Goal: Task Accomplishment & Management: Use online tool/utility

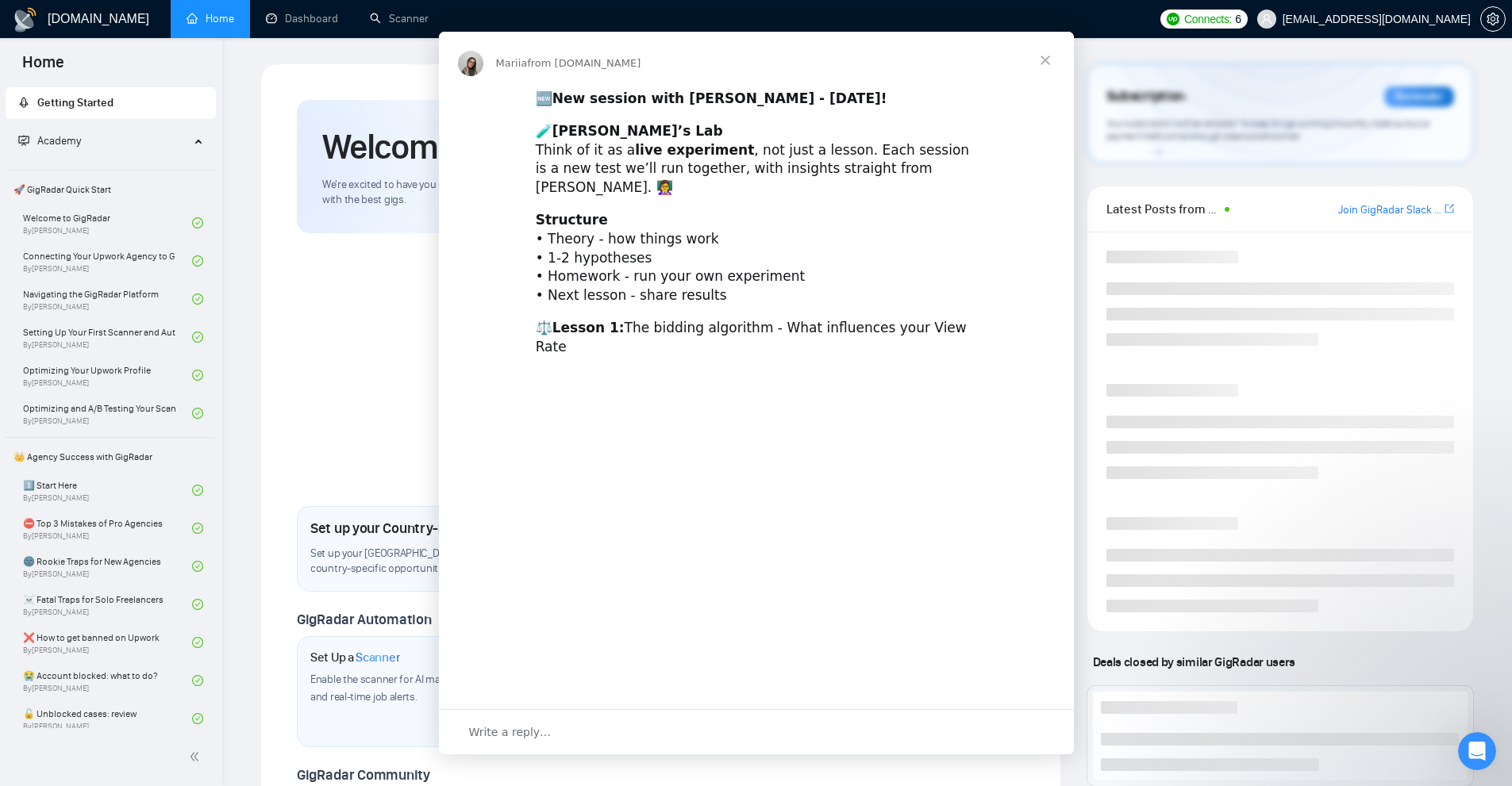
click at [1394, 571] on div "Intercom messenger" at bounding box center [756, 393] width 1512 height 786
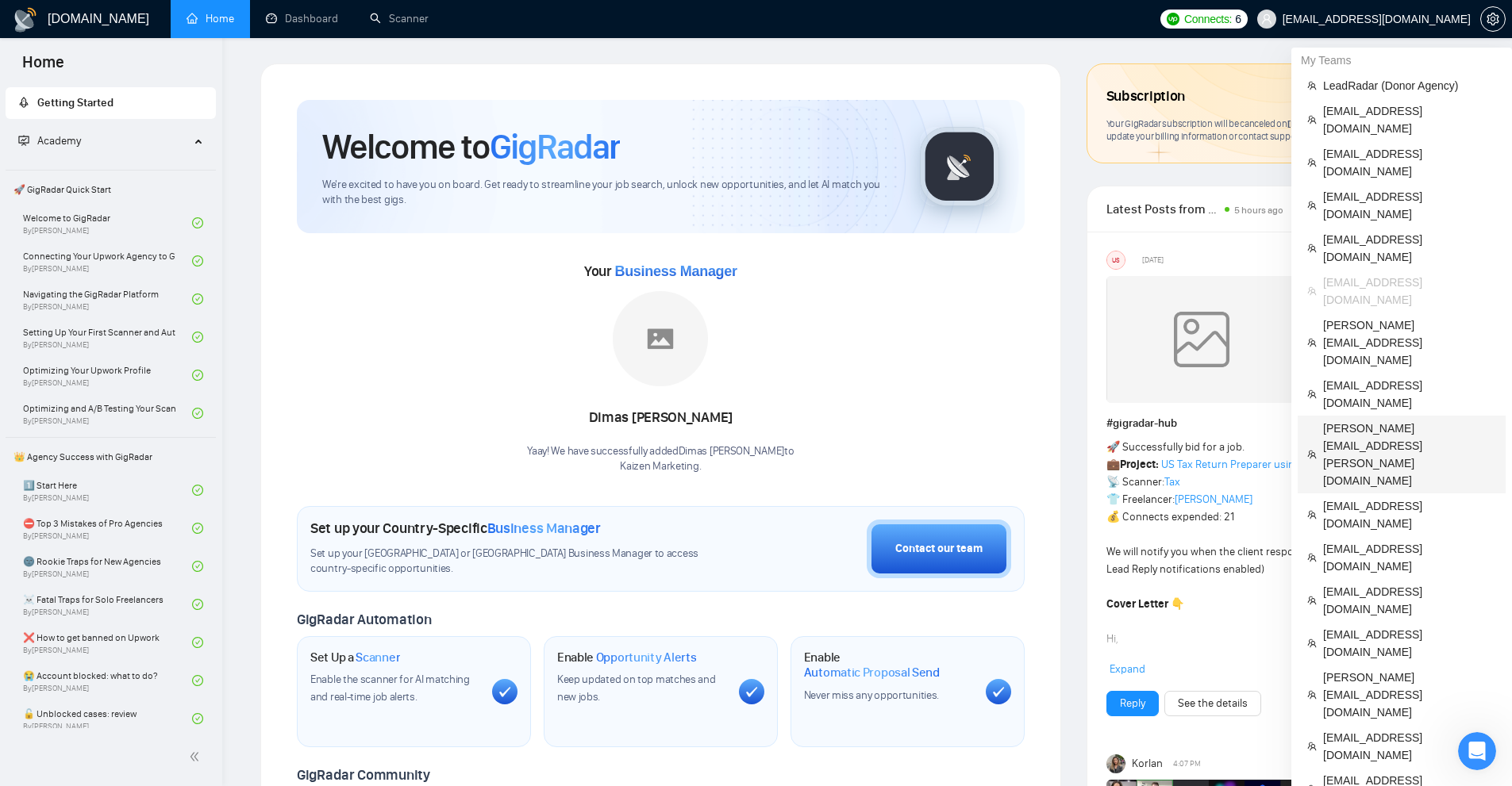
scroll to position [79, 0]
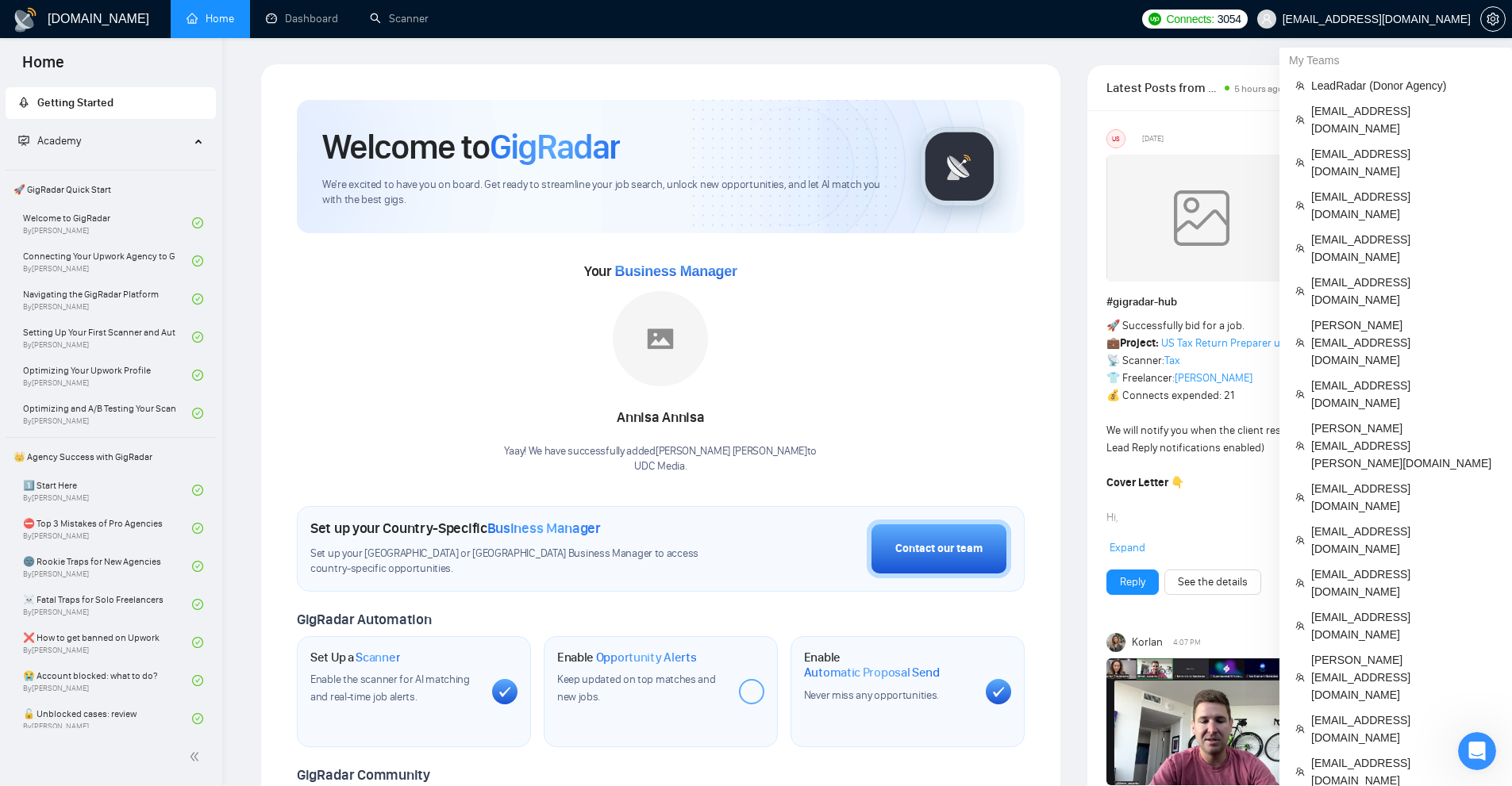
click at [897, 365] on div "Your Business Manager Annisa Annisa Yaay! We have successfully added Annisa Ann…" at bounding box center [661, 367] width 728 height 216
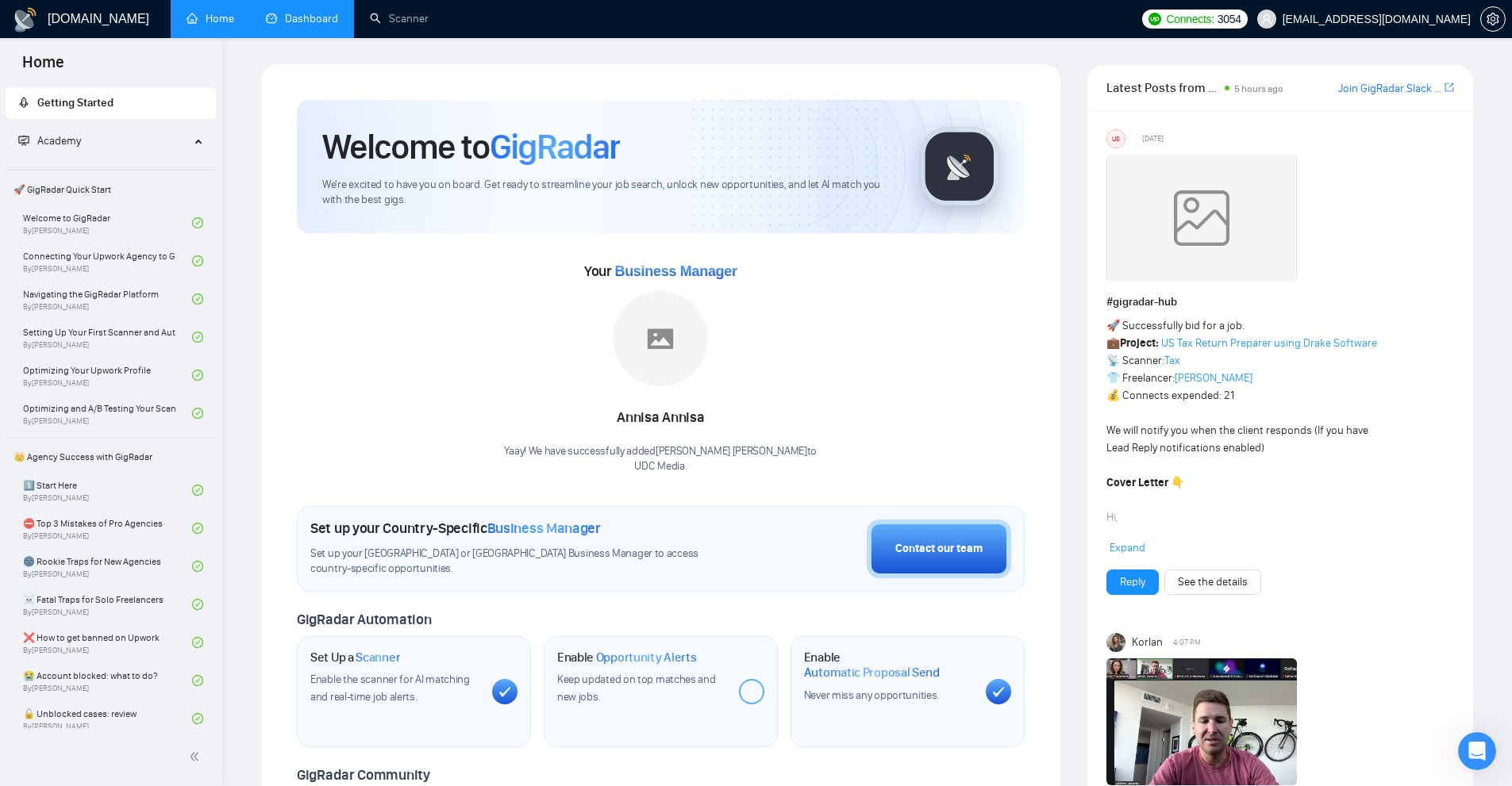
click at [329, 12] on link "Dashboard" at bounding box center [302, 19] width 72 height 14
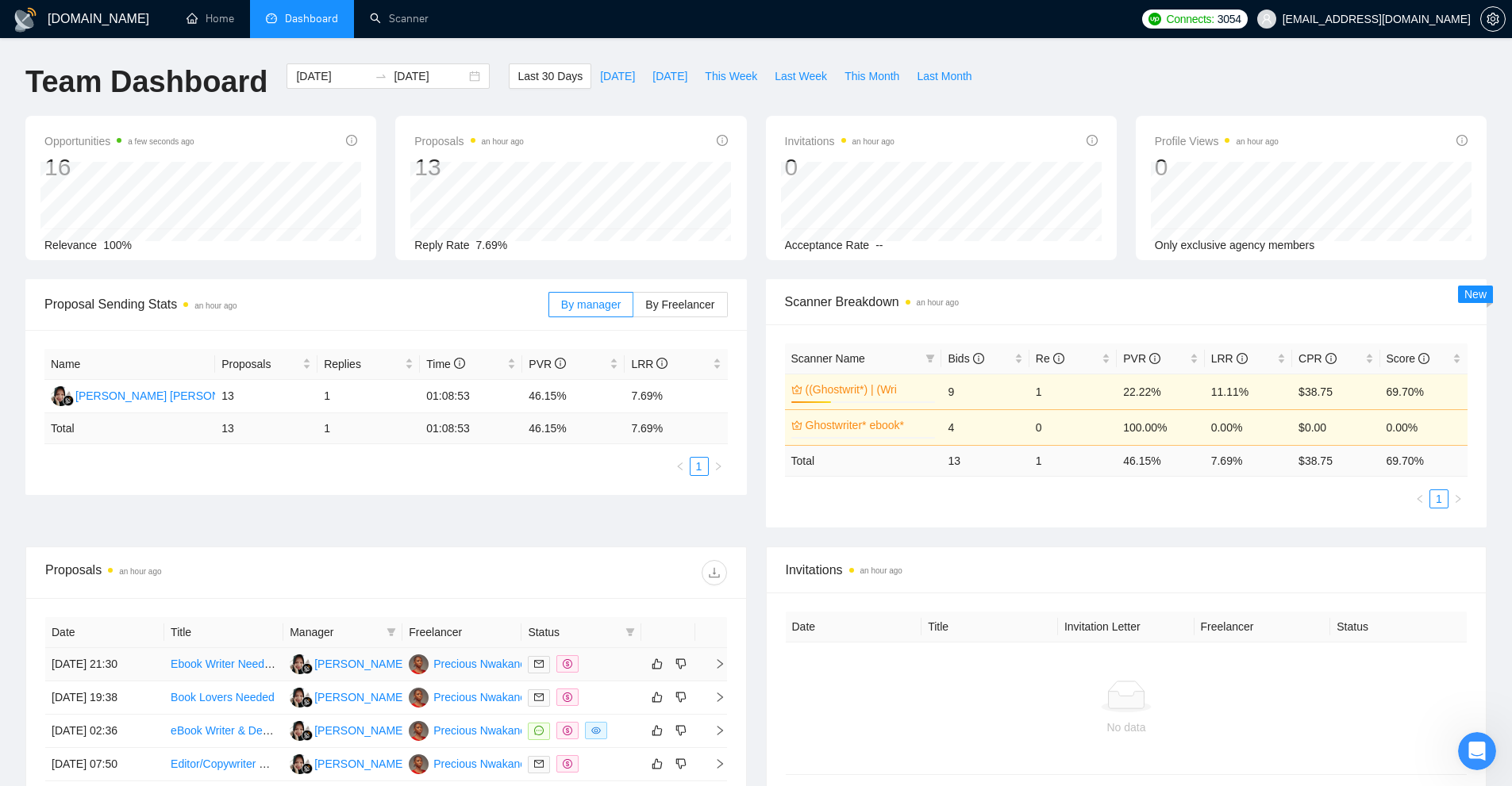
click at [480, 661] on div "Precious Nwakanobi" at bounding box center [484, 664] width 101 height 18
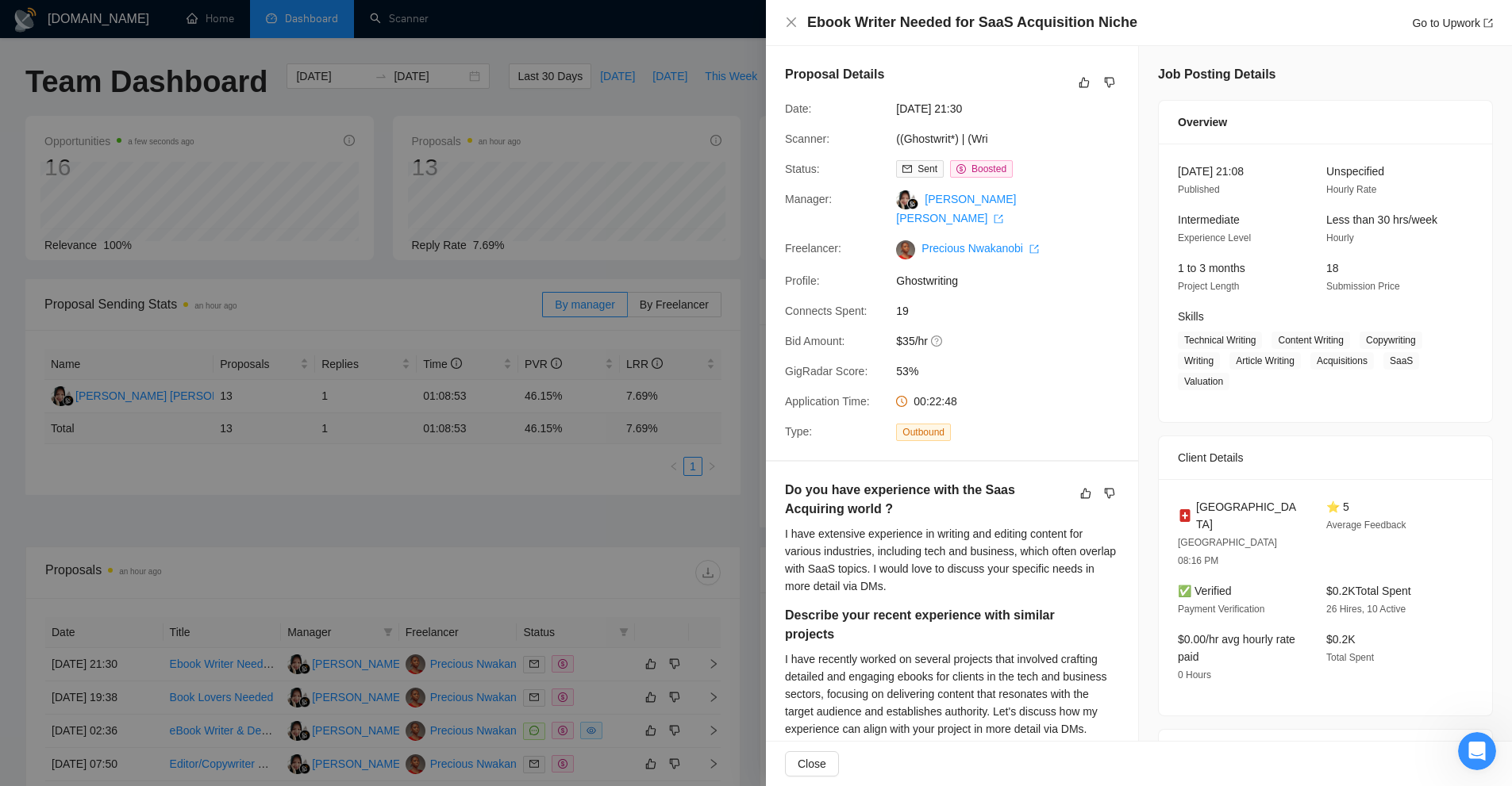
click at [607, 143] on div at bounding box center [756, 393] width 1512 height 786
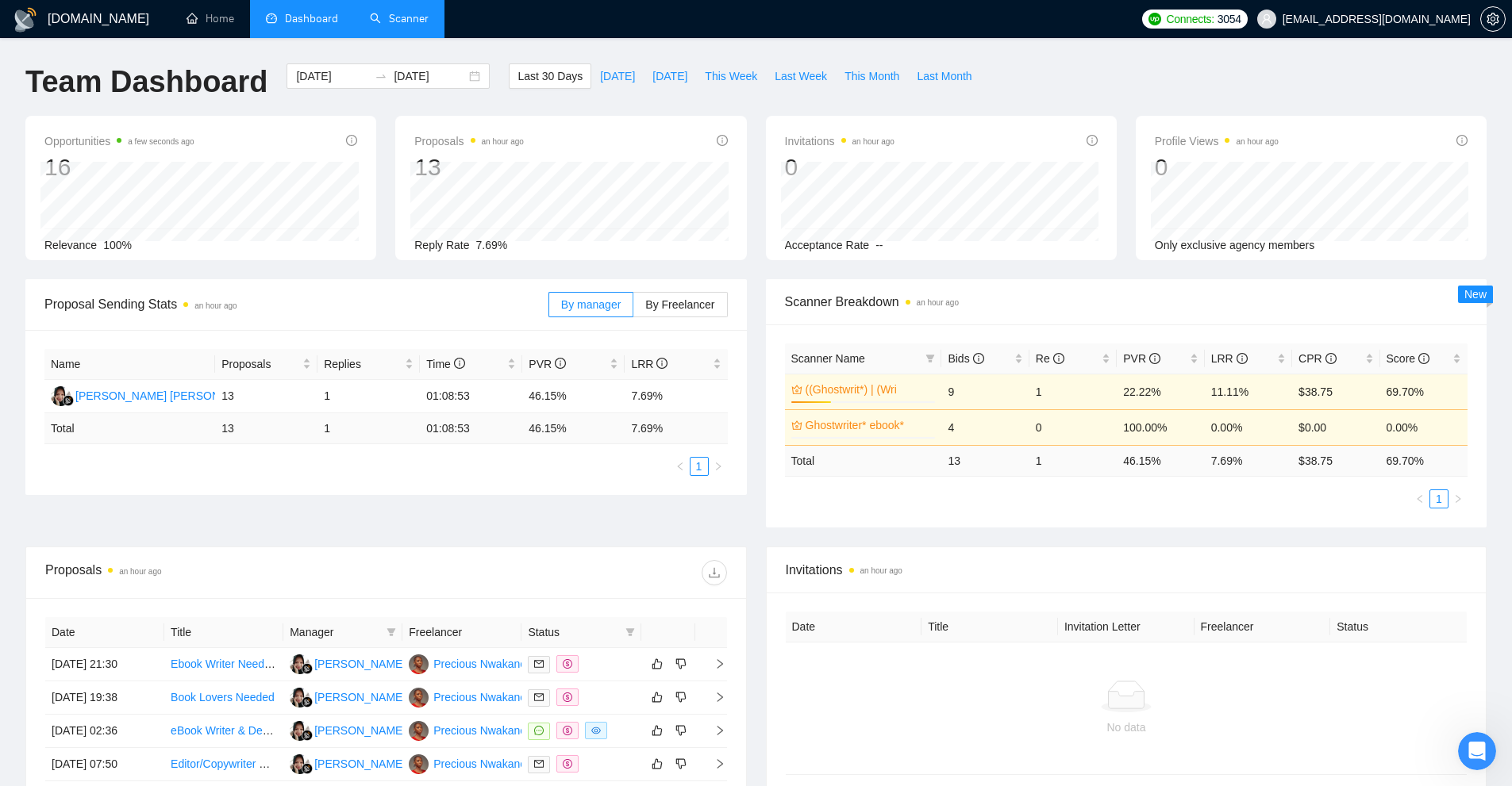
click at [414, 25] on link "Scanner" at bounding box center [399, 19] width 58 height 14
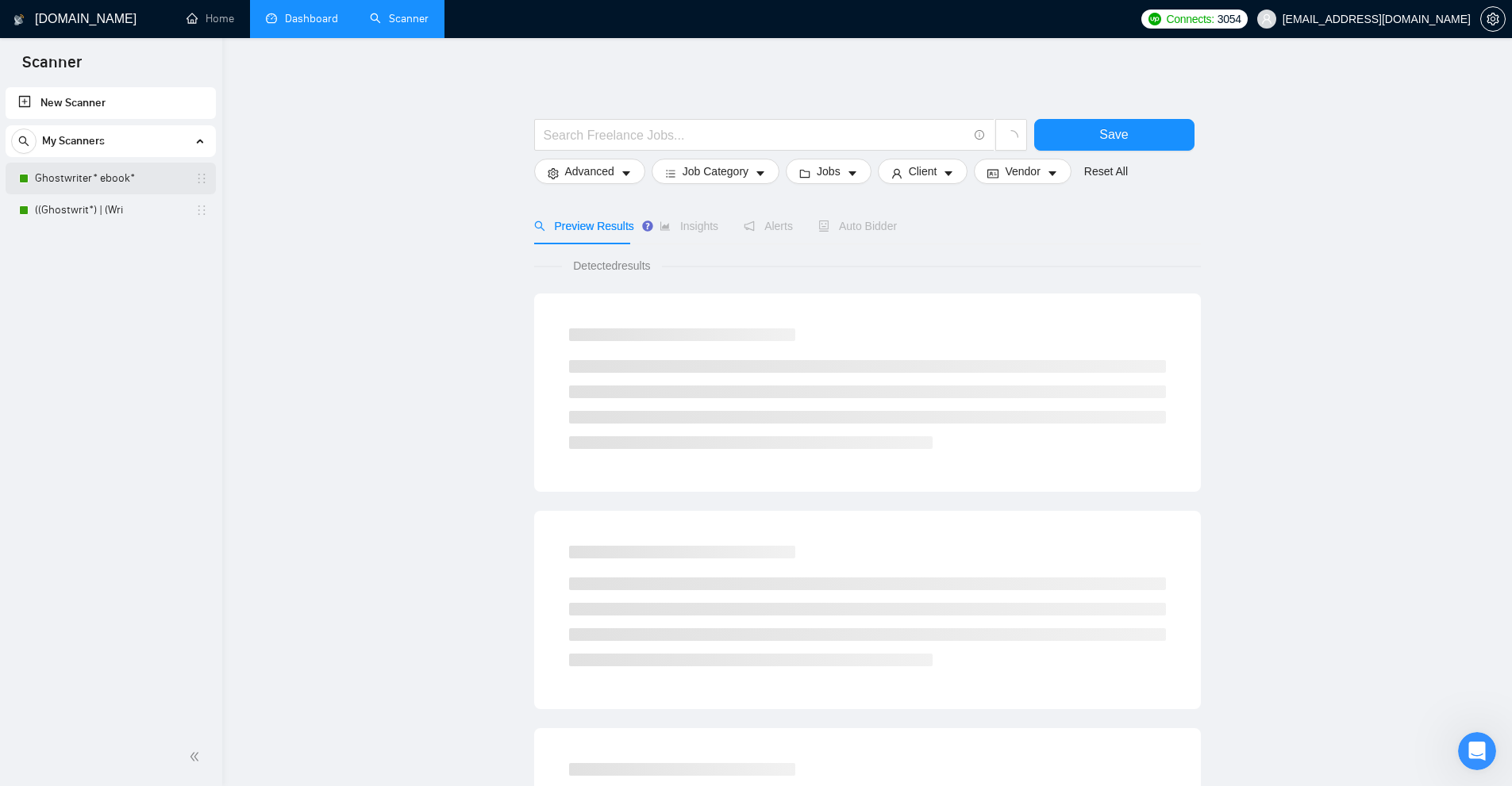
click at [84, 183] on link "Ghostwriter* ebook*" at bounding box center [110, 178] width 151 height 32
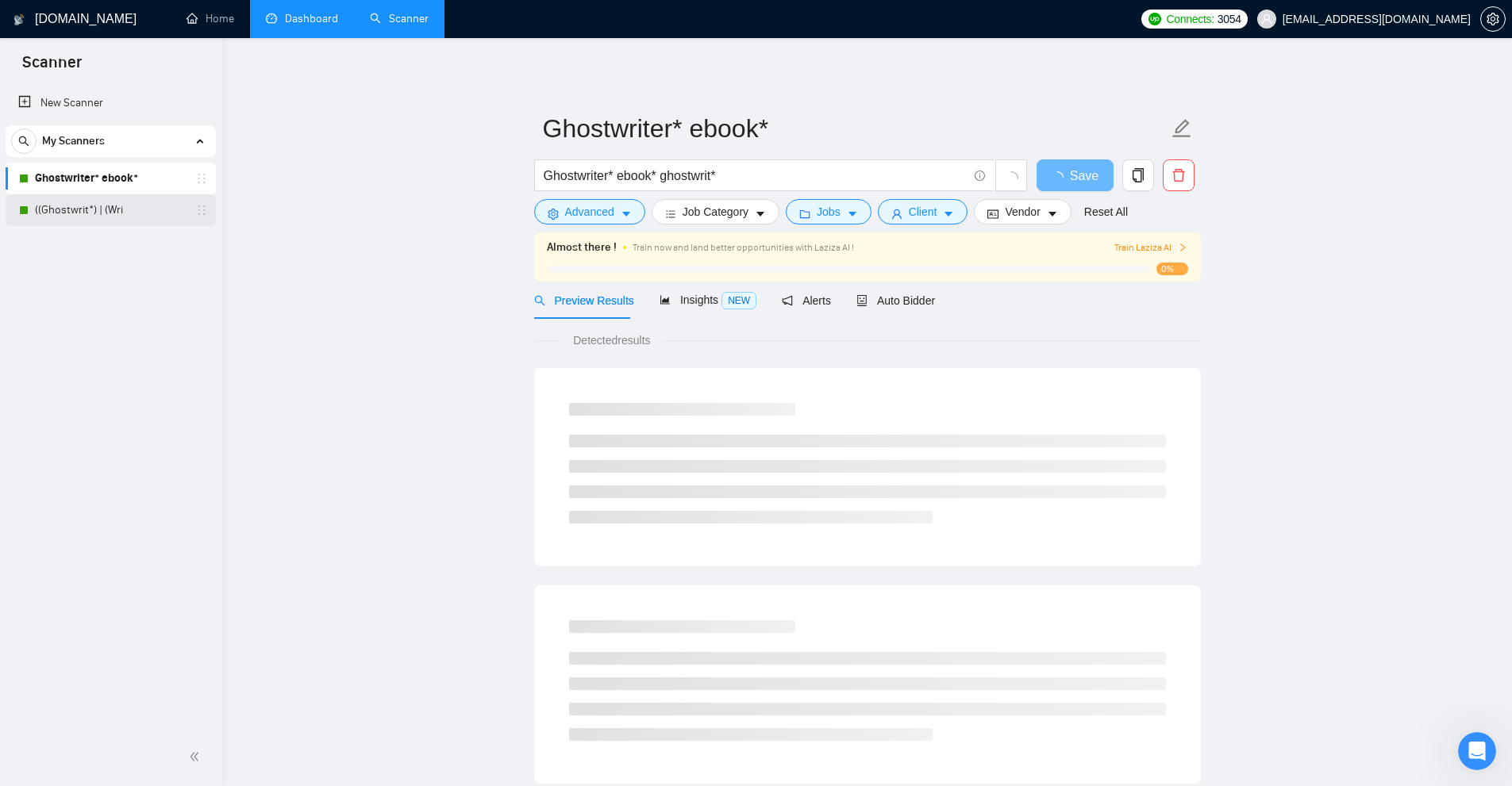
click at [78, 218] on link "((Ghostwrit*) | (Wri" at bounding box center [110, 210] width 151 height 32
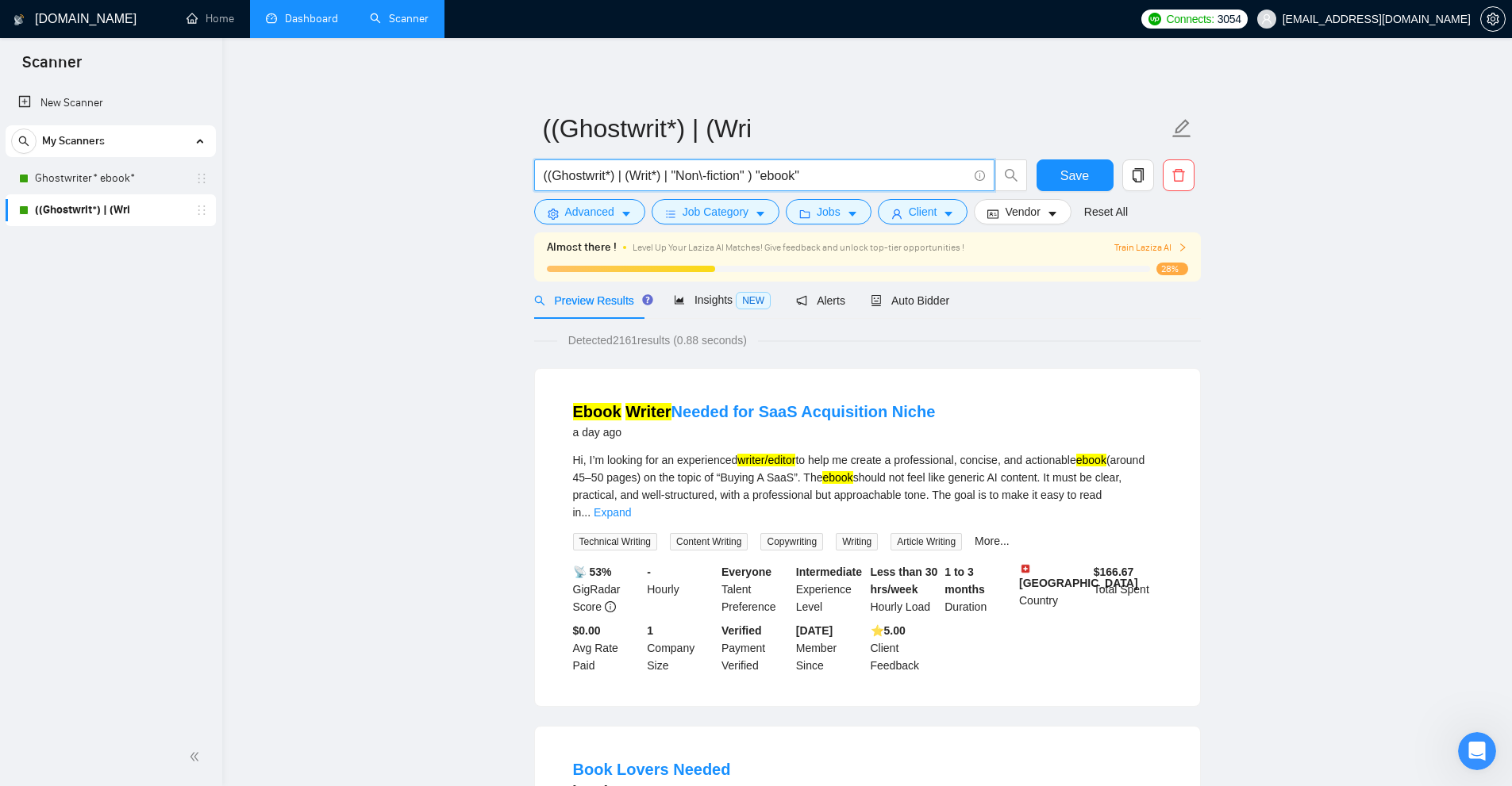
drag, startPoint x: 848, startPoint y: 175, endPoint x: 265, endPoint y: 187, distance: 583.1
click at [834, 174] on input "((Ghostwrit*) | (Writ*) | "Non\-fiction" ) "ebook"" at bounding box center [756, 175] width 424 height 19
click at [999, 449] on li "Ebook Writer Needed for SaaS Acquisition Niche a day ago Hi, I’m looking for an…" at bounding box center [868, 537] width 627 height 299
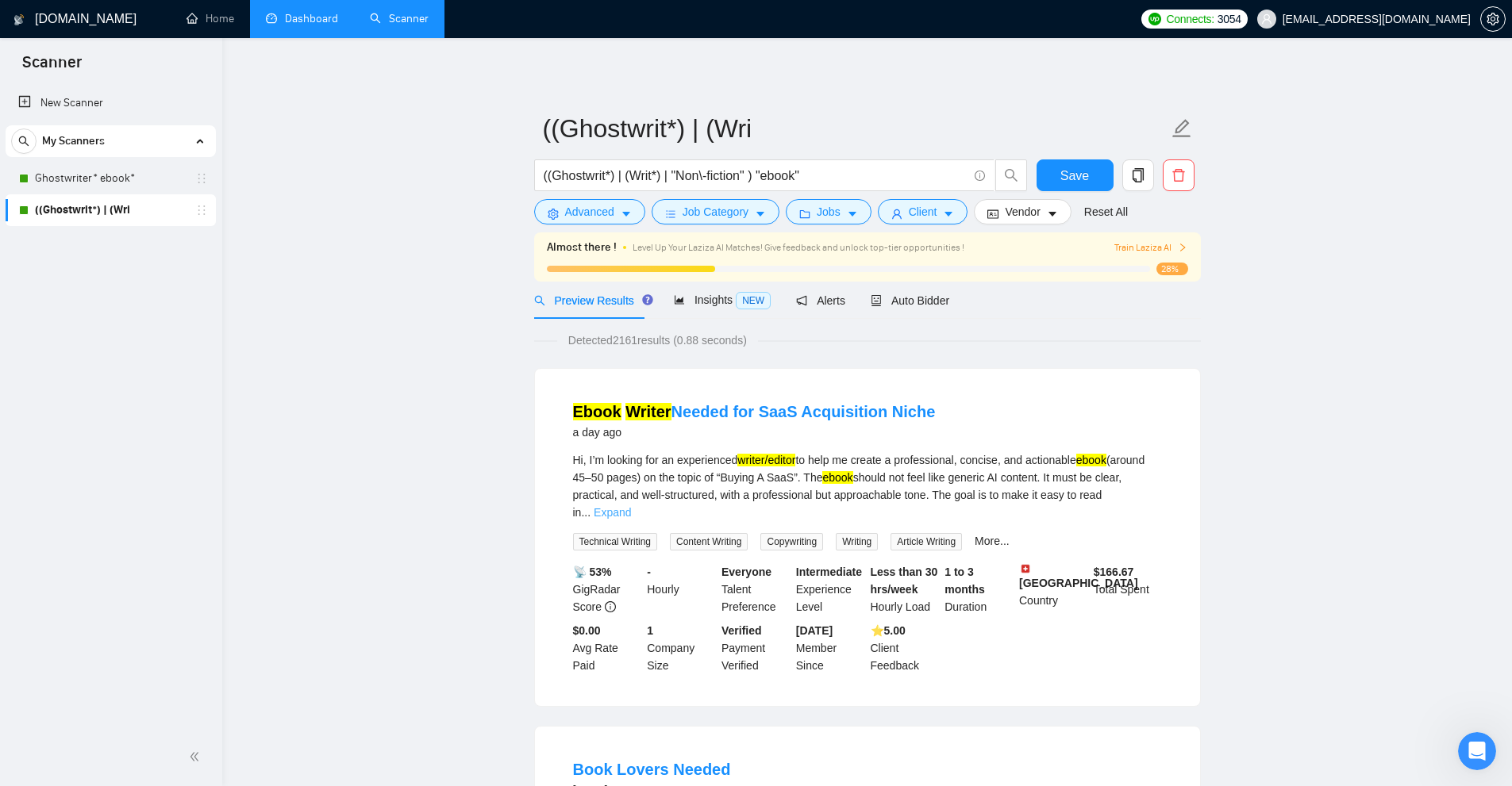
click at [631, 506] on link "Expand" at bounding box center [612, 513] width 37 height 13
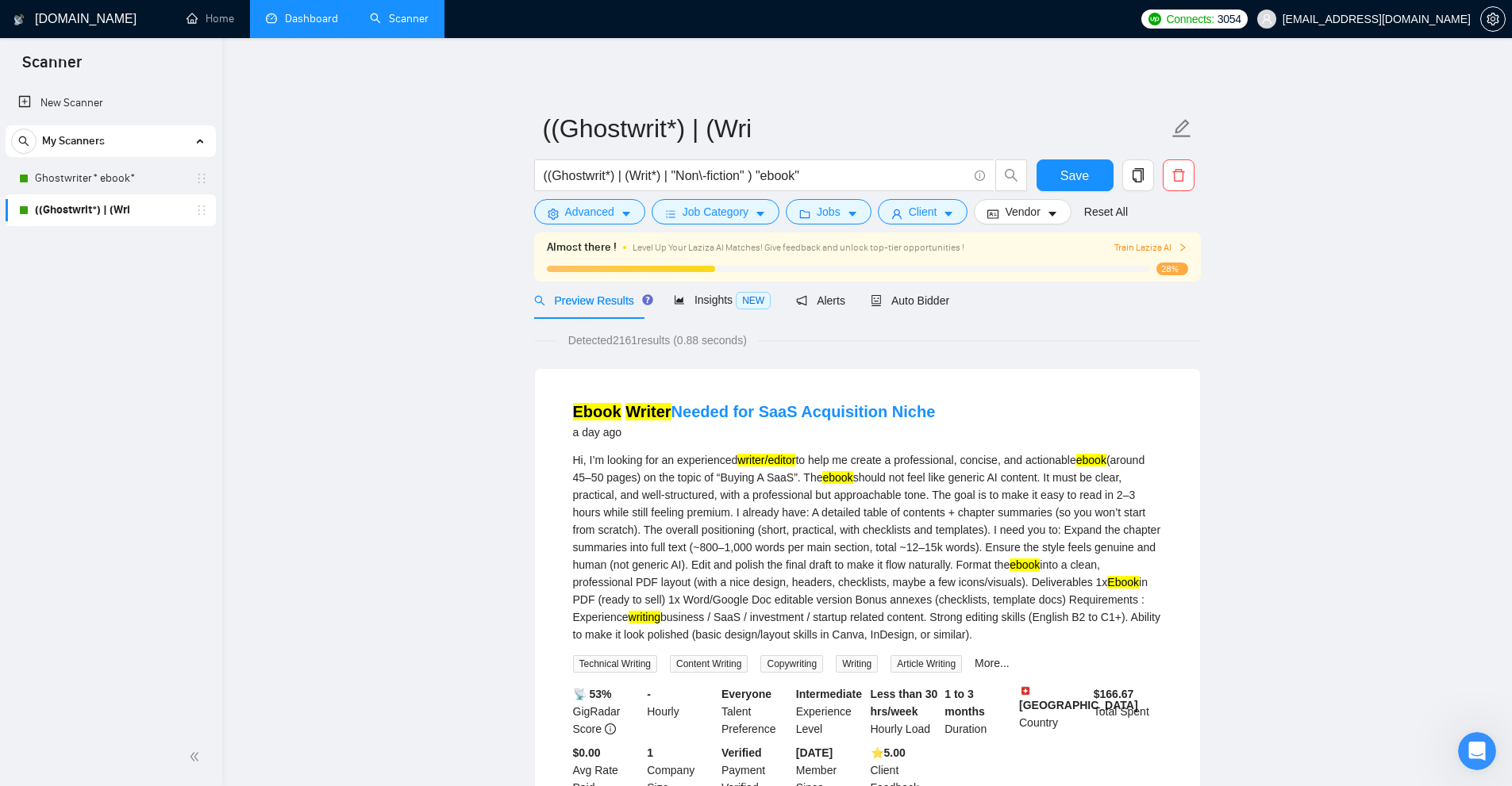
click at [306, 25] on link "Dashboard" at bounding box center [302, 19] width 72 height 14
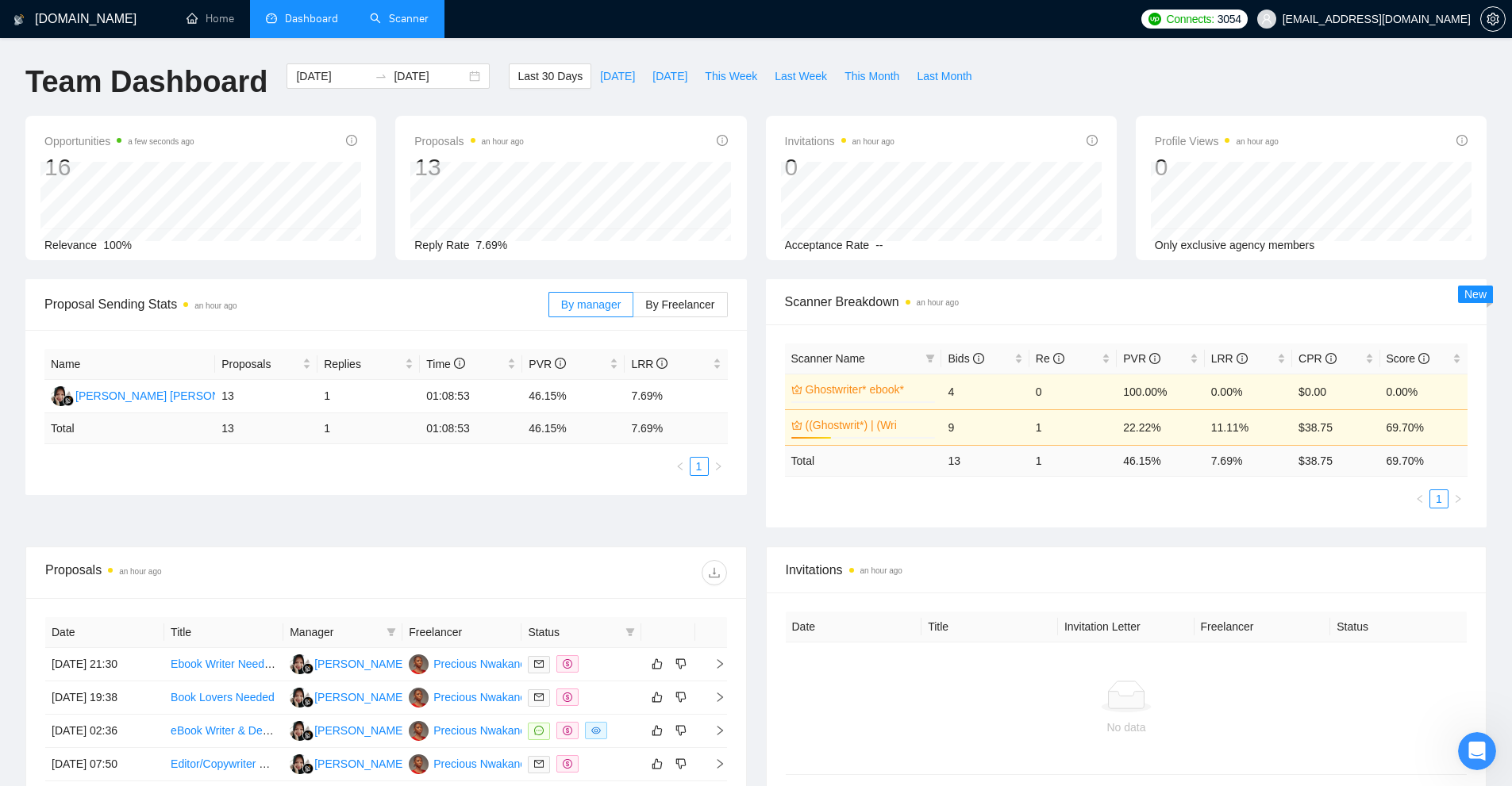
click at [876, 423] on link "((Ghostwrit*) | (Wri" at bounding box center [869, 425] width 127 height 18
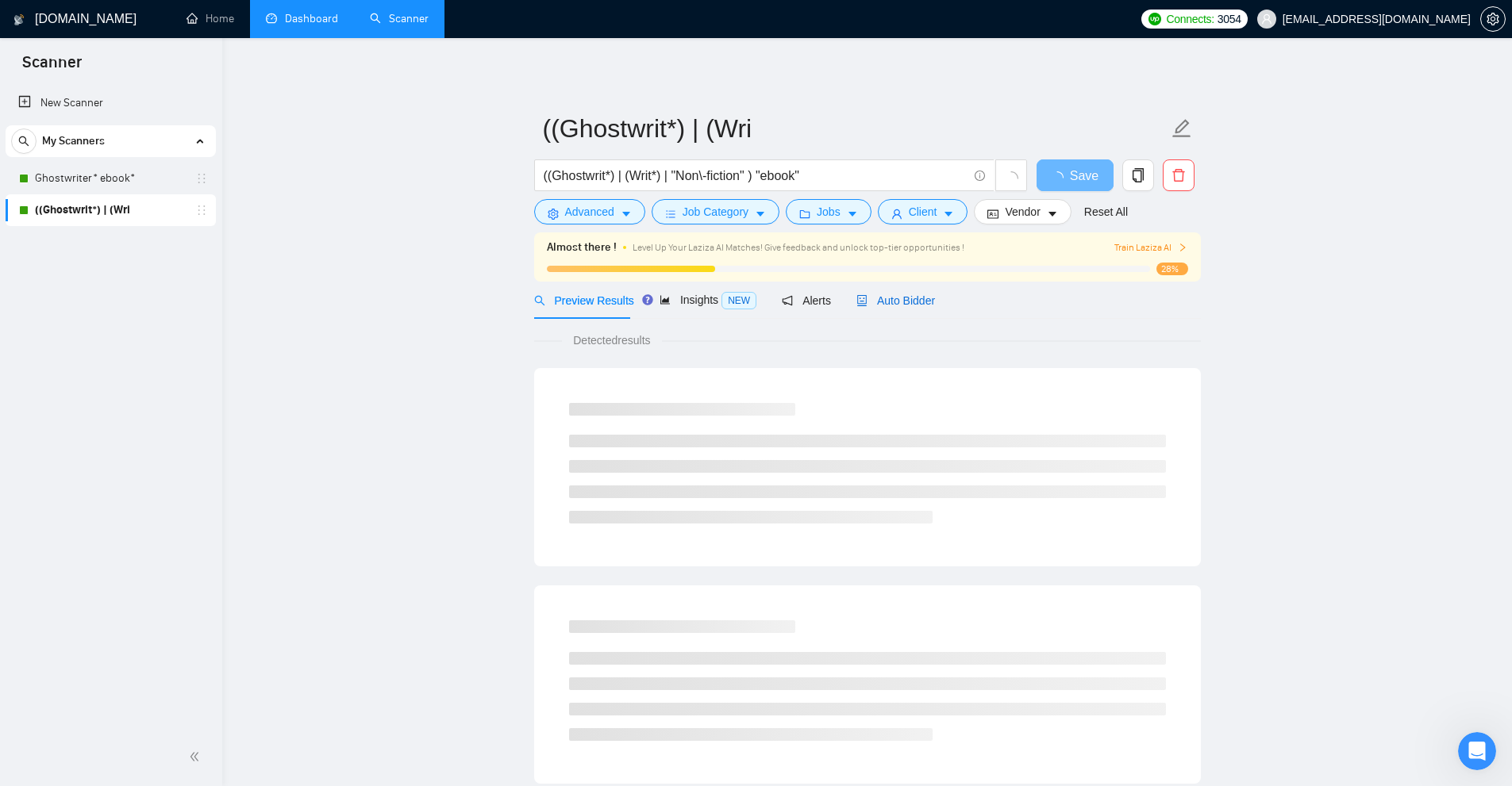
click at [894, 303] on span "Auto Bidder" at bounding box center [895, 301] width 79 height 13
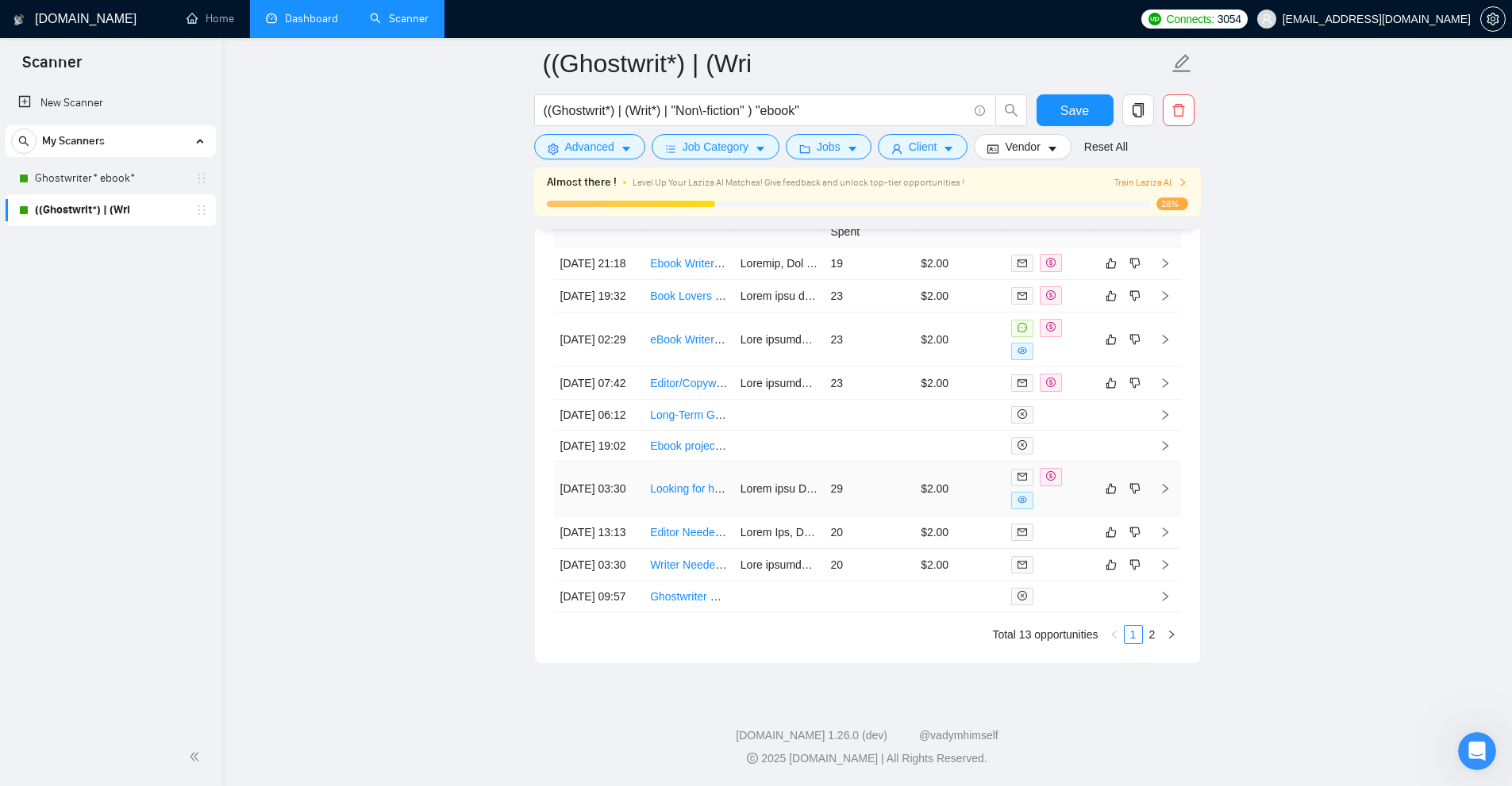
scroll to position [3850, 0]
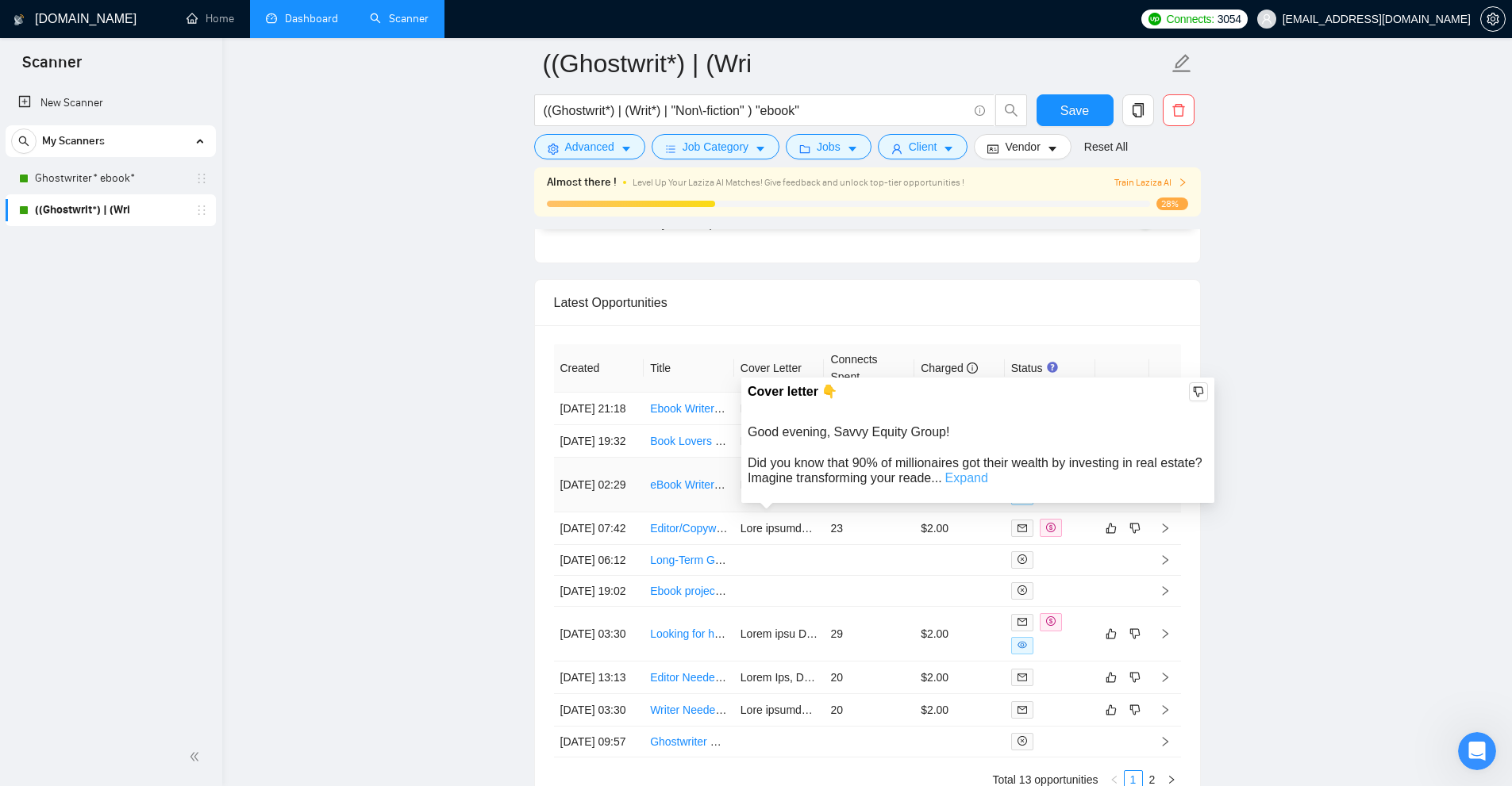
click at [958, 474] on link "Expand" at bounding box center [967, 478] width 43 height 14
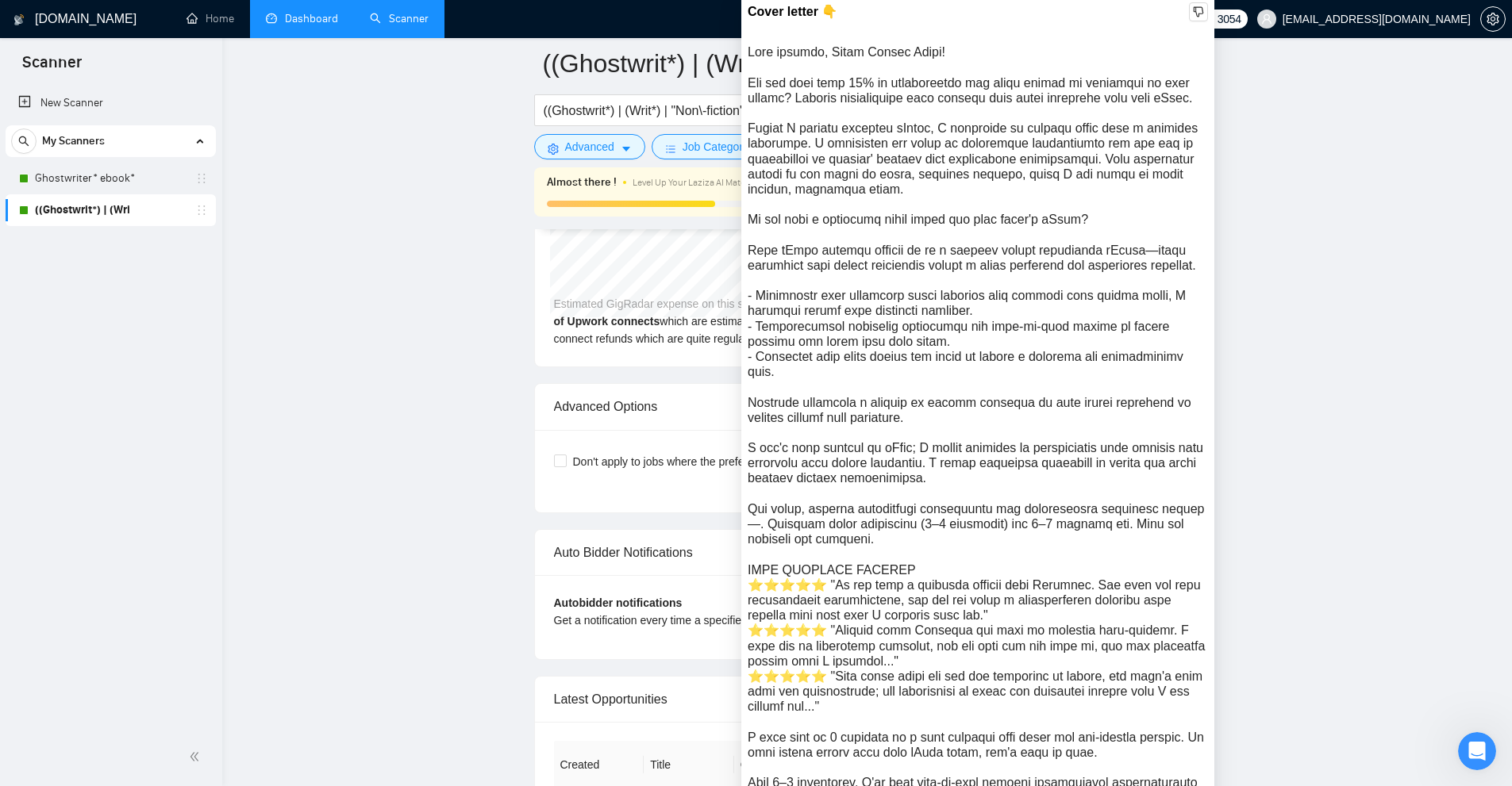
scroll to position [3294, 0]
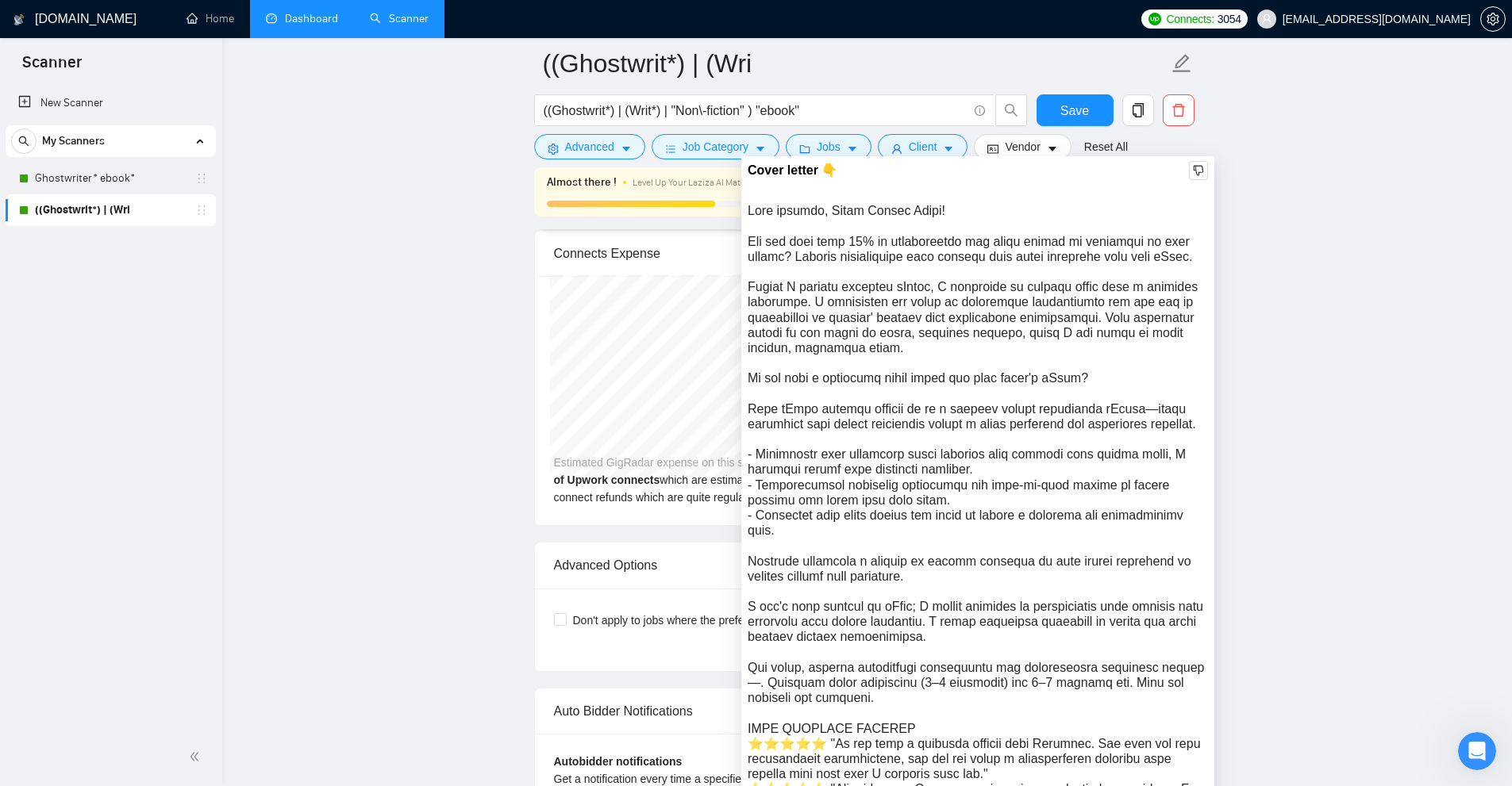
click at [805, 248] on div at bounding box center [977, 613] width 460 height 822
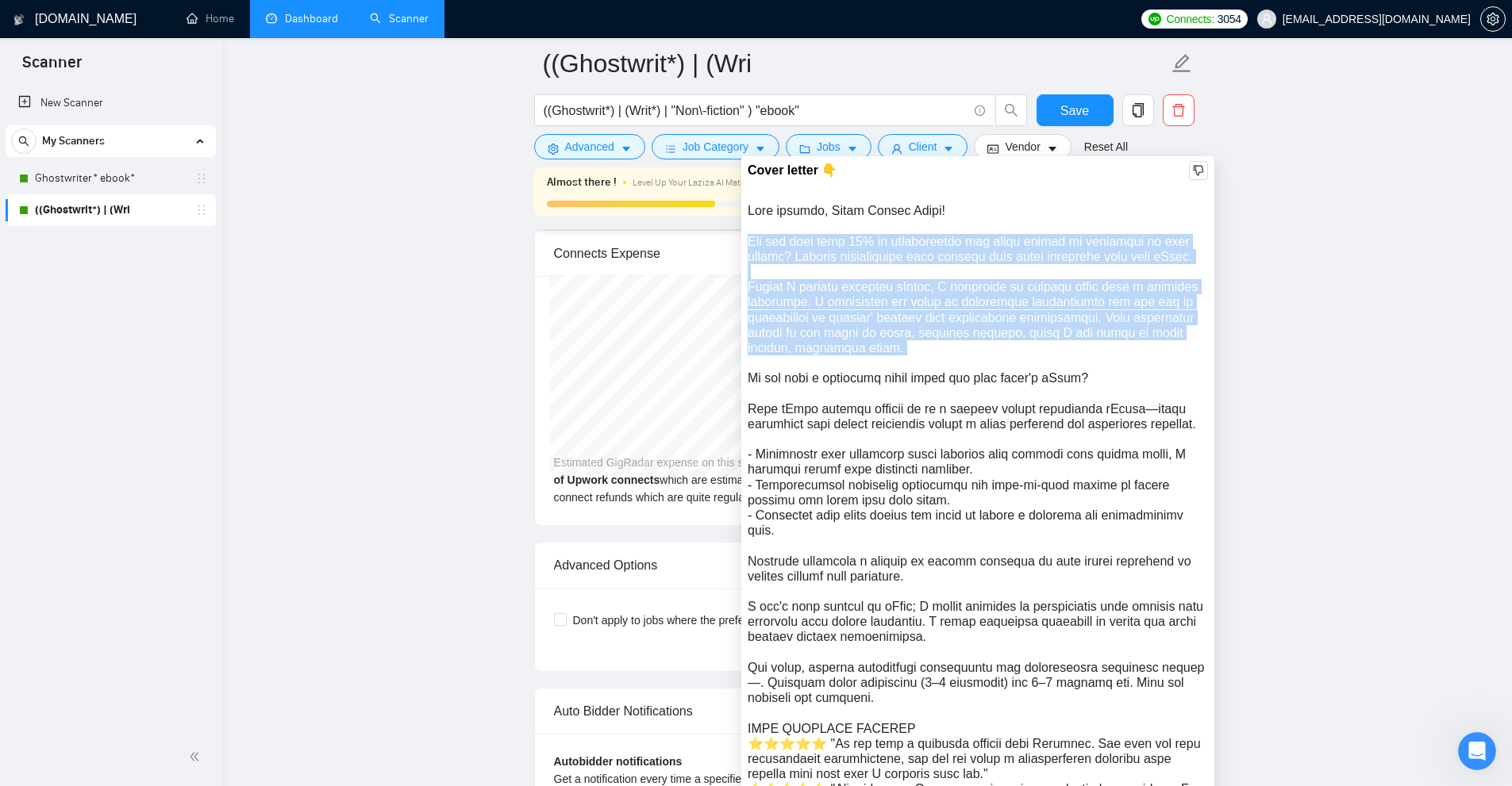
drag, startPoint x: 805, startPoint y: 248, endPoint x: 844, endPoint y: 326, distance: 87.2
click at [844, 326] on div at bounding box center [977, 613] width 460 height 822
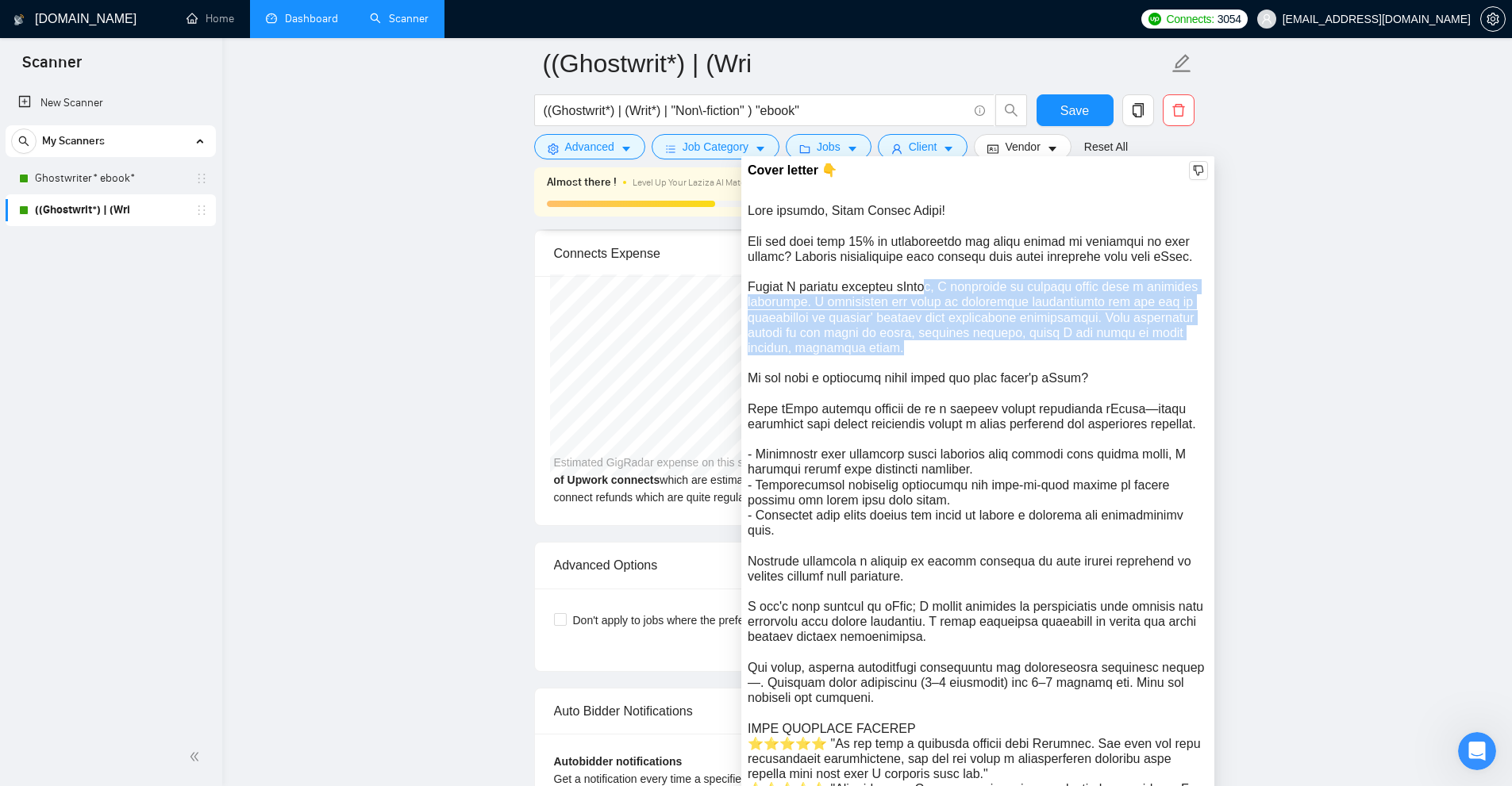
drag, startPoint x: 890, startPoint y: 351, endPoint x: 916, endPoint y: 285, distance: 70.9
click at [916, 285] on div at bounding box center [977, 613] width 460 height 822
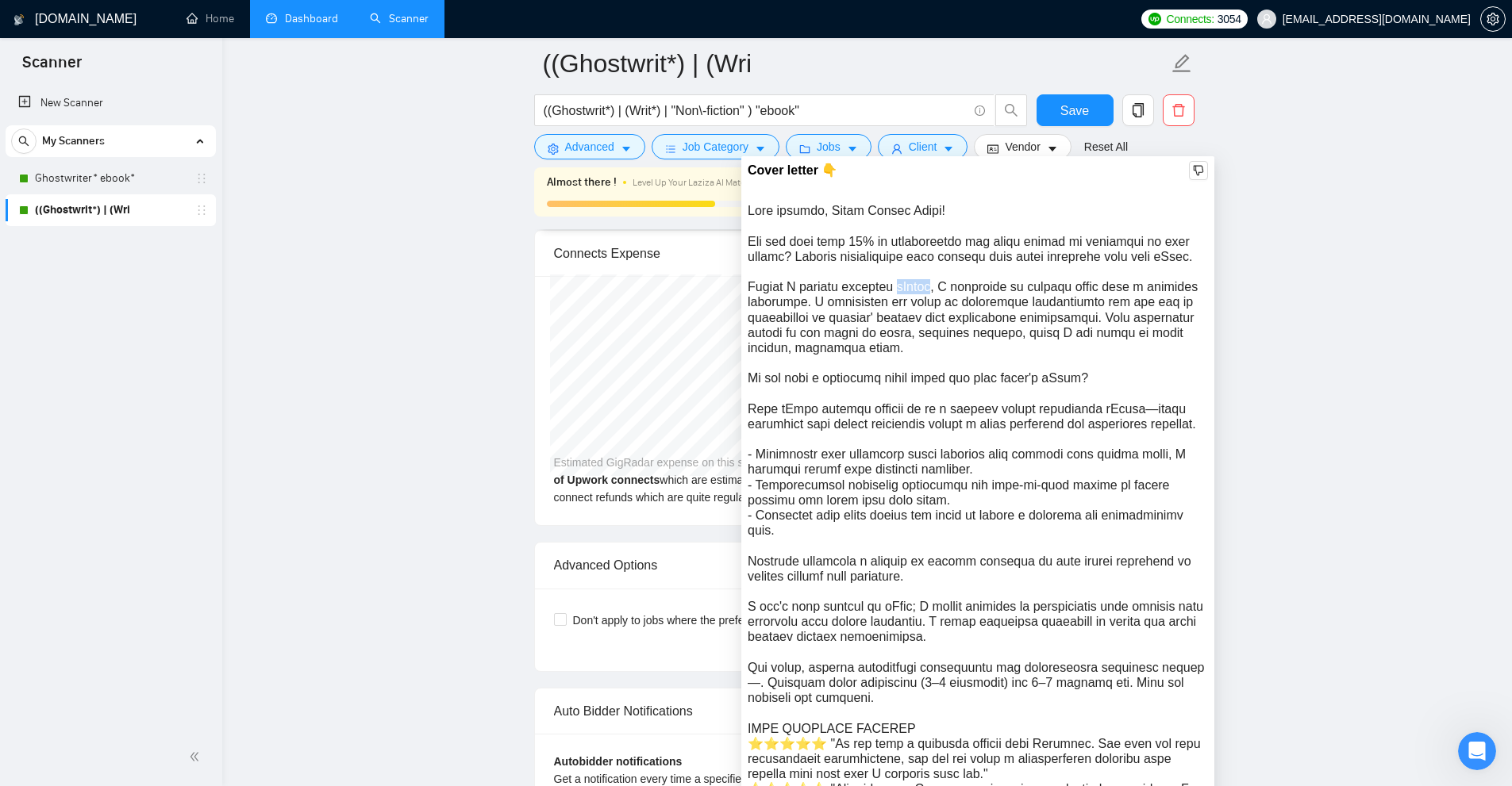
click at [916, 285] on div at bounding box center [977, 613] width 460 height 822
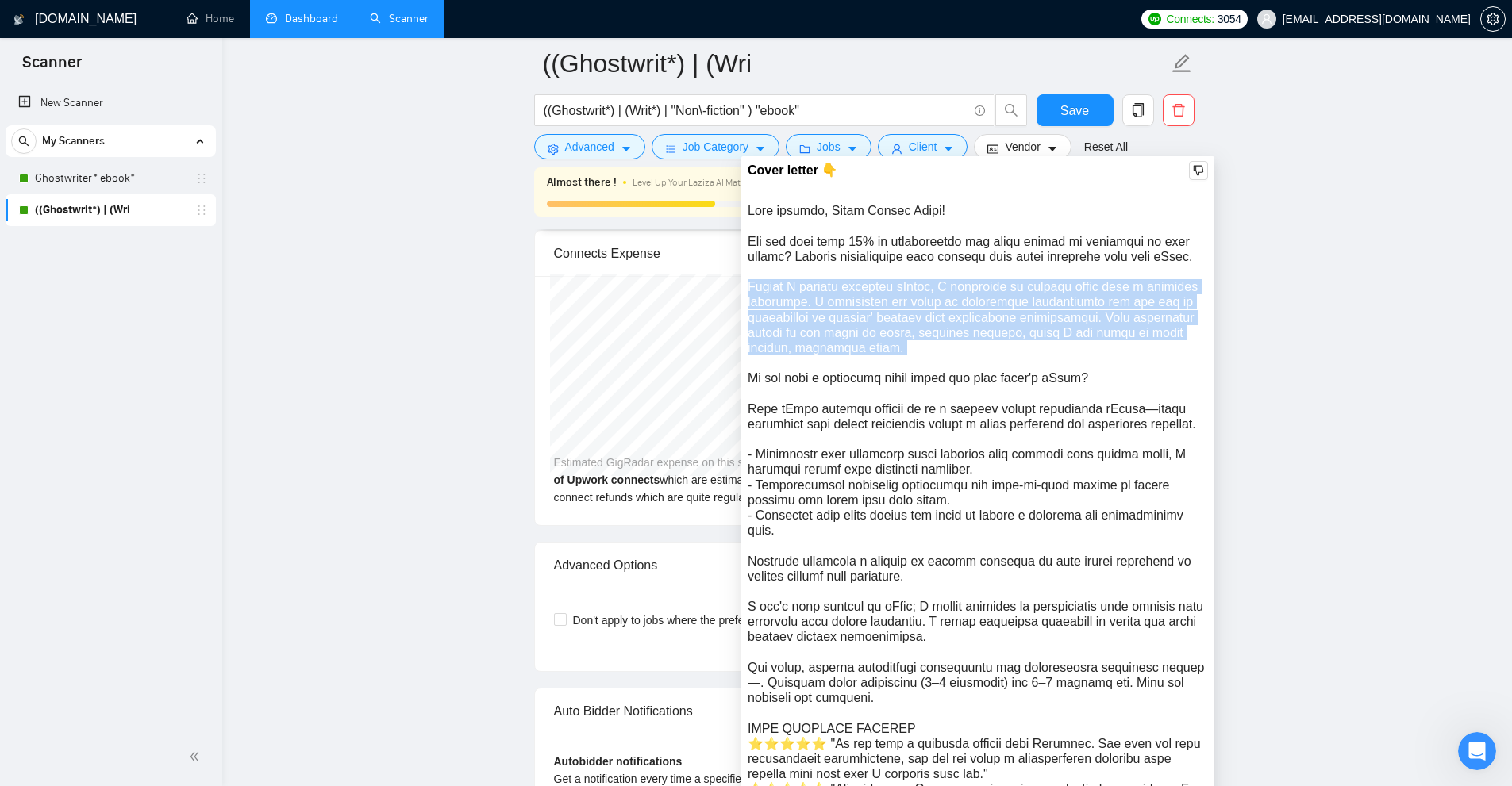
drag, startPoint x: 916, startPoint y: 285, endPoint x: 913, endPoint y: 365, distance: 80.1
click at [913, 355] on div at bounding box center [977, 613] width 460 height 822
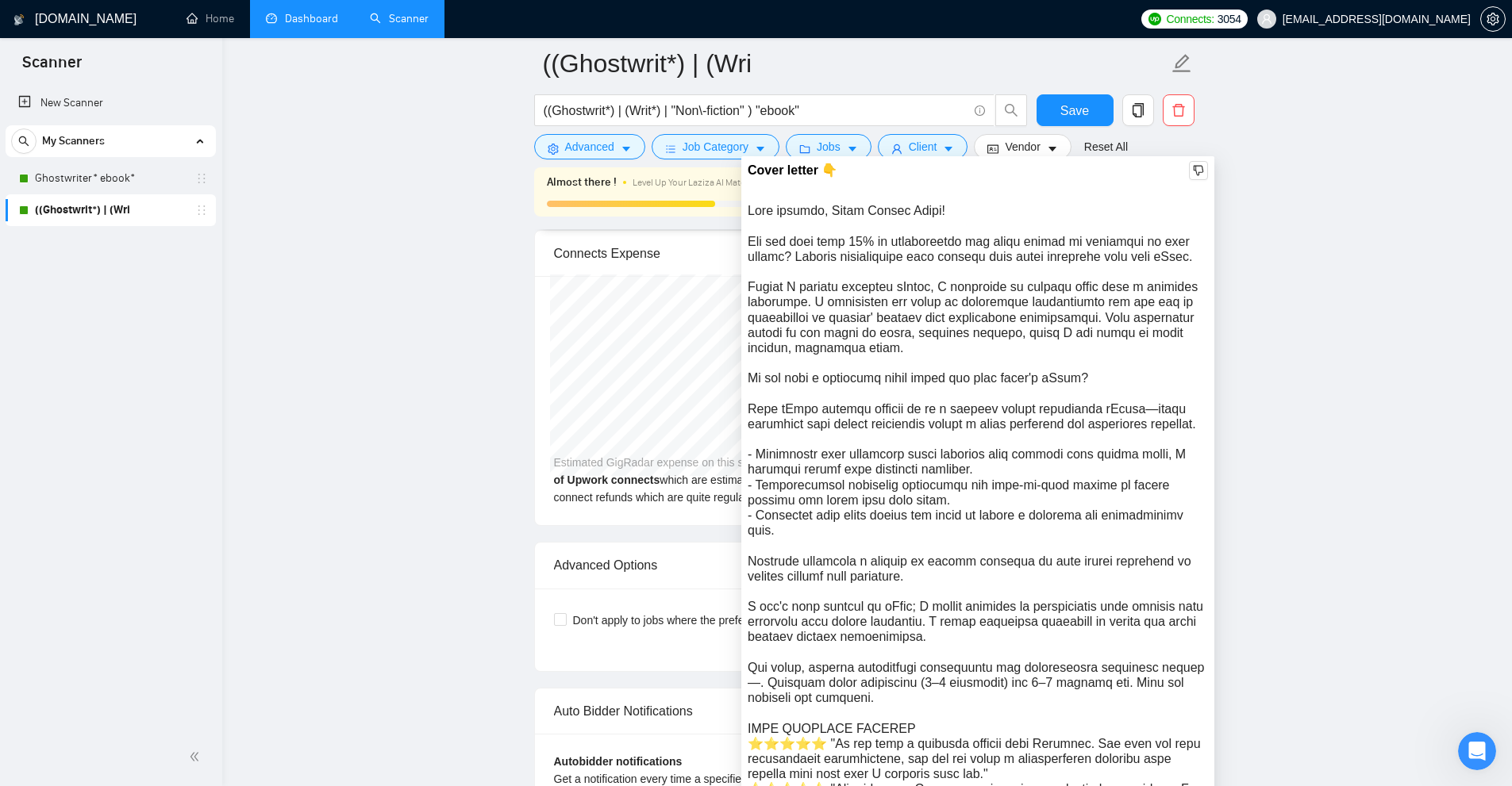
click at [915, 385] on div at bounding box center [977, 613] width 460 height 822
click at [914, 385] on div at bounding box center [977, 613] width 460 height 822
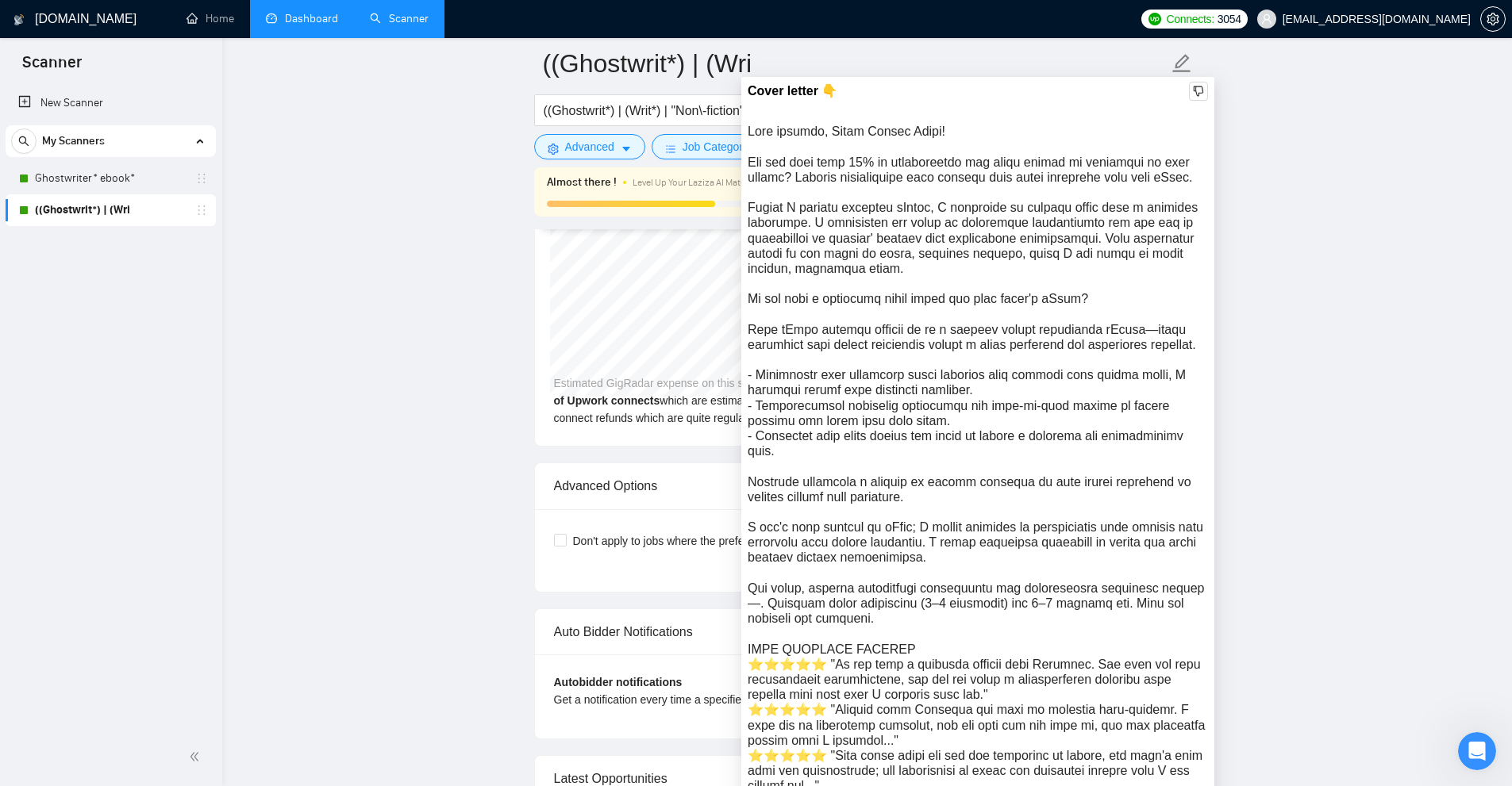
click at [833, 333] on div at bounding box center [977, 535] width 460 height 822
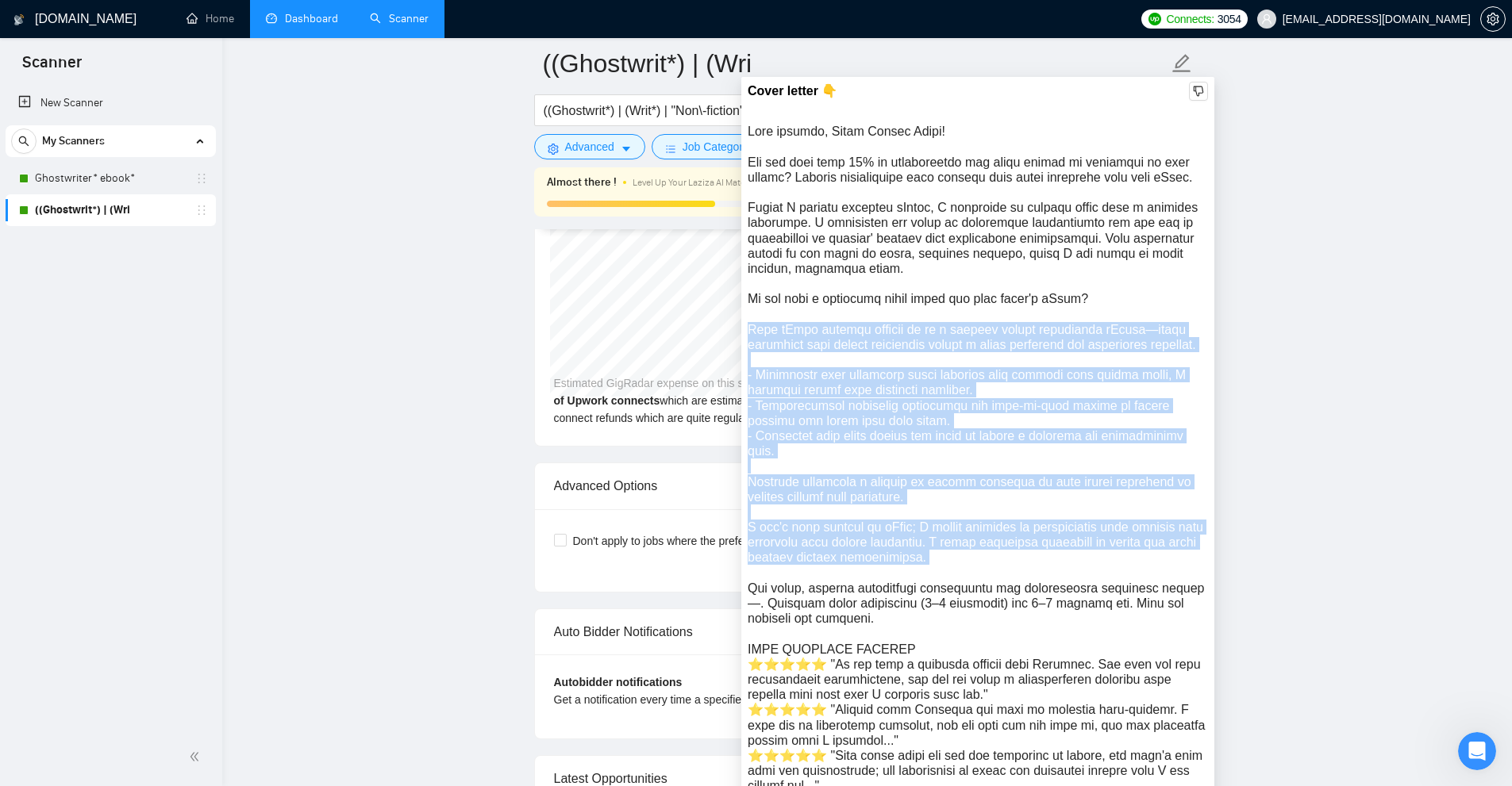
drag, startPoint x: 833, startPoint y: 333, endPoint x: 926, endPoint y: 575, distance: 259.3
click at [926, 575] on div at bounding box center [977, 535] width 460 height 822
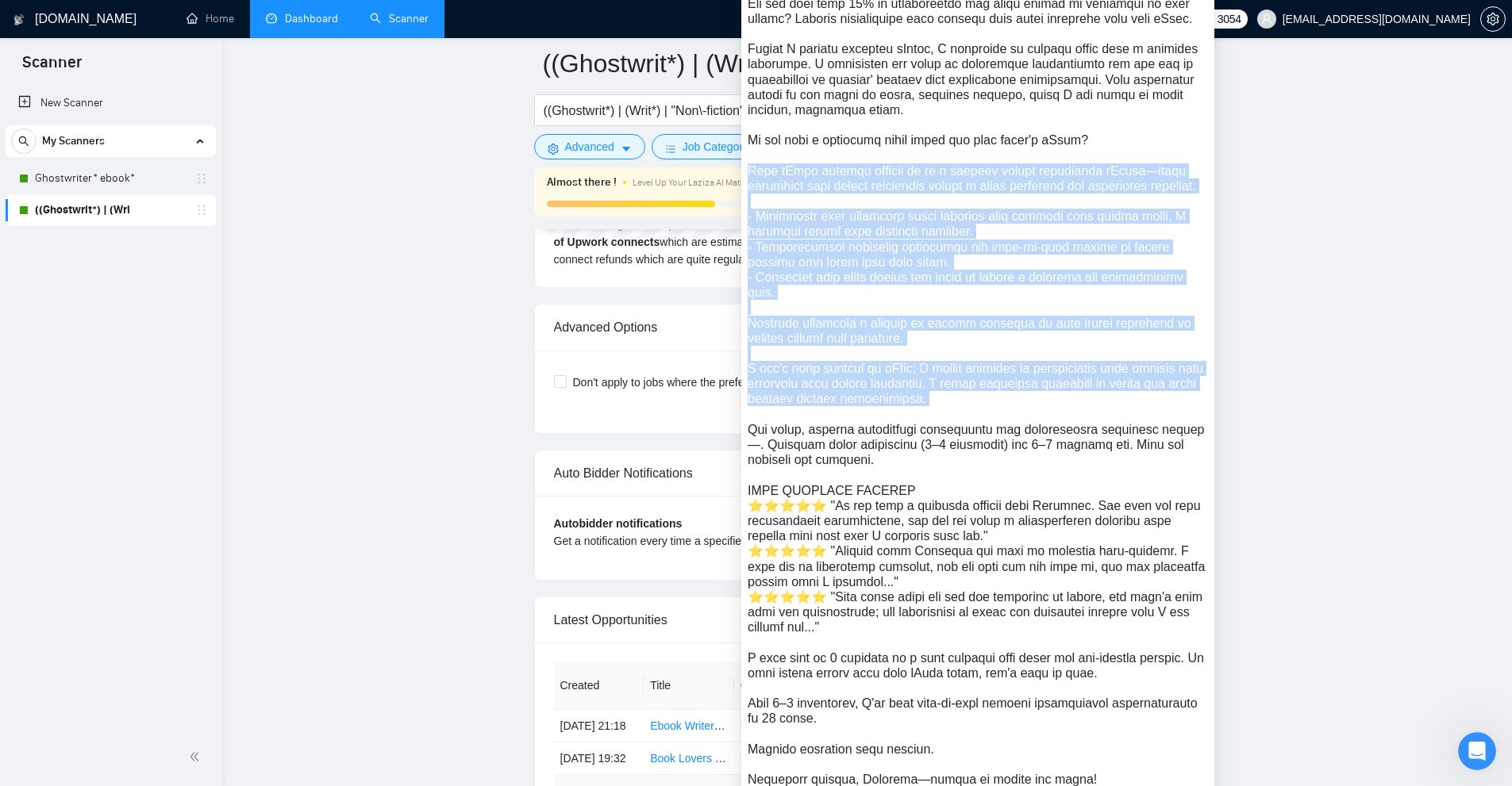
scroll to position [3691, 0]
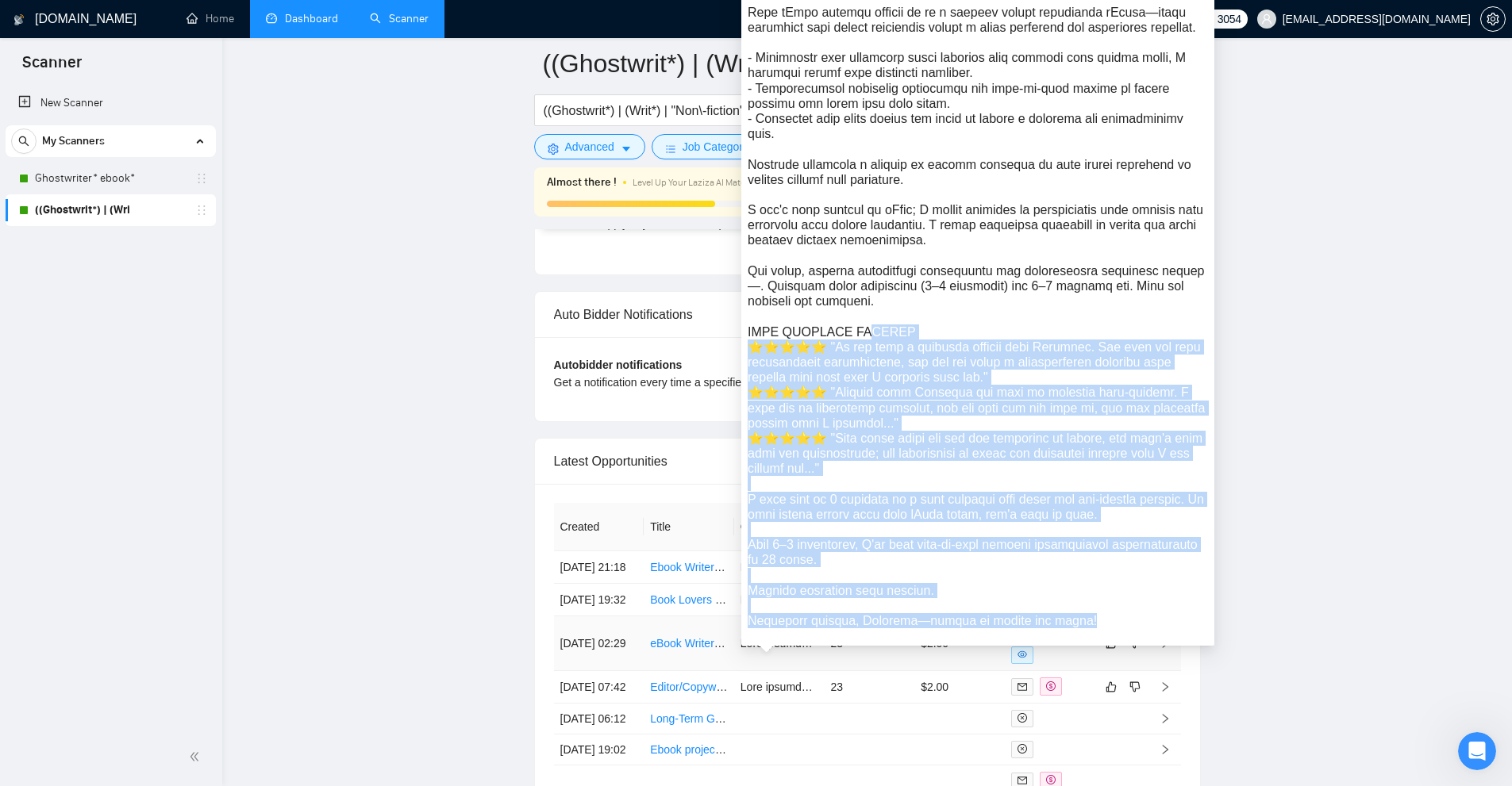
drag, startPoint x: 1070, startPoint y: 631, endPoint x: 864, endPoint y: 341, distance: 355.7
click at [864, 341] on div at bounding box center [977, 217] width 460 height 822
click at [869, 339] on div at bounding box center [977, 217] width 460 height 822
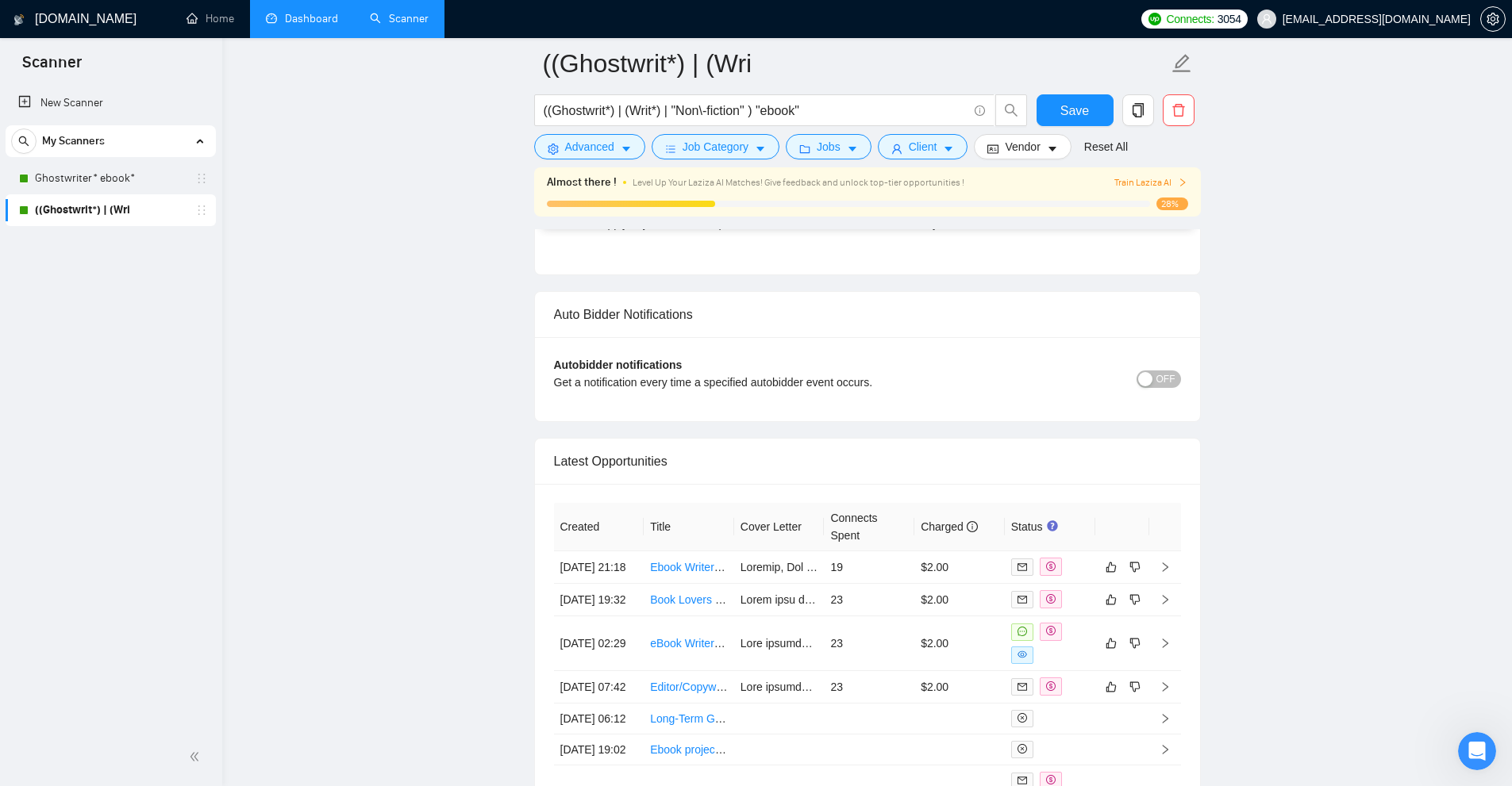
click at [330, 12] on link "Dashboard" at bounding box center [302, 19] width 72 height 14
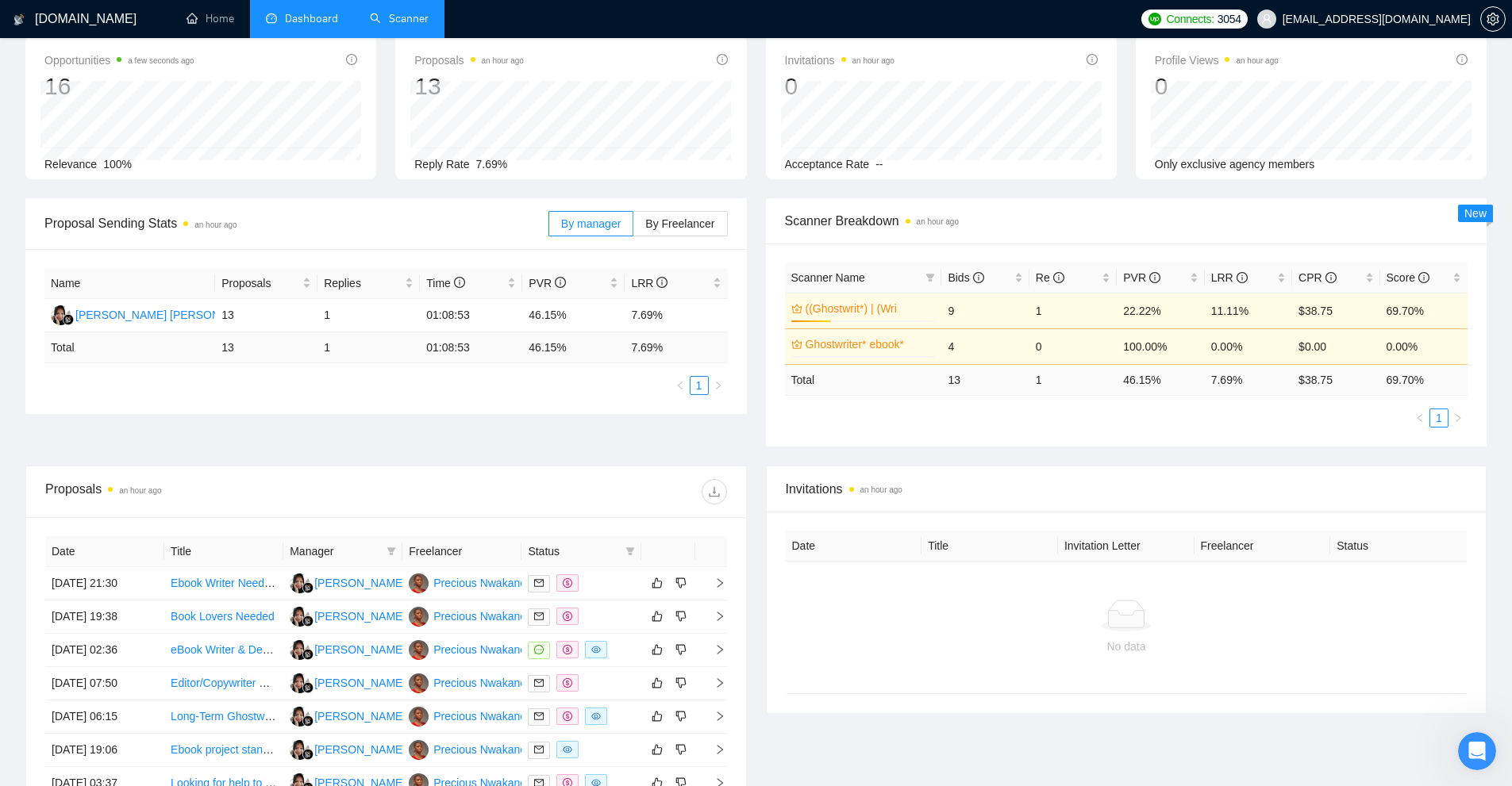
click at [1268, 436] on div "Scanner Name Bids Re PVR LRR CPR Score ((Ghostwrit*) | (Wri 28% 9 1 22.22% 11.1…" at bounding box center [1126, 345] width 722 height 203
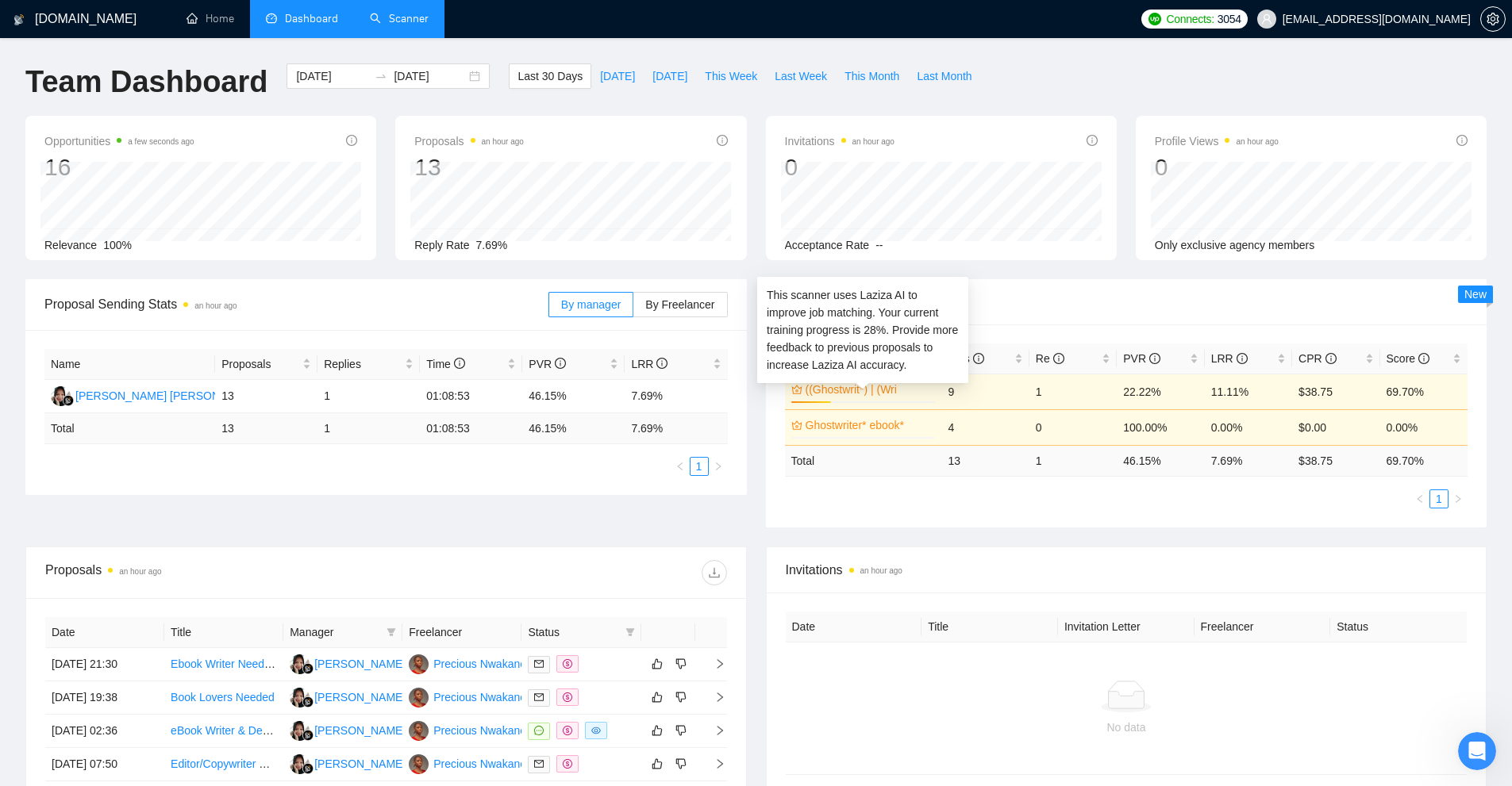
click at [864, 386] on link "((Ghostwrit*) | (Wri" at bounding box center [869, 389] width 127 height 18
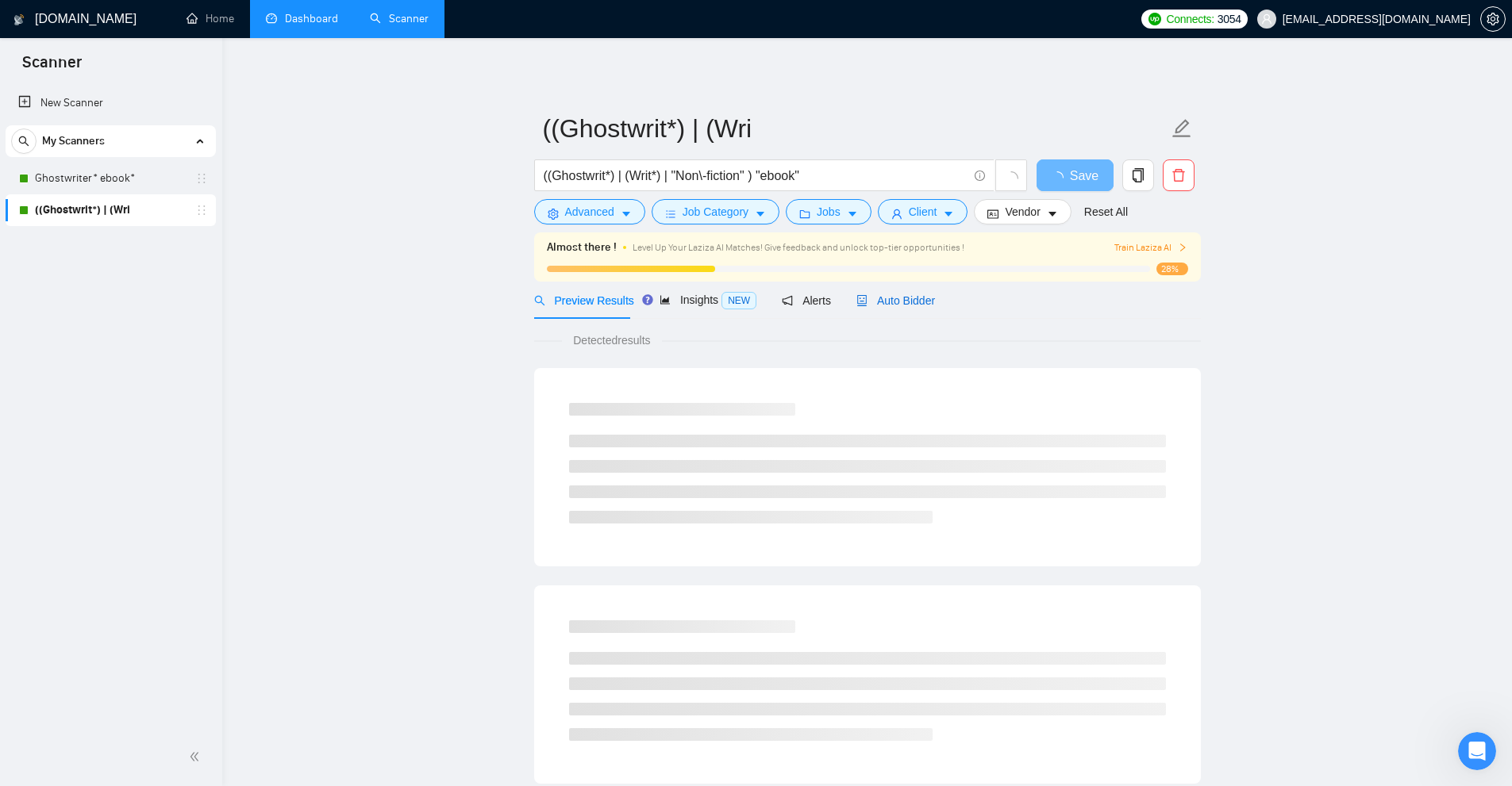
click at [890, 297] on span "Auto Bidder" at bounding box center [895, 301] width 79 height 13
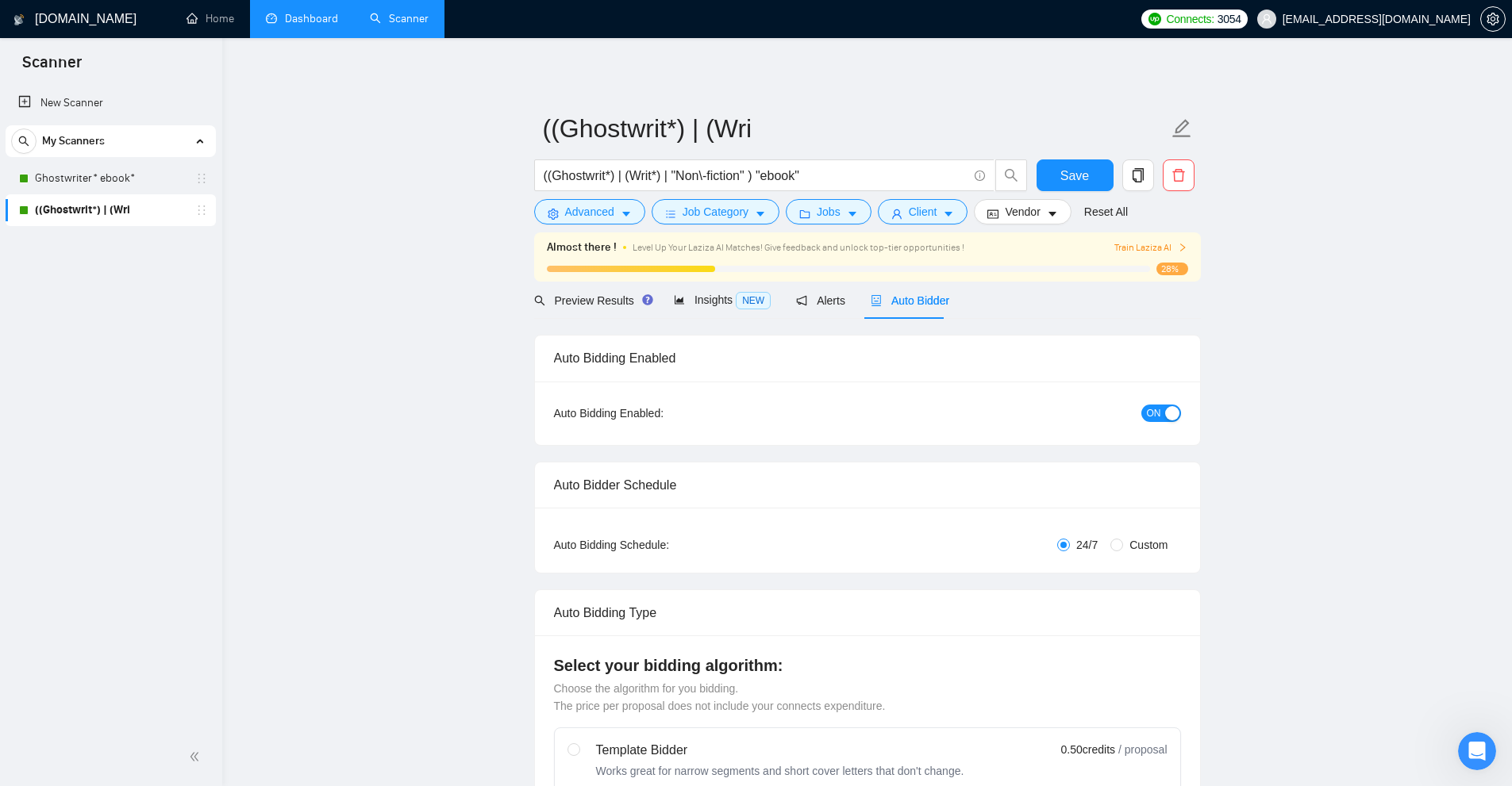
click at [294, 12] on link "Dashboard" at bounding box center [302, 19] width 72 height 14
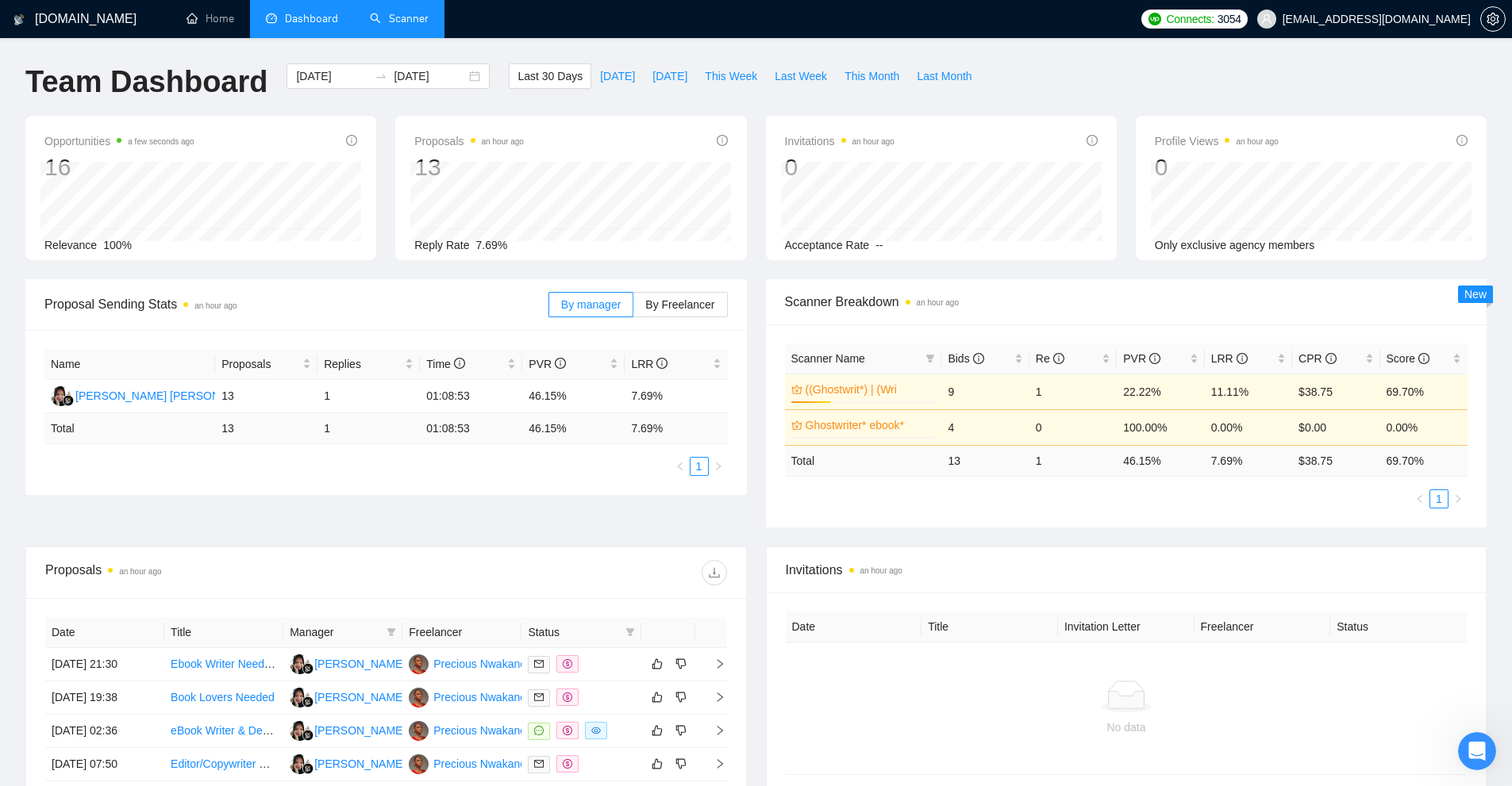
click at [1218, 498] on ul "1" at bounding box center [1126, 498] width 683 height 19
drag, startPoint x: 941, startPoint y: 402, endPoint x: 1060, endPoint y: 507, distance: 158.7
click at [1040, 396] on tr "((Ghostwrit*) | (Wri 28% 9 1 22.22% 11.11% $38.75 69.70%" at bounding box center [1126, 392] width 683 height 36
click at [1064, 540] on div "Proposal Sending Stats an hour ago By manager By Freelancer Name Proposals Repl…" at bounding box center [756, 413] width 1480 height 268
click at [1062, 395] on tr "((Ghostwrit*) | (Wri 28% 9 1 22.22% 11.11% $38.75 69.70%" at bounding box center [1126, 392] width 683 height 36
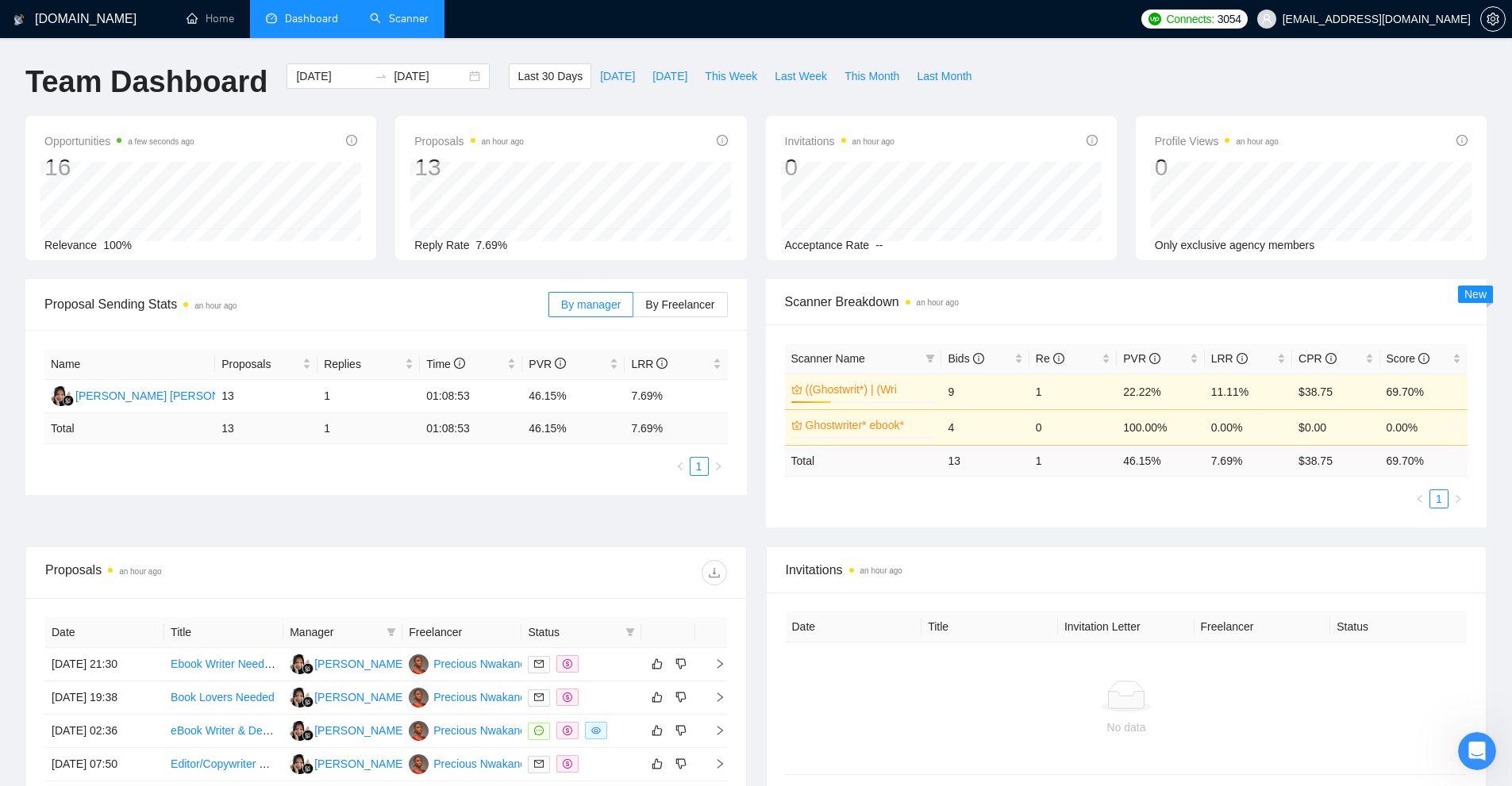
click at [1088, 514] on div "Scanner Name Bids Re PVR LRR CPR Score ((Ghostwrit*) | (Wri 28% 9 1 22.22% 11.1…" at bounding box center [1126, 426] width 722 height 203
drag, startPoint x: 1120, startPoint y: 391, endPoint x: 1269, endPoint y: 406, distance: 149.8
click at [1247, 384] on tr "((Ghostwrit*) | (Wri 28% 9 1 22.22% 11.11% $38.75 69.70%" at bounding box center [1126, 392] width 683 height 36
click at [1325, 524] on div "Scanner Name Bids Re PVR LRR CPR Score ((Ghostwrit*) | (Wri 28% 9 1 22.22% 11.1…" at bounding box center [1126, 426] width 722 height 203
drag, startPoint x: 1259, startPoint y: 395, endPoint x: 1080, endPoint y: 386, distance: 179.2
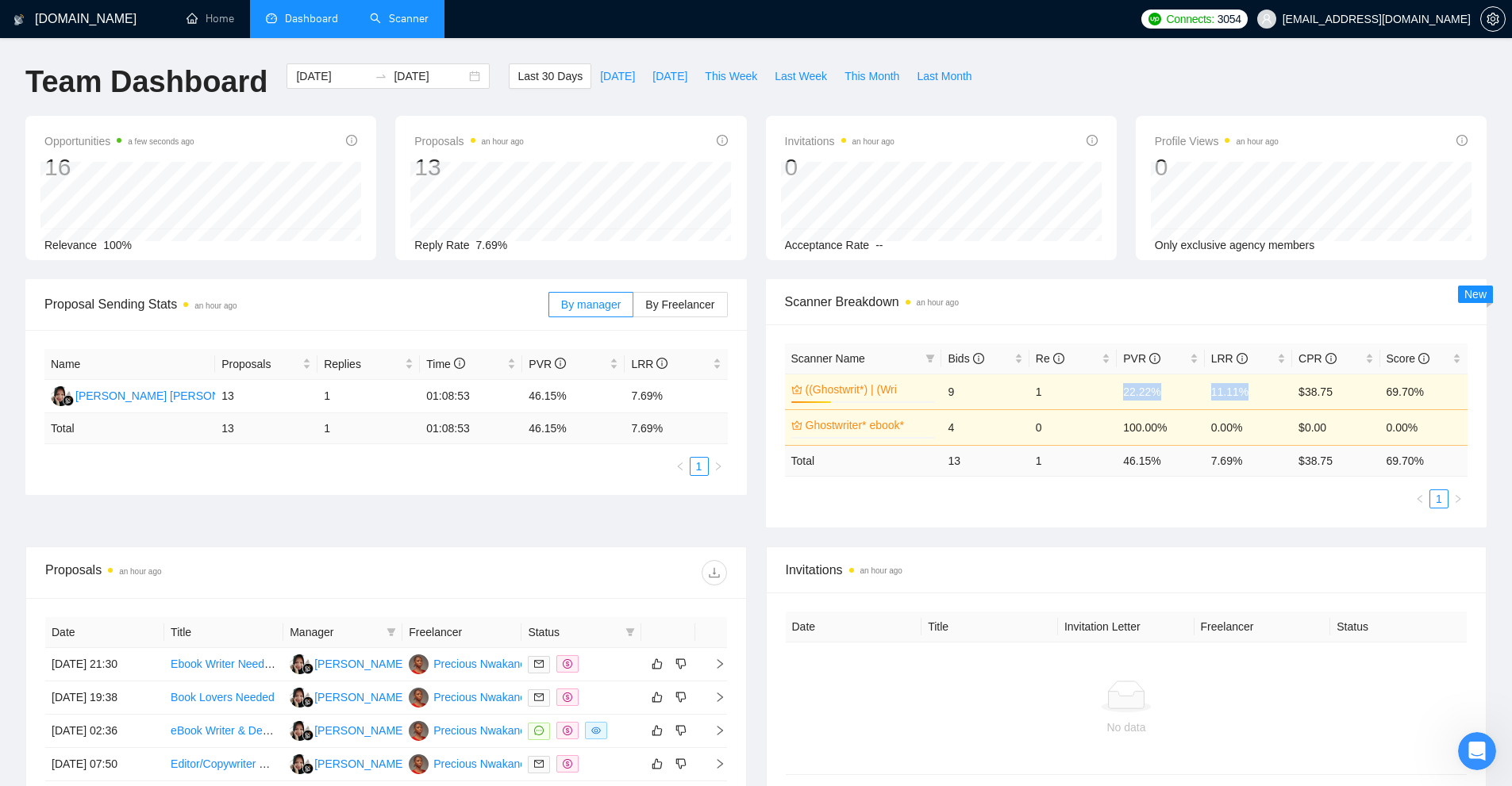
click at [1083, 383] on tr "((Ghostwrit*) | (Wri 28% 9 1 22.22% 11.11% $38.75 69.70%" at bounding box center [1126, 392] width 683 height 36
click at [1065, 535] on div "Proposal Sending Stats an hour ago By manager By Freelancer Name Proposals Repl…" at bounding box center [756, 413] width 1480 height 268
drag, startPoint x: 938, startPoint y: 389, endPoint x: 1158, endPoint y: 389, distance: 220.0
click at [1158, 389] on tr "((Ghostwrit*) | (Wri 28% 9 1 22.22% 11.11% $38.75 69.70%" at bounding box center [1126, 392] width 683 height 36
click at [1134, 569] on span "Invitations an hour ago" at bounding box center [1126, 569] width 682 height 19
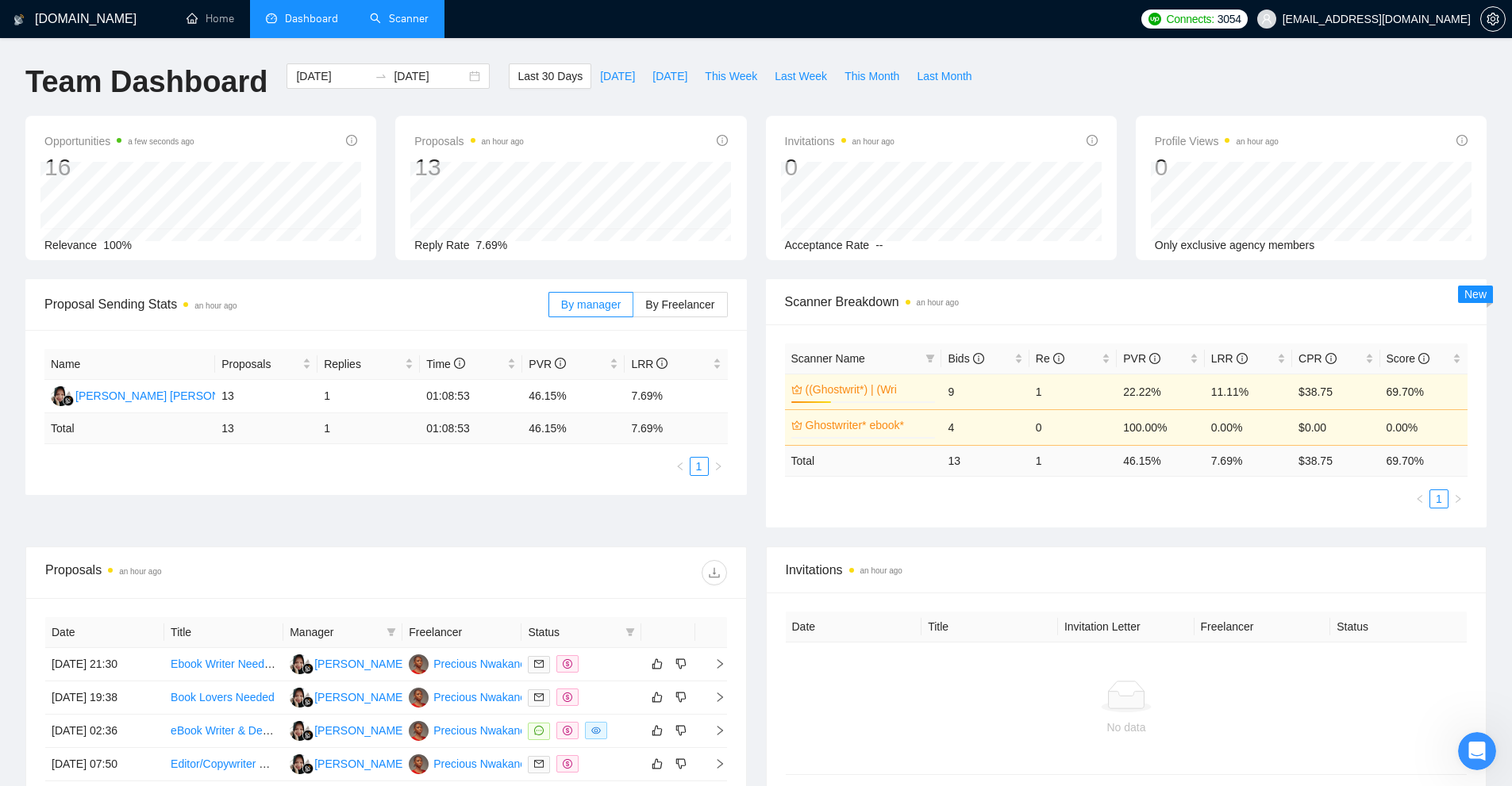
click at [1119, 549] on div "Invitations an hour ago" at bounding box center [1126, 570] width 682 height 45
drag, startPoint x: 947, startPoint y: 390, endPoint x: 980, endPoint y: 391, distance: 33.0
click at [980, 390] on td "9" at bounding box center [985, 392] width 88 height 36
click at [1058, 540] on div "Proposal Sending Stats an hour ago By manager By Freelancer Name Proposals Repl…" at bounding box center [756, 413] width 1480 height 268
click at [871, 391] on link "((Ghostwrit*) | (Wri" at bounding box center [869, 389] width 127 height 18
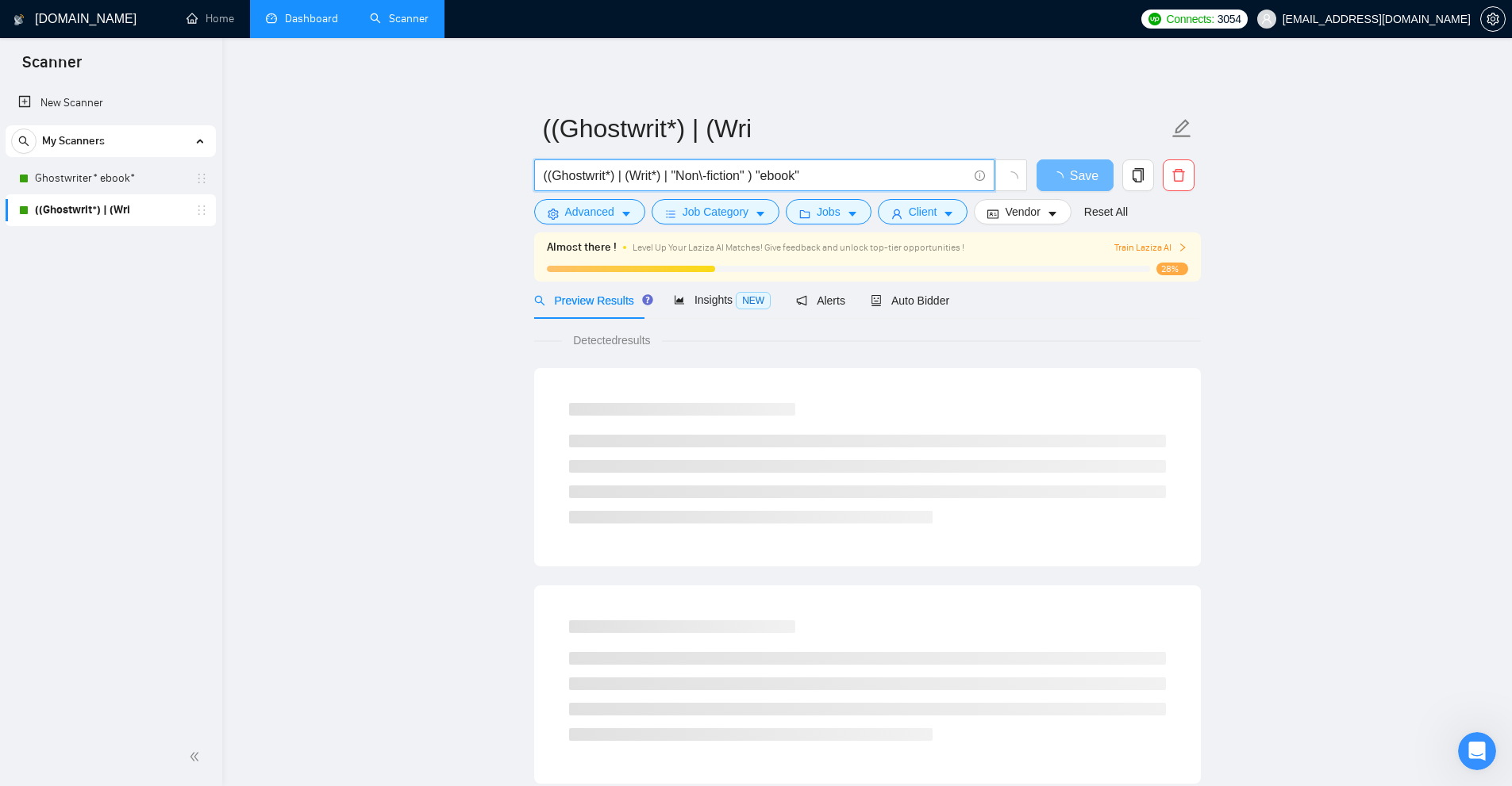
drag, startPoint x: 471, startPoint y: 170, endPoint x: 436, endPoint y: 179, distance: 36.1
click at [398, 177] on main "((Ghostwrit*) | (Wri ((Ghostwrit*) | (Writ*) | "Non\-fiction" ) "ebook" Save Ad…" at bounding box center [867, 749] width 1238 height 1372
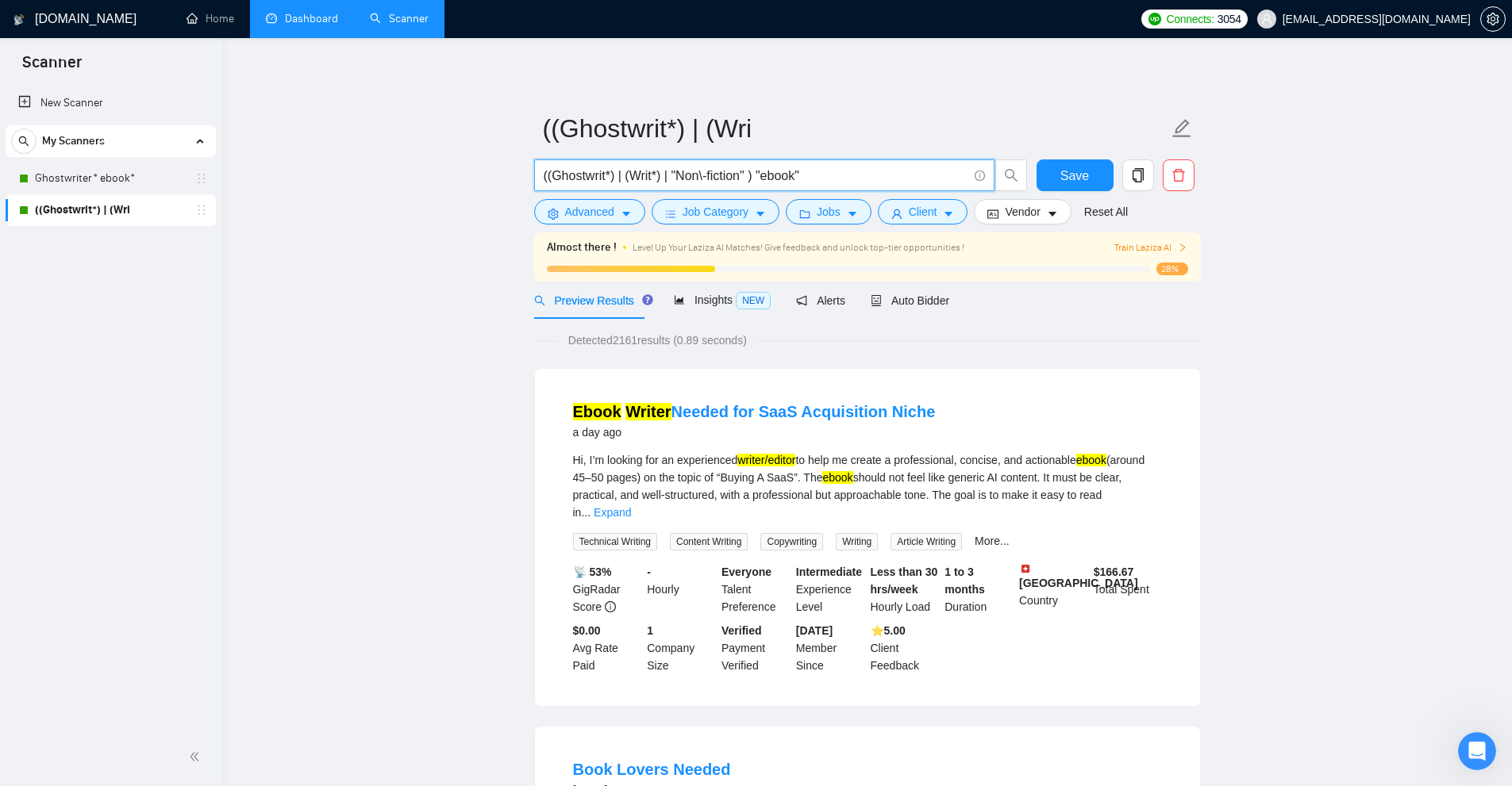
click at [813, 181] on input "((Ghostwrit*) | (Writ*) | "Non\-fiction" ) "ebook"" at bounding box center [756, 175] width 424 height 19
drag, startPoint x: 825, startPoint y: 178, endPoint x: 763, endPoint y: 177, distance: 62.0
click at [763, 177] on input "((Ghostwrit*) | (Writ*) | "Non\-fiction" ) "ebook"" at bounding box center [756, 175] width 424 height 19
drag, startPoint x: 765, startPoint y: 170, endPoint x: 840, endPoint y: 170, distance: 75.0
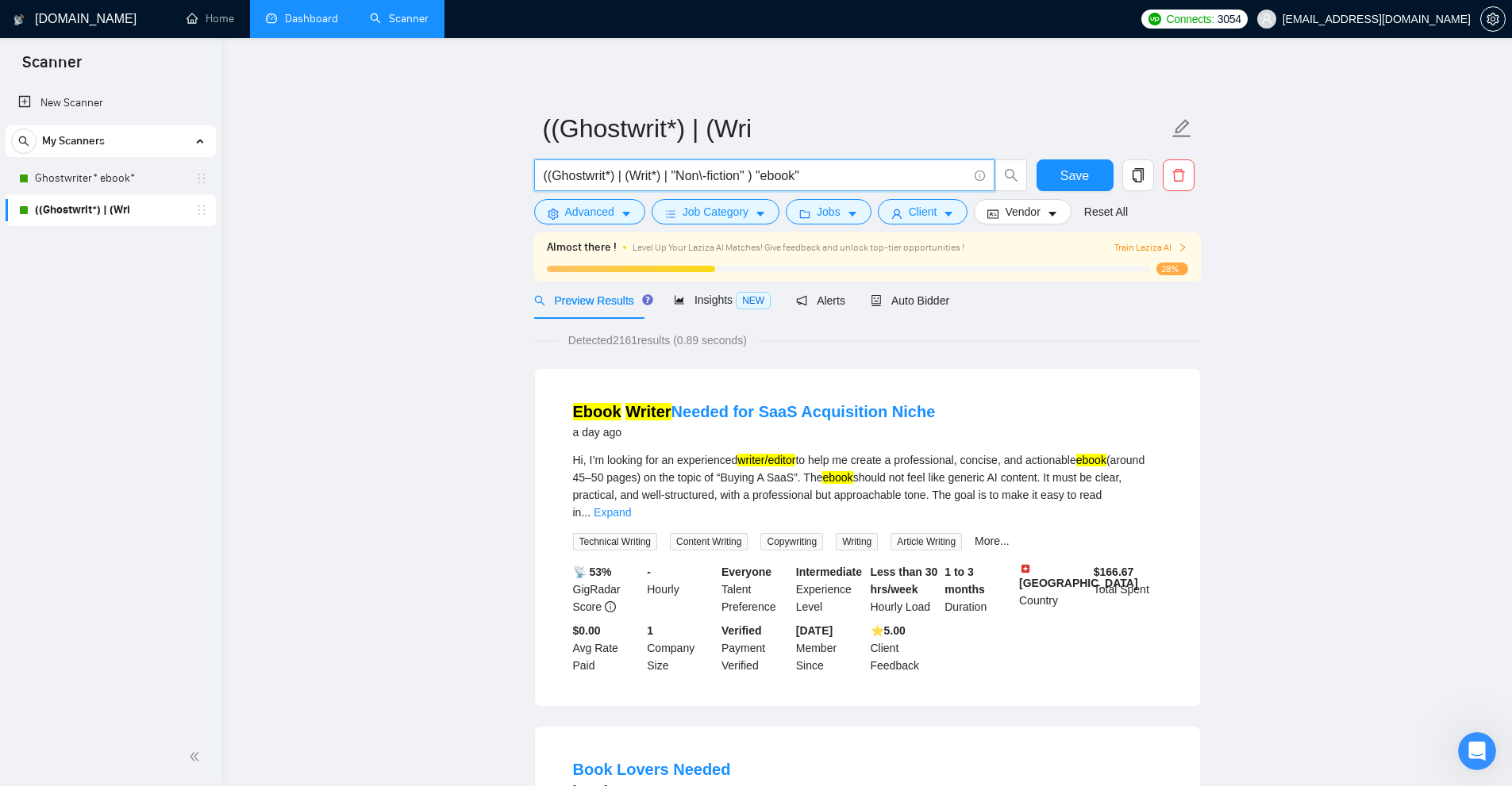
click at [840, 170] on input "((Ghostwrit*) | (Writ*) | "Non\-fiction" ) "ebook"" at bounding box center [756, 175] width 424 height 19
drag, startPoint x: 760, startPoint y: 174, endPoint x: 842, endPoint y: 173, distance: 82.0
click at [842, 173] on input "((Ghostwrit*) | (Writ*) | "Non\-fiction" ) "ebook"" at bounding box center [756, 175] width 424 height 19
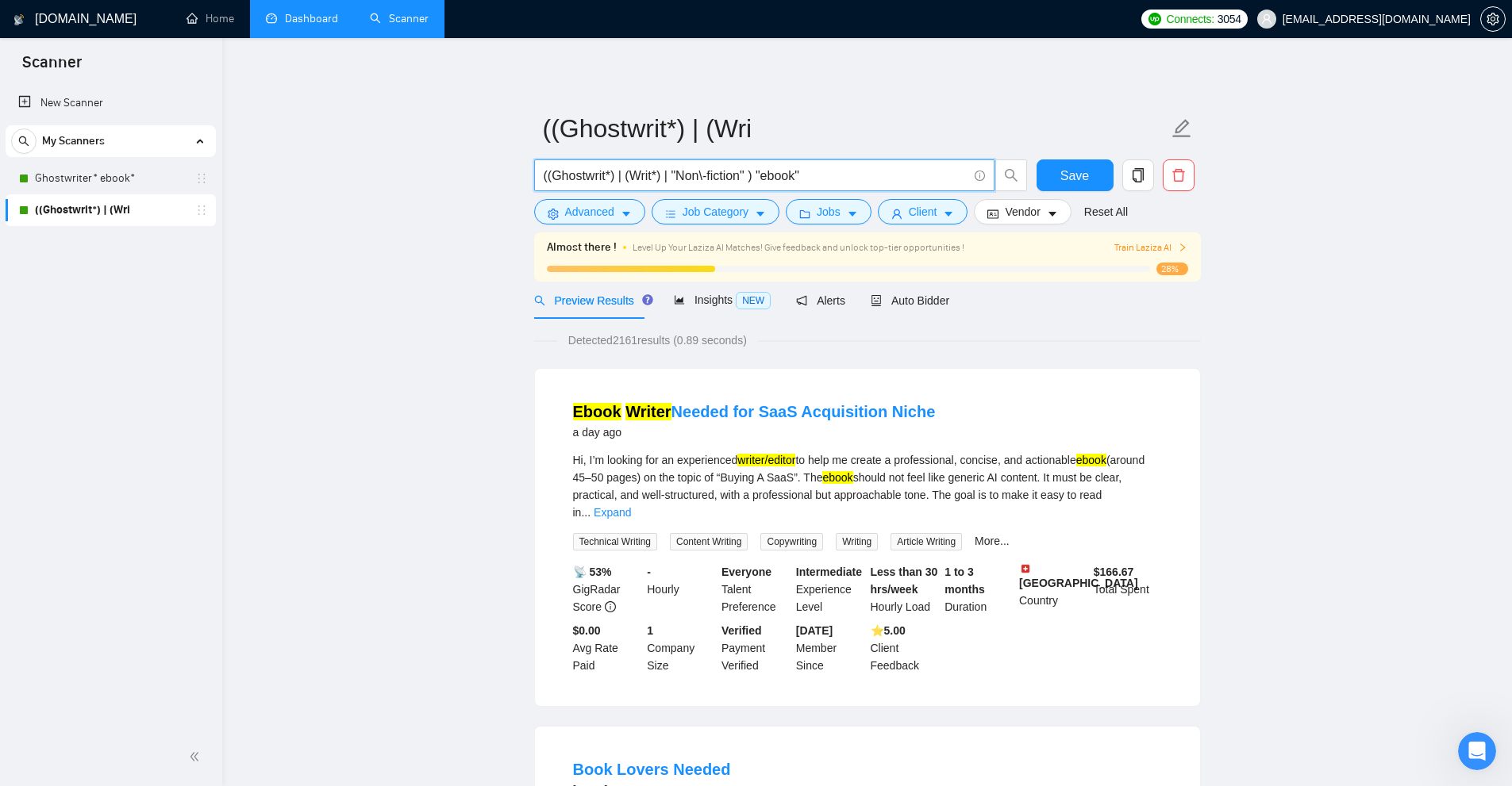
click at [764, 170] on input "((Ghostwrit*) | (Writ*) | "Non\-fiction" ) "ebook"" at bounding box center [756, 175] width 424 height 19
drag, startPoint x: 760, startPoint y: 170, endPoint x: 833, endPoint y: 176, distance: 73.2
click at [833, 176] on input "((Ghostwrit*) | (Writ*) | "Non\-fiction" ) "ebook"" at bounding box center [756, 175] width 424 height 19
click at [776, 177] on input "((Ghostwrit*) | (Writ*) | "Non\-fiction" ) "ebook"" at bounding box center [756, 175] width 424 height 19
click at [756, 172] on input "((Ghostwrit*) | (Writ*) | "Non\-fiction" ) "ebook"" at bounding box center [756, 175] width 424 height 19
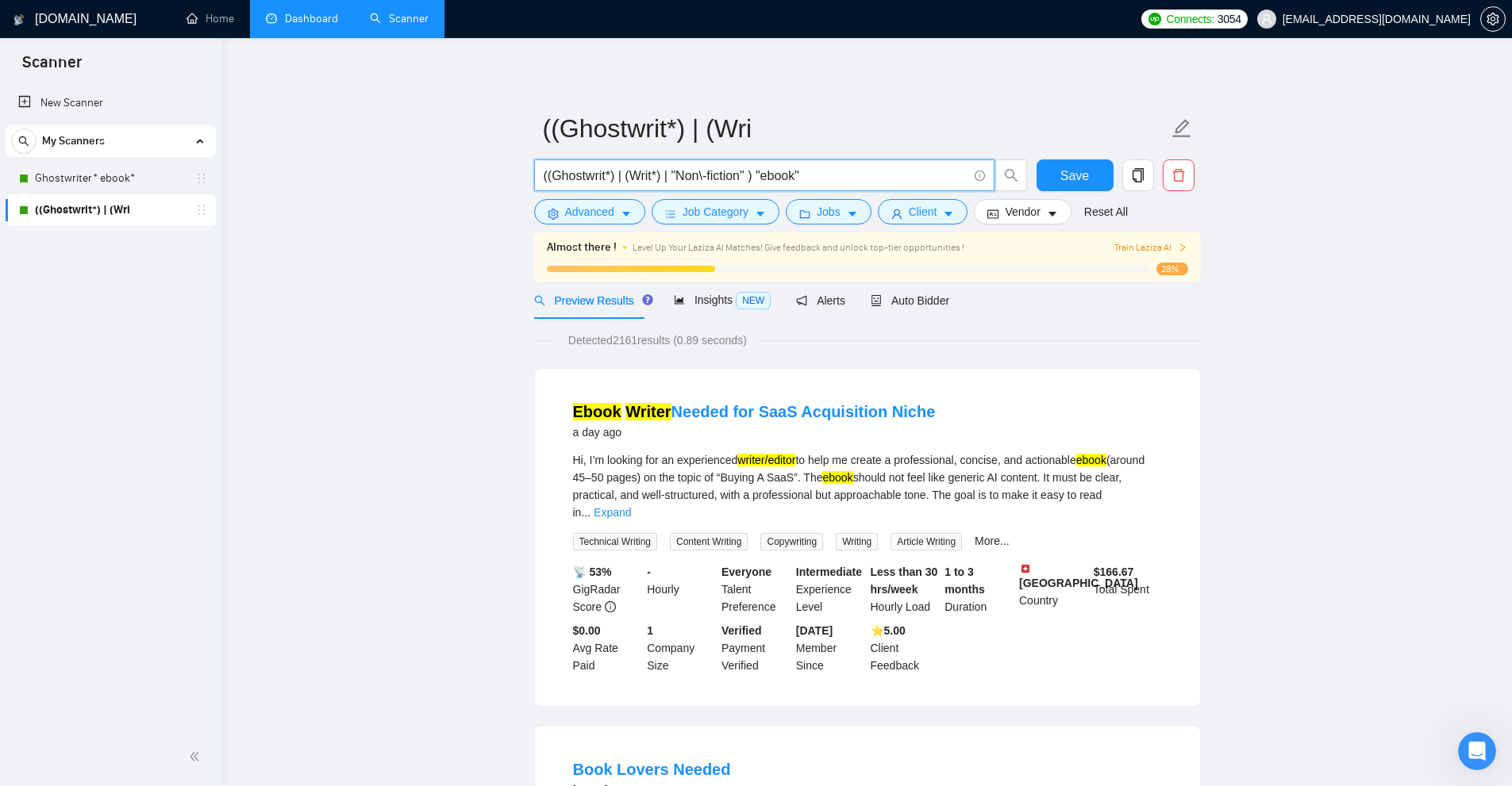
click at [759, 171] on input "((Ghostwrit*) | (Writ*) | "Non\-fiction" ) "ebook"" at bounding box center [756, 175] width 424 height 19
click at [705, 291] on div "Insights NEW" at bounding box center [722, 300] width 97 height 18
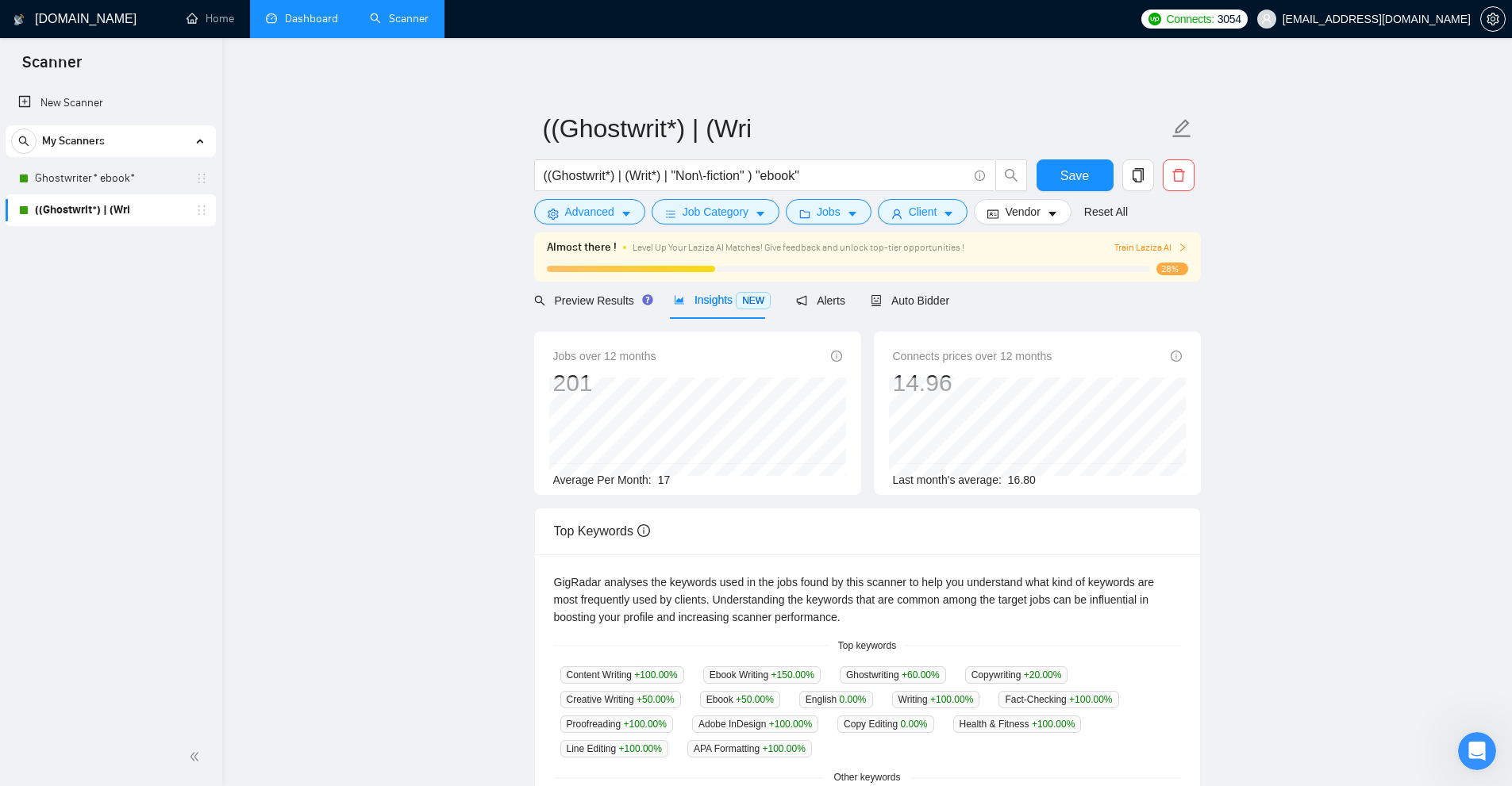
click at [574, 319] on div "Jobs over 12 months 201 Average Per Month: 17 Connects prices over 12 months 14…" at bounding box center [867, 756] width 666 height 875
click at [592, 300] on span "Preview Results" at bounding box center [591, 301] width 114 height 13
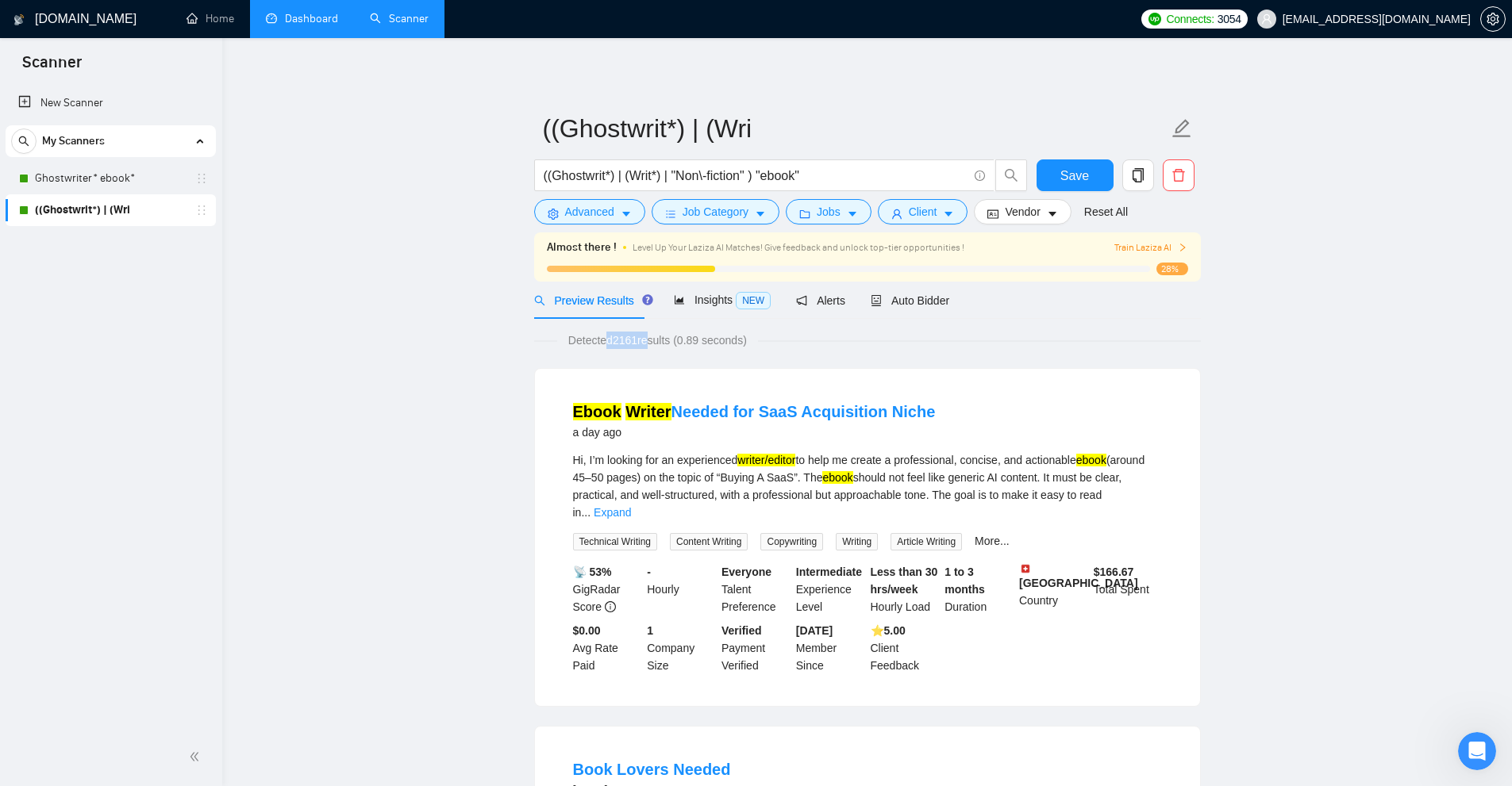
drag, startPoint x: 607, startPoint y: 341, endPoint x: 642, endPoint y: 341, distance: 35.0
click at [643, 341] on span "Detected 2161 results (0.89 seconds)" at bounding box center [657, 341] width 200 height 18
click at [640, 341] on span "Detected 2161 results (0.89 seconds)" at bounding box center [657, 341] width 200 height 18
drag, startPoint x: 619, startPoint y: 339, endPoint x: 652, endPoint y: 346, distance: 33.7
click at [643, 338] on span "Detected 2161 results (0.89 seconds)" at bounding box center [657, 341] width 200 height 18
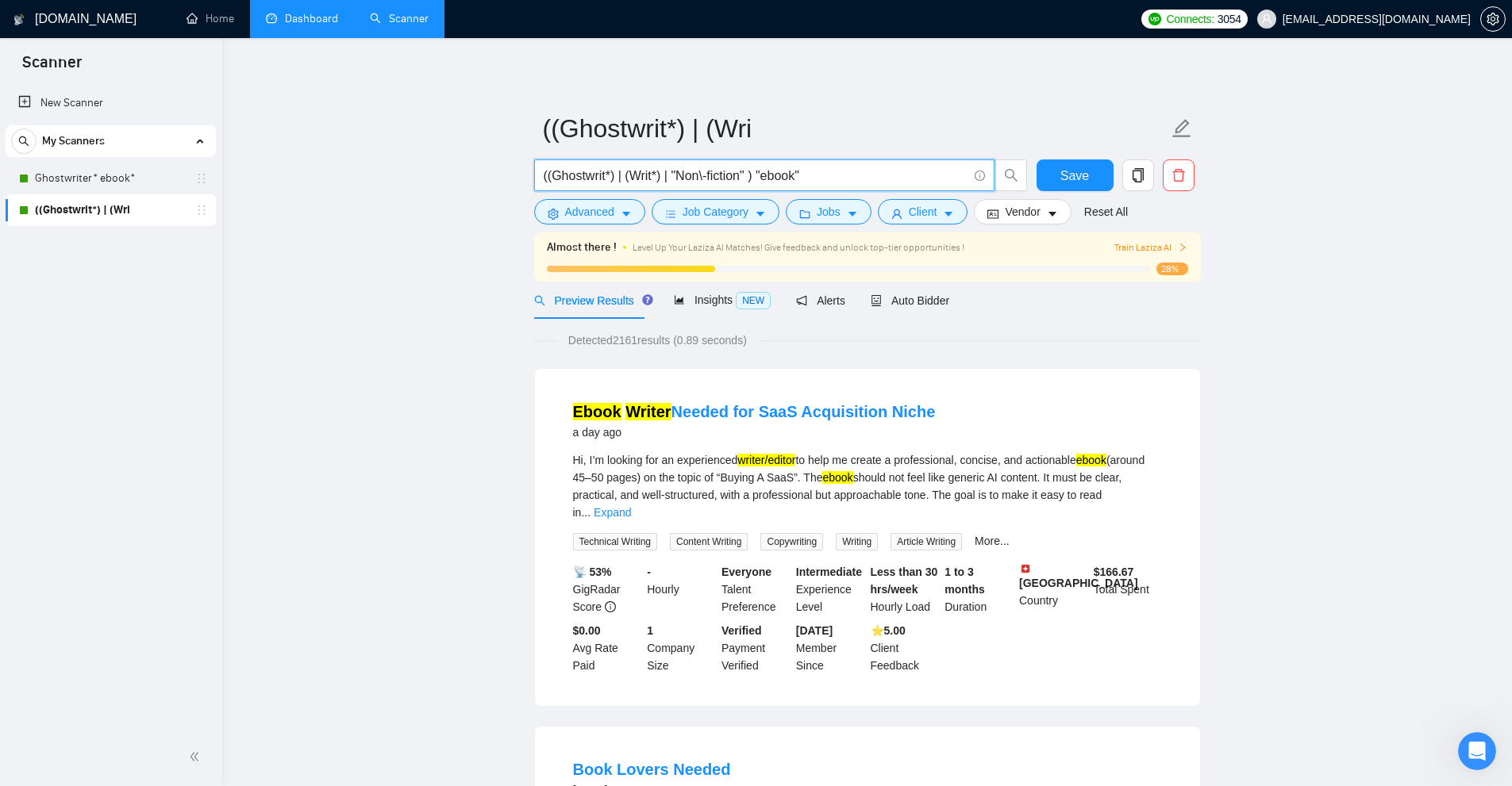
click at [850, 172] on input "((Ghostwrit*) | (Writ*) | "Non\-fiction" ) "ebook"" at bounding box center [756, 175] width 424 height 19
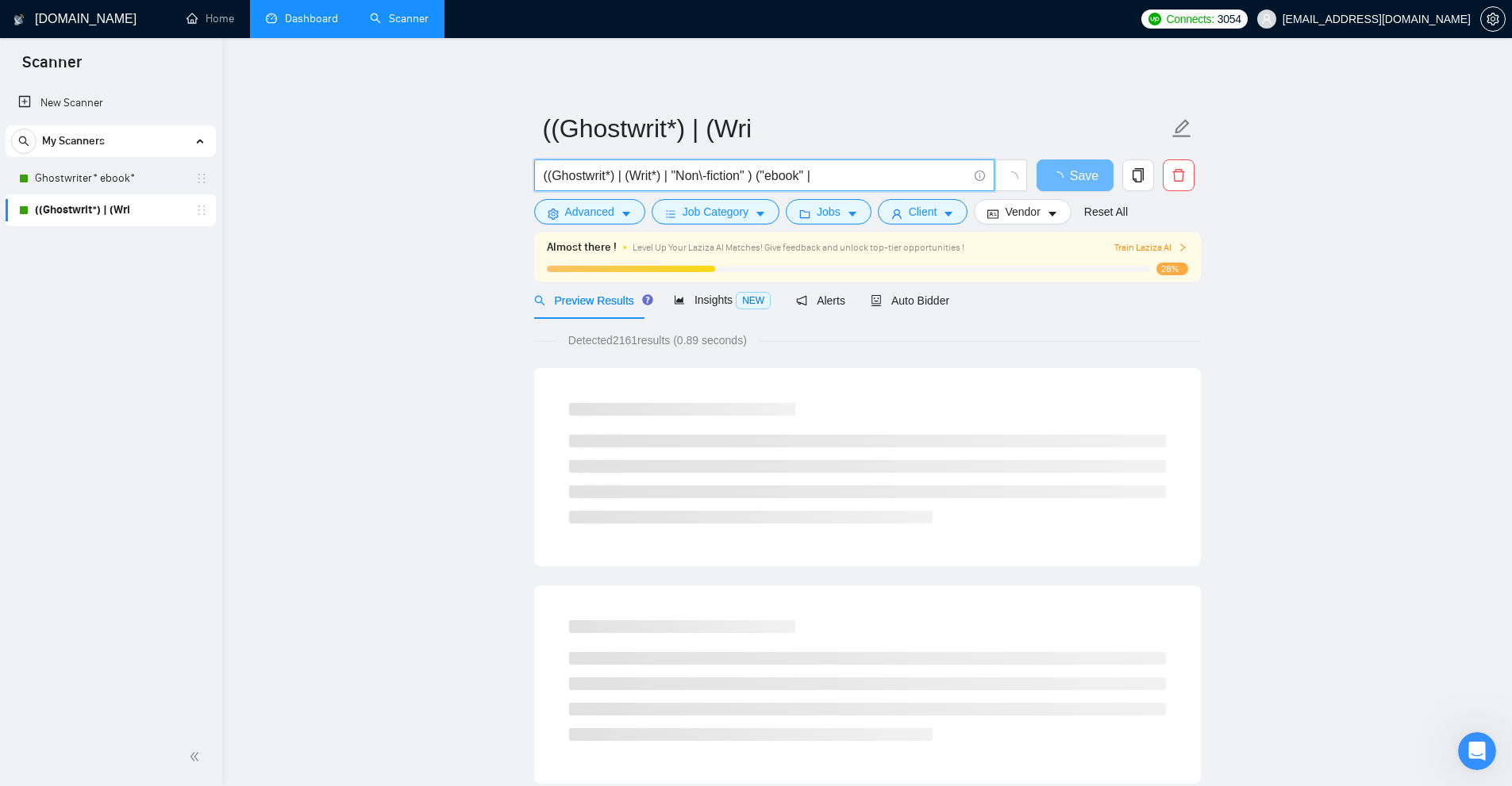
paste input ""ebook""
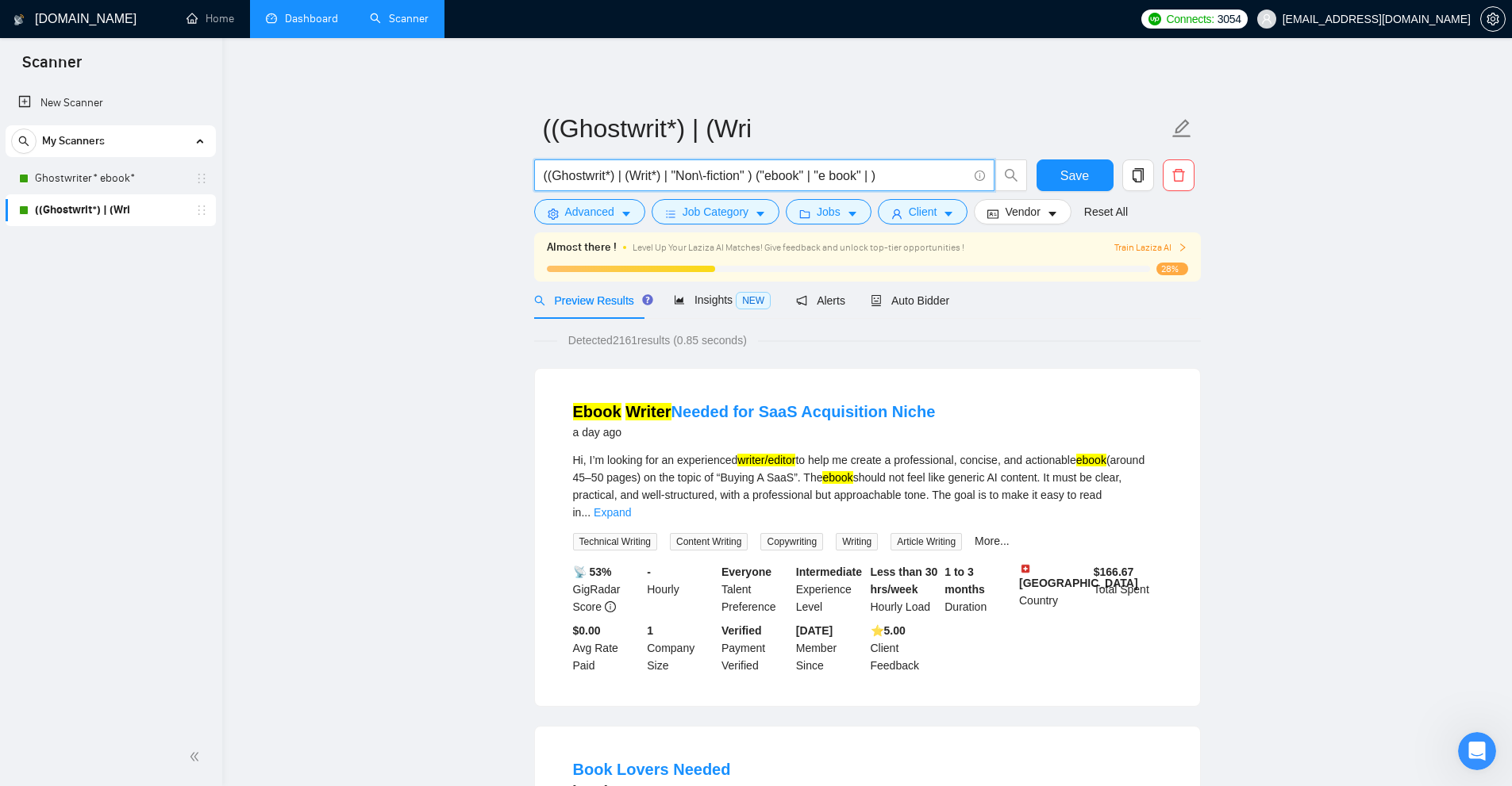
paste input ""ebook""
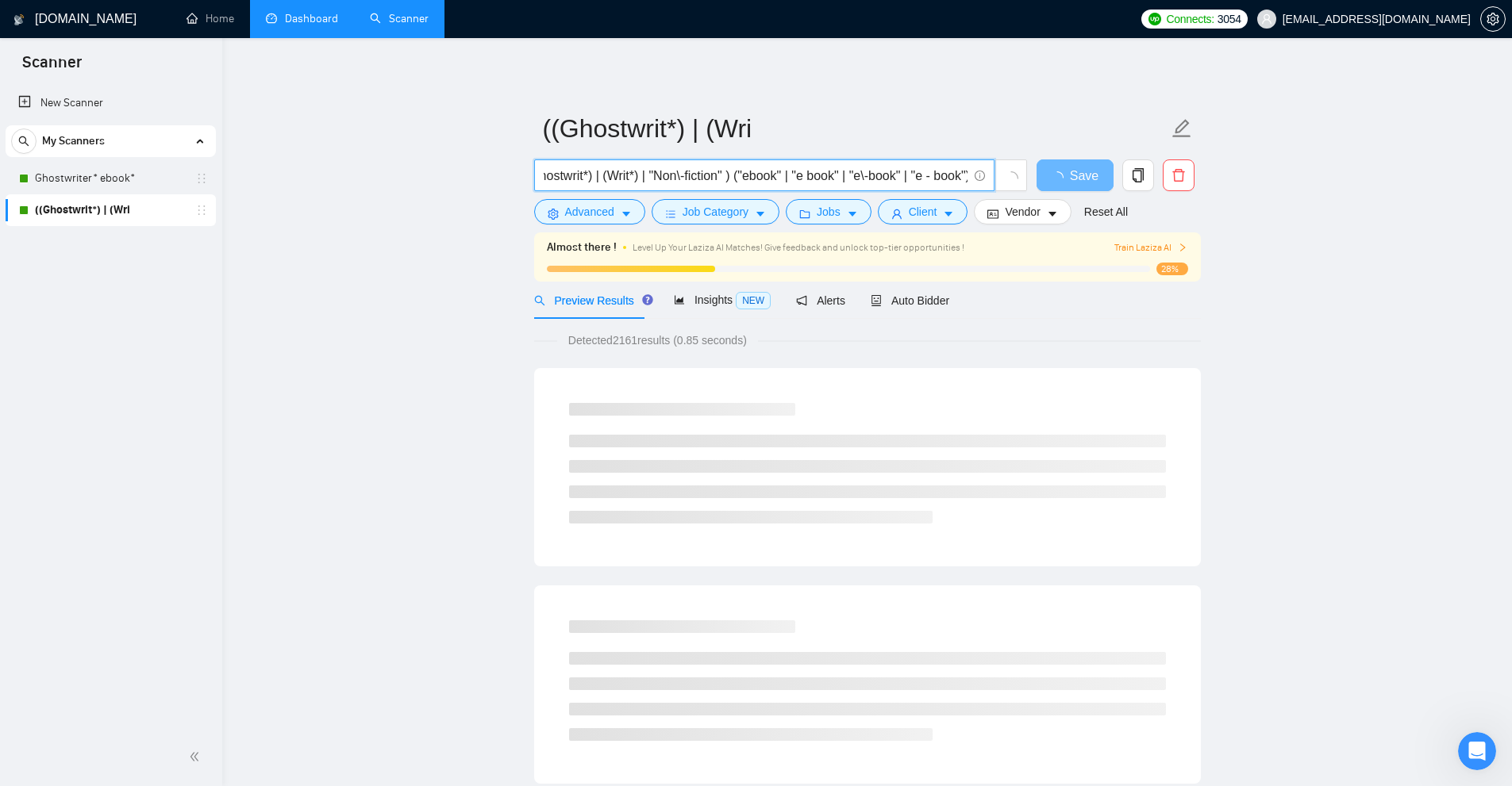
scroll to position [0, 37]
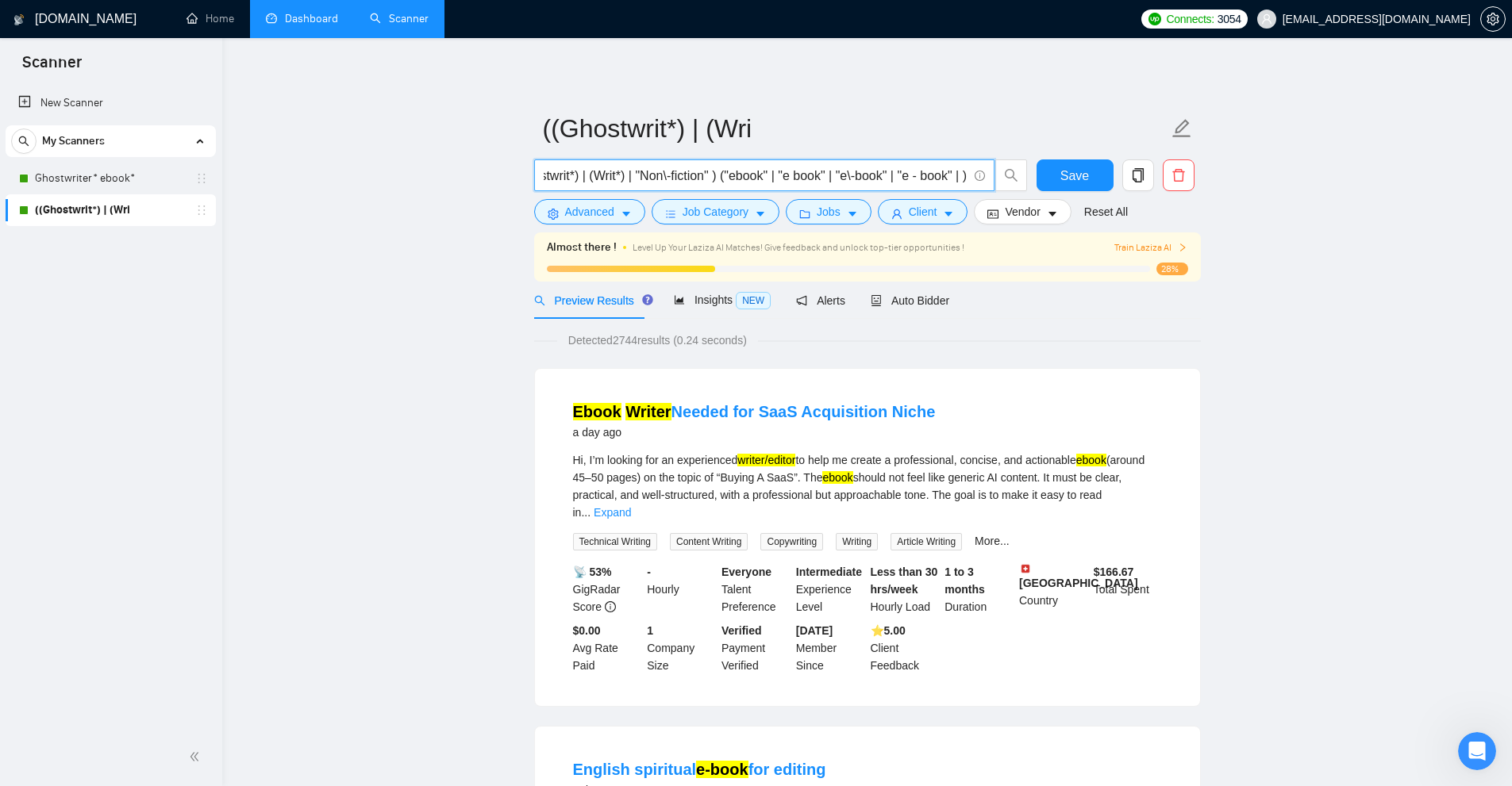
paste input ""ebook""
drag, startPoint x: 659, startPoint y: 333, endPoint x: 648, endPoint y: 339, distance: 12.5
click at [648, 339] on span "Detected 2745 results (0.23 seconds)" at bounding box center [657, 341] width 200 height 18
click at [700, 301] on span "Insights NEW" at bounding box center [722, 300] width 97 height 13
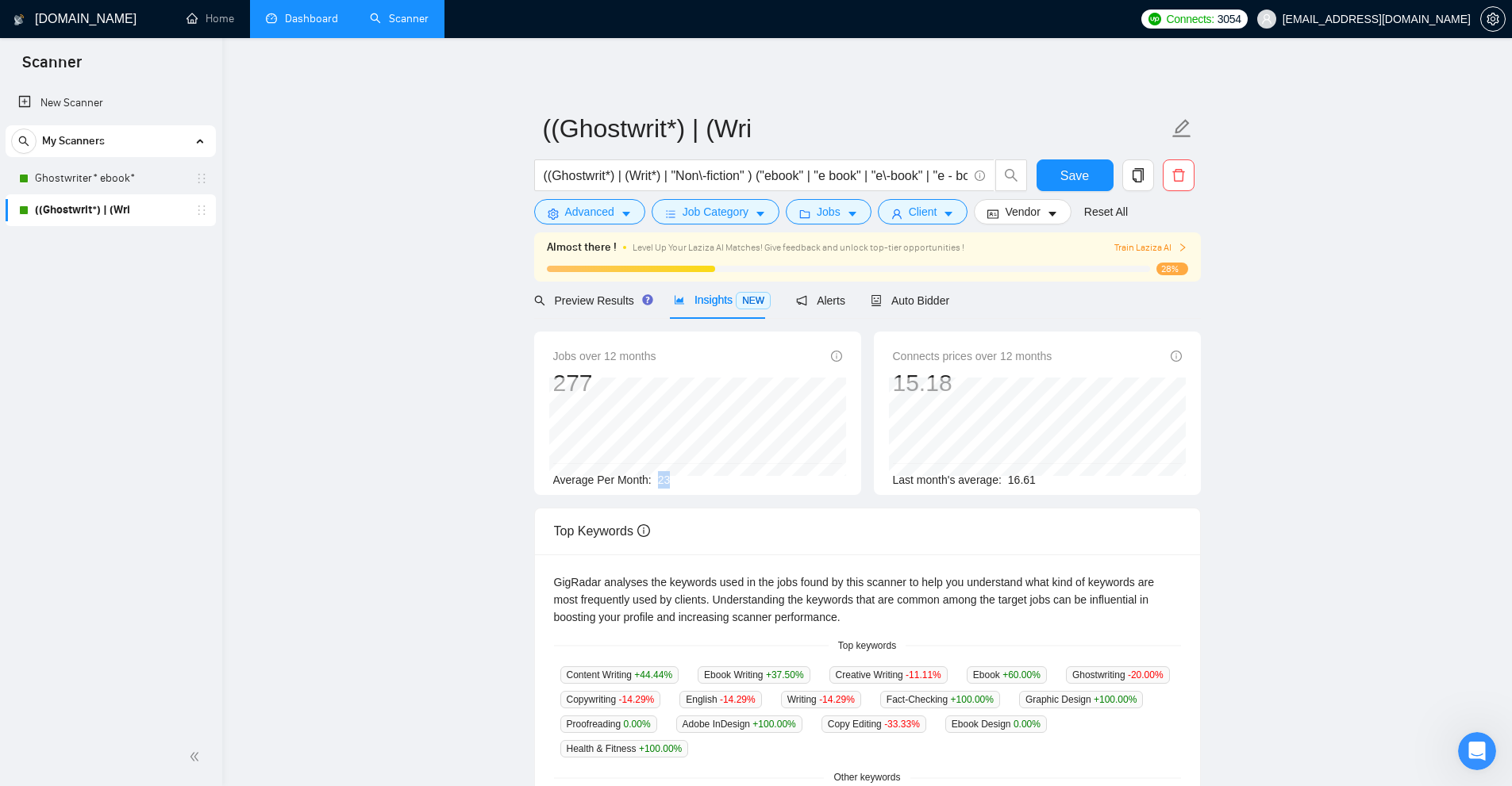
click at [691, 477] on div "Average Per Month: 23" at bounding box center [698, 480] width 289 height 18
drag, startPoint x: 545, startPoint y: 482, endPoint x: 696, endPoint y: 479, distance: 151.0
click at [696, 479] on div "Jobs over 12 months 277 Nov 2024 26 Average Per Month: 23" at bounding box center [697, 413] width 327 height 163
click at [696, 479] on div "Average Per Month: 23" at bounding box center [698, 480] width 289 height 18
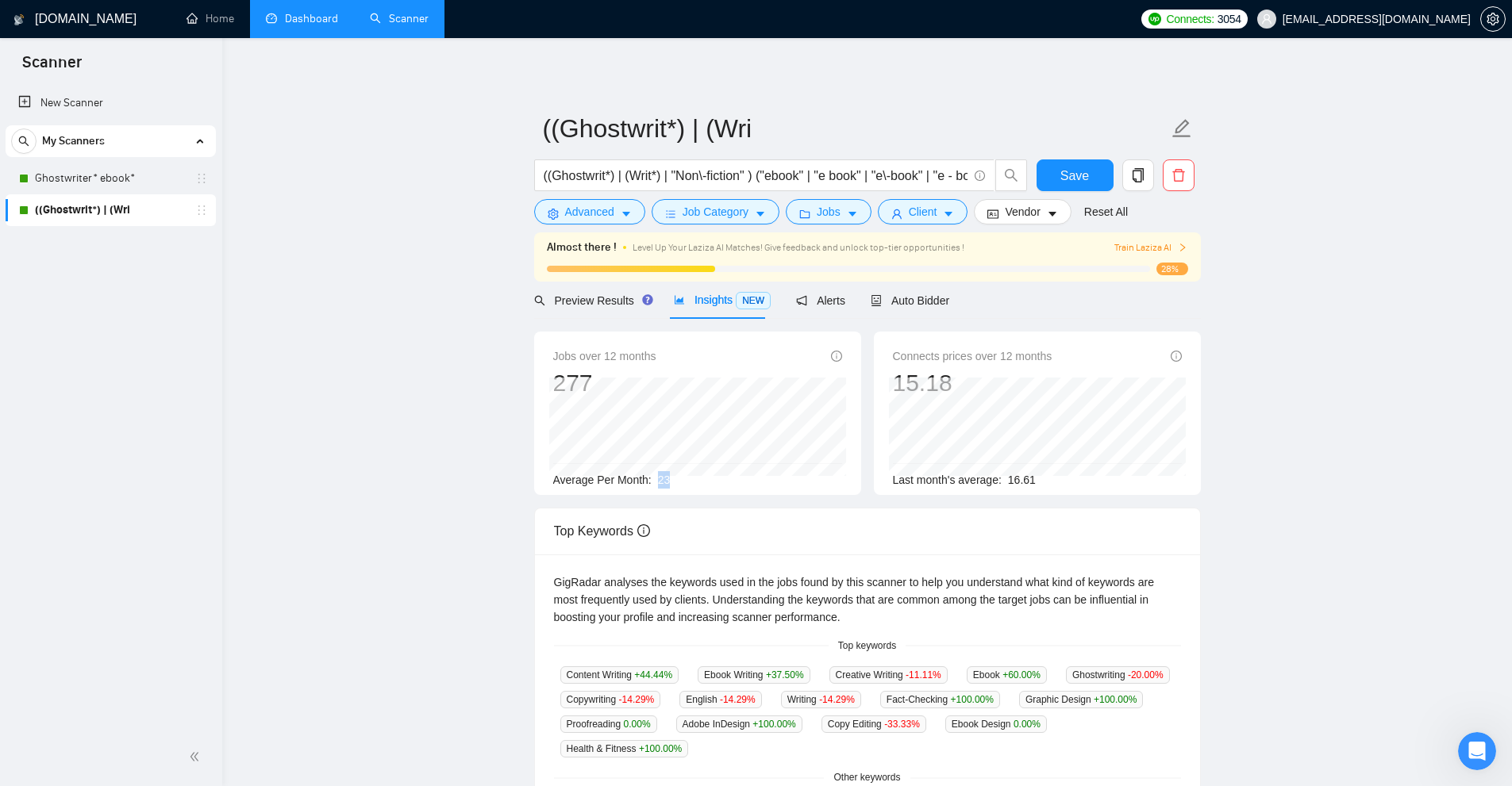
drag, startPoint x: 681, startPoint y: 479, endPoint x: 691, endPoint y: 479, distance: 10.0
click at [691, 479] on div "Average Per Month: 23" at bounding box center [698, 480] width 289 height 18
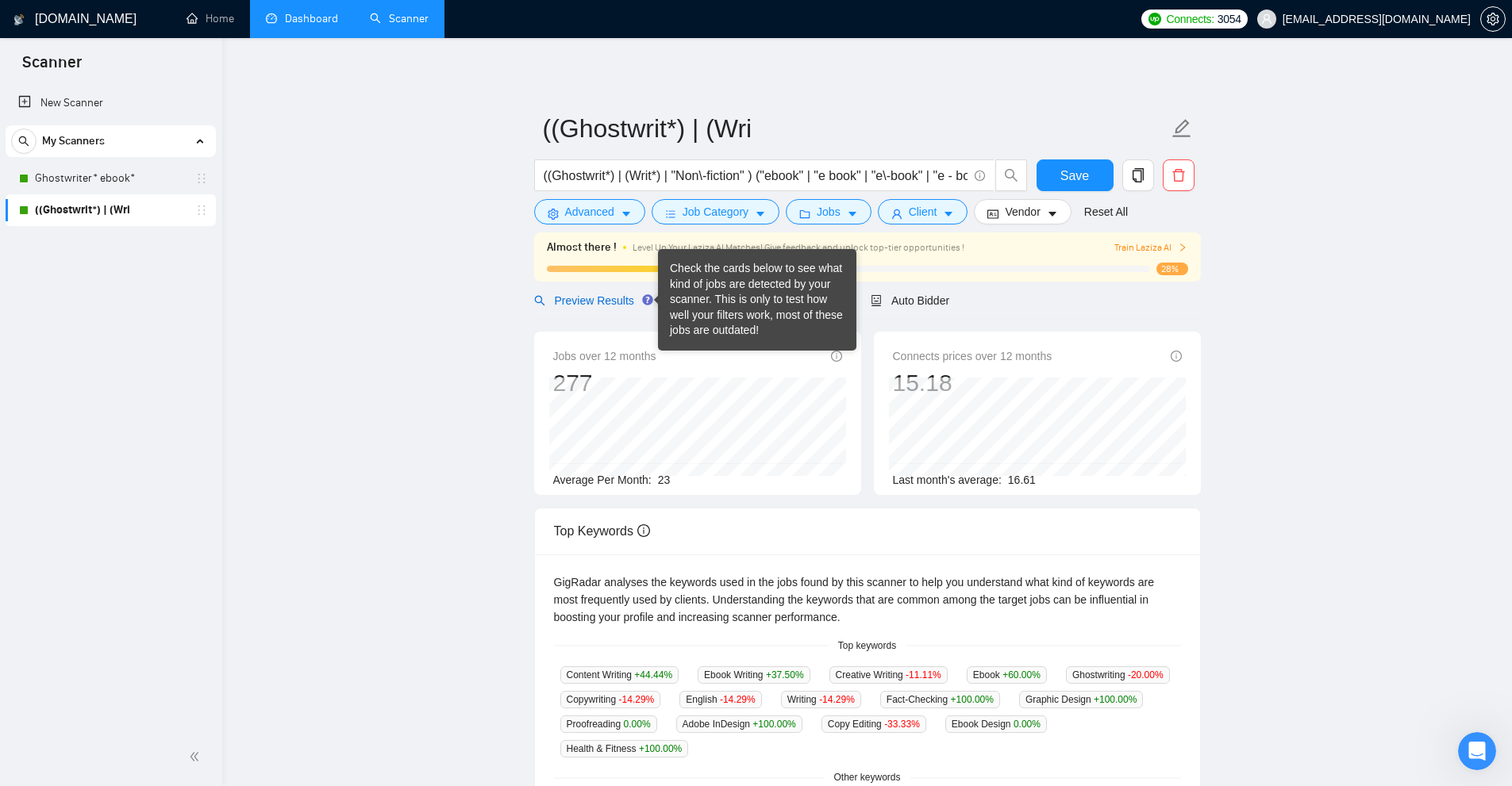
click at [616, 299] on span "Preview Results" at bounding box center [591, 301] width 114 height 13
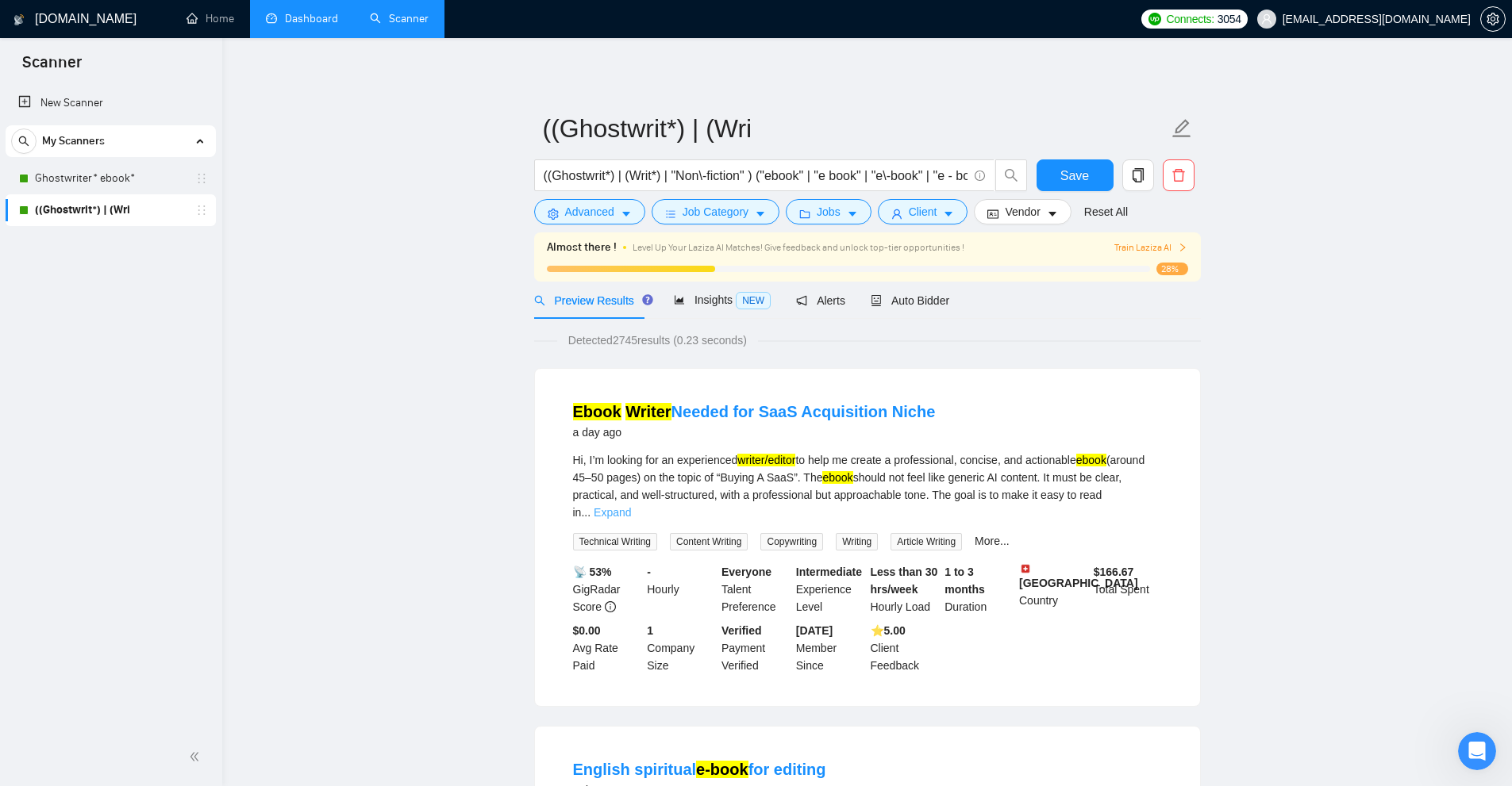
click at [631, 506] on link "Expand" at bounding box center [612, 513] width 37 height 13
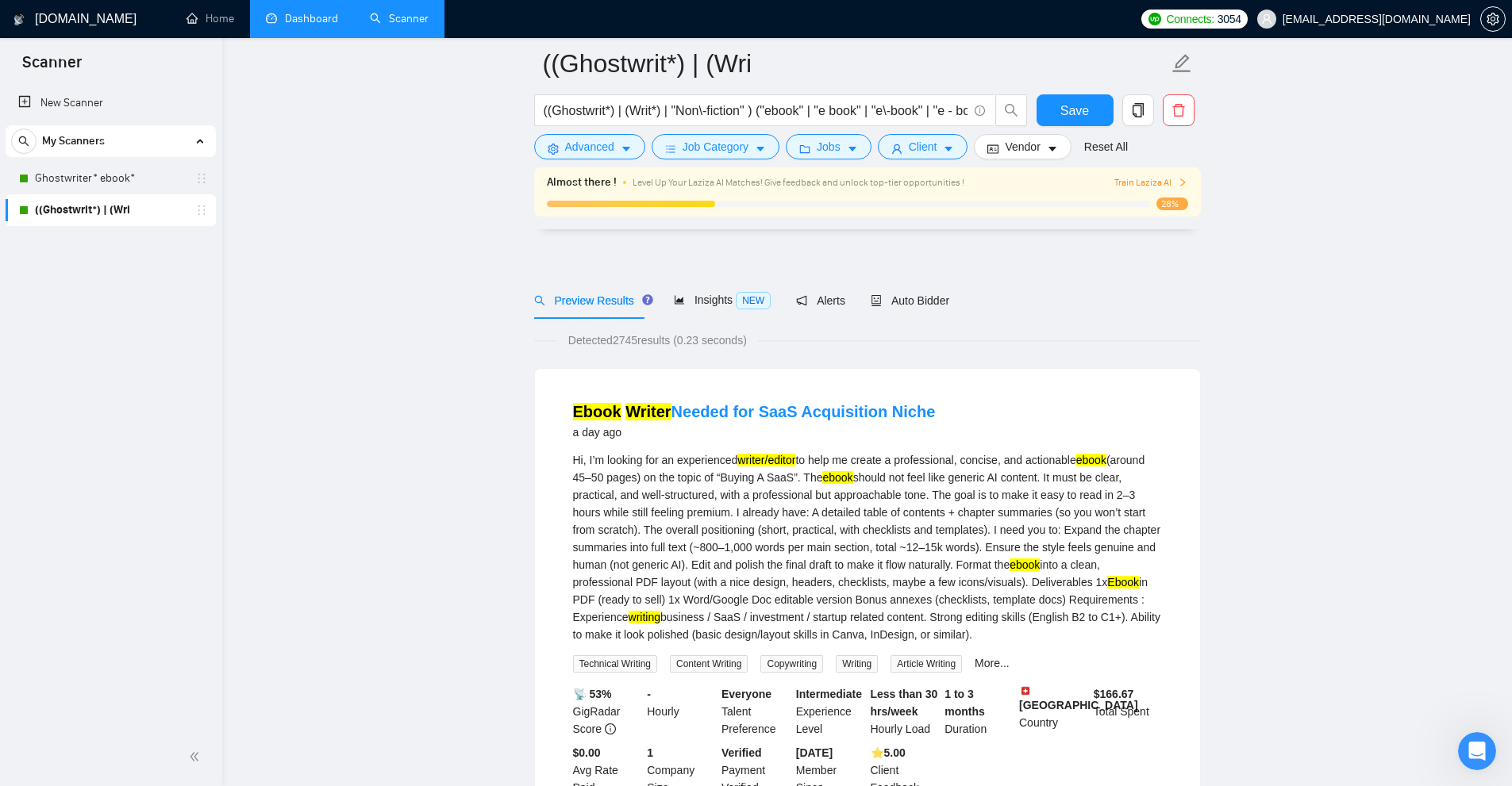
scroll to position [476, 0]
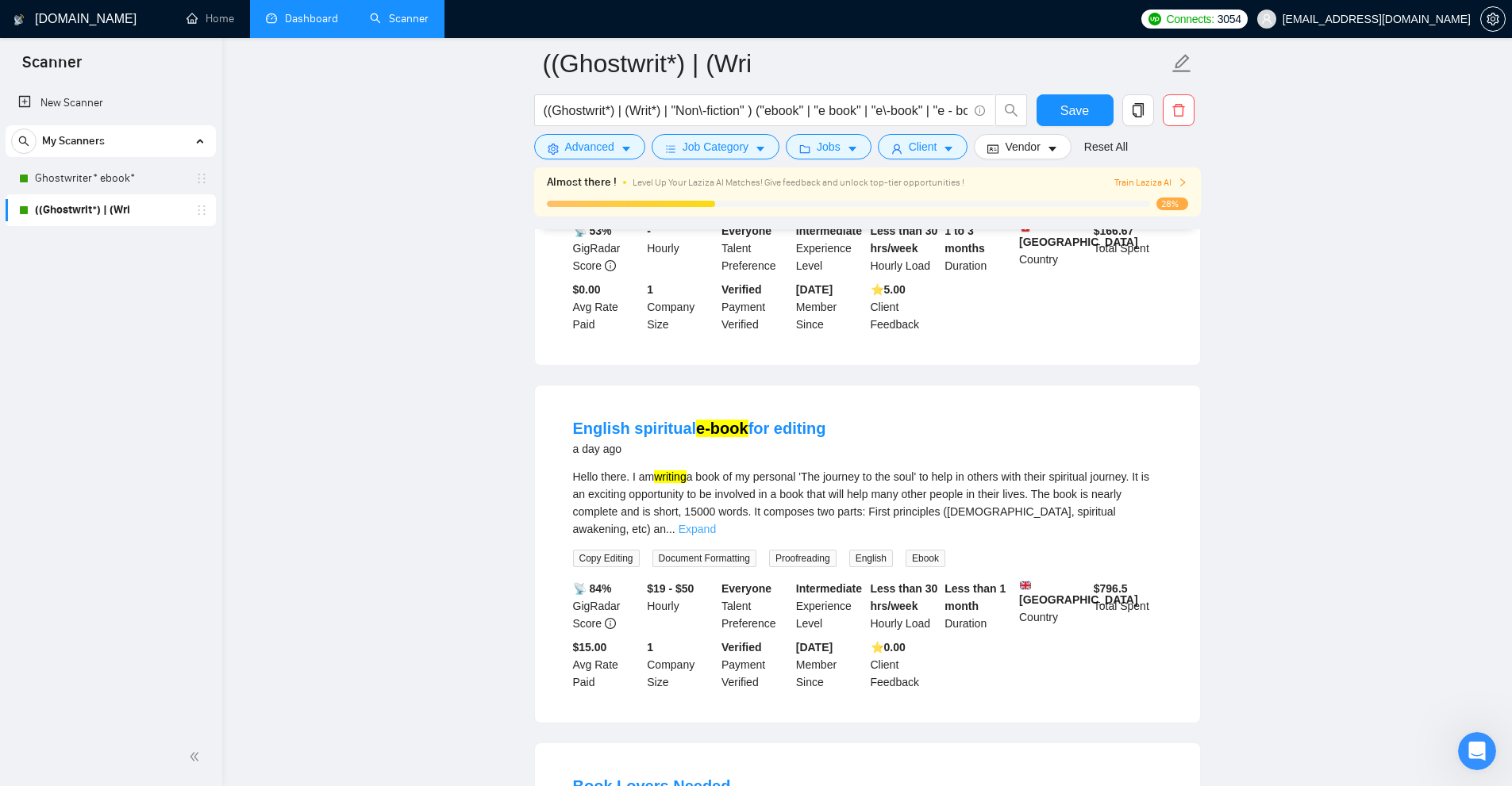
click at [716, 522] on link "Expand" at bounding box center [697, 529] width 37 height 13
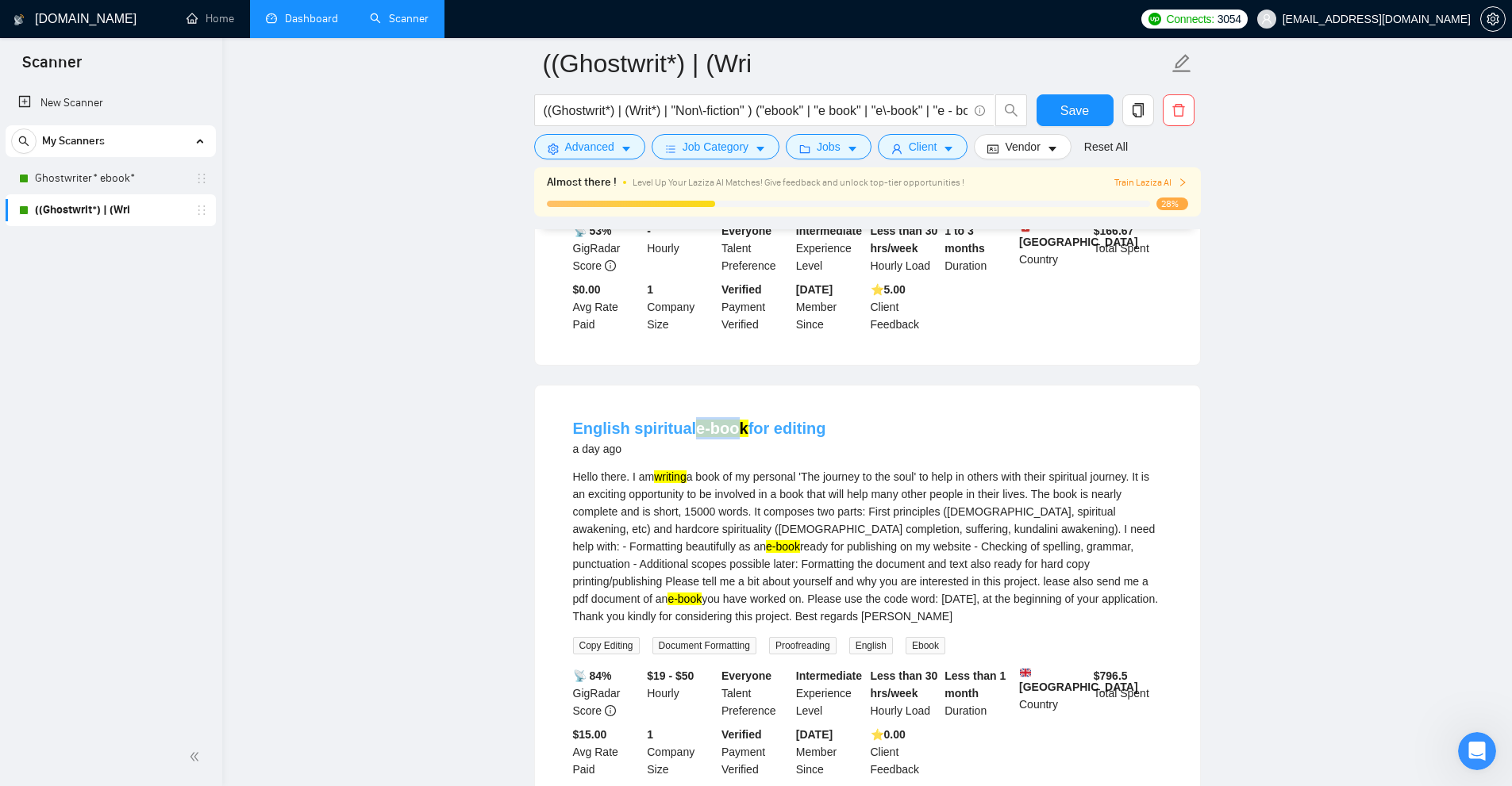
drag, startPoint x: 693, startPoint y: 408, endPoint x: 733, endPoint y: 418, distance: 41.2
click at [733, 418] on li "English spiritual e-book for editing a day ago Hello there. I am writing a book…" at bounding box center [868, 598] width 627 height 386
click at [600, 554] on div "Hello there. I am writing a book of my personal 'The journey to the soul' to he…" at bounding box center [868, 547] width 589 height 157
click at [585, 553] on div "Hello there. I am writing a book of my personal 'The journey to the soul' to he…" at bounding box center [868, 547] width 589 height 157
click at [766, 548] on mark "e-book" at bounding box center [783, 547] width 34 height 13
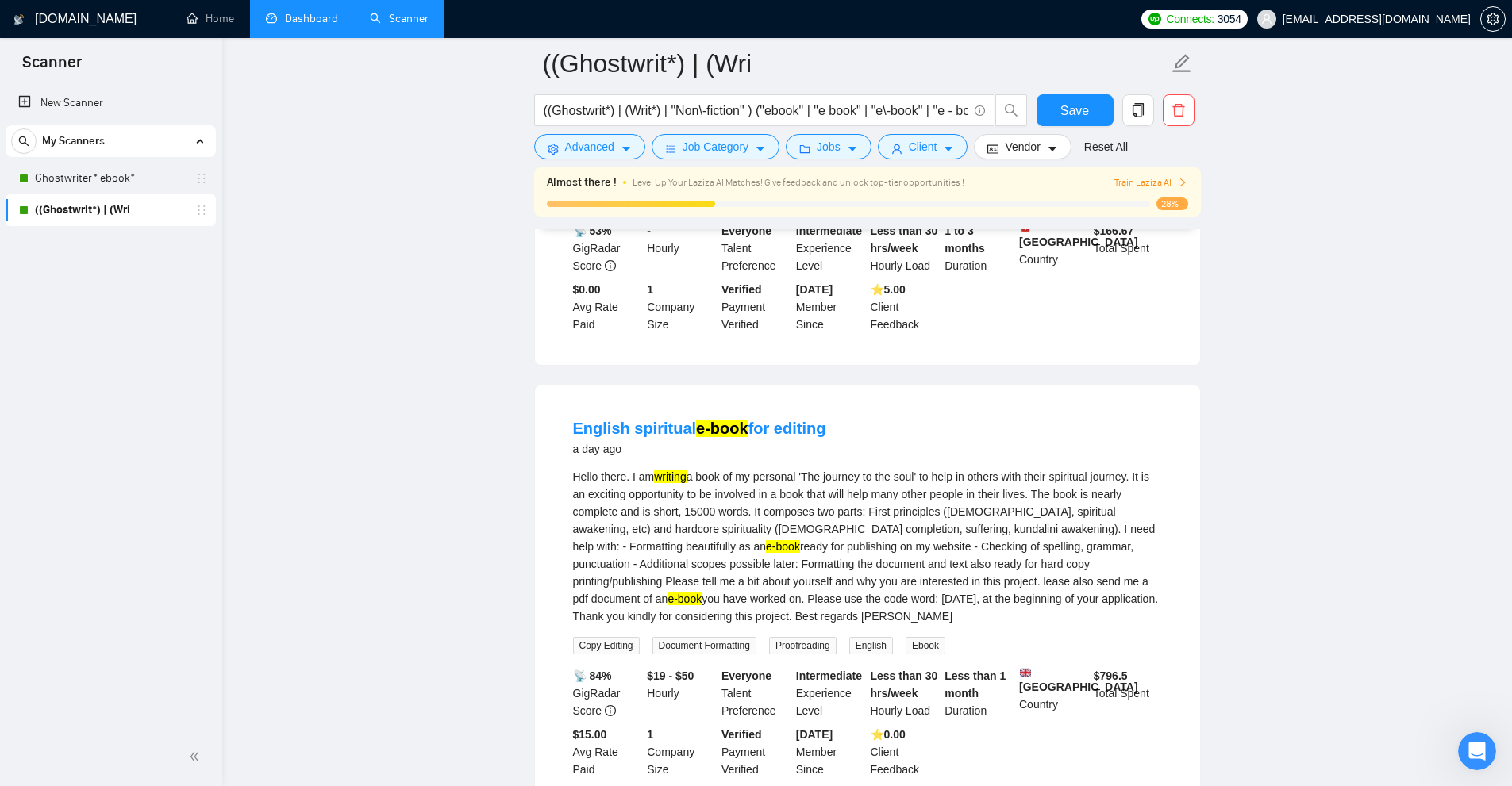
click at [714, 488] on div "Hello there. I am writing a book of my personal 'The journey to the soul' to he…" at bounding box center [868, 547] width 589 height 157
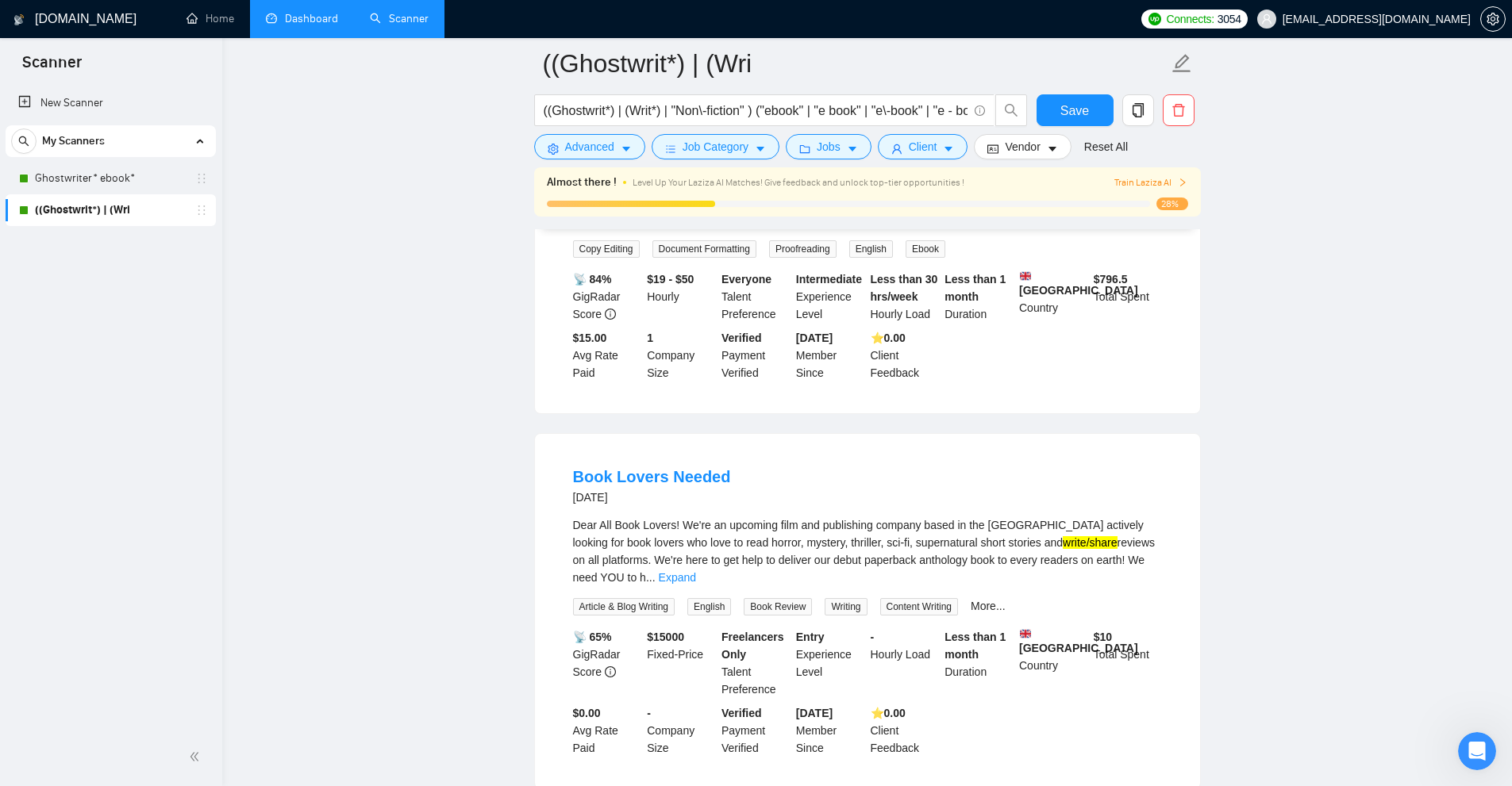
scroll to position [951, 0]
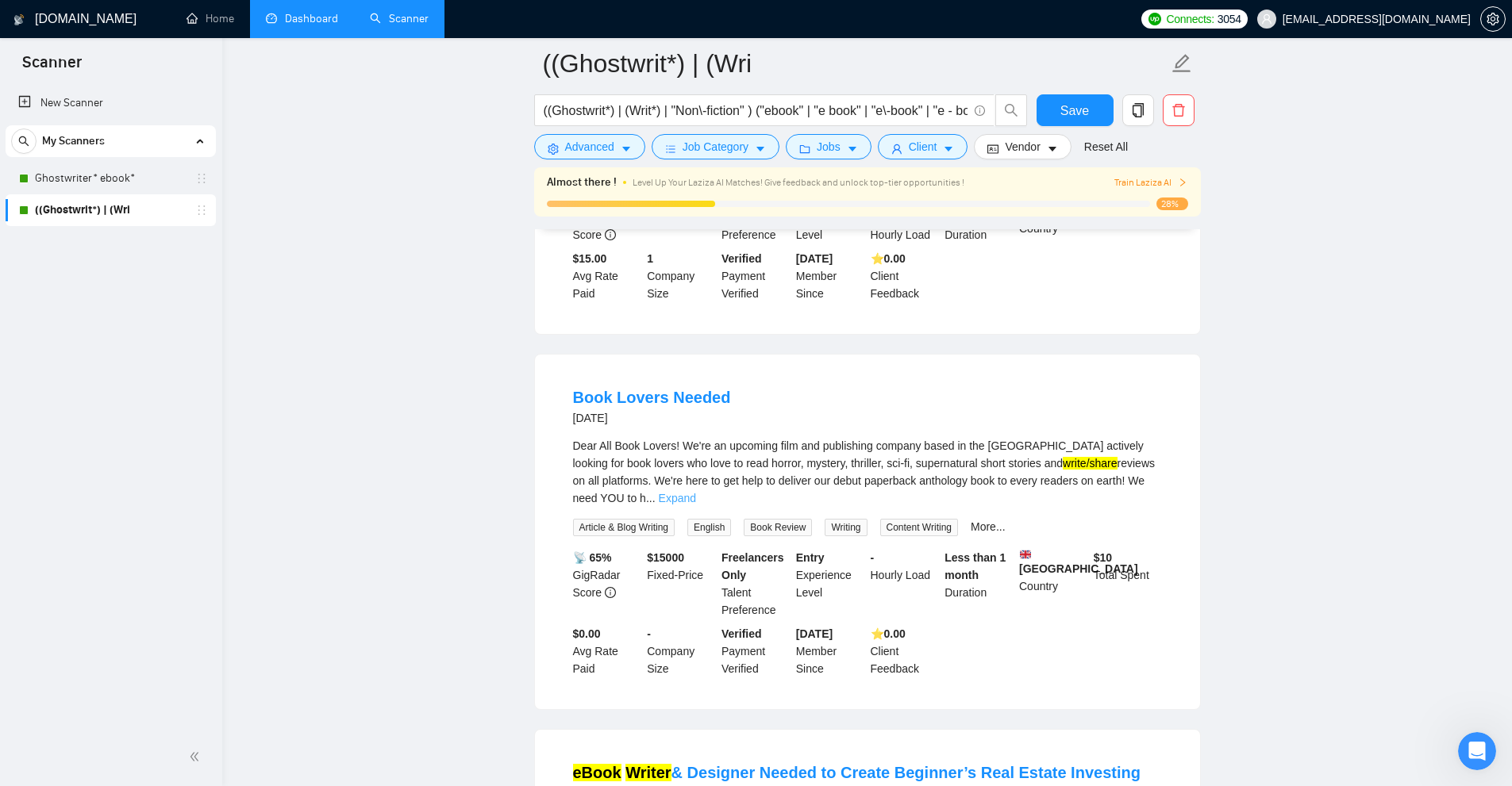
drag, startPoint x: 1112, startPoint y: 486, endPoint x: 1126, endPoint y: 495, distance: 16.6
click at [656, 492] on span "..." at bounding box center [651, 498] width 10 height 13
click at [696, 495] on link "Expand" at bounding box center [678, 498] width 37 height 13
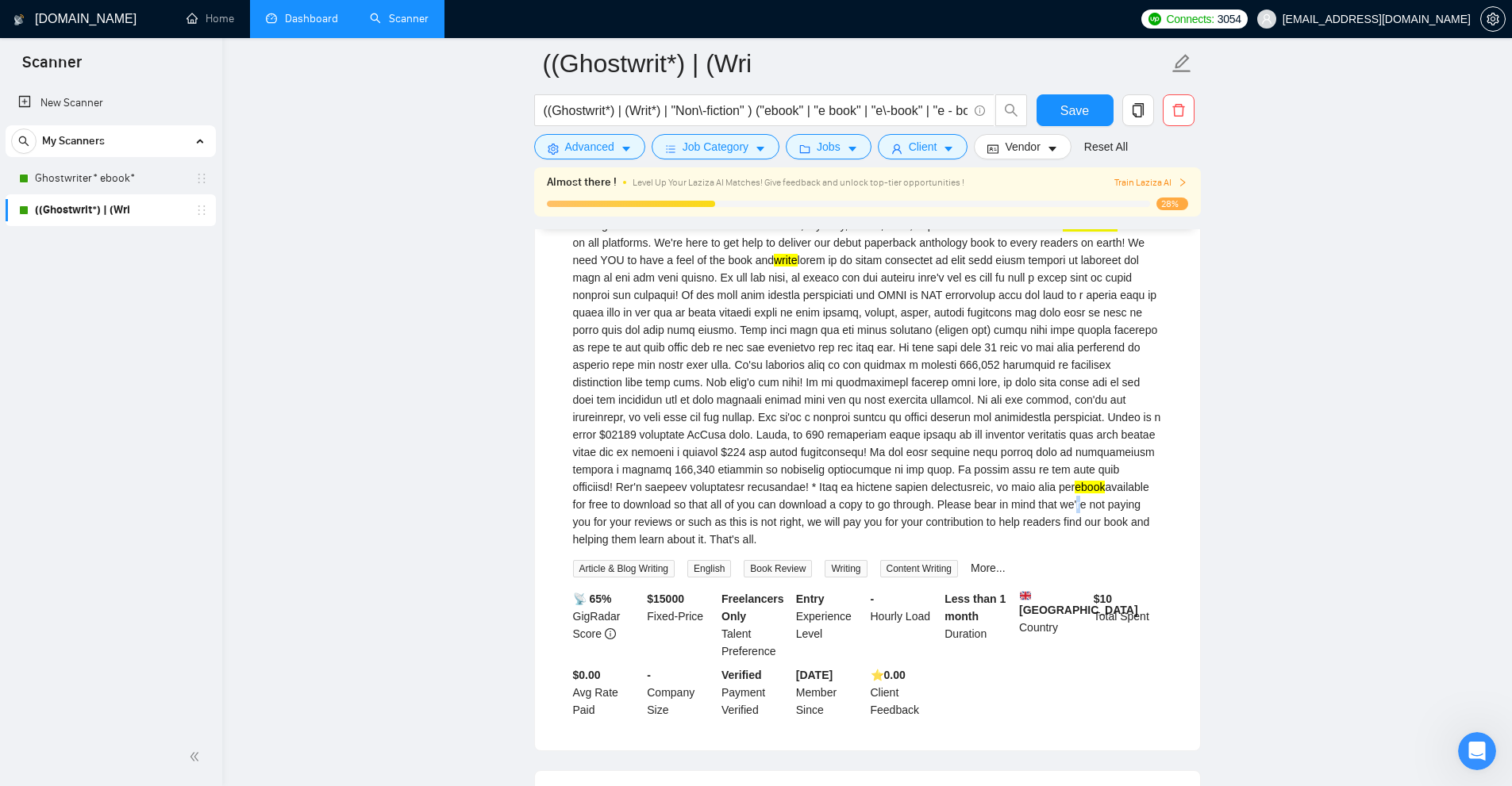
click at [949, 509] on div "Dear All Book Lovers! We're an upcoming film and publishing company based in th…" at bounding box center [868, 373] width 589 height 349
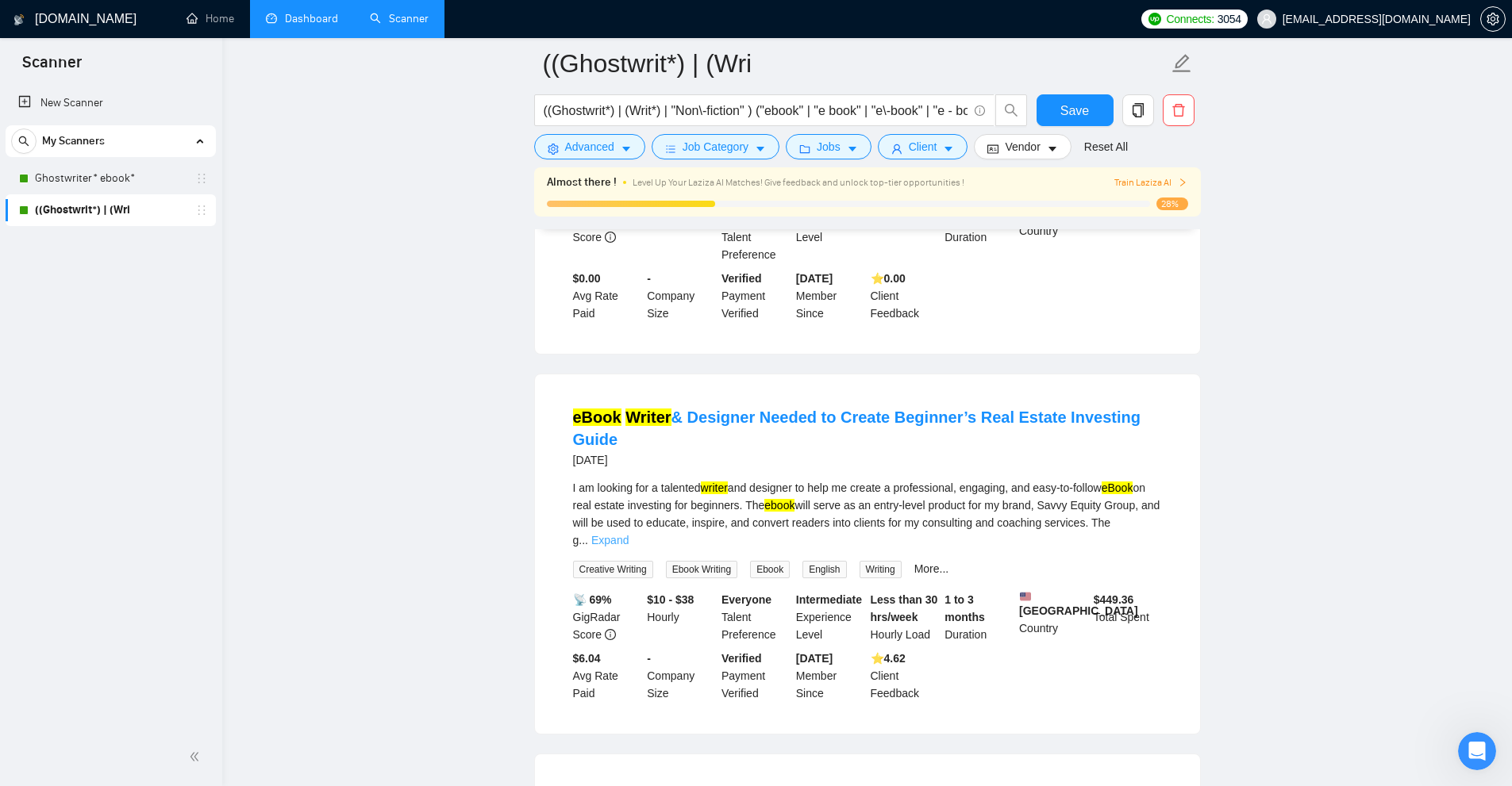
click at [628, 534] on link "Expand" at bounding box center [610, 540] width 37 height 13
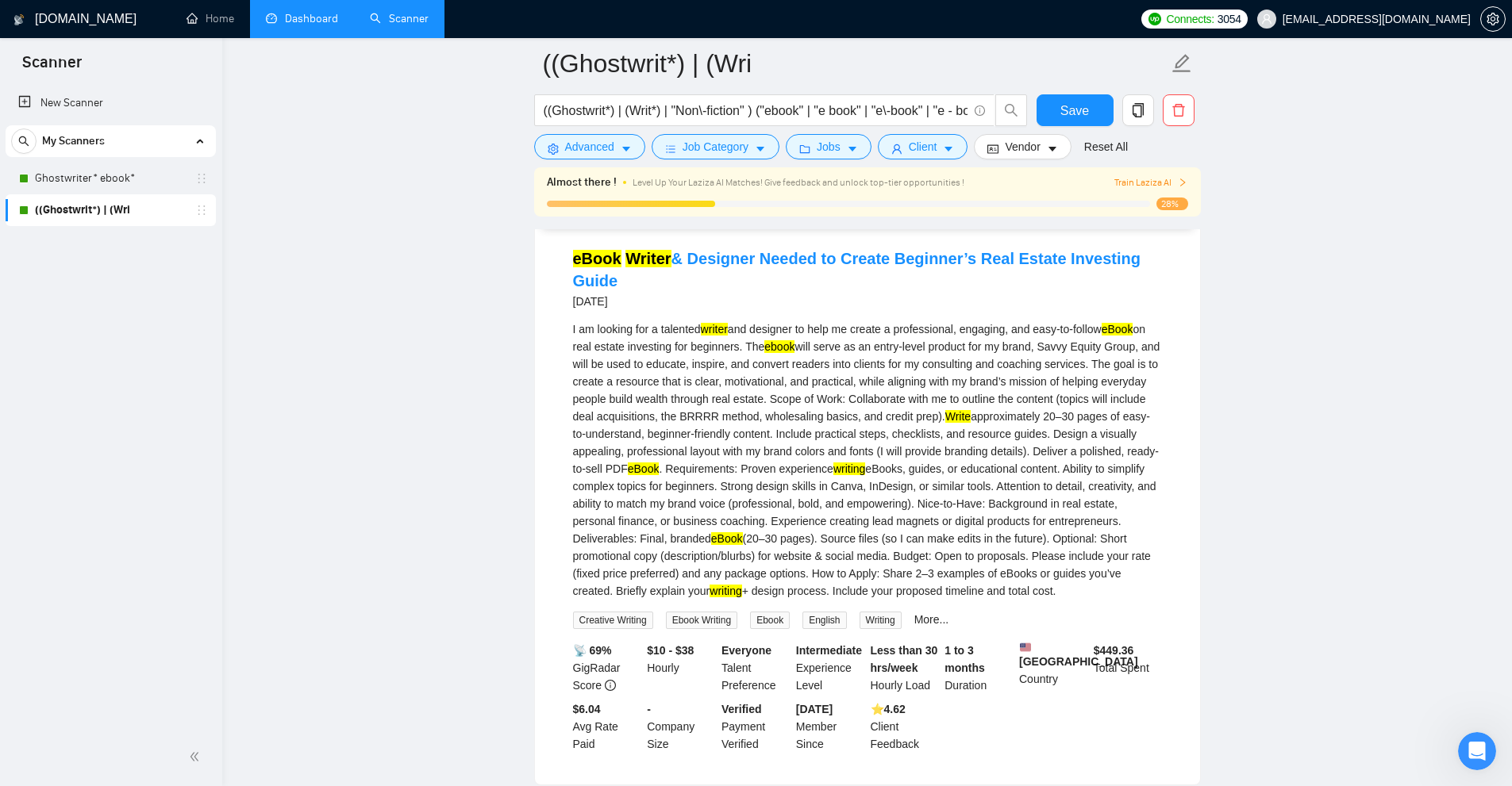
scroll to position [2221, 0]
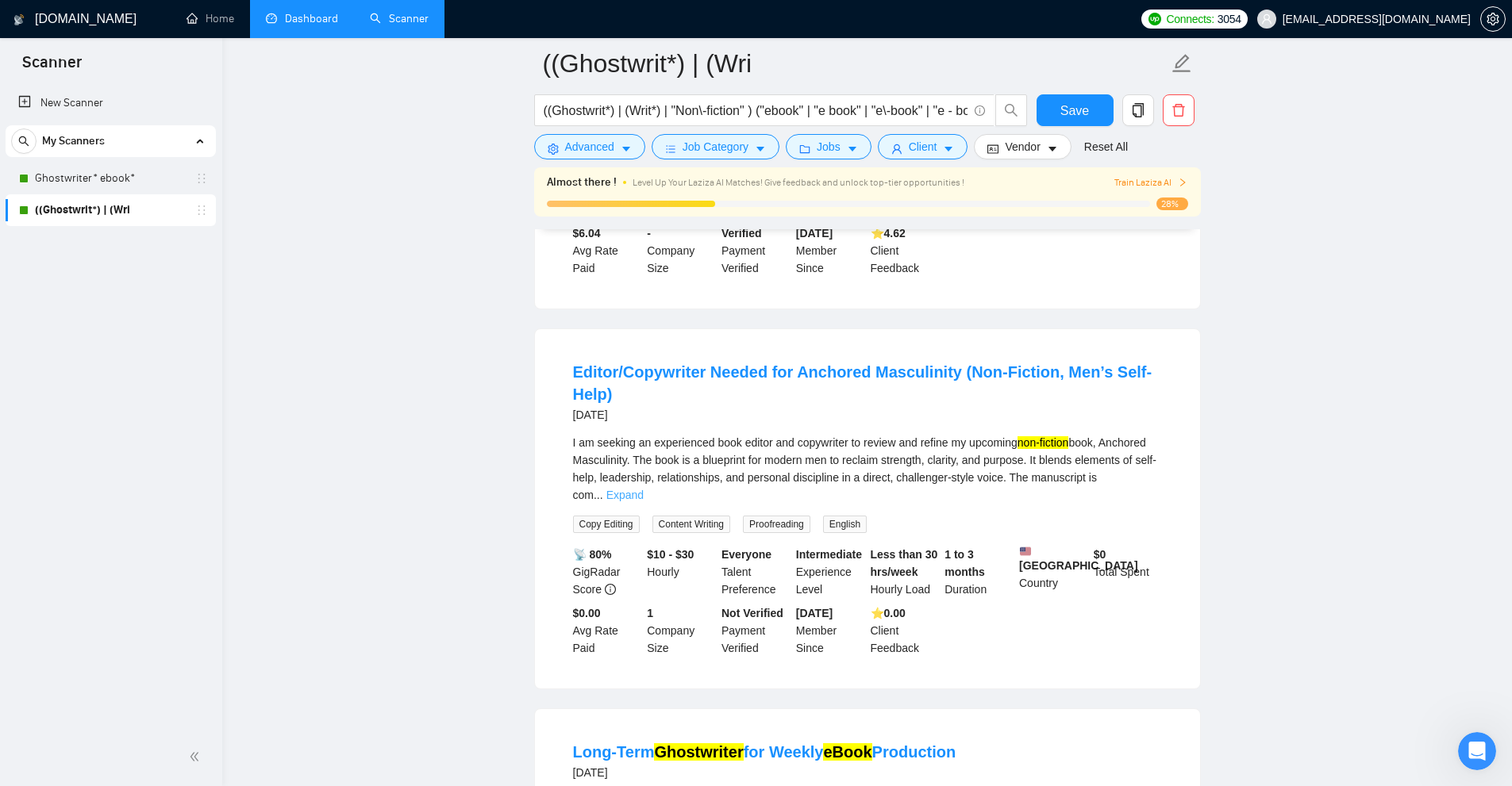
click at [644, 488] on link "Expand" at bounding box center [625, 495] width 37 height 13
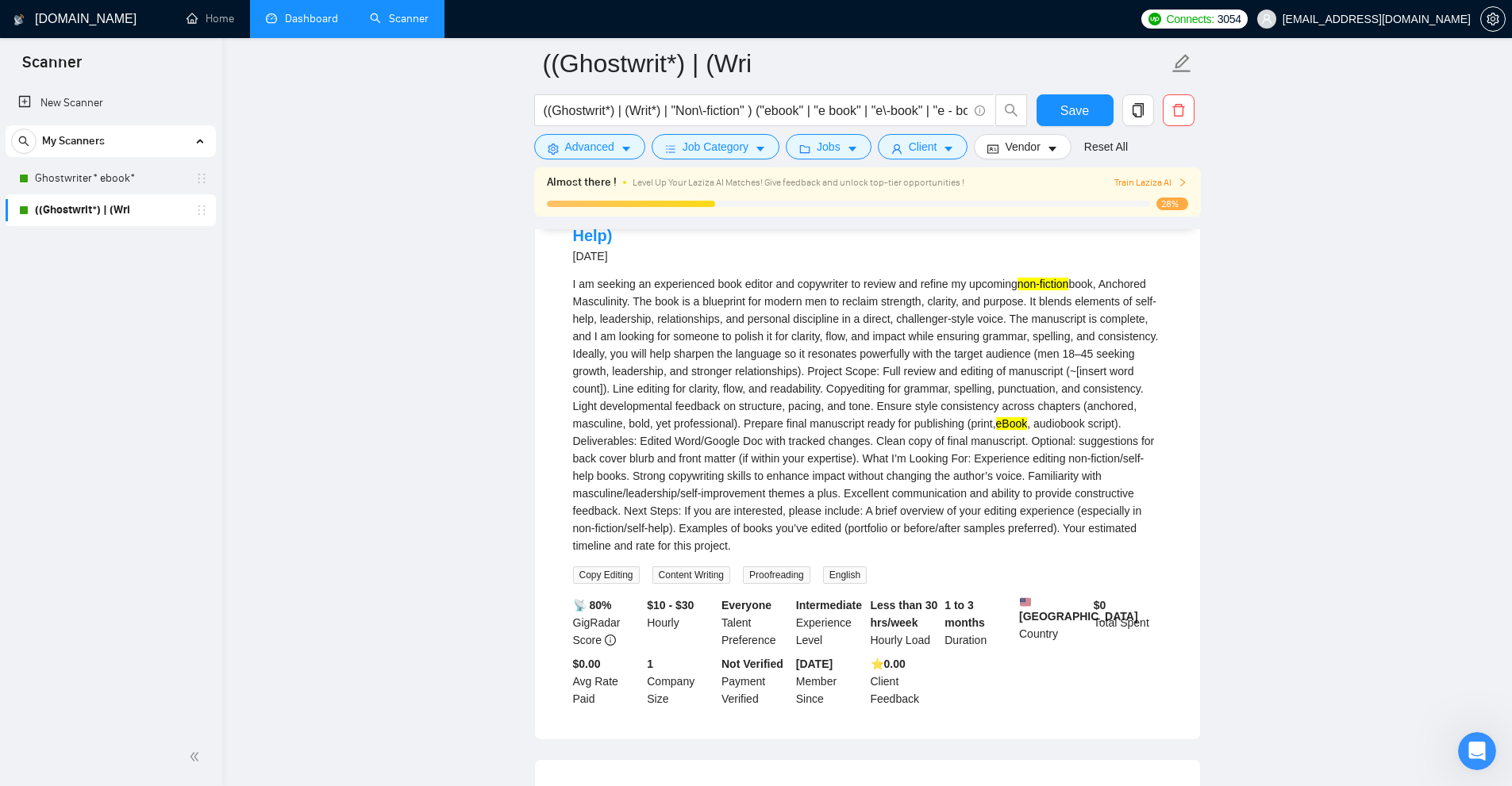
drag, startPoint x: 1075, startPoint y: 436, endPoint x: 1111, endPoint y: 438, distance: 36.1
click at [1109, 436] on div "I am seeking an experienced book editor and copywriter to review and refine my …" at bounding box center [868, 414] width 589 height 279
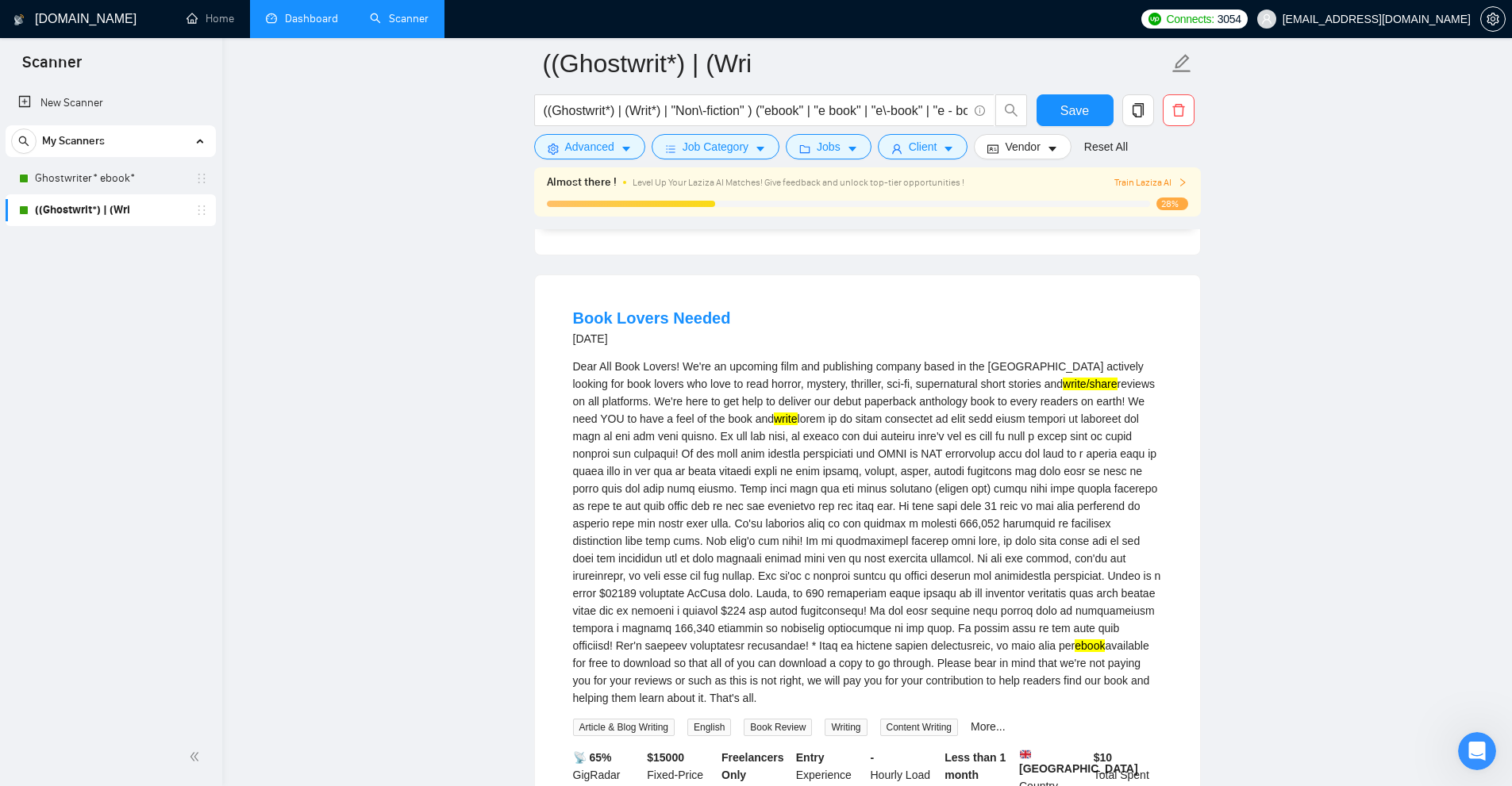
scroll to position [0, 0]
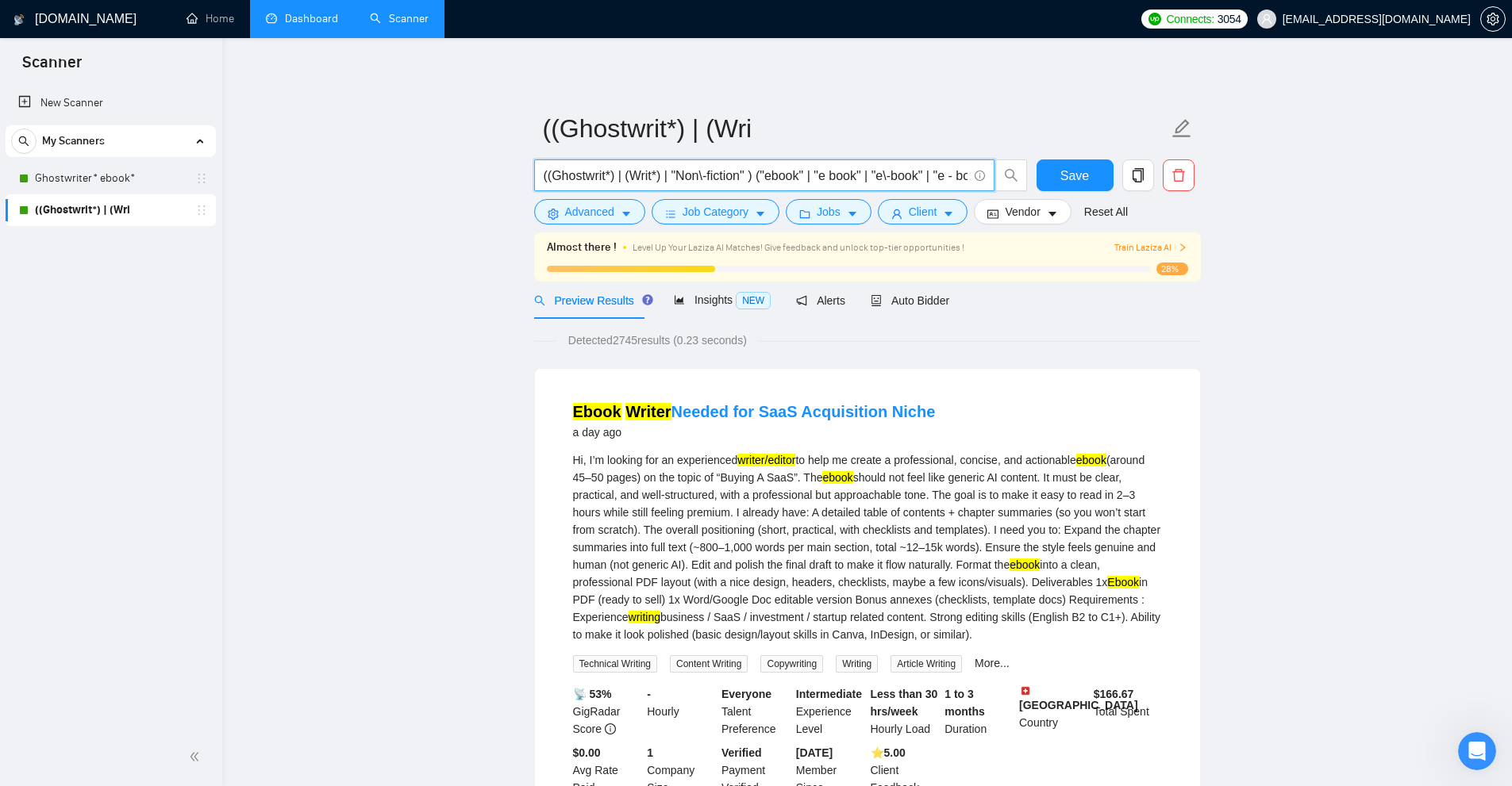
drag, startPoint x: 675, startPoint y: 178, endPoint x: 743, endPoint y: 182, distance: 68.1
click at [743, 182] on input "((Ghostwrit*) | (Writ*) | "Non\-fiction" ) ("ebook" | "e book" | "e\-book" | "e…" at bounding box center [756, 175] width 424 height 19
click at [720, 179] on input "((Ghostwrit*) | (Writ*) | "Non\-fiction" ) ("ebook" | "e book" | "e\-book" | "e…" at bounding box center [756, 175] width 424 height 19
drag, startPoint x: 673, startPoint y: 172, endPoint x: 751, endPoint y: 179, distance: 78.3
click at [751, 179] on input "((Ghostwrit*) | (Writ*) | "Non\-fiction" ) ("ebook" | "e book" | "e\-book" | "e…" at bounding box center [756, 175] width 424 height 19
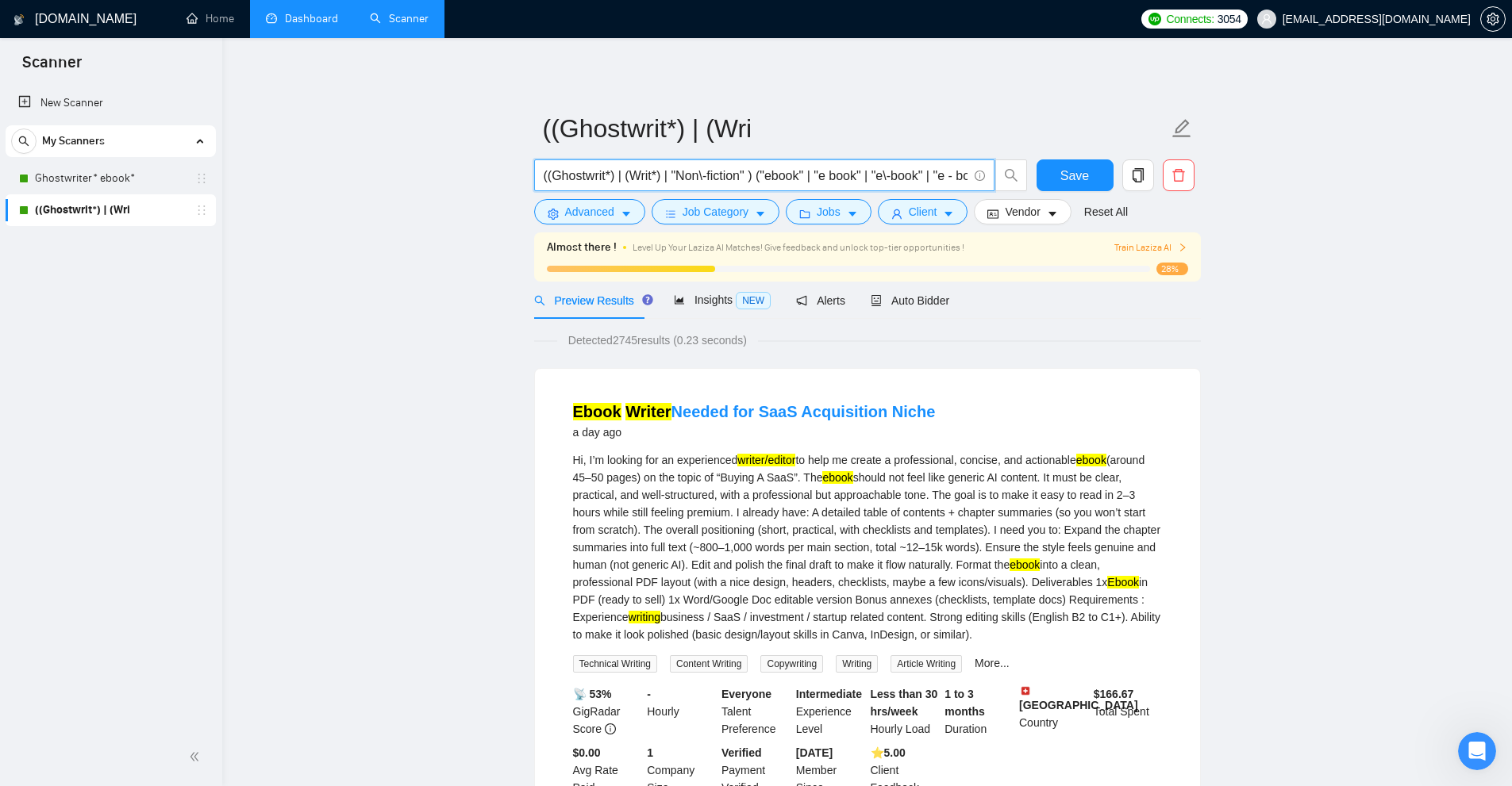
click at [751, 179] on input "((Ghostwrit*) | (Writ*) | "Non\-fiction" ) ("ebook" | "e book" | "e\-book" | "e…" at bounding box center [756, 175] width 424 height 19
paste input ""Non\-fiction""
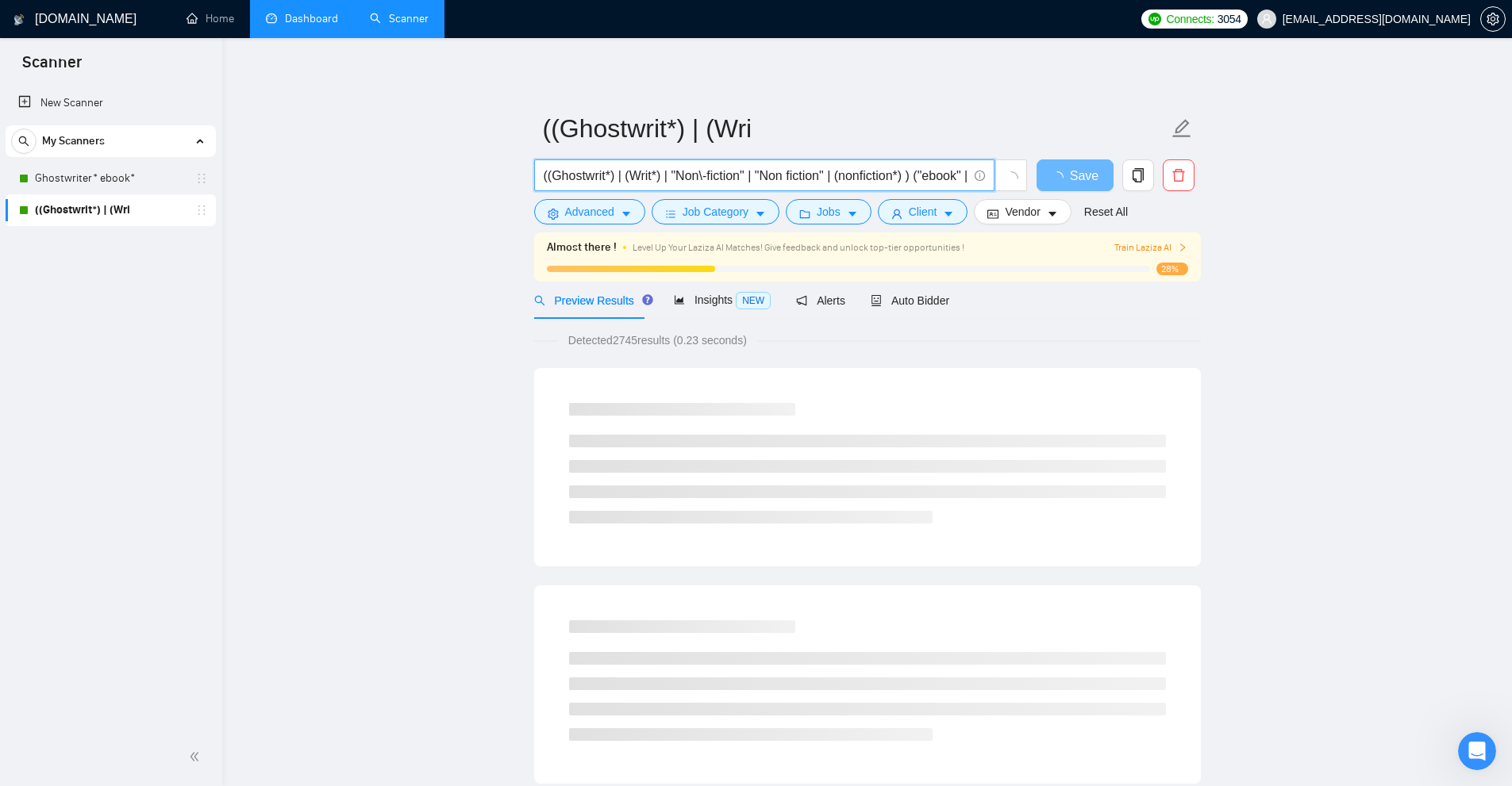
type input "((Ghostwrit*) | (Writ*) | "Non\-fiction" | "Non fiction" | (nonfiction*) ) ("eb…"
drag, startPoint x: 615, startPoint y: 339, endPoint x: 645, endPoint y: 344, distance: 30.4
click at [644, 344] on span "Detected 2745 results (0.23 seconds)" at bounding box center [657, 341] width 200 height 18
click at [618, 346] on span "Detected 2745 results (0.23 seconds)" at bounding box center [657, 341] width 200 height 18
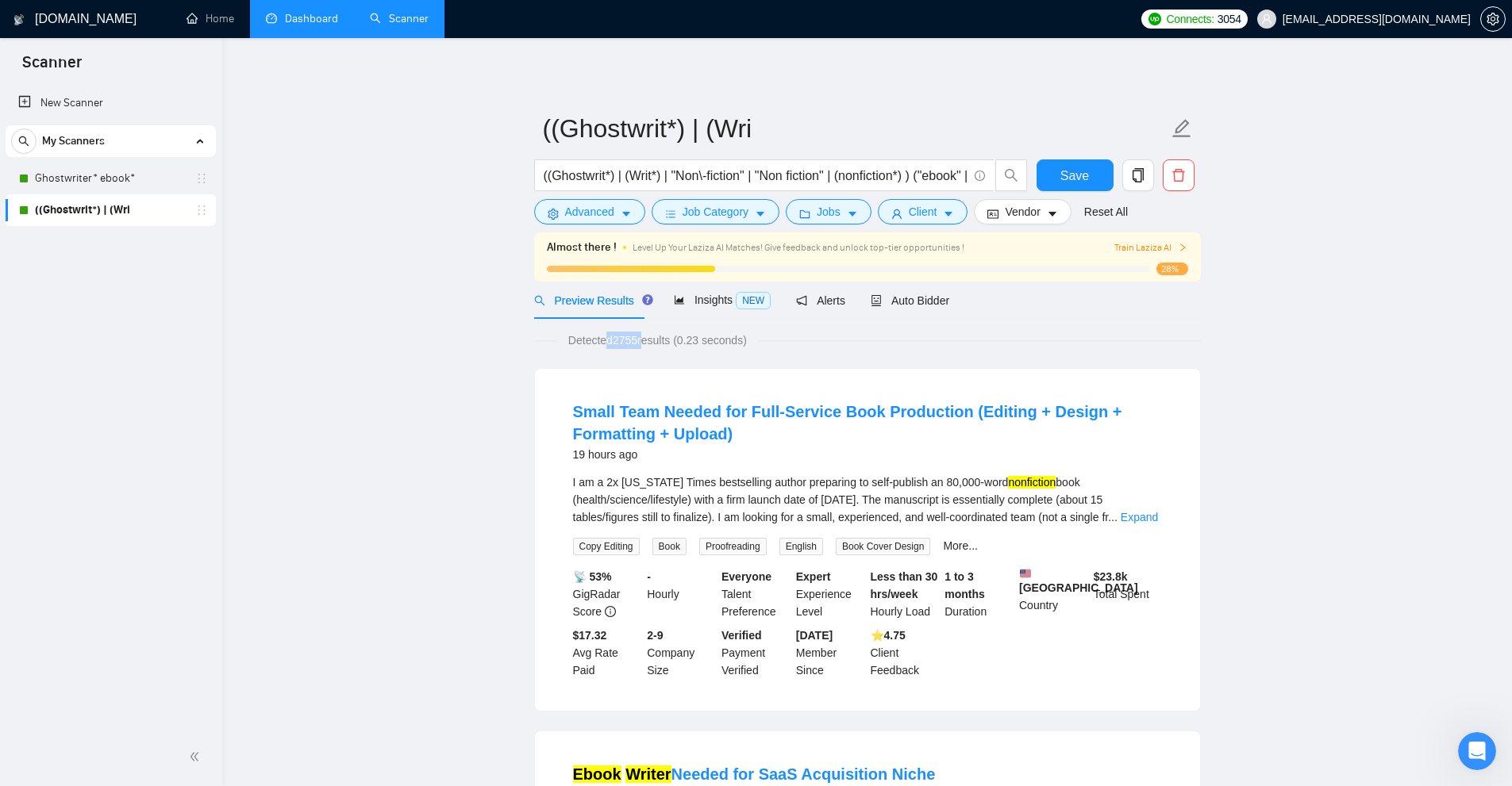
drag, startPoint x: 615, startPoint y: 344, endPoint x: 640, endPoint y: 343, distance: 25.0
click at [640, 343] on span "Detected 2755 results (0.23 seconds)" at bounding box center [657, 341] width 200 height 18
click at [641, 342] on span "Detected 2755 results (0.23 seconds)" at bounding box center [657, 341] width 200 height 18
drag, startPoint x: 997, startPoint y: 480, endPoint x: 1071, endPoint y: 491, distance: 74.8
click at [1047, 482] on div "I am a 2x New York Times bestselling author preparing to self-publish an 80,000…" at bounding box center [868, 500] width 589 height 53
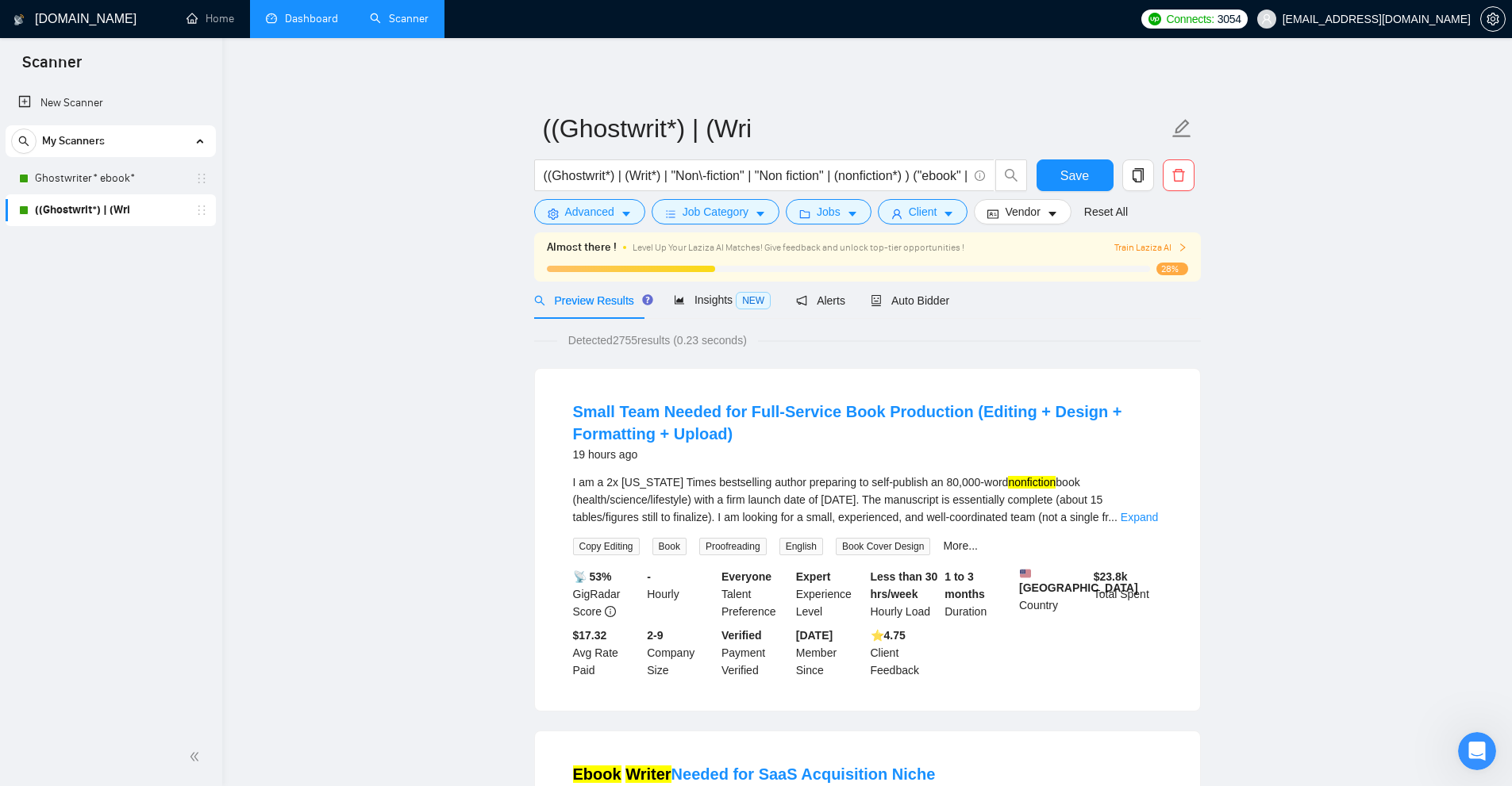
click at [1093, 502] on div "I am a 2x New York Times bestselling author preparing to self-publish an 80,000…" at bounding box center [868, 500] width 589 height 53
drag, startPoint x: 1043, startPoint y: 480, endPoint x: 1006, endPoint y: 476, distance: 37.2
click at [1006, 476] on div "I am a 2x New York Times bestselling author preparing to self-publish an 80,000…" at bounding box center [868, 500] width 589 height 53
click at [1002, 505] on div "I am a 2x New York Times bestselling author preparing to self-publish an 80,000…" at bounding box center [868, 500] width 589 height 53
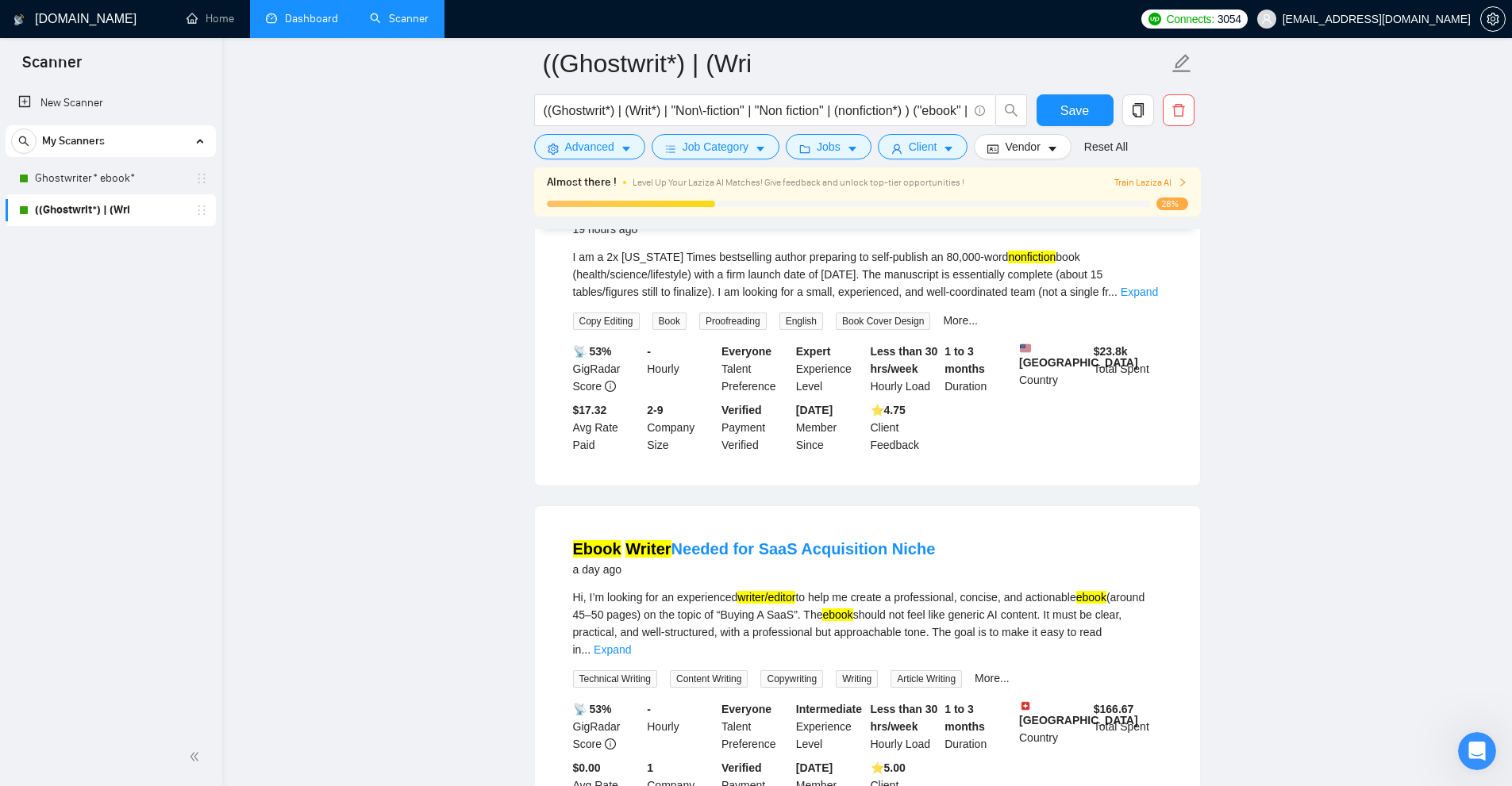
scroll to position [317, 0]
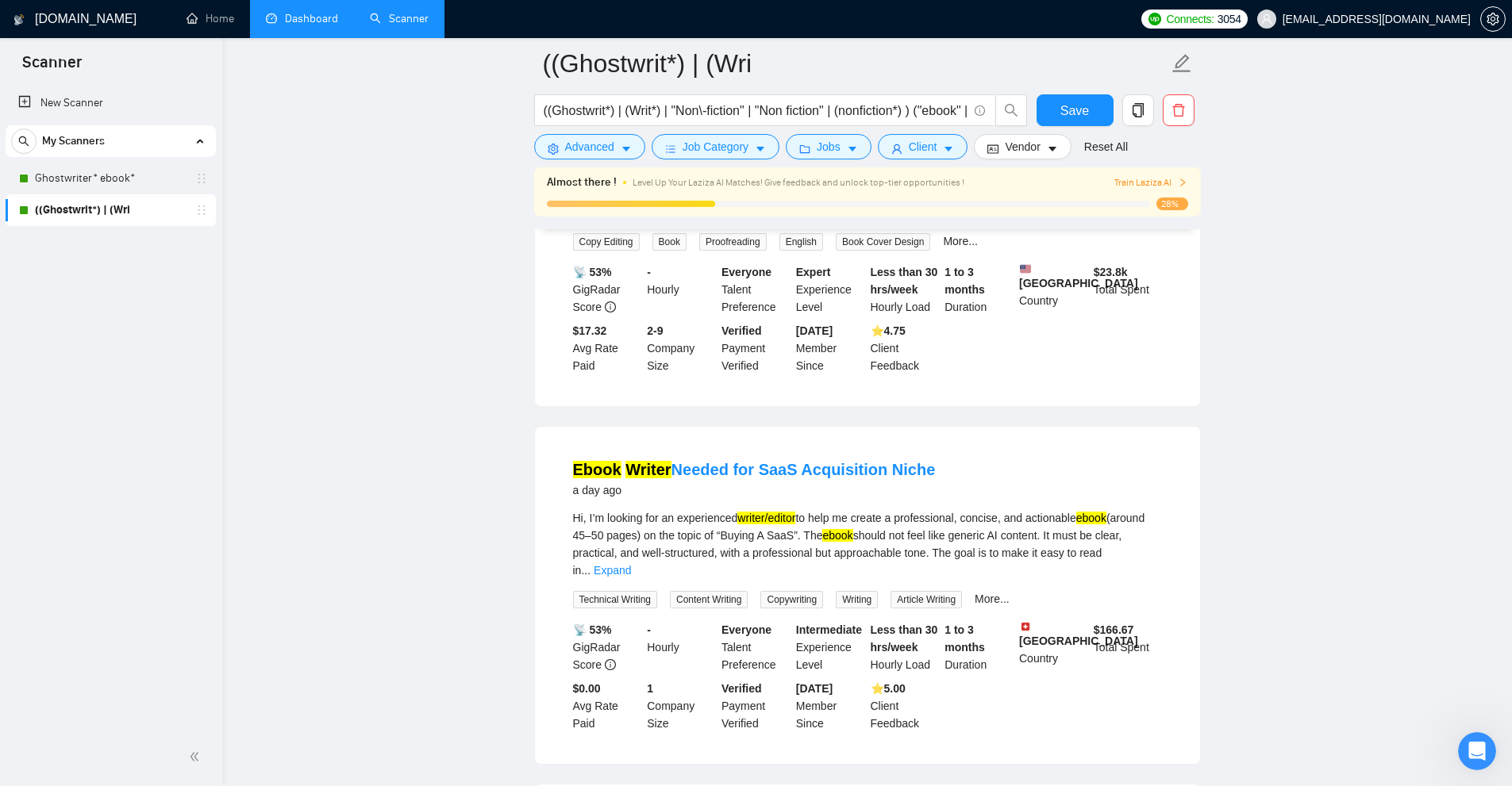
click at [1172, 556] on li "Ebook Writer Needed for SaaS Acquisition Niche a day ago Hi, I’m looking for an…" at bounding box center [868, 595] width 627 height 299
click at [631, 564] on link "Expand" at bounding box center [612, 570] width 37 height 13
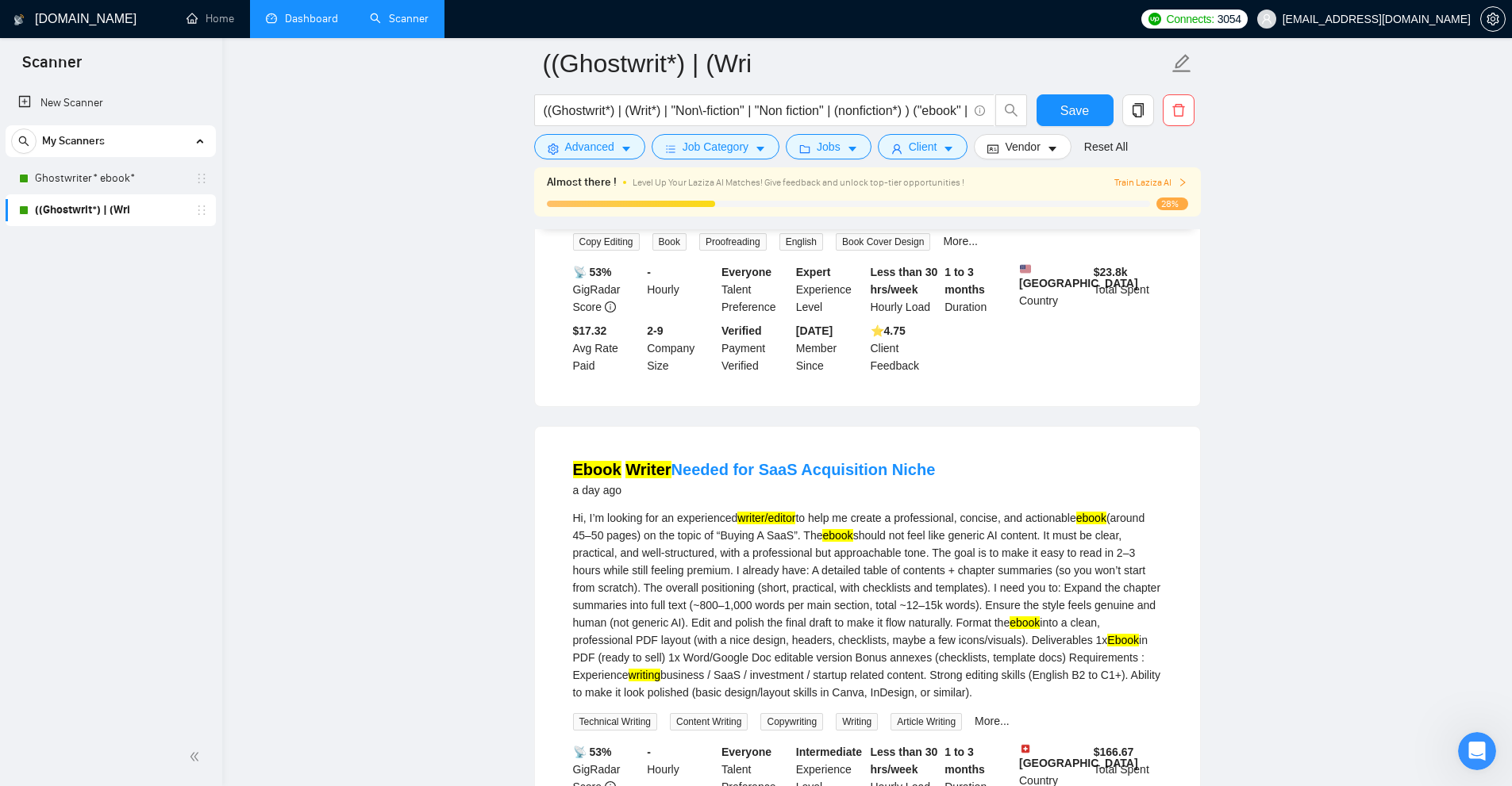
scroll to position [476, 0]
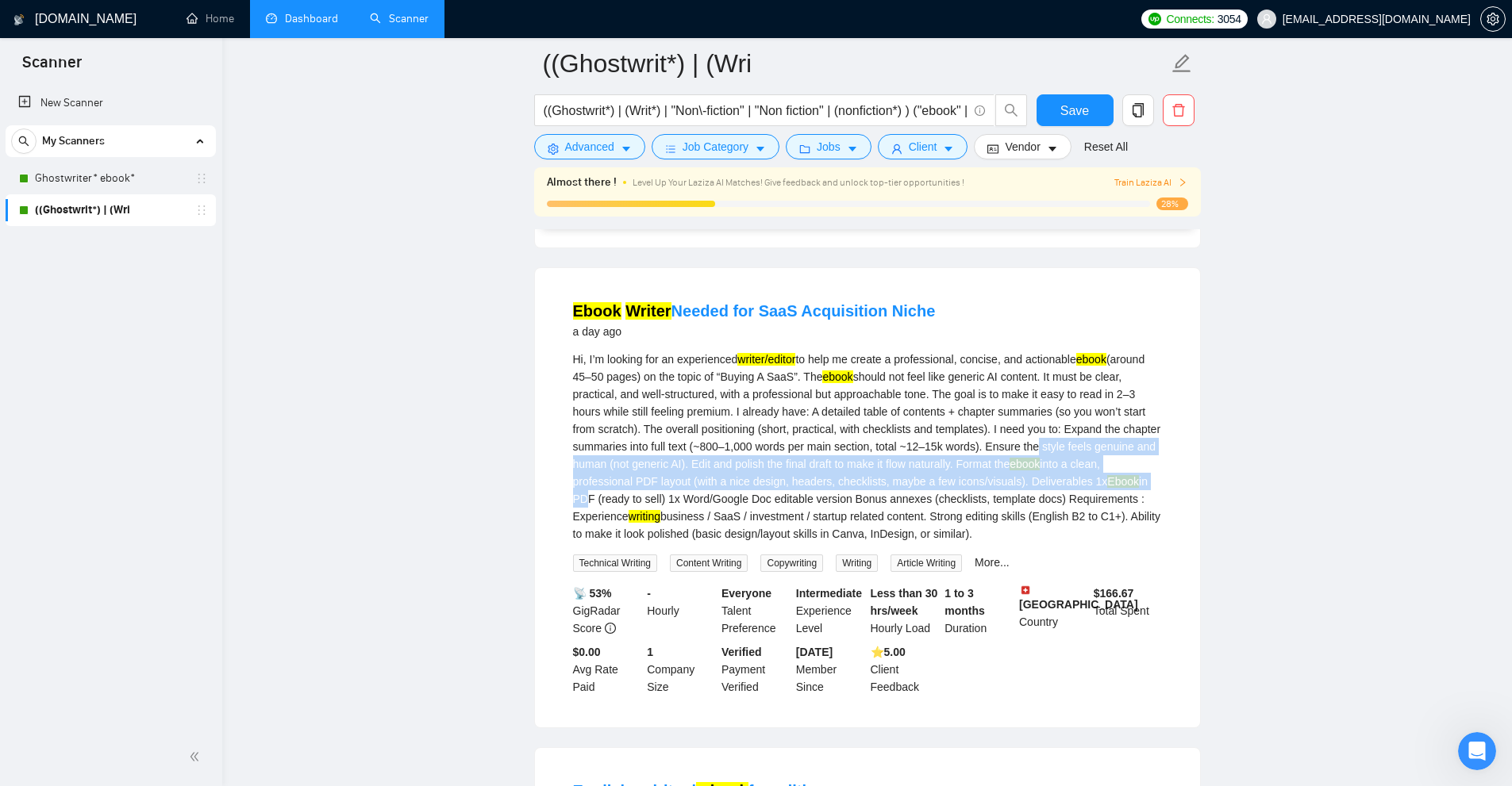
drag, startPoint x: 1110, startPoint y: 479, endPoint x: 1119, endPoint y: 488, distance: 12.7
click at [1145, 483] on div "Hi, I’m looking for an experienced writer/editor to help me create a profession…" at bounding box center [868, 446] width 589 height 192
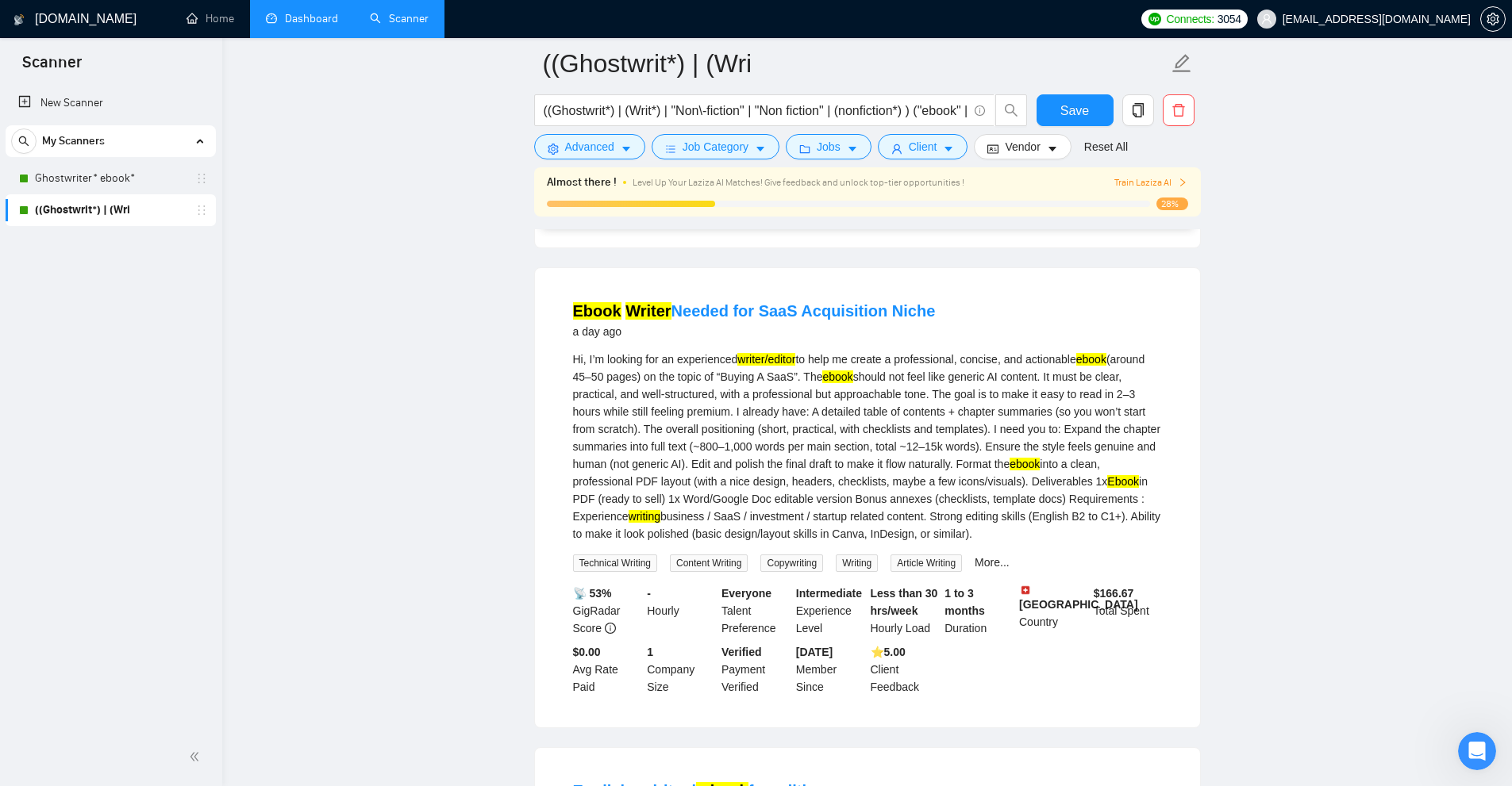
click at [807, 522] on div "Hi, I’m looking for an experienced writer/editor to help me create a profession…" at bounding box center [868, 446] width 589 height 192
click at [666, 532] on div "Hi, I’m looking for an experienced writer/editor to help me create a profession…" at bounding box center [868, 446] width 589 height 192
drag, startPoint x: 1045, startPoint y: 465, endPoint x: 1070, endPoint y: 502, distance: 44.7
click at [1062, 477] on div "Hi, I’m looking for an experienced writer/editor to help me create a profession…" at bounding box center [868, 446] width 589 height 192
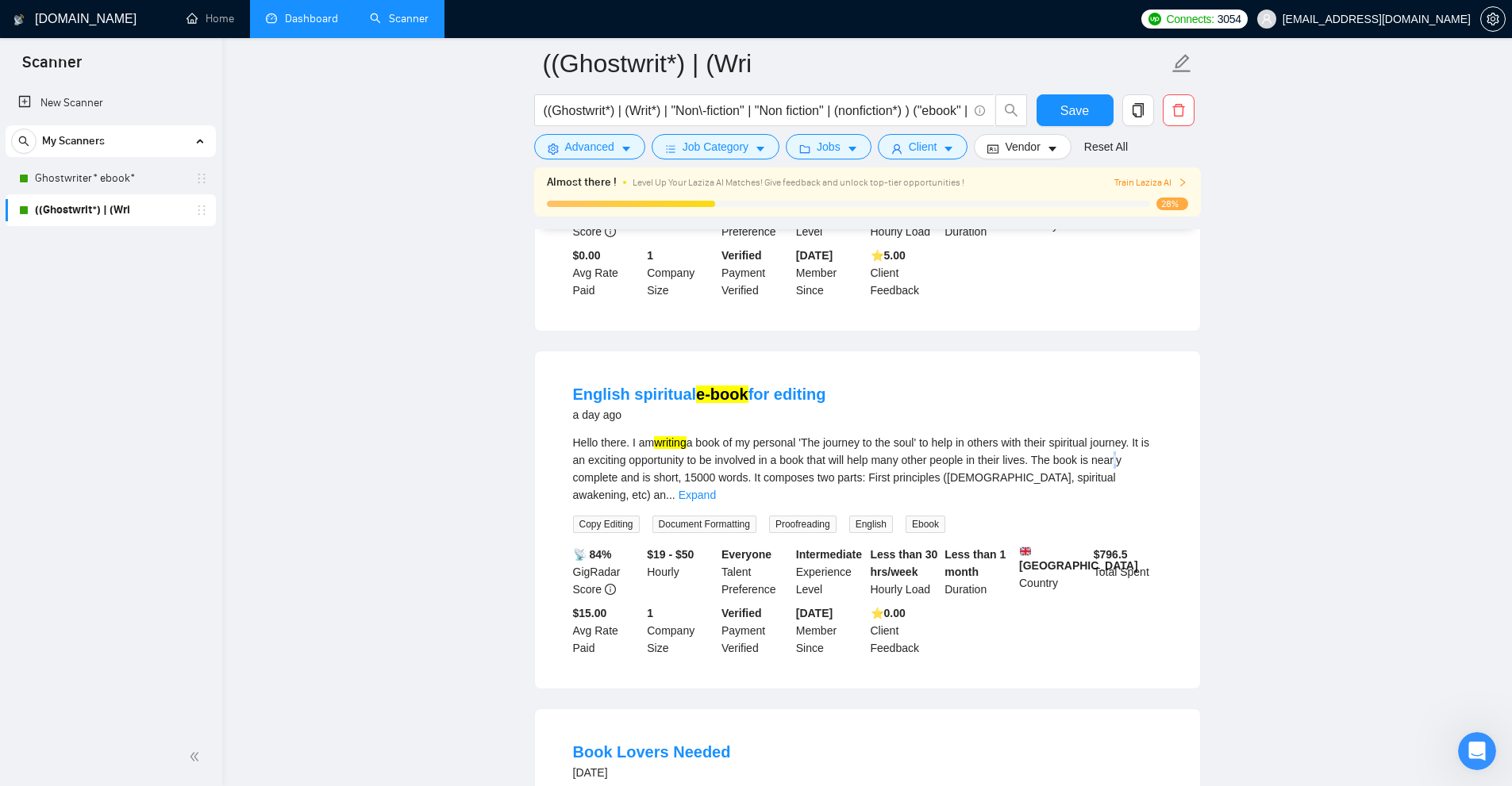
click at [1129, 475] on div "Hello there. I am writing a book of my personal 'The journey to the soul' to he…" at bounding box center [868, 469] width 589 height 70
click at [716, 491] on link "Expand" at bounding box center [697, 495] width 37 height 13
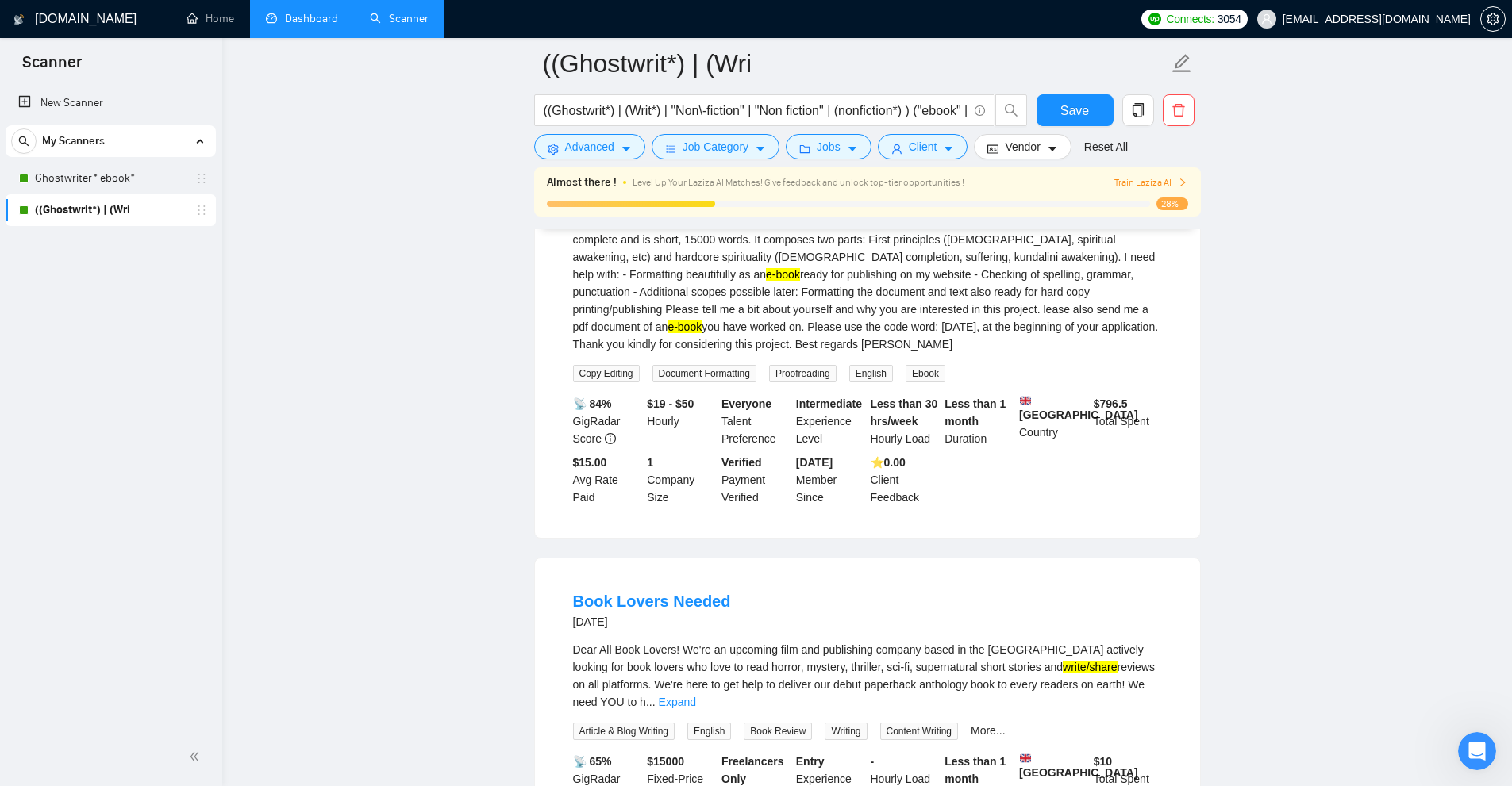
scroll to position [1269, 0]
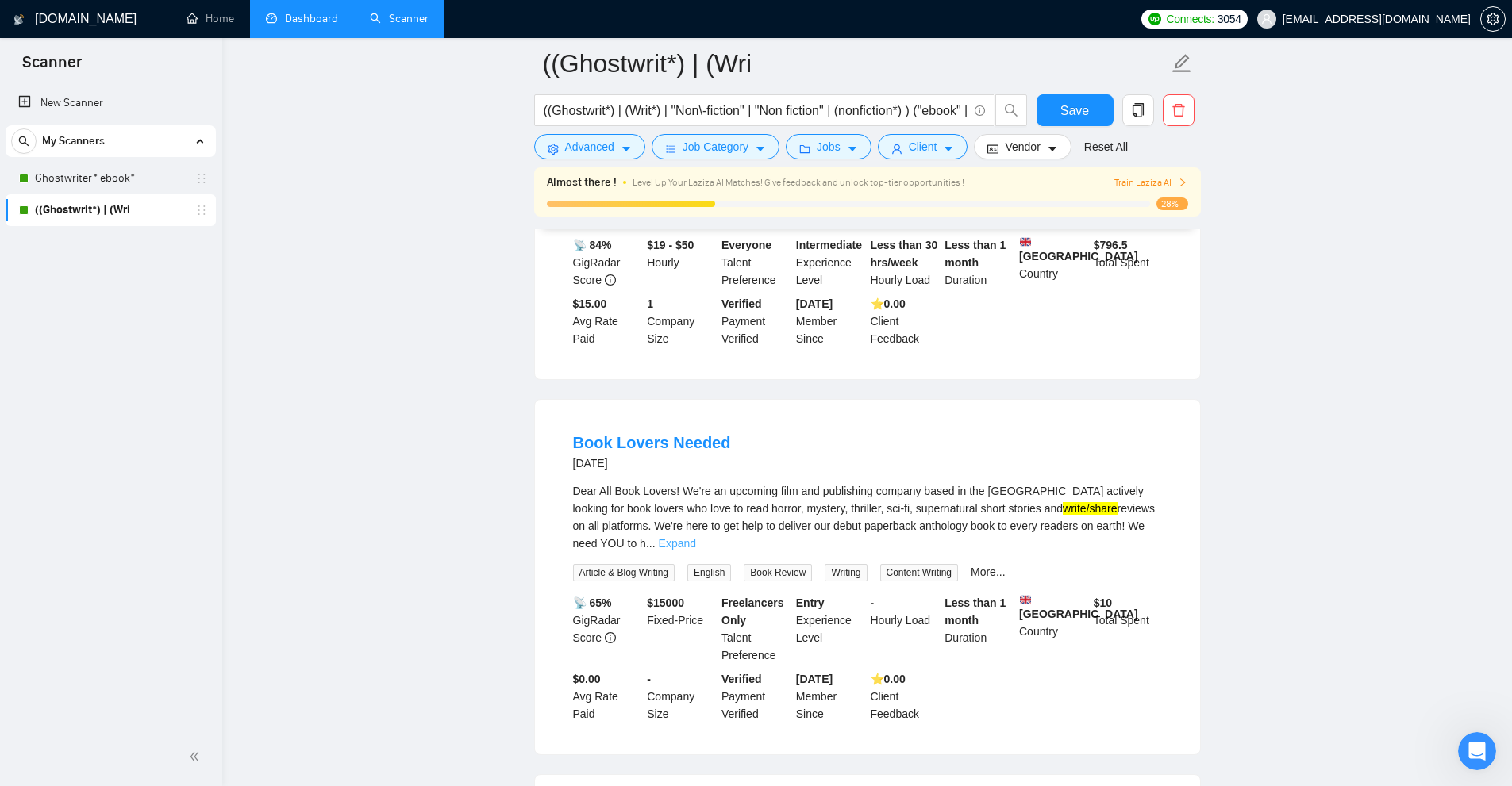
click at [696, 544] on link "Expand" at bounding box center [678, 543] width 37 height 13
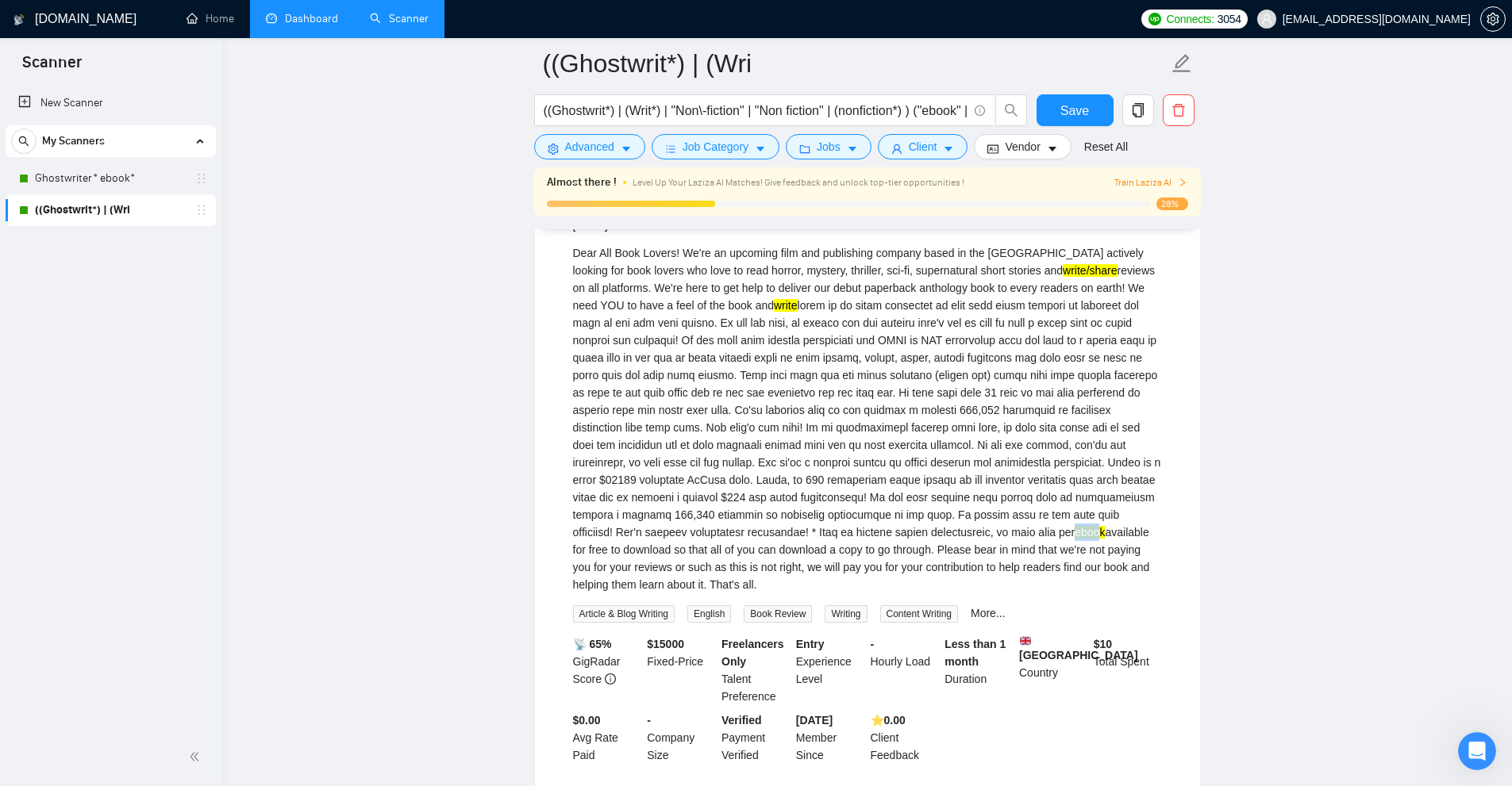
drag, startPoint x: 909, startPoint y: 552, endPoint x: 954, endPoint y: 561, distance: 45.9
click at [941, 556] on div "Dear All Book Lovers! We're an upcoming film and publishing company based in th…" at bounding box center [868, 419] width 589 height 349
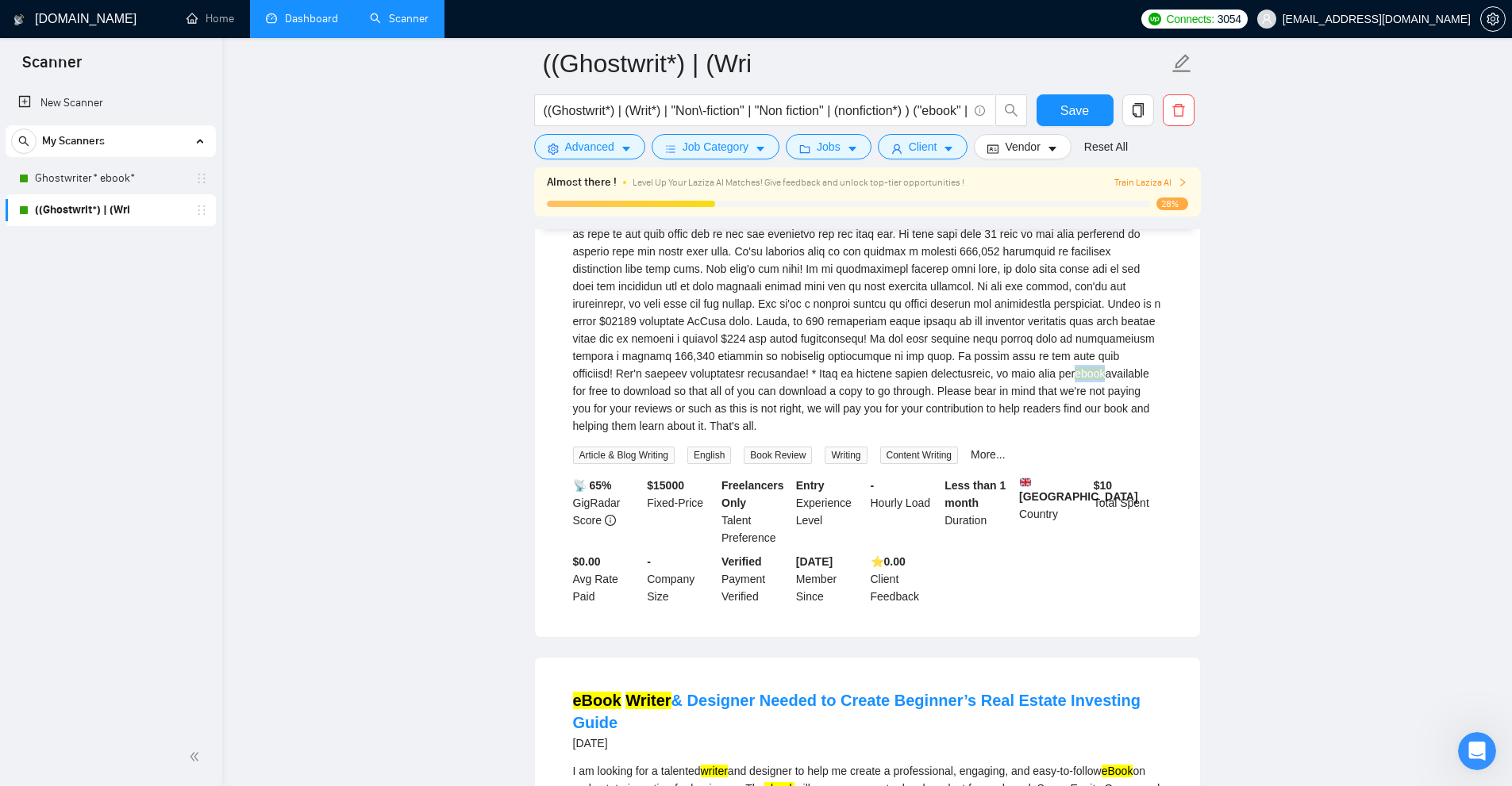
scroll to position [1983, 0]
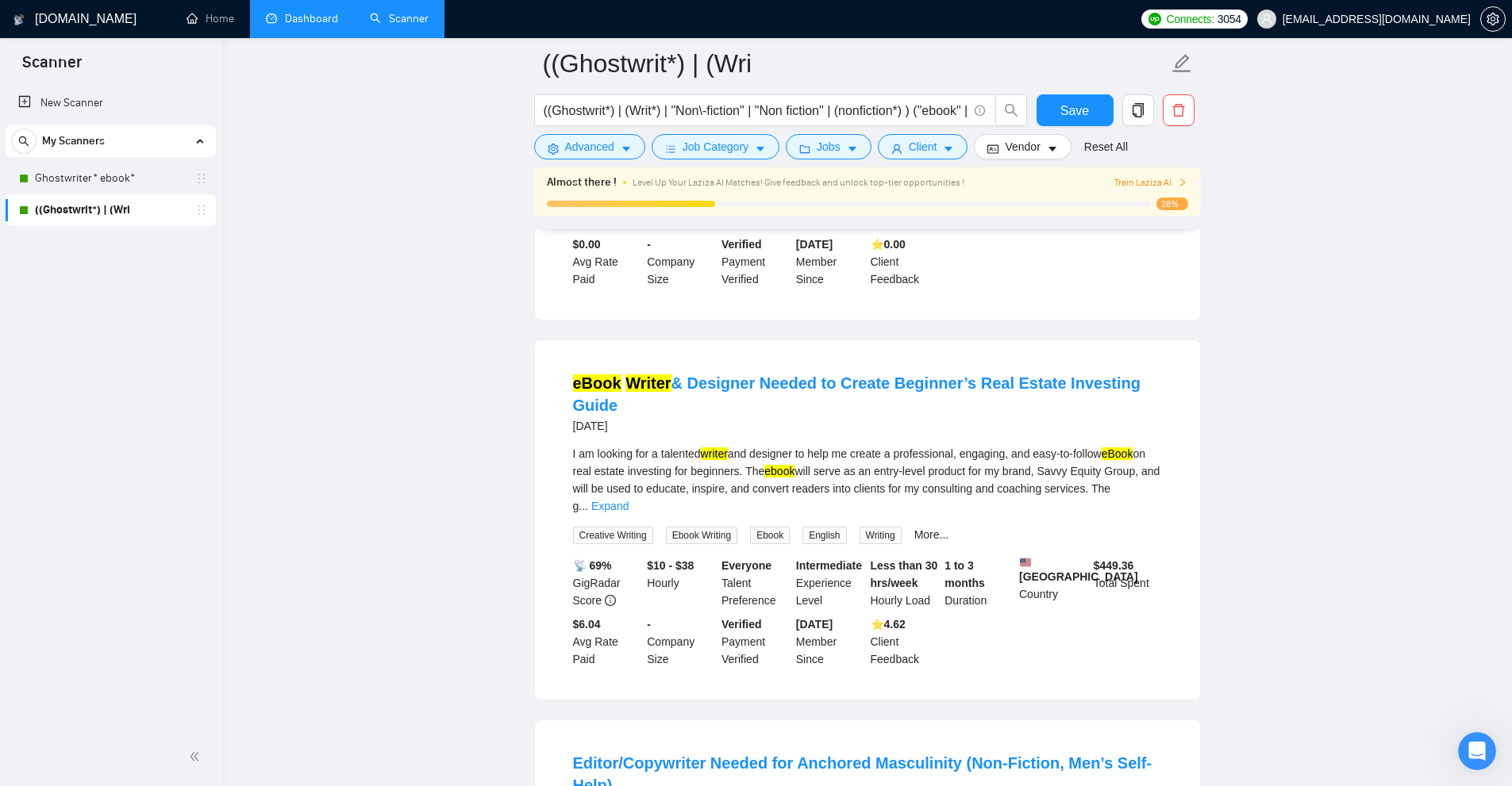
click at [588, 509] on span "..." at bounding box center [584, 506] width 10 height 13
click at [628, 509] on link "Expand" at bounding box center [610, 506] width 37 height 13
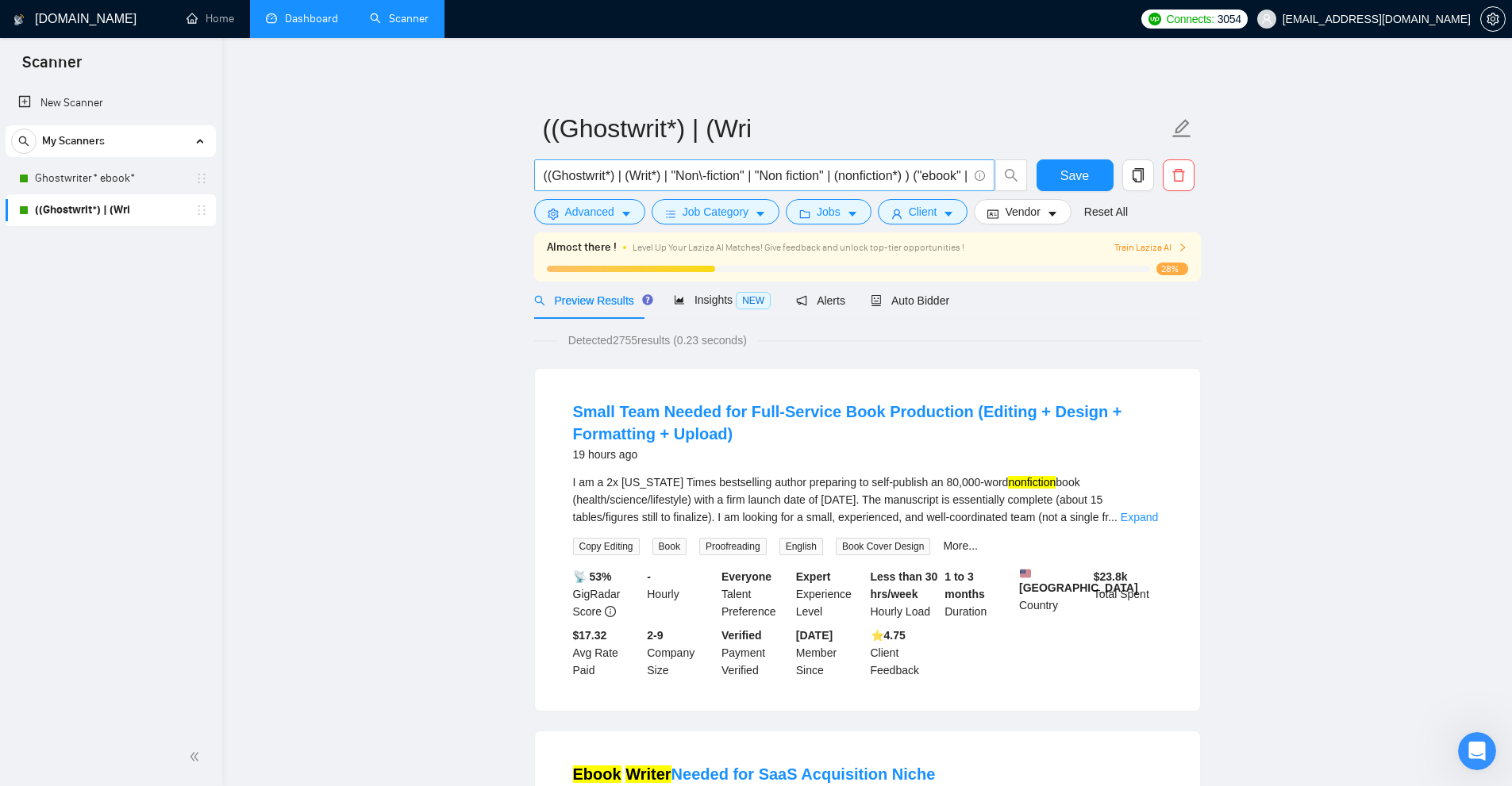
scroll to position [0, 263]
click at [961, 174] on input "((Ghostwrit*) | (Writ*) | "Non\-fiction" | "Non fiction" | (nonfiction*) ) ("eb…" at bounding box center [756, 175] width 424 height 19
click at [816, 159] on form "((Ghostwrit*) | (Wri ((Ghostwrit*) | (Writ*) | "Non\-fiction" | "Non fiction" |…" at bounding box center [867, 167] width 666 height 129
click at [799, 169] on input "((Ghostwrit*) | (Writ*) | "Non\-fiction" | "Non fiction" | (nonfiction*) ) ("eb…" at bounding box center [756, 175] width 424 height 19
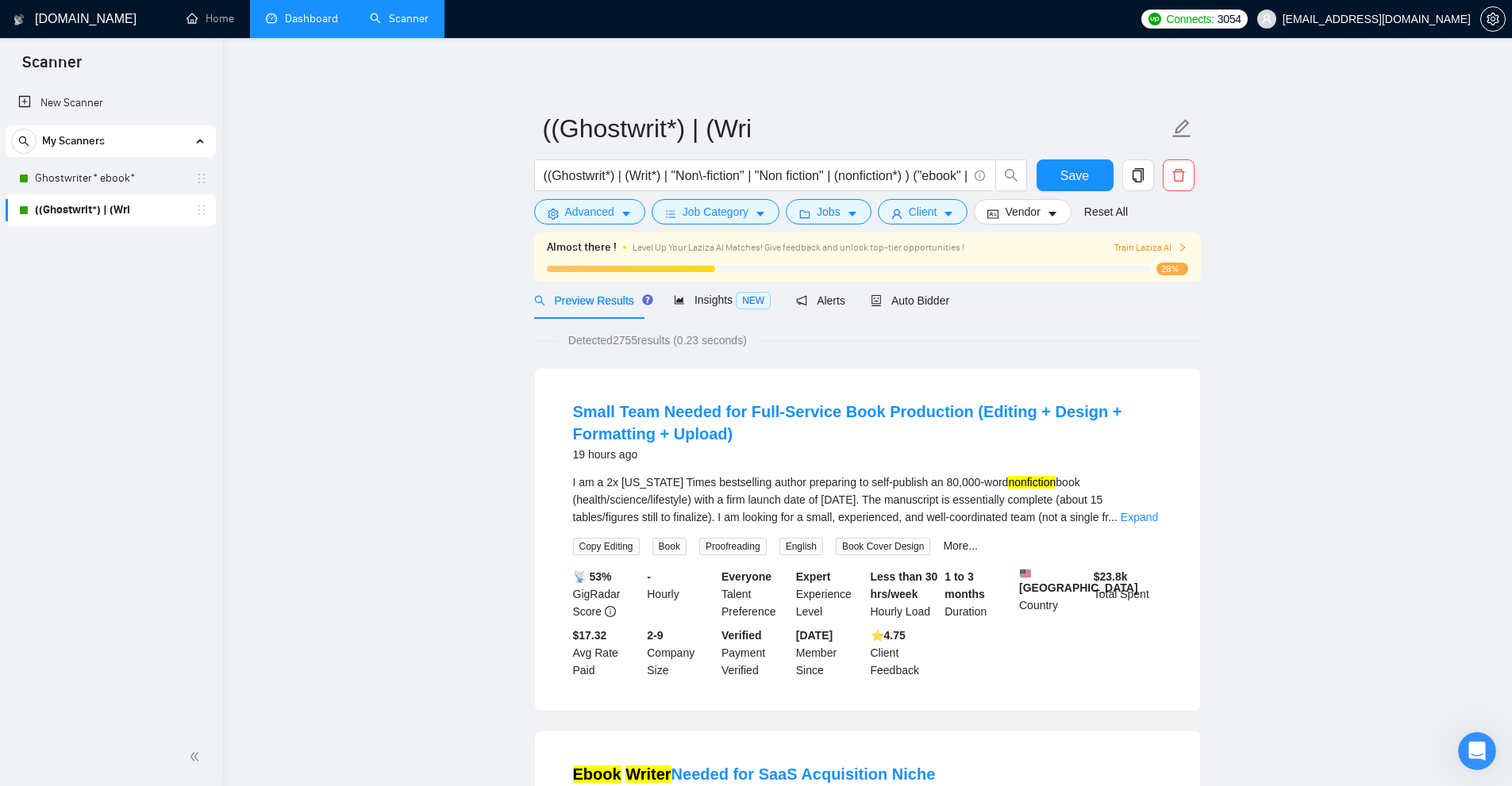
click at [134, 380] on div "New Scanner My Scanners Ghostwriter* ebook* ((Ghostwrit*) | (Wri" at bounding box center [111, 406] width 222 height 644
click at [57, 336] on div "New Scanner My Scanners Ghostwriter* ebook* ((Ghostwrit*) | (Wri" at bounding box center [111, 406] width 222 height 644
click at [87, 105] on link "New Scanner" at bounding box center [110, 103] width 185 height 32
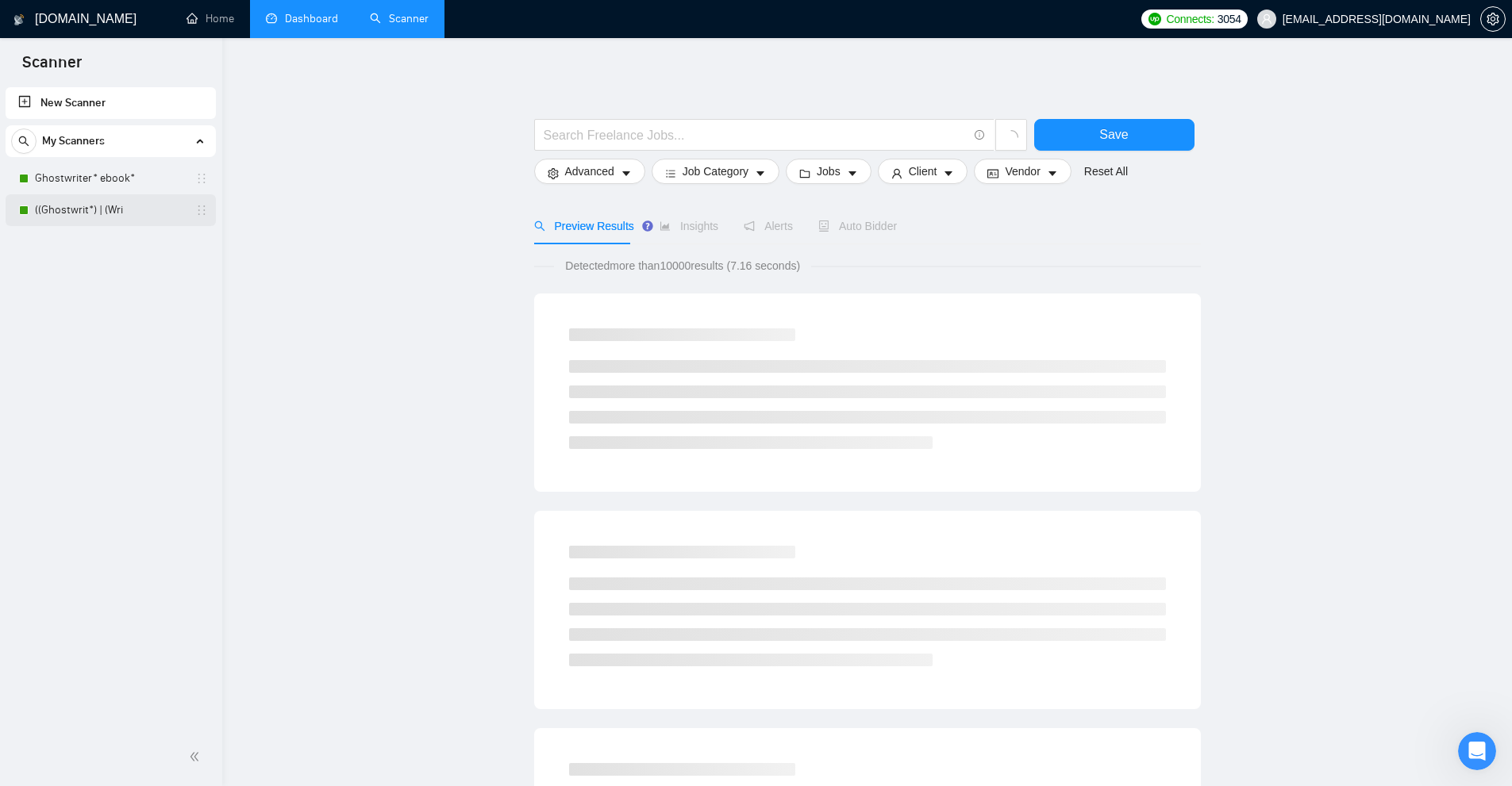
click at [91, 204] on link "((Ghostwrit*) | (Wri" at bounding box center [110, 210] width 151 height 32
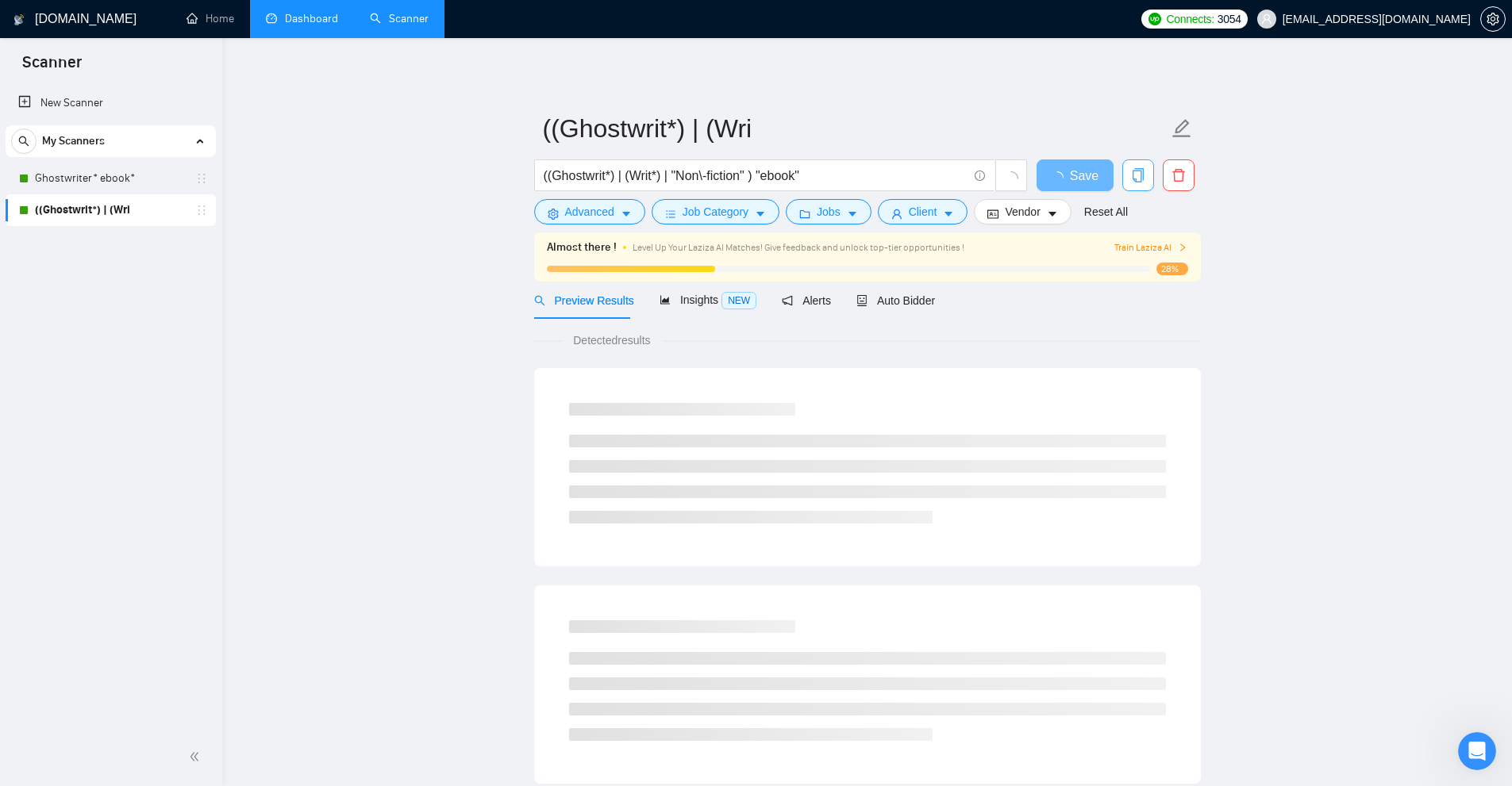
click at [1144, 184] on button "button" at bounding box center [1138, 175] width 32 height 32
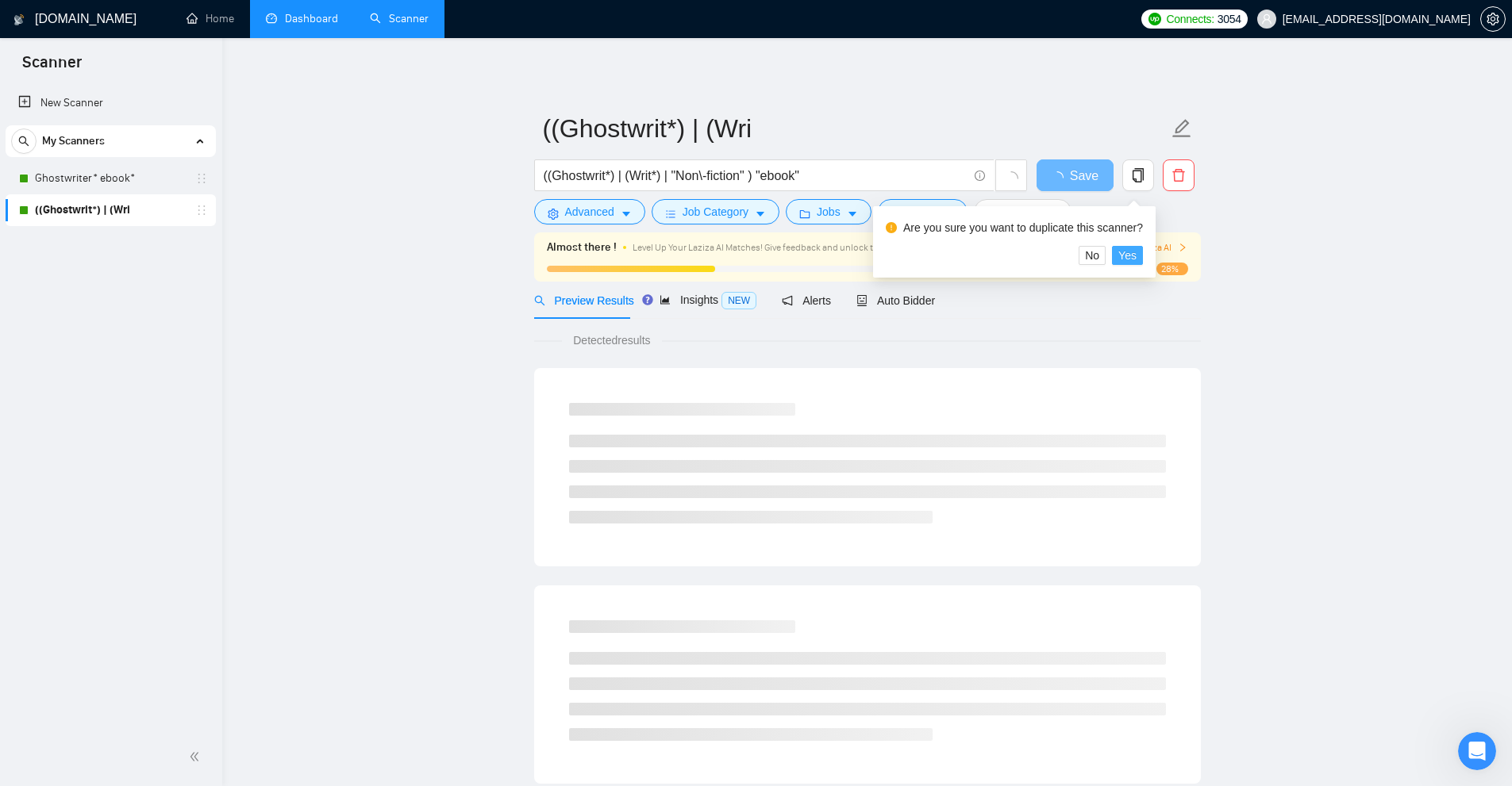
click at [1122, 260] on span "Yes" at bounding box center [1127, 256] width 18 height 18
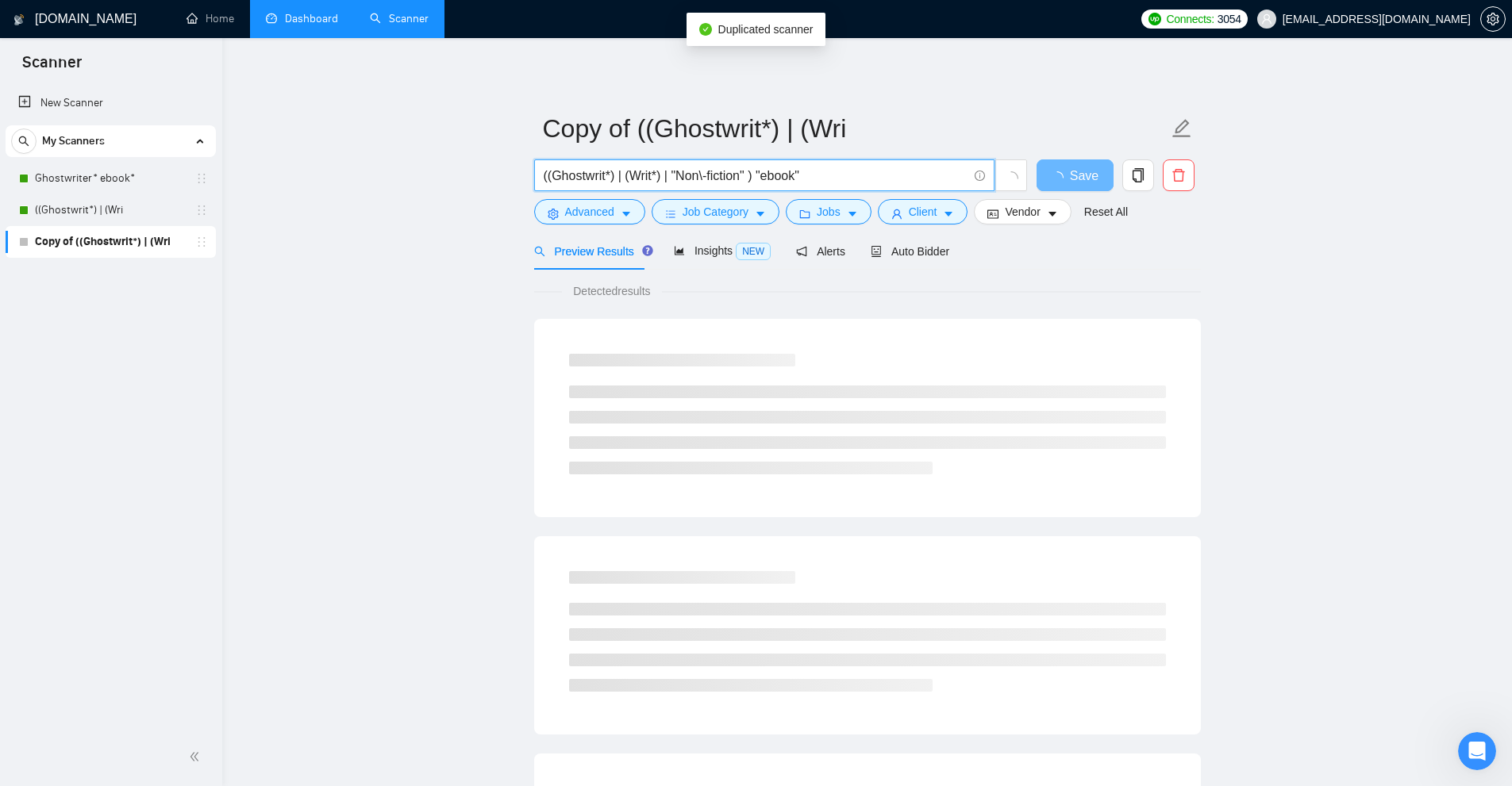
click at [617, 169] on input "((Ghostwrit*) | (Writ*) | "Non\-fiction" ) "ebook"" at bounding box center [756, 175] width 424 height 19
paste input "| "Non fiction" | (nonfiction*) ) ("ebook" | "e book" | "e\-book" | "e - book" …"
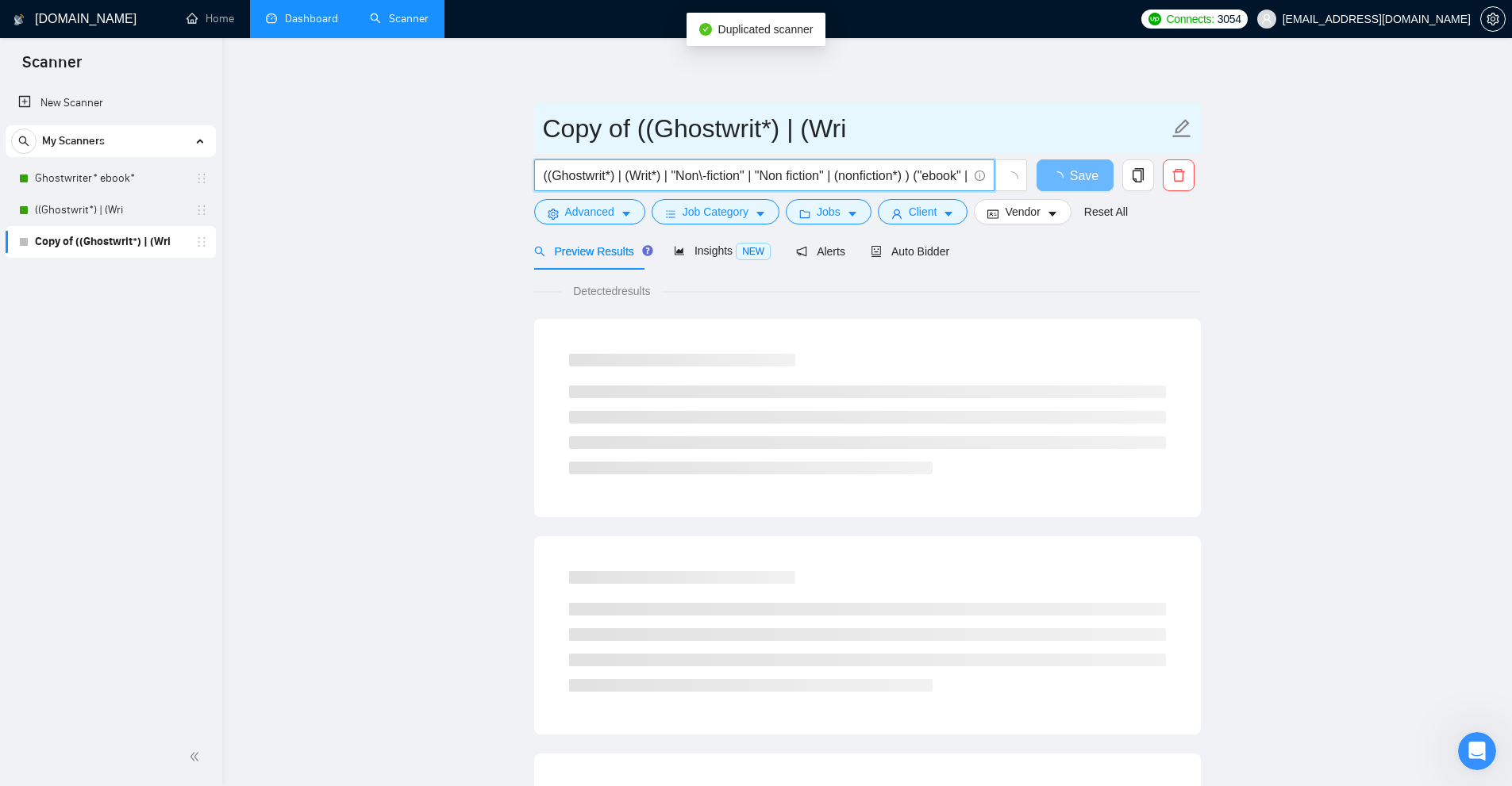
scroll to position [0, 263]
type input "((Ghostwrit*) | (Writ*) | "Non\-fiction" | "Non fiction" | (nonfiction*) ) ("eb…"
click at [717, 129] on input "Copy of ((Ghostwrit*) | (Wri" at bounding box center [855, 128] width 626 height 40
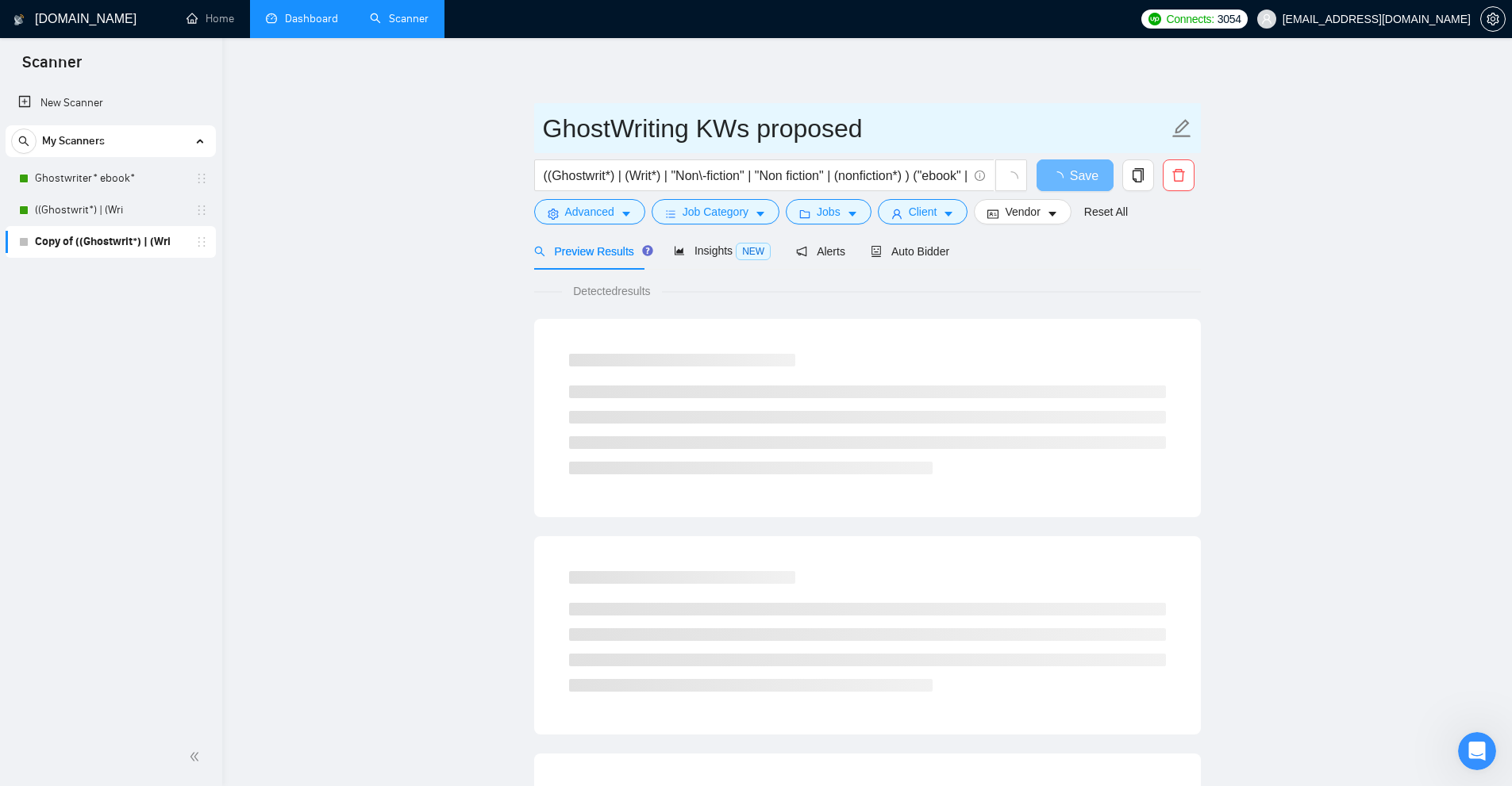
drag, startPoint x: 640, startPoint y: 131, endPoint x: 1217, endPoint y: 134, distance: 577.0
click at [1183, 133] on span "GhostWriting KWs proposed" at bounding box center [867, 128] width 666 height 50
type input "GhostWriting KWs proposed"
click at [944, 191] on span "((Ghostwrit*) | (Writ*) | "Non\-fiction" | "Non fiction" | (nonfiction*) ) ("eb…" at bounding box center [764, 175] width 460 height 32
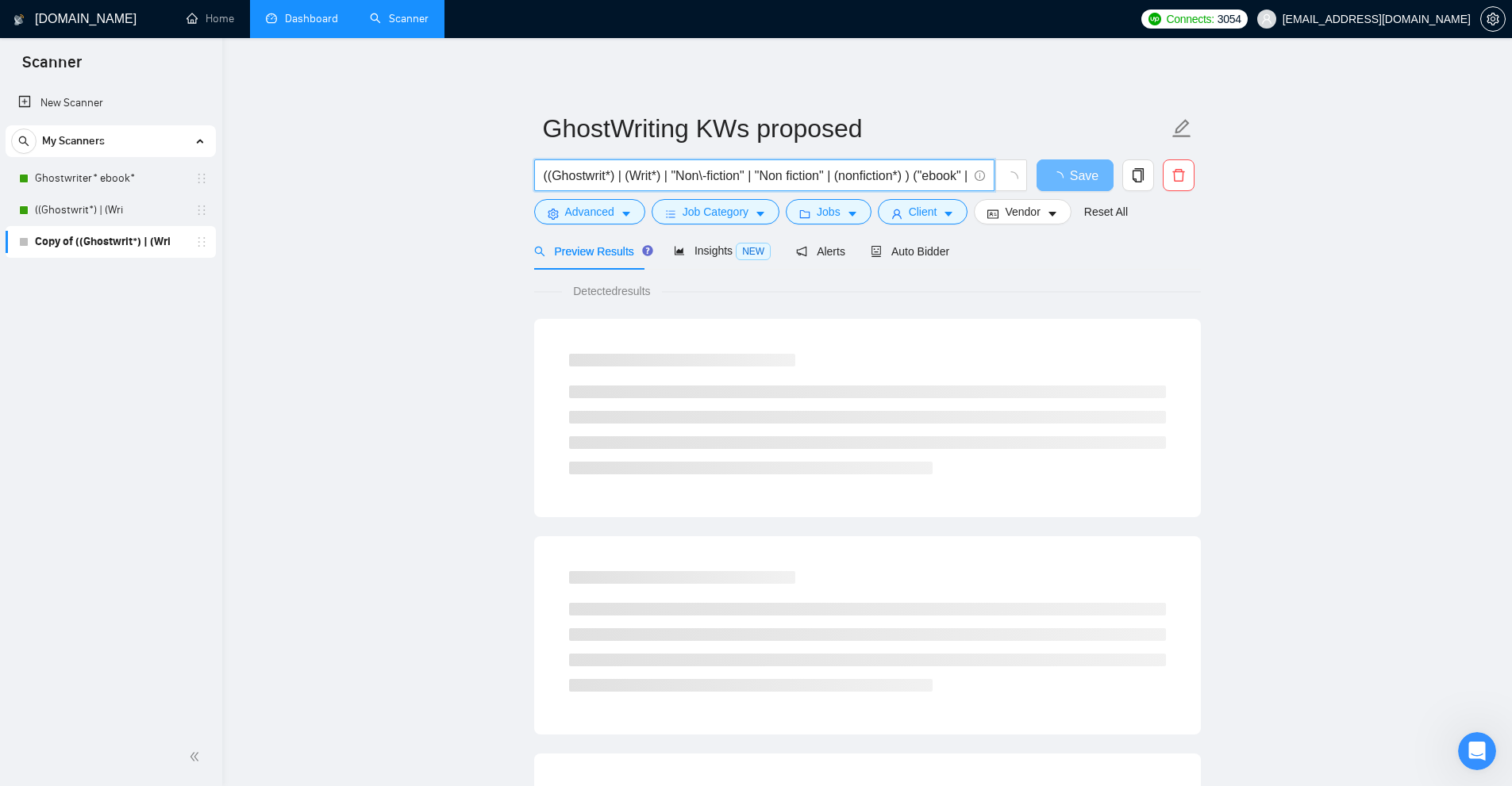
scroll to position [0, 264]
click at [937, 207] on button "Client" at bounding box center [923, 211] width 90 height 25
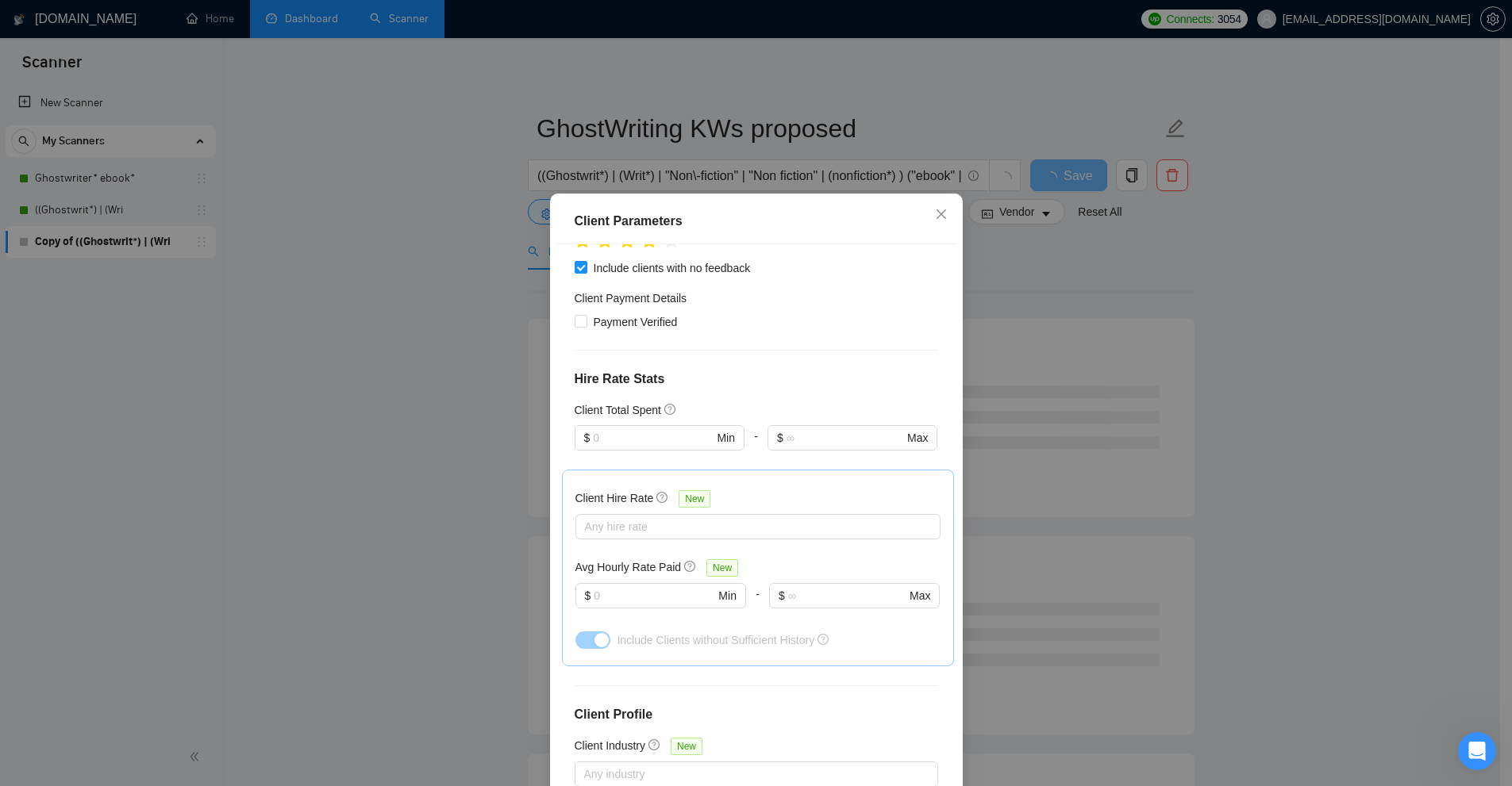
scroll to position [0, 0]
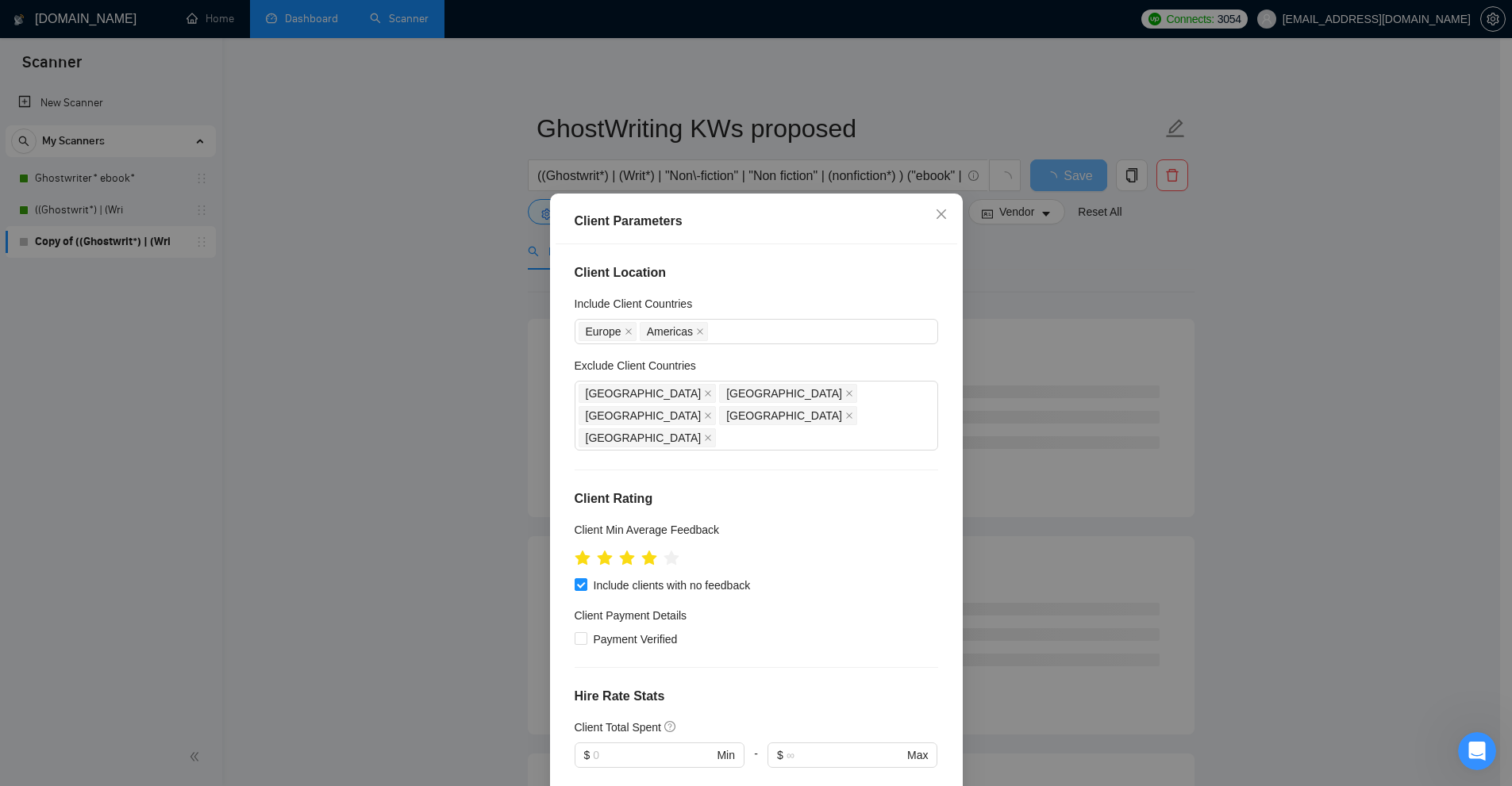
click at [1152, 299] on div "Client Parameters Client Location Include Client Countries Europe Americas Excl…" at bounding box center [756, 393] width 1512 height 786
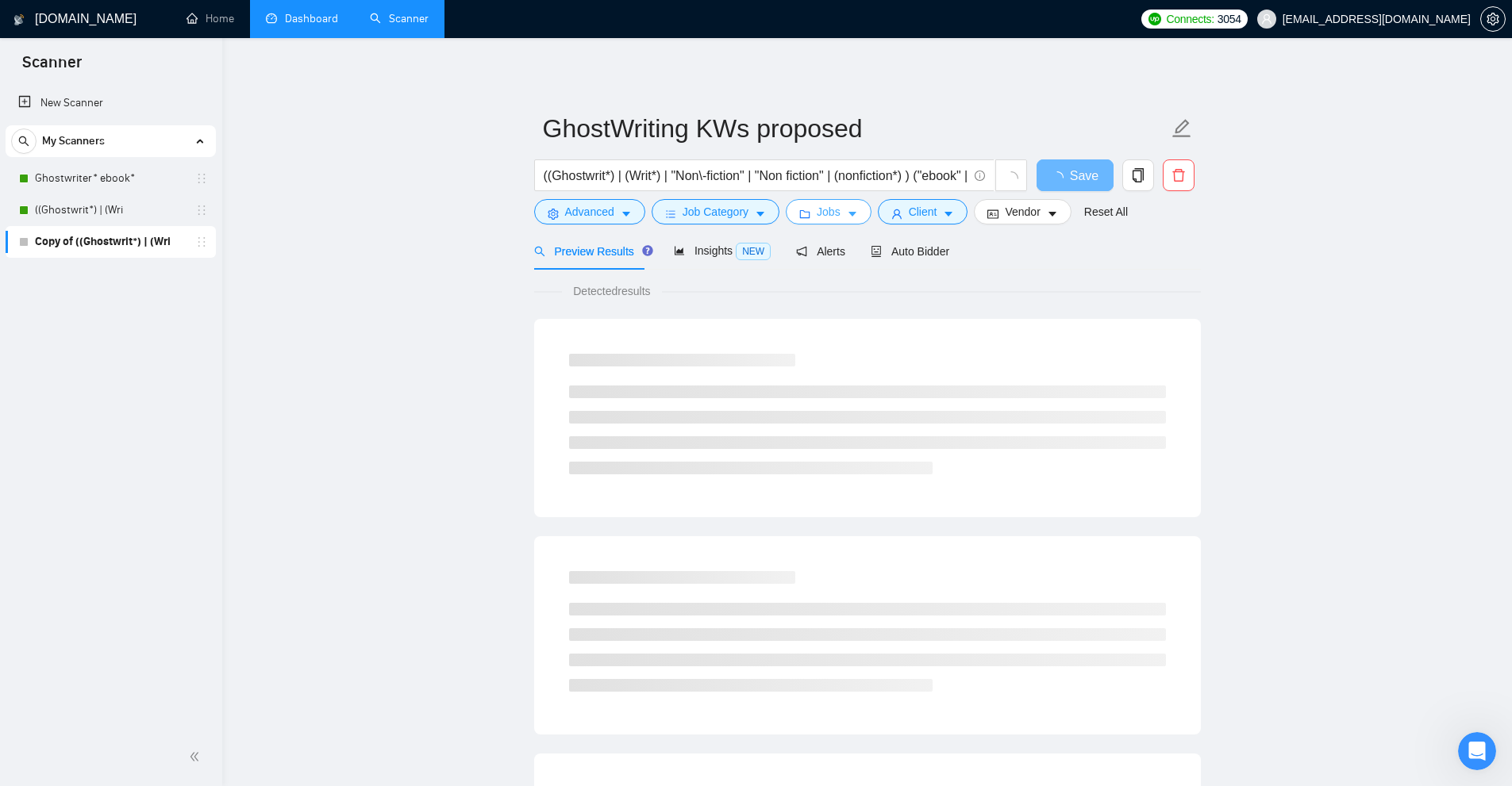
click at [812, 216] on button "Jobs" at bounding box center [829, 211] width 86 height 25
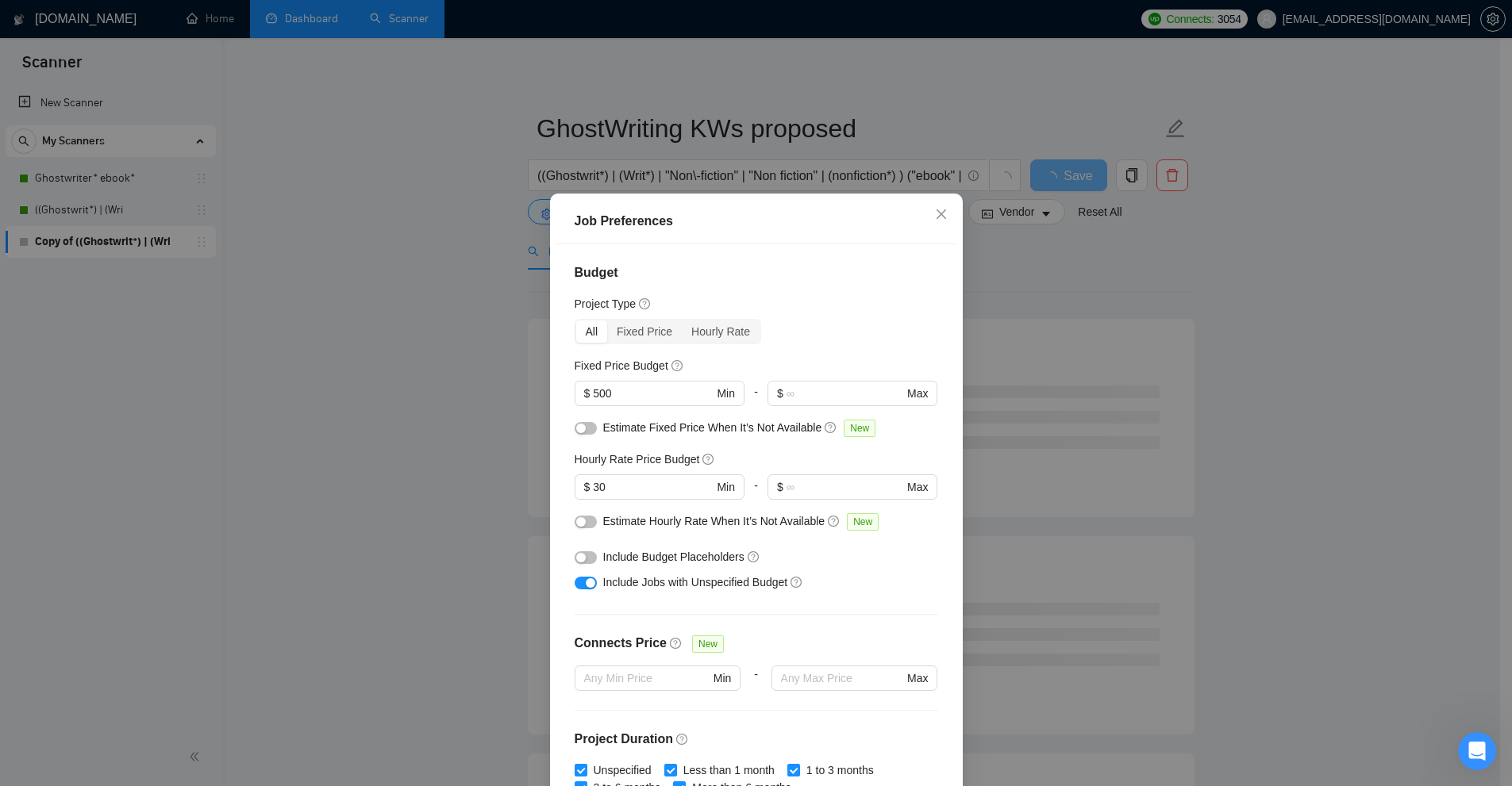
drag, startPoint x: 1190, startPoint y: 363, endPoint x: 1072, endPoint y: 320, distance: 125.6
click at [1191, 363] on div "Job Preferences Budget Project Type All Fixed Price Hourly Rate Fixed Price Bud…" at bounding box center [756, 393] width 1512 height 786
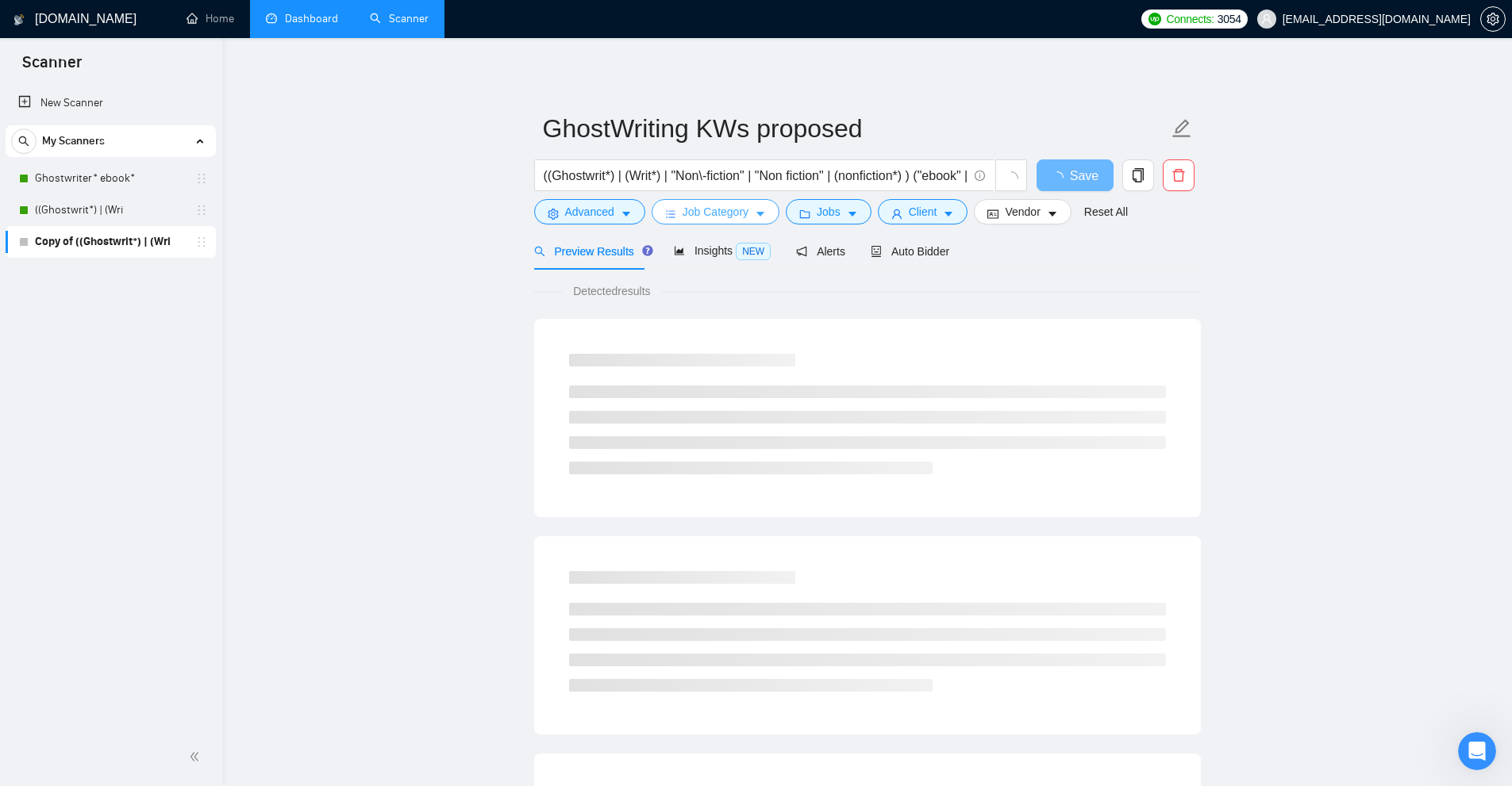
click at [726, 199] on button "Job Category" at bounding box center [715, 211] width 127 height 25
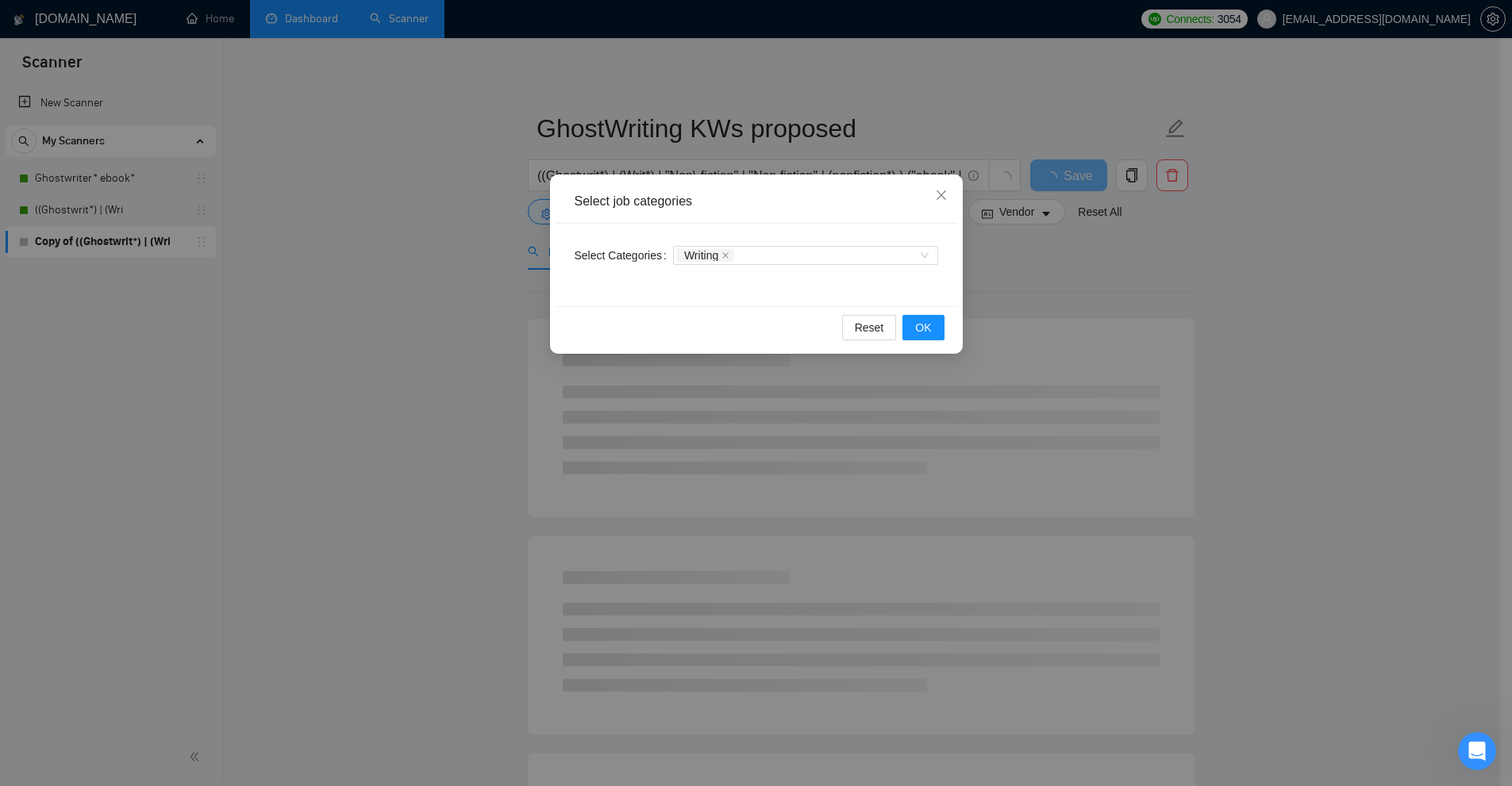
drag, startPoint x: 1058, startPoint y: 245, endPoint x: 920, endPoint y: 238, distance: 138.2
click at [1055, 245] on div "Select job categories Select Categories Writing Reset OK" at bounding box center [756, 393] width 1512 height 786
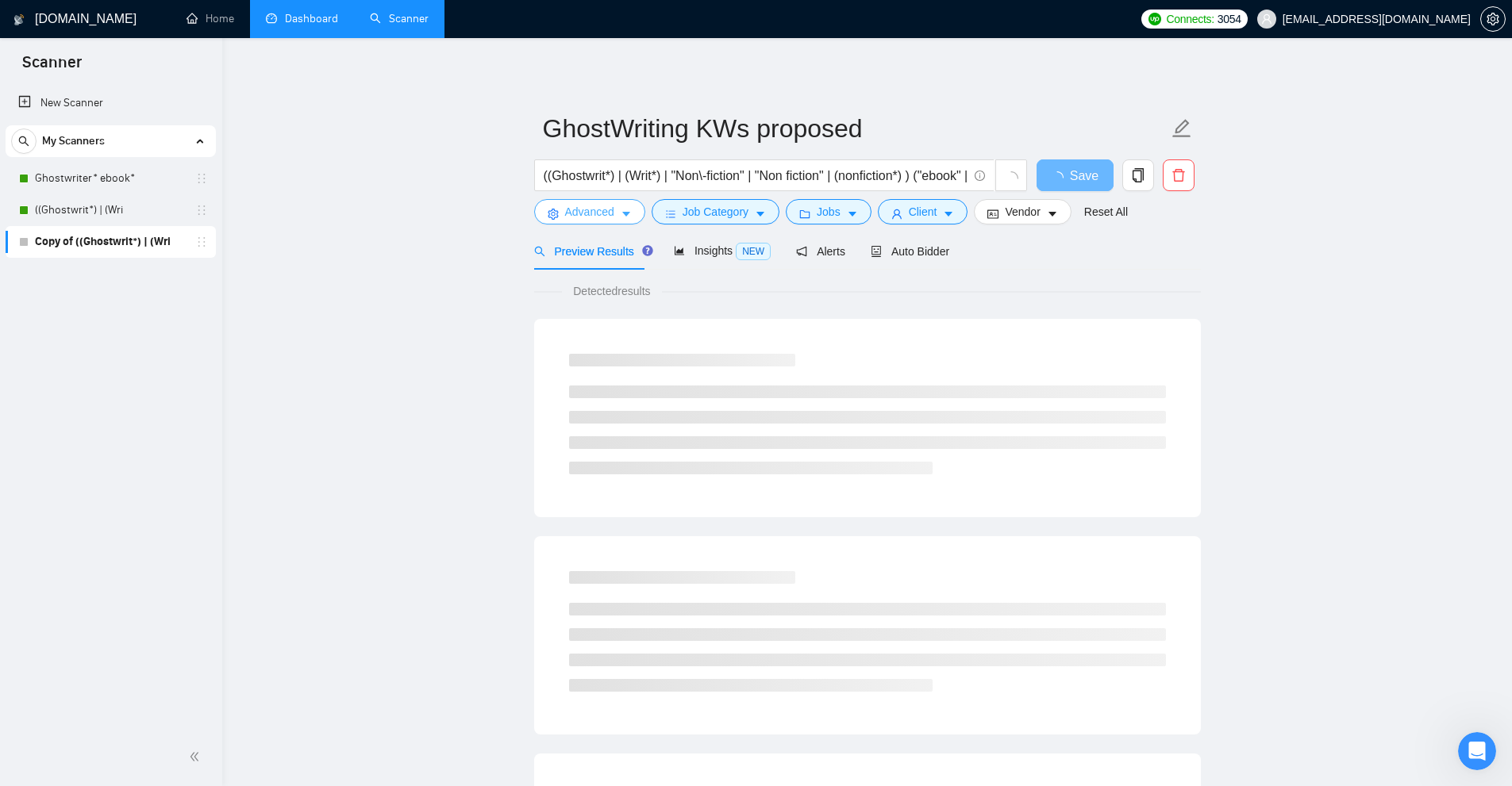
click at [594, 225] on button "Advanced" at bounding box center [589, 211] width 111 height 25
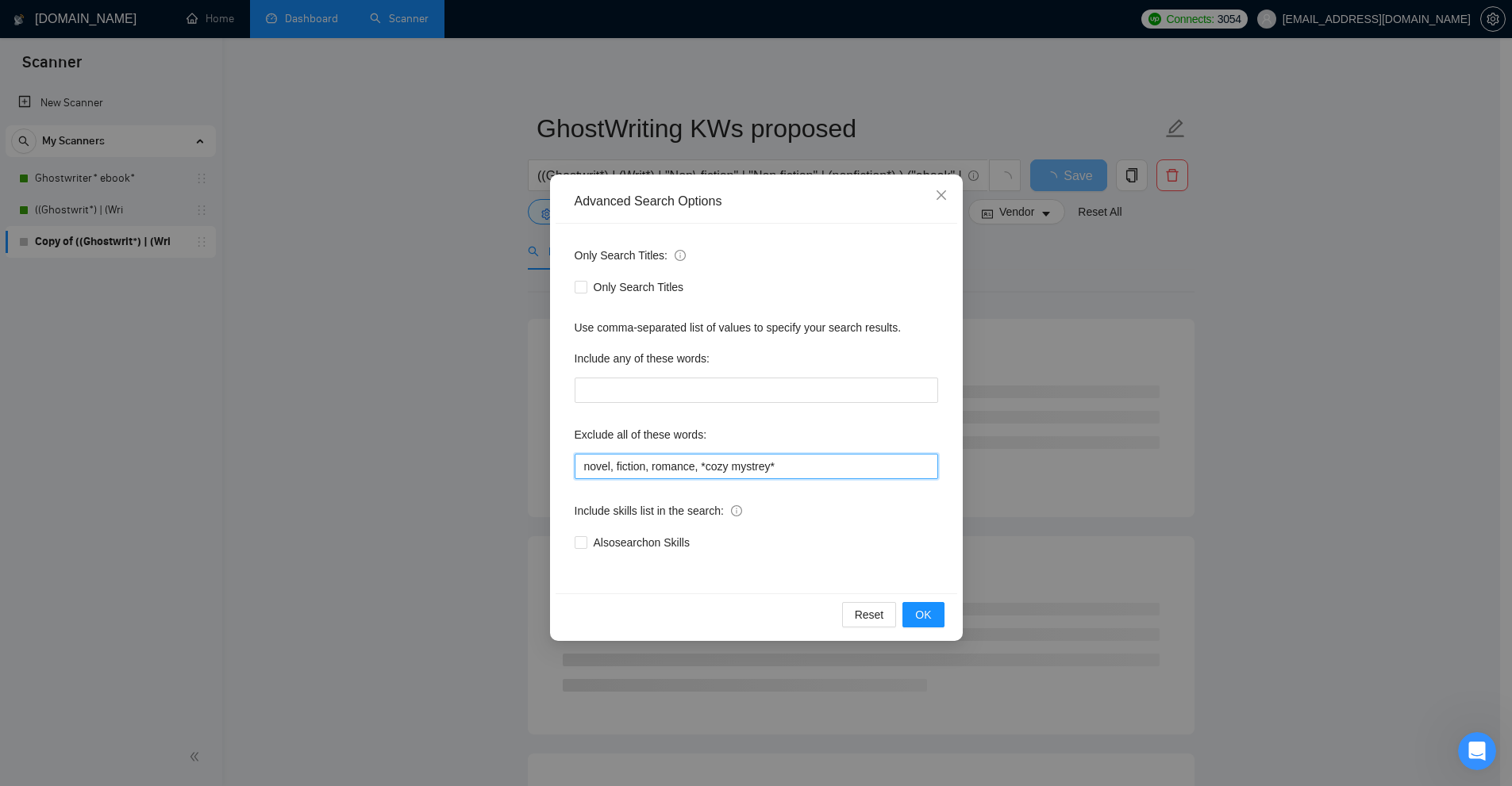
click at [706, 462] on input "novel, fiction, romance, *cozy mystrey*" at bounding box center [756, 466] width 364 height 25
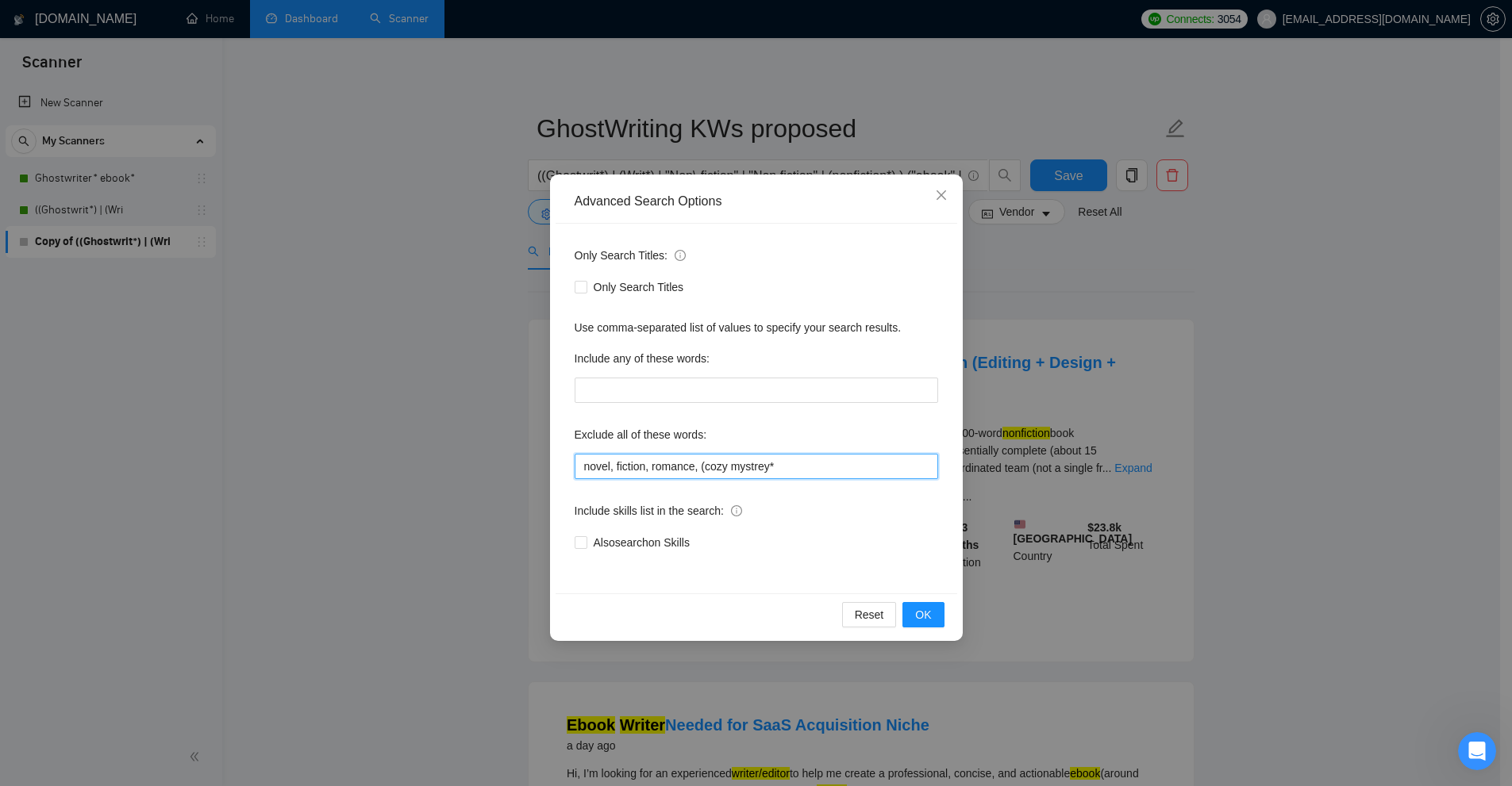
drag, startPoint x: 698, startPoint y: 466, endPoint x: 821, endPoint y: 466, distance: 123.0
click at [821, 466] on input "novel, fiction, romance, (cozy mystrey*" at bounding box center [756, 466] width 364 height 25
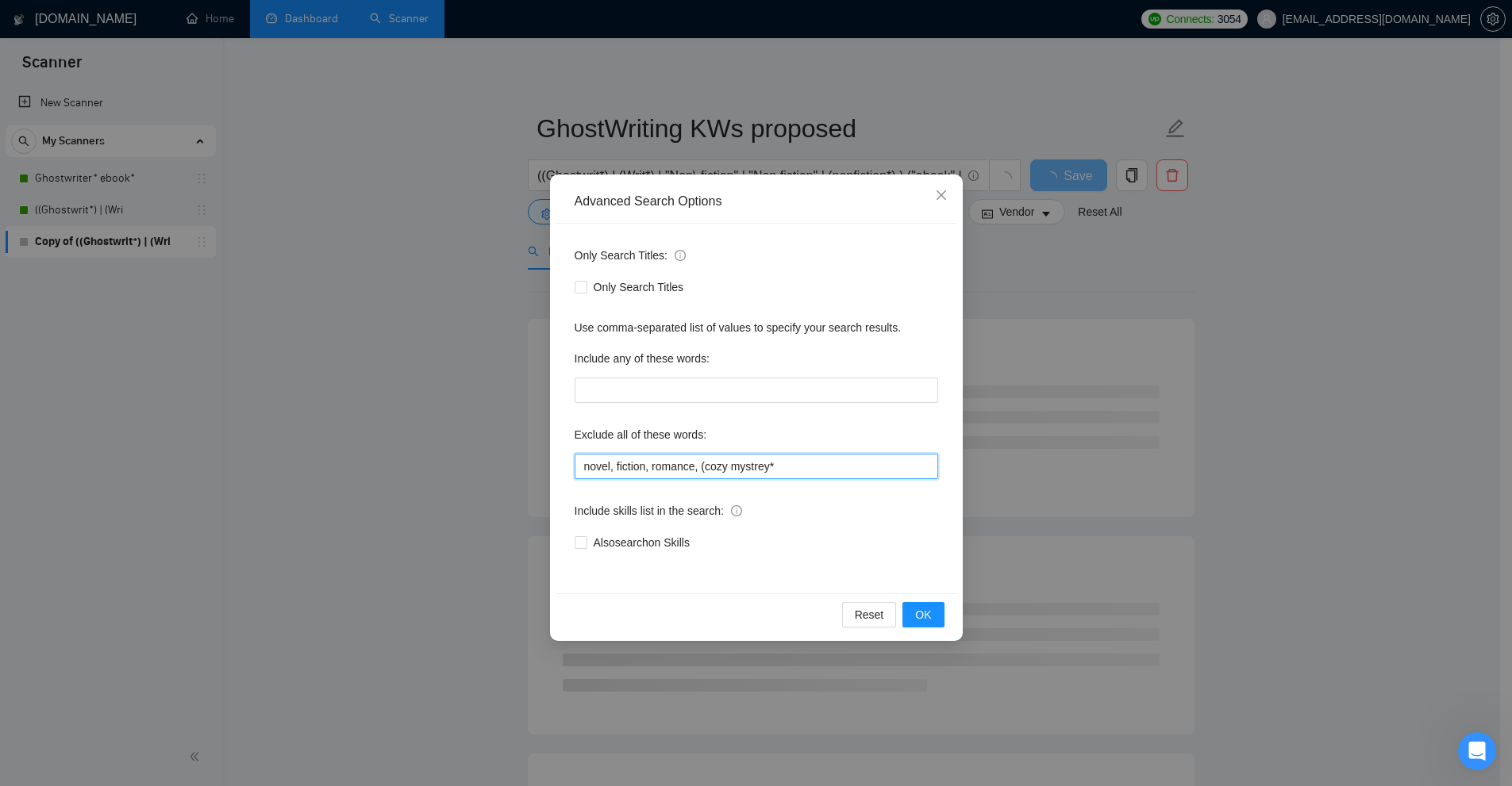
click at [821, 466] on input "novel, fiction, romance, (cozy mystrey*" at bounding box center [756, 466] width 364 height 25
click at [700, 466] on input "novel, fiction, romance, (cozy mystrey*" at bounding box center [756, 466] width 364 height 25
drag, startPoint x: 780, startPoint y: 466, endPoint x: 806, endPoint y: 469, distance: 26.2
click at [806, 469] on input "novel, fiction, romance, "cozy mystrey*" at bounding box center [756, 466] width 364 height 25
click at [794, 474] on input "novel, fiction, romance, "cozy mystry"" at bounding box center [756, 466] width 364 height 25
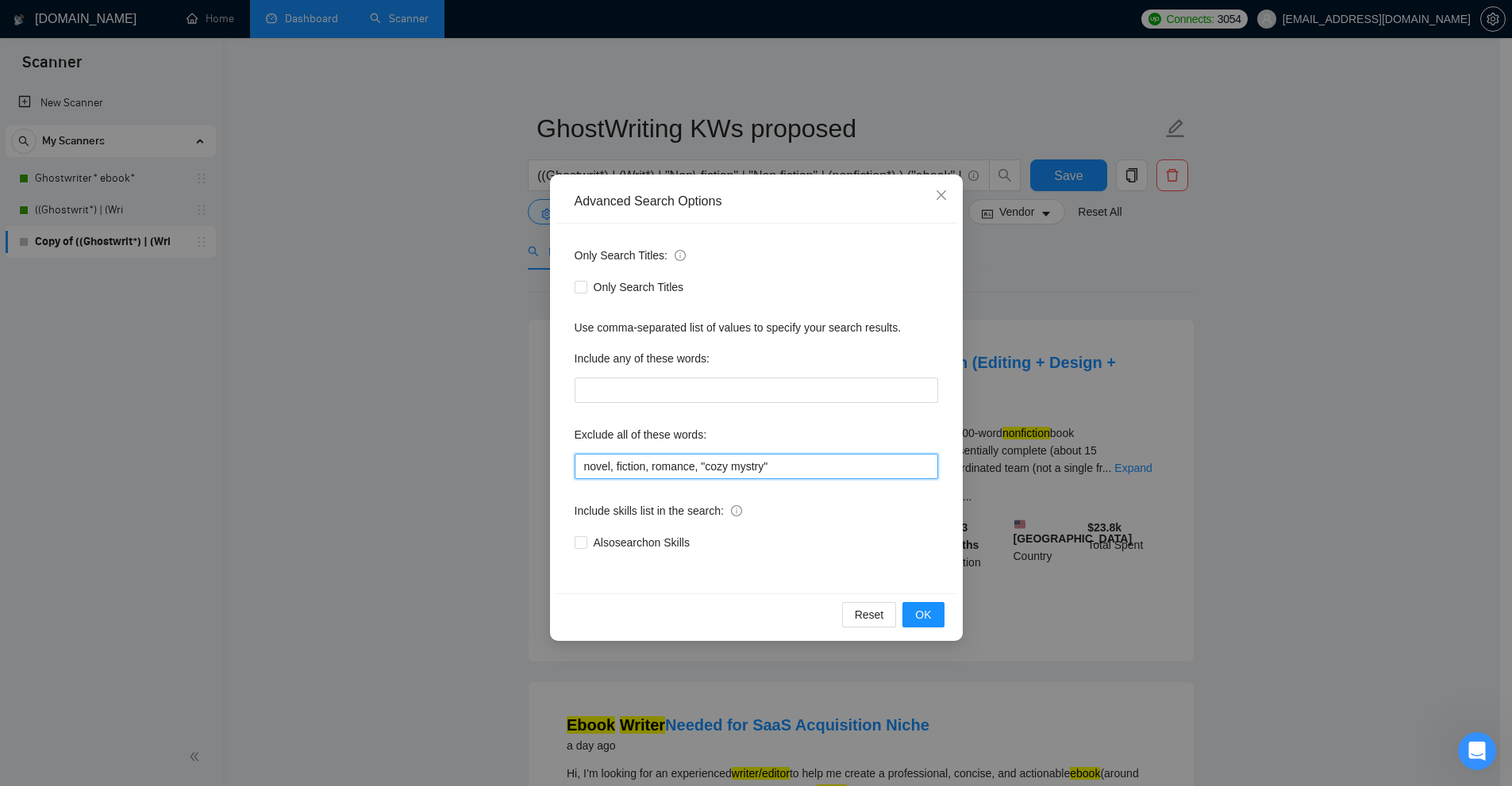
click at [752, 476] on input "novel, fiction, romance, "cozy mystry"" at bounding box center [756, 466] width 364 height 25
click at [782, 473] on input "novel, fiction, romance, "cozy mystry"" at bounding box center [756, 466] width 364 height 25
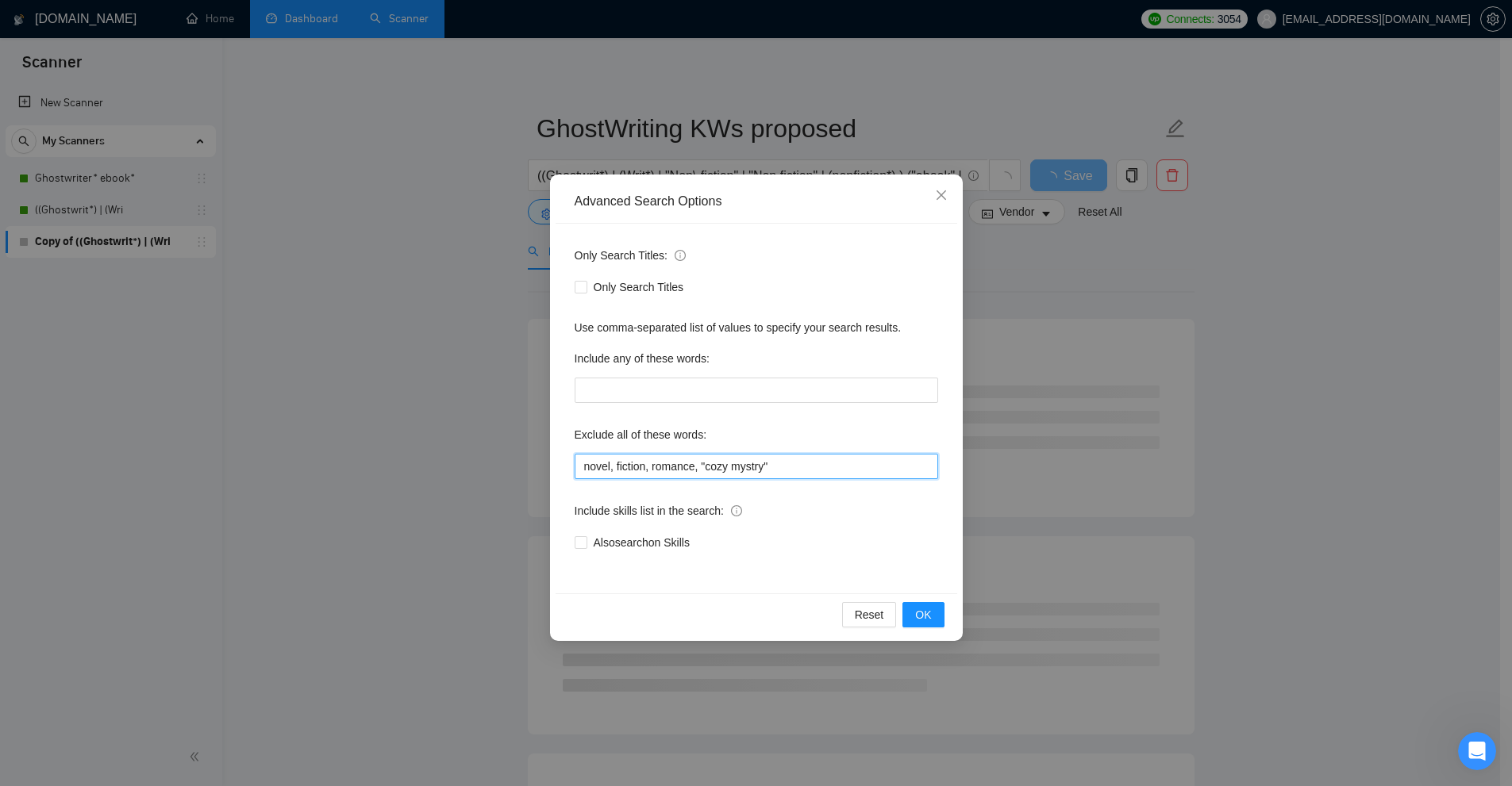
click at [758, 475] on input "novel, fiction, romance, "cozy mystry"" at bounding box center [756, 466] width 364 height 25
click at [801, 470] on input "novel, fiction, romance, "cozy mystrey*"" at bounding box center [756, 466] width 364 height 25
click at [769, 469] on input "novel, fiction, romance, "cozy mystrey*"" at bounding box center [756, 466] width 364 height 25
click at [783, 470] on input "novel, fiction, romance, "cozy mystrey*"" at bounding box center [756, 466] width 364 height 25
click at [771, 466] on input "novel, fiction, romance, "cozy mystrey*"" at bounding box center [756, 466] width 364 height 25
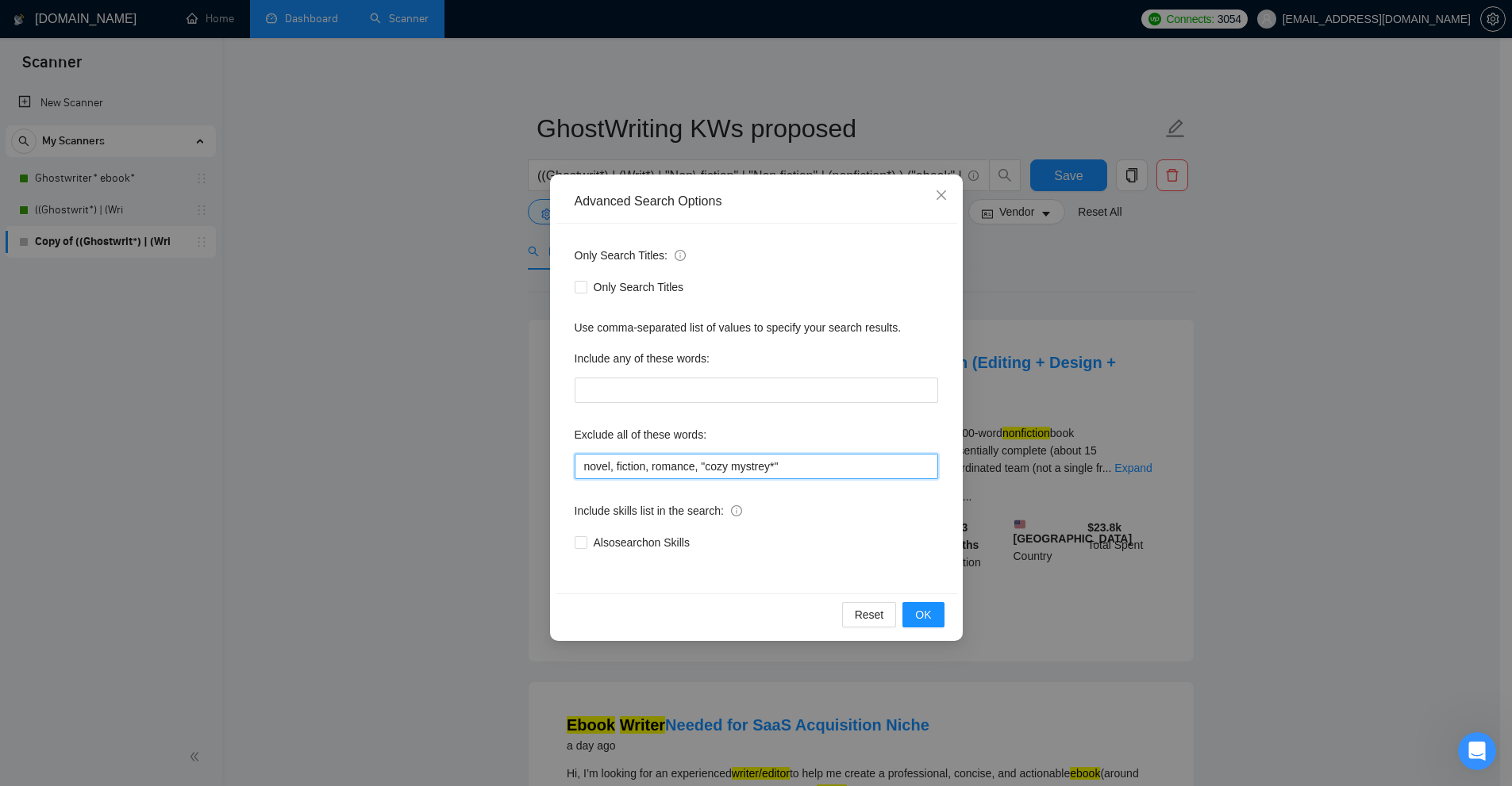
click at [783, 467] on input "novel, fiction, romance, "cozy mystrey*"" at bounding box center [756, 466] width 364 height 25
click at [770, 469] on input "novel, fiction, romance, "cozy mystrey*"" at bounding box center [756, 466] width 364 height 25
drag, startPoint x: 703, startPoint y: 467, endPoint x: 774, endPoint y: 466, distance: 71.0
click at [772, 466] on input "novel, fiction, romance, "cozy mystrey"" at bounding box center [756, 466] width 364 height 25
click at [786, 466] on input "novel, fiction, romance, "cozy mystrey"" at bounding box center [756, 466] width 364 height 25
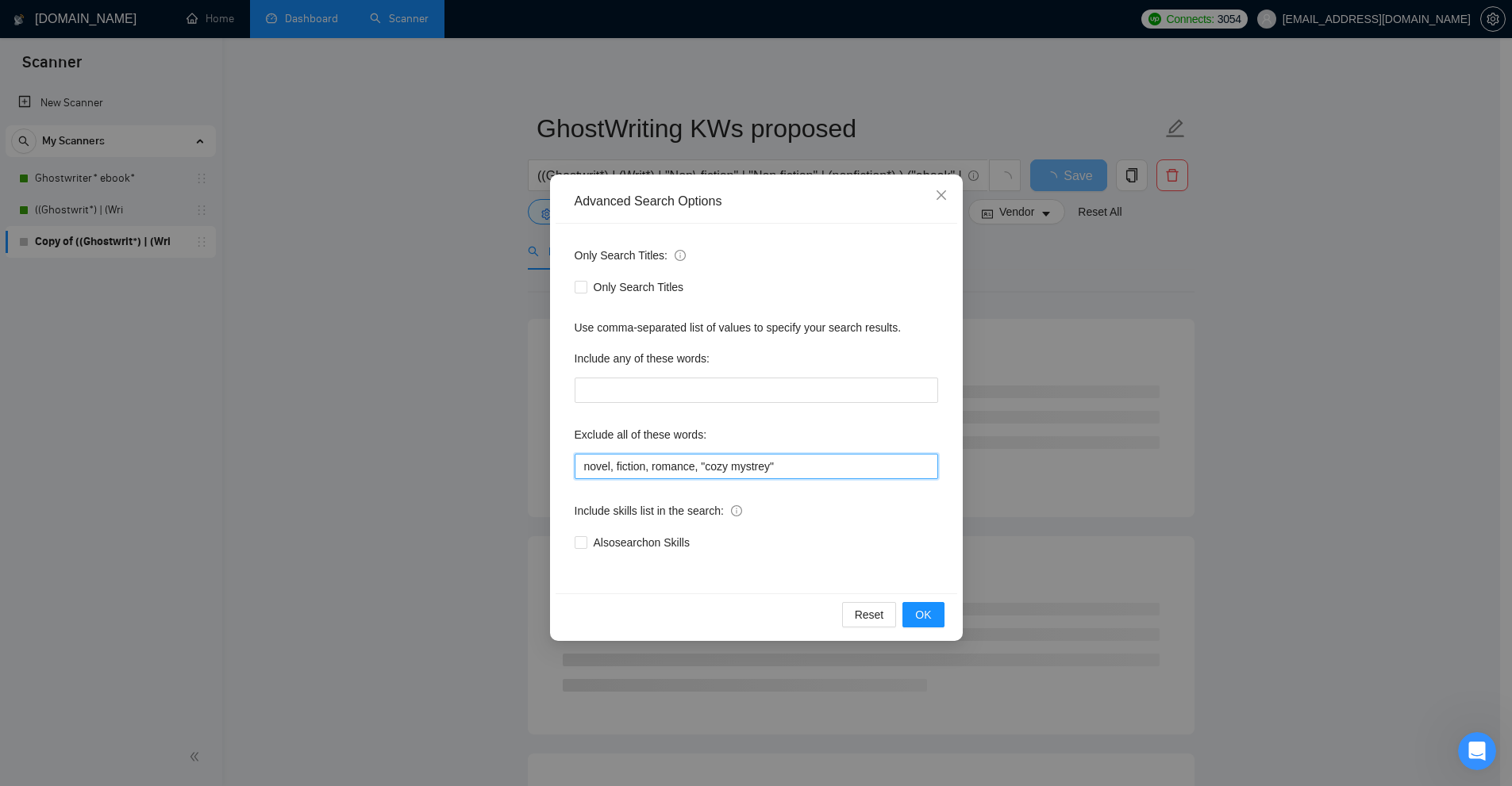
drag, startPoint x: 688, startPoint y: 465, endPoint x: 713, endPoint y: 464, distance: 25.0
click at [713, 464] on input "novel, fiction, romance, "cozy mystrey"" at bounding box center [756, 466] width 364 height 25
click at [700, 466] on input "novel, fiction, romance, "cozy mystrey"" at bounding box center [756, 466] width 364 height 25
drag, startPoint x: 699, startPoint y: 465, endPoint x: 706, endPoint y: 462, distance: 7.6
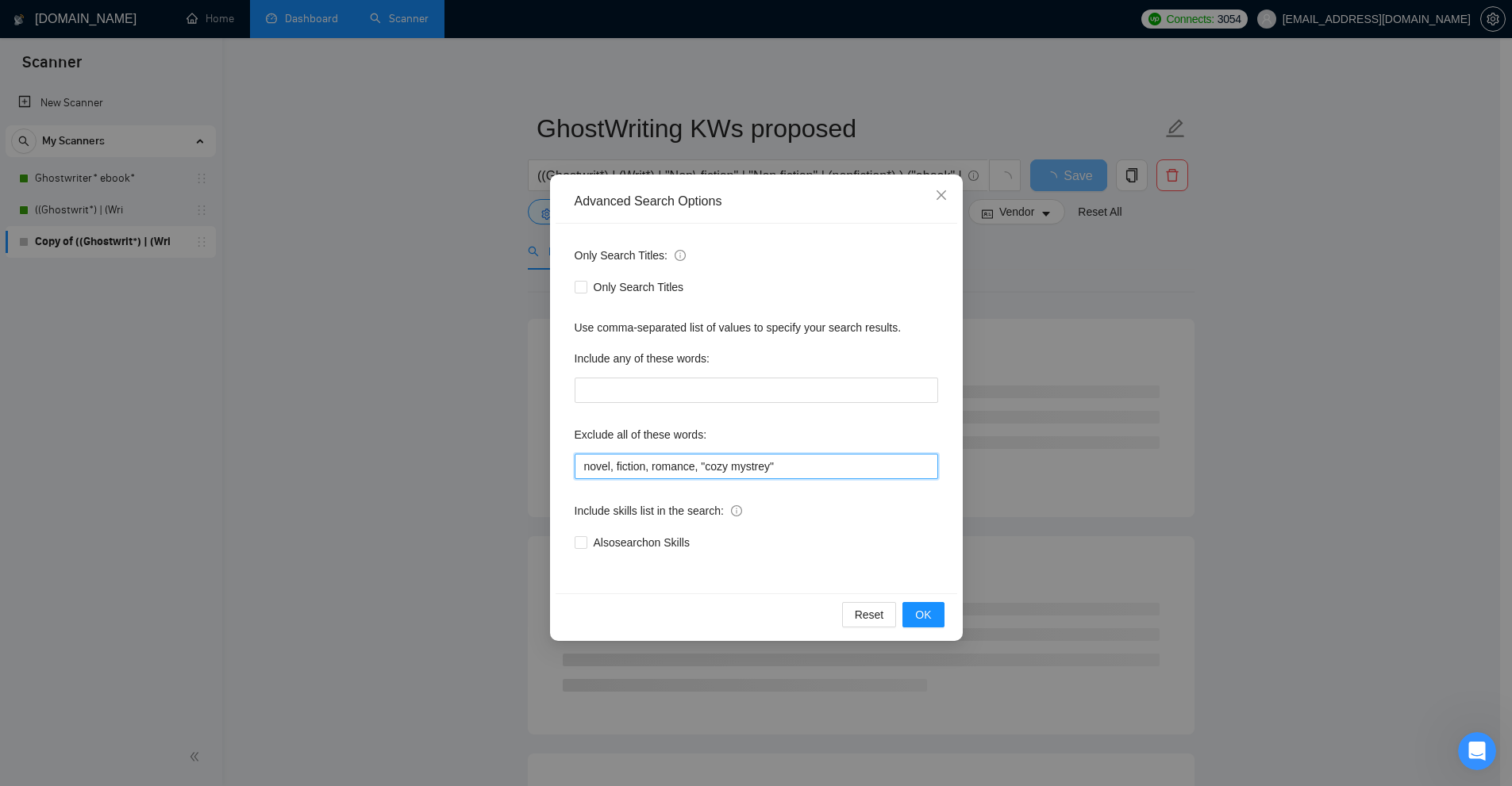
click at [706, 462] on input "novel, fiction, romance, "cozy mystrey"" at bounding box center [756, 466] width 364 height 25
click at [779, 461] on input "novel, fiction, romance, (cozy mystrey*)" at bounding box center [756, 466] width 364 height 25
drag, startPoint x: 740, startPoint y: 469, endPoint x: 769, endPoint y: 469, distance: 29.0
click at [769, 469] on input "novel, fiction, romance, (cozy mystrey*)" at bounding box center [756, 466] width 364 height 25
click at [771, 469] on input "novel, fiction, romance, (cozy mystrey*)" at bounding box center [756, 466] width 364 height 25
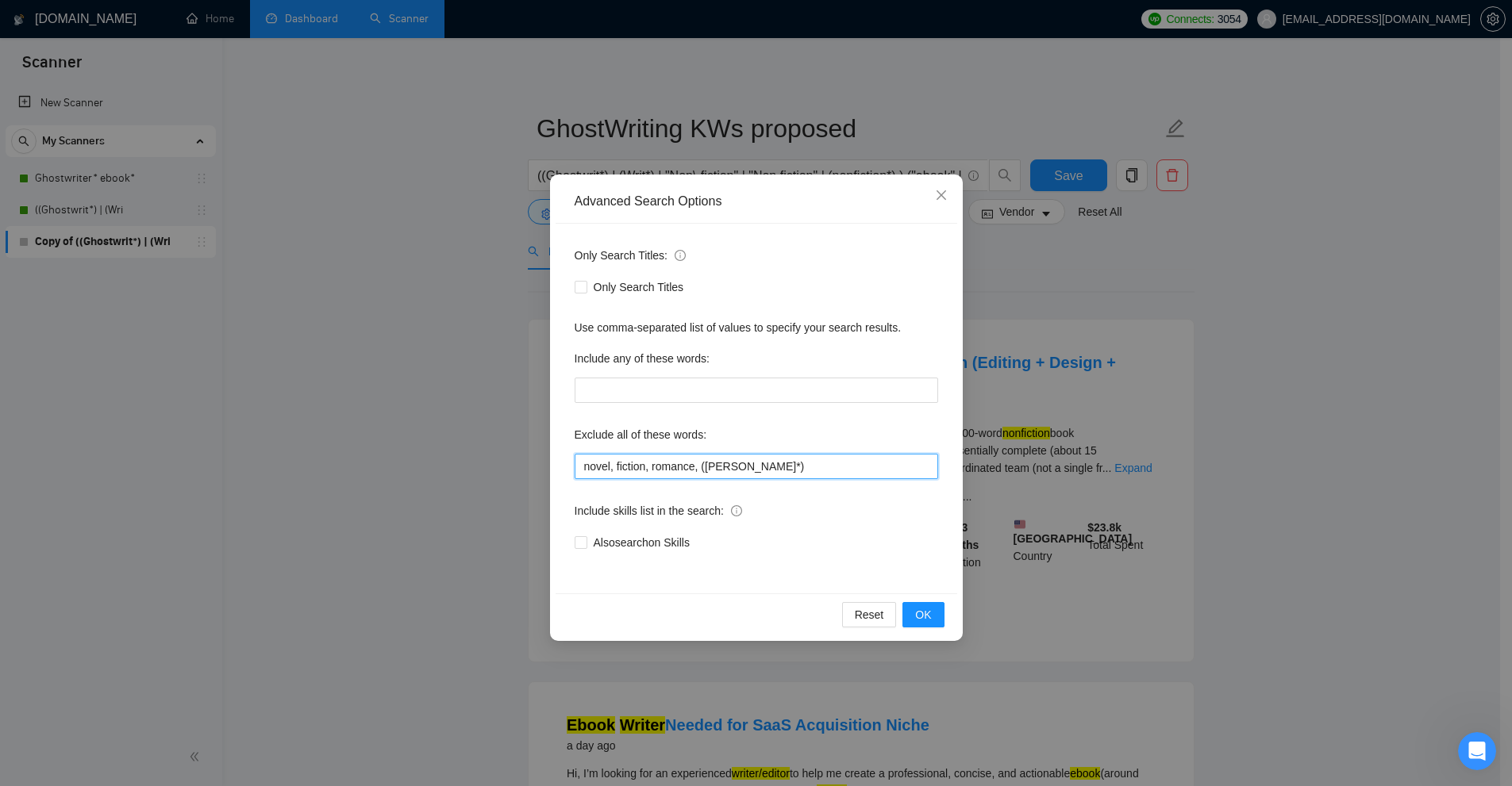
drag, startPoint x: 586, startPoint y: 471, endPoint x: 634, endPoint y: 466, distance: 48.3
click at [634, 466] on input "novel, fiction, romance, (cozy mystrey*)" at bounding box center [756, 466] width 364 height 25
click at [636, 466] on input "novel, fiction, romance, (cozy mystrey*)" at bounding box center [756, 466] width 364 height 25
click at [609, 468] on input "novel, fiction, romance, (cozy mystrey*)" at bounding box center [756, 466] width 364 height 25
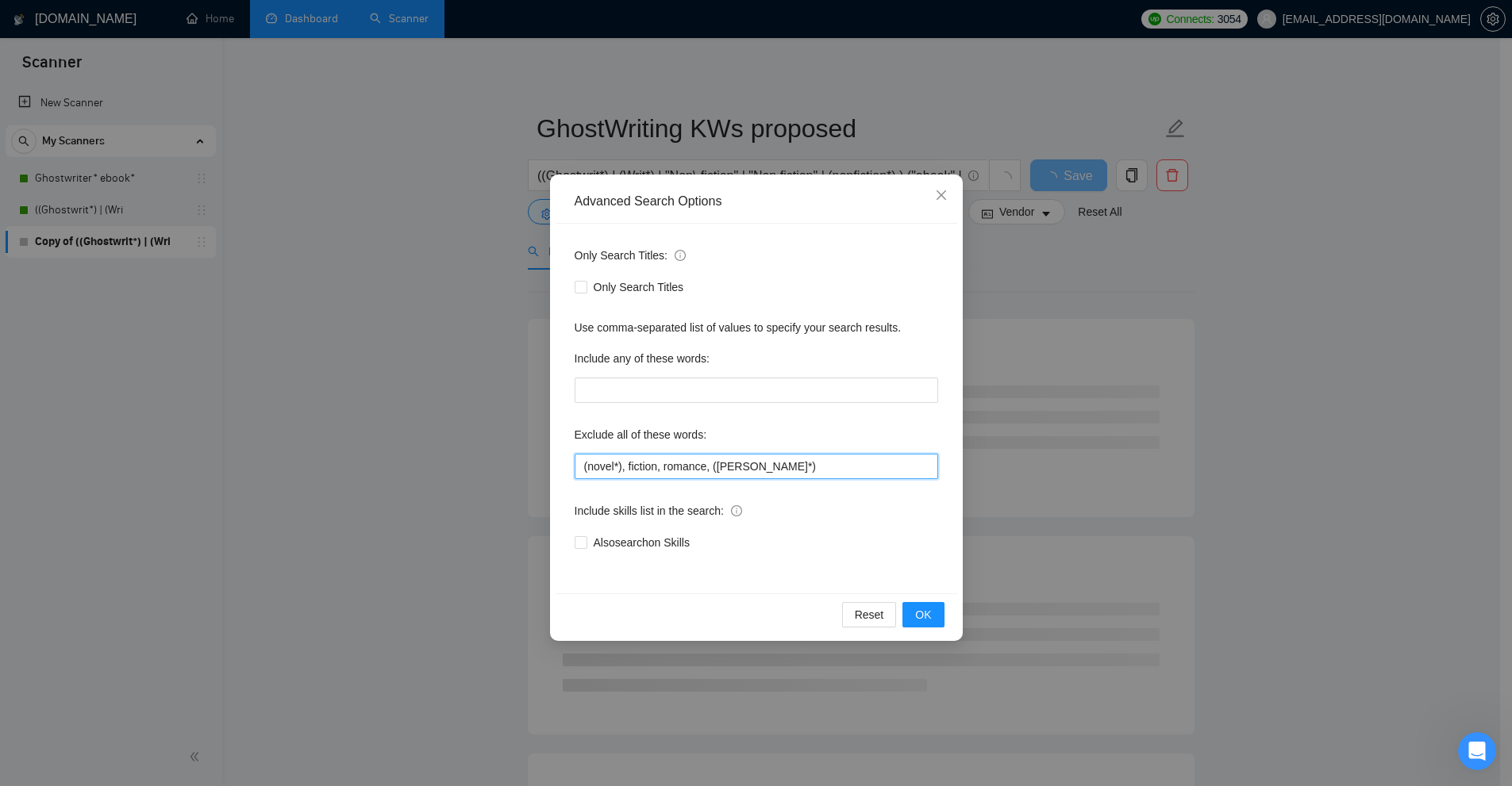
click at [640, 456] on input "(novel*), fiction, romance, (cozy mystrey*)" at bounding box center [756, 466] width 364 height 25
drag, startPoint x: 611, startPoint y: 466, endPoint x: 621, endPoint y: 466, distance: 10.0
click at [621, 466] on input "(novel*), fiction, romance, (cozy mystrey*)" at bounding box center [756, 466] width 364 height 25
click at [620, 468] on input "(novel*), fiction, romance, (cozy mystrey*)" at bounding box center [756, 466] width 364 height 25
click at [658, 464] on input "(novel*), fiction, romance, (cozy mystrey*)" at bounding box center [756, 466] width 364 height 25
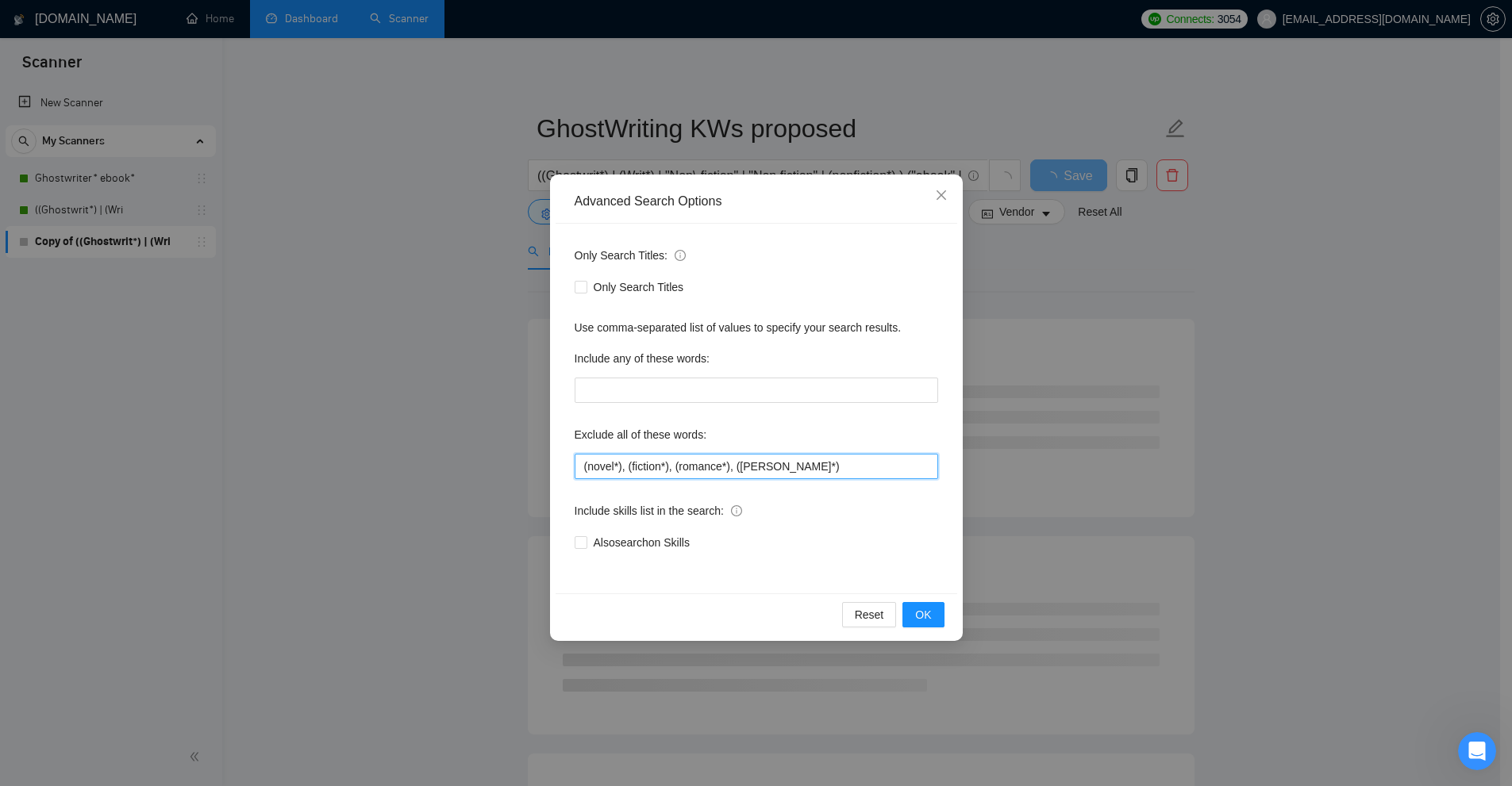
drag, startPoint x: 767, startPoint y: 467, endPoint x: 818, endPoint y: 466, distance: 51.0
click at [804, 466] on input "(novel*), (fiction*), (romance*), (cozy mystrey*)" at bounding box center [756, 466] width 364 height 25
click at [829, 466] on input "(novel*), (fiction*), (romance*), (cozy mystrey*)" at bounding box center [756, 466] width 364 height 25
type input "(novel*), (fiction*), (romance*), (cozy mystrey*)"
click at [928, 603] on button "OK" at bounding box center [923, 614] width 41 height 25
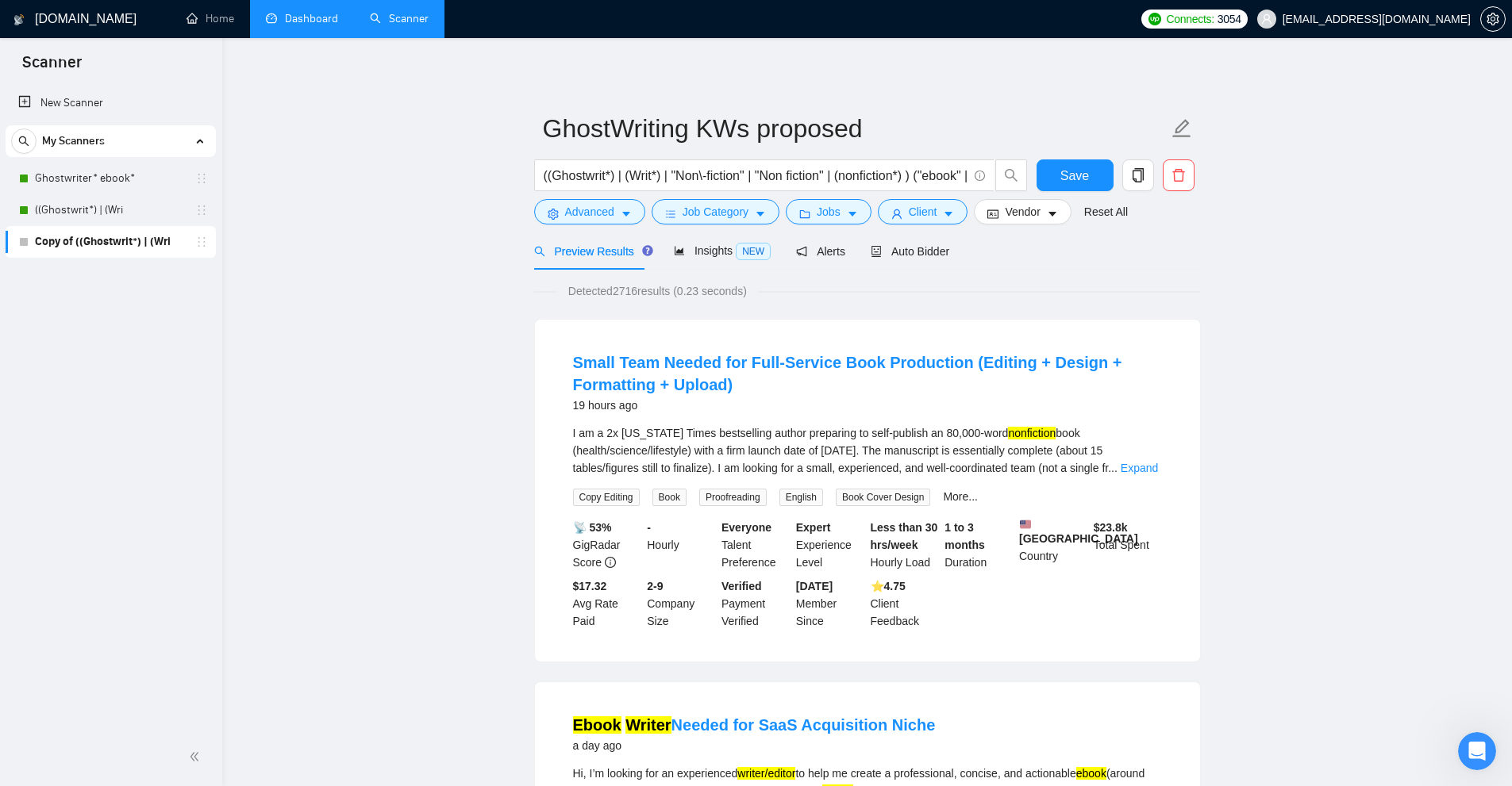
drag, startPoint x: 618, startPoint y: 290, endPoint x: 780, endPoint y: 281, distance: 162.2
click at [1067, 169] on span "Save" at bounding box center [1074, 175] width 28 height 19
click at [927, 251] on span "Auto Bidder" at bounding box center [910, 251] width 79 height 13
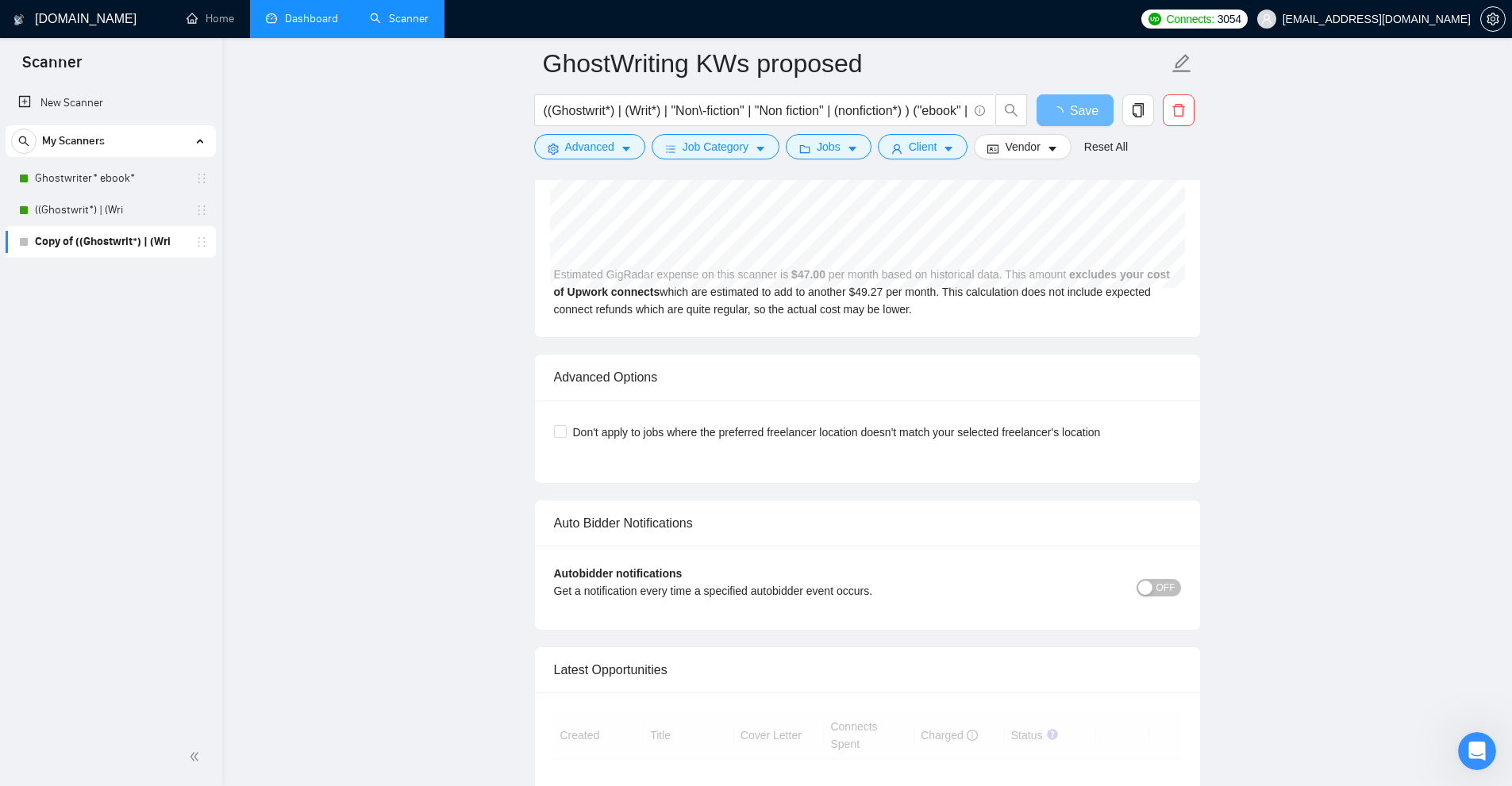
scroll to position [3658, 0]
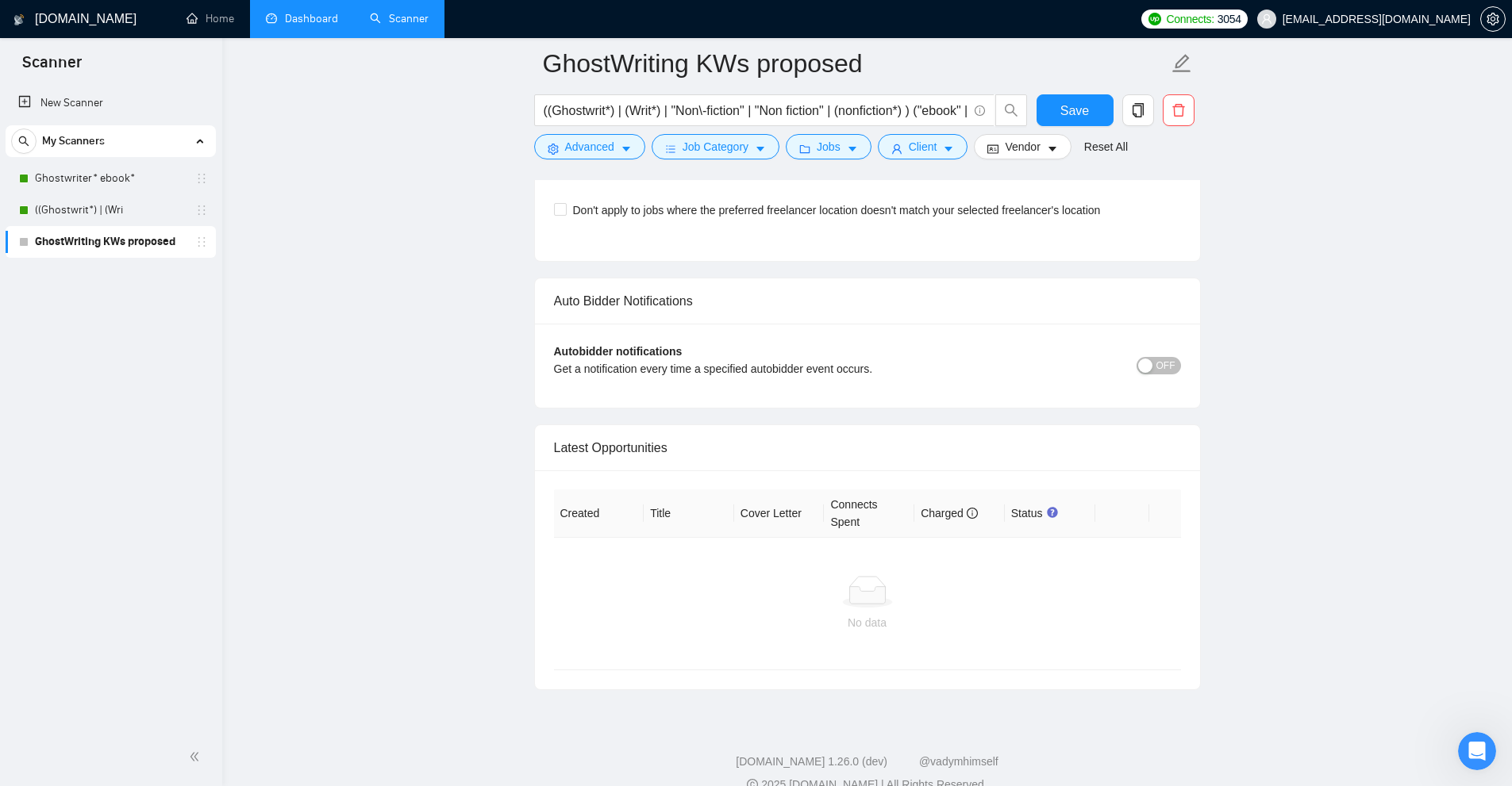
click at [129, 204] on link "((Ghostwrit*) | (Wri" at bounding box center [110, 210] width 151 height 32
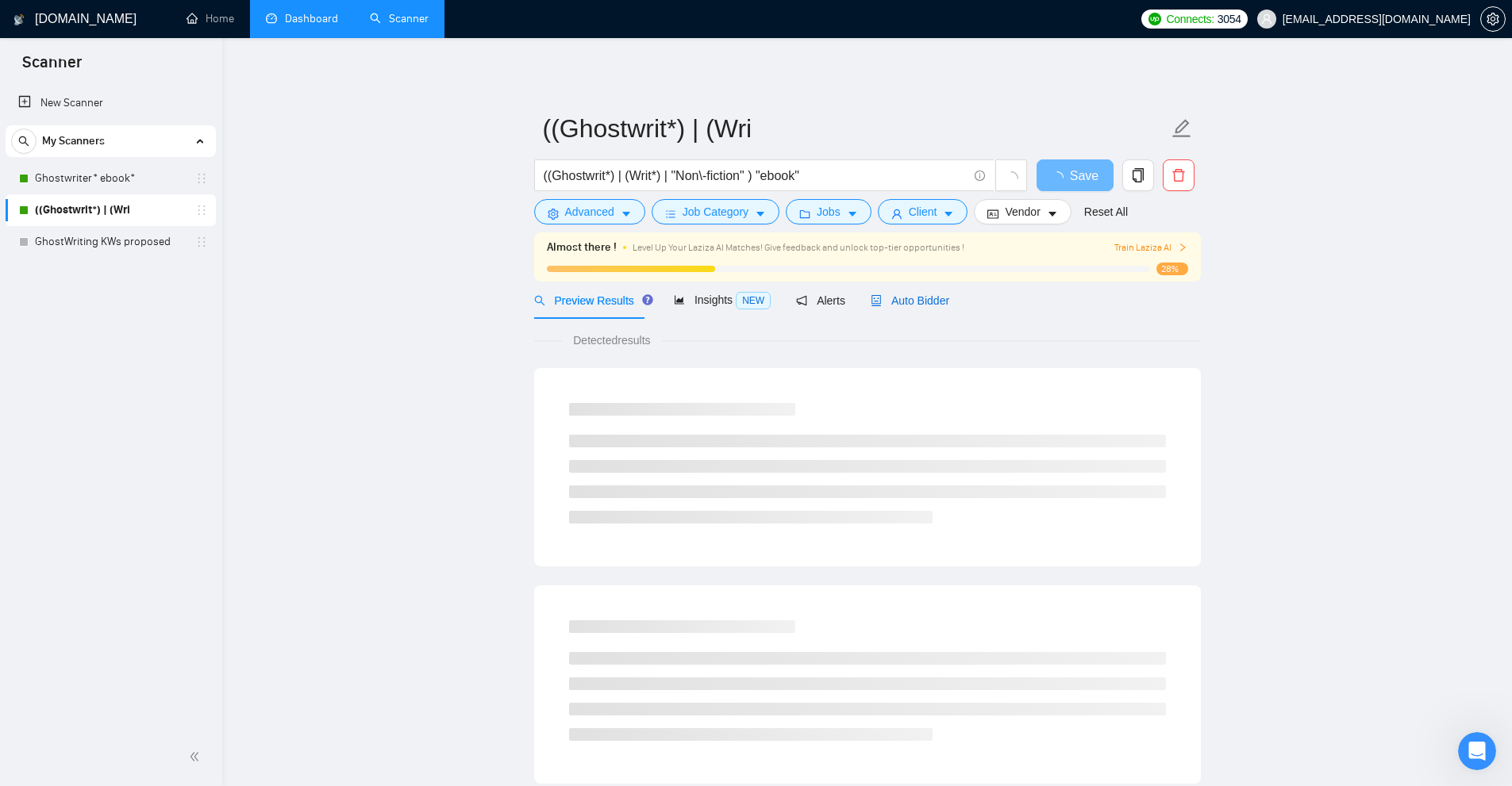
click at [902, 308] on div "Auto Bidder" at bounding box center [910, 301] width 79 height 18
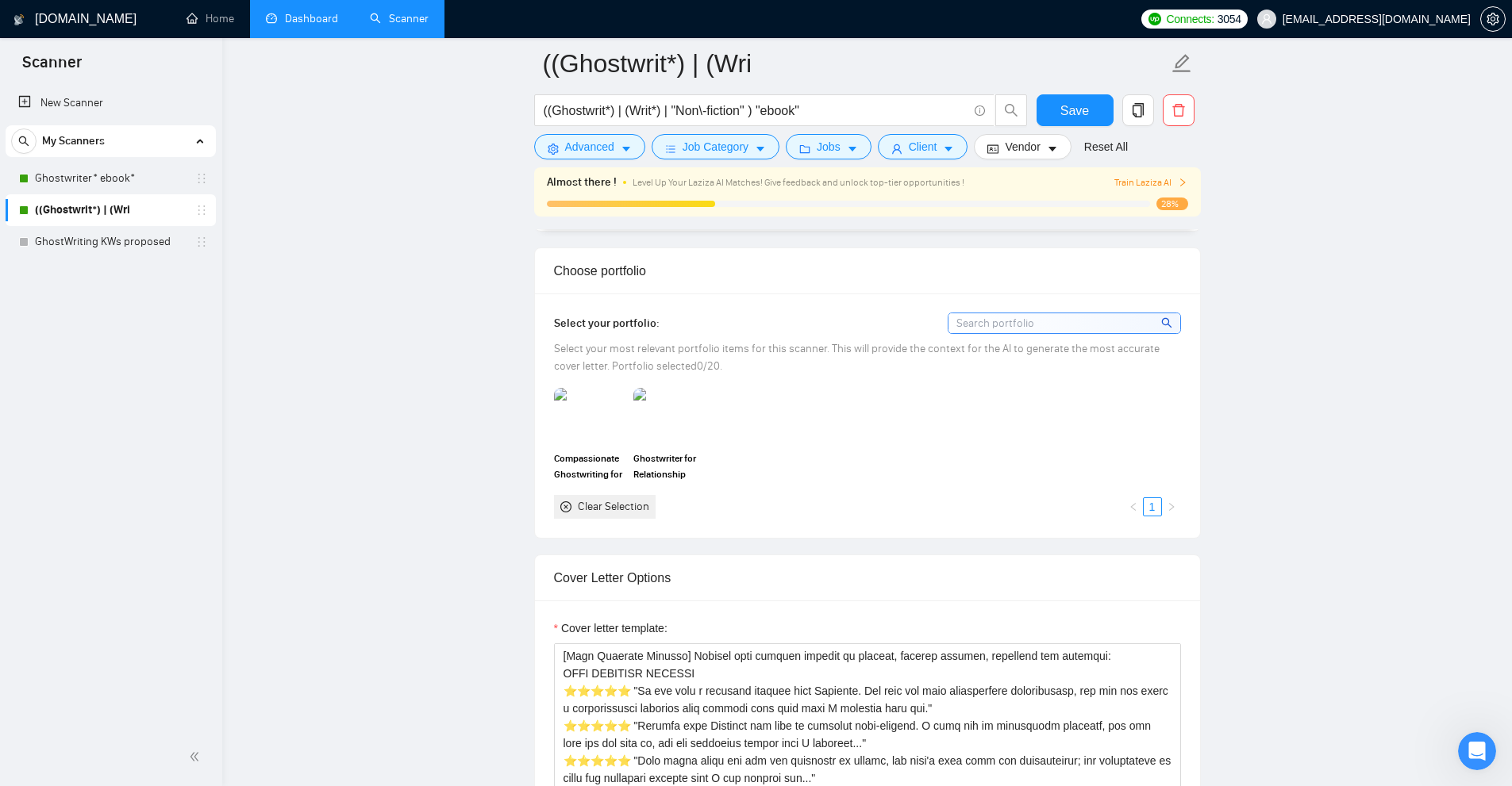
scroll to position [1824, 0]
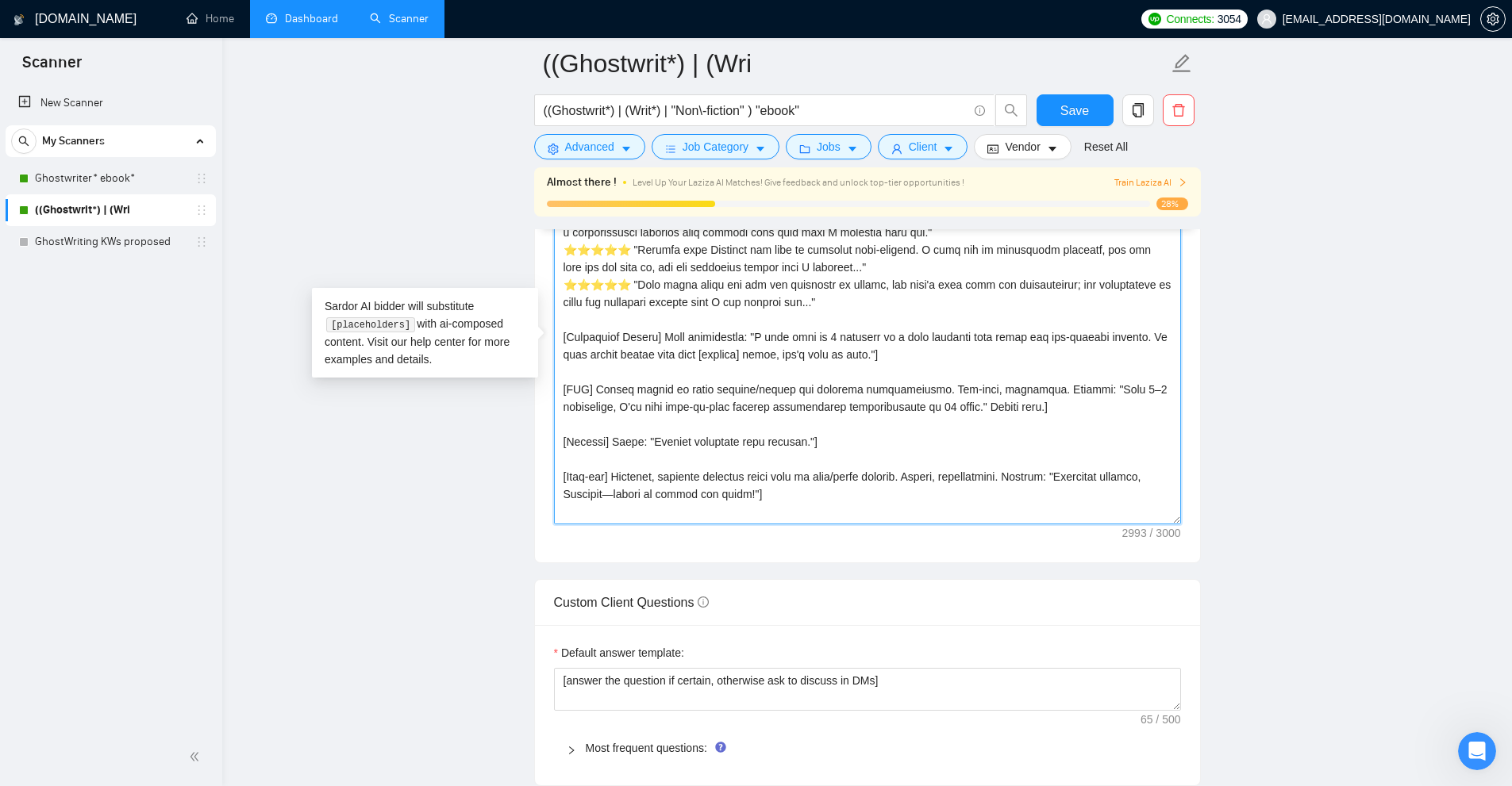
drag, startPoint x: 1180, startPoint y: 517, endPoint x: 1200, endPoint y: 587, distance: 72.8
click at [1145, 784] on form "Auto Bidding Enabled Auto Bidding Enabled: ON Auto Bidder Schedule Auto Bidding…" at bounding box center [867, 405] width 666 height 3765
click at [1201, 487] on main "((Ghostwrit*) | (Wri ((Ghostwrit*) | (Writ*) | "Non\-fiction" ) "ebook" Save Ad…" at bounding box center [867, 536] width 1238 height 4595
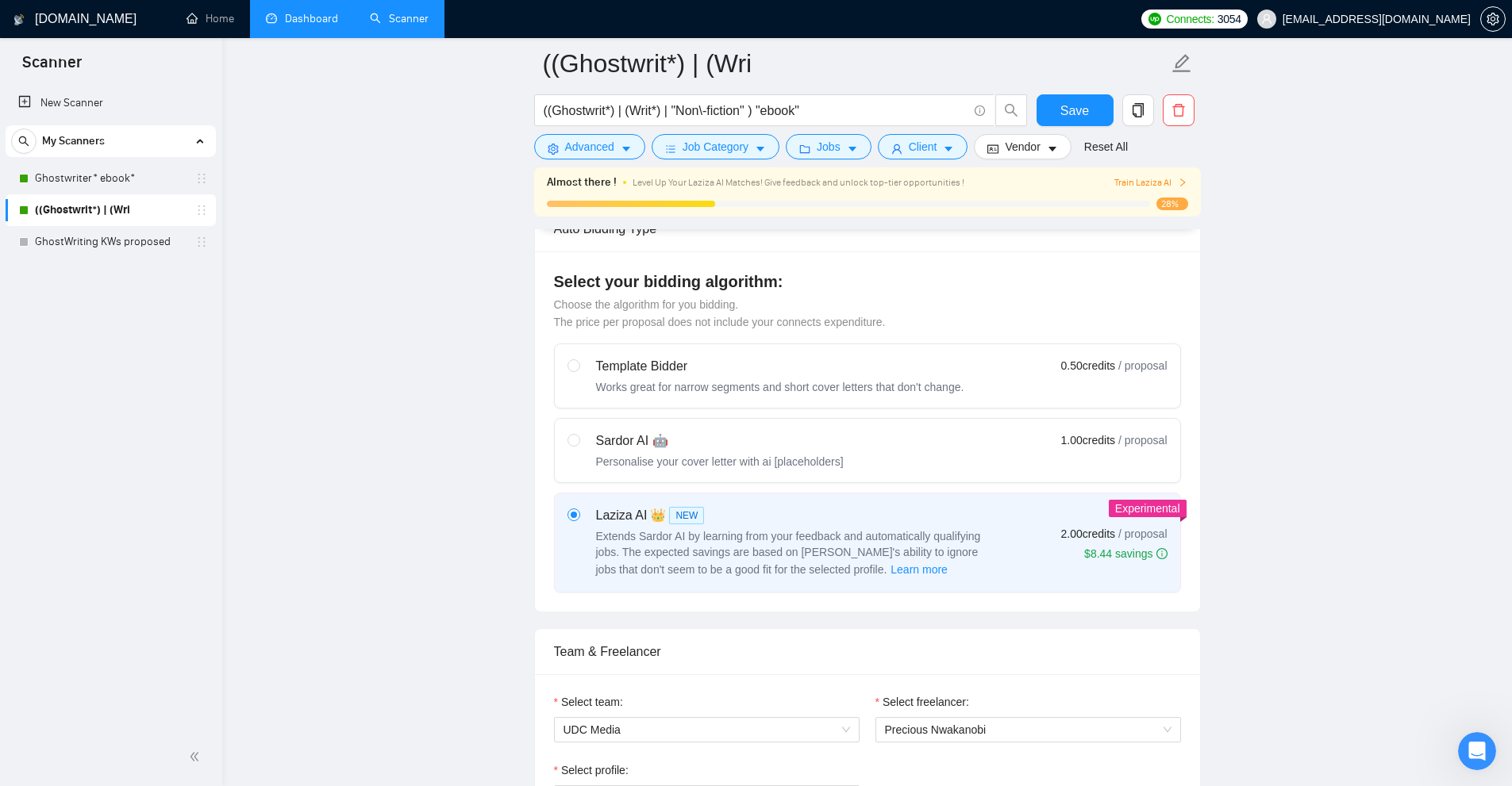
scroll to position [79, 0]
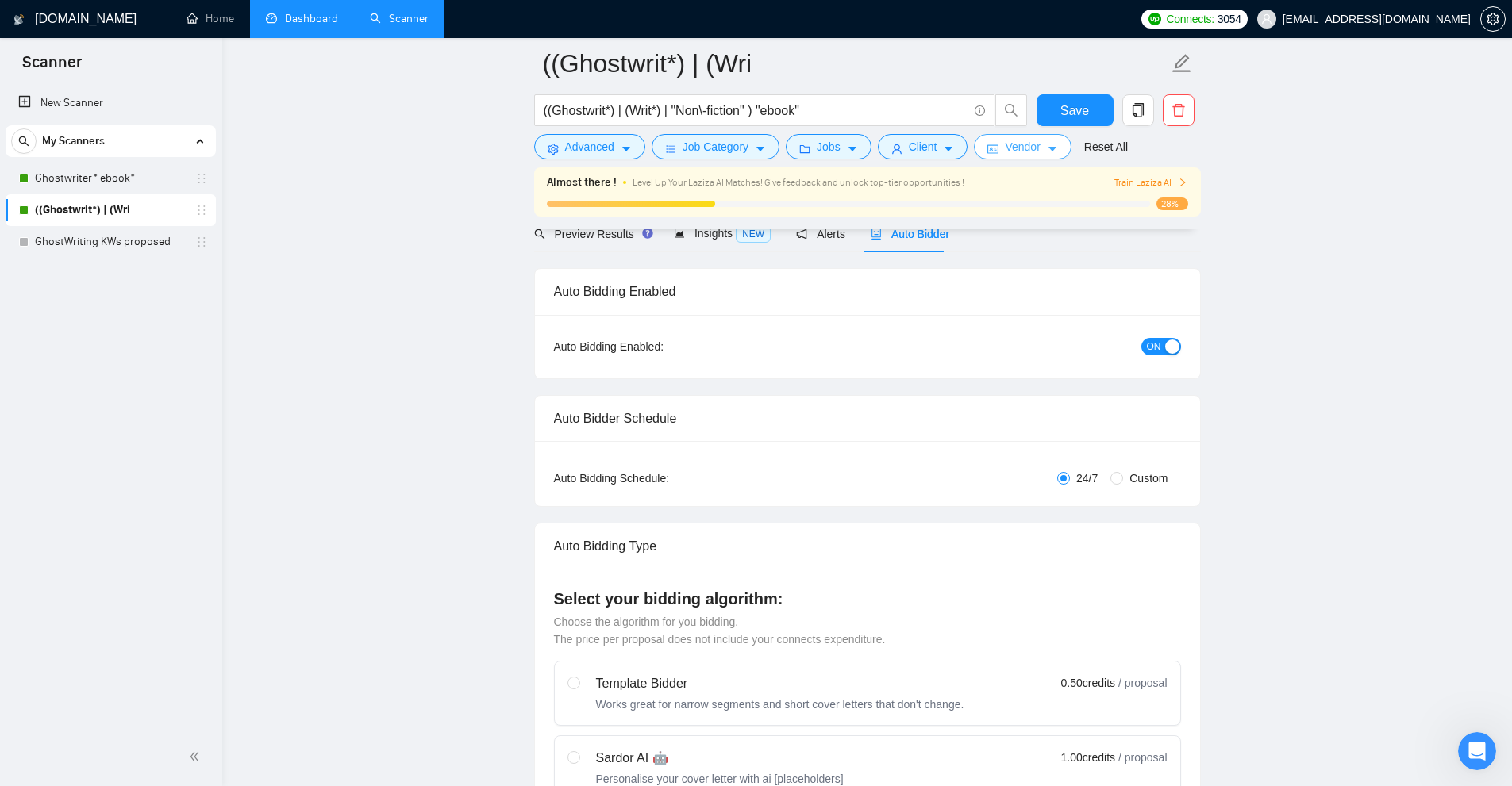
click at [993, 139] on button "Vendor" at bounding box center [1022, 146] width 97 height 25
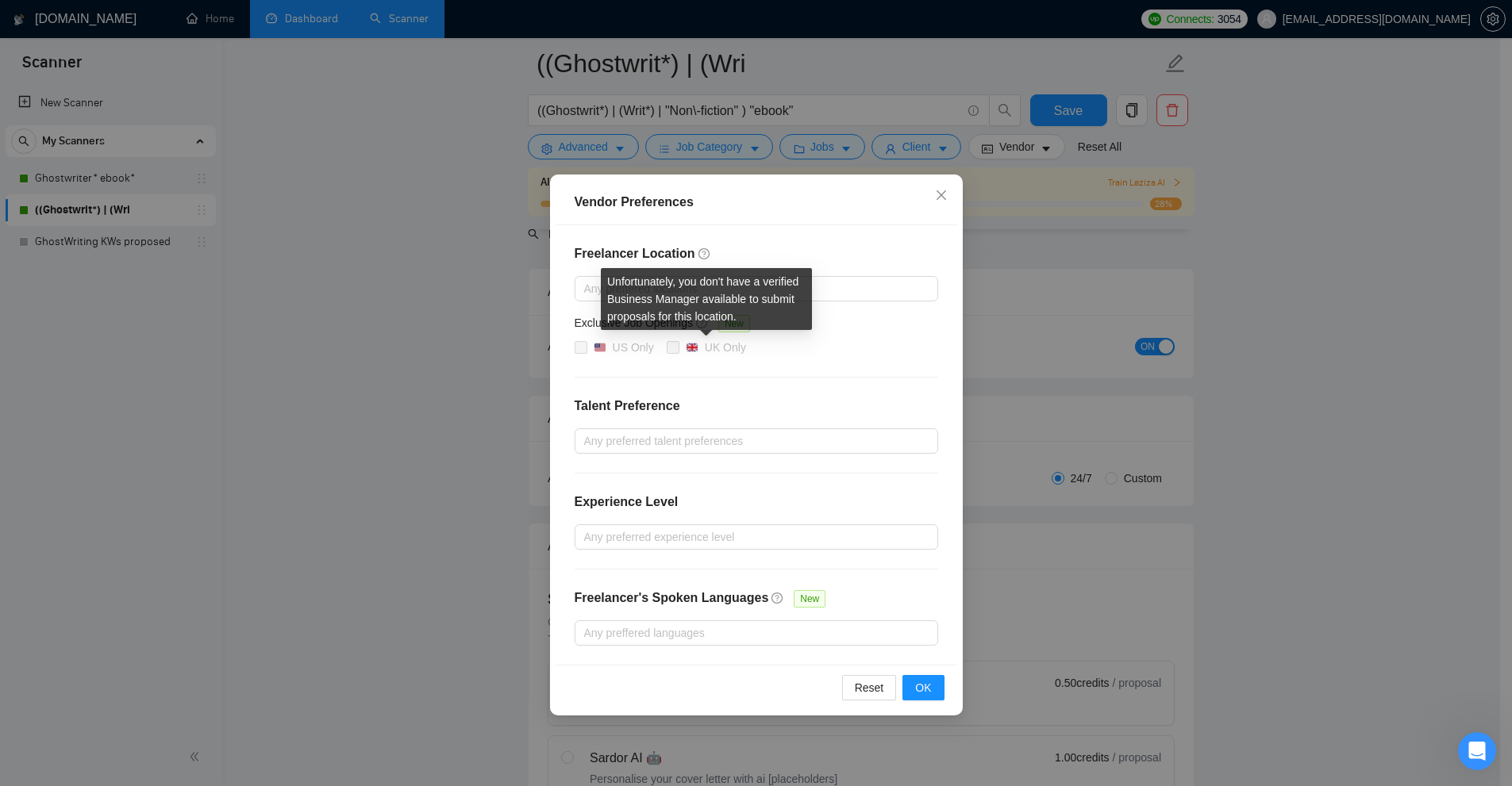
drag, startPoint x: 597, startPoint y: 346, endPoint x: 678, endPoint y: 341, distance: 81.2
click at [678, 341] on div "US Only UK Only" at bounding box center [756, 348] width 364 height 19
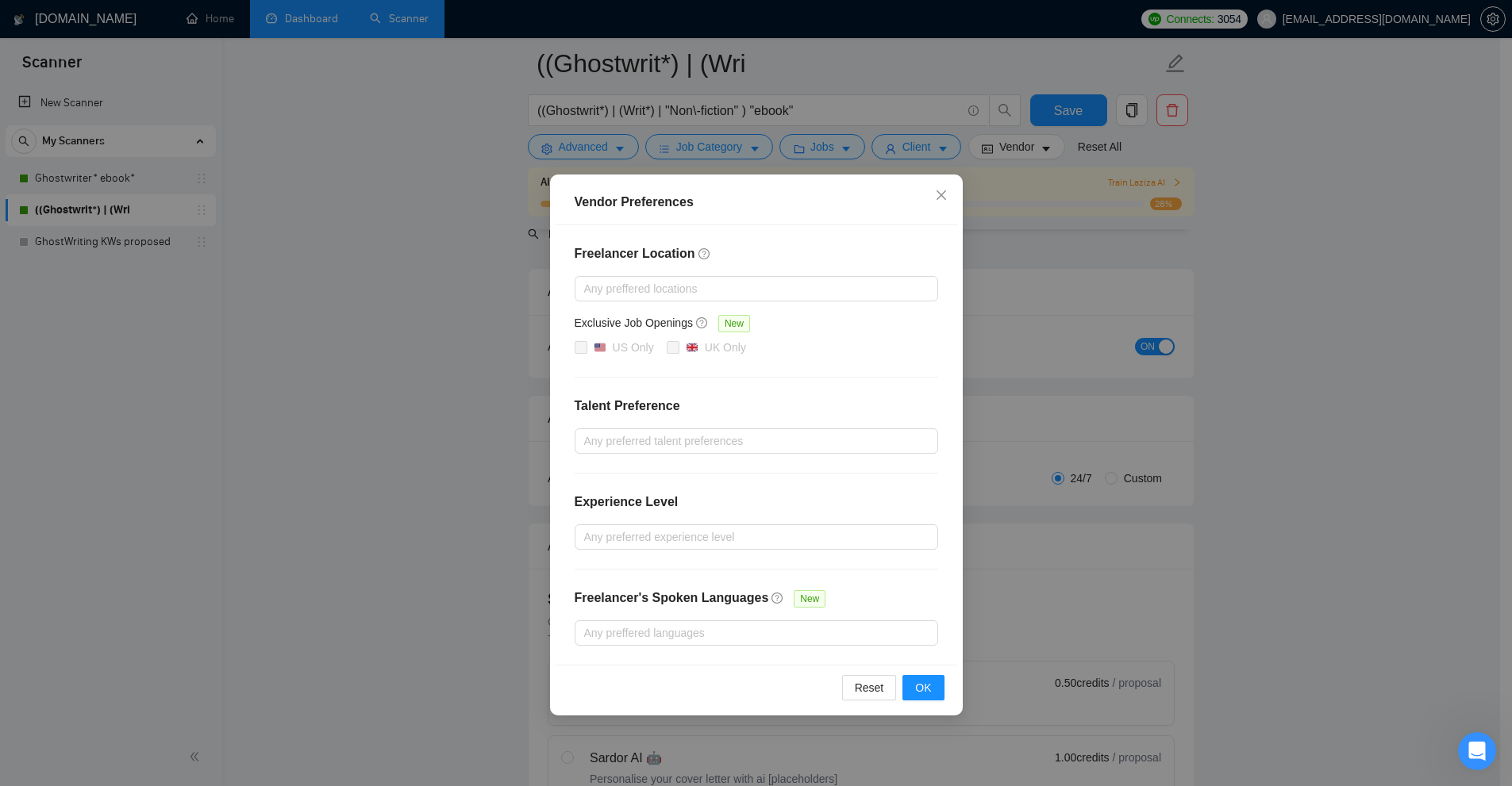
click at [274, 247] on div "Vendor Preferences Freelancer Location Any preffered locations Exclusive Job Op…" at bounding box center [756, 393] width 1512 height 786
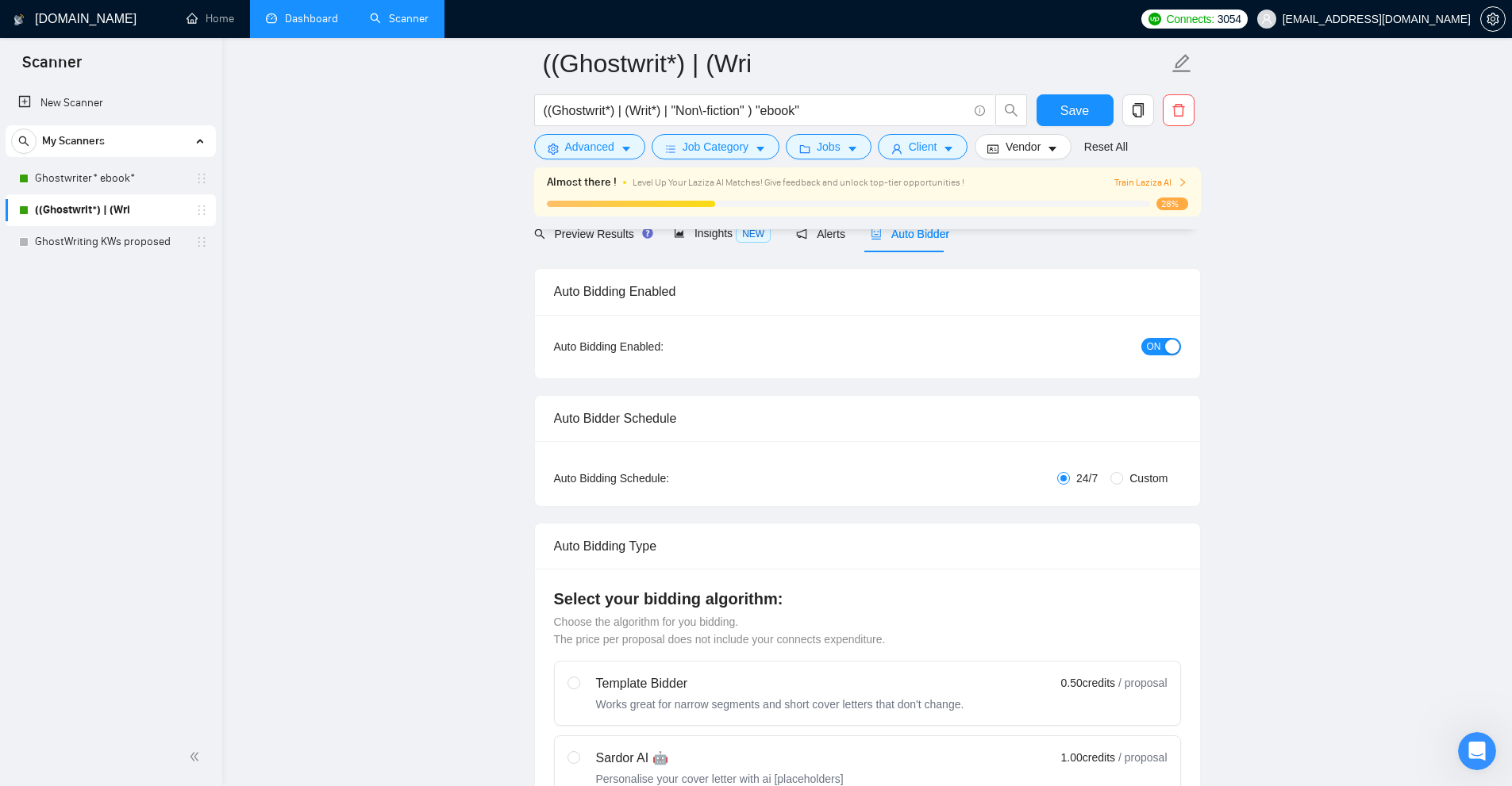
click at [131, 246] on link "GhostWriting KWs proposed" at bounding box center [110, 242] width 151 height 32
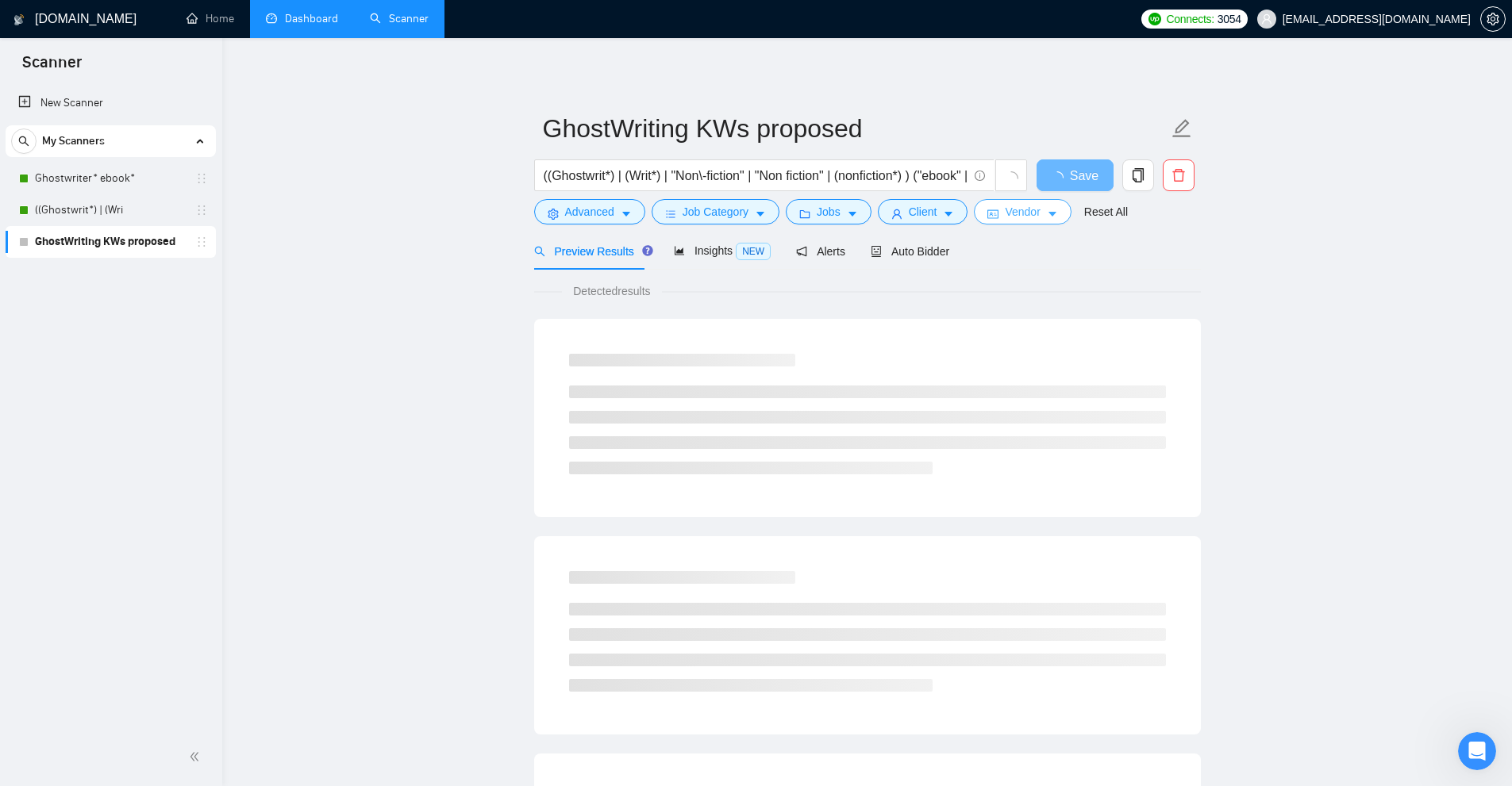
click at [1023, 207] on span "Vendor" at bounding box center [1022, 212] width 35 height 18
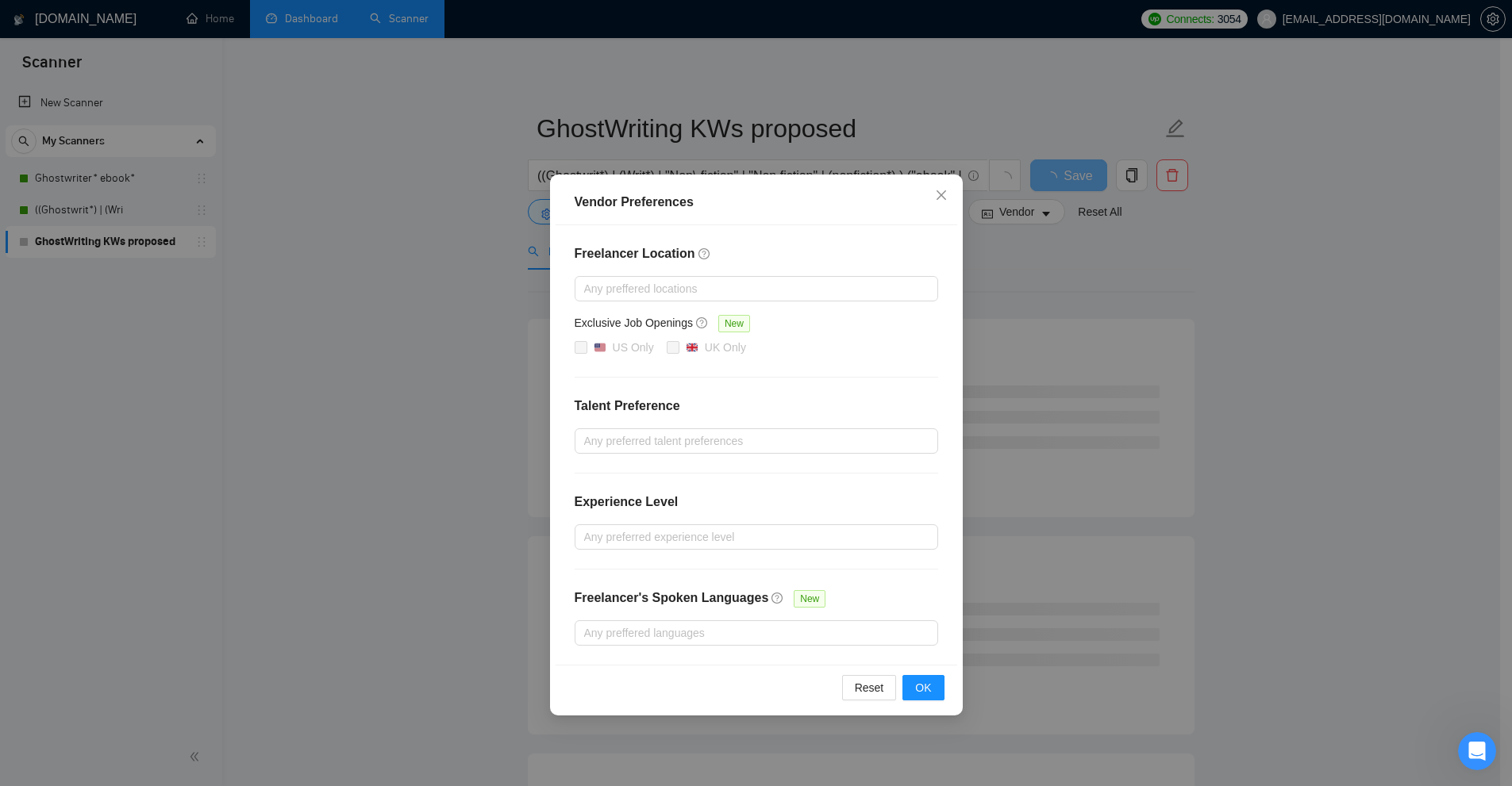
click at [1260, 379] on div "Vendor Preferences Freelancer Location Any preffered locations Exclusive Job Op…" at bounding box center [756, 393] width 1512 height 786
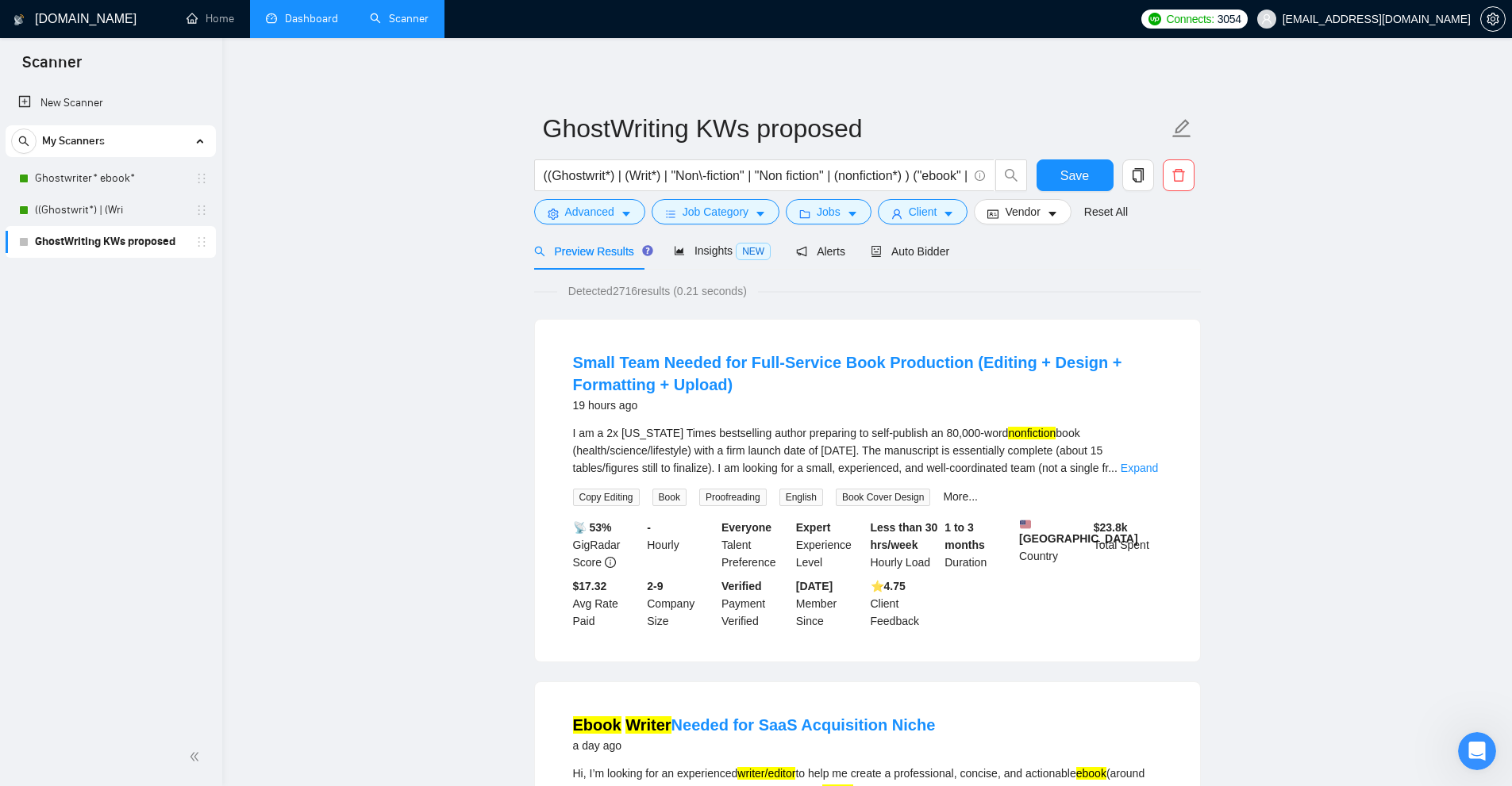
click at [64, 79] on span "Scanner" at bounding box center [52, 67] width 85 height 33
drag, startPoint x: 54, startPoint y: 91, endPoint x: 269, endPoint y: 118, distance: 216.7
click at [54, 91] on link "New Scanner" at bounding box center [110, 103] width 185 height 32
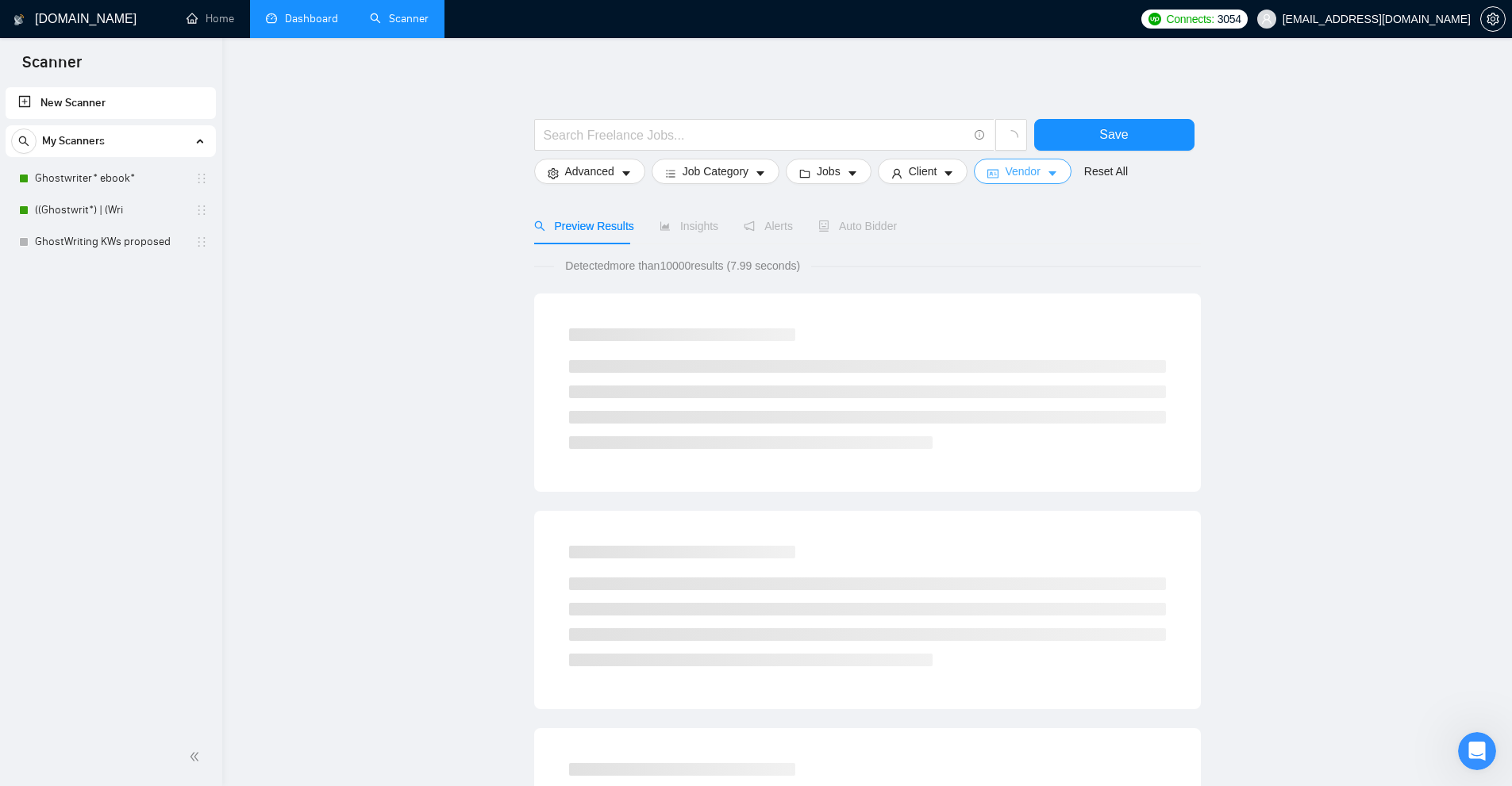
click at [1033, 161] on button "Vendor" at bounding box center [1022, 171] width 97 height 25
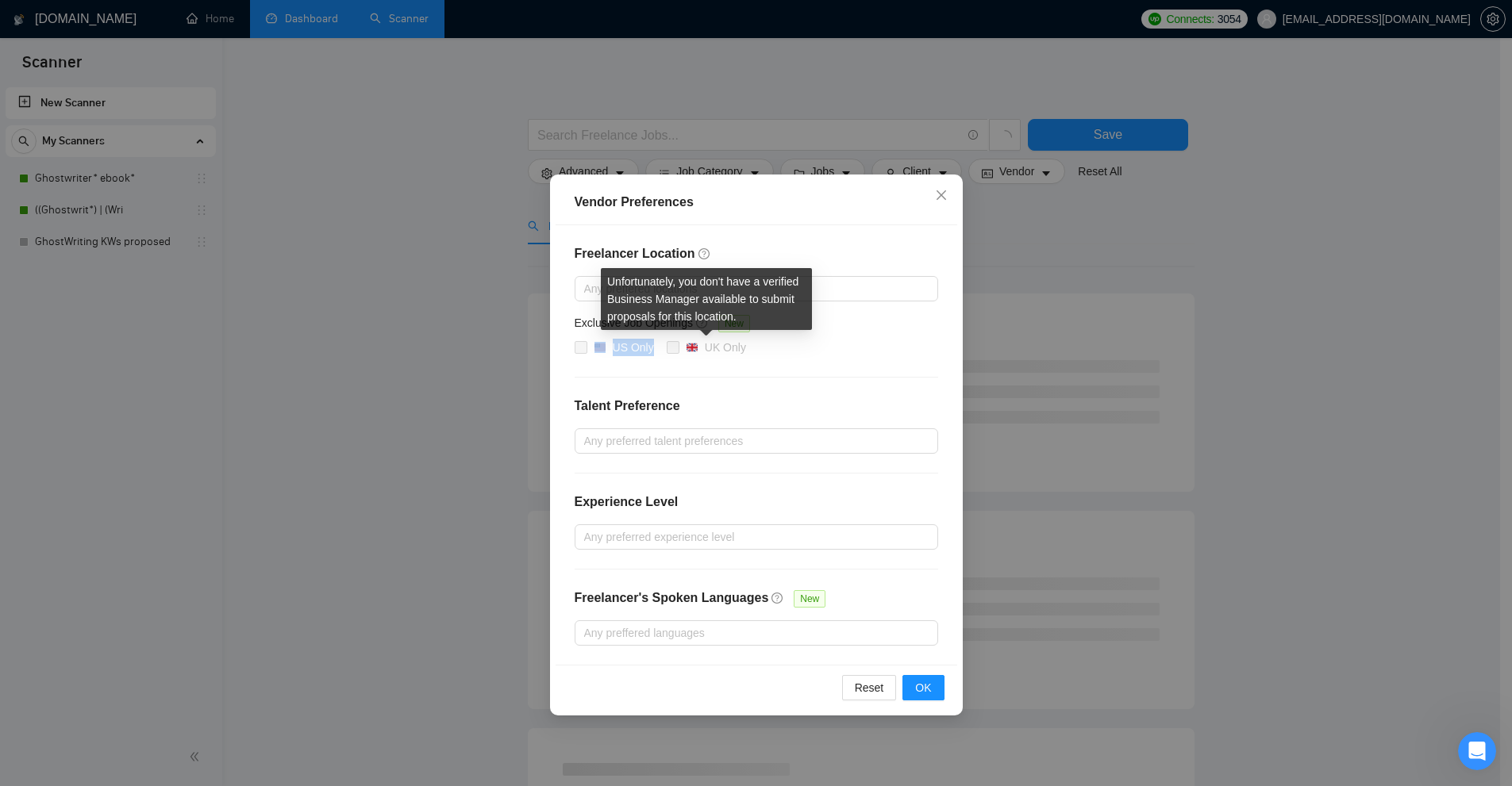
drag, startPoint x: 573, startPoint y: 350, endPoint x: 915, endPoint y: 365, distance: 342.3
click at [837, 363] on div "Freelancer Location Any preffered locations Exclusive Job Openings New US Only …" at bounding box center [756, 445] width 402 height 440
click at [922, 365] on div "Freelancer Location Any preffered locations Exclusive Job Openings New US Only …" at bounding box center [756, 445] width 402 height 440
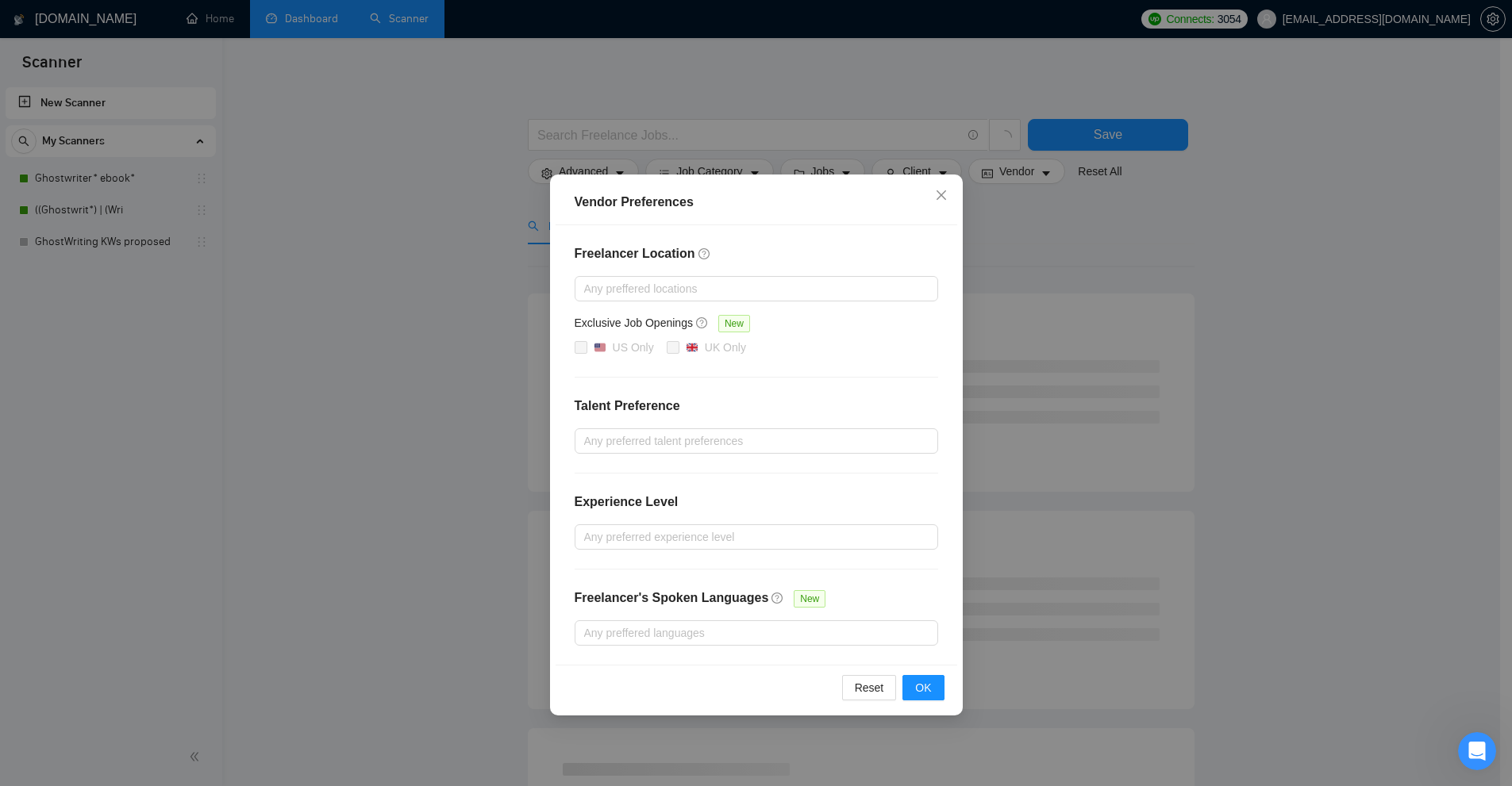
click at [1416, 281] on div "Vendor Preferences Freelancer Location Any preffered locations Exclusive Job Op…" at bounding box center [756, 393] width 1512 height 786
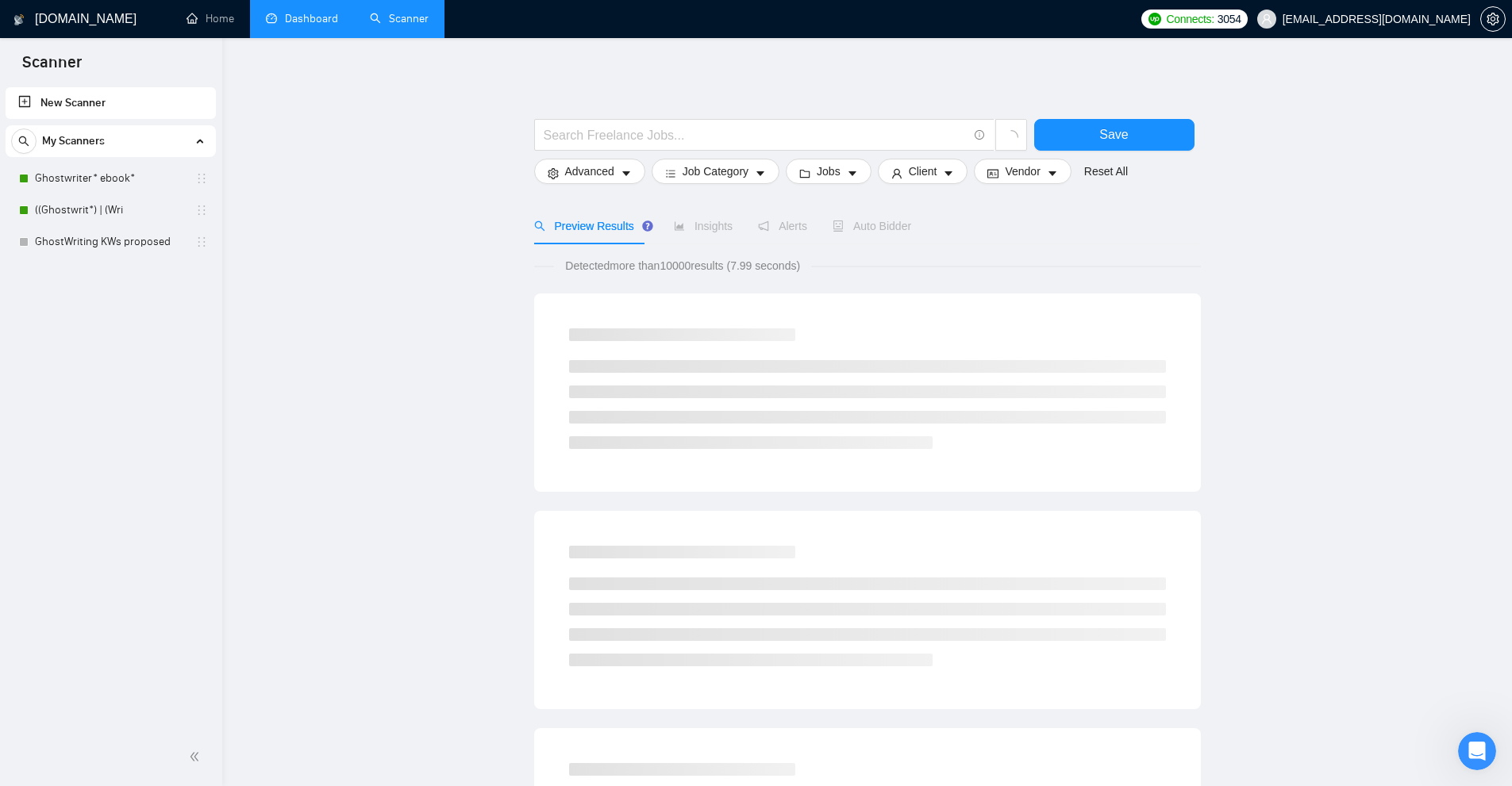
click at [330, 20] on link "Dashboard" at bounding box center [302, 19] width 72 height 14
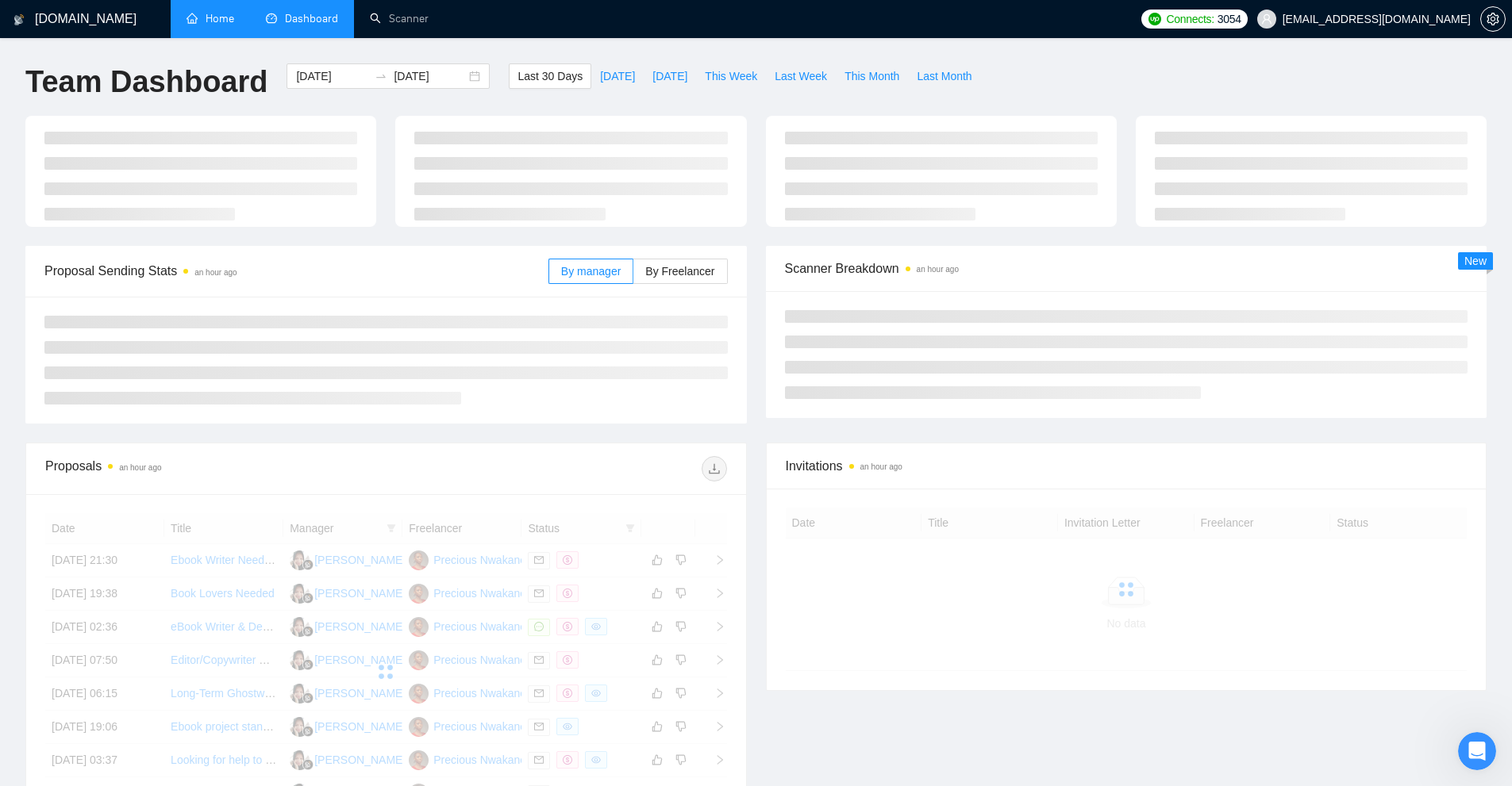
click at [200, 25] on link "Home" at bounding box center [210, 19] width 48 height 14
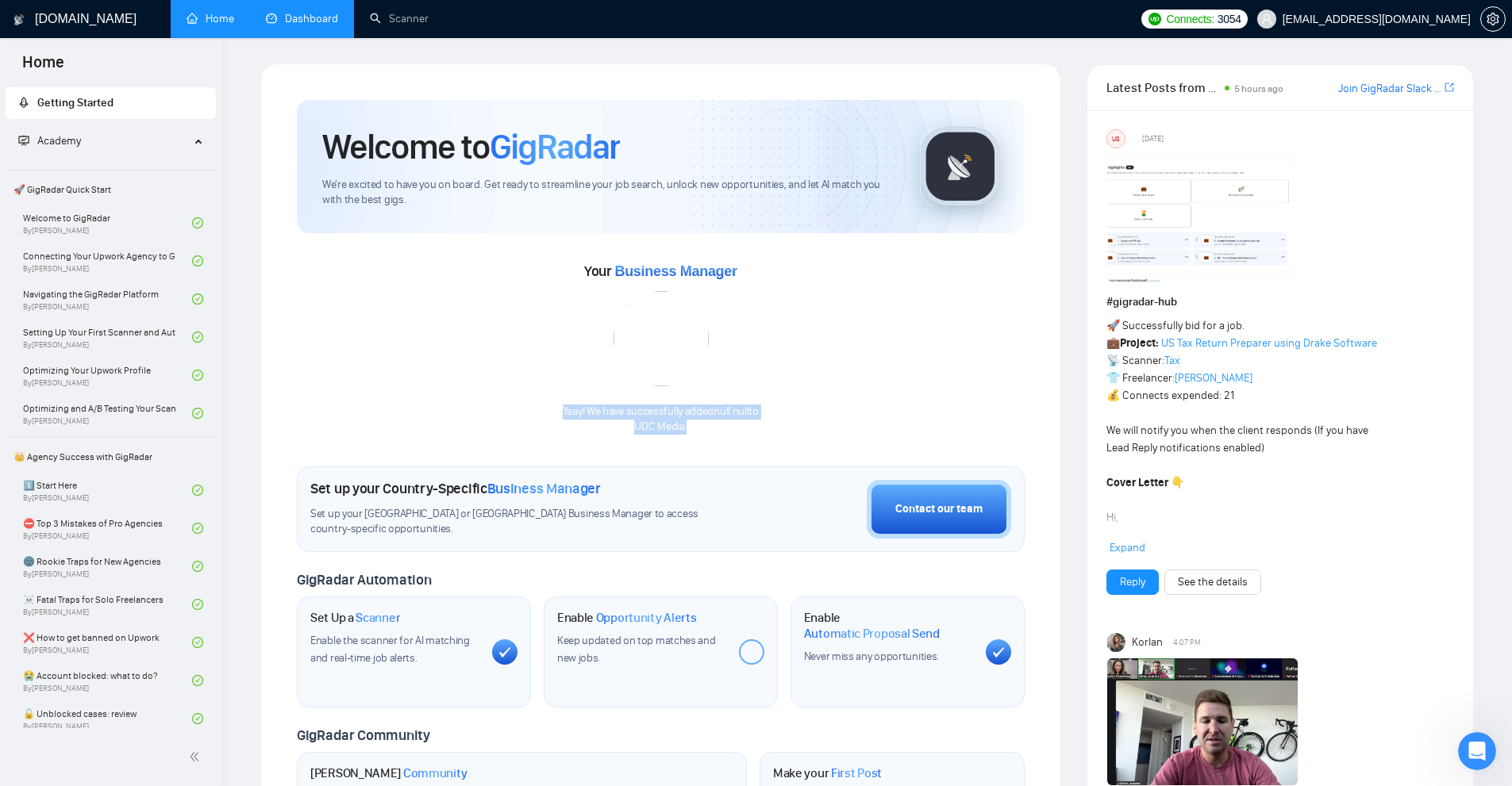
drag, startPoint x: 626, startPoint y: 441, endPoint x: 860, endPoint y: 448, distance: 234.1
click at [860, 448] on div "Welcome to GigRadar We're excited to have you on board. Get ready to streamline…" at bounding box center [661, 571] width 728 height 943
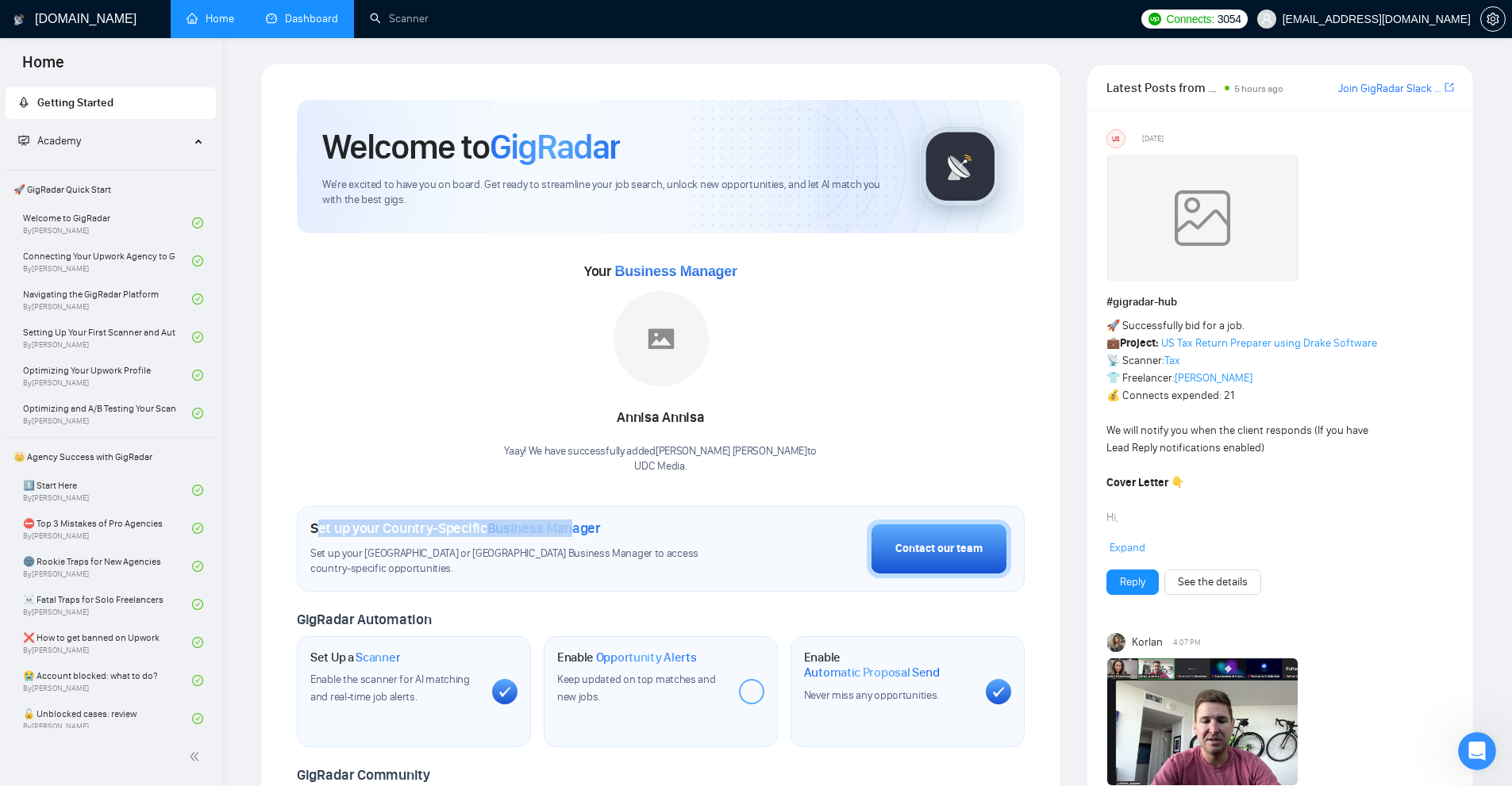
drag, startPoint x: 338, startPoint y: 522, endPoint x: 603, endPoint y: 520, distance: 265.0
click at [592, 524] on h1 "Set up your Country-Specific Business Manager" at bounding box center [455, 529] width 291 height 18
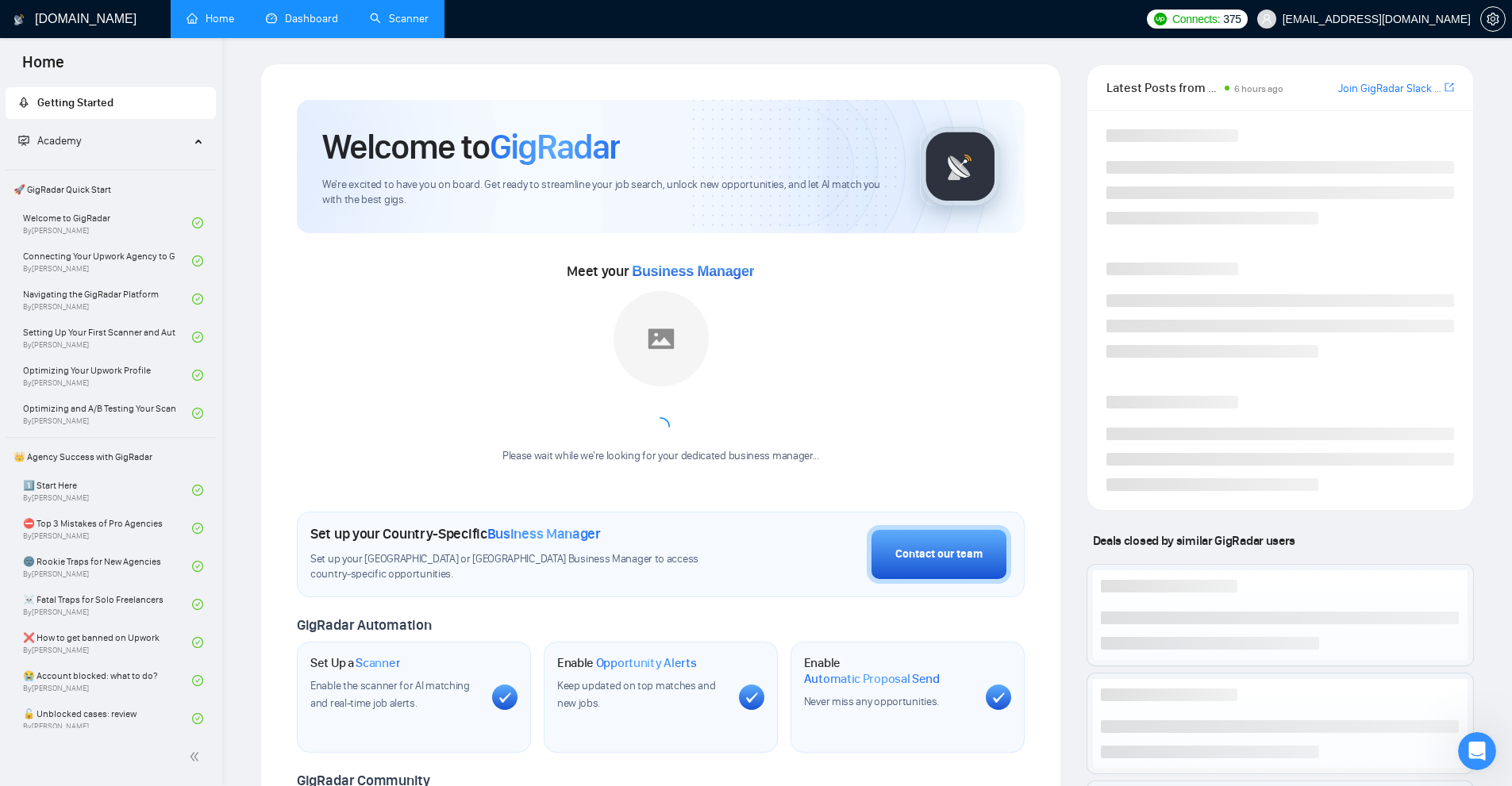
click at [429, 19] on link "Scanner" at bounding box center [399, 19] width 58 height 14
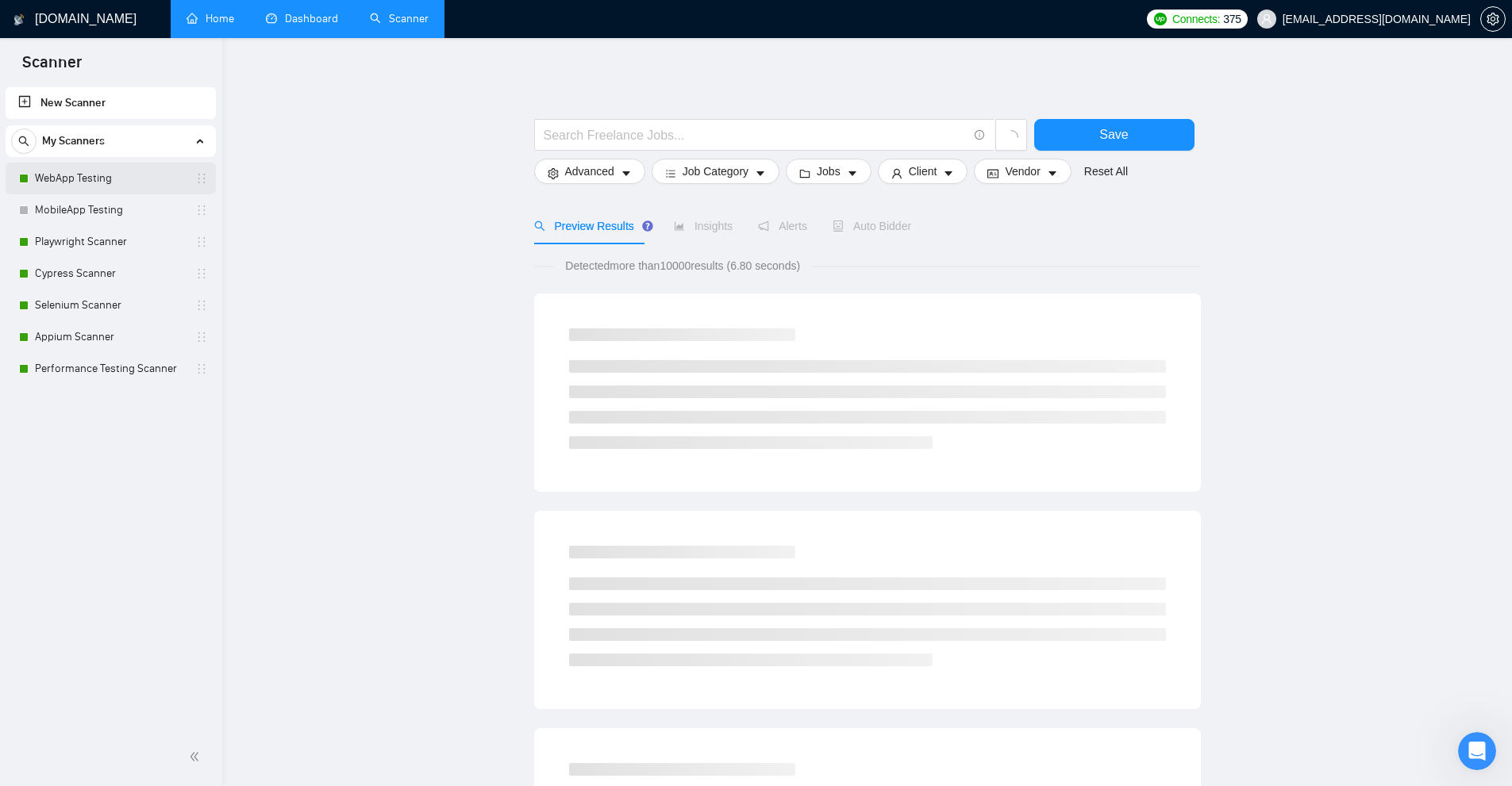
click at [78, 178] on link "WebApp Testing" at bounding box center [110, 178] width 151 height 32
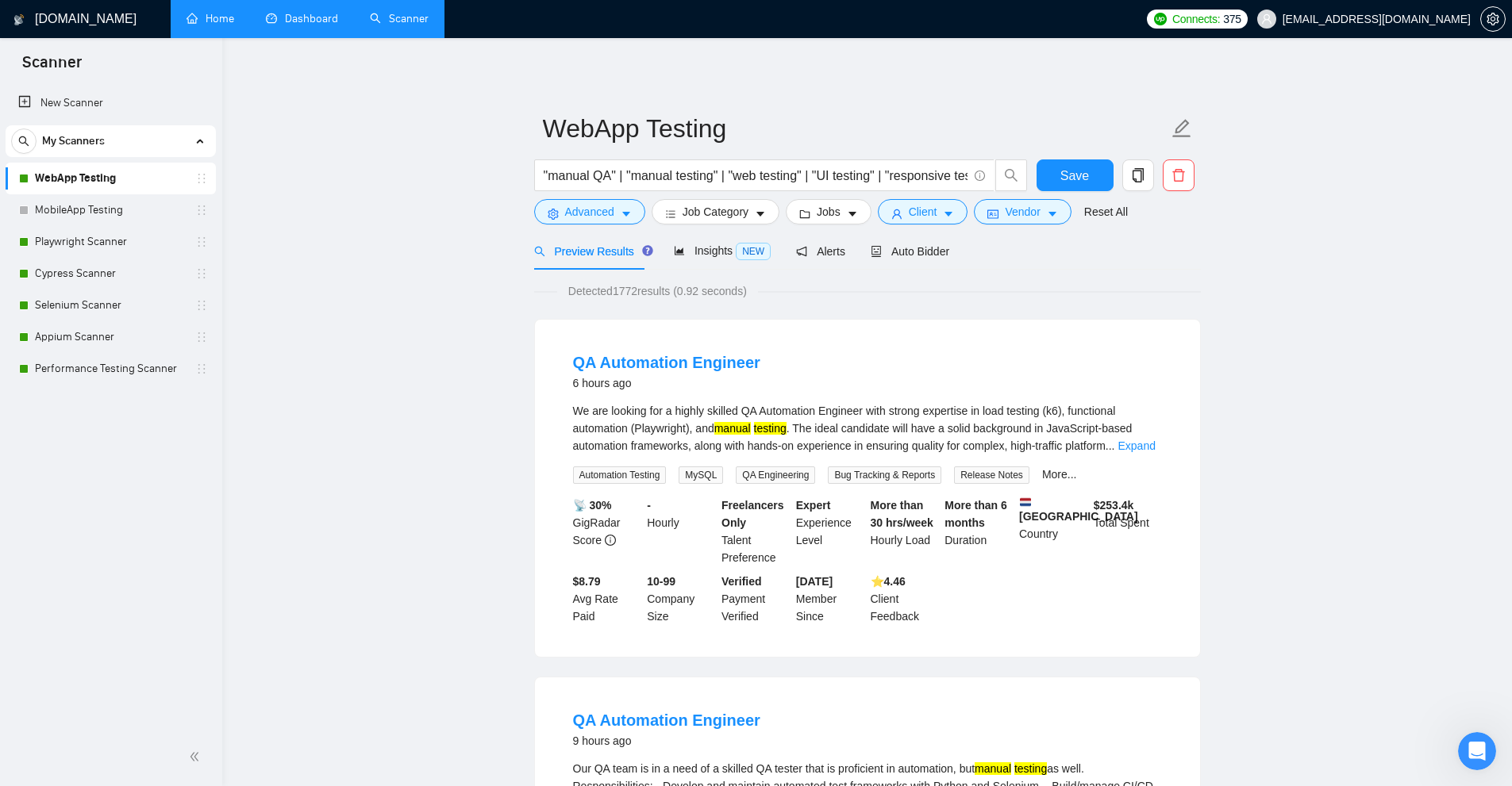
click at [305, 17] on link "Dashboard" at bounding box center [302, 19] width 72 height 14
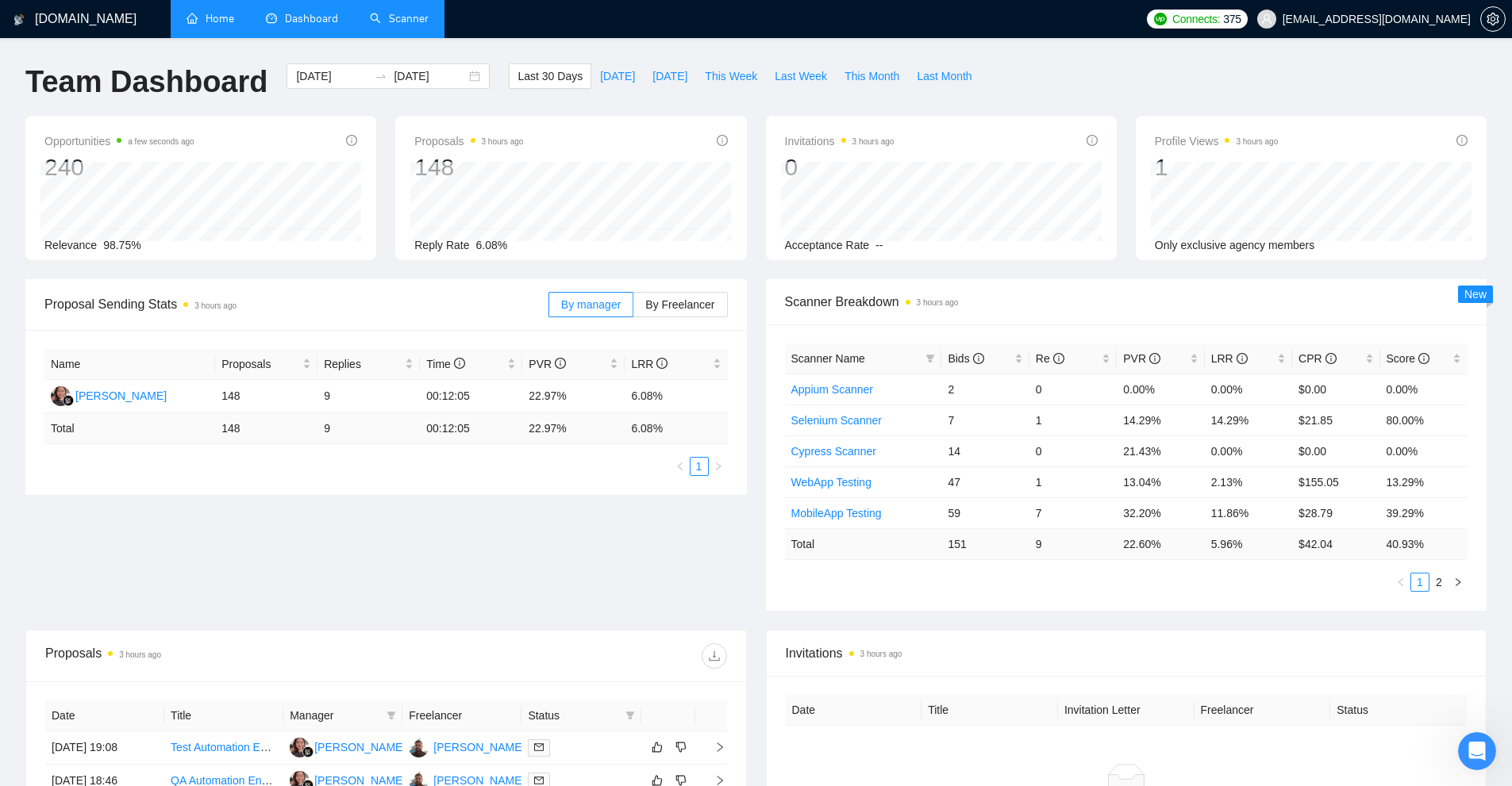
click at [401, 14] on link "Scanner" at bounding box center [399, 19] width 58 height 14
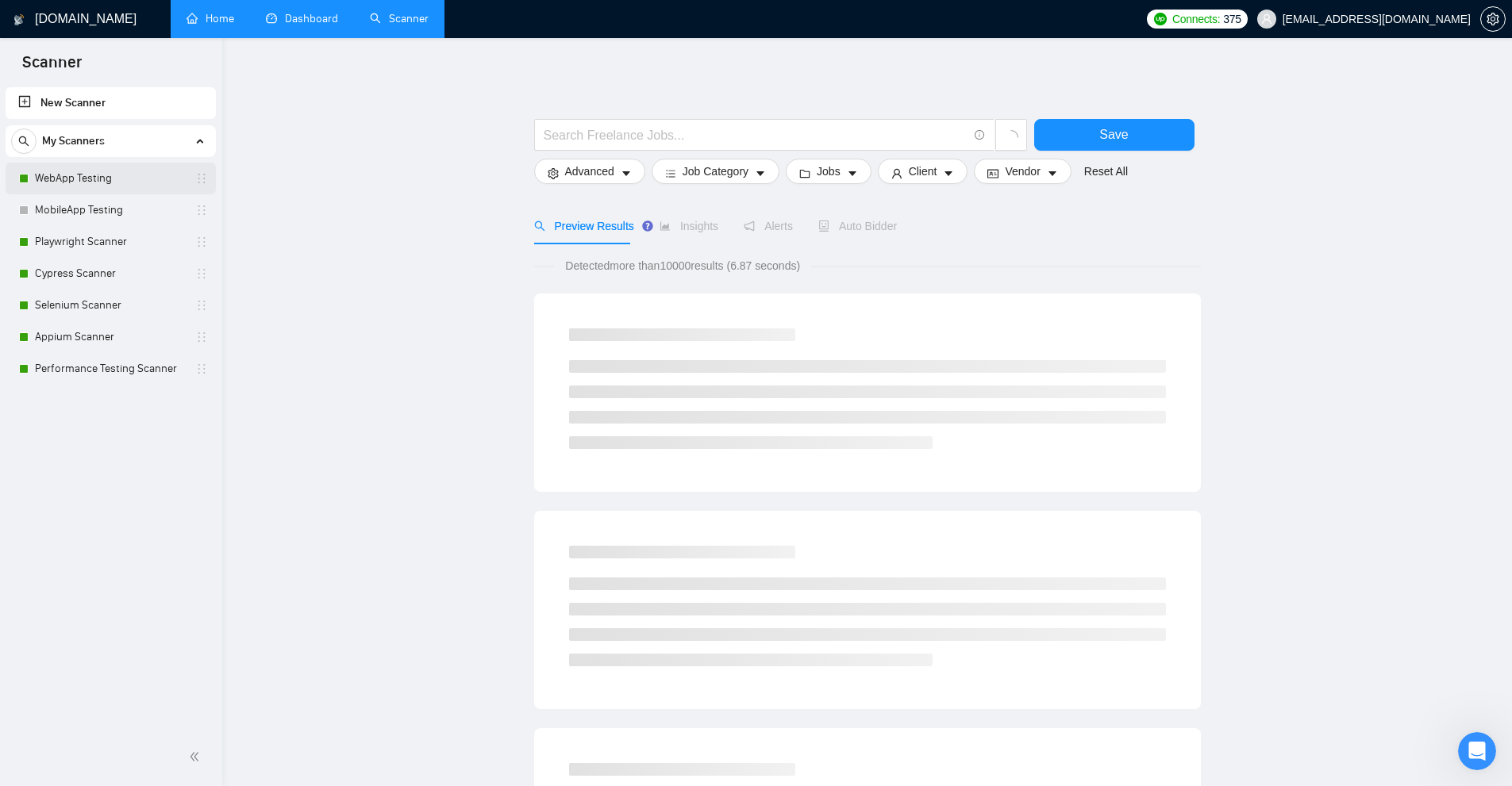
click at [97, 179] on link "WebApp Testing" at bounding box center [110, 178] width 151 height 32
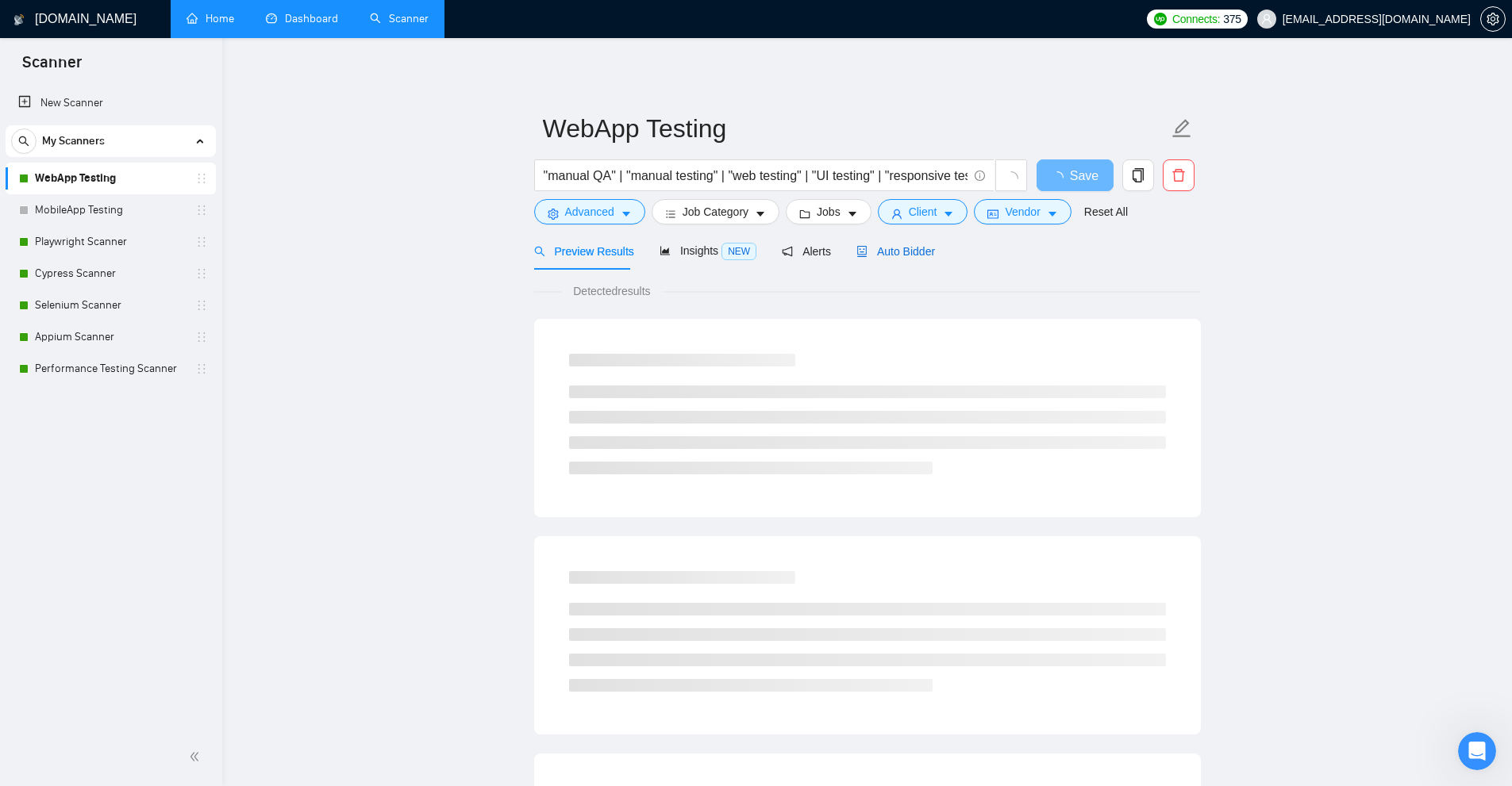
click at [891, 255] on span "Auto Bidder" at bounding box center [895, 251] width 79 height 13
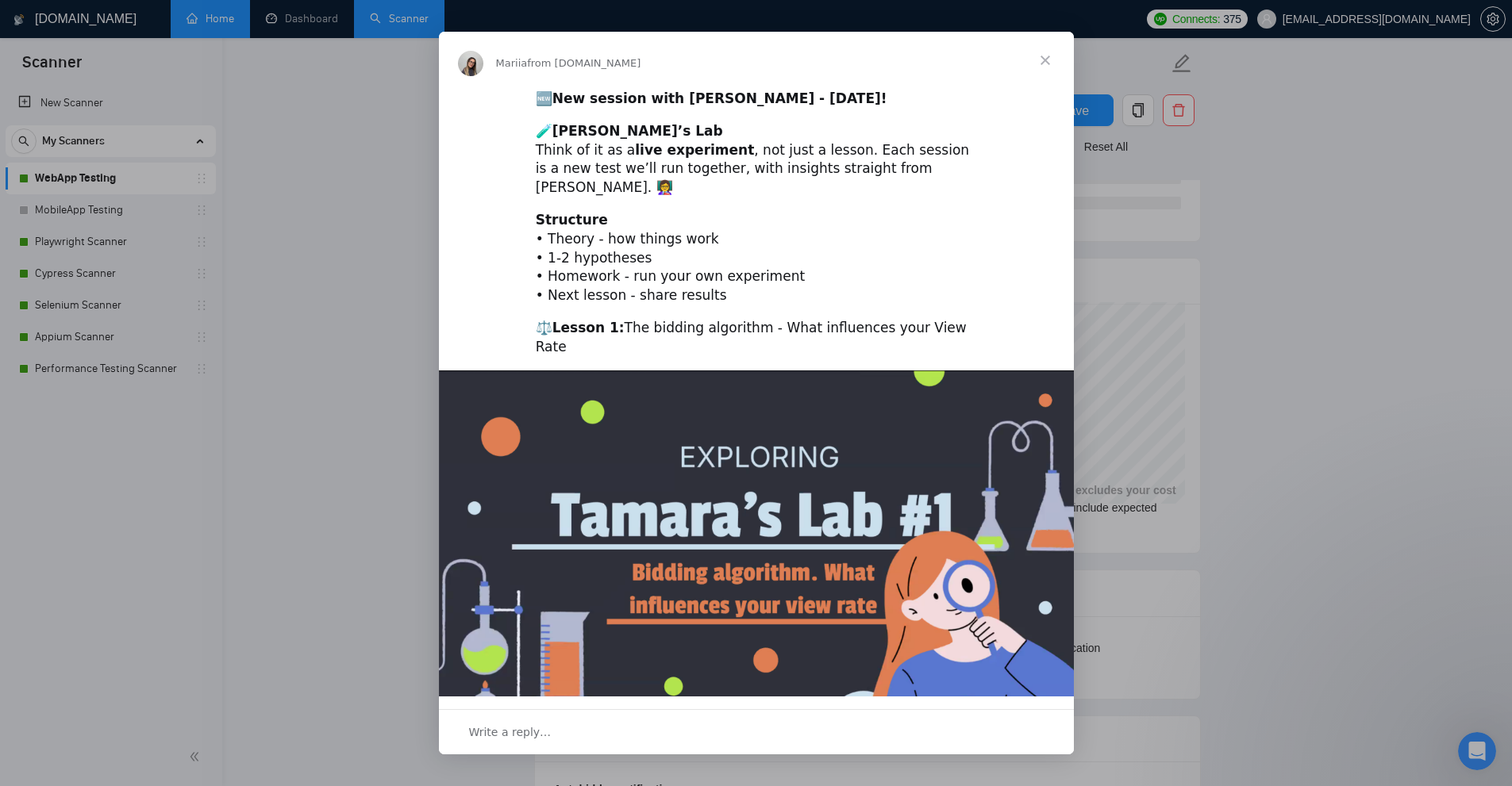
click at [1259, 195] on div "Intercom messenger" at bounding box center [756, 393] width 1512 height 786
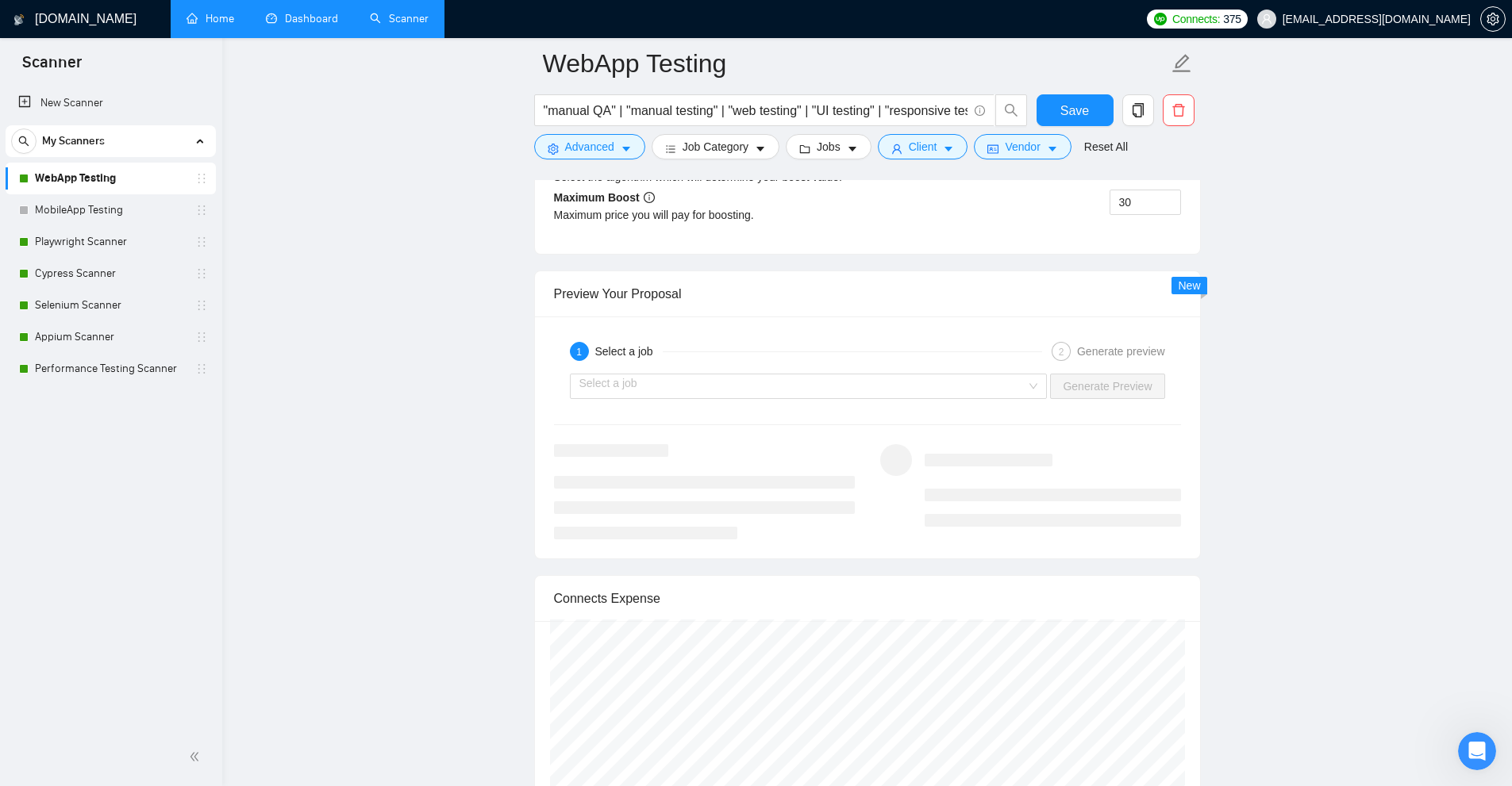
click at [291, 12] on link "Dashboard" at bounding box center [302, 19] width 72 height 14
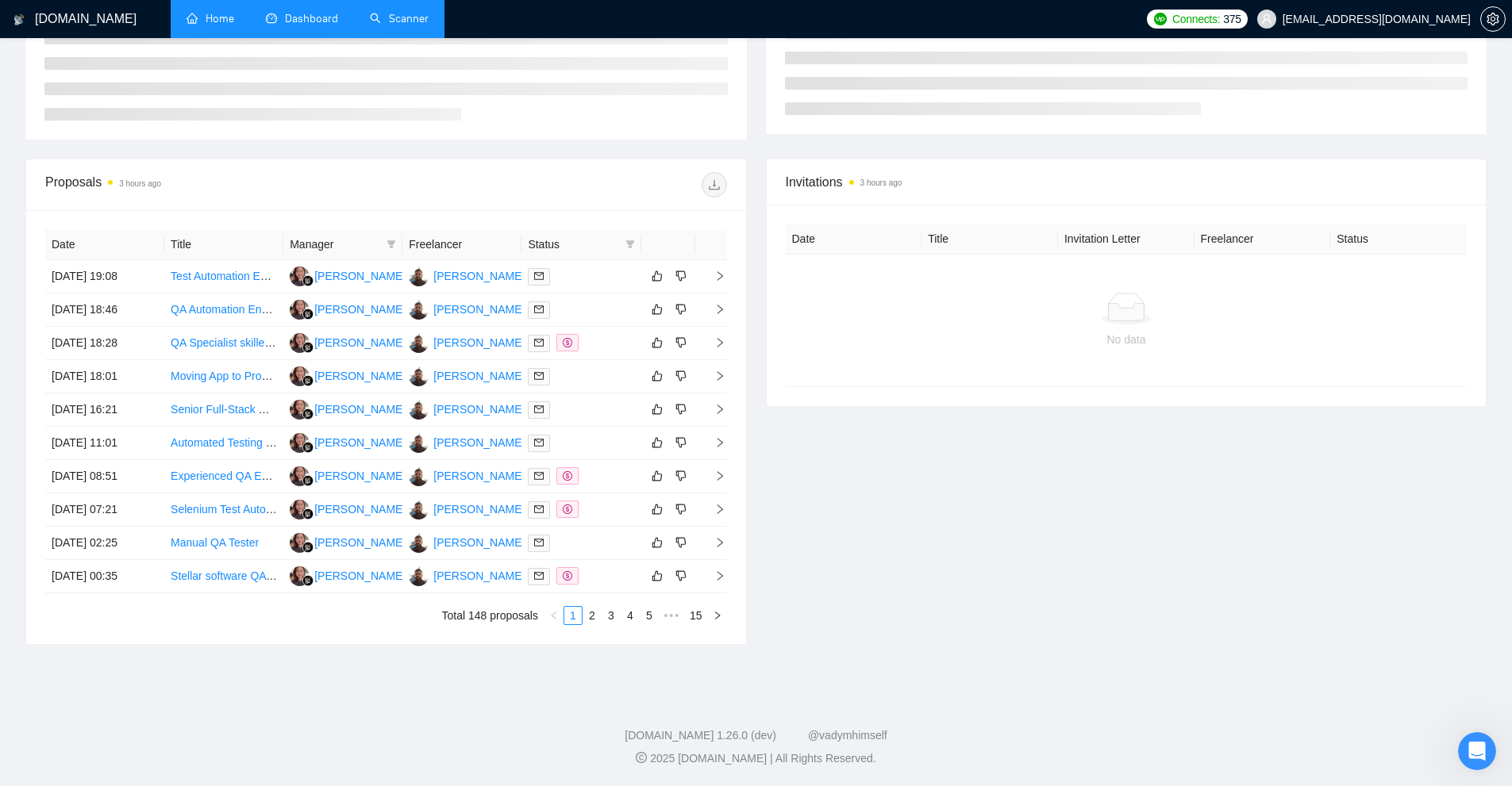
scroll to position [164, 0]
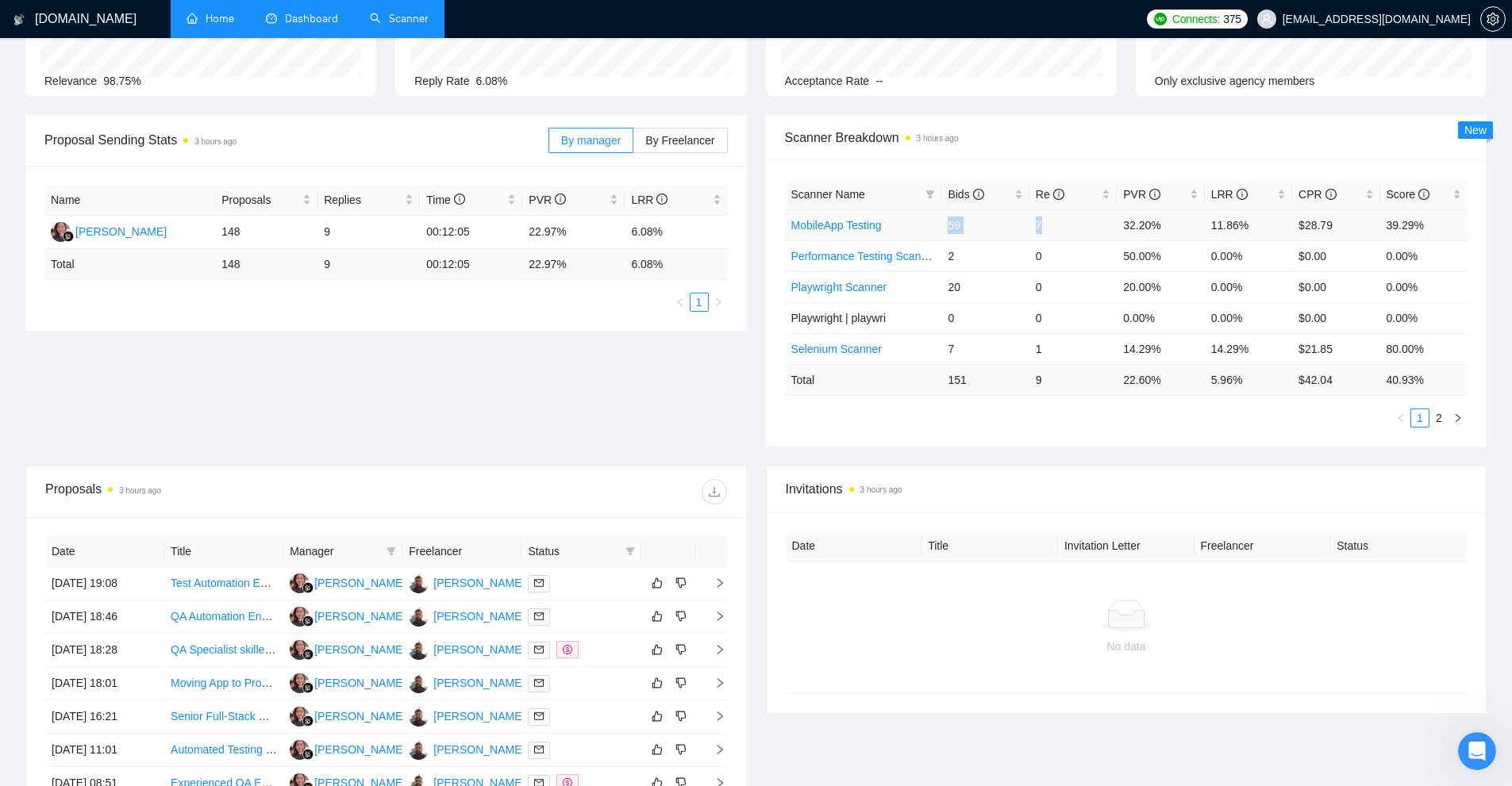
drag, startPoint x: 927, startPoint y: 227, endPoint x: 1188, endPoint y: 228, distance: 261.0
click at [1096, 223] on tr "MobileApp Testing 59 7 32.20% 11.86% $28.79 39.29%" at bounding box center [1126, 225] width 683 height 31
click at [1231, 262] on td "0.00%" at bounding box center [1248, 256] width 88 height 31
click at [1036, 194] on span "Re" at bounding box center [1049, 195] width 28 height 13
click at [1017, 192] on div "Bids" at bounding box center [985, 195] width 75 height 18
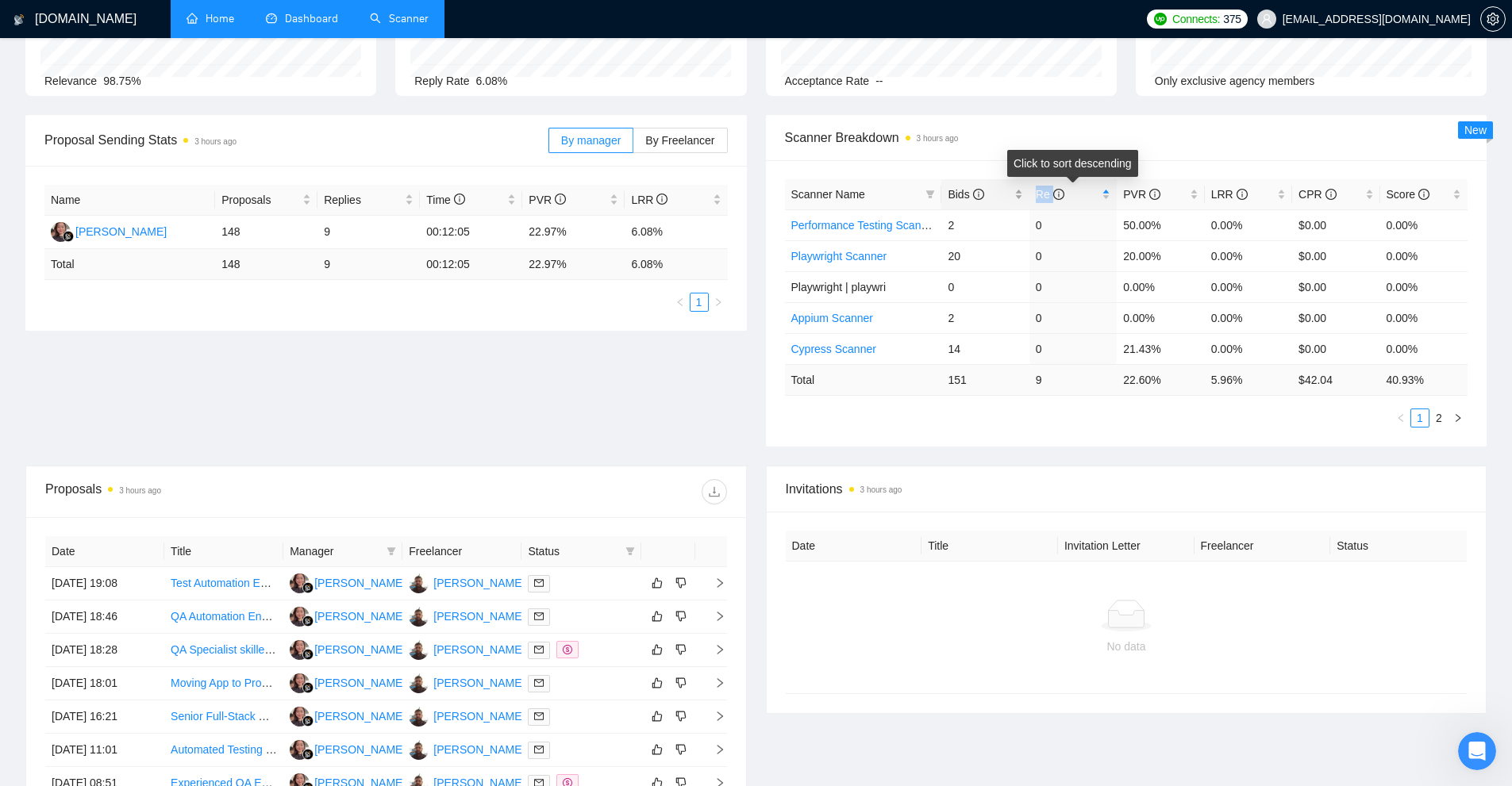
click at [1017, 192] on div "Bids" at bounding box center [985, 195] width 75 height 18
drag, startPoint x: 941, startPoint y: 245, endPoint x: 986, endPoint y: 251, distance: 45.4
click at [986, 251] on tr "WebApp Testing 47 1 13.04% 2.13% $155.05 13.29%" at bounding box center [1126, 256] width 683 height 31
drag, startPoint x: 929, startPoint y: 221, endPoint x: 980, endPoint y: 220, distance: 51.0
click at [980, 220] on tr "MobileApp Testing 59 7 32.20% 11.86% $28.79 39.29%" at bounding box center [1126, 225] width 683 height 31
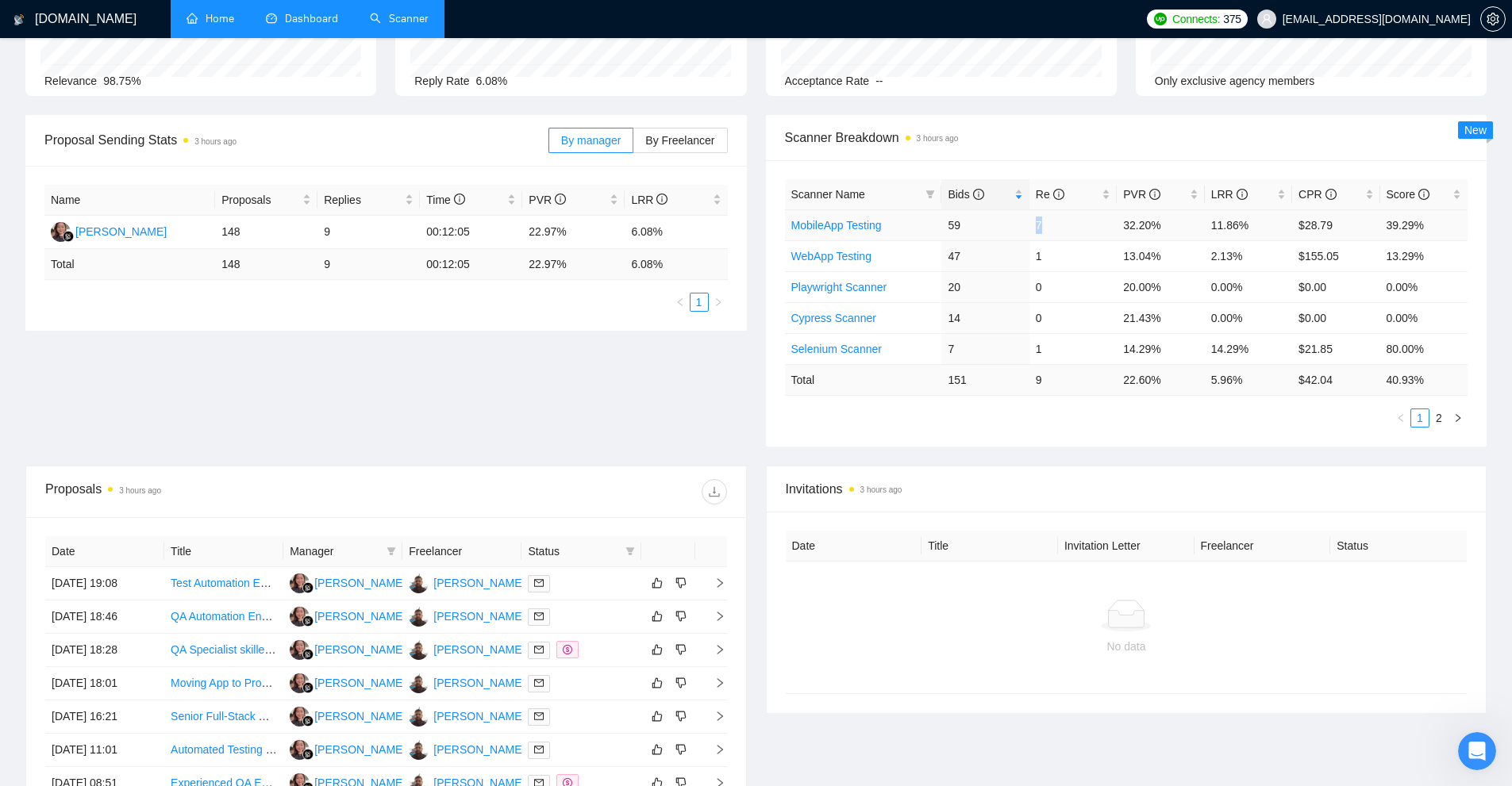
drag, startPoint x: 1034, startPoint y: 221, endPoint x: 1059, endPoint y: 225, distance: 25.3
click at [1075, 219] on td "7" at bounding box center [1073, 225] width 88 height 31
drag, startPoint x: 983, startPoint y: 248, endPoint x: 1045, endPoint y: 255, distance: 62.4
click at [1049, 248] on tr "WebApp Testing 47 1 13.04% 2.13% $155.05 13.29%" at bounding box center [1126, 256] width 683 height 31
click at [1159, 476] on div "Invitations 3 hours ago" at bounding box center [1126, 489] width 682 height 45
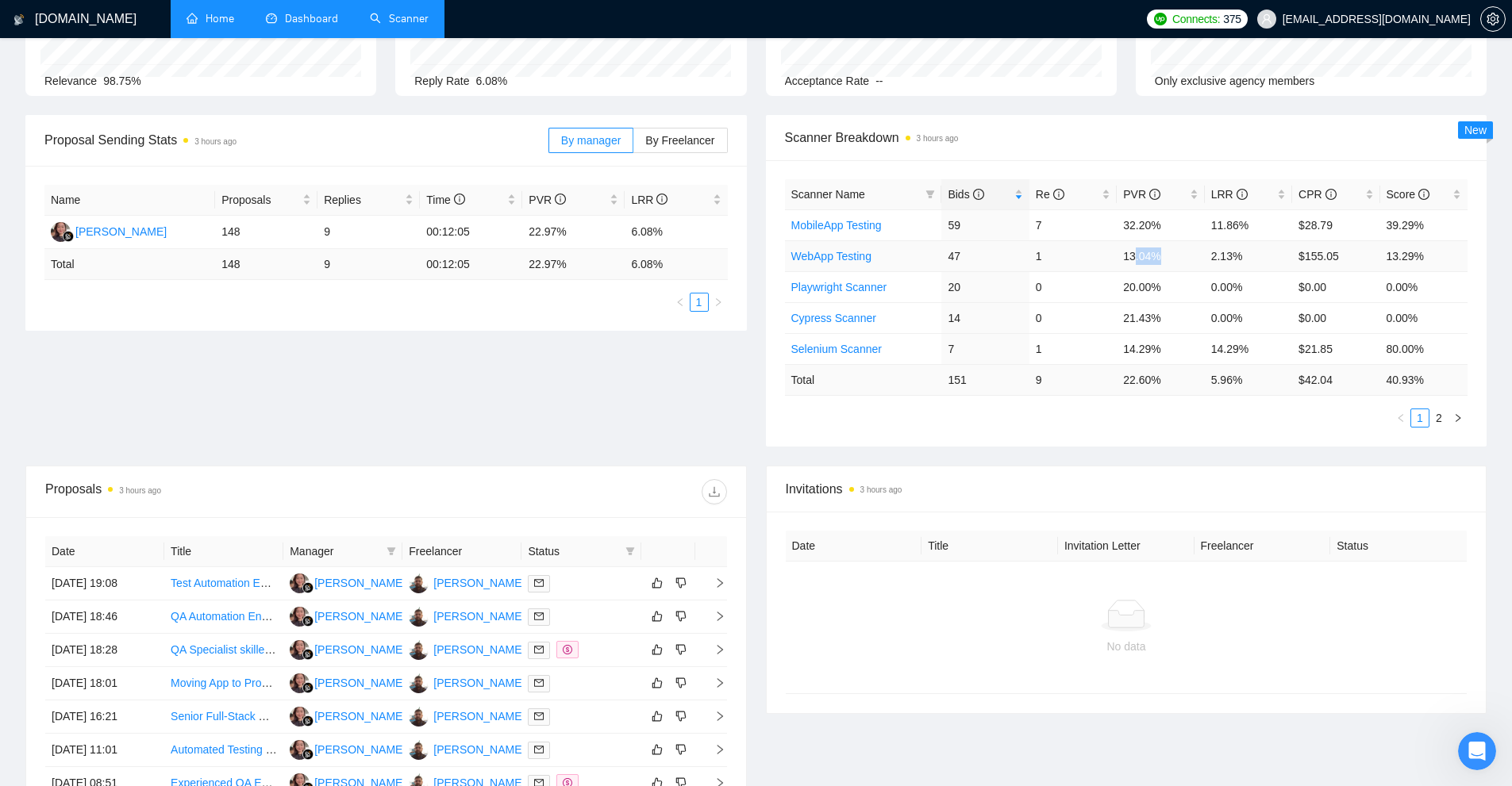
drag, startPoint x: 1133, startPoint y: 259, endPoint x: 1187, endPoint y: 259, distance: 54.0
click at [1187, 259] on td "13.04%" at bounding box center [1161, 256] width 88 height 31
click at [1132, 261] on td "13.04%" at bounding box center [1161, 256] width 88 height 31
drag, startPoint x: 1109, startPoint y: 256, endPoint x: 1171, endPoint y: 258, distance: 62.0
click at [1171, 258] on tr "WebApp Testing 47 1 13.04% 2.13% $155.05 13.29%" at bounding box center [1126, 256] width 683 height 31
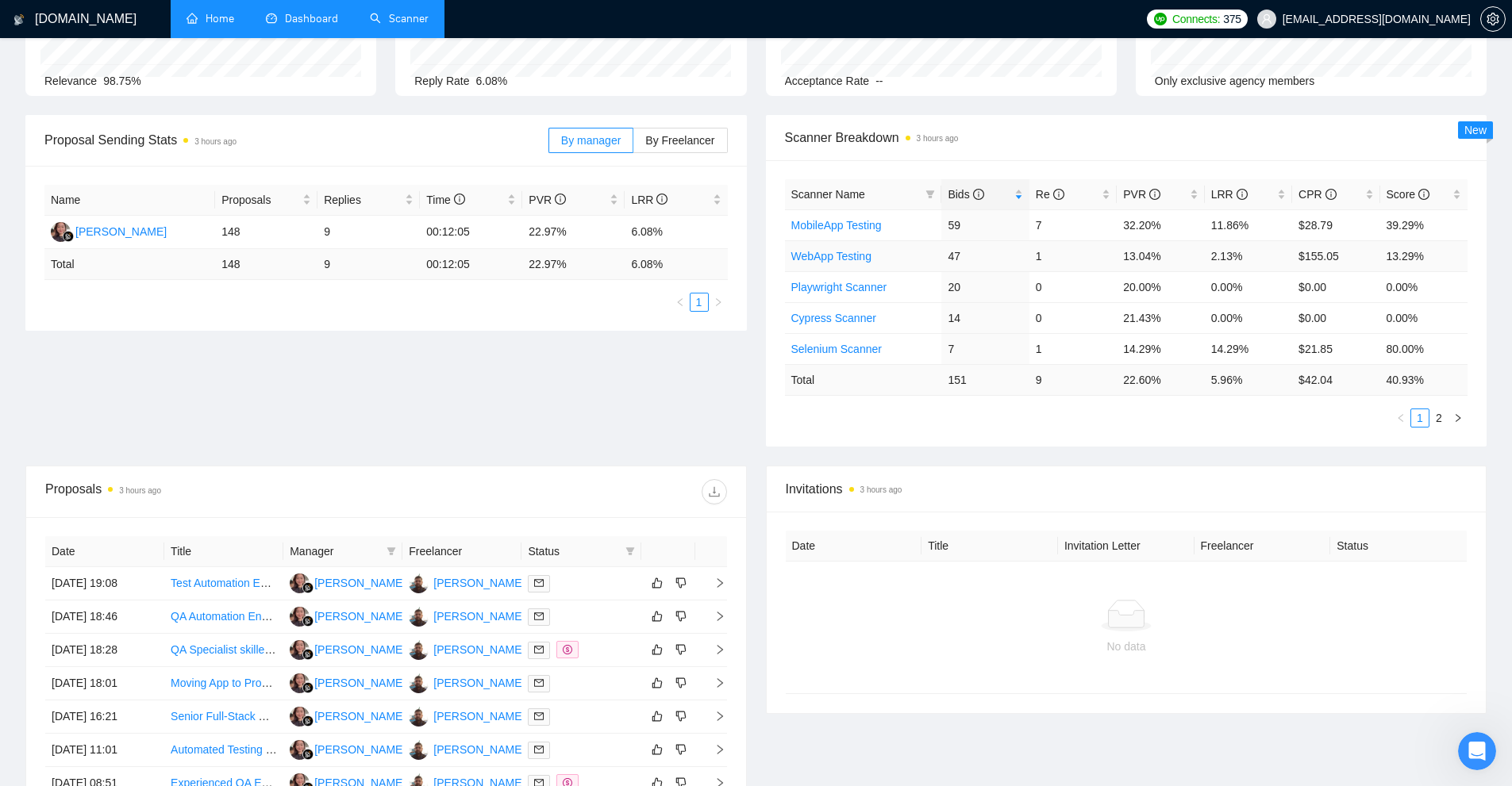
click at [1253, 263] on td "2.13%" at bounding box center [1248, 256] width 88 height 31
drag, startPoint x: 1259, startPoint y: 256, endPoint x: 1116, endPoint y: 246, distance: 143.3
click at [1107, 256] on tr "WebApp Testing 47 1 13.04% 2.13% $155.05 13.29%" at bounding box center [1126, 256] width 683 height 31
drag, startPoint x: 1200, startPoint y: 222, endPoint x: 1266, endPoint y: 220, distance: 66.0
click at [1266, 220] on tr "MobileApp Testing 59 7 32.20% 11.86% $28.79 39.29%" at bounding box center [1126, 225] width 683 height 31
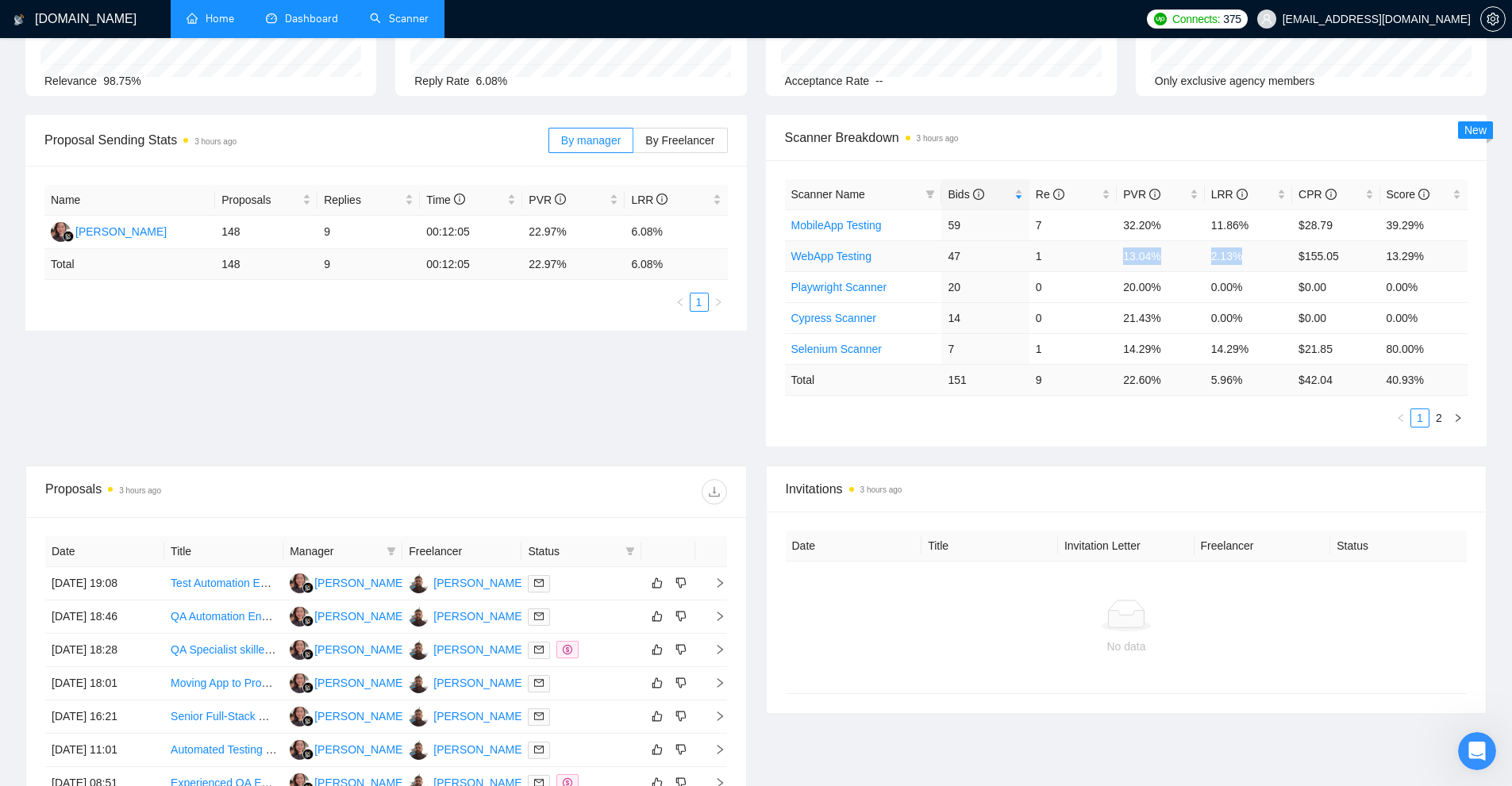
drag, startPoint x: 1208, startPoint y: 267, endPoint x: 1260, endPoint y: 265, distance: 52.0
click at [1267, 265] on tr "WebApp Testing 47 1 13.04% 2.13% $155.05 13.29%" at bounding box center [1126, 256] width 683 height 31
click at [1259, 266] on td "2.13%" at bounding box center [1248, 256] width 88 height 31
drag, startPoint x: 1112, startPoint y: 227, endPoint x: 1163, endPoint y: 225, distance: 51.0
click at [1163, 225] on tr "MobileApp Testing 59 7 32.20% 11.86% $28.79 39.29%" at bounding box center [1126, 225] width 683 height 31
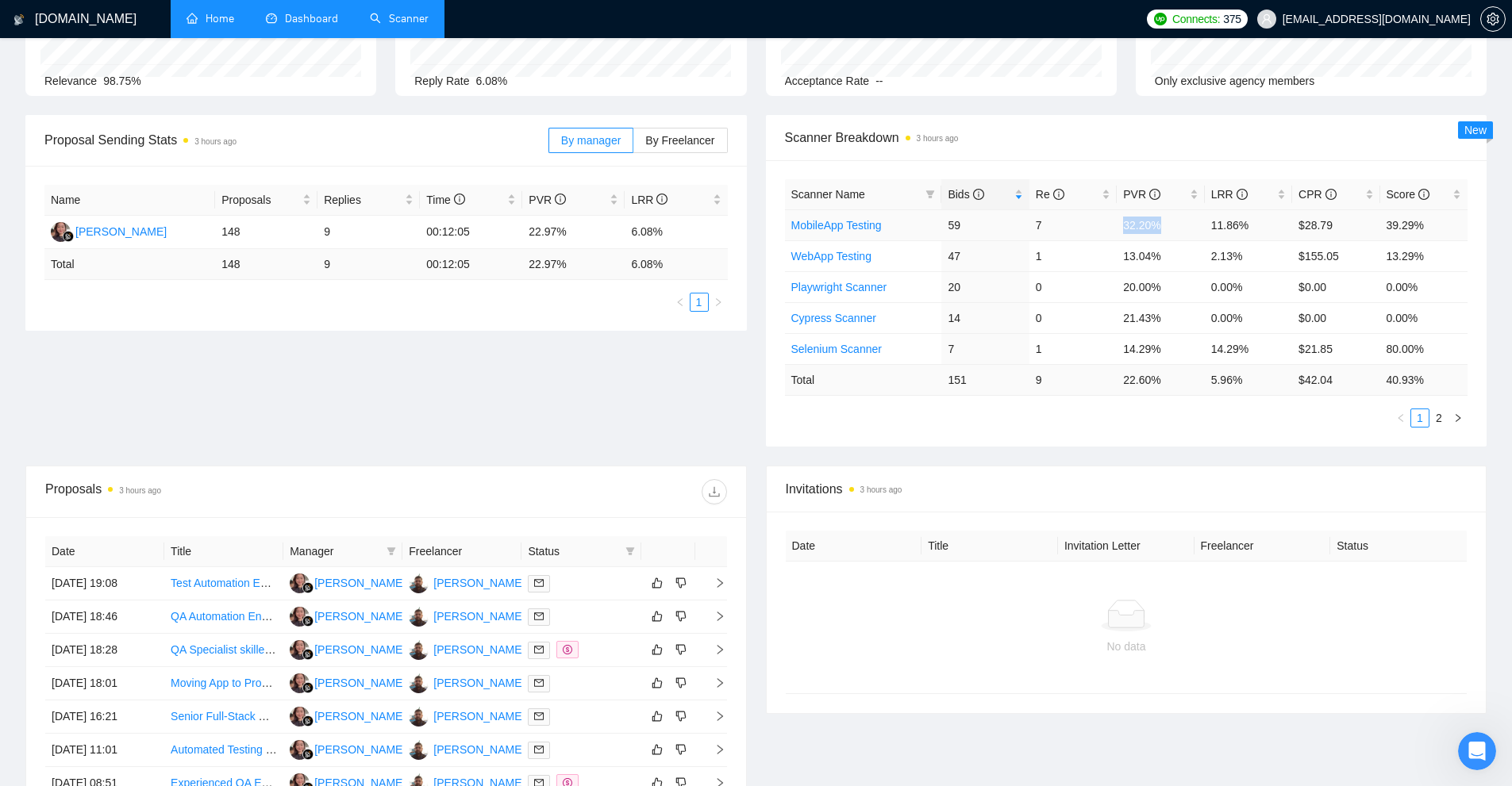
click at [1124, 226] on td "32.20%" at bounding box center [1161, 225] width 88 height 31
drag, startPoint x: 1124, startPoint y: 226, endPoint x: 1182, endPoint y: 226, distance: 58.0
click at [1167, 226] on td "32.20%" at bounding box center [1161, 225] width 88 height 31
drag, startPoint x: 1212, startPoint y: 225, endPoint x: 1172, endPoint y: 222, distance: 40.1
click at [1172, 222] on tr "MobileApp Testing 59 7 32.20% 11.86% $28.79 39.29%" at bounding box center [1126, 225] width 683 height 31
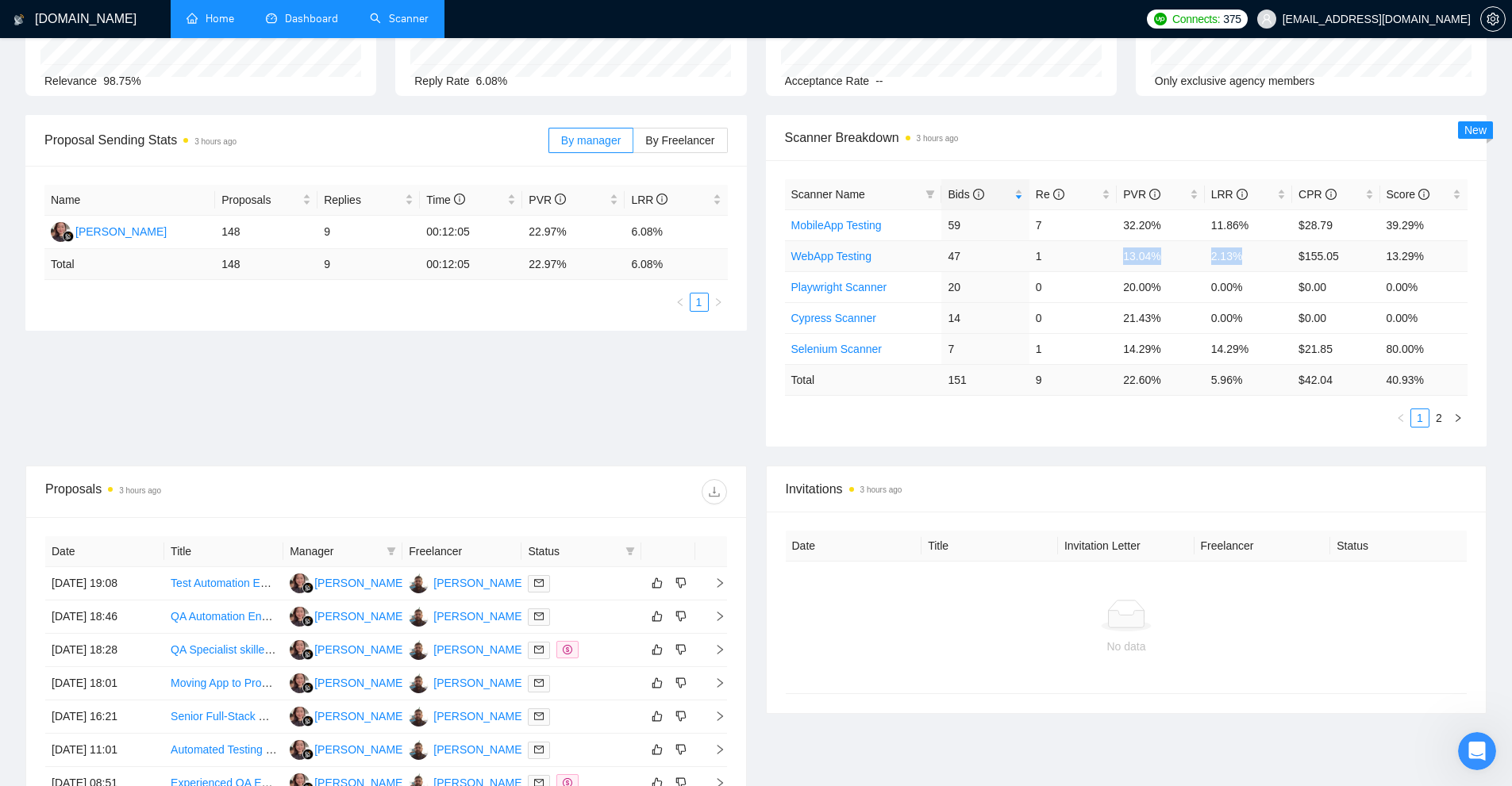
drag, startPoint x: 1178, startPoint y: 252, endPoint x: 1256, endPoint y: 260, distance: 78.4
click at [1256, 260] on tr "WebApp Testing 47 1 13.04% 2.13% $155.05 13.29%" at bounding box center [1126, 256] width 683 height 31
click at [1256, 260] on td "2.13%" at bounding box center [1248, 256] width 88 height 31
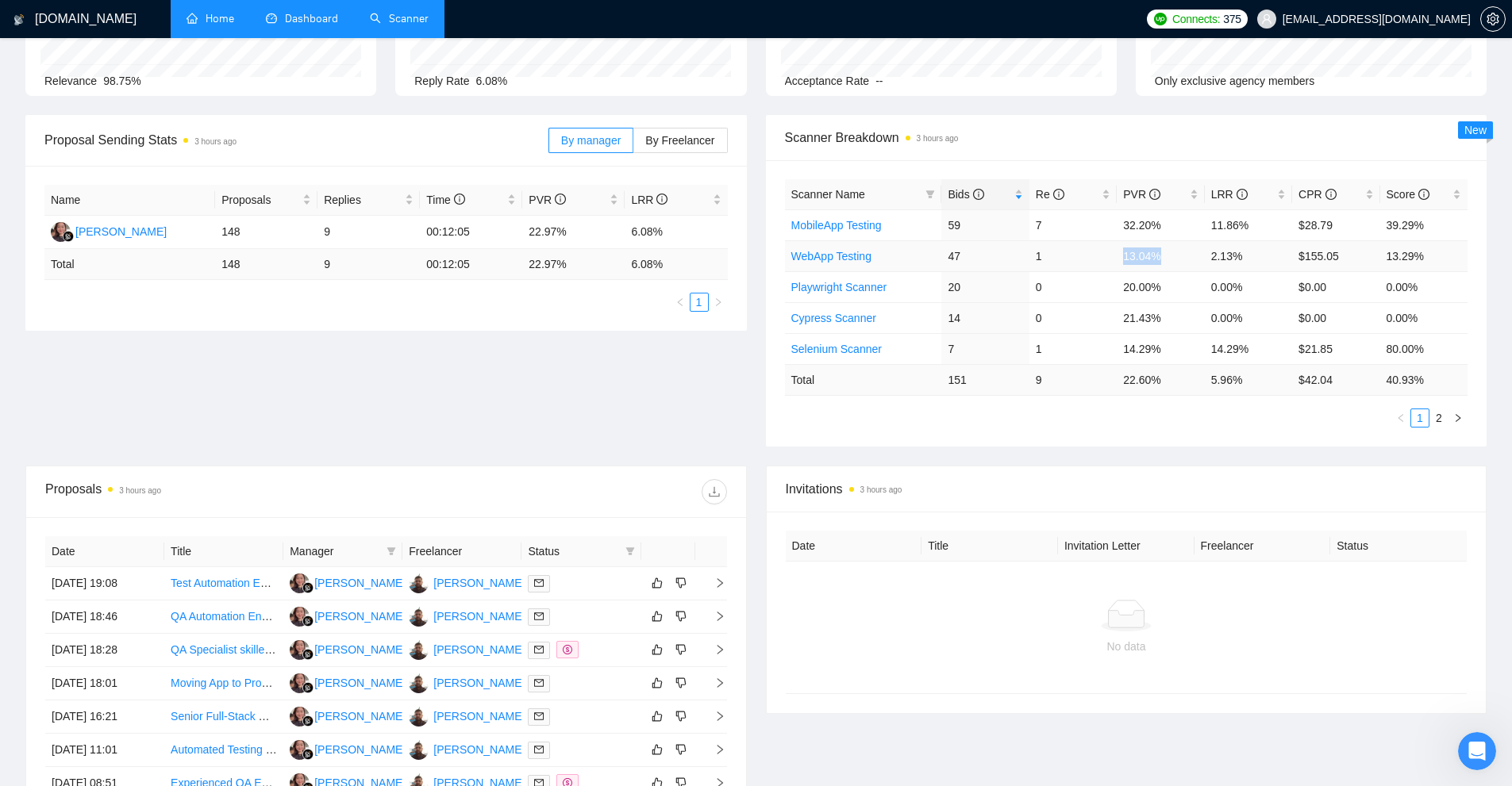
drag, startPoint x: 1063, startPoint y: 265, endPoint x: 1109, endPoint y: 252, distance: 47.8
click at [1109, 252] on tr "WebApp Testing 47 1 13.04% 2.13% $155.05 13.29%" at bounding box center [1126, 256] width 683 height 31
click at [1109, 252] on td "1" at bounding box center [1073, 256] width 88 height 31
drag, startPoint x: 1109, startPoint y: 252, endPoint x: 1170, endPoint y: 251, distance: 61.0
click at [1170, 251] on tr "WebApp Testing 47 1 13.04% 2.13% $155.05 13.29%" at bounding box center [1126, 256] width 683 height 31
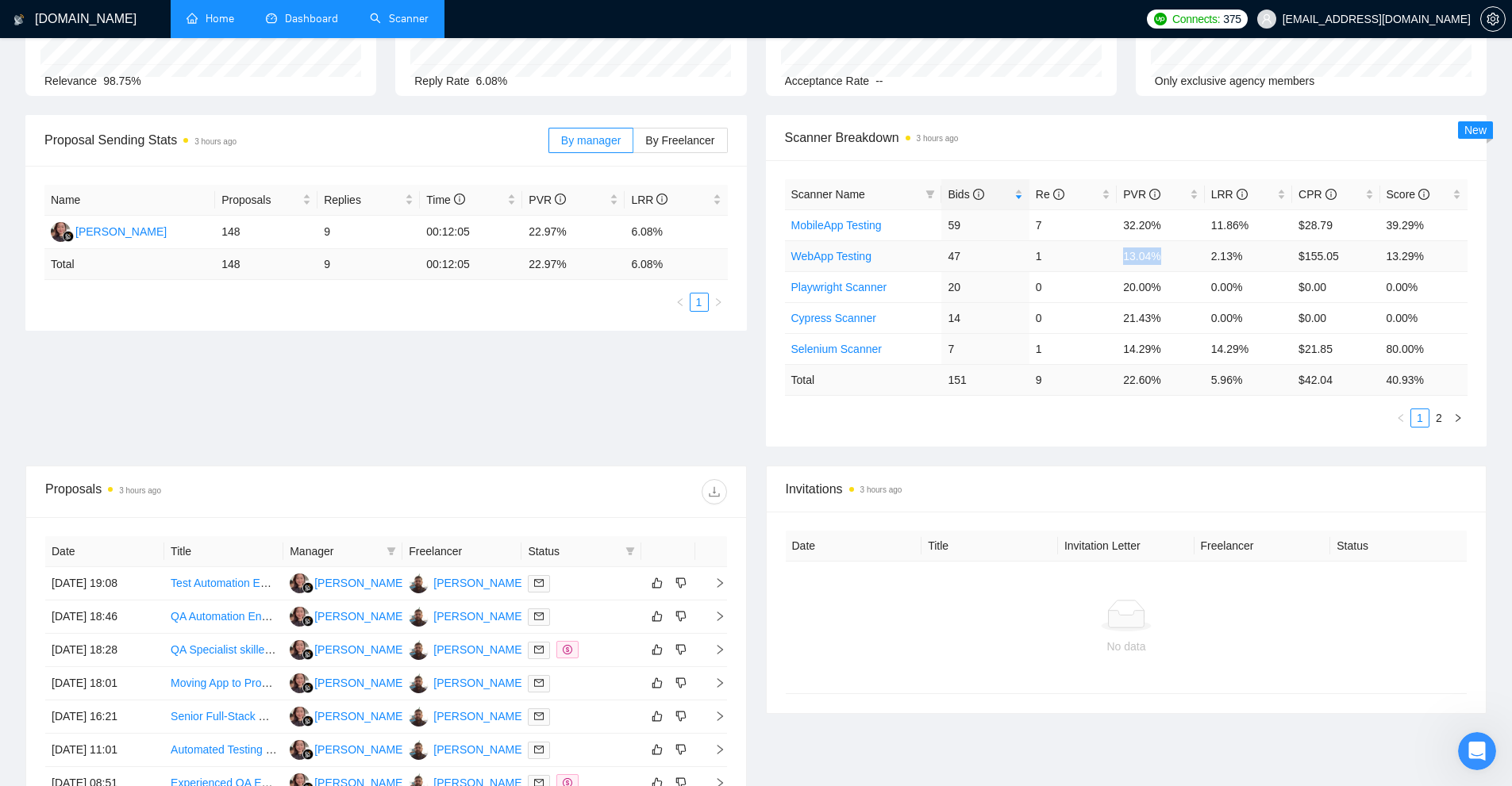
click at [1170, 251] on td "13.04%" at bounding box center [1161, 256] width 88 height 31
drag, startPoint x: 1215, startPoint y: 251, endPoint x: 1263, endPoint y: 260, distance: 48.8
click at [1281, 258] on td "2.13%" at bounding box center [1248, 256] width 88 height 31
click at [1262, 260] on td "2.13%" at bounding box center [1248, 256] width 88 height 31
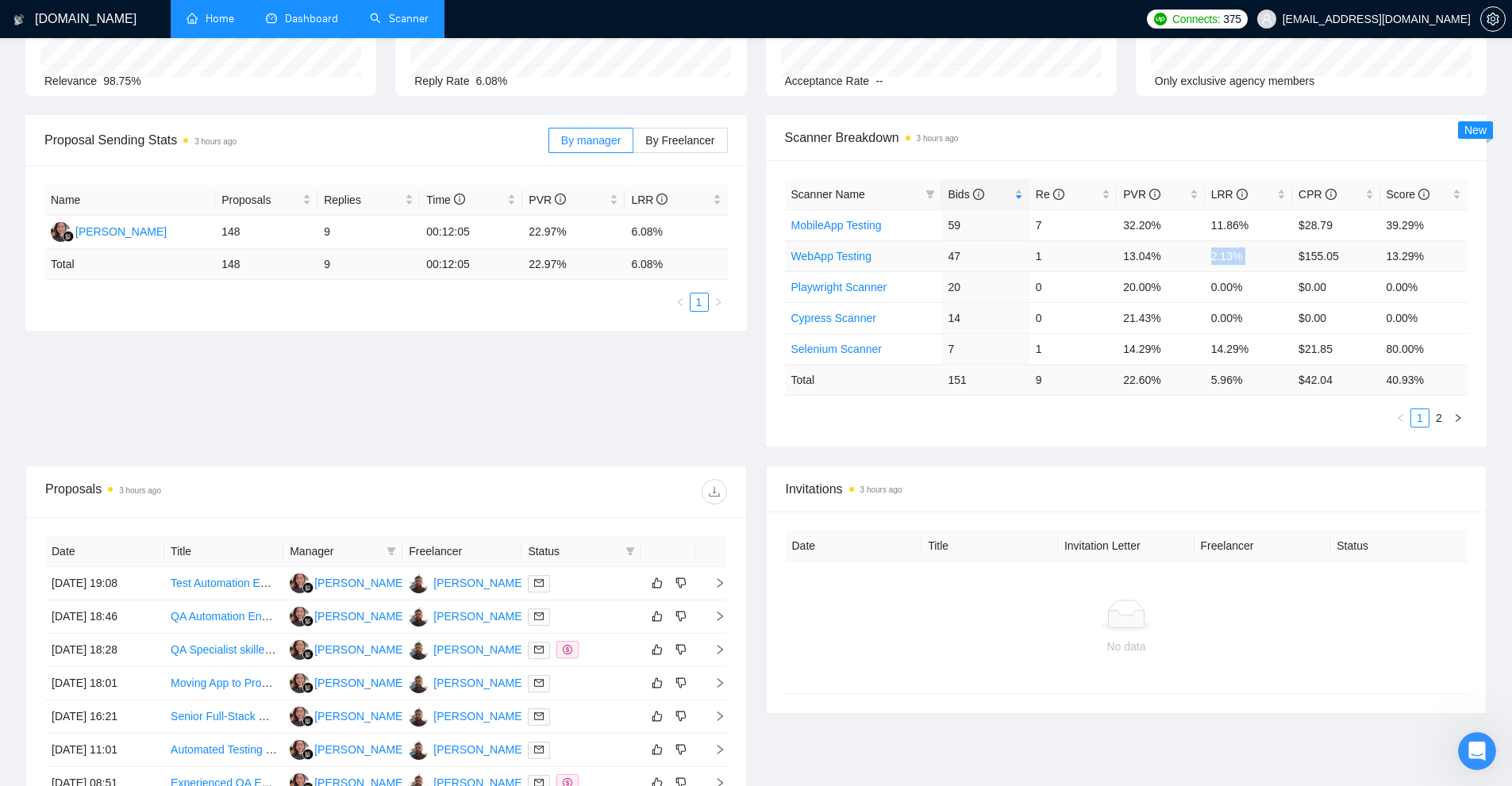
drag, startPoint x: 1262, startPoint y: 260, endPoint x: 1228, endPoint y: 264, distance: 34.2
click at [1228, 264] on td "2.13%" at bounding box center [1248, 256] width 88 height 31
drag, startPoint x: 1116, startPoint y: 254, endPoint x: 1217, endPoint y: 252, distance: 101.0
click at [1244, 251] on tr "WebApp Testing 47 1 13.04% 2.13% $155.05 13.29%" at bounding box center [1126, 256] width 683 height 31
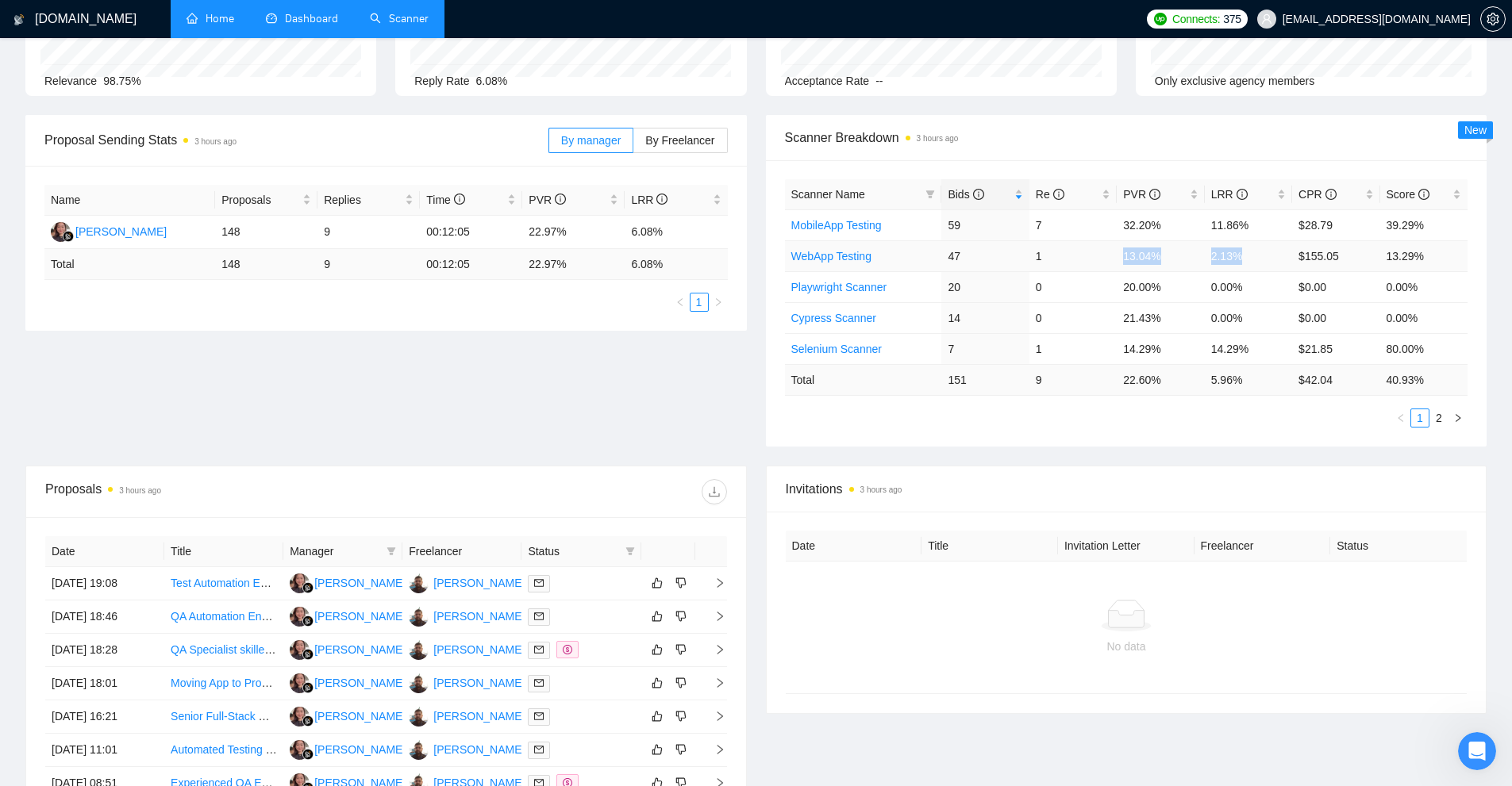
click at [1101, 253] on td "1" at bounding box center [1073, 256] width 88 height 31
drag, startPoint x: 1101, startPoint y: 253, endPoint x: 1238, endPoint y: 261, distance: 137.2
click at [1238, 261] on tr "WebApp Testing 47 1 13.04% 2.13% $155.05 13.29%" at bounding box center [1126, 256] width 683 height 31
click at [1238, 261] on td "2.13%" at bounding box center [1248, 256] width 88 height 31
click at [866, 227] on link "MobileApp Testing" at bounding box center [836, 225] width 90 height 13
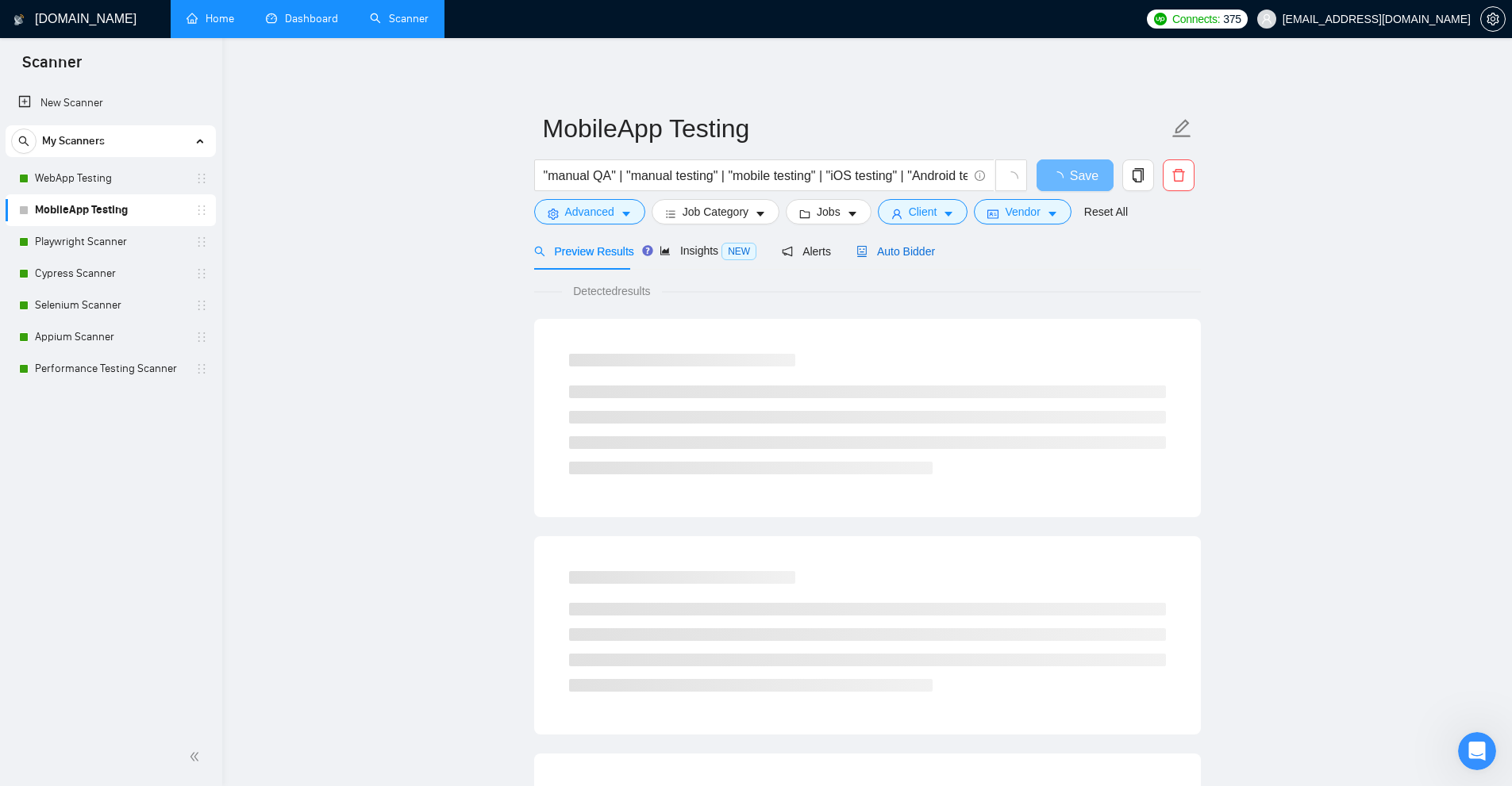
click at [892, 254] on span "Auto Bidder" at bounding box center [895, 251] width 79 height 13
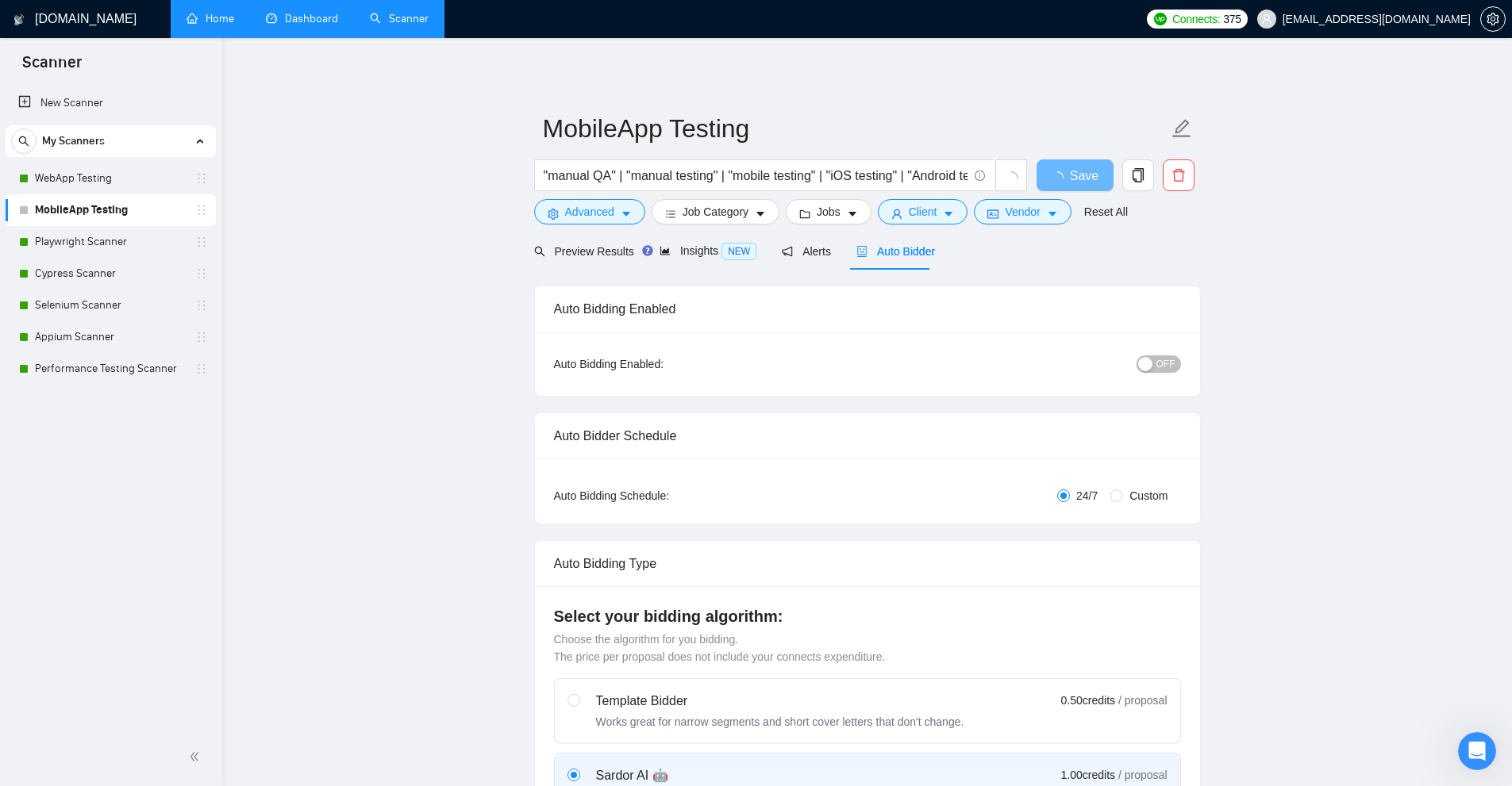
checkbox input "true"
click at [127, 183] on link "WebApp Testing" at bounding box center [110, 178] width 151 height 32
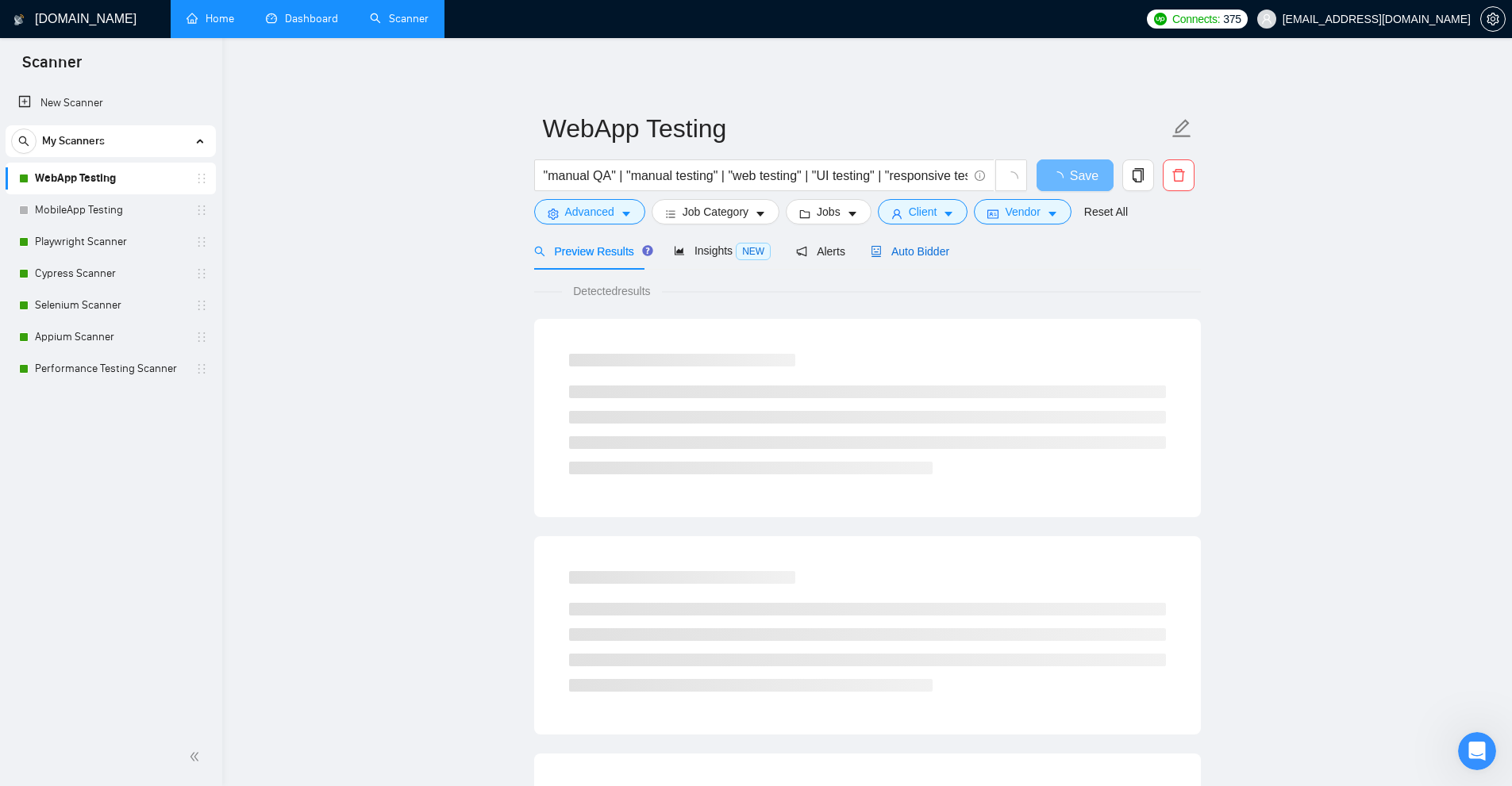
click at [903, 259] on div "Auto Bidder" at bounding box center [910, 251] width 79 height 18
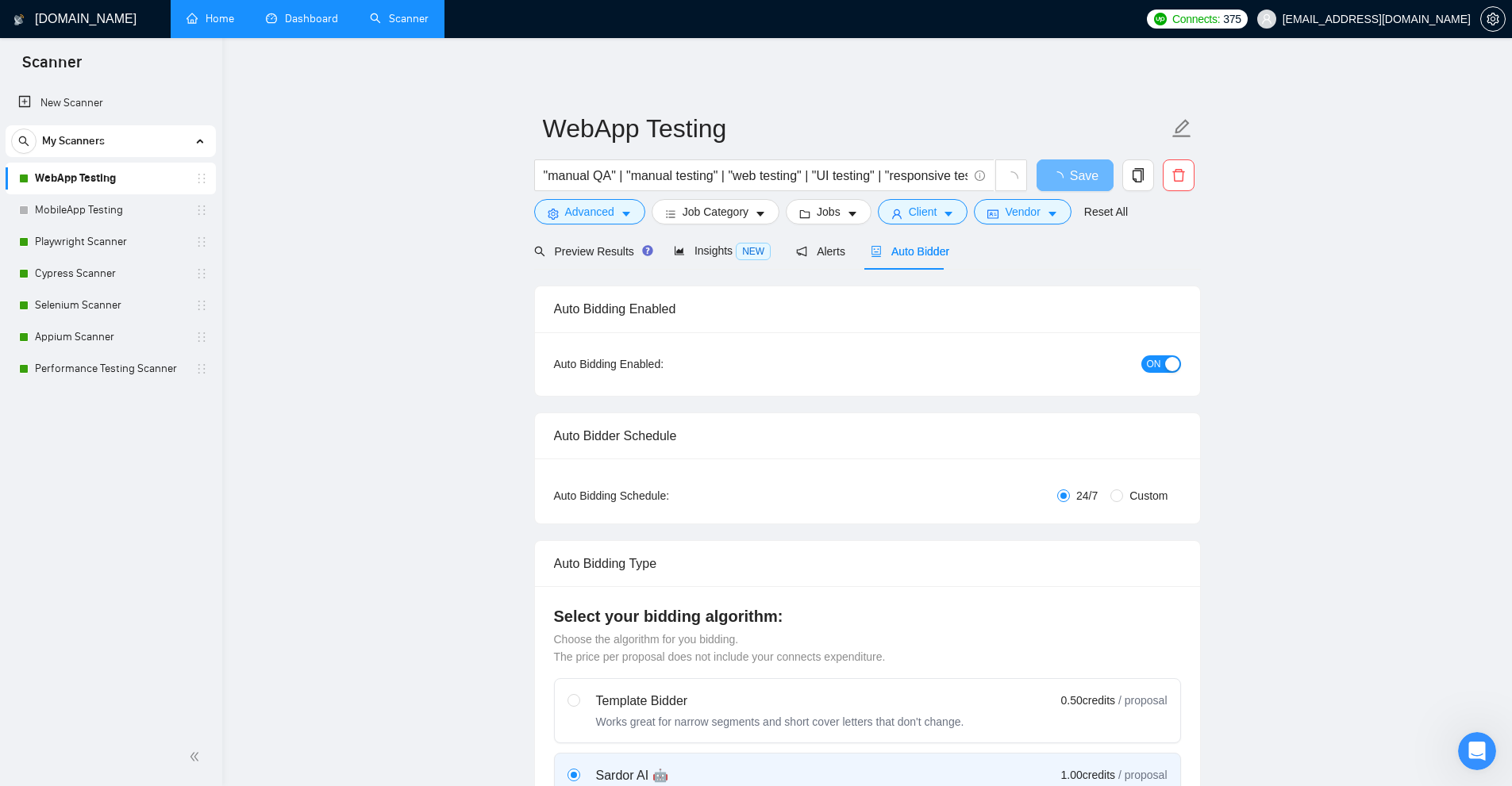
checkbox input "true"
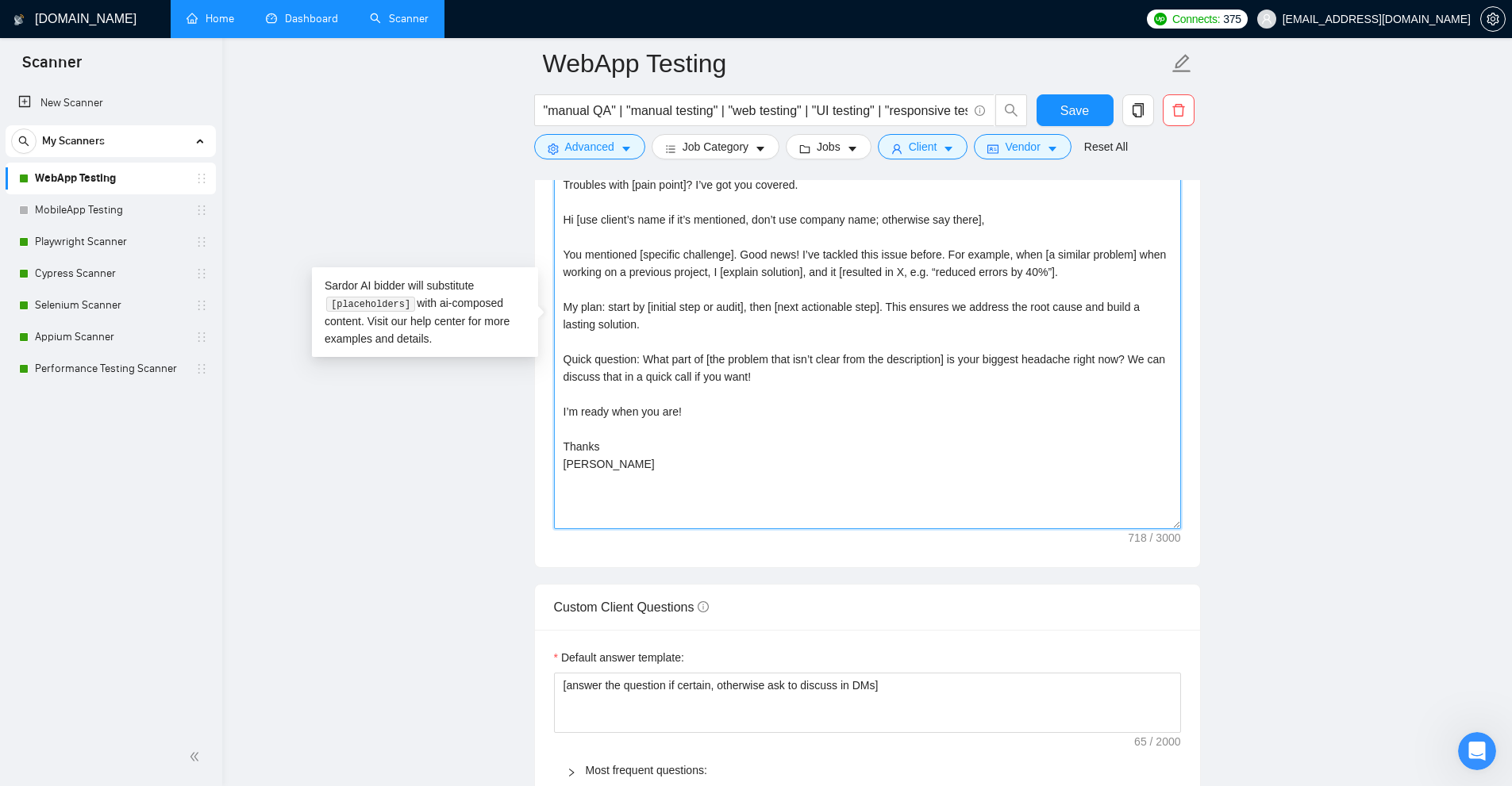
scroll to position [1666, 0]
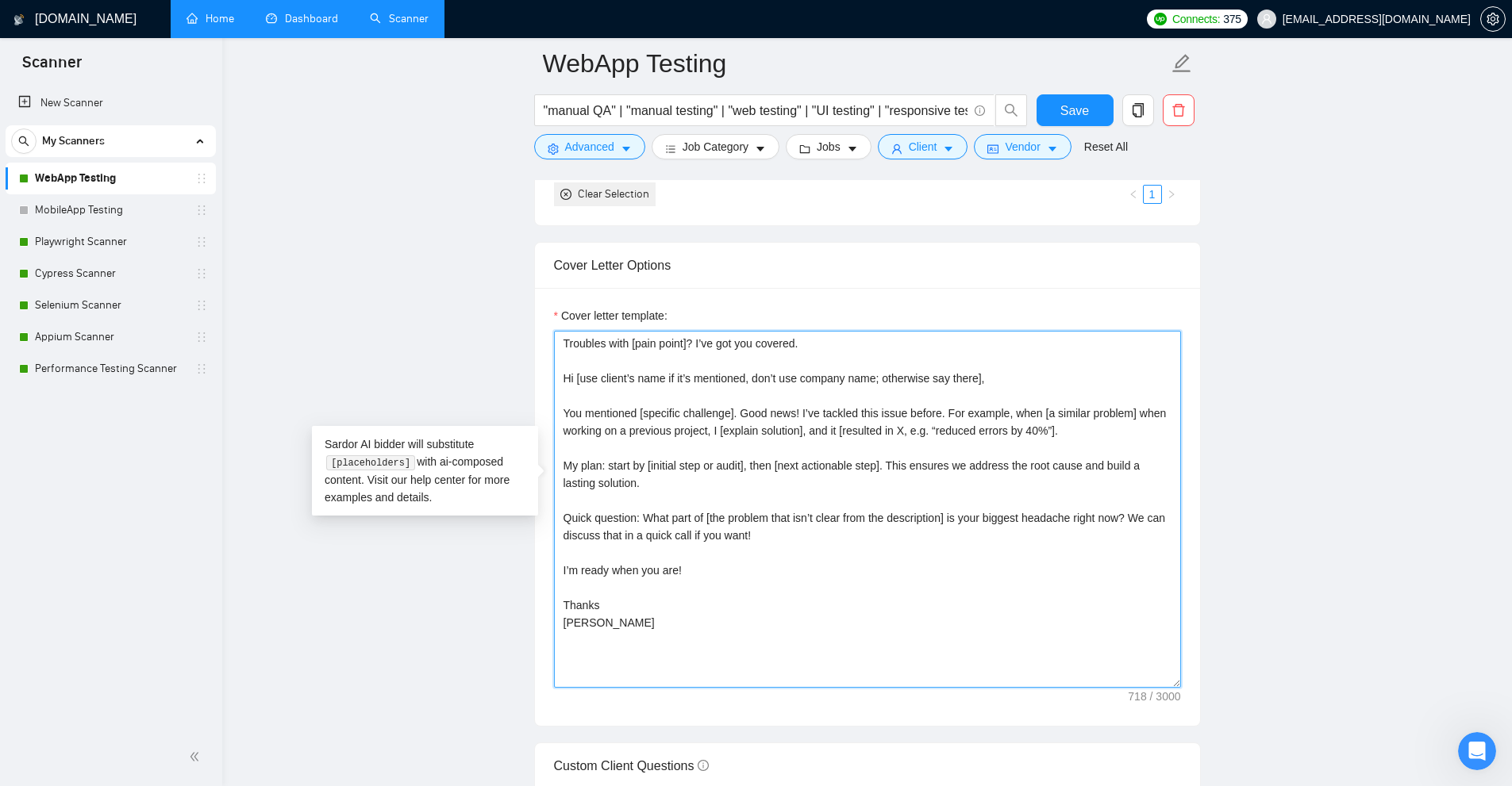
drag, startPoint x: 984, startPoint y: 435, endPoint x: 816, endPoint y: 576, distance: 219.3
click at [816, 576] on textarea "Troubles with [pain point]? I’ve got you covered. Hi [use client’s name if it’s…" at bounding box center [868, 509] width 627 height 357
drag, startPoint x: 760, startPoint y: 513, endPoint x: 660, endPoint y: 491, distance: 102.4
click at [660, 491] on textarea "Troubles with [pain point]? I’ve got you covered. Hi [use client’s name if it’s…" at bounding box center [868, 509] width 627 height 357
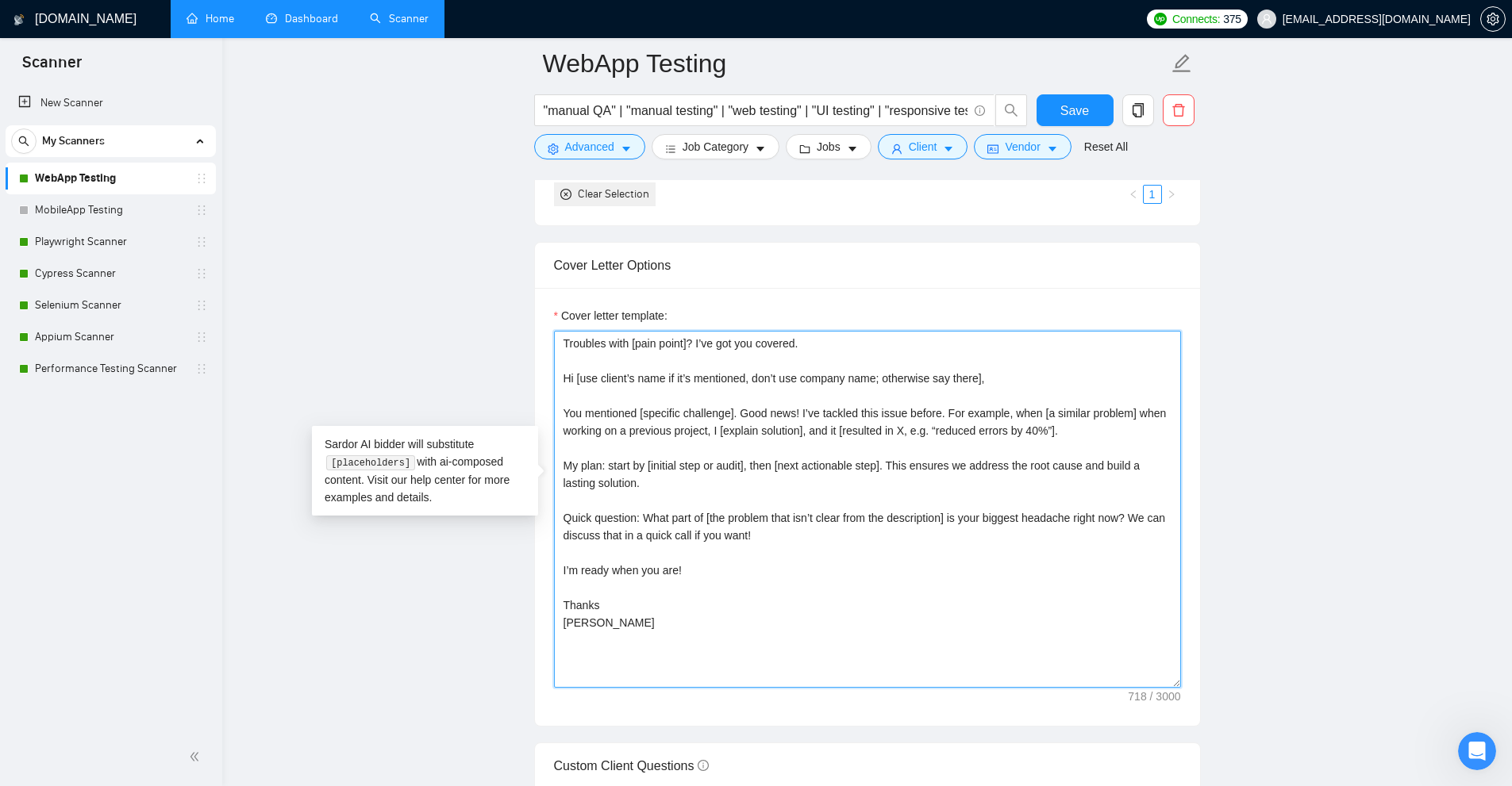
click at [662, 489] on textarea "Troubles with [pain point]? I’ve got you covered. Hi [use client’s name if it’s…" at bounding box center [868, 509] width 627 height 357
click at [689, 425] on textarea "Troubles with [pain point]? I’ve got you covered. Hi [use client’s name if it’s…" at bounding box center [868, 509] width 627 height 357
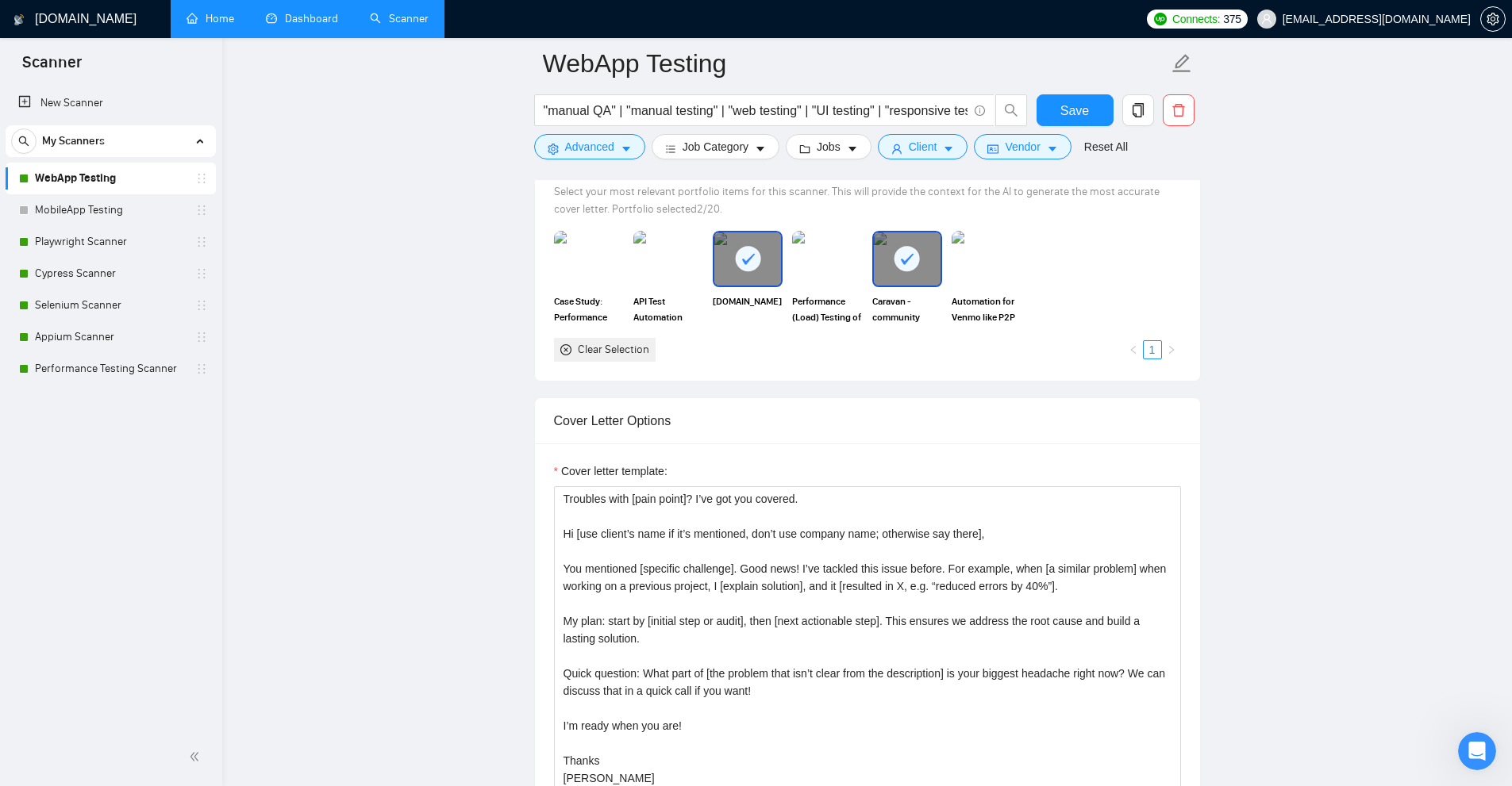
click at [299, 24] on link "Dashboard" at bounding box center [302, 19] width 72 height 14
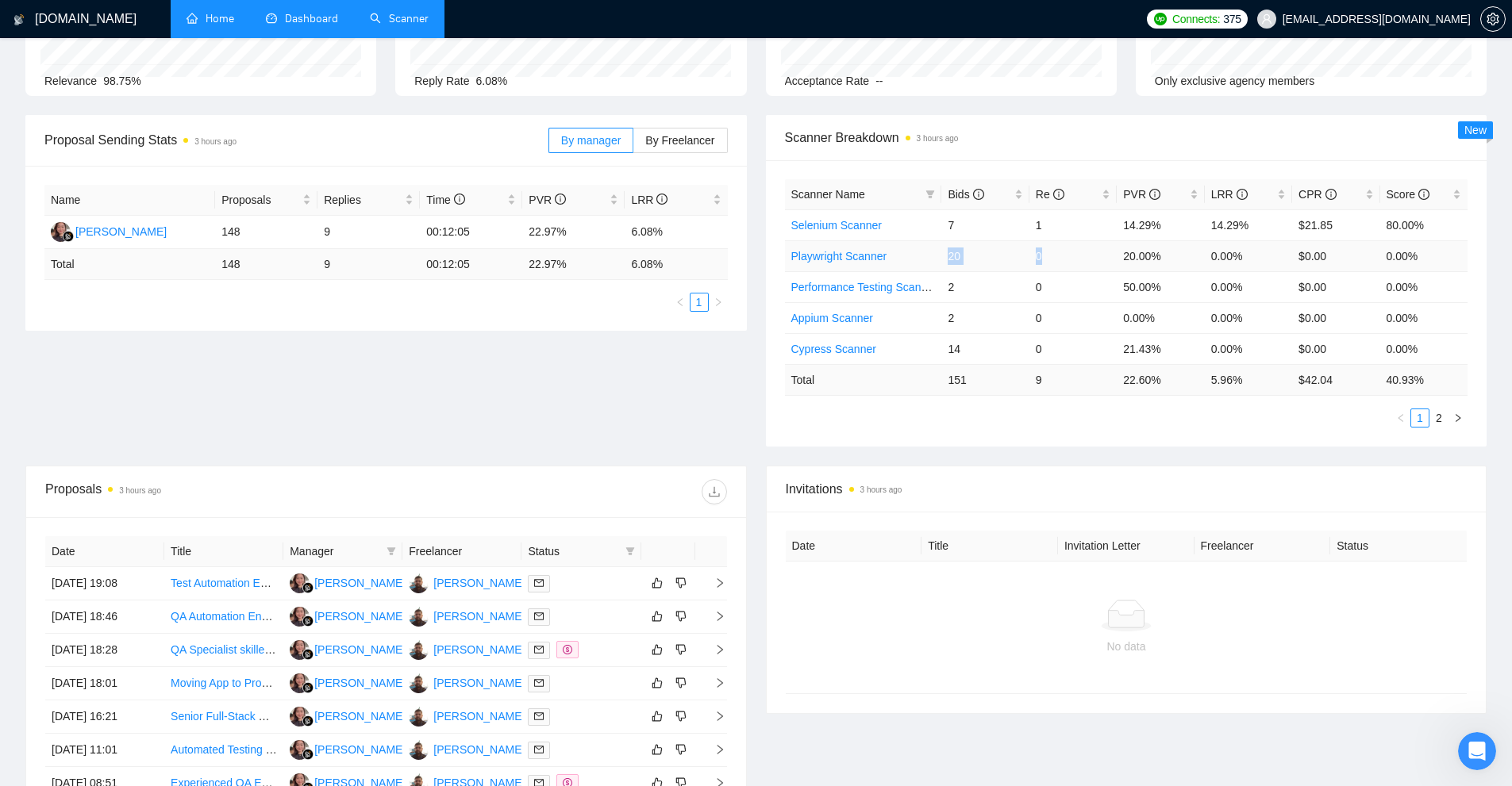
drag, startPoint x: 935, startPoint y: 258, endPoint x: 1079, endPoint y: 244, distance: 144.7
click at [1079, 244] on tr "Playwright Scanner 20 0 20.00% 0.00% $0.00 0.00%" at bounding box center [1126, 256] width 683 height 31
click at [996, 191] on span "Bids" at bounding box center [979, 195] width 62 height 18
click at [1001, 190] on span "Bids" at bounding box center [979, 195] width 62 height 18
drag, startPoint x: 933, startPoint y: 259, endPoint x: 1064, endPoint y: 246, distance: 131.6
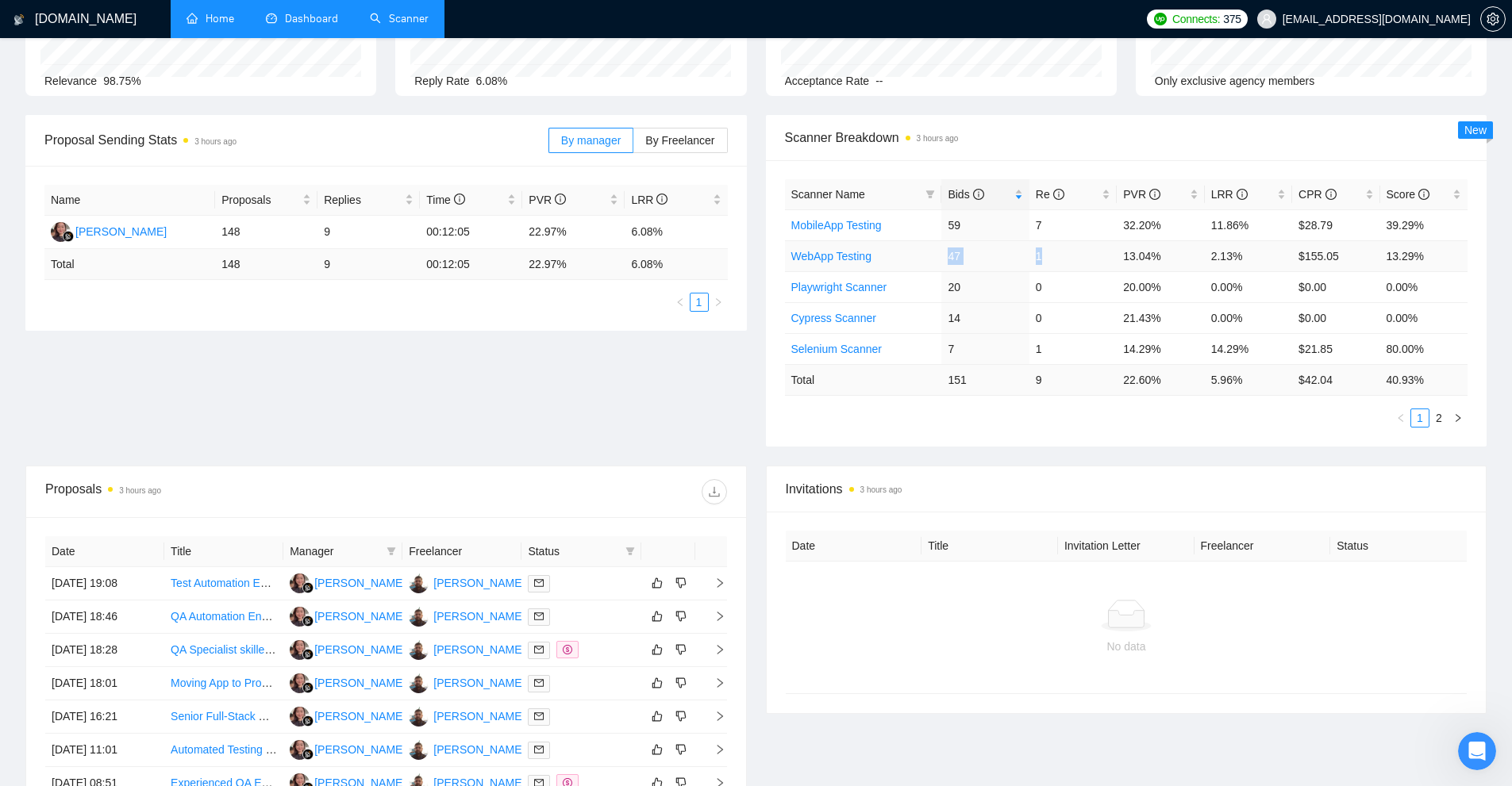
click at [1065, 246] on tr "WebApp Testing 47 1 13.04% 2.13% $155.05 13.29%" at bounding box center [1126, 256] width 683 height 31
click at [1064, 246] on td "1" at bounding box center [1073, 256] width 88 height 31
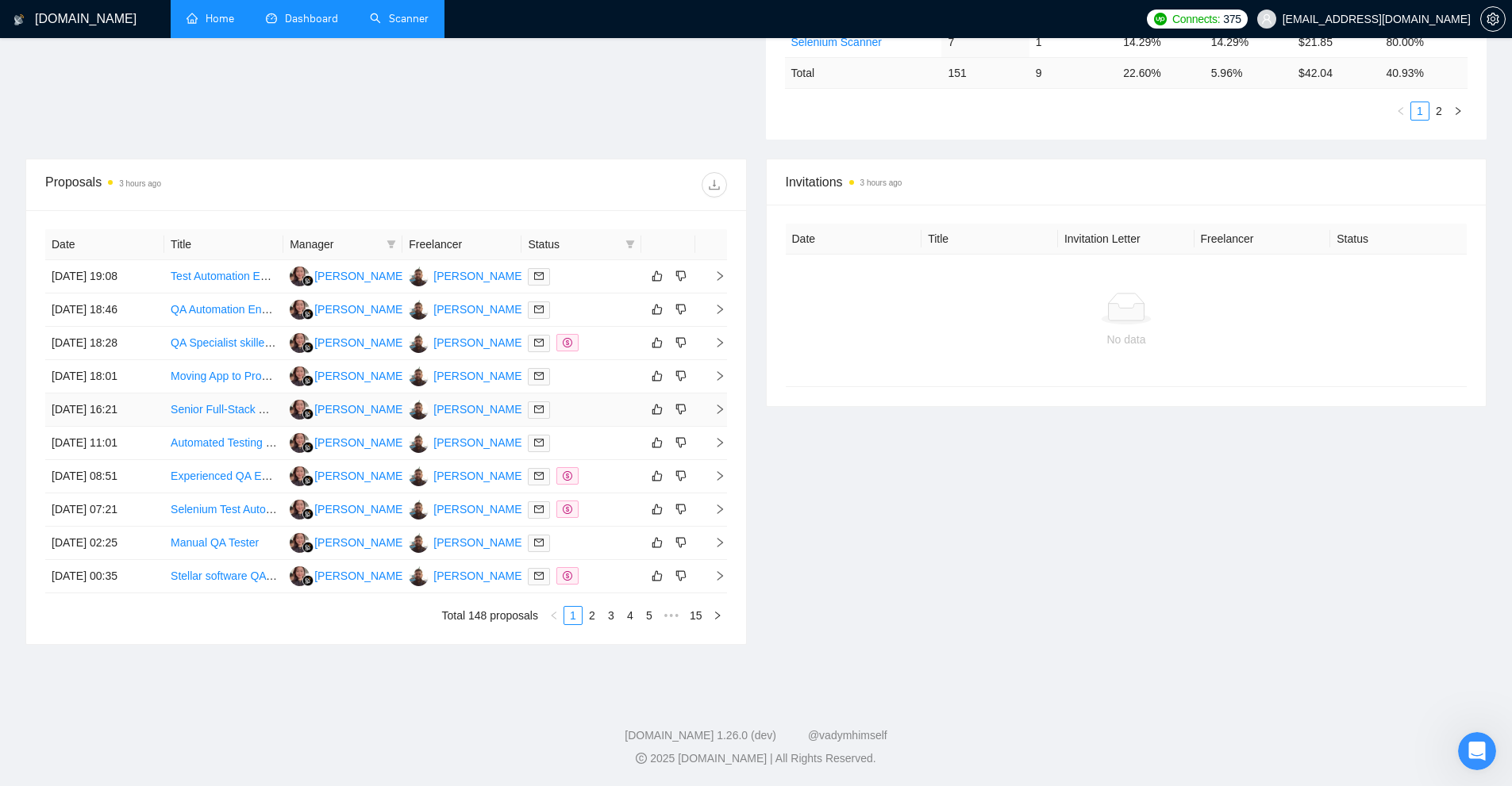
scroll to position [0, 0]
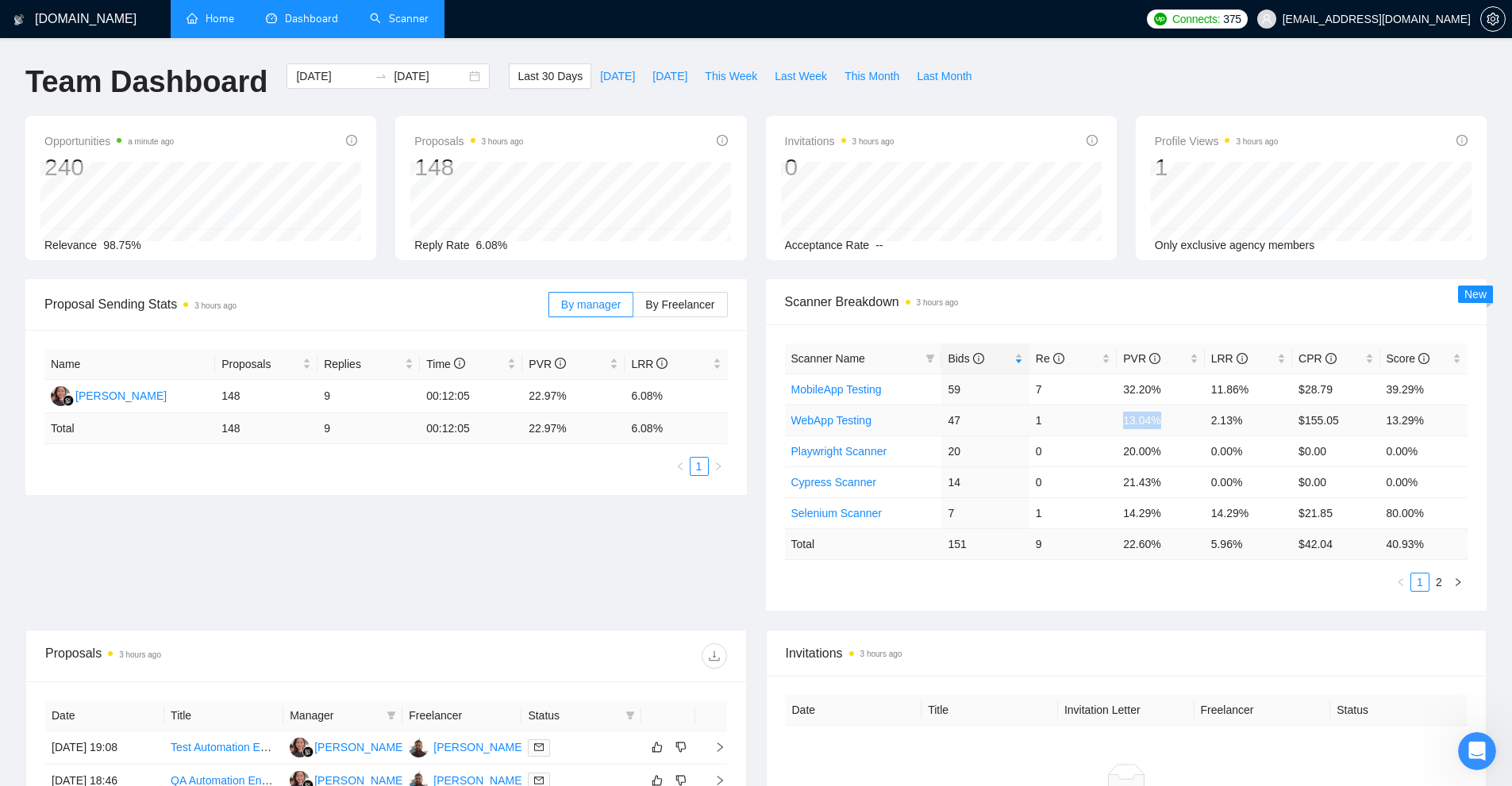
drag, startPoint x: 1173, startPoint y: 419, endPoint x: 1116, endPoint y: 427, distance: 57.6
click at [1181, 421] on td "13.04%" at bounding box center [1161, 420] width 88 height 31
click at [1105, 428] on td "1" at bounding box center [1073, 420] width 88 height 31
click at [843, 422] on link "WebApp Testing" at bounding box center [831, 420] width 80 height 13
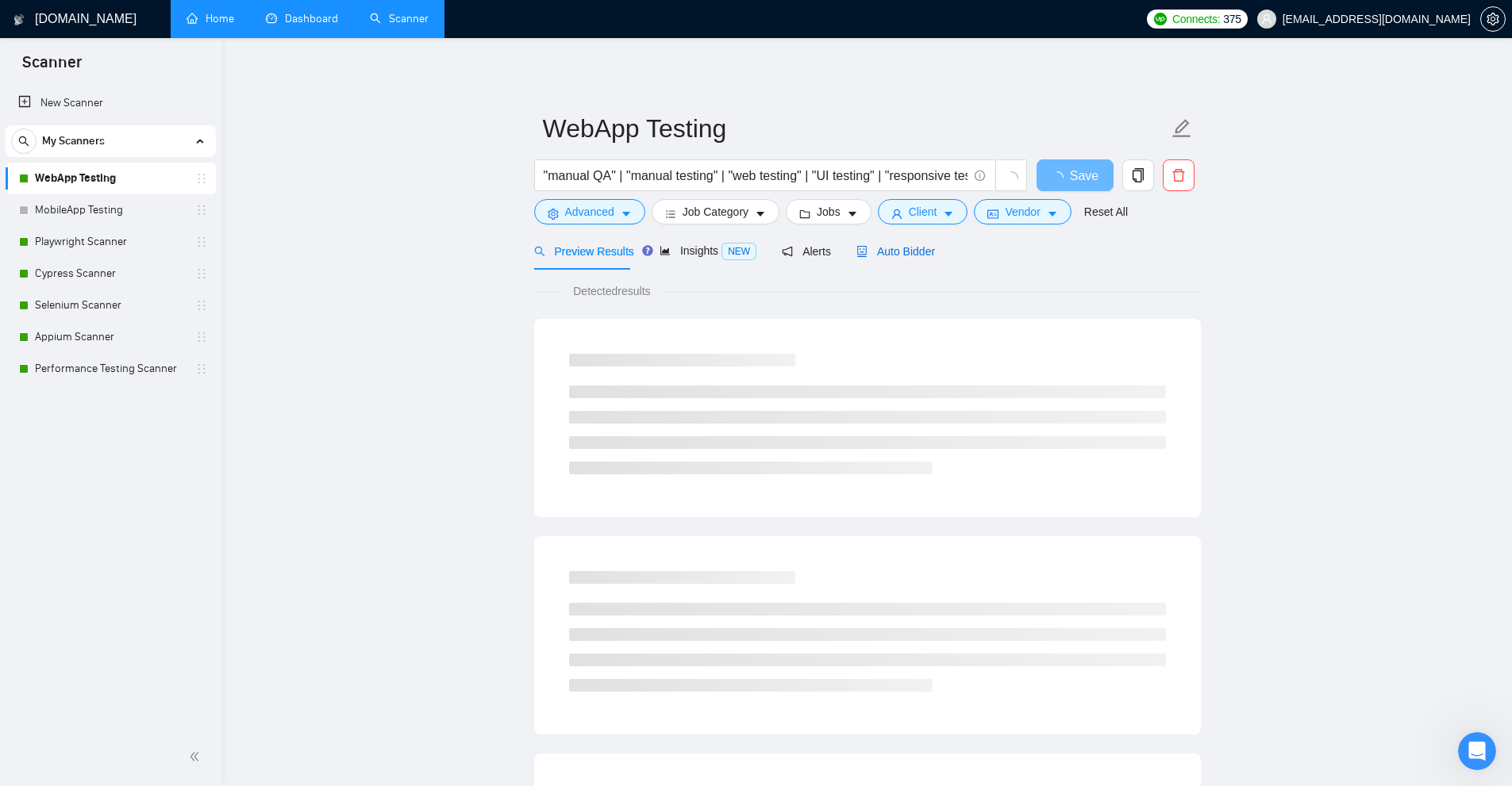
click at [877, 256] on span "Auto Bidder" at bounding box center [895, 251] width 79 height 13
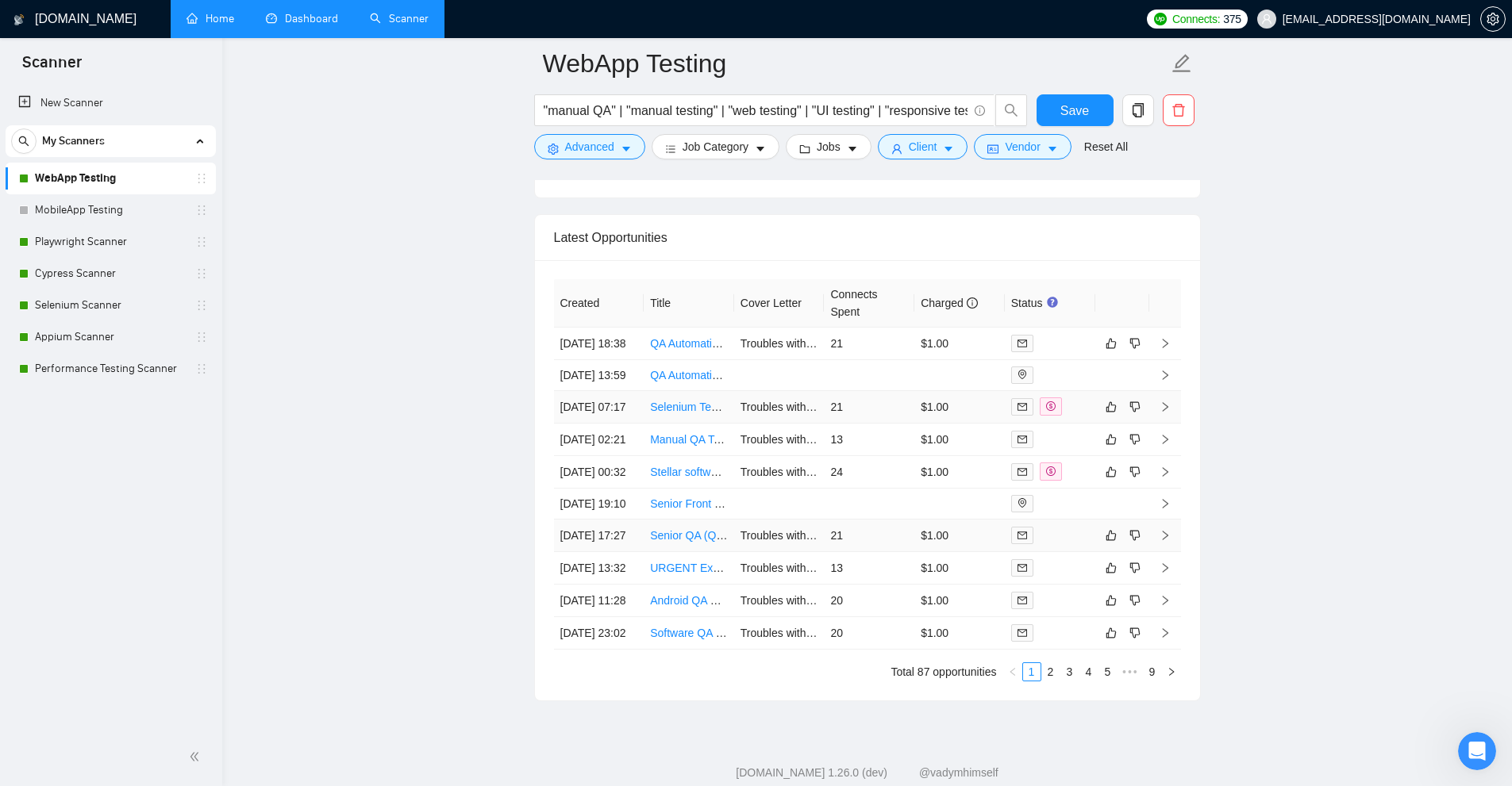
scroll to position [4366, 0]
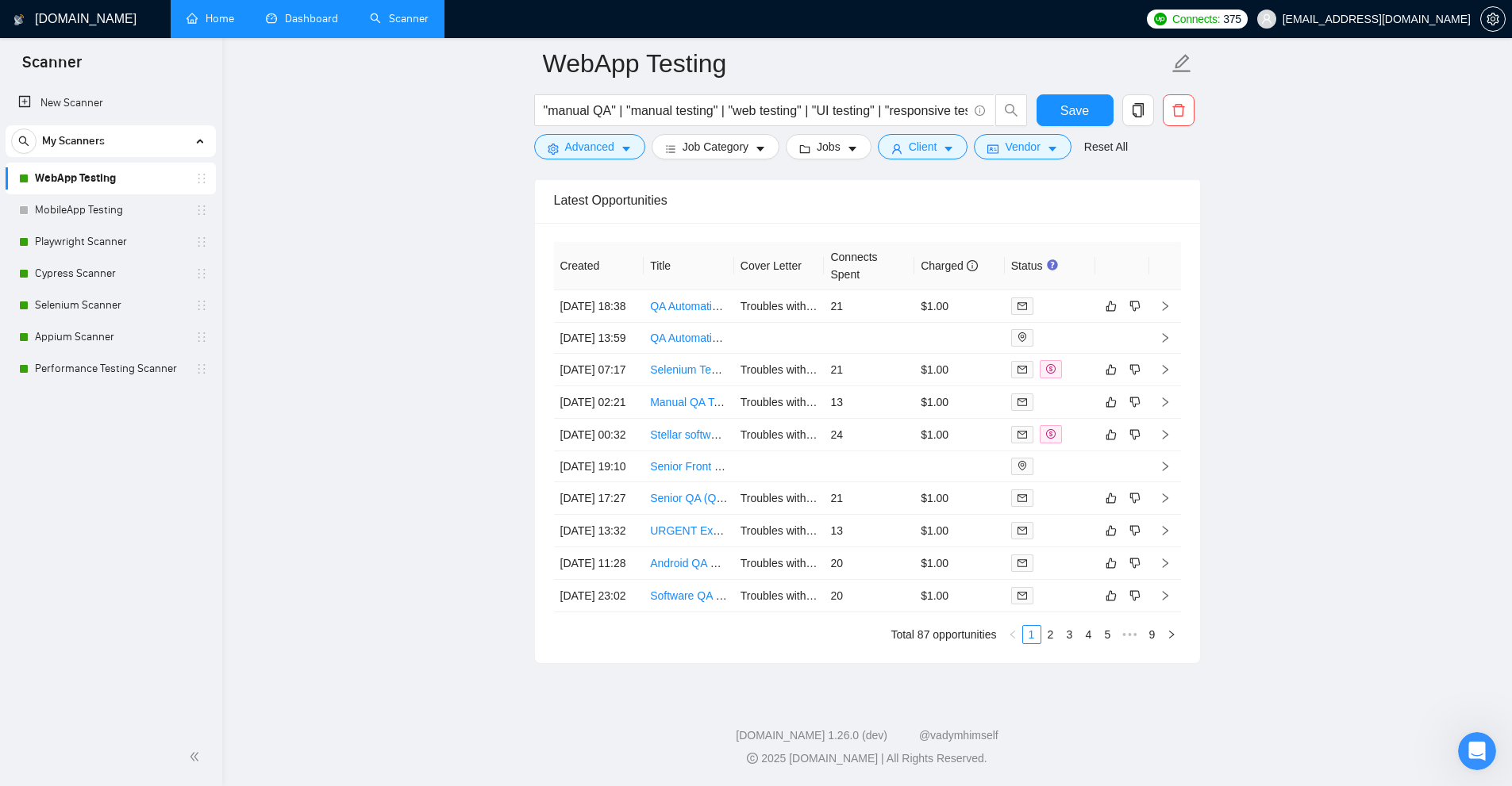
click at [1075, 644] on div "Created Title Cover Letter Connects Spent Charged Status 11 Sep, 2025 18:38 QA …" at bounding box center [867, 443] width 665 height 440
drag, startPoint x: 1079, startPoint y: 625, endPoint x: 1039, endPoint y: 632, distance: 40.6
click at [1079, 625] on ul "Total 87 opportunities 1 2 3 4 5 ••• 9" at bounding box center [868, 634] width 627 height 19
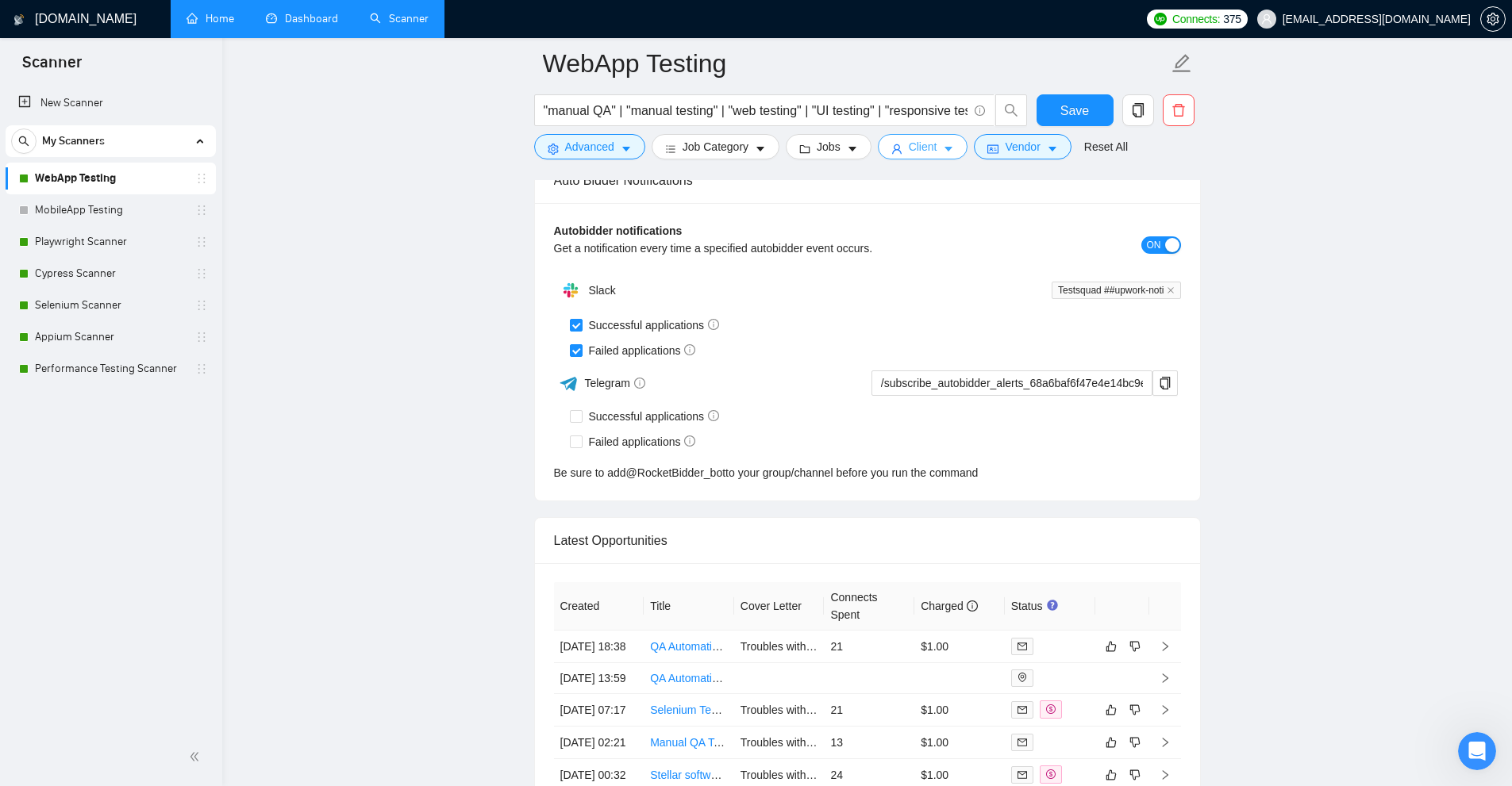
click at [917, 147] on span "Client" at bounding box center [923, 147] width 28 height 18
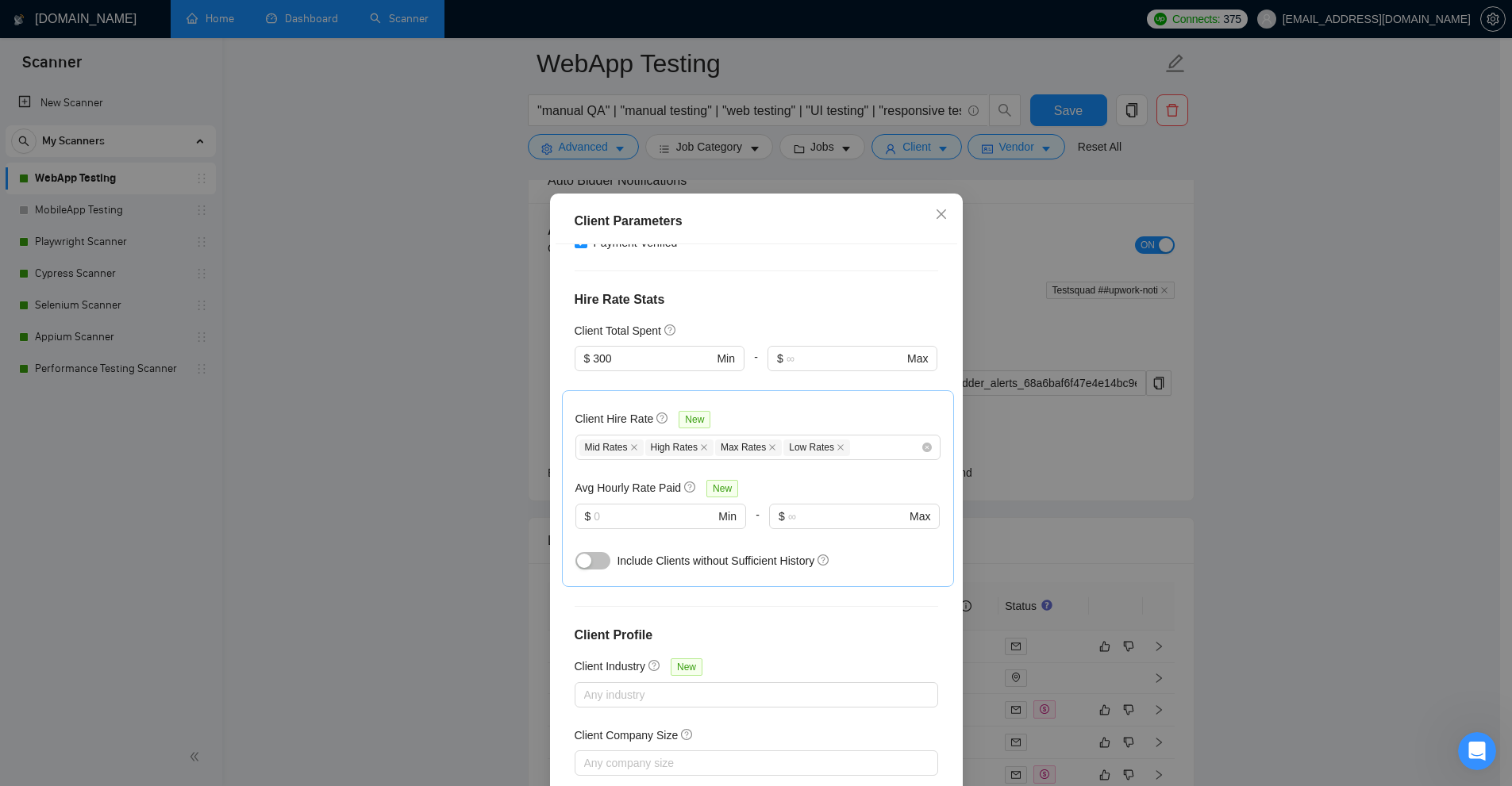
scroll to position [79, 0]
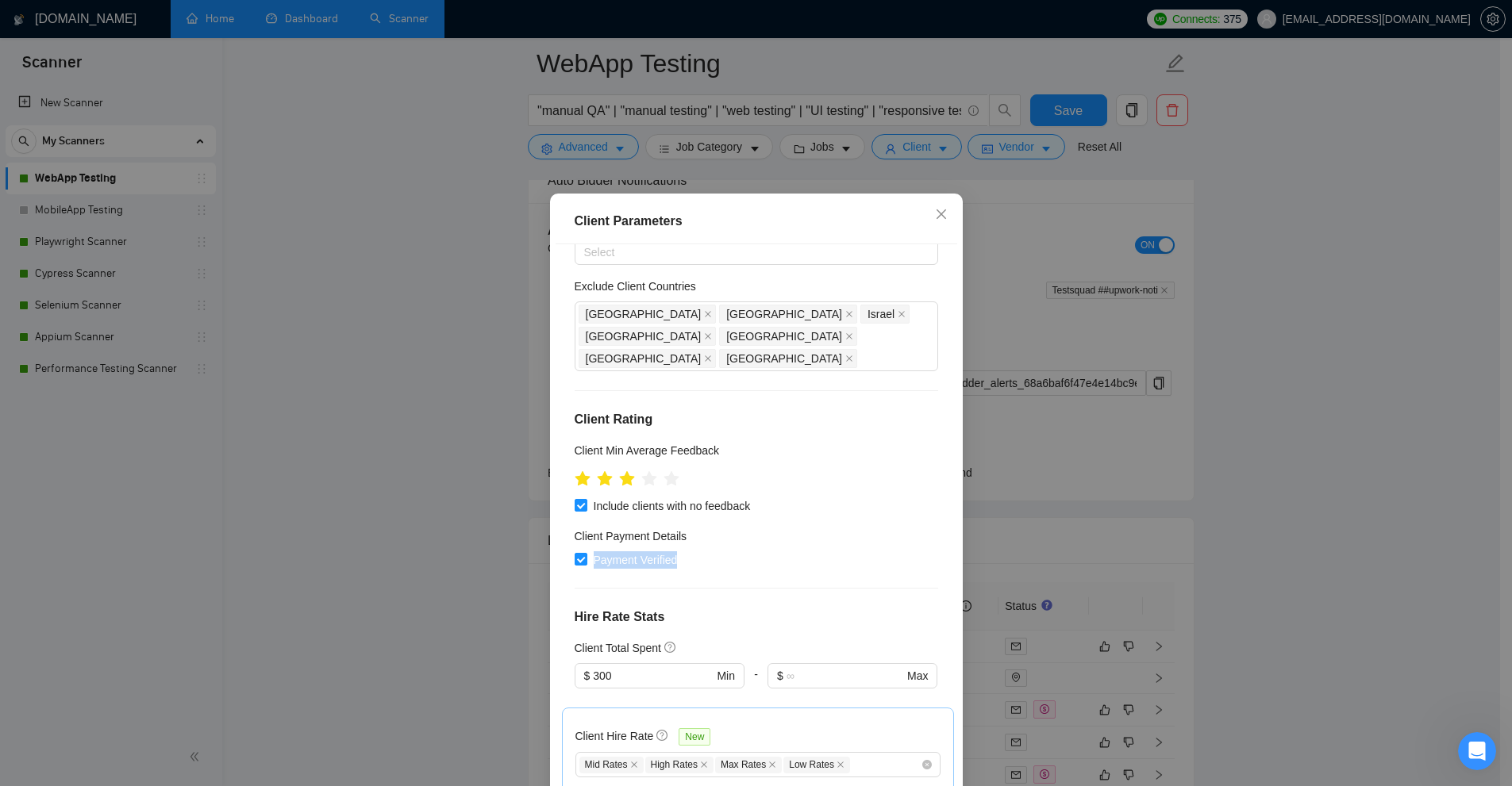
drag, startPoint x: 760, startPoint y: 550, endPoint x: 775, endPoint y: 553, distance: 15.3
click at [775, 553] on div "Client Location Include Client Countries Select Exclude Client Countries India …" at bounding box center [756, 519] width 402 height 551
drag, startPoint x: 798, startPoint y: 548, endPoint x: 791, endPoint y: 539, distance: 11.4
click at [799, 548] on div "Client Location Include Client Countries Select Exclude Client Countries India …" at bounding box center [756, 519] width 402 height 551
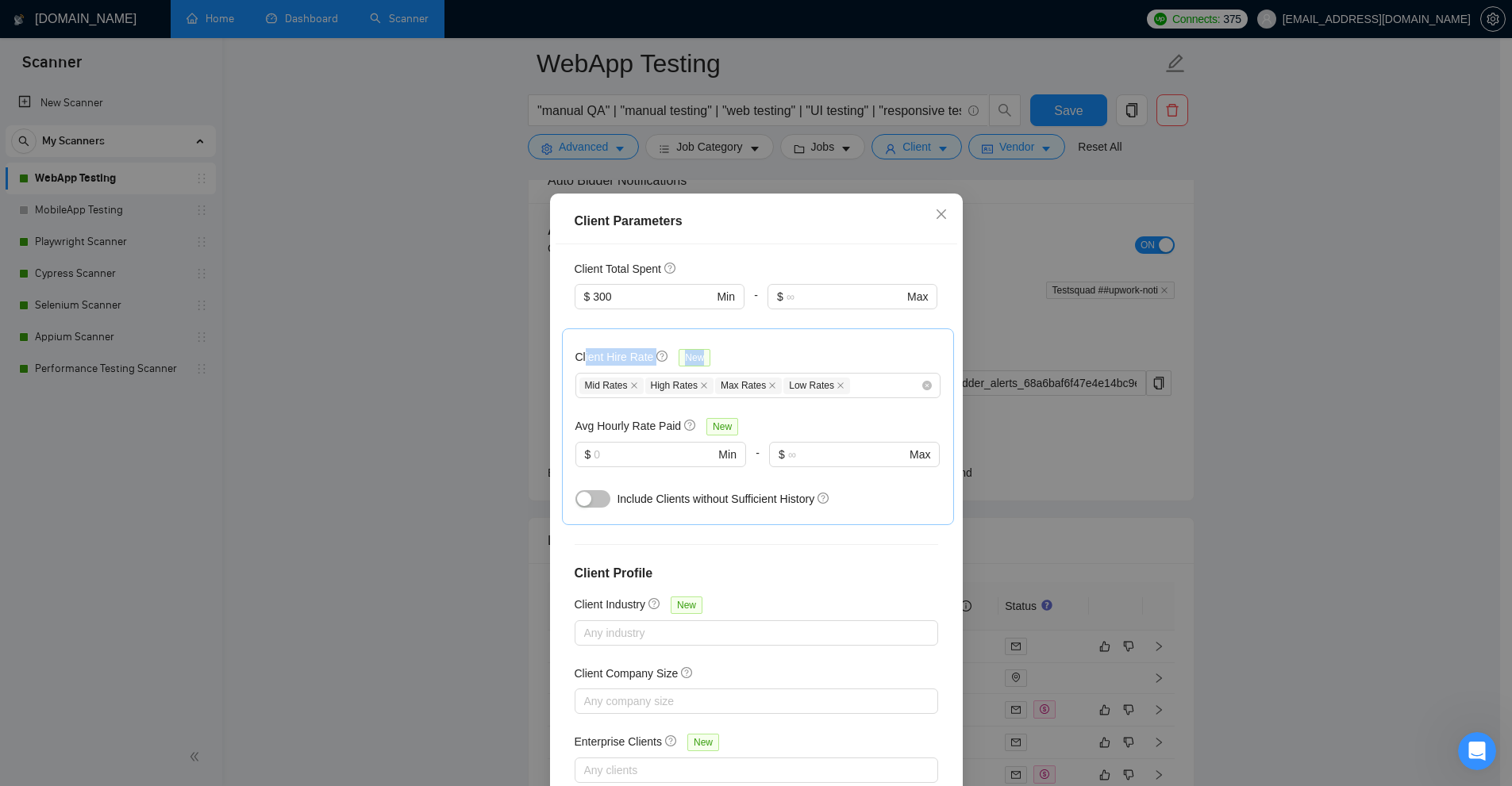
drag, startPoint x: 579, startPoint y: 341, endPoint x: 813, endPoint y: 324, distance: 234.6
click at [807, 348] on div "Client Hire Rate New" at bounding box center [758, 360] width 365 height 24
click at [814, 341] on div "Client Hire Rate New Mid Rates High Rates Max Rates Low Rates Avg Hourly Rate P…" at bounding box center [758, 426] width 365 height 170
drag, startPoint x: 615, startPoint y: 476, endPoint x: 827, endPoint y: 475, distance: 212.0
click at [827, 490] on div "Include Clients without Sufficient History" at bounding box center [778, 499] width 323 height 18
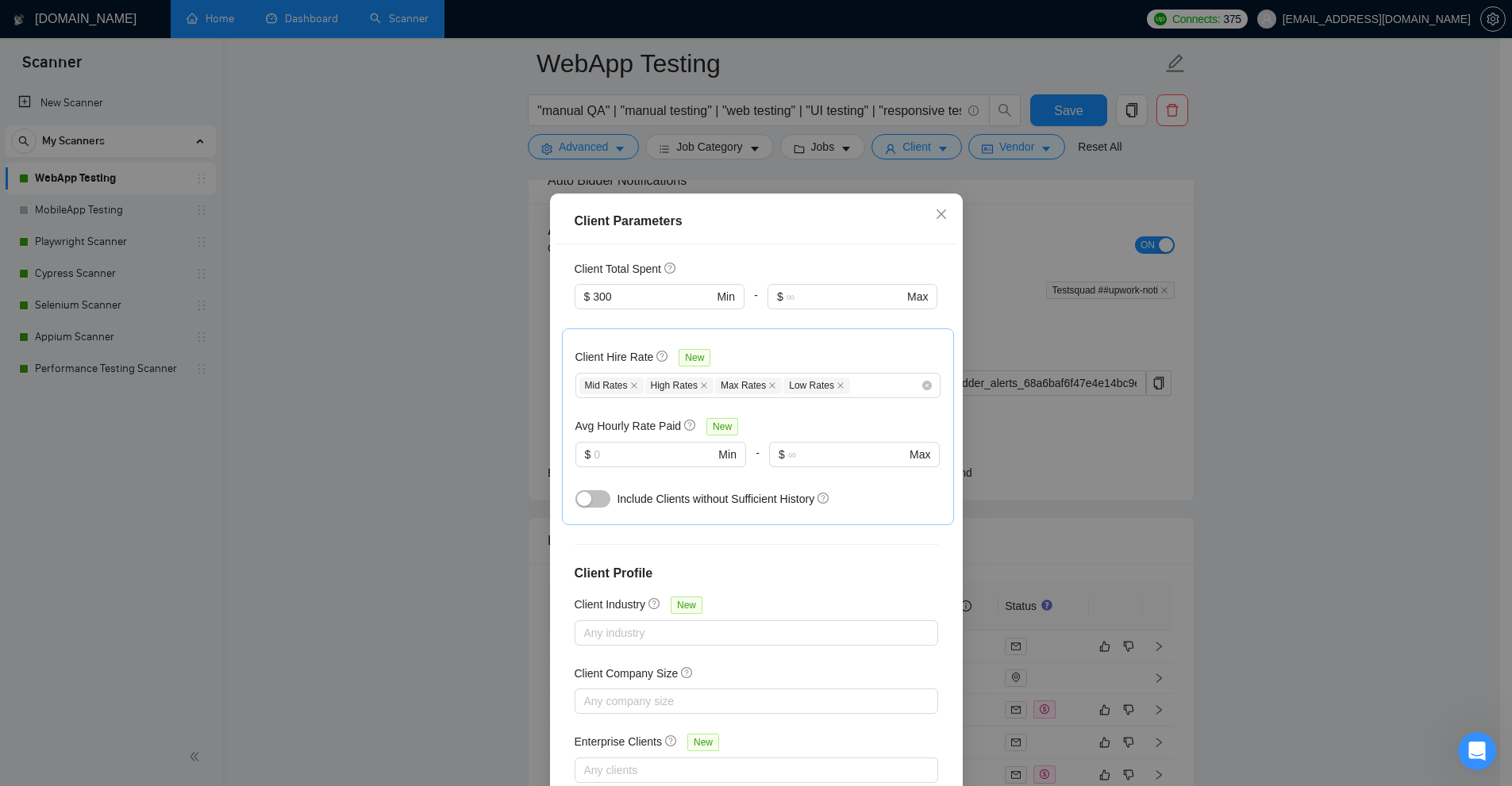
click at [856, 518] on div "Client Location Include Client Countries Select Exclude Client Countries India …" at bounding box center [756, 519] width 402 height 551
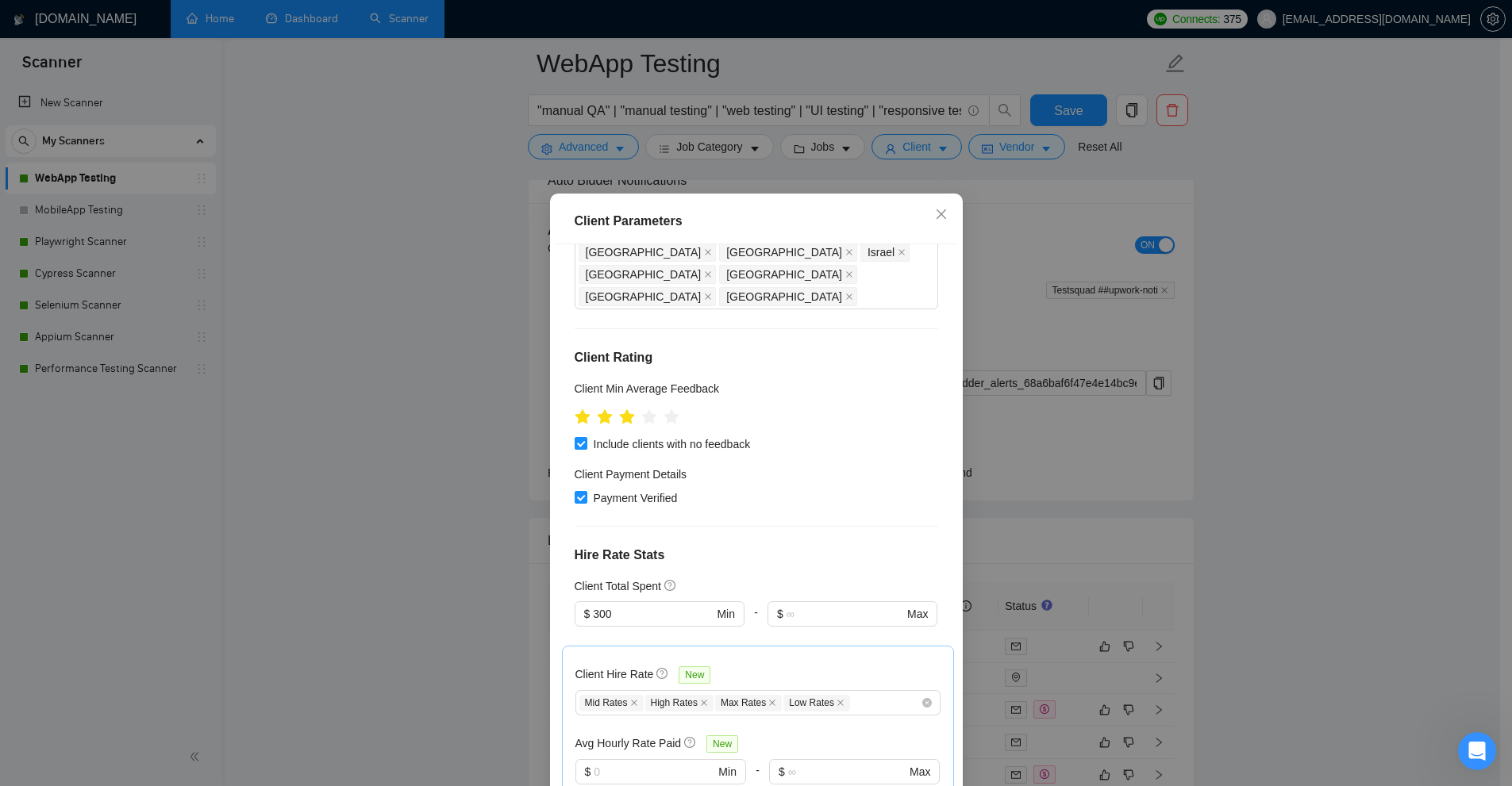
click at [1021, 368] on div "Client Parameters Client Location Include Client Countries Select Exclude Clien…" at bounding box center [756, 393] width 1512 height 786
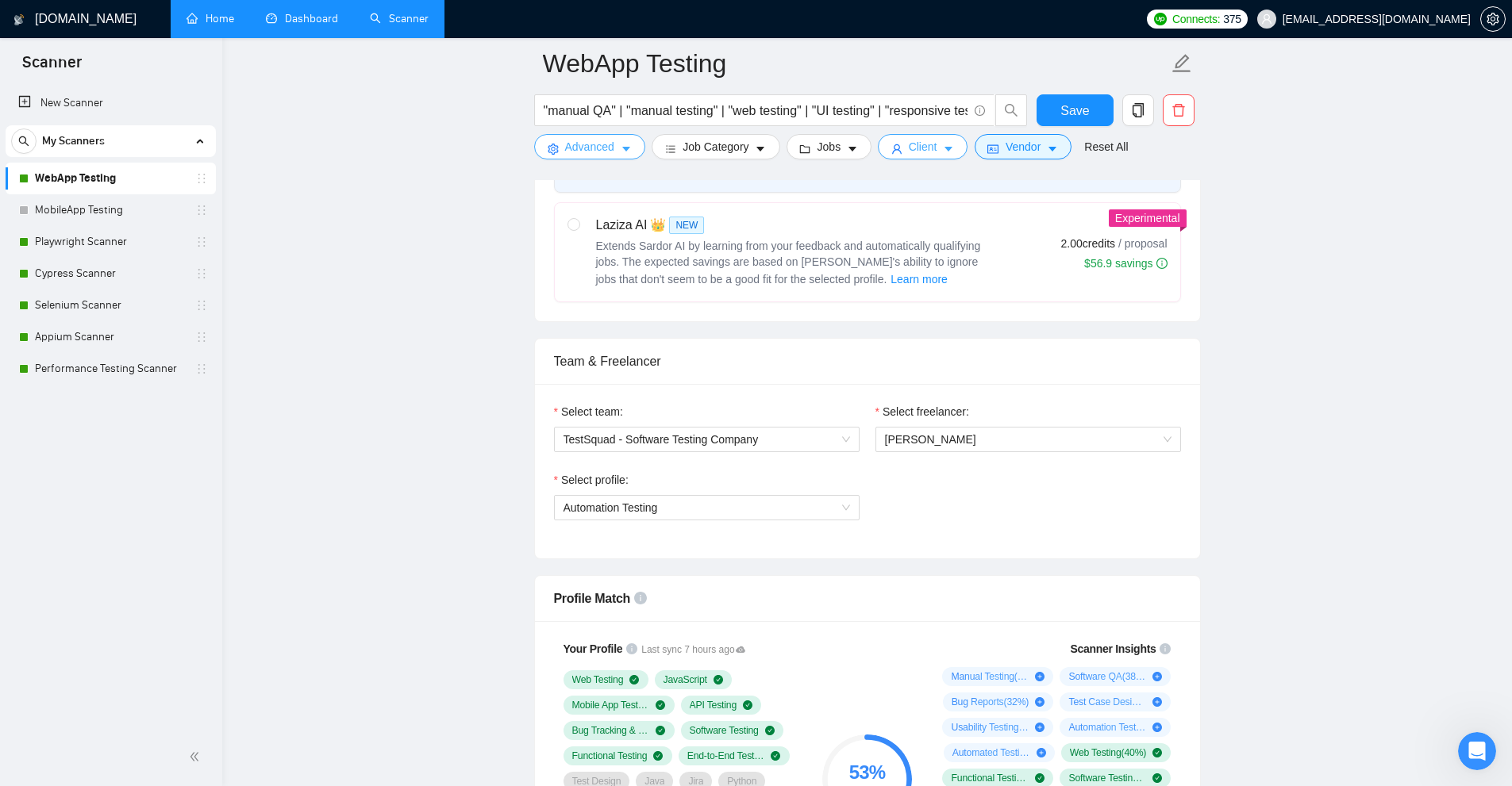
scroll to position [0, 0]
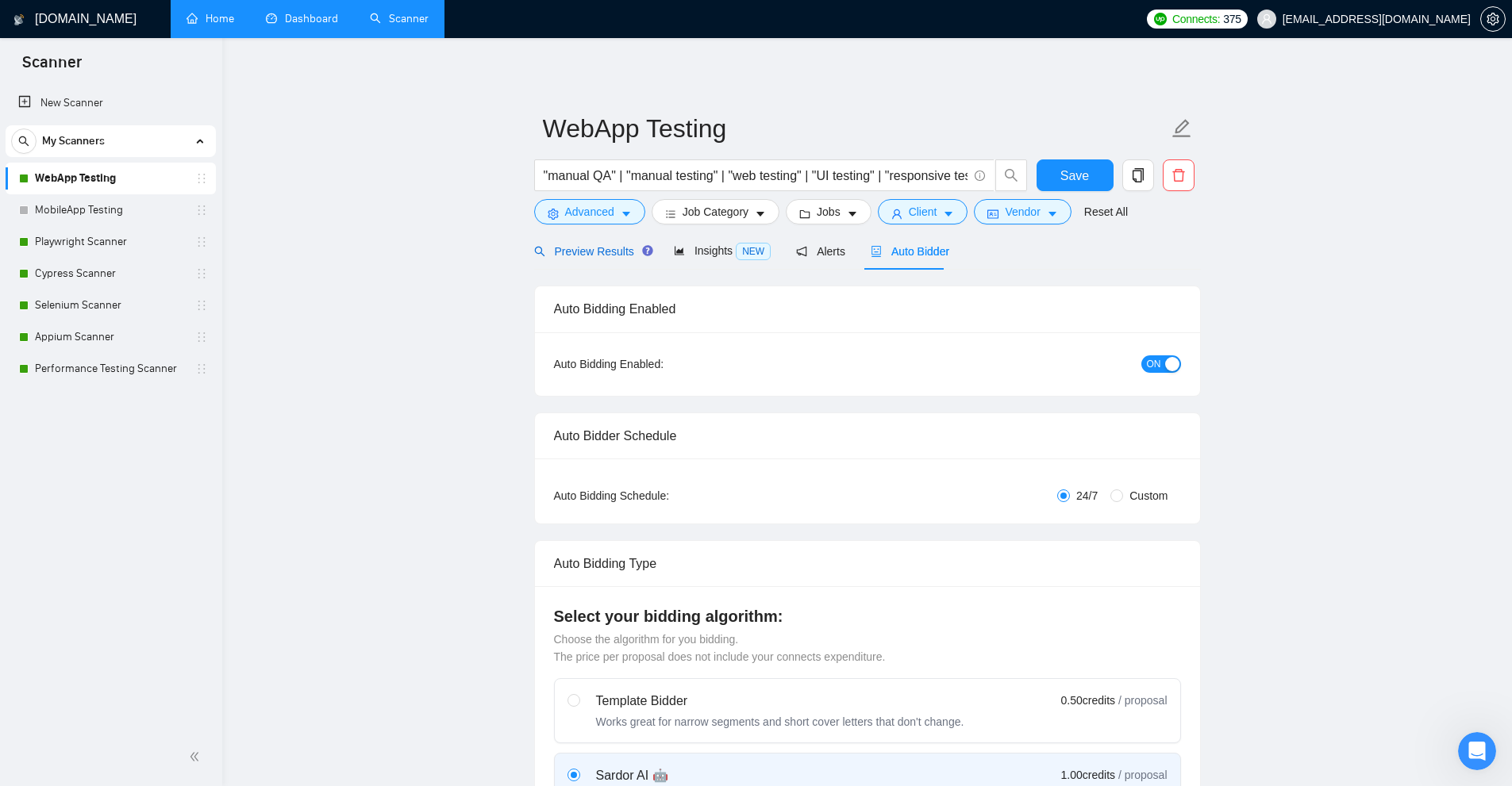
click at [601, 245] on span "Preview Results" at bounding box center [591, 251] width 114 height 13
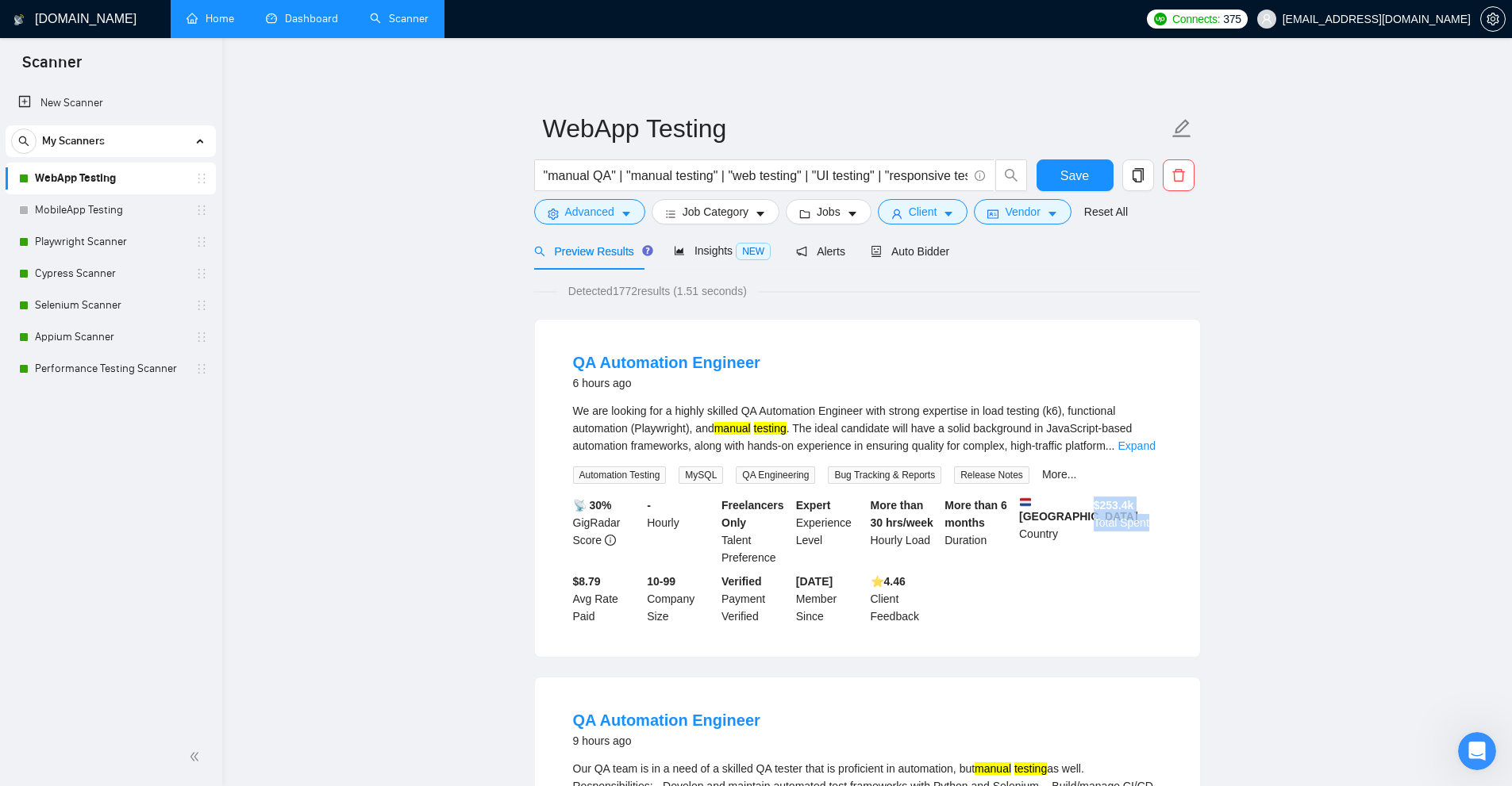
drag, startPoint x: 1093, startPoint y: 500, endPoint x: 1187, endPoint y: 550, distance: 106.5
click at [1184, 548] on div "QA Automation Engineer 6 hours ago We are looking for a highly skilled QA Autom…" at bounding box center [867, 488] width 665 height 337
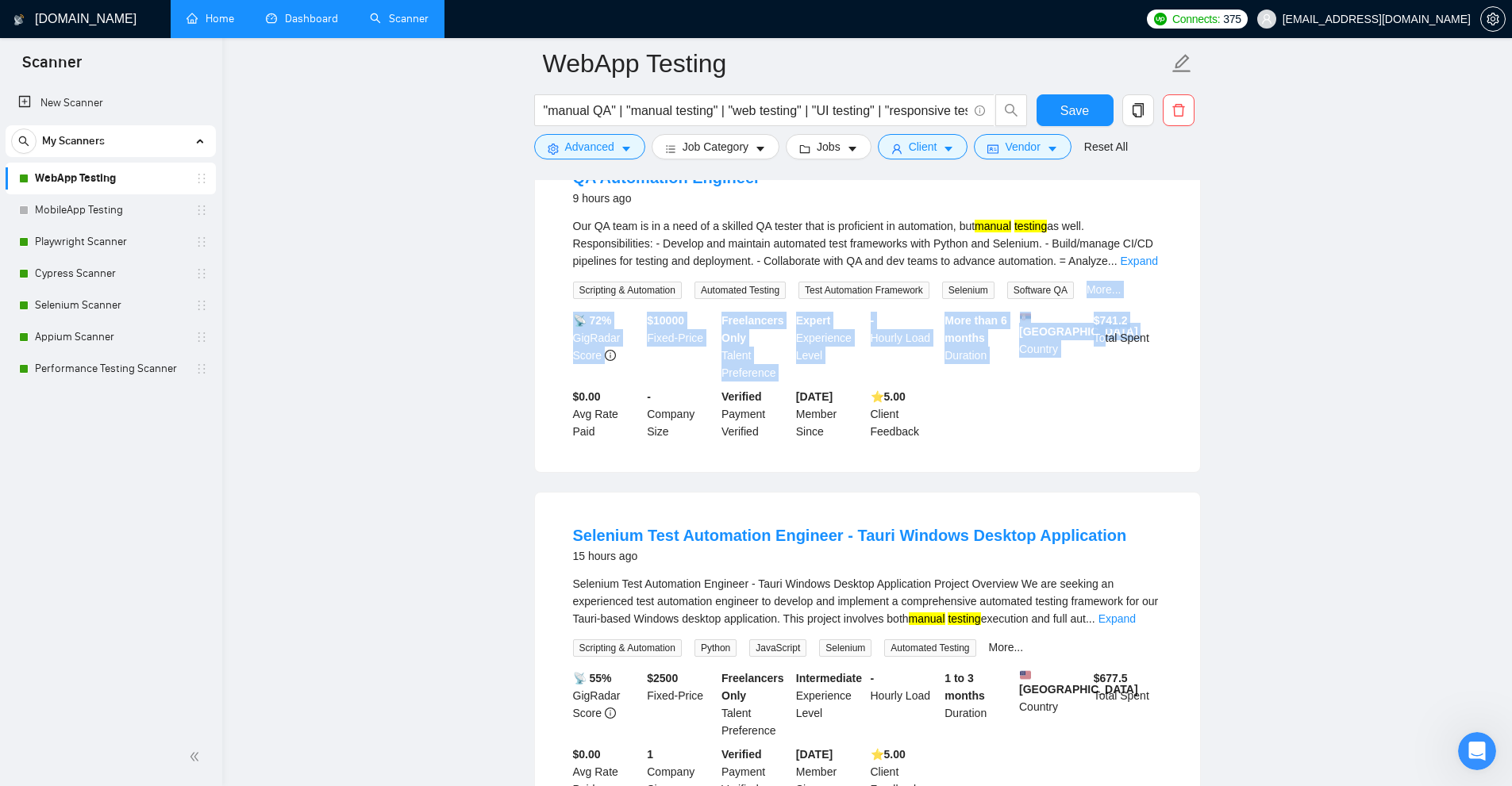
drag, startPoint x: 1126, startPoint y: 374, endPoint x: 1152, endPoint y: 395, distance: 33.4
click at [1137, 380] on li "QA Automation Engineer 9 hours ago Our QA team is in a need of a skilled QA tes…" at bounding box center [868, 303] width 627 height 299
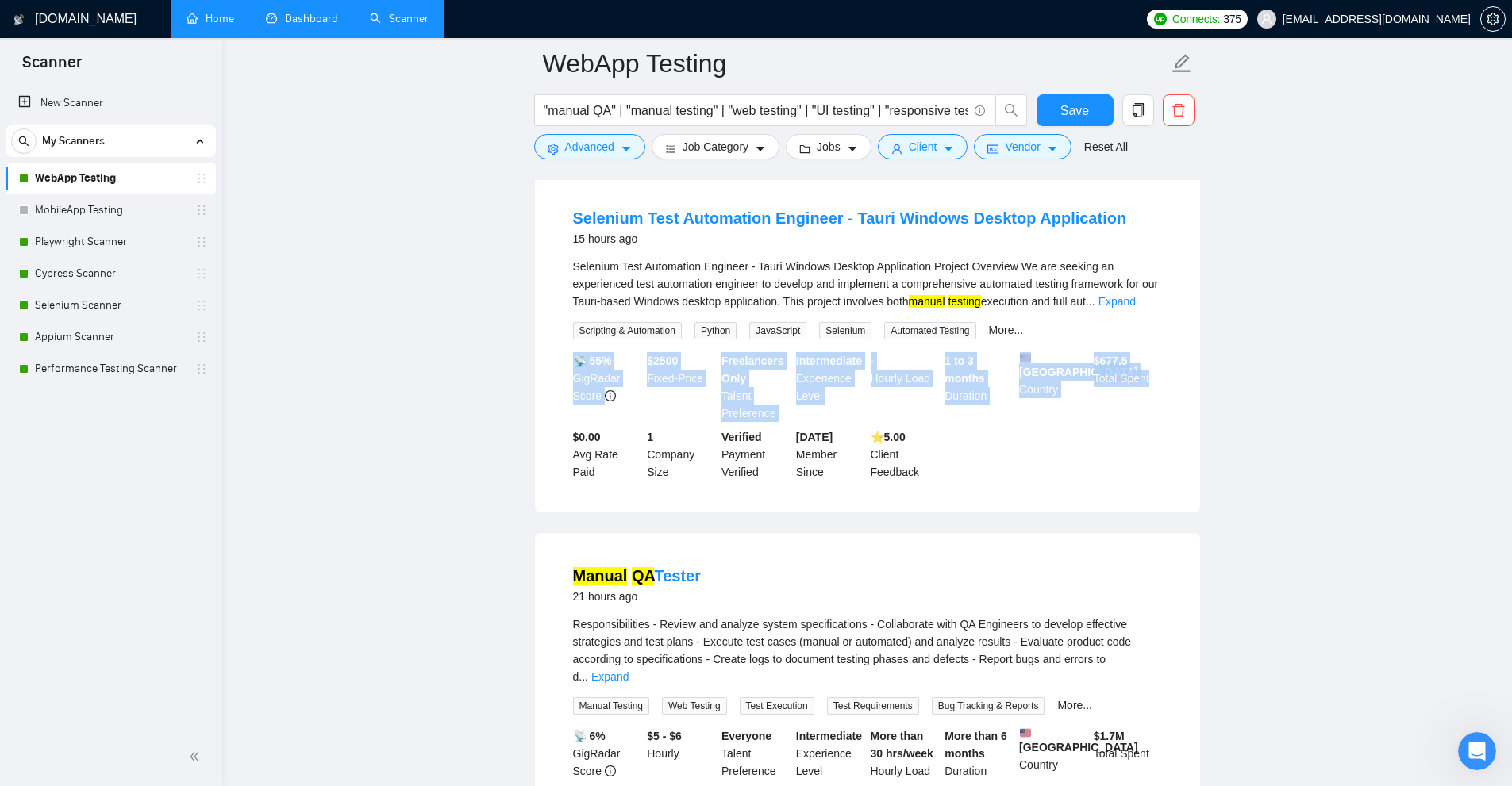
drag, startPoint x: 1096, startPoint y: 324, endPoint x: 1164, endPoint y: 441, distance: 135.3
click at [1161, 440] on li "Selenium Test Automation Engineer - Tauri Windows Desktop Application 15 hours …" at bounding box center [868, 344] width 627 height 299
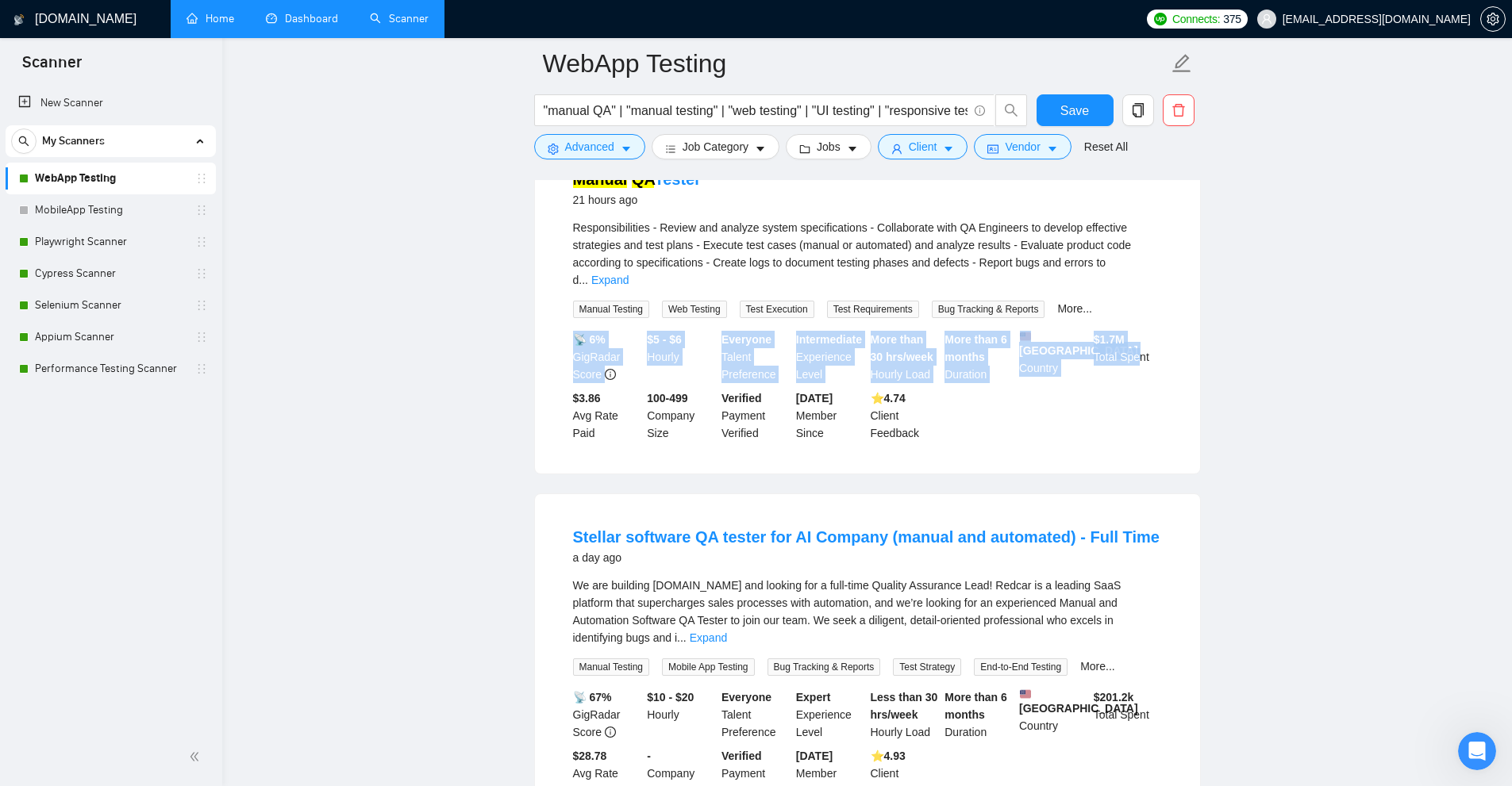
drag, startPoint x: 1101, startPoint y: 297, endPoint x: 1171, endPoint y: 388, distance: 114.8
click at [1162, 379] on li "Manual QA Tester 21 hours ago Responsibilities - Review and analyze system spec…" at bounding box center [868, 305] width 627 height 299
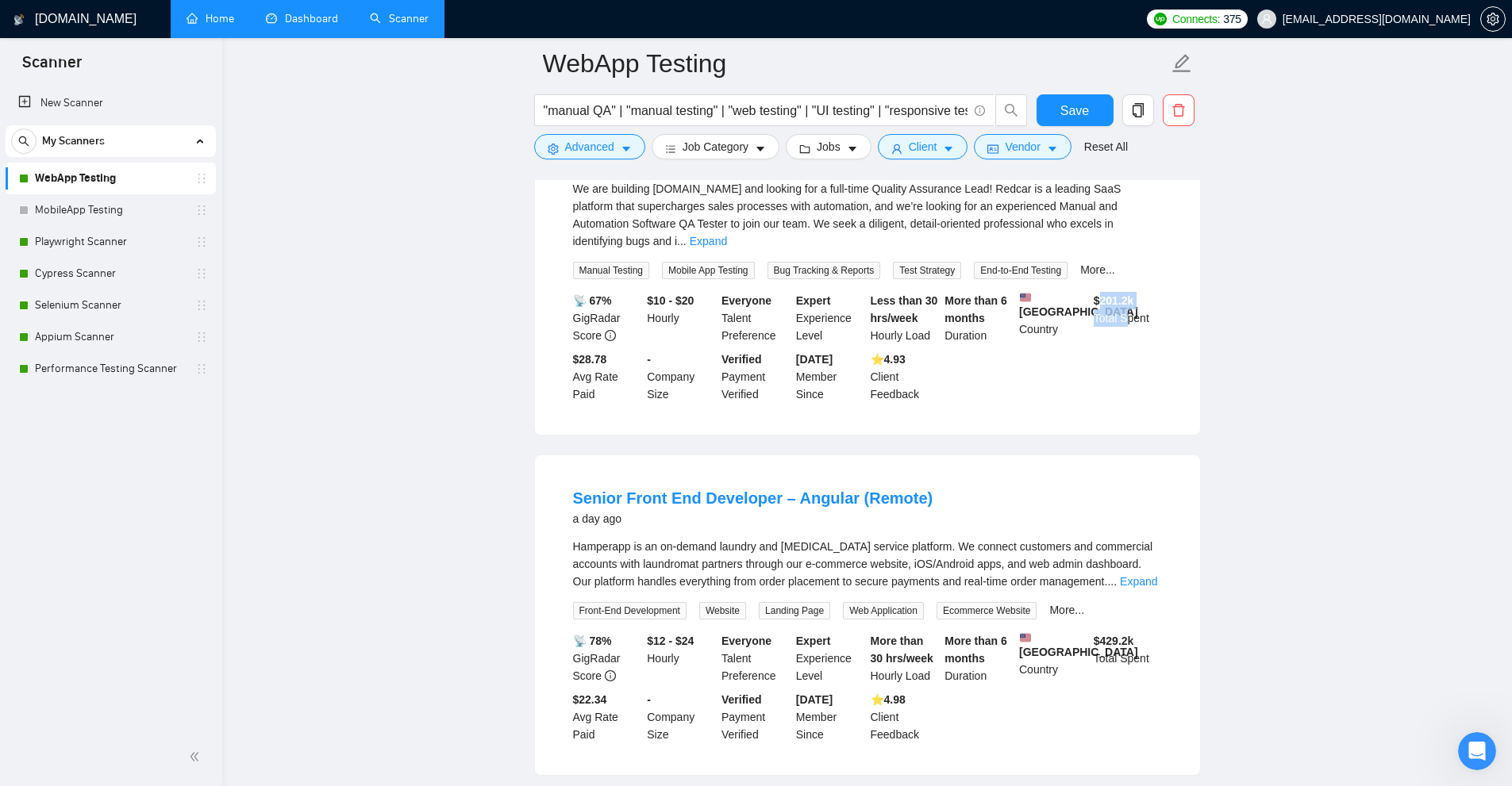
drag, startPoint x: 1096, startPoint y: 261, endPoint x: 1192, endPoint y: 333, distance: 120.0
click at [1187, 333] on div "Stellar software QA tester for AI Company (manual and automated) - Full Time a …" at bounding box center [867, 266] width 665 height 337
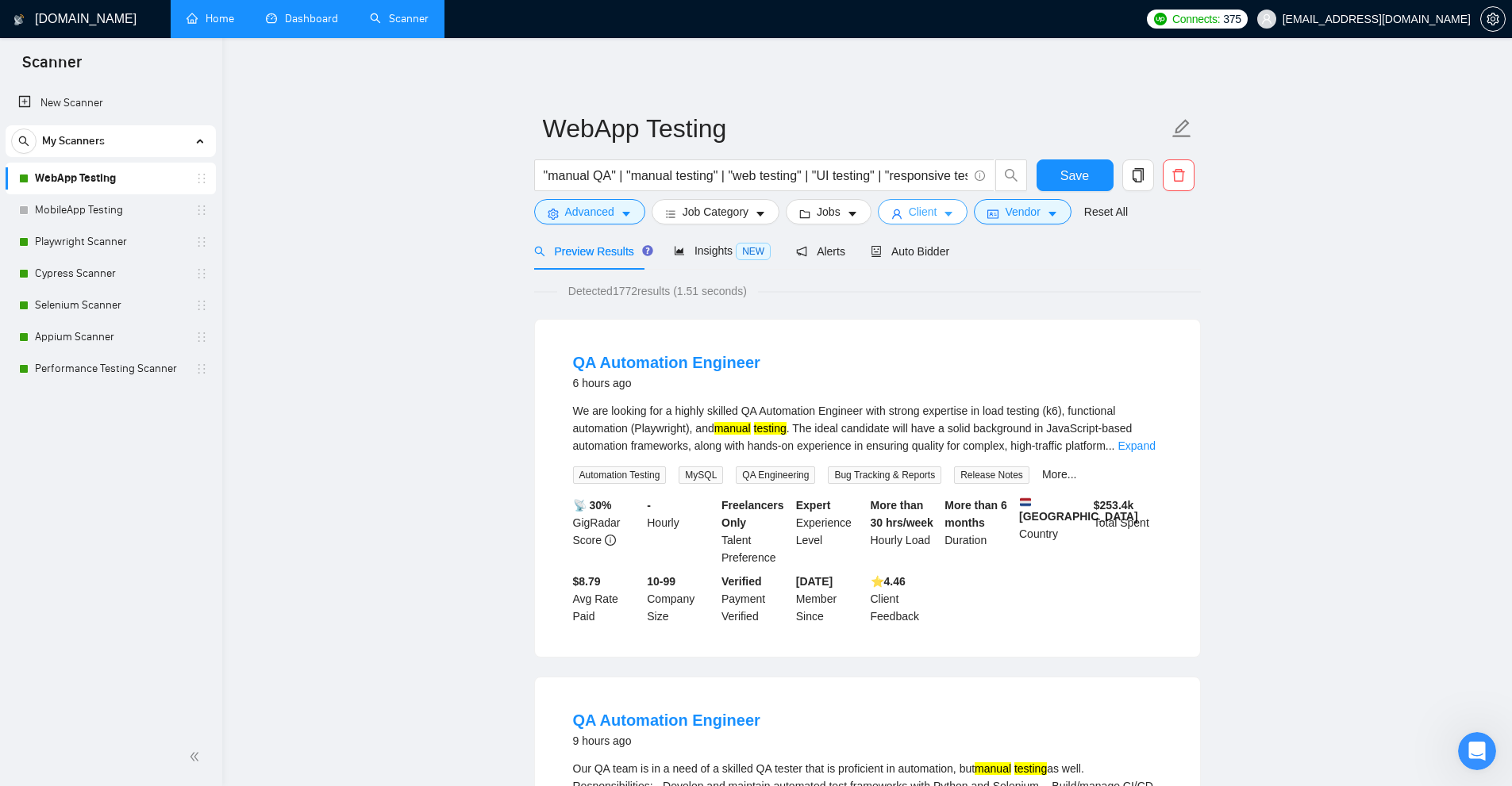
click at [933, 207] on button "Client" at bounding box center [923, 211] width 90 height 25
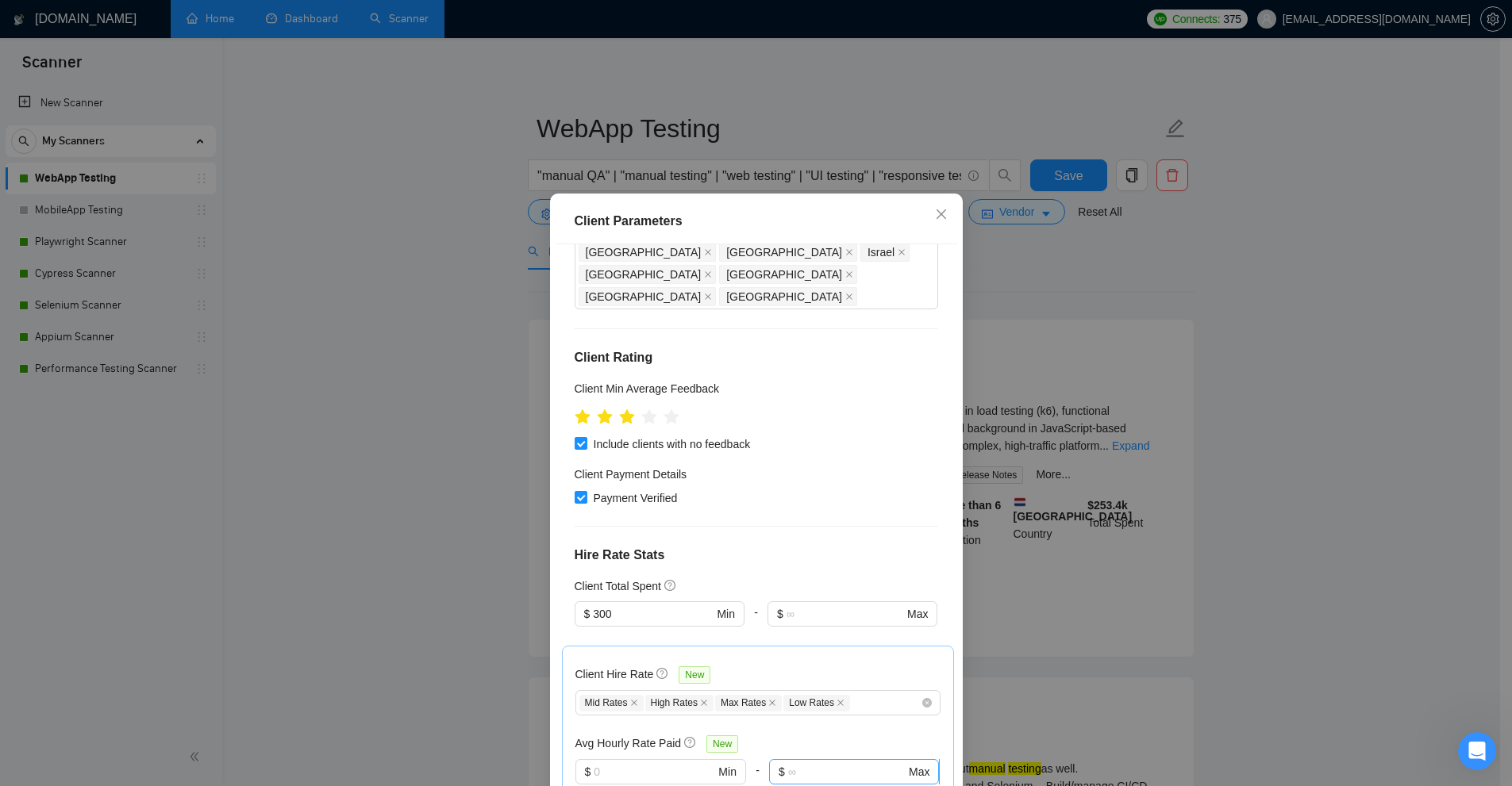
scroll to position [458, 0]
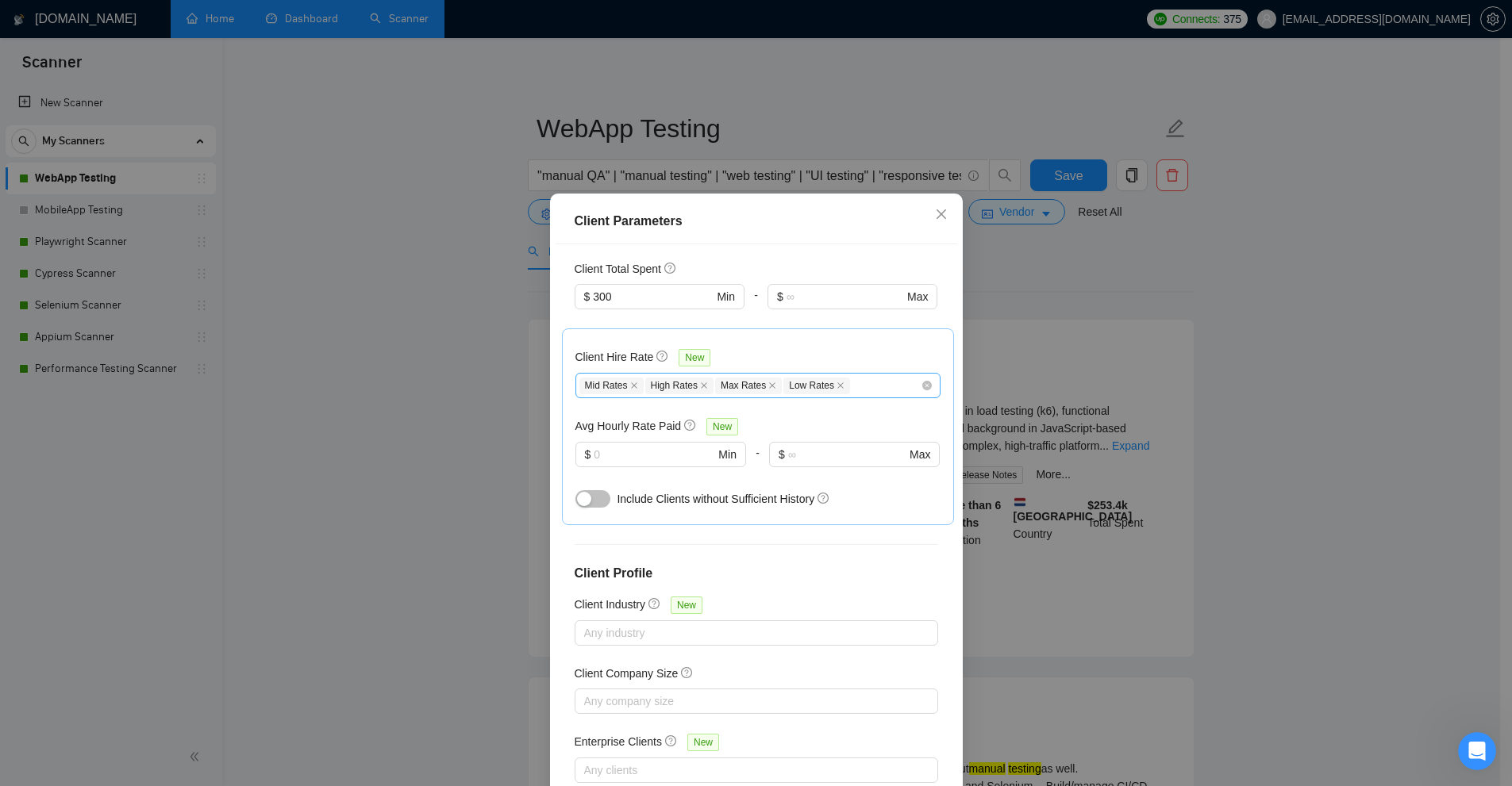
click at [857, 376] on div "Mid Rates High Rates Max Rates Low Rates" at bounding box center [750, 385] width 341 height 19
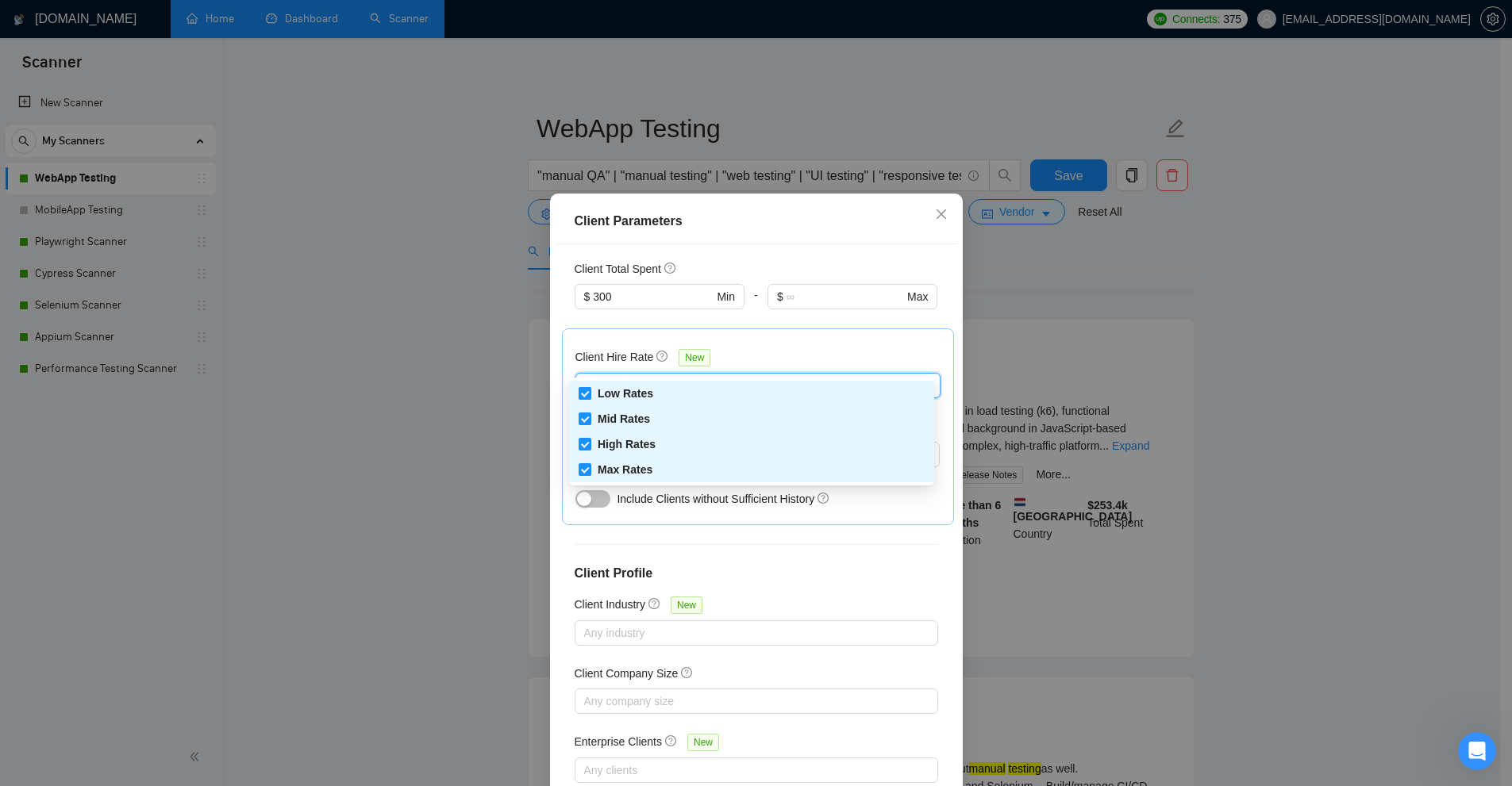
click at [610, 397] on span "Low Rates" at bounding box center [625, 393] width 55 height 13
click at [590, 397] on input "Low Rates" at bounding box center [584, 393] width 11 height 11
checkbox input "false"
click at [601, 419] on span "Mid Rates" at bounding box center [623, 419] width 53 height 13
click at [590, 419] on input "Mid Rates" at bounding box center [584, 418] width 11 height 11
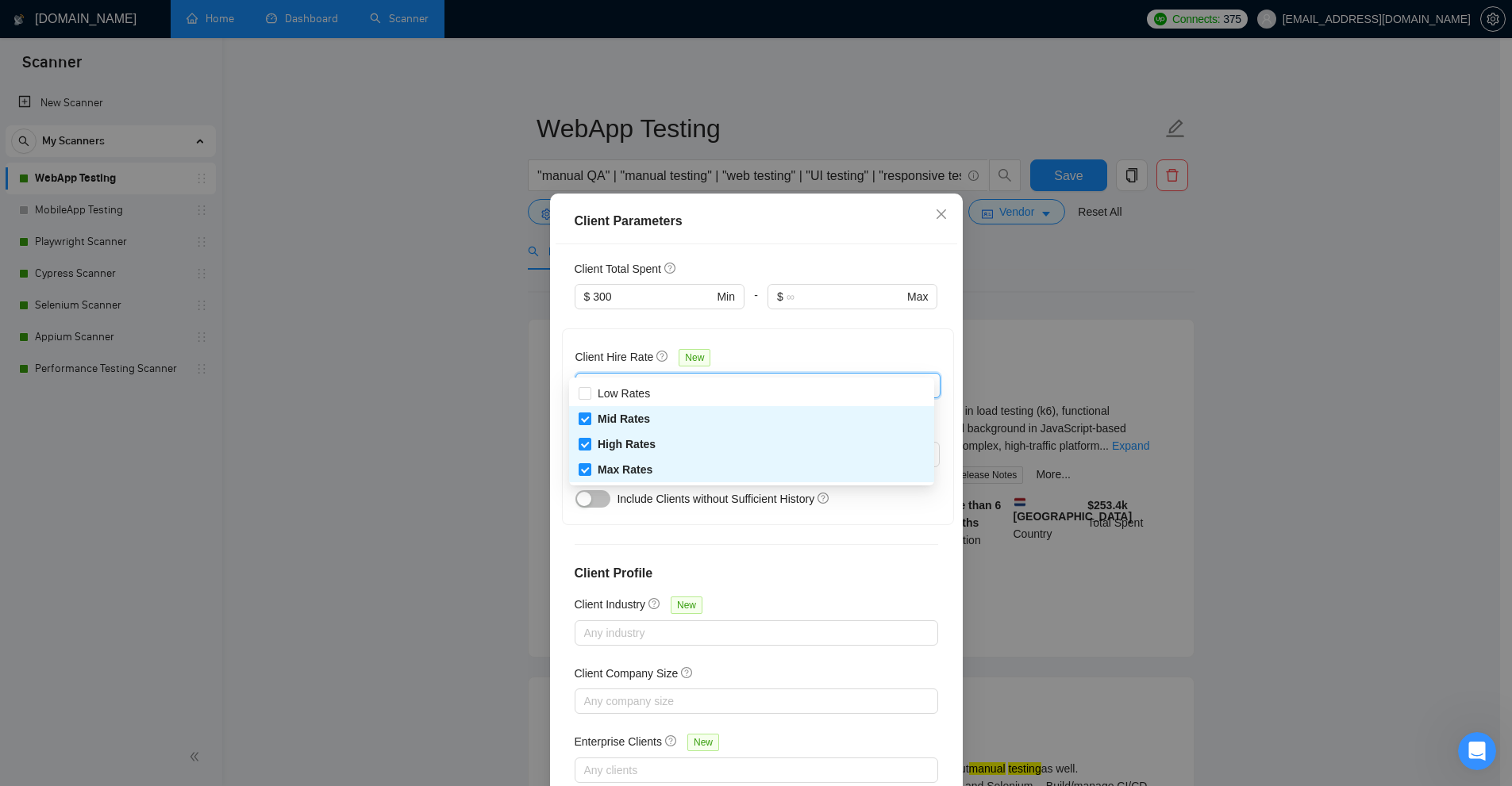
checkbox input "false"
click at [618, 448] on span "High Rates" at bounding box center [626, 445] width 58 height 13
click at [590, 448] on input "High Rates" at bounding box center [584, 444] width 11 height 11
checkbox input "false"
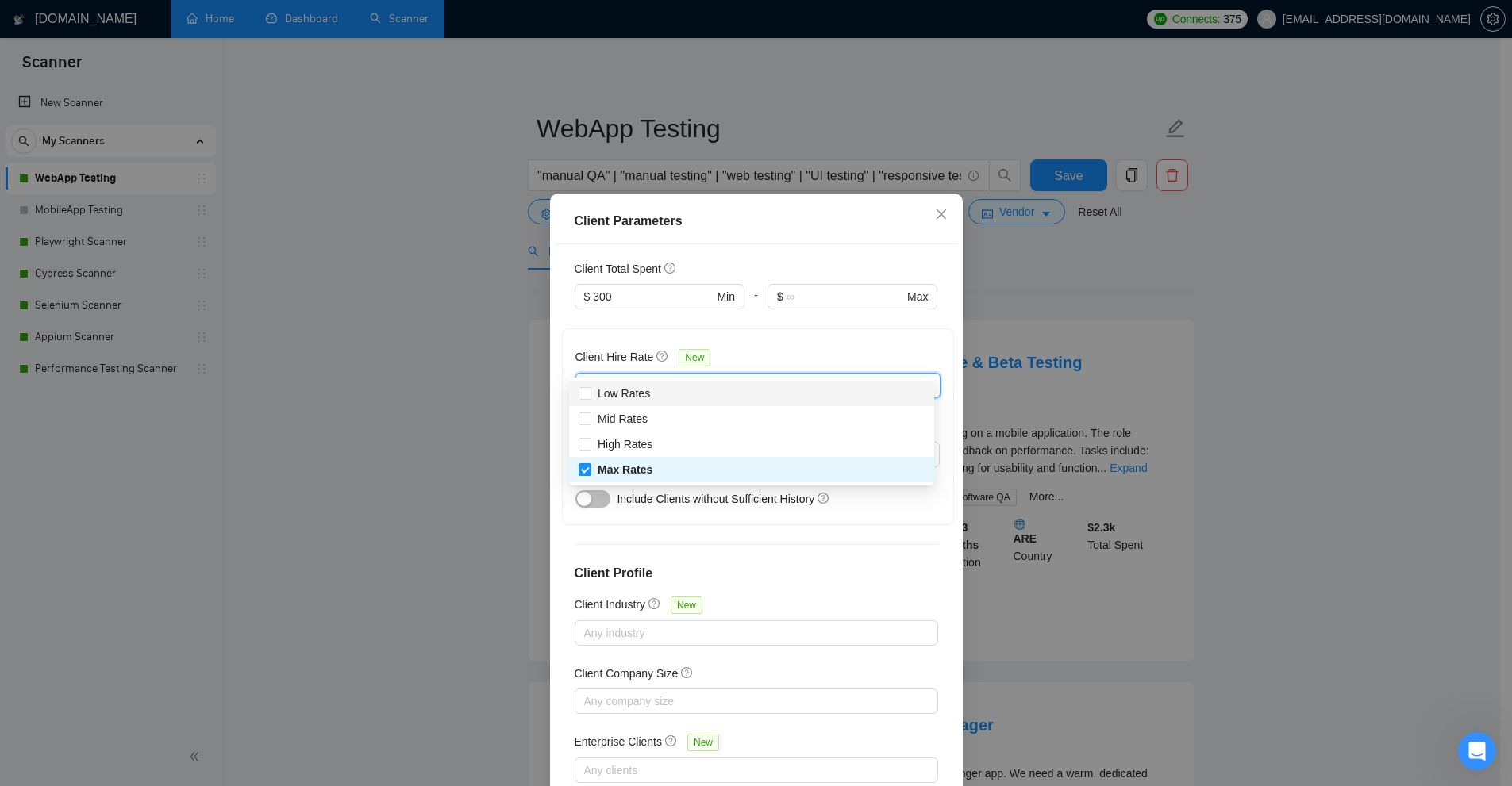
click at [1006, 520] on div "Client Parameters Client Location Include Client Countries Select Exclude Clien…" at bounding box center [756, 393] width 1512 height 786
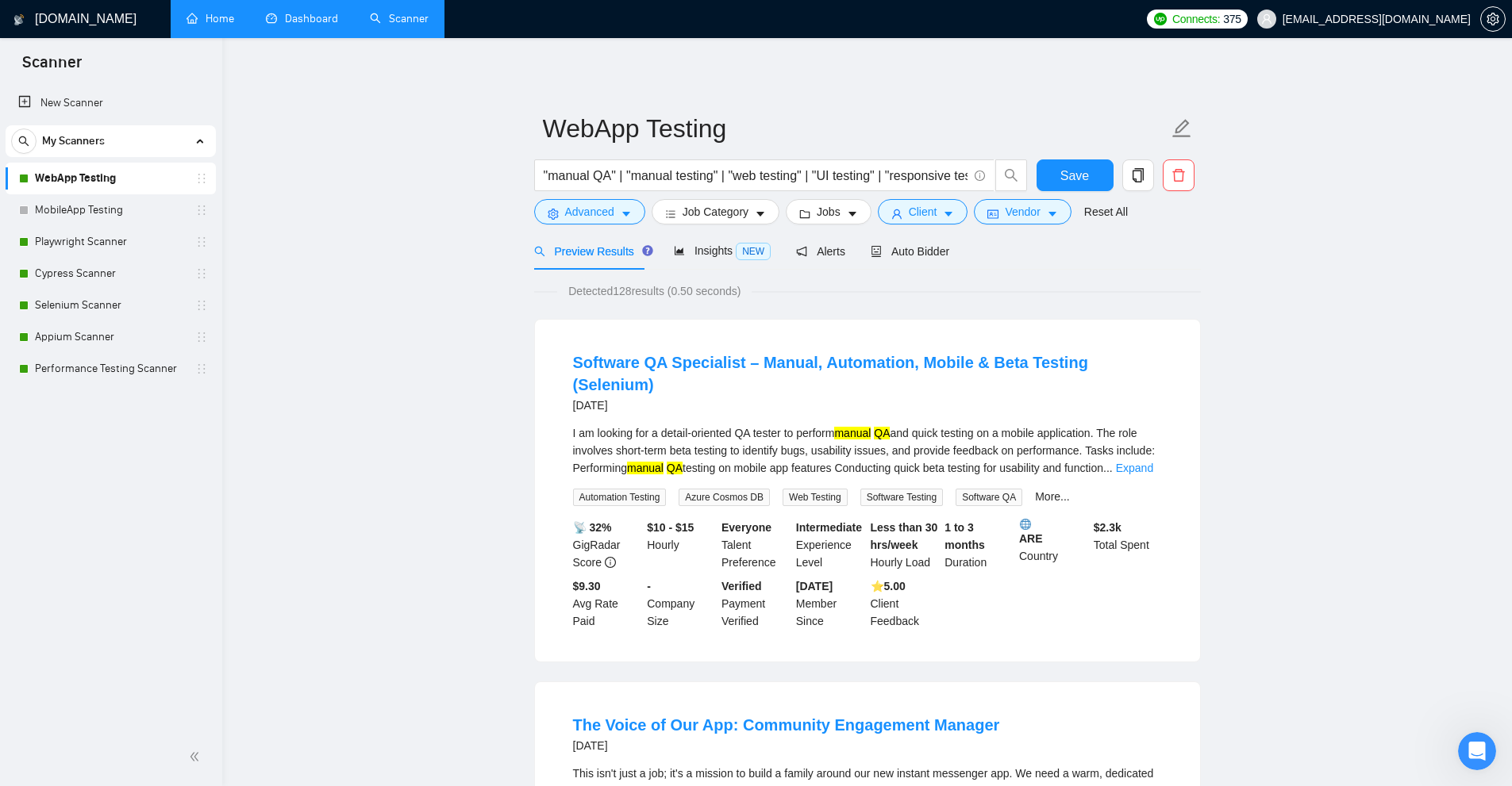
click at [301, 25] on link "Dashboard" at bounding box center [302, 19] width 72 height 14
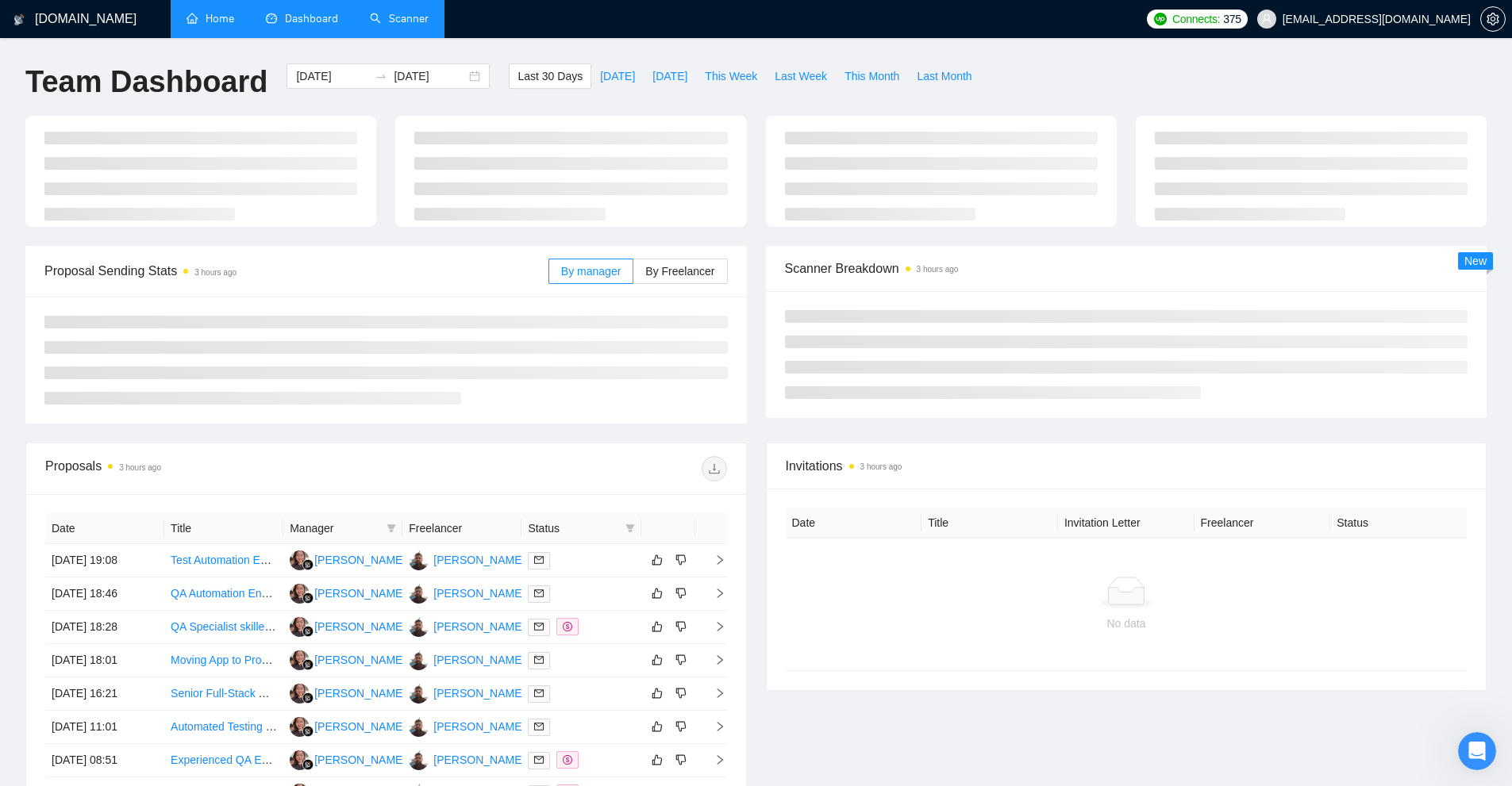
type input "[DATE]"
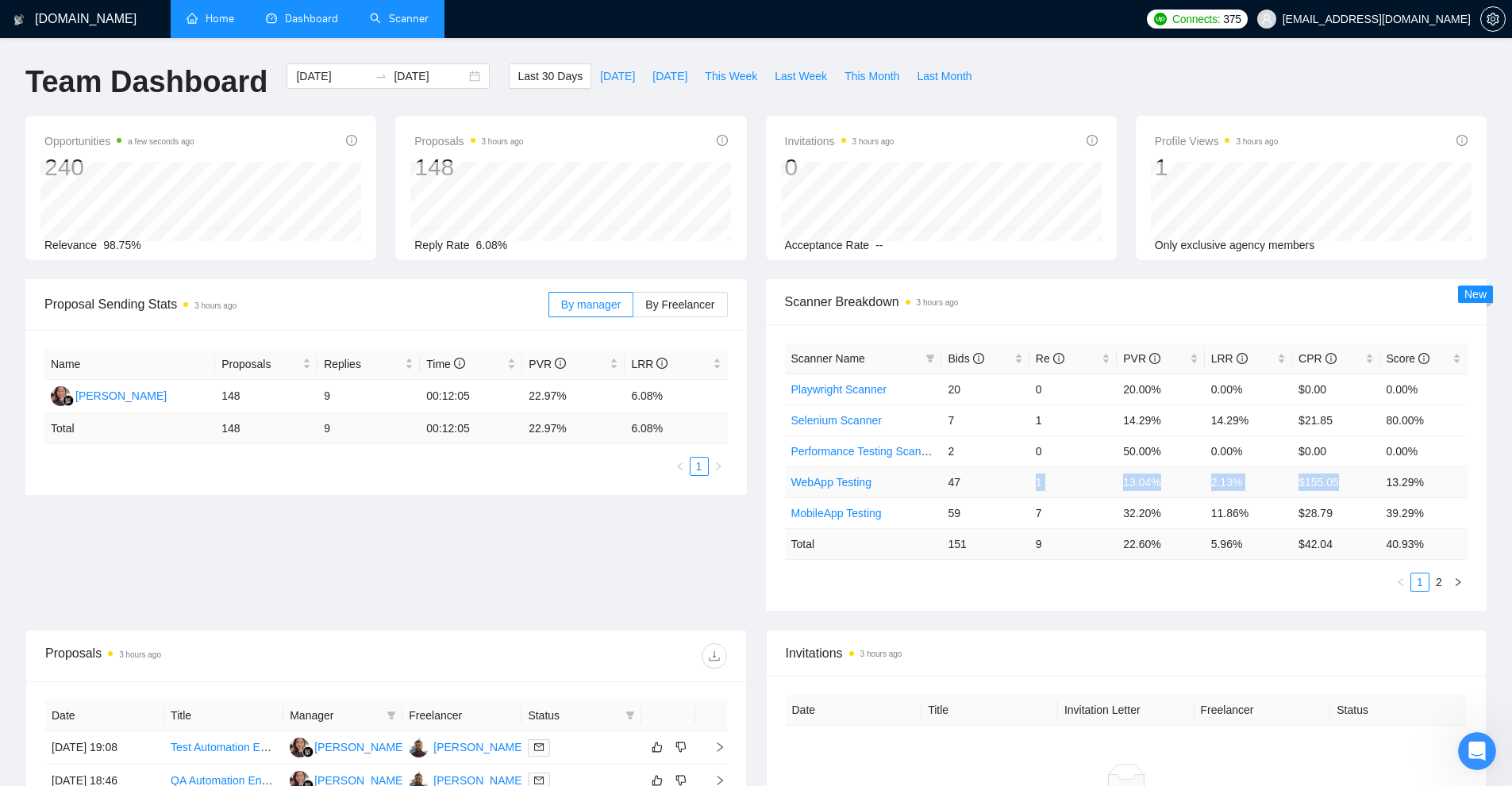
drag, startPoint x: 1355, startPoint y: 482, endPoint x: 1093, endPoint y: 493, distance: 262.2
click at [977, 486] on tr "WebApp Testing 47 1 13.04% 2.13% $155.05 13.29%" at bounding box center [1126, 482] width 683 height 31
click at [1312, 491] on td "$155.05" at bounding box center [1336, 482] width 88 height 31
click at [1333, 482] on td "$155.05" at bounding box center [1336, 482] width 88 height 31
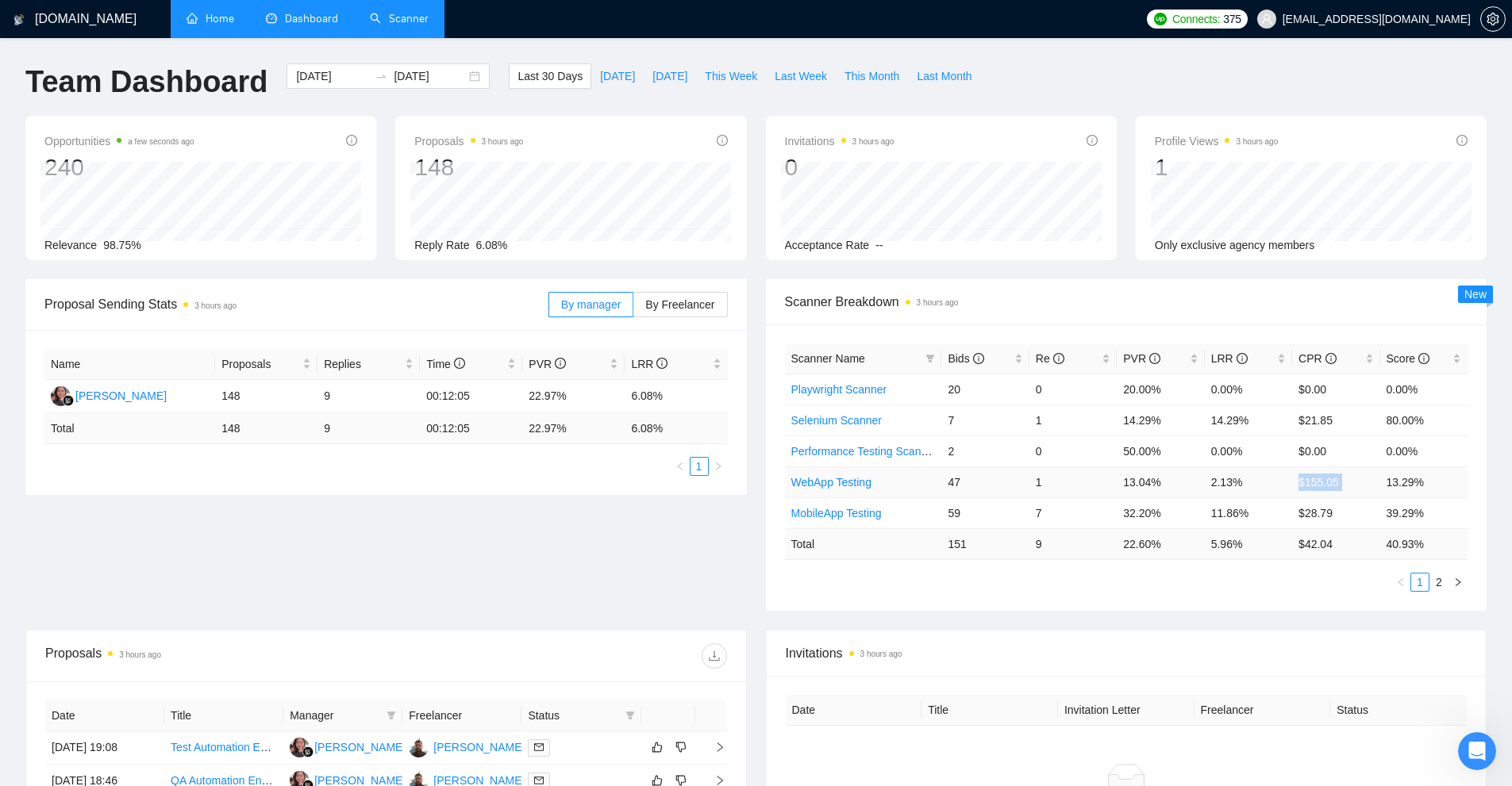
click at [1333, 482] on td "$155.05" at bounding box center [1336, 482] width 88 height 31
drag, startPoint x: 1207, startPoint y: 471, endPoint x: 1417, endPoint y: 477, distance: 210.1
click at [1417, 477] on tr "WebApp Testing 47 1 13.04% 2.13% $155.05 13.29%" at bounding box center [1126, 482] width 683 height 31
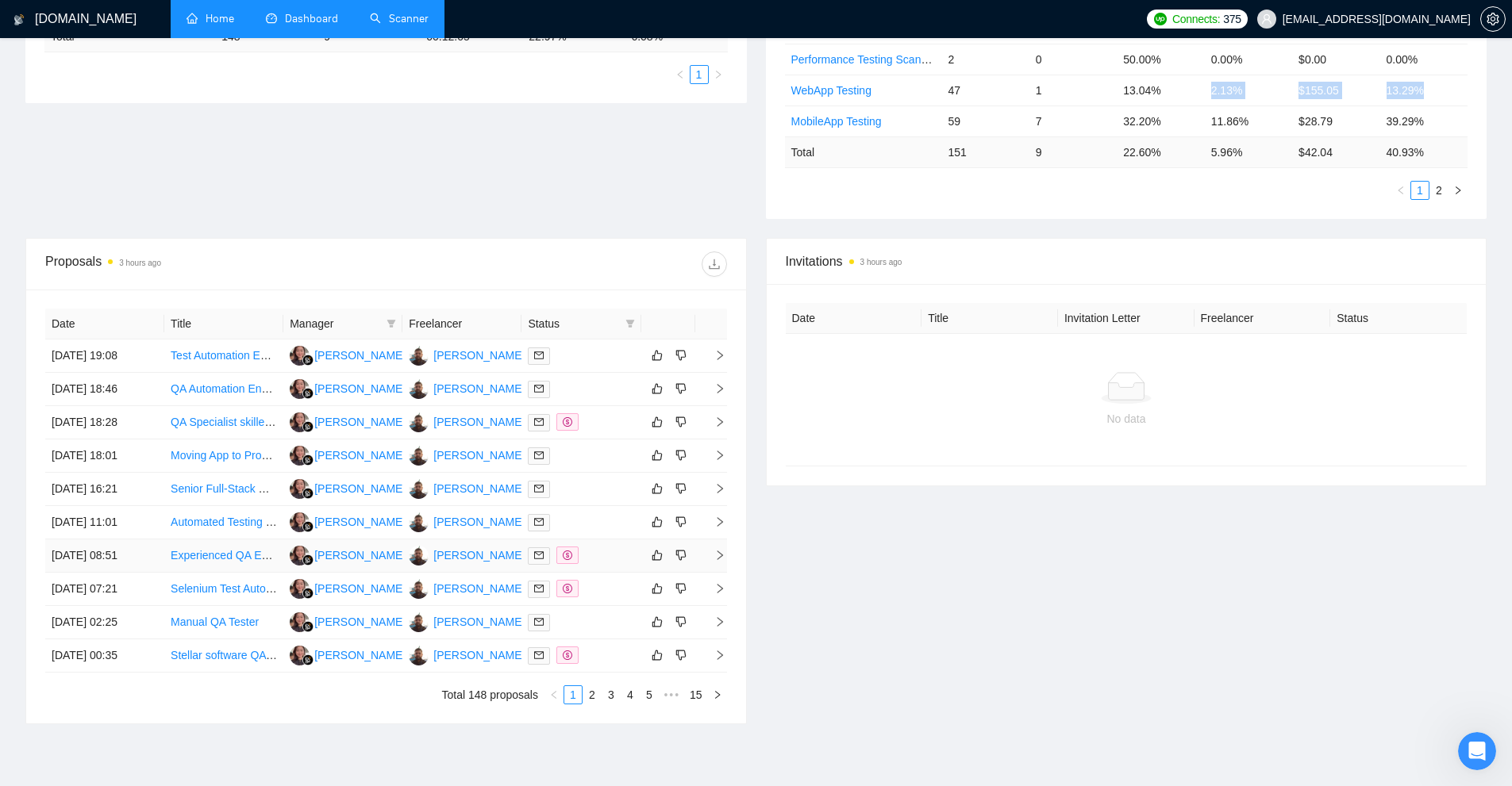
scroll to position [75, 0]
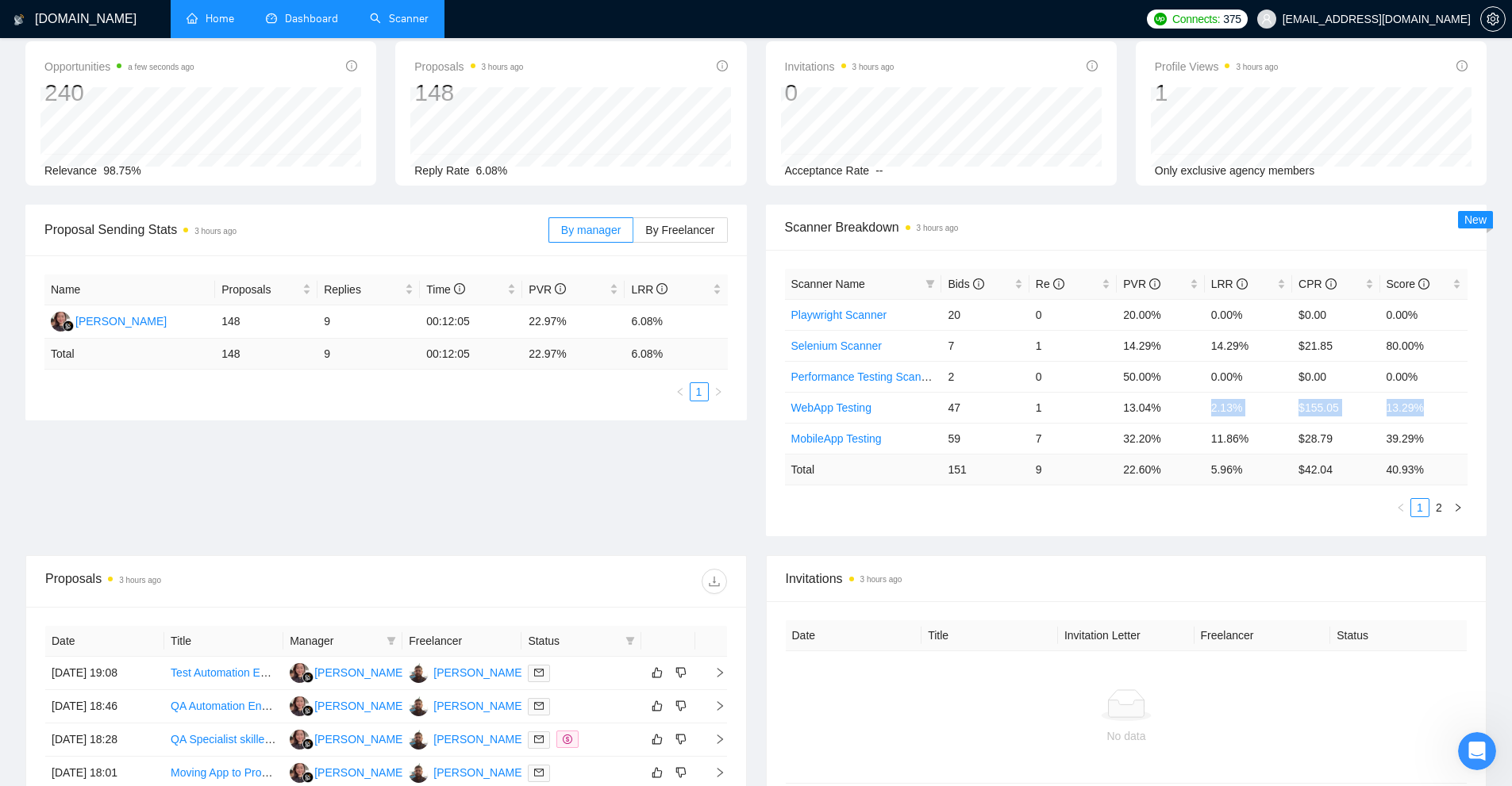
click at [416, 25] on link "Scanner" at bounding box center [399, 19] width 58 height 14
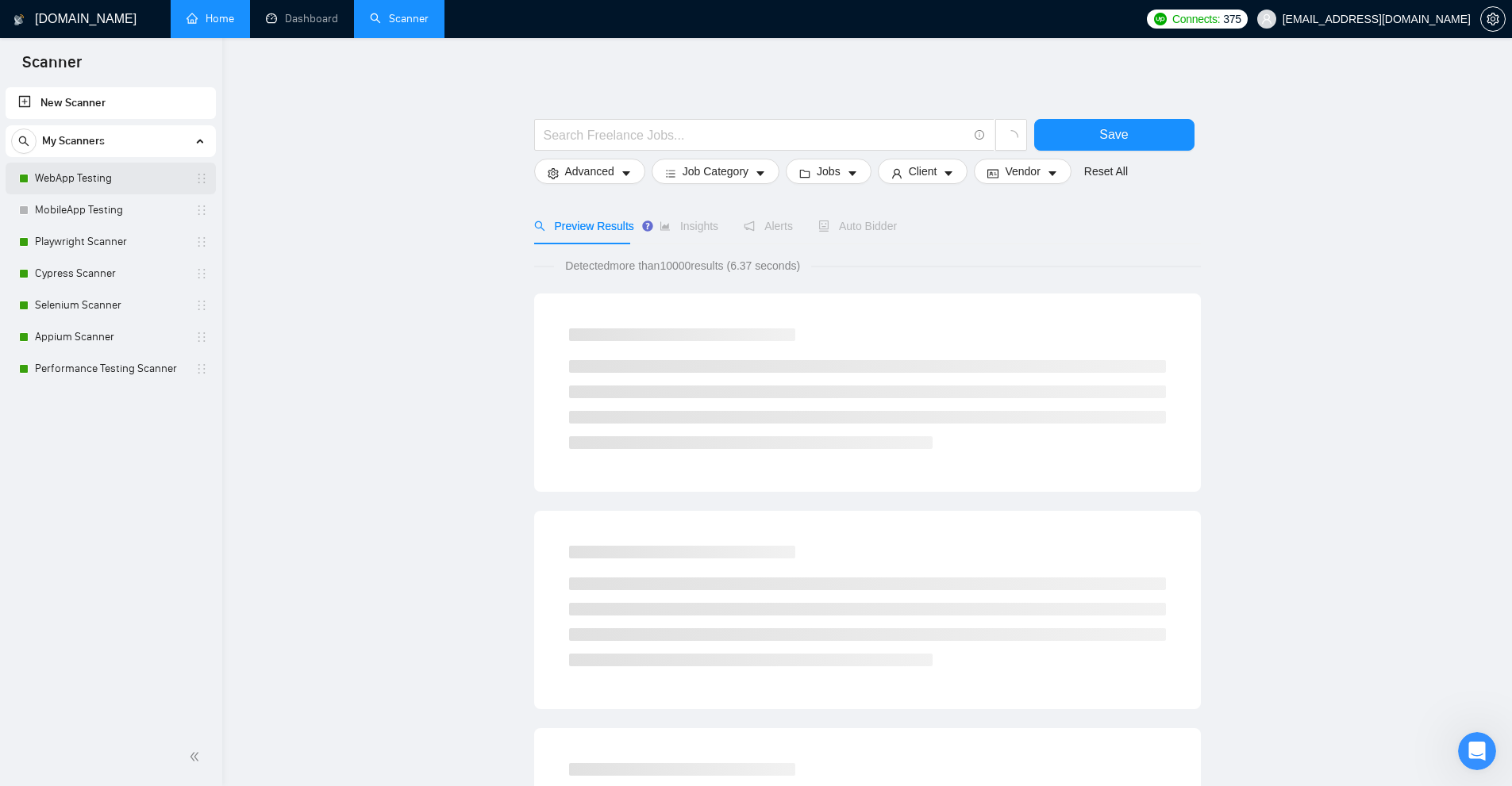
click at [96, 187] on link "WebApp Testing" at bounding box center [110, 178] width 151 height 32
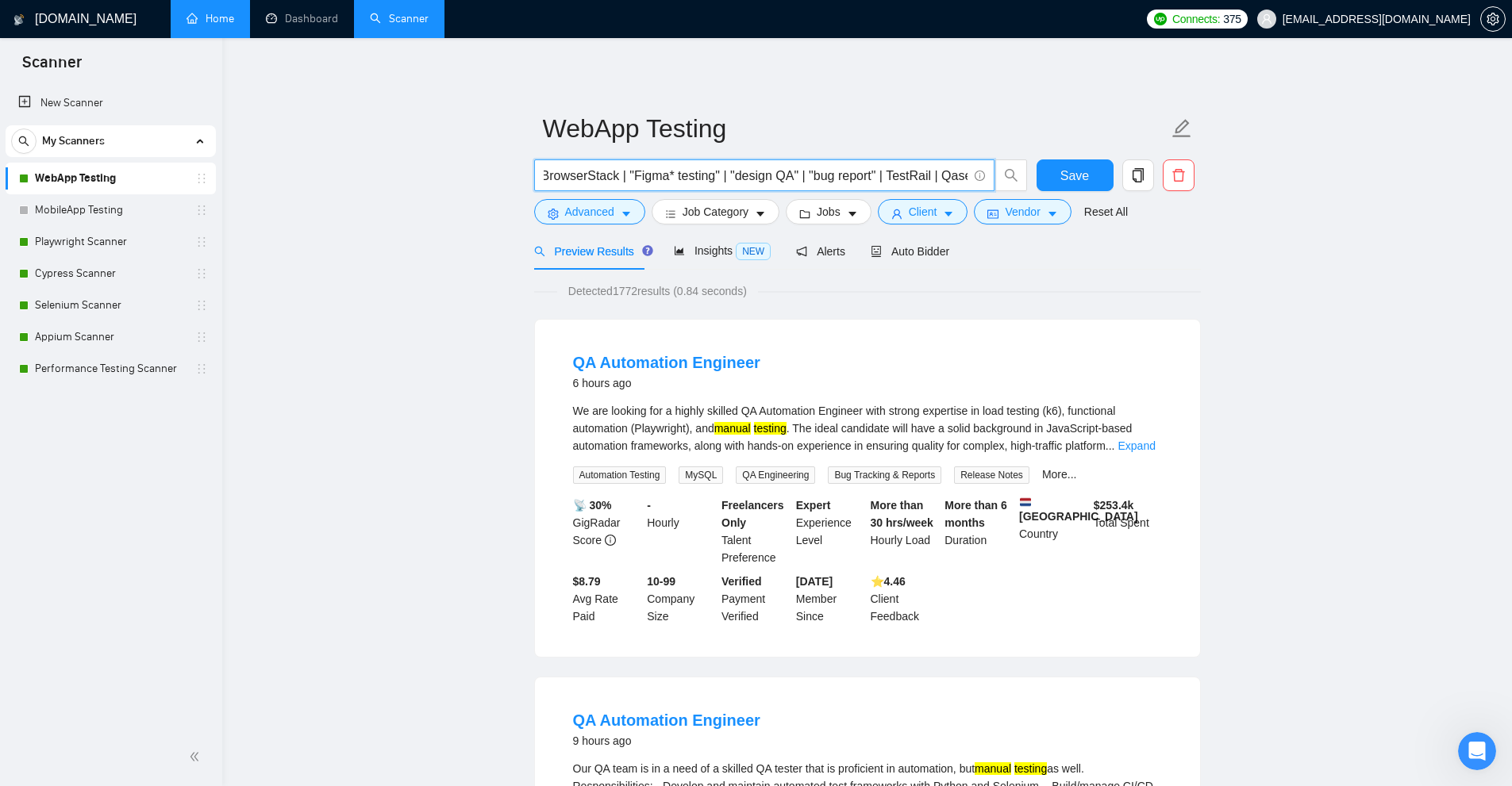
scroll to position [0, 606]
drag, startPoint x: 929, startPoint y: 174, endPoint x: 1392, endPoint y: 212, distance: 464.6
click at [938, 167] on input ""manual QA" | "manual testing" | "web testing" | "UI testing" | "responsive tes…" at bounding box center [756, 175] width 424 height 19
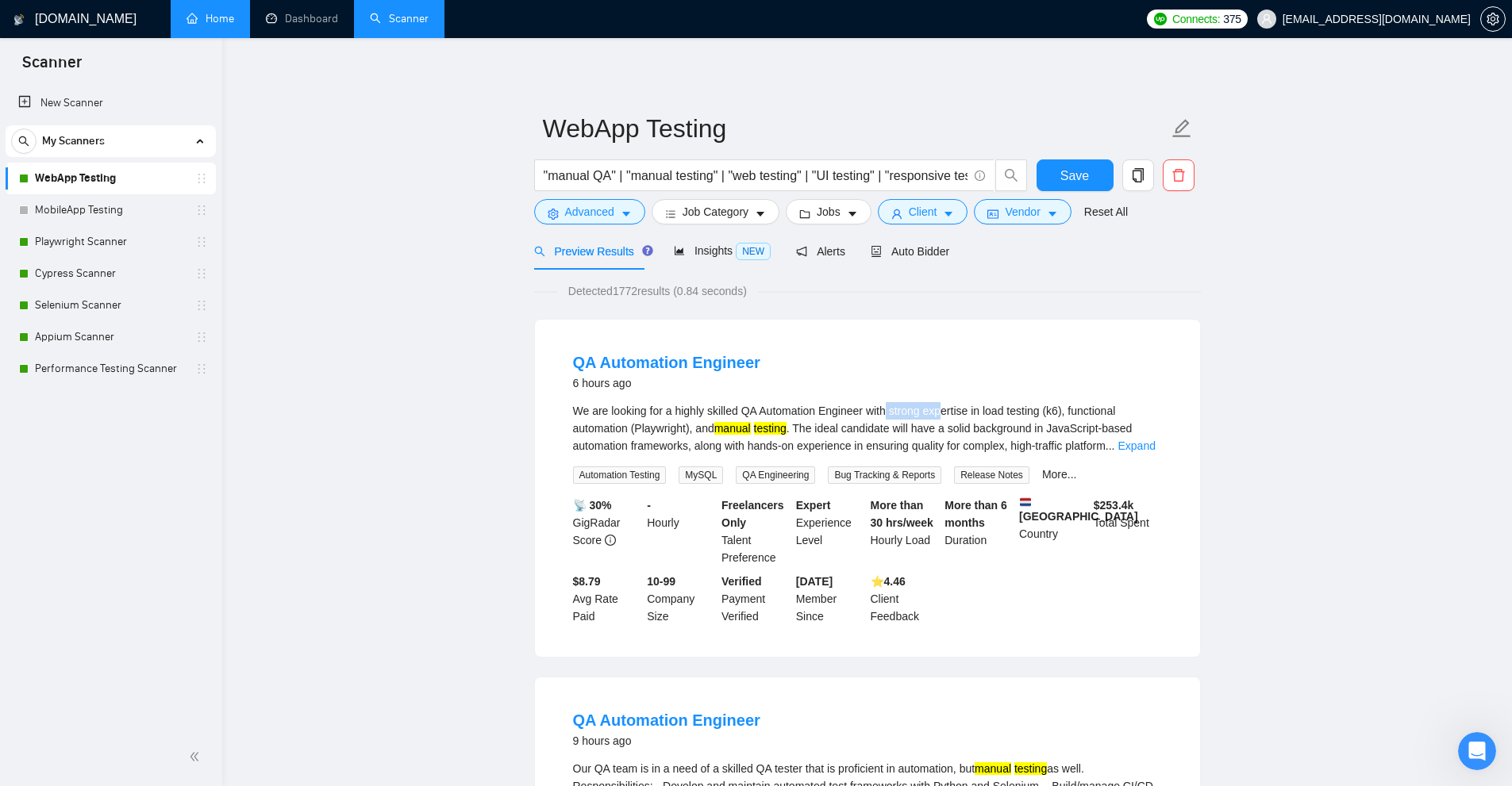
drag, startPoint x: 897, startPoint y: 410, endPoint x: 969, endPoint y: 413, distance: 72.1
click at [970, 412] on div "We are looking for a highly skilled QA Automation Engineer with strong expertis…" at bounding box center [868, 428] width 589 height 53
click at [968, 417] on div "We are looking for a highly skilled QA Automation Engineer with strong expertis…" at bounding box center [868, 428] width 589 height 53
click at [896, 417] on div "We are looking for a highly skilled QA Automation Engineer with strong expertis…" at bounding box center [868, 428] width 589 height 53
click at [864, 407] on div "We are looking for a highly skilled QA Automation Engineer with strong expertis…" at bounding box center [868, 428] width 589 height 53
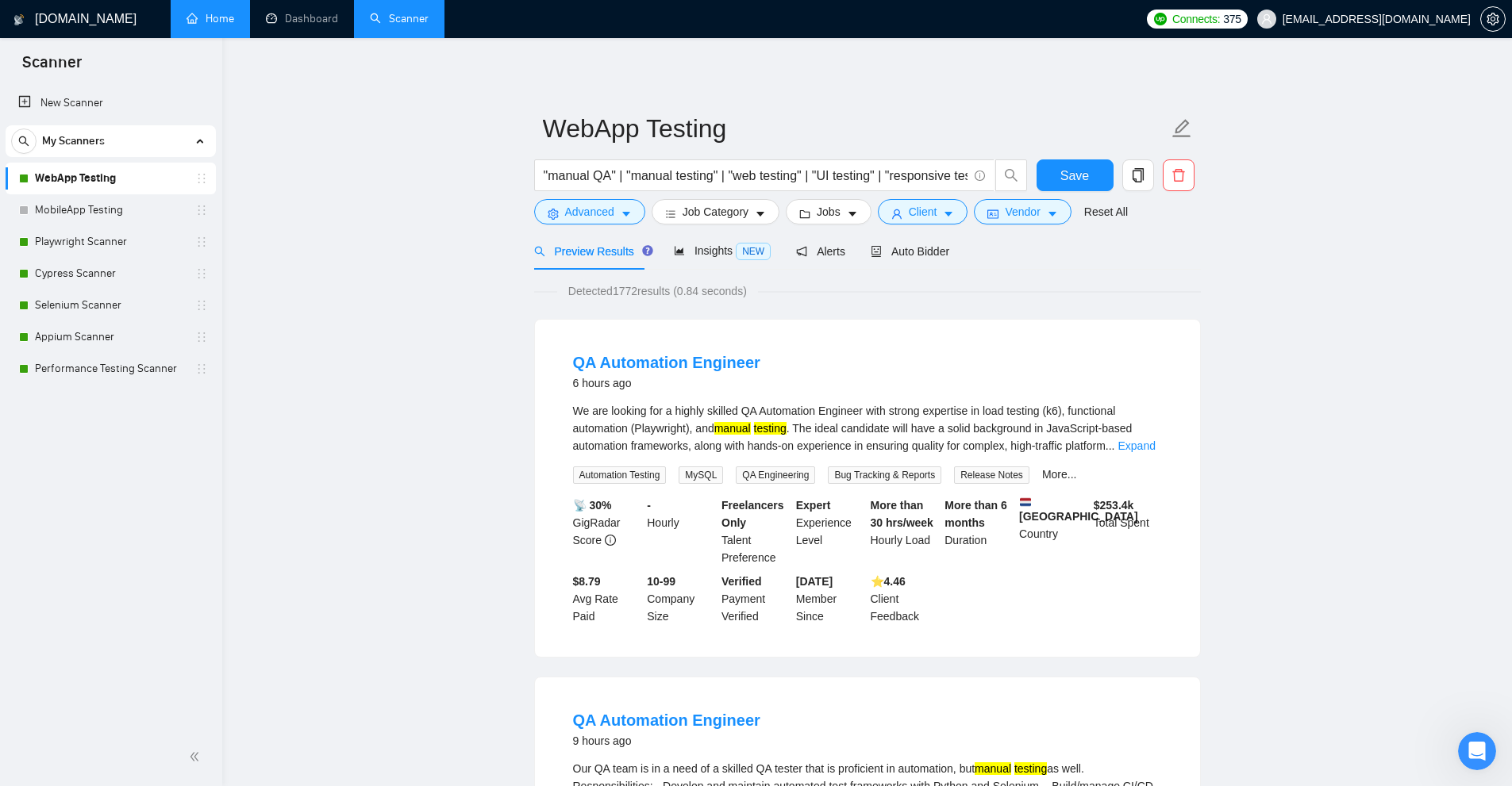
click at [632, 428] on div "We are looking for a highly skilled QA Automation Engineer with strong expertis…" at bounding box center [868, 428] width 589 height 53
click at [648, 426] on div "We are looking for a highly skilled QA Automation Engineer with strong expertis…" at bounding box center [868, 428] width 589 height 53
click at [657, 433] on div "We are looking for a highly skilled QA Automation Engineer with strong expertis…" at bounding box center [868, 428] width 589 height 53
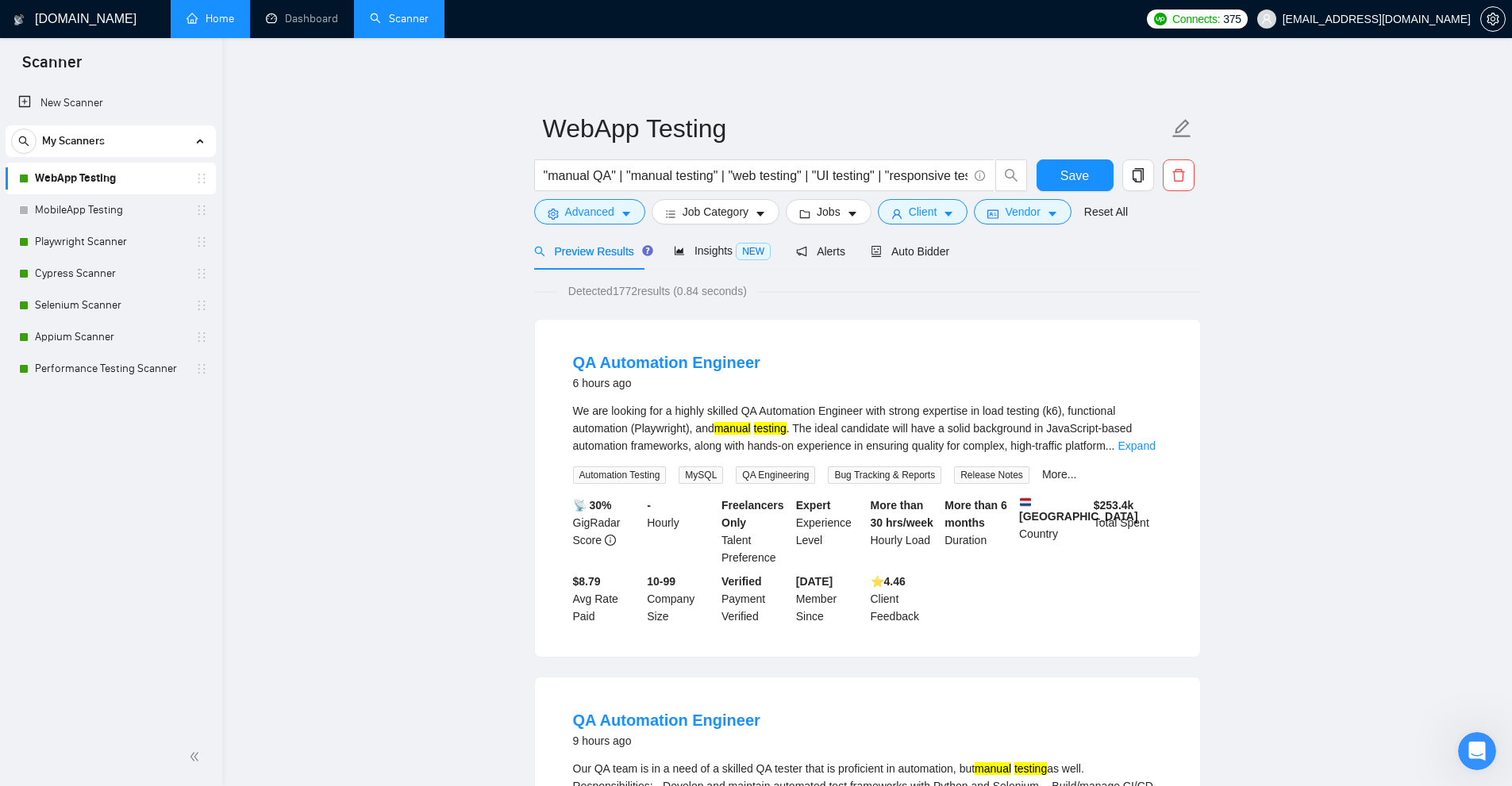
click at [656, 432] on div "We are looking for a highly skilled QA Automation Engineer with strong expertis…" at bounding box center [868, 428] width 589 height 53
click at [660, 433] on div "We are looking for a highly skilled QA Automation Engineer with strong expertis…" at bounding box center [868, 428] width 589 height 53
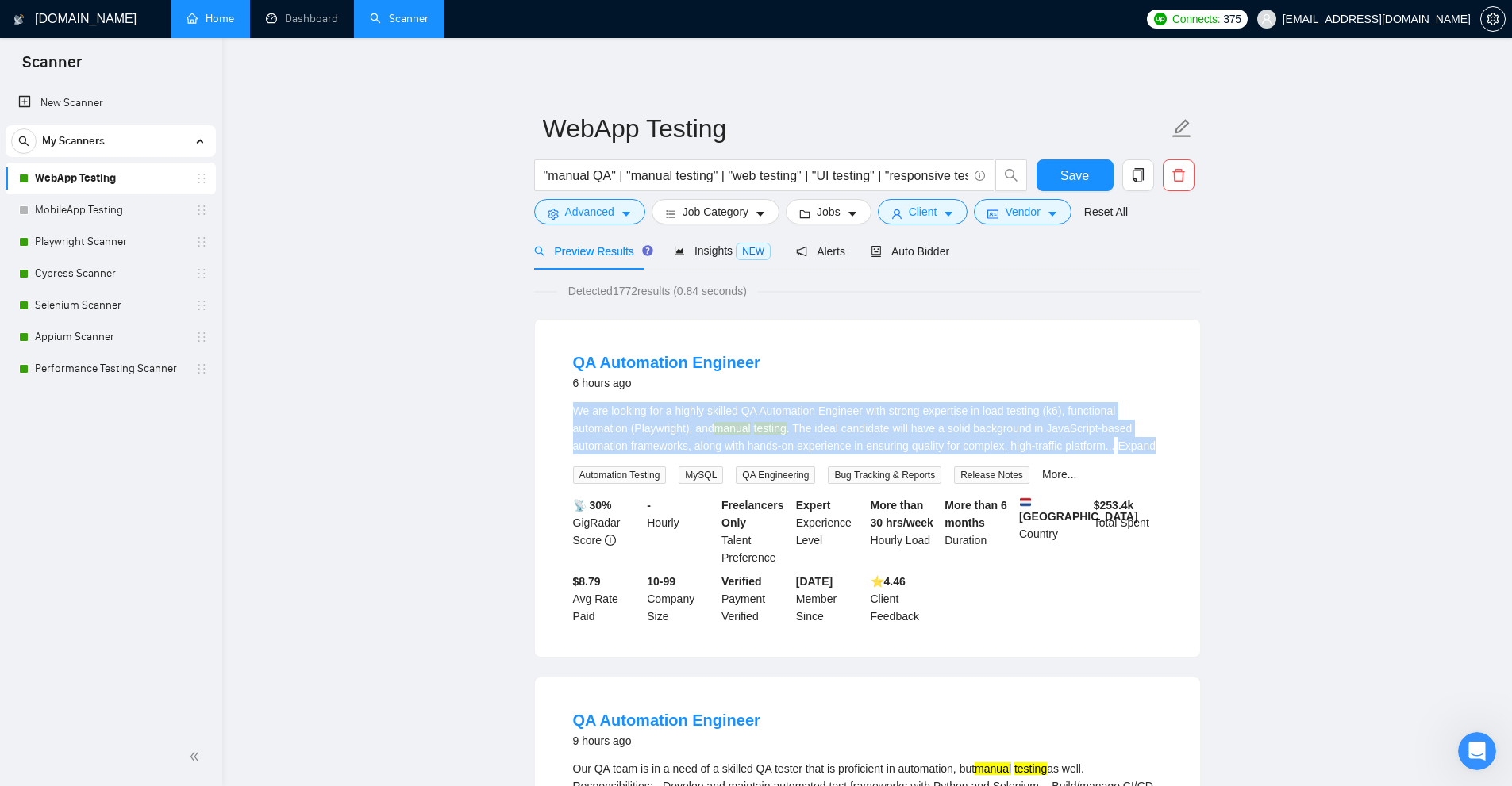
click at [660, 433] on div "We are looking for a highly skilled QA Automation Engineer with strong expertis…" at bounding box center [868, 428] width 589 height 53
click at [664, 423] on div "We are looking for a highly skilled QA Automation Engineer with strong expertis…" at bounding box center [868, 428] width 589 height 53
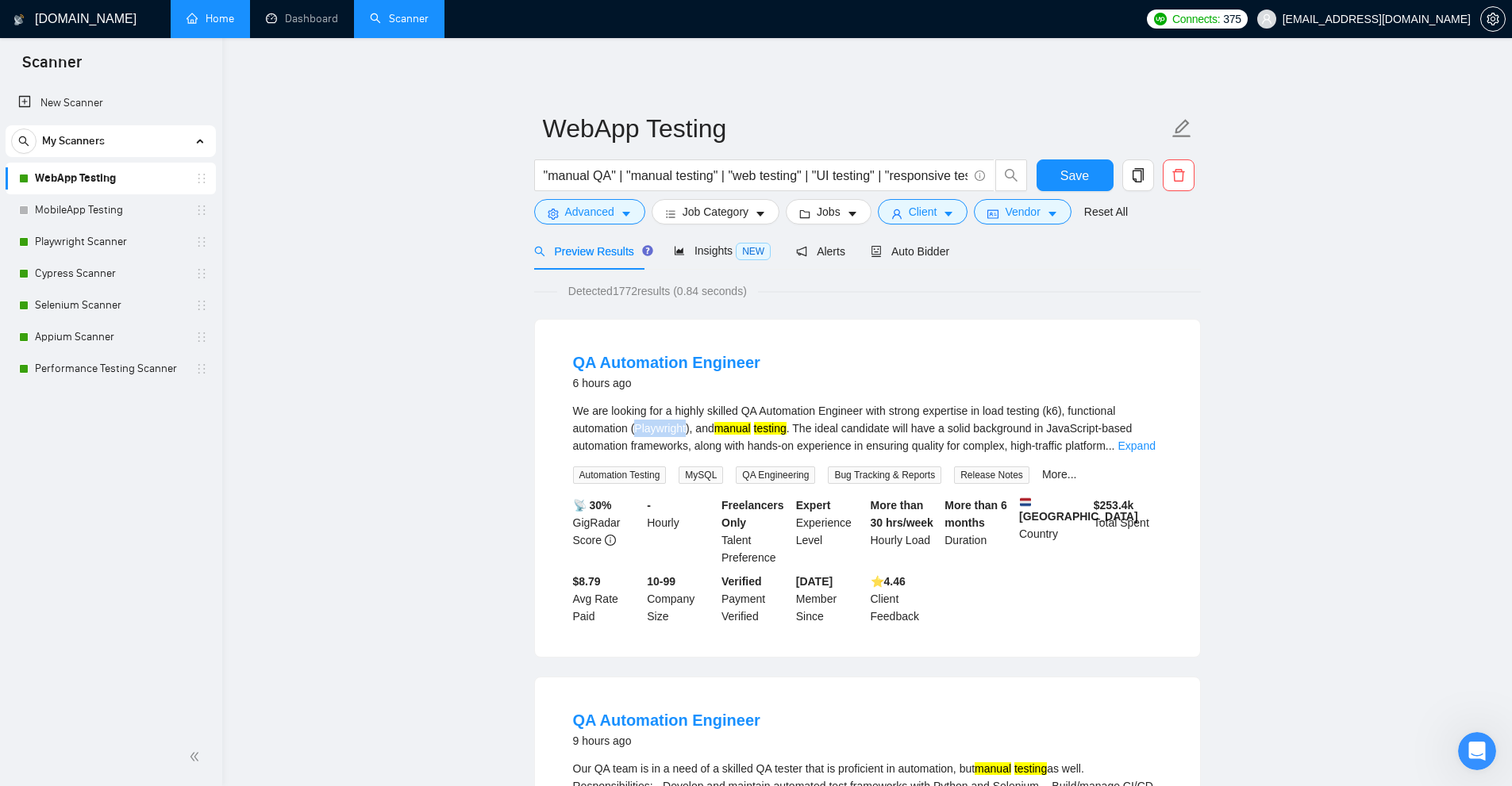
click at [664, 423] on div "We are looking for a highly skilled QA Automation Engineer with strong expertis…" at bounding box center [868, 428] width 589 height 53
click at [600, 212] on span "Advanced" at bounding box center [589, 212] width 50 height 18
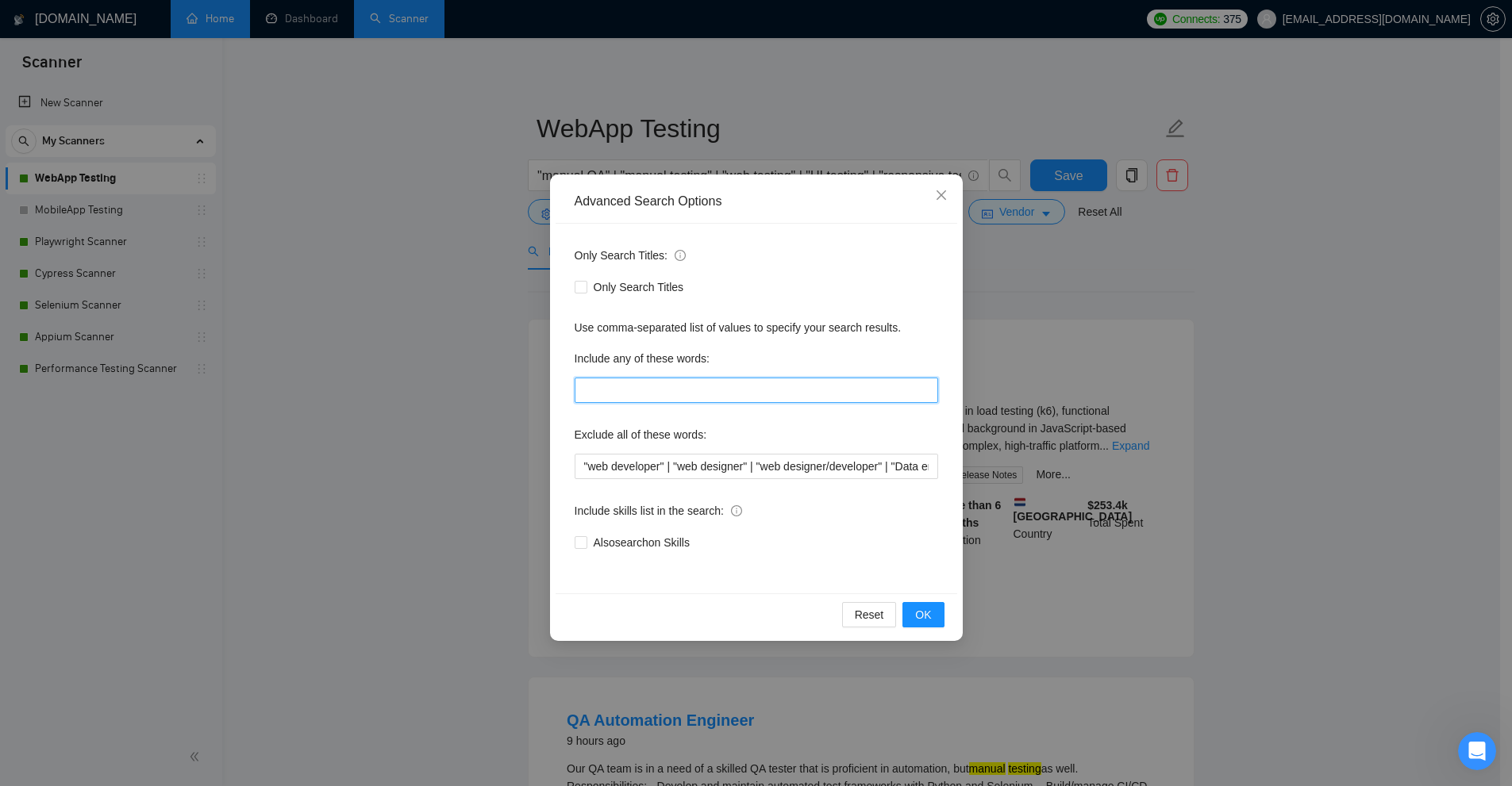
click at [653, 385] on input "text" at bounding box center [756, 389] width 364 height 25
click at [1279, 435] on div "Advanced Search Options Only Search Titles: Only Search Titles Use comma-separa…" at bounding box center [756, 393] width 1512 height 786
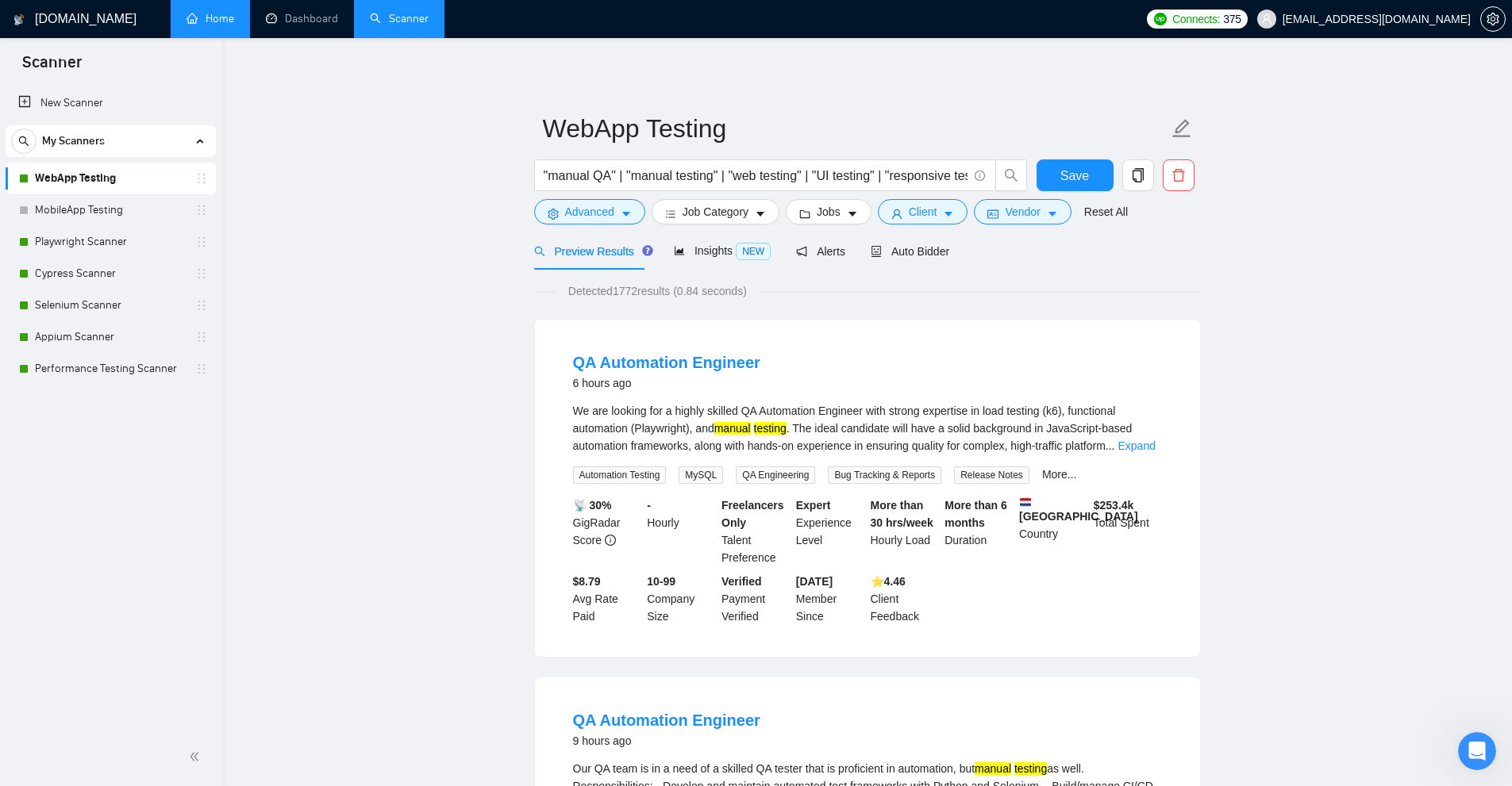
click at [720, 422] on mark "manual" at bounding box center [732, 428] width 37 height 13
click at [659, 431] on div "We are looking for a highly skilled QA Automation Engineer with strong expertis…" at bounding box center [868, 428] width 589 height 53
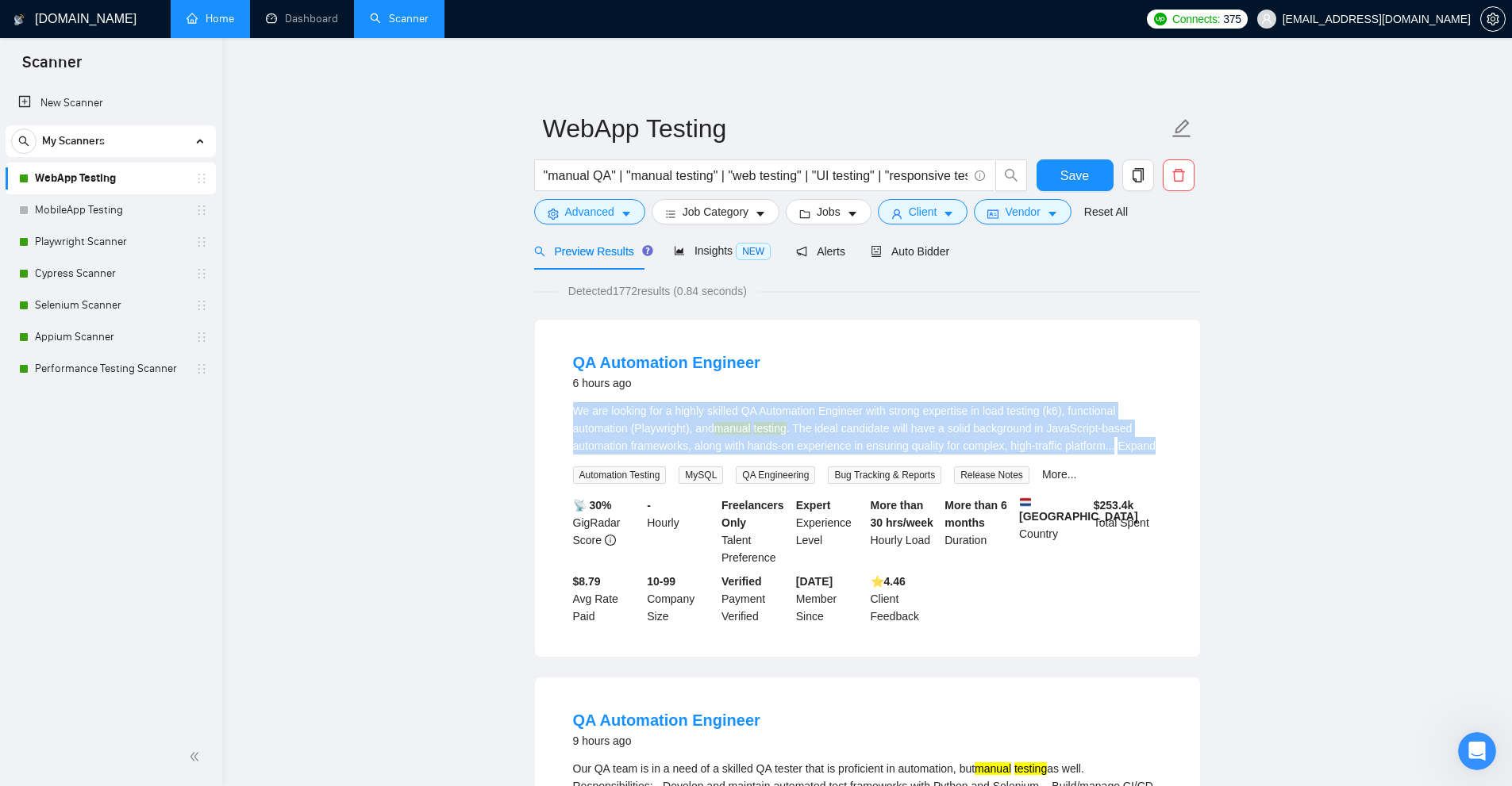
drag, startPoint x: 659, startPoint y: 431, endPoint x: 895, endPoint y: 458, distance: 237.5
click at [659, 432] on div "We are looking for a highly skilled QA Automation Engineer with strong expertis…" at bounding box center [868, 428] width 589 height 53
click at [729, 436] on div "We are looking for a highly skilled QA Automation Engineer with strong expertis…" at bounding box center [868, 428] width 589 height 53
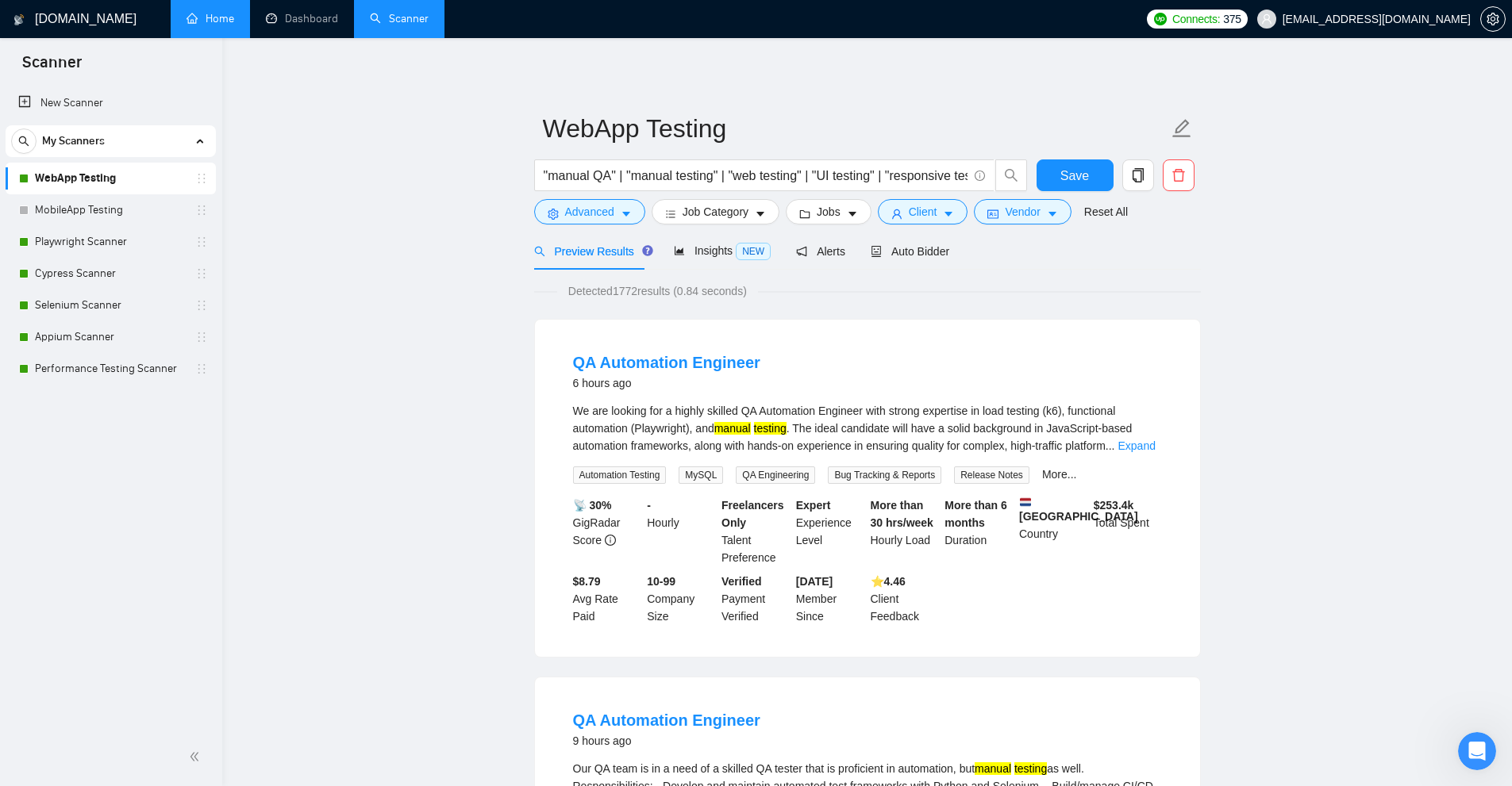
click at [664, 428] on div "We are looking for a highly skilled QA Automation Engineer with strong expertis…" at bounding box center [868, 428] width 589 height 53
click at [605, 182] on input ""manual QA" | "manual testing" | "web testing" | "UI testing" | "responsive tes…" at bounding box center [756, 175] width 424 height 19
paste input "Playwright"
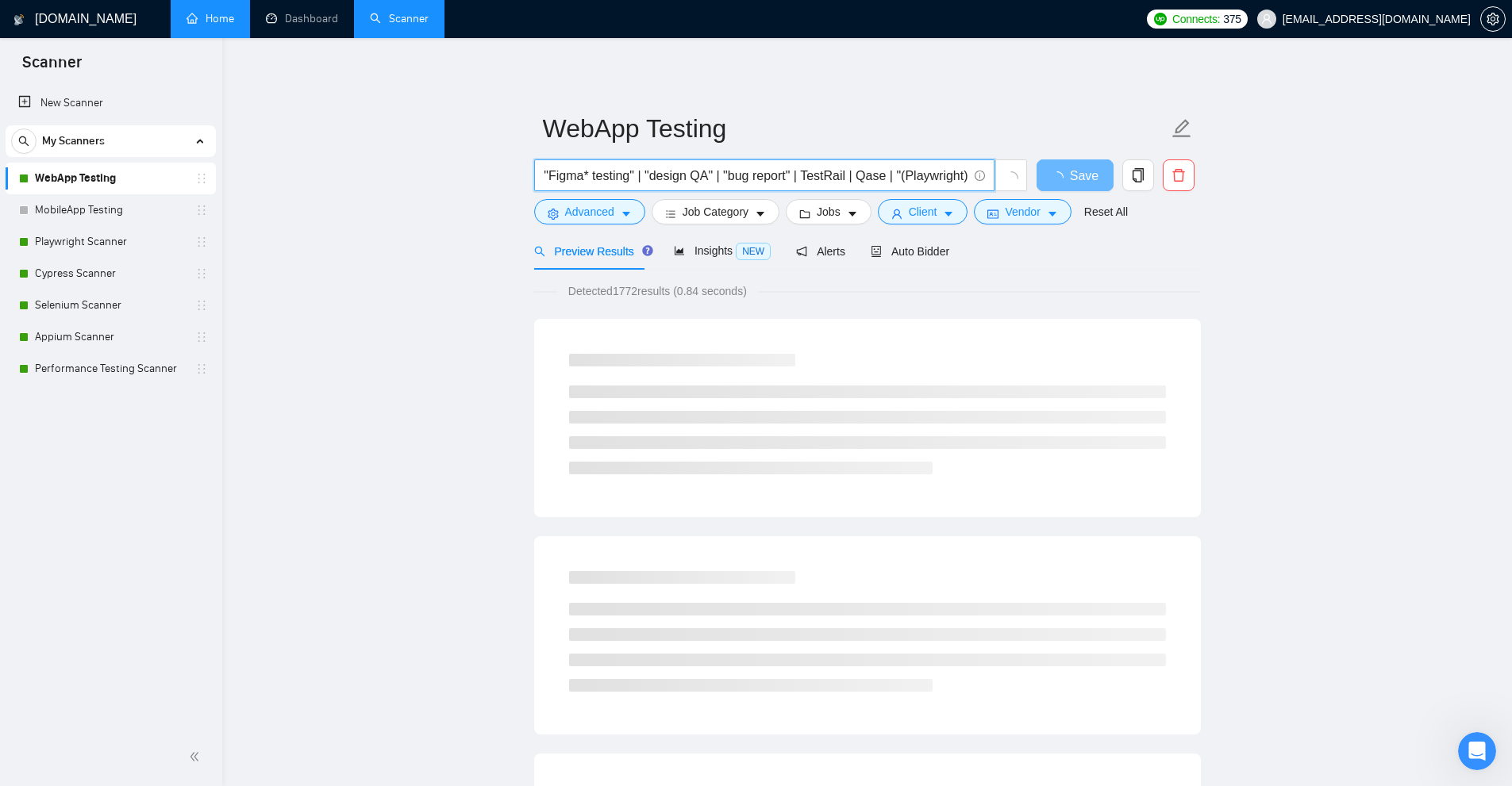
scroll to position [0, 692]
drag, startPoint x: 906, startPoint y: 174, endPoint x: 948, endPoint y: 178, distance: 42.2
click at [967, 174] on span ""manual QA" | "manual testing" | "web testing" | "UI testing" | "responsive tes…" at bounding box center [764, 175] width 460 height 32
click at [907, 177] on input ""manual QA" | "manual testing" | "web testing" | "UI testing" | "responsive tes…" at bounding box center [756, 175] width 424 height 19
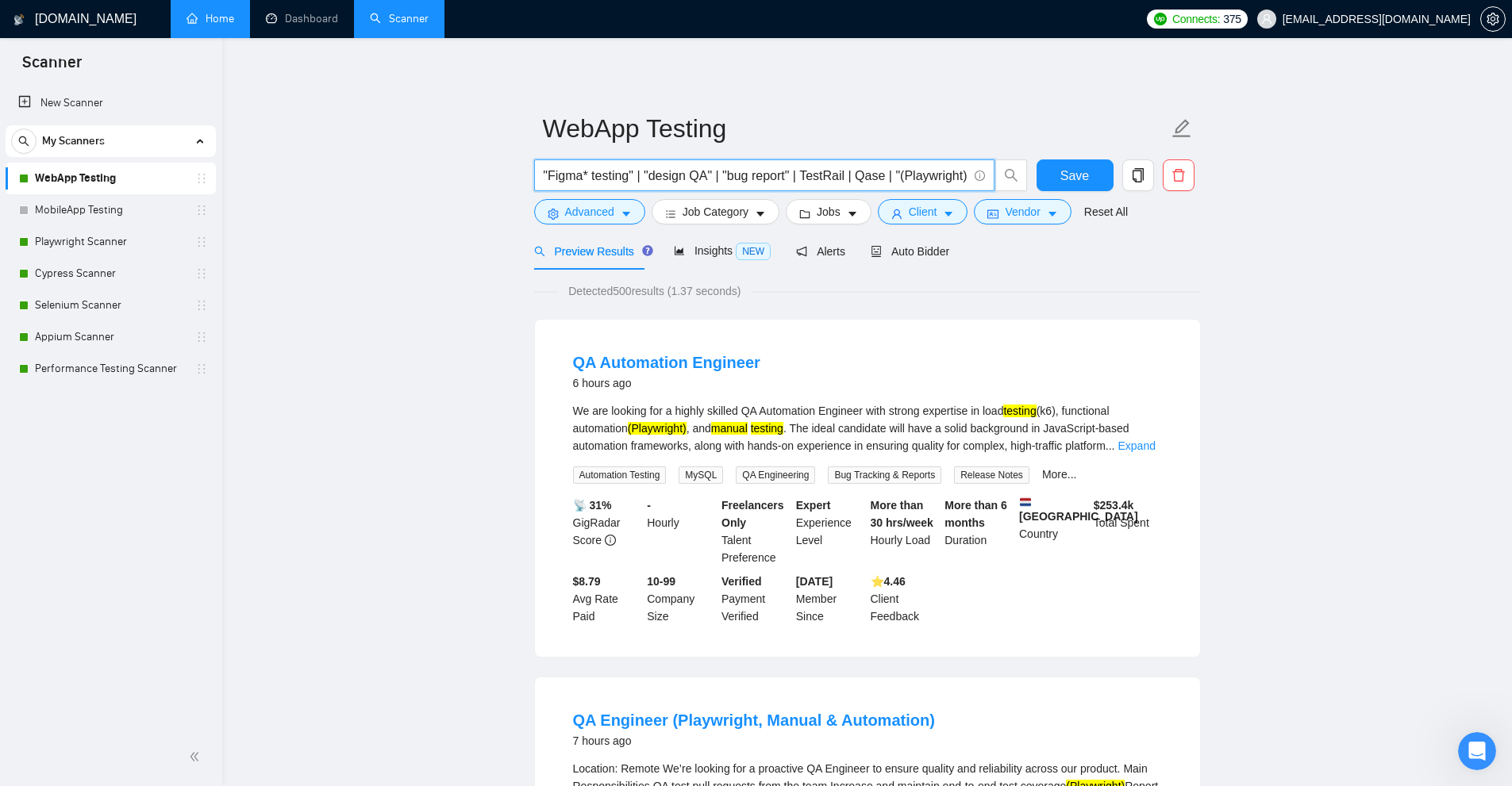
drag, startPoint x: 890, startPoint y: 174, endPoint x: 1224, endPoint y: 176, distance: 334.0
click at [631, 425] on div "We are looking for a highly skilled QA Automation Engineer with strong expertis…" at bounding box center [868, 428] width 589 height 53
click at [695, 429] on div "We are looking for a highly skilled QA Automation Engineer with strong expertis…" at bounding box center [868, 428] width 589 height 53
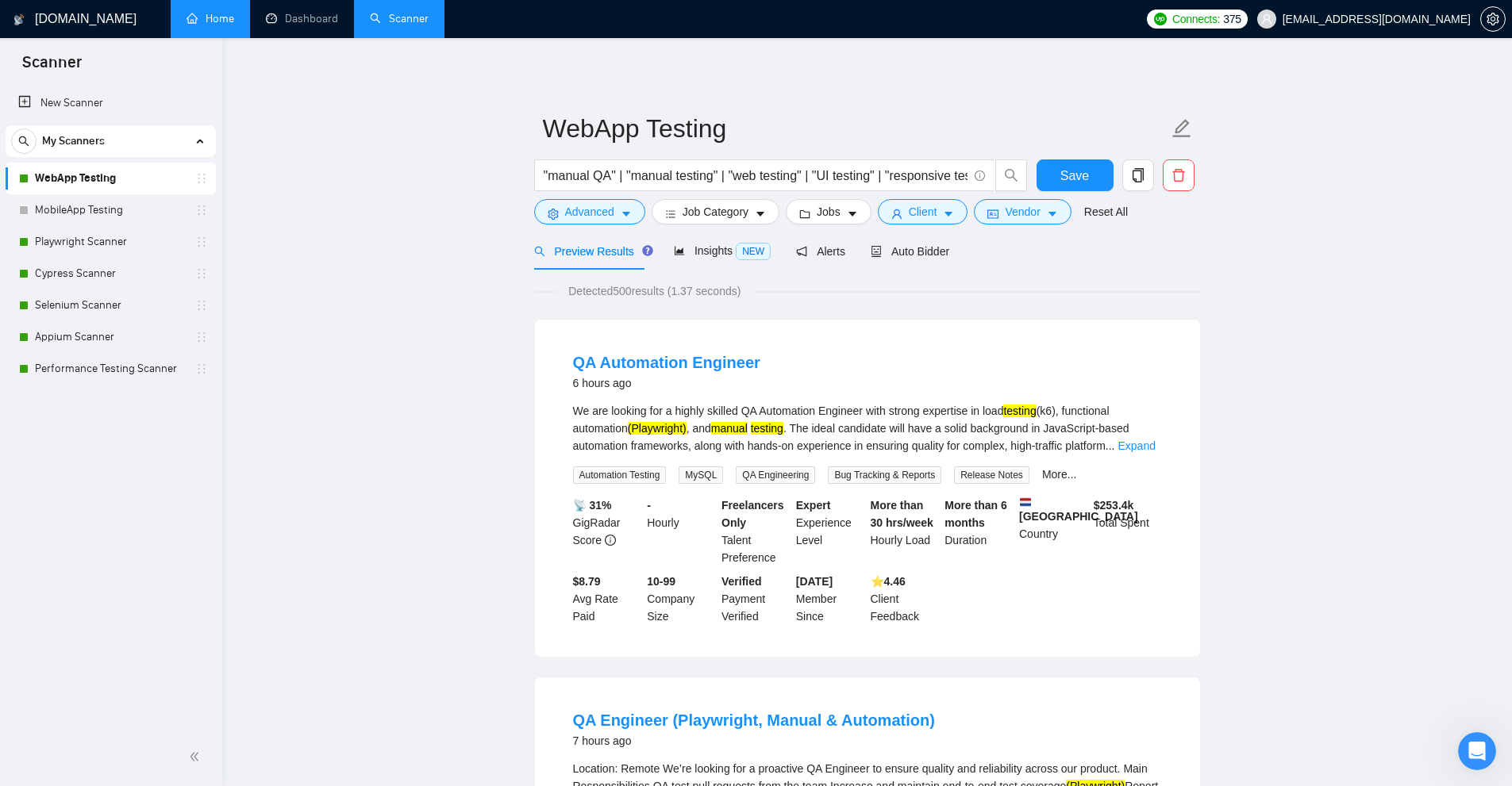
drag, startPoint x: 710, startPoint y: 444, endPoint x: 697, endPoint y: 436, distance: 15.3
click at [706, 444] on div "We are looking for a highly skilled QA Automation Engineer with strong expertis…" at bounding box center [868, 428] width 589 height 53
click at [693, 426] on div "We are looking for a highly skilled QA Automation Engineer with strong expertis…" at bounding box center [868, 428] width 589 height 53
click at [728, 440] on div "We are looking for a highly skilled QA Automation Engineer with strong expertis…" at bounding box center [868, 428] width 589 height 53
drag, startPoint x: 683, startPoint y: 432, endPoint x: 700, endPoint y: 430, distance: 17.1
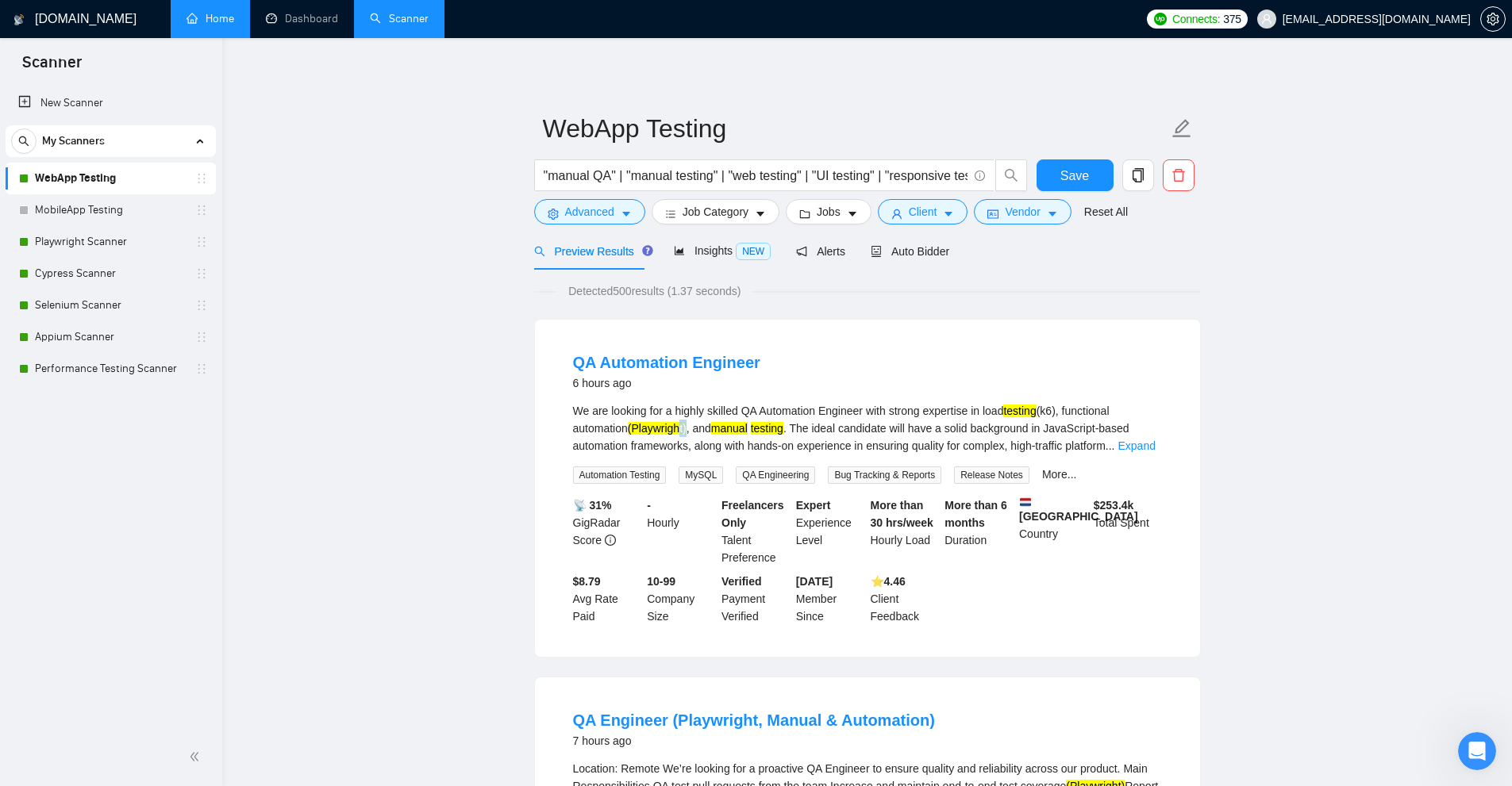
click at [692, 431] on div "We are looking for a highly skilled QA Automation Engineer with strong expertis…" at bounding box center [868, 428] width 589 height 53
click at [700, 430] on div "We are looking for a highly skilled QA Automation Engineer with strong expertis…" at bounding box center [868, 428] width 589 height 53
drag, startPoint x: 635, startPoint y: 424, endPoint x: 691, endPoint y: 435, distance: 57.1
click at [691, 435] on div "We are looking for a highly skilled QA Automation Engineer with strong expertis…" at bounding box center [868, 428] width 589 height 53
click at [687, 434] on mark "(Playwright)" at bounding box center [657, 428] width 58 height 13
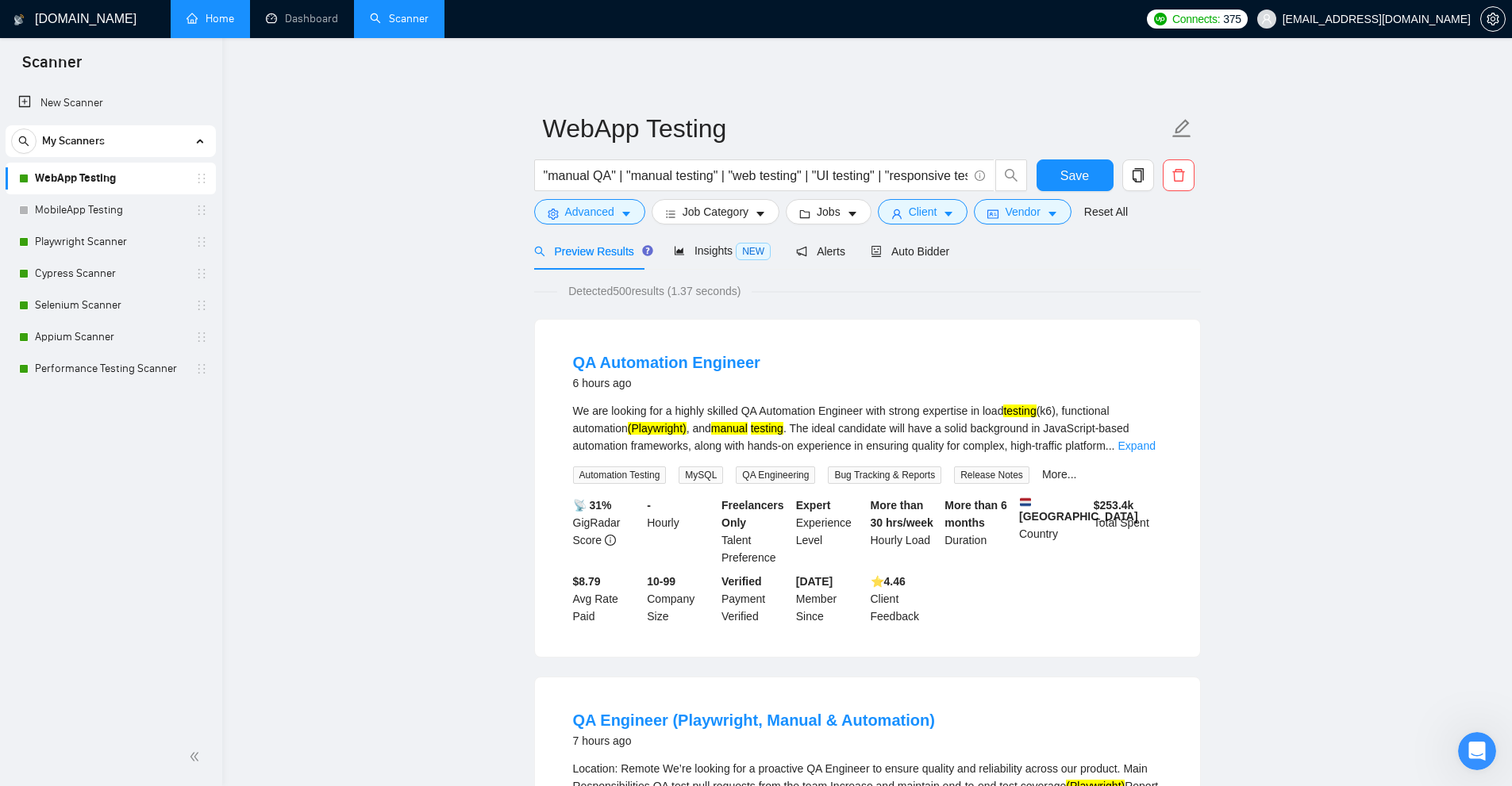
click at [631, 432] on div "We are looking for a highly skilled QA Automation Engineer with strong expertis…" at bounding box center [868, 428] width 589 height 53
drag, startPoint x: 703, startPoint y: 423, endPoint x: 692, endPoint y: 424, distance: 11.0
click at [692, 424] on div "We are looking for a highly skilled QA Automation Engineer with strong expertis…" at bounding box center [868, 428] width 589 height 53
drag, startPoint x: 685, startPoint y: 431, endPoint x: 639, endPoint y: 435, distance: 46.2
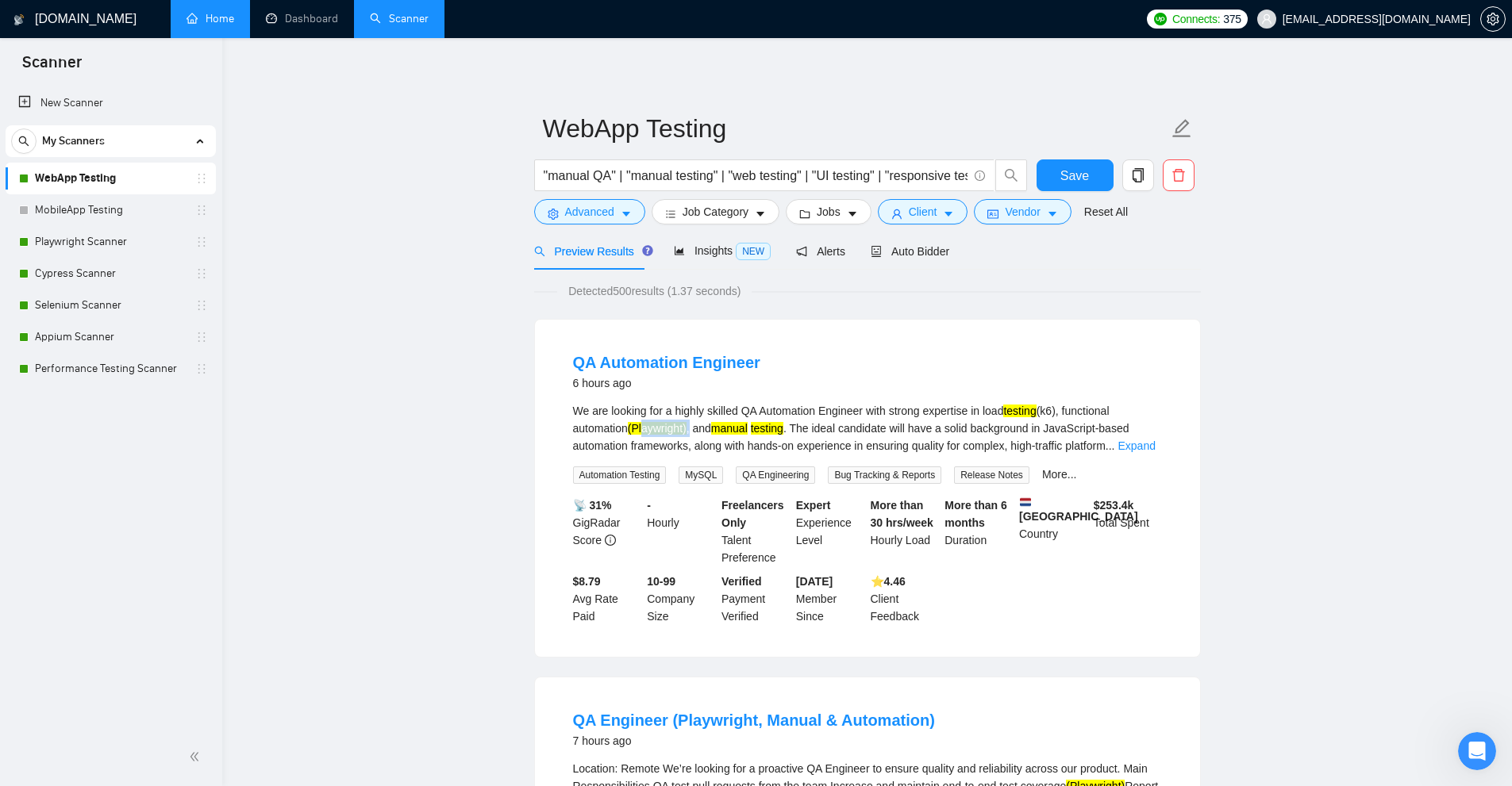
click at [639, 435] on div "We are looking for a highly skilled QA Automation Engineer with strong expertis…" at bounding box center [868, 428] width 589 height 53
click at [638, 435] on div "We are looking for a highly skilled QA Automation Engineer with strong expertis…" at bounding box center [868, 428] width 589 height 53
click at [635, 426] on div "We are looking for a highly skilled QA Automation Engineer with strong expertis…" at bounding box center [868, 428] width 589 height 53
click at [640, 426] on mark "(Playwright)" at bounding box center [657, 428] width 58 height 13
click at [635, 429] on mark "(Playwright)" at bounding box center [657, 428] width 58 height 13
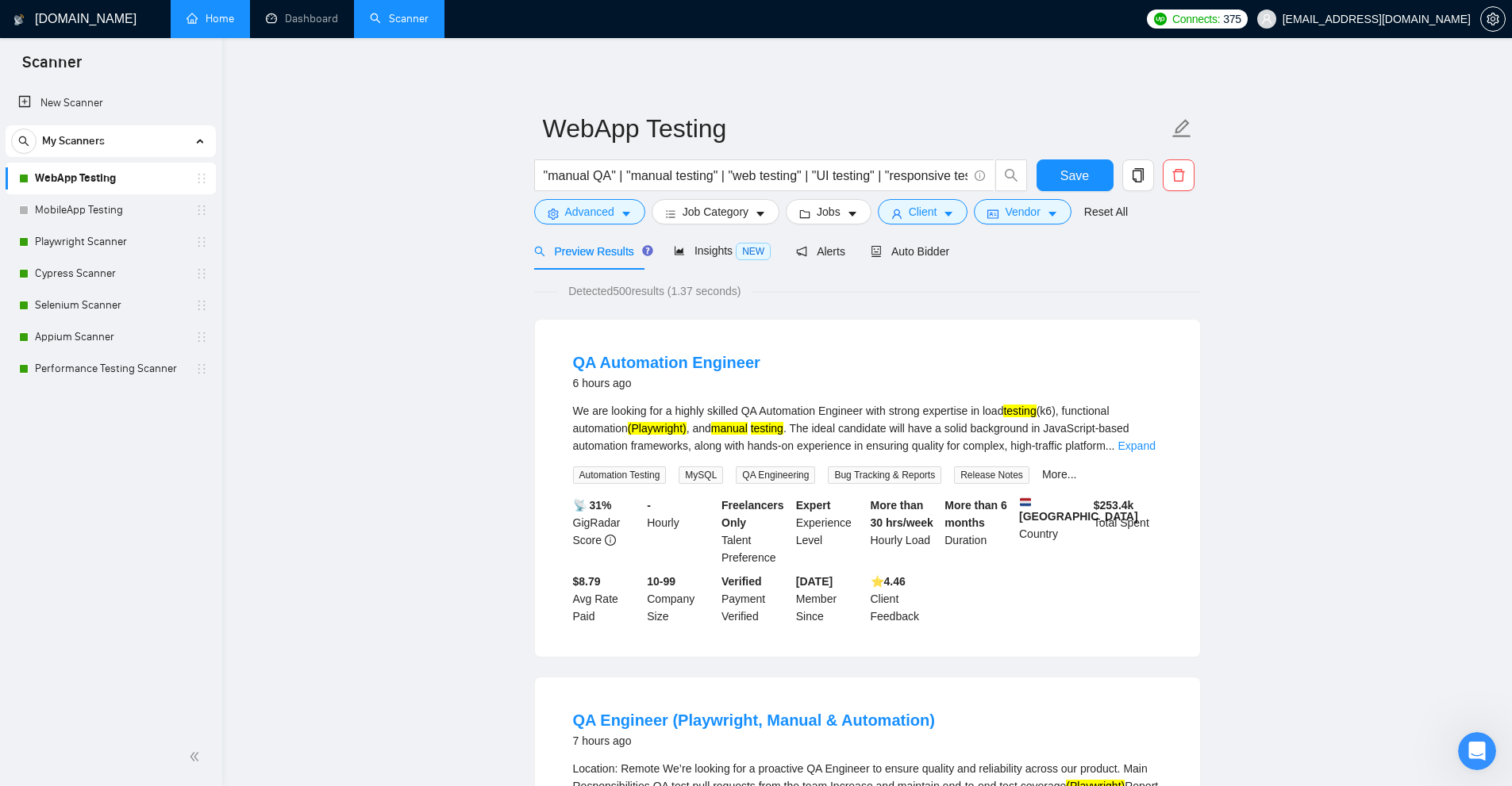
click at [788, 389] on div "QA Automation Engineer 6 hours ago" at bounding box center [868, 372] width 589 height 41
click at [898, 176] on input ""manual QA" | "manual testing" | "web testing" | "UI testing" | "responsive tes…" at bounding box center [756, 175] width 424 height 19
drag, startPoint x: 904, startPoint y: 173, endPoint x: 1488, endPoint y: 173, distance: 584.0
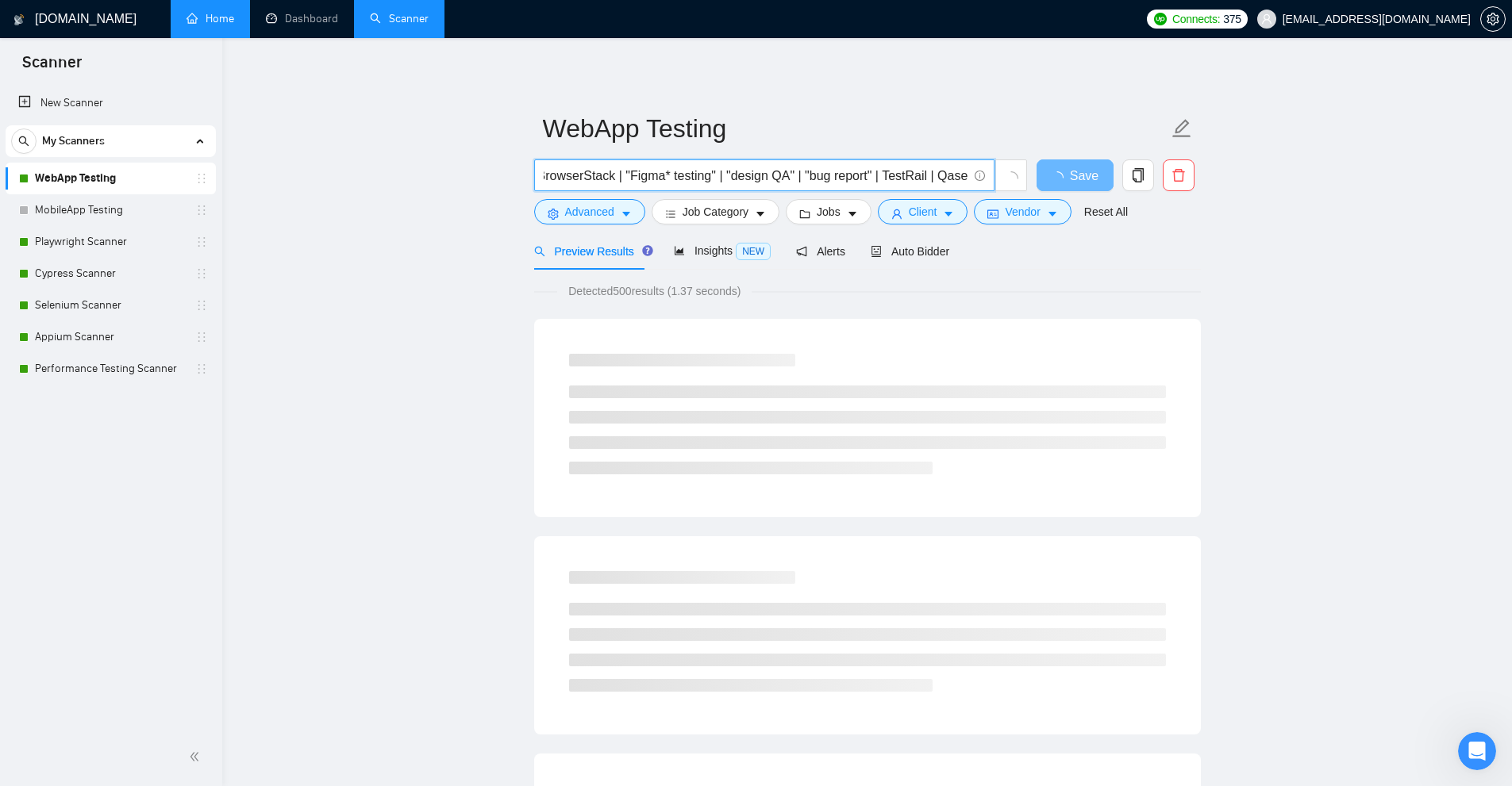
scroll to position [0, 606]
type input ""manual QA" | "manual testing" | "web testing" | "UI testing" | "responsive tes…"
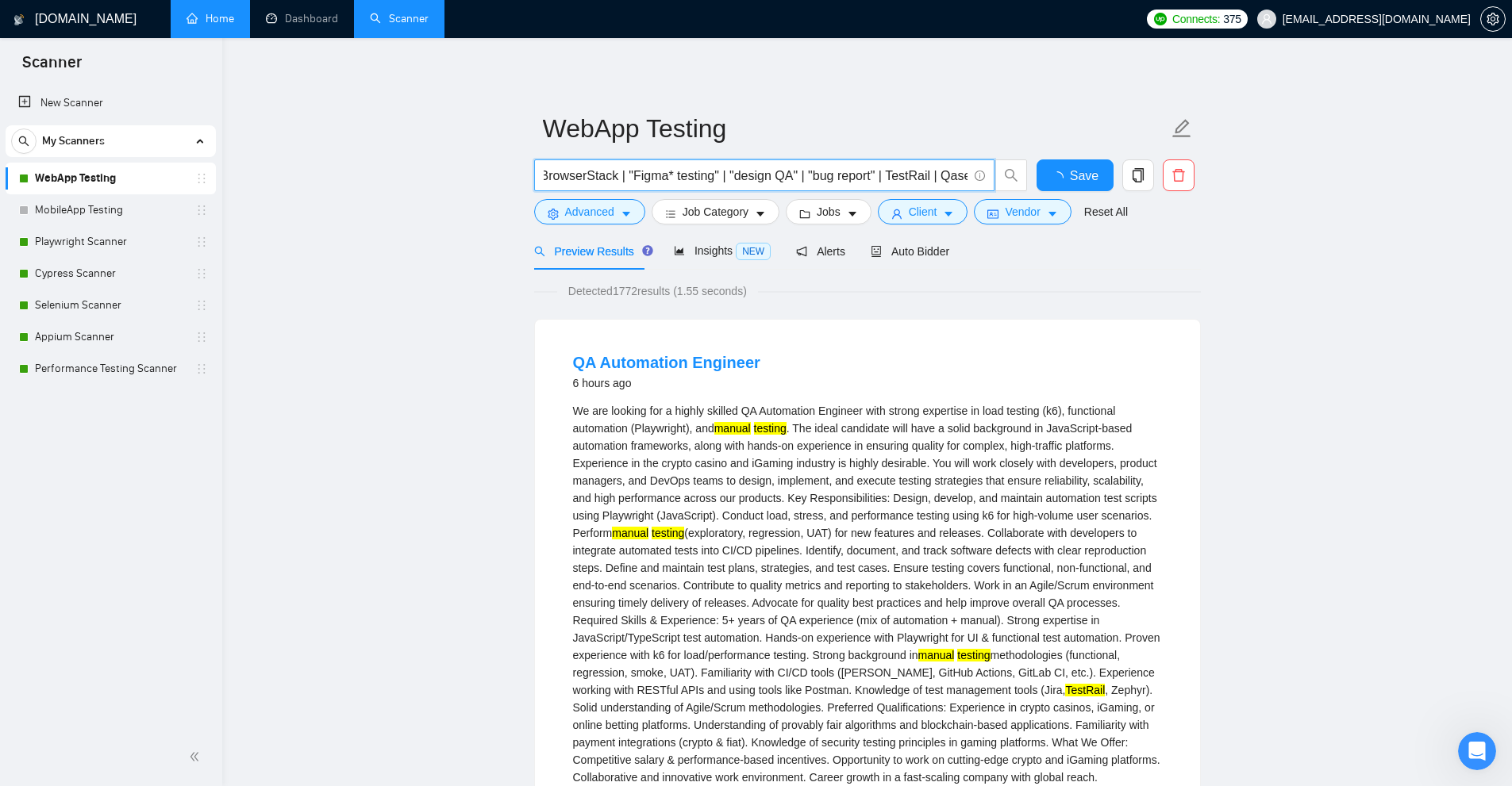
scroll to position [0, 0]
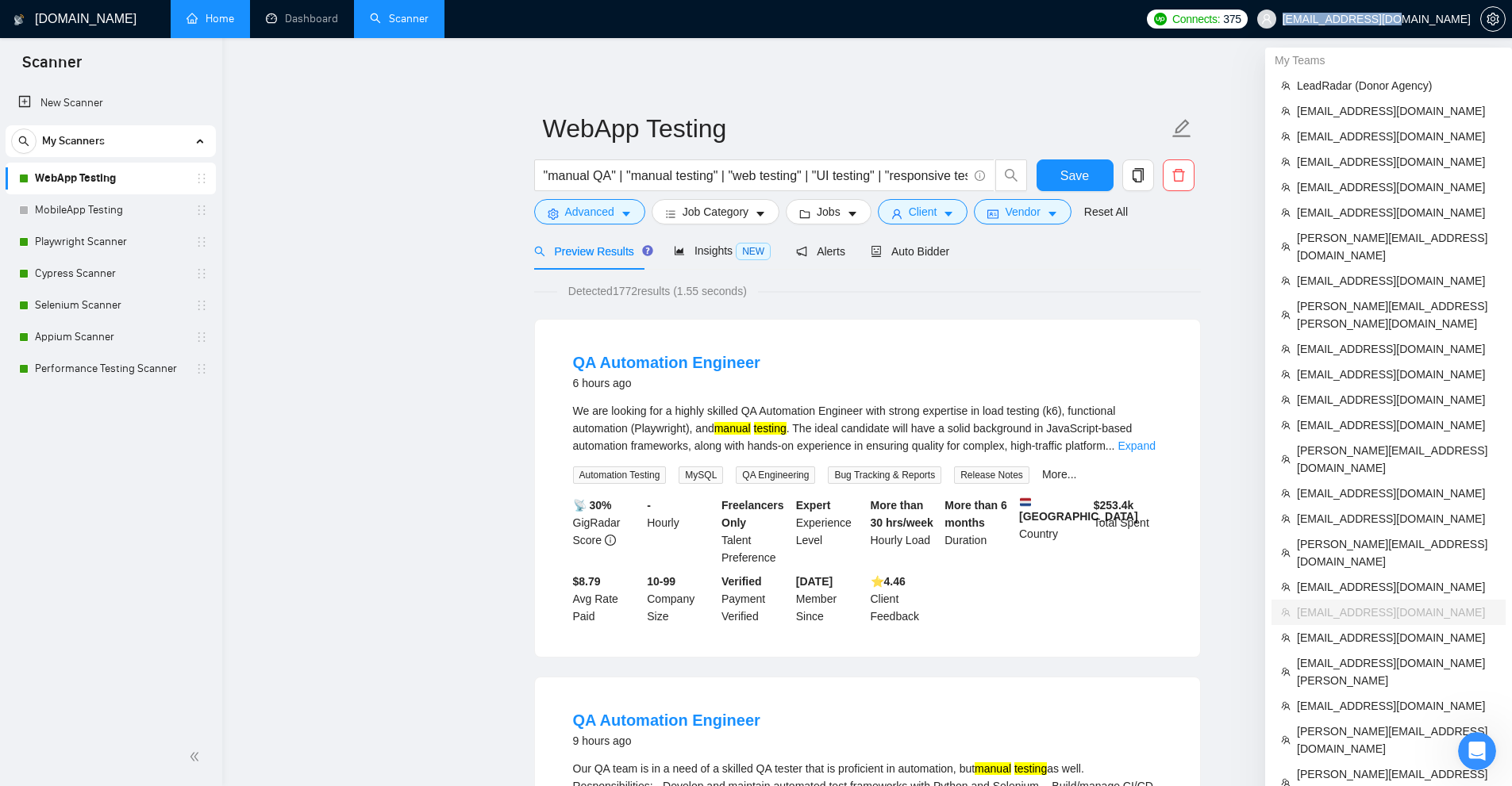
copy span "[EMAIL_ADDRESS][DOMAIN_NAME]"
drag, startPoint x: 1376, startPoint y: 10, endPoint x: 1470, endPoint y: 22, distance: 94.8
click at [1470, 22] on span "[EMAIL_ADDRESS][DOMAIN_NAME]" at bounding box center [1363, 19] width 233 height 51
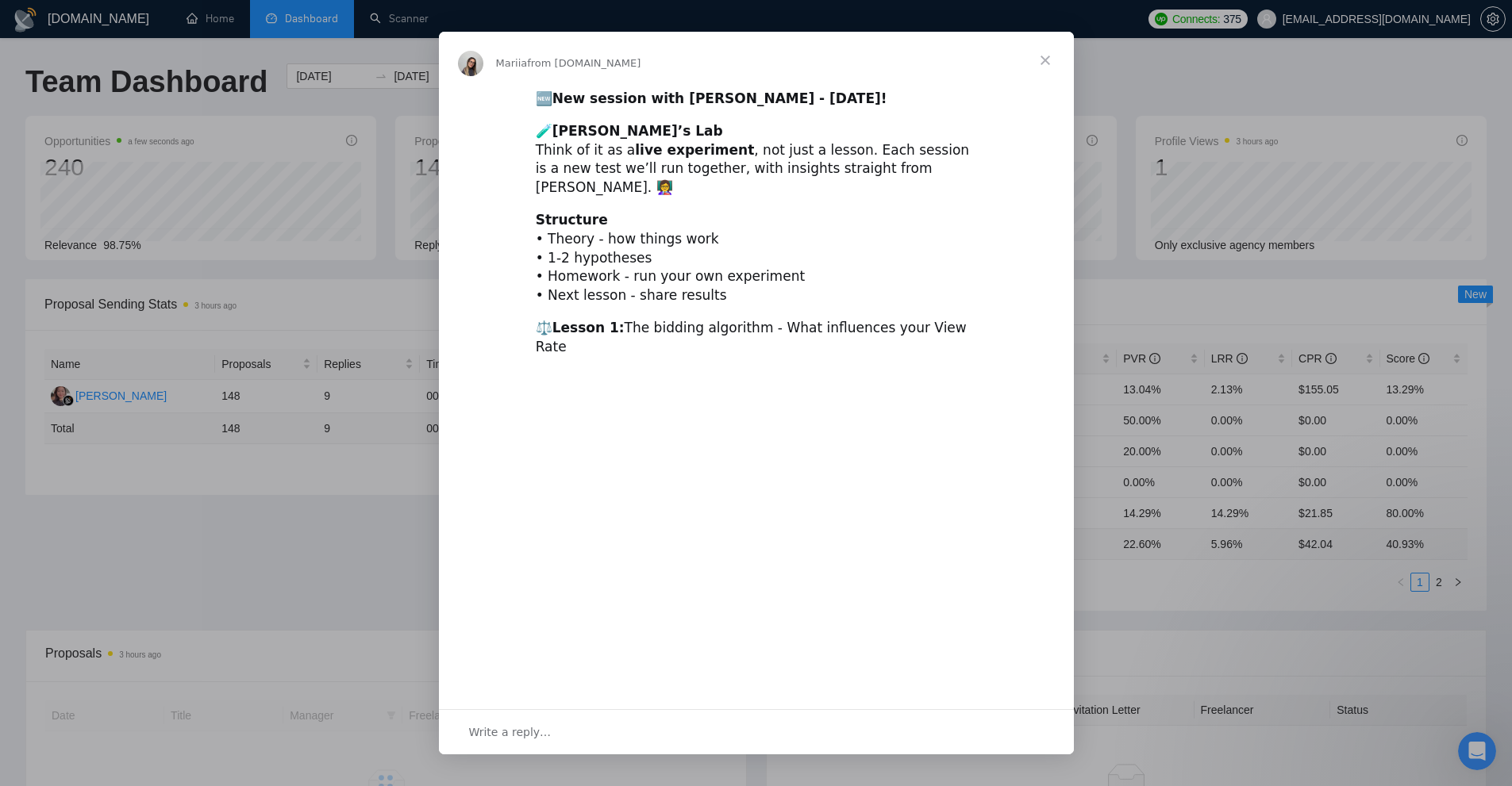
click at [1177, 287] on div "Intercom messenger" at bounding box center [756, 393] width 1512 height 786
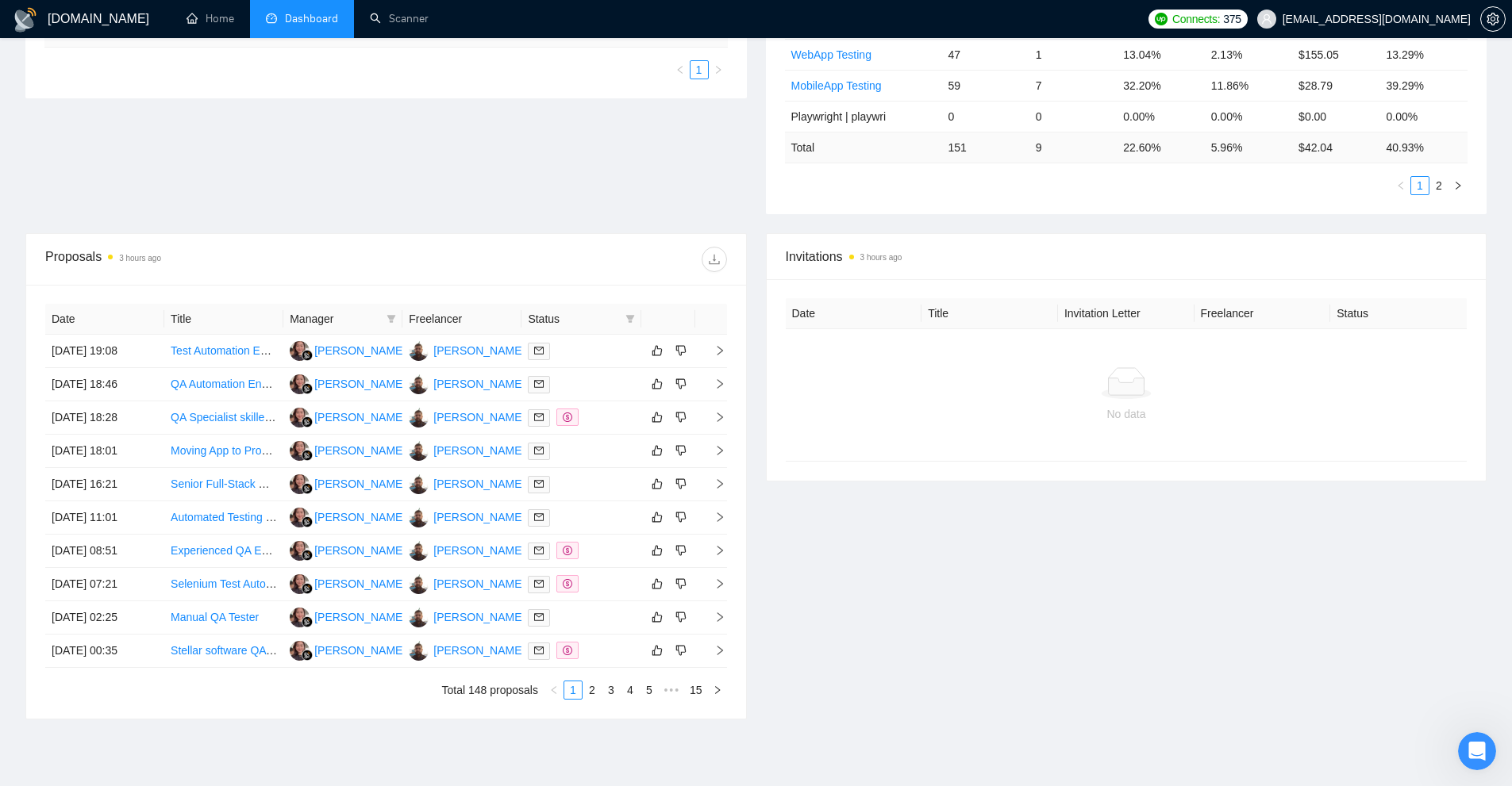
scroll to position [159, 0]
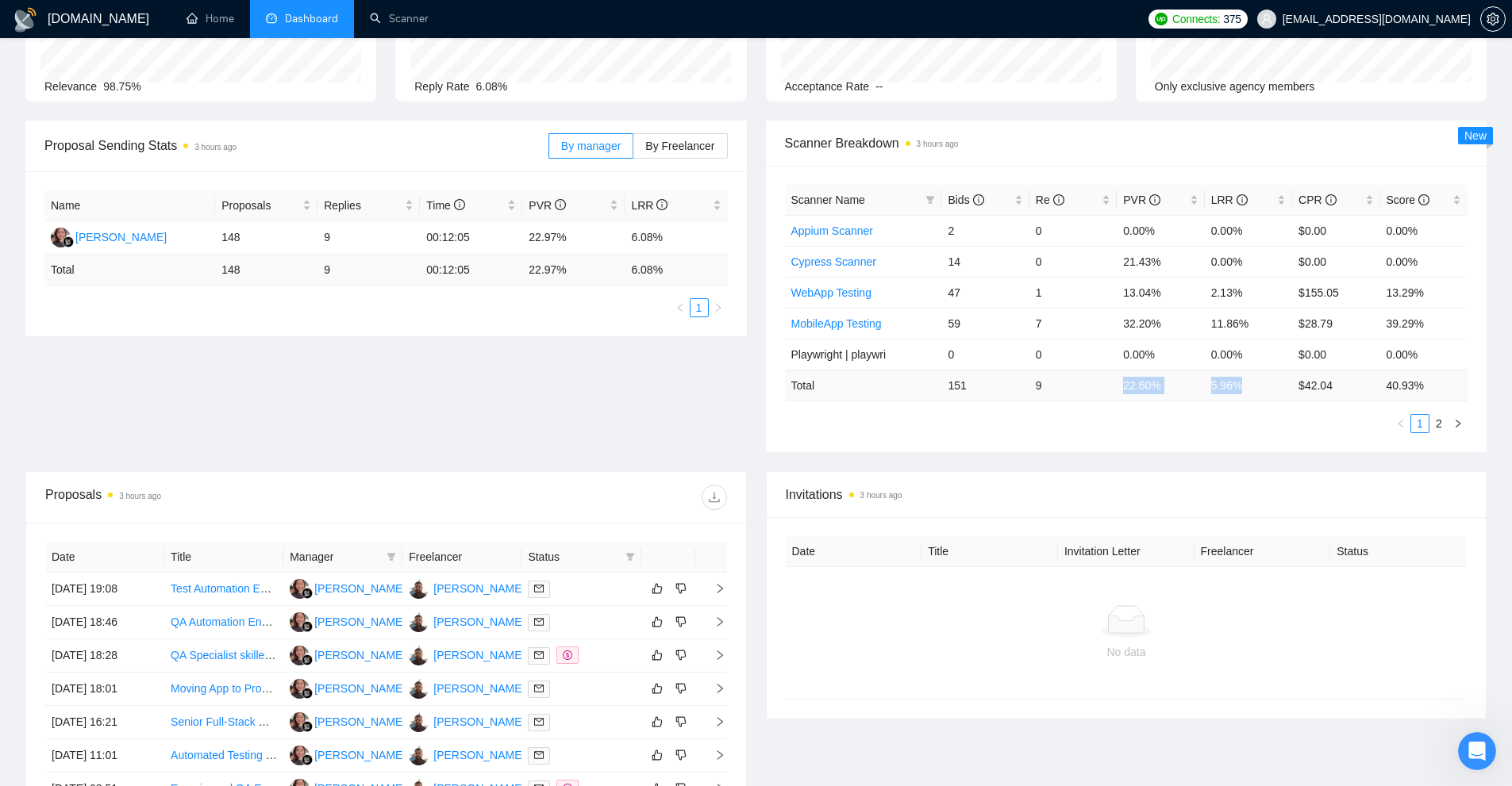
drag, startPoint x: 1260, startPoint y: 392, endPoint x: 1113, endPoint y: 396, distance: 147.1
click at [1116, 396] on tr "Total 151 9 22.60 % 5.96 % $ 42.04 40.93 %" at bounding box center [1126, 385] width 683 height 31
click at [1023, 200] on div "Bids" at bounding box center [985, 200] width 75 height 18
drag, startPoint x: 1038, startPoint y: 224, endPoint x: 1273, endPoint y: 225, distance: 235.0
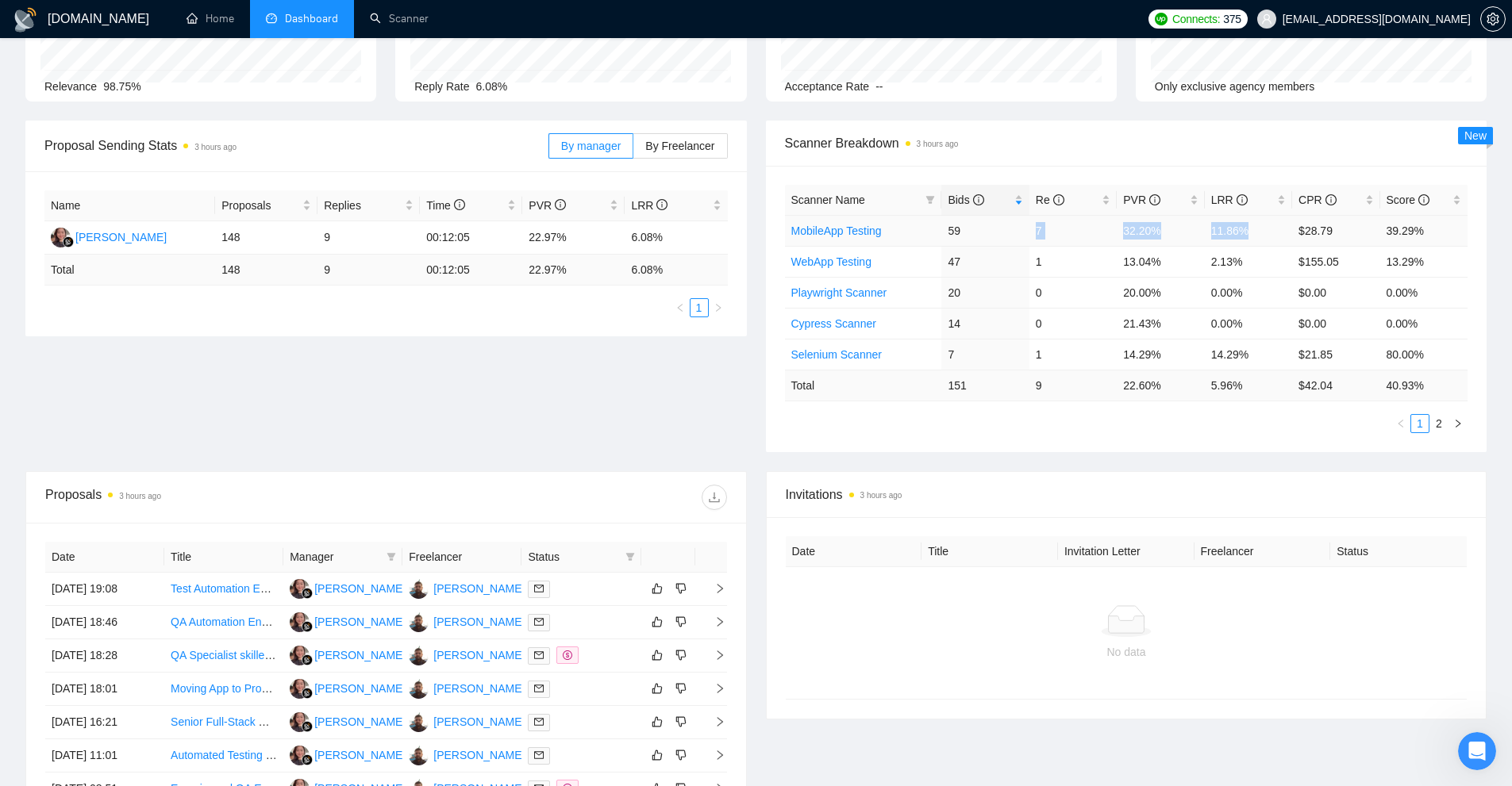
click at [1273, 225] on tr "MobileApp Testing 59 7 32.20% 11.86% $28.79 39.29%" at bounding box center [1126, 230] width 683 height 31
click at [1244, 432] on ul "1 2" at bounding box center [1126, 423] width 683 height 19
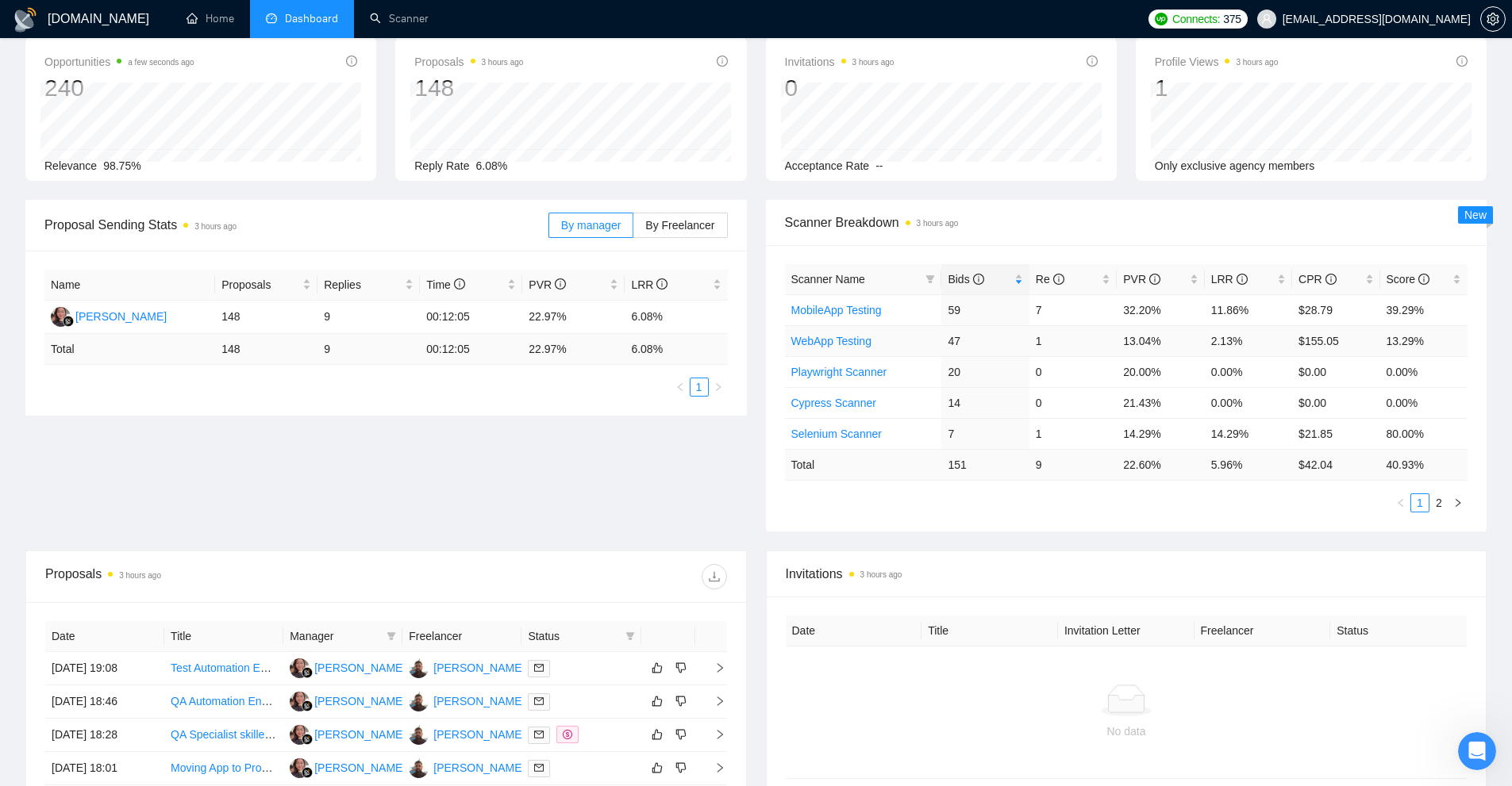
click at [829, 346] on link "WebApp Testing" at bounding box center [831, 341] width 80 height 13
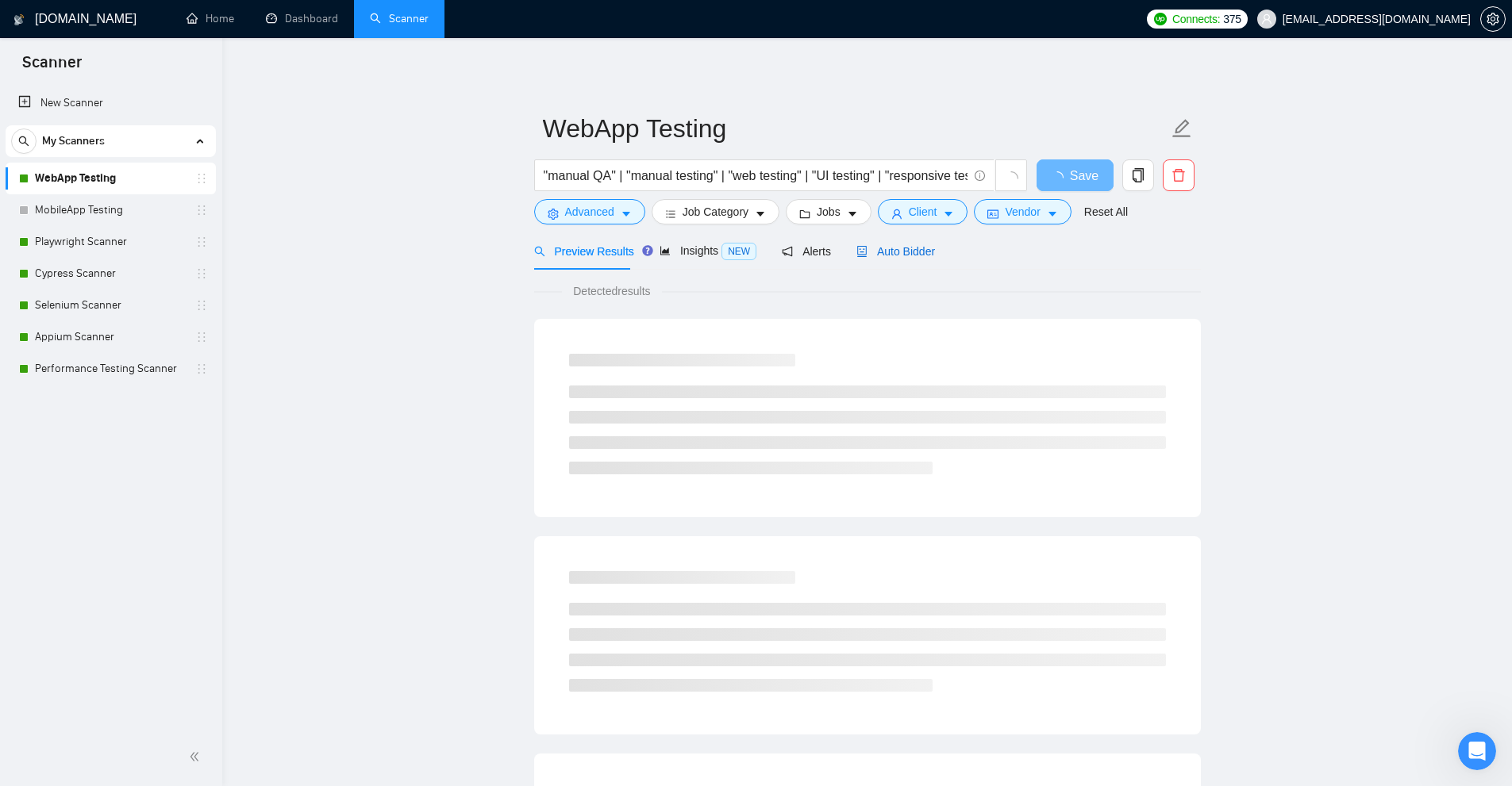
click at [881, 257] on span "Auto Bidder" at bounding box center [895, 251] width 79 height 13
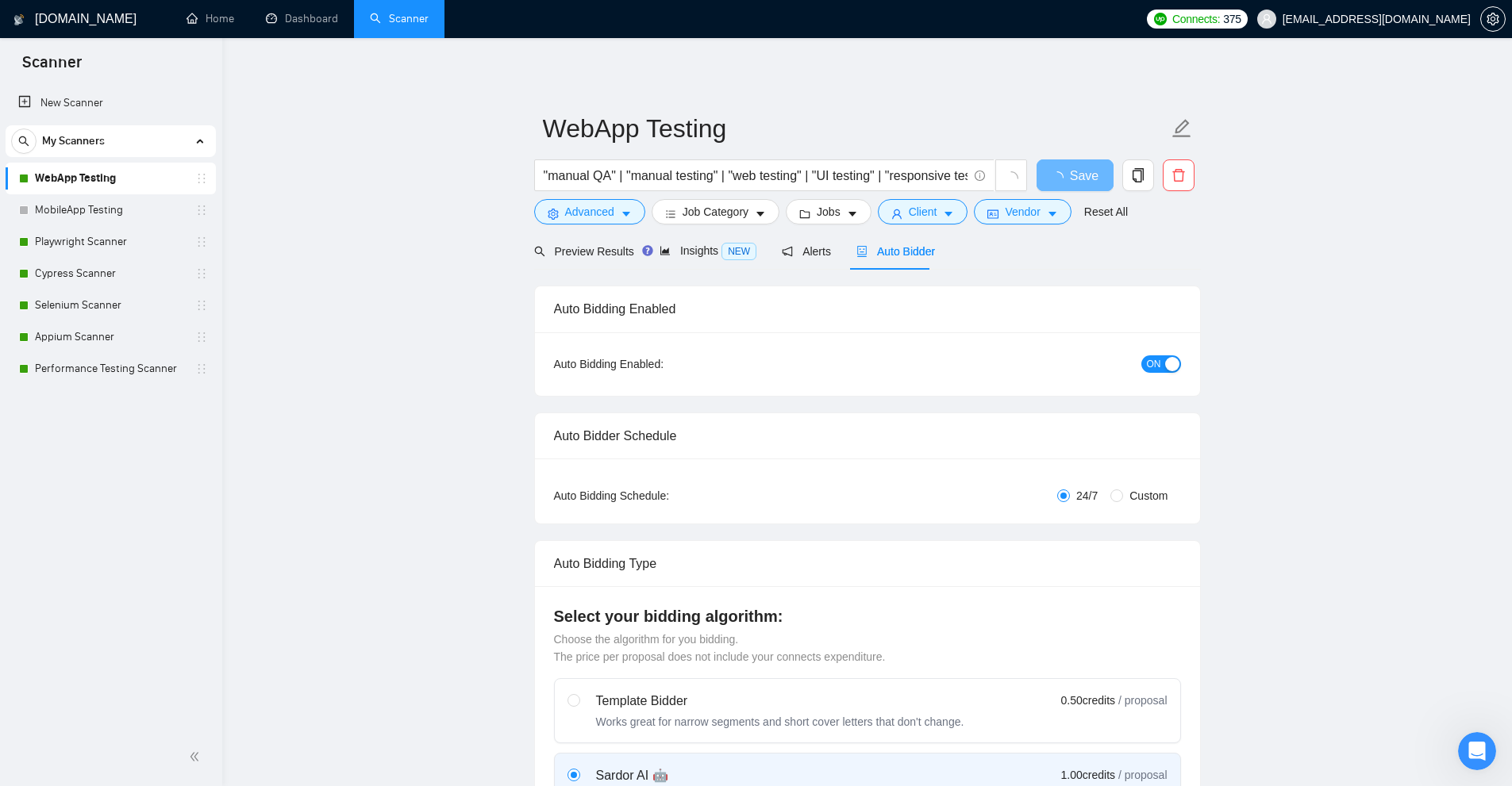
checkbox input "true"
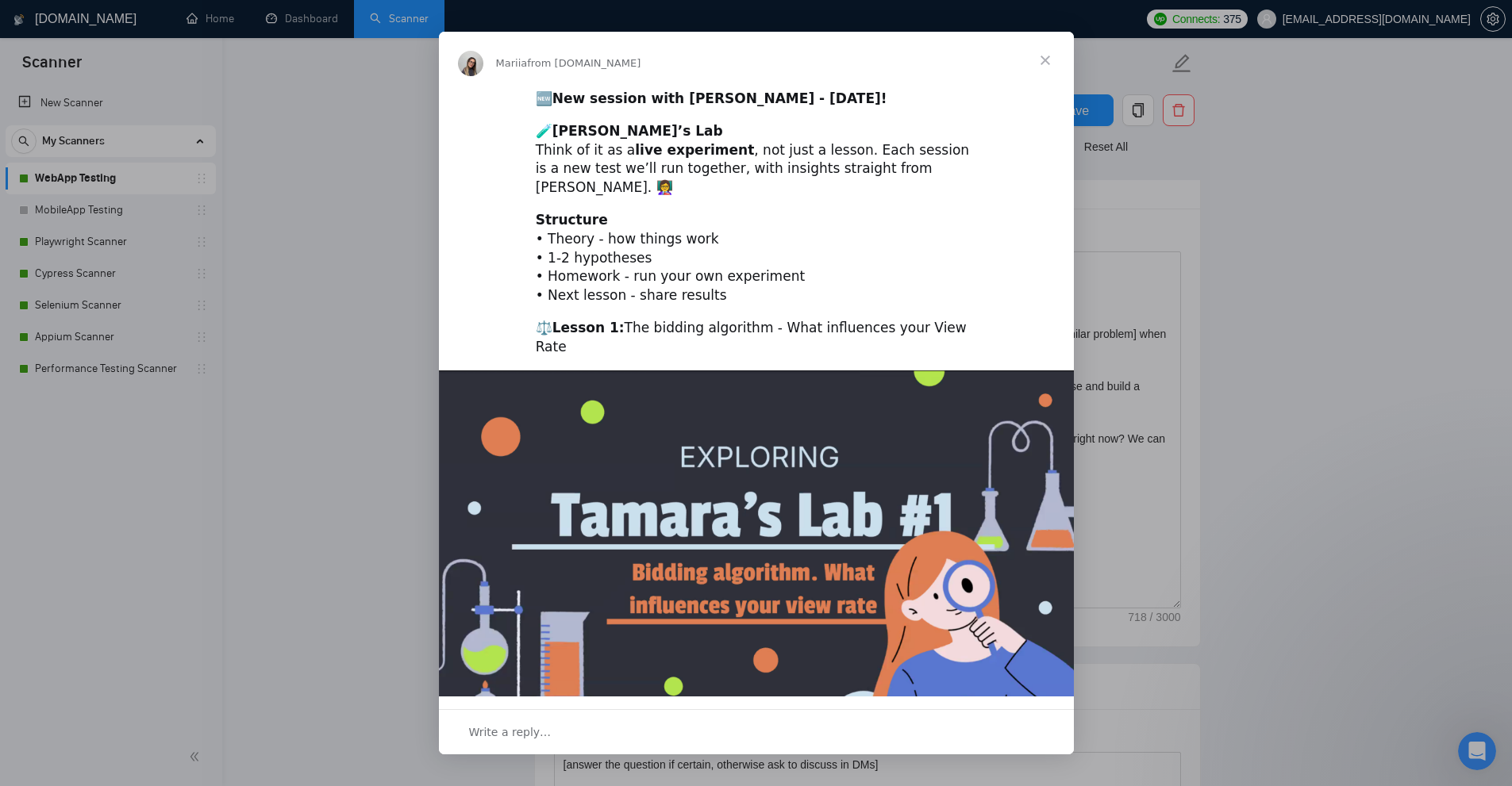
click at [1362, 303] on div "Intercom messenger" at bounding box center [756, 393] width 1512 height 786
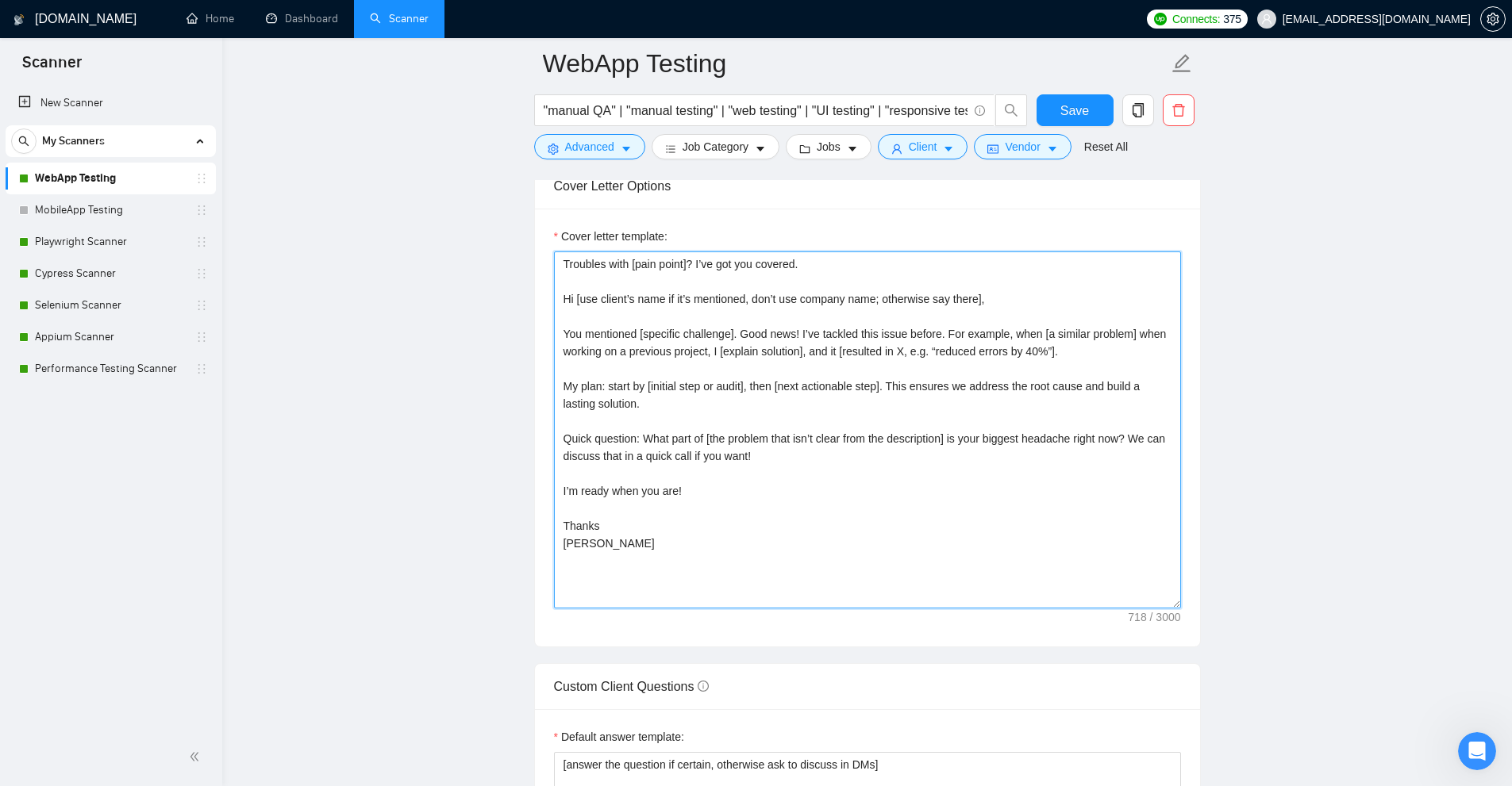
click at [933, 484] on textarea "Troubles with [pain point]? I’ve got you covered. Hi [use client’s name if it’s…" at bounding box center [868, 430] width 627 height 357
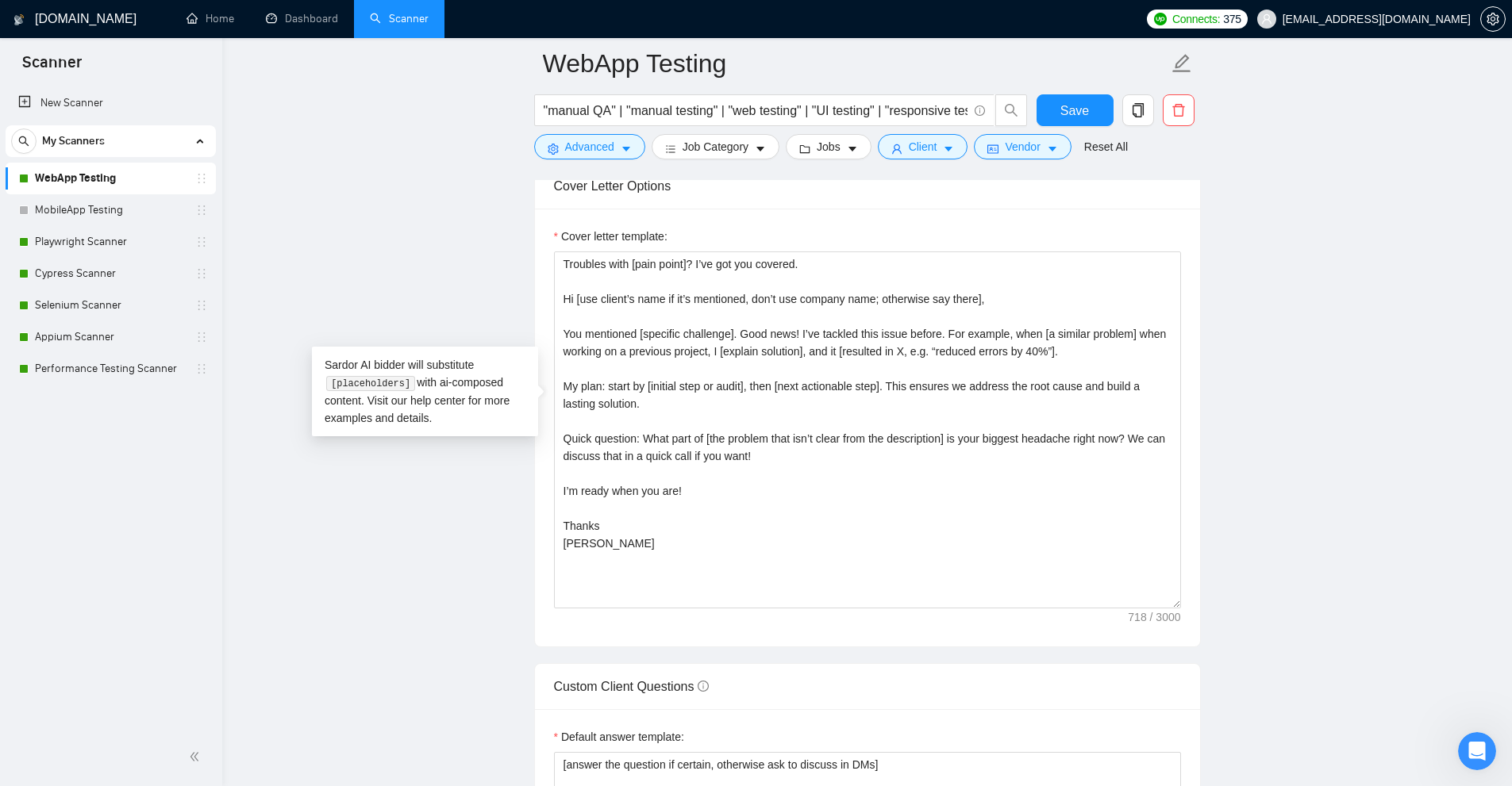
click at [1273, 427] on main "WebApp Testing "manual QA" | "manual testing" | "web testing" | "UI testing" | …" at bounding box center [867, 733] width 1238 height 4830
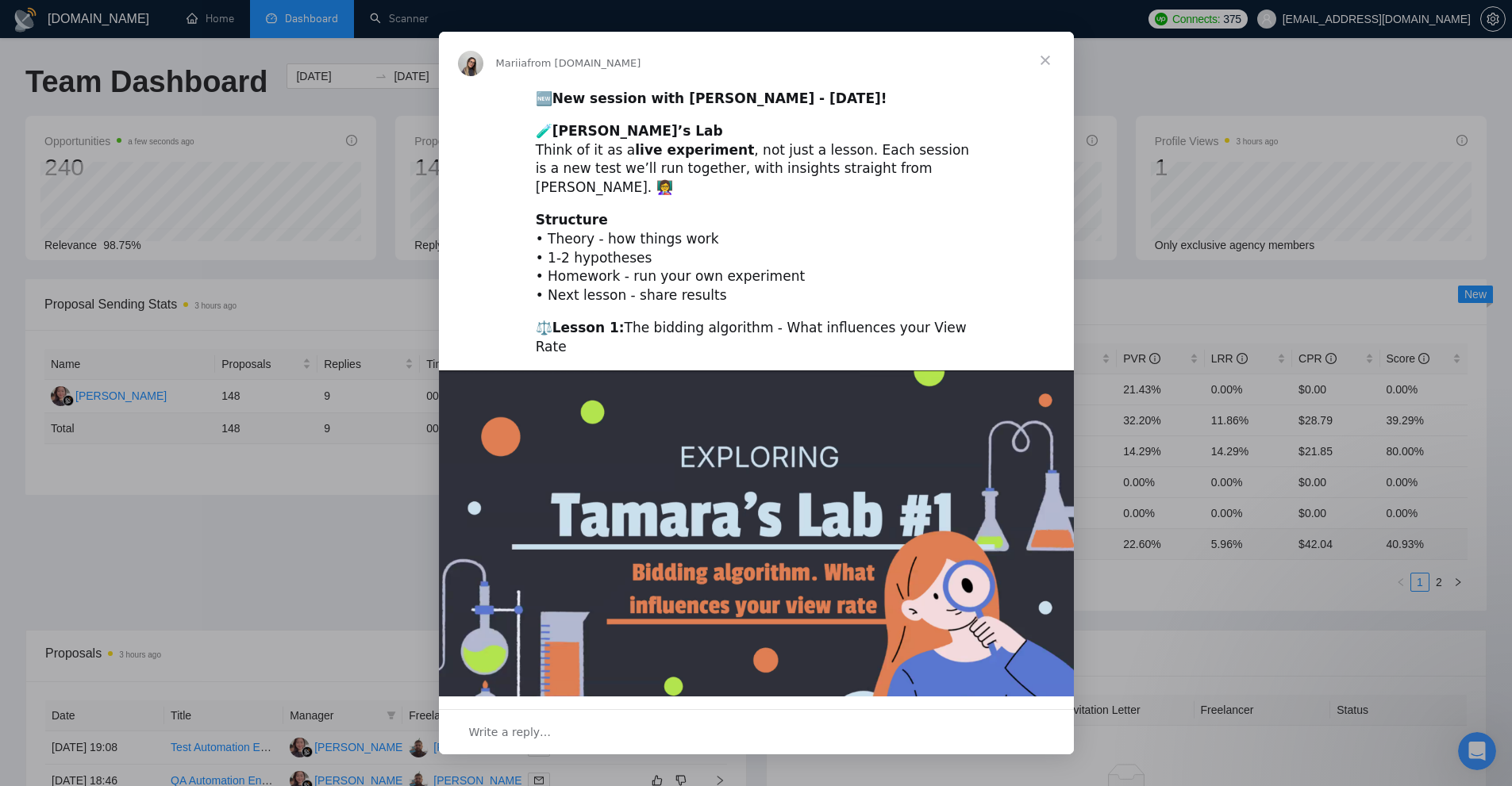
click at [1208, 325] on div "Intercom messenger" at bounding box center [756, 393] width 1512 height 786
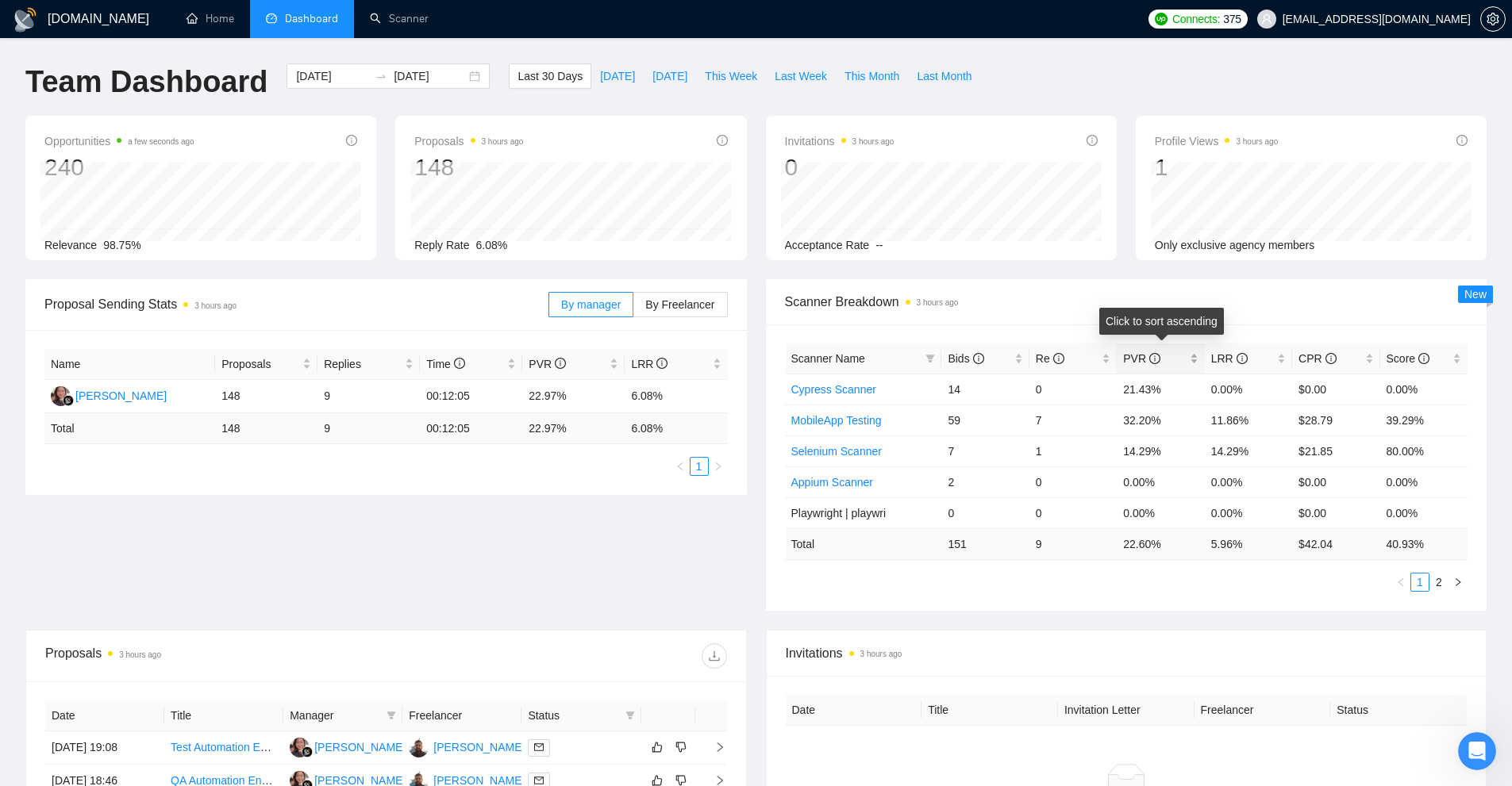
click at [1198, 353] on div "PVR" at bounding box center [1161, 359] width 75 height 18
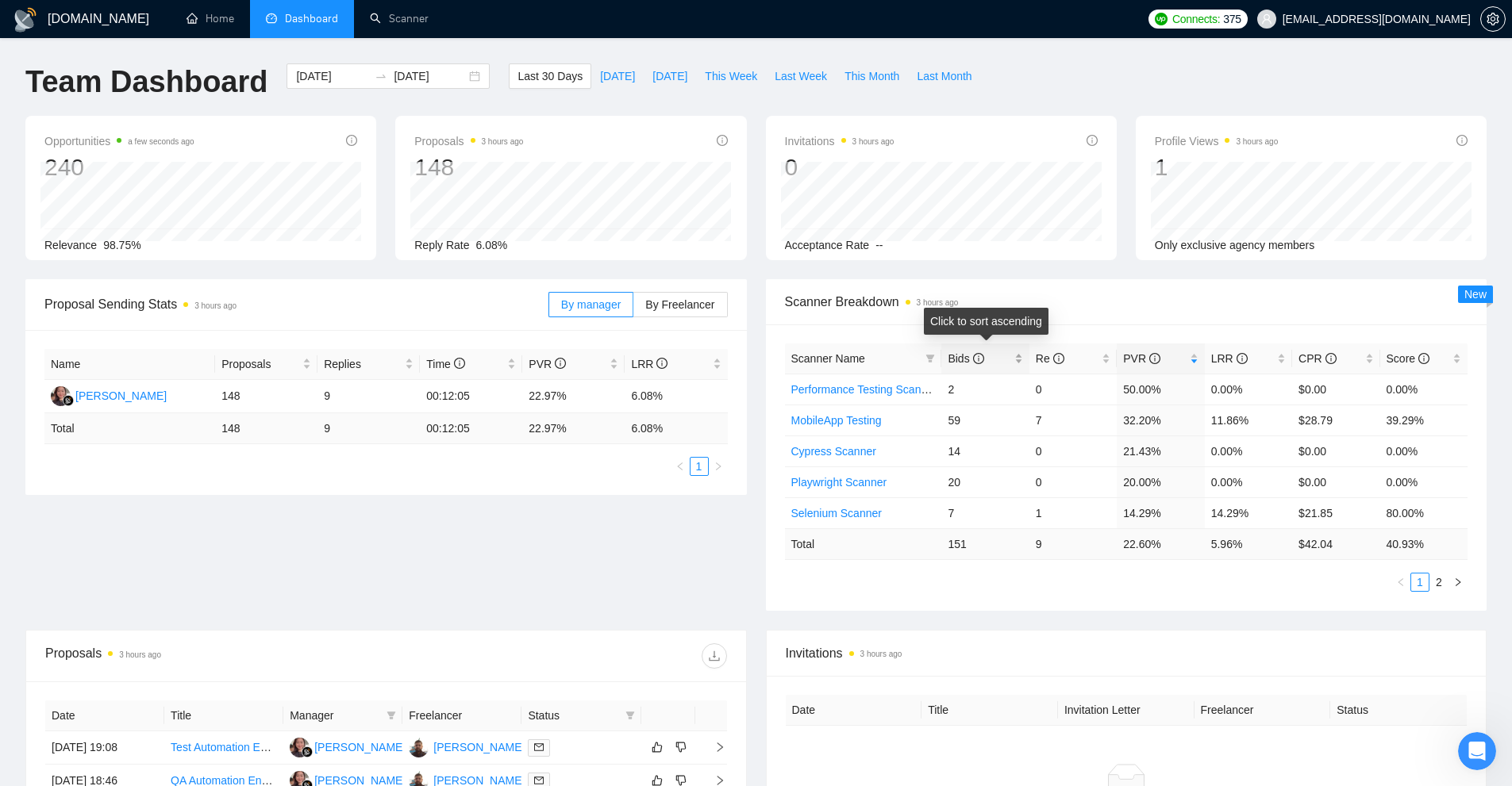
click at [1020, 364] on div "Bids" at bounding box center [985, 359] width 75 height 18
drag, startPoint x: 1125, startPoint y: 390, endPoint x: 1265, endPoint y: 389, distance: 140.0
click at [1265, 389] on tr "MobileApp Testing 59 7 32.20% 11.86% $28.79 39.29%" at bounding box center [1126, 389] width 683 height 31
click at [1251, 389] on td "11.86%" at bounding box center [1248, 389] width 88 height 31
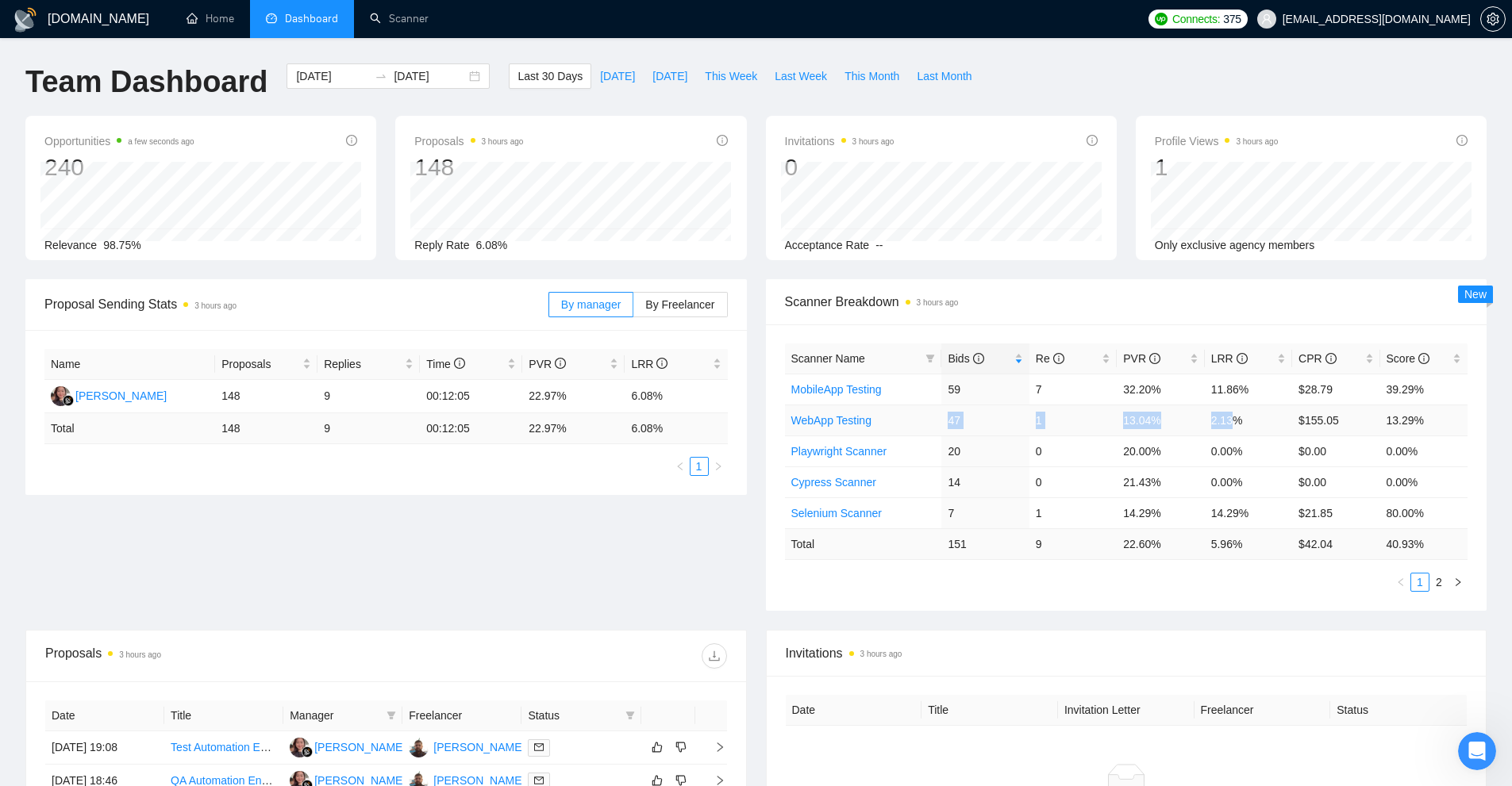
drag, startPoint x: 971, startPoint y: 419, endPoint x: 1235, endPoint y: 423, distance: 264.0
click at [1235, 423] on tr "WebApp Testing 47 1 13.04% 2.13% $155.05 13.29%" at bounding box center [1126, 420] width 683 height 31
click at [1235, 423] on td "2.13%" at bounding box center [1248, 420] width 88 height 31
drag, startPoint x: 1255, startPoint y: 422, endPoint x: 924, endPoint y: 417, distance: 331.0
click at [924, 417] on tr "WebApp Testing 47 1 13.04% 2.13% $155.05 13.29%" at bounding box center [1126, 420] width 683 height 31
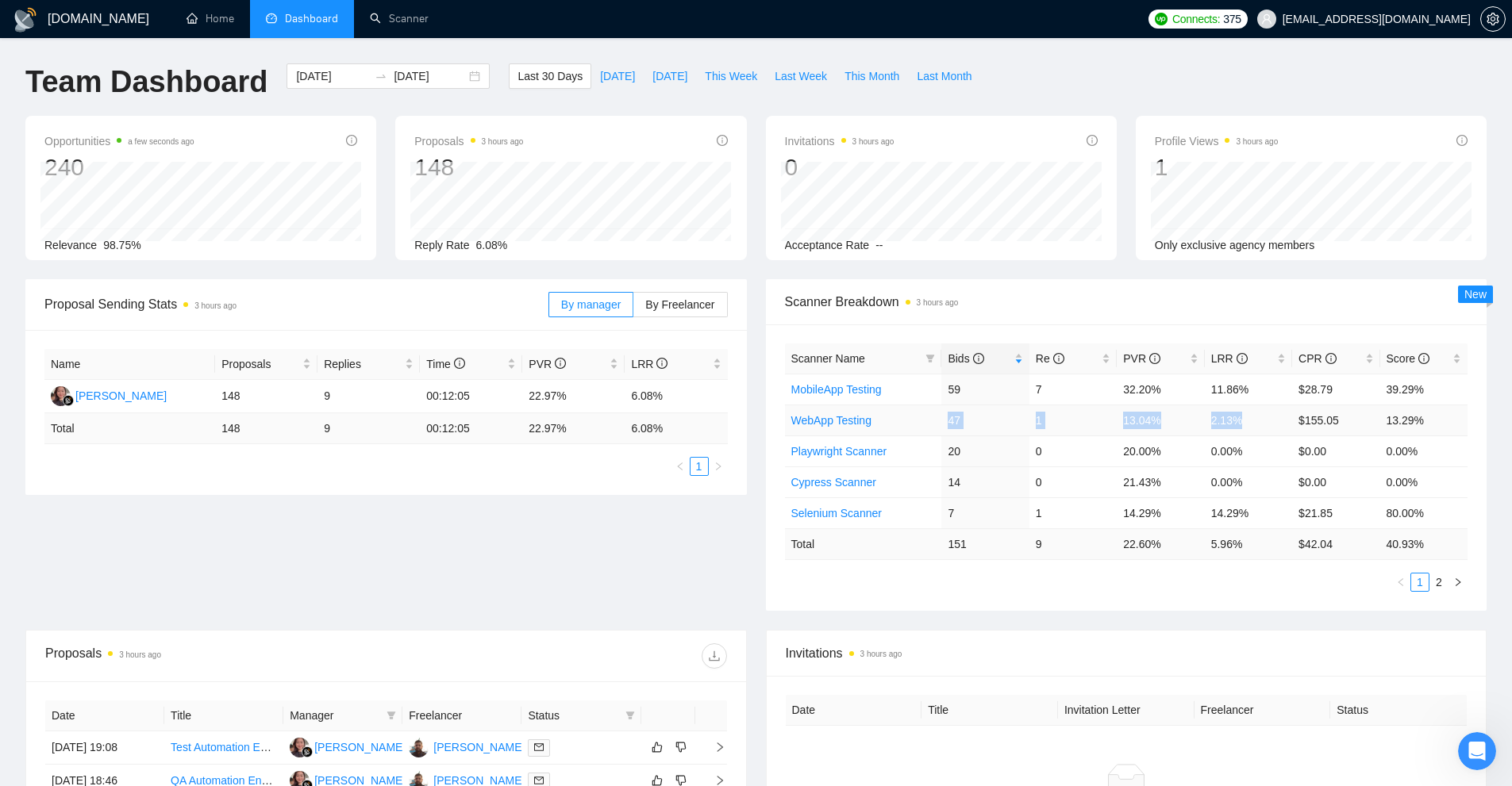
click at [1058, 420] on td "1" at bounding box center [1073, 420] width 88 height 31
click at [853, 388] on link "MobileApp Testing" at bounding box center [836, 389] width 90 height 13
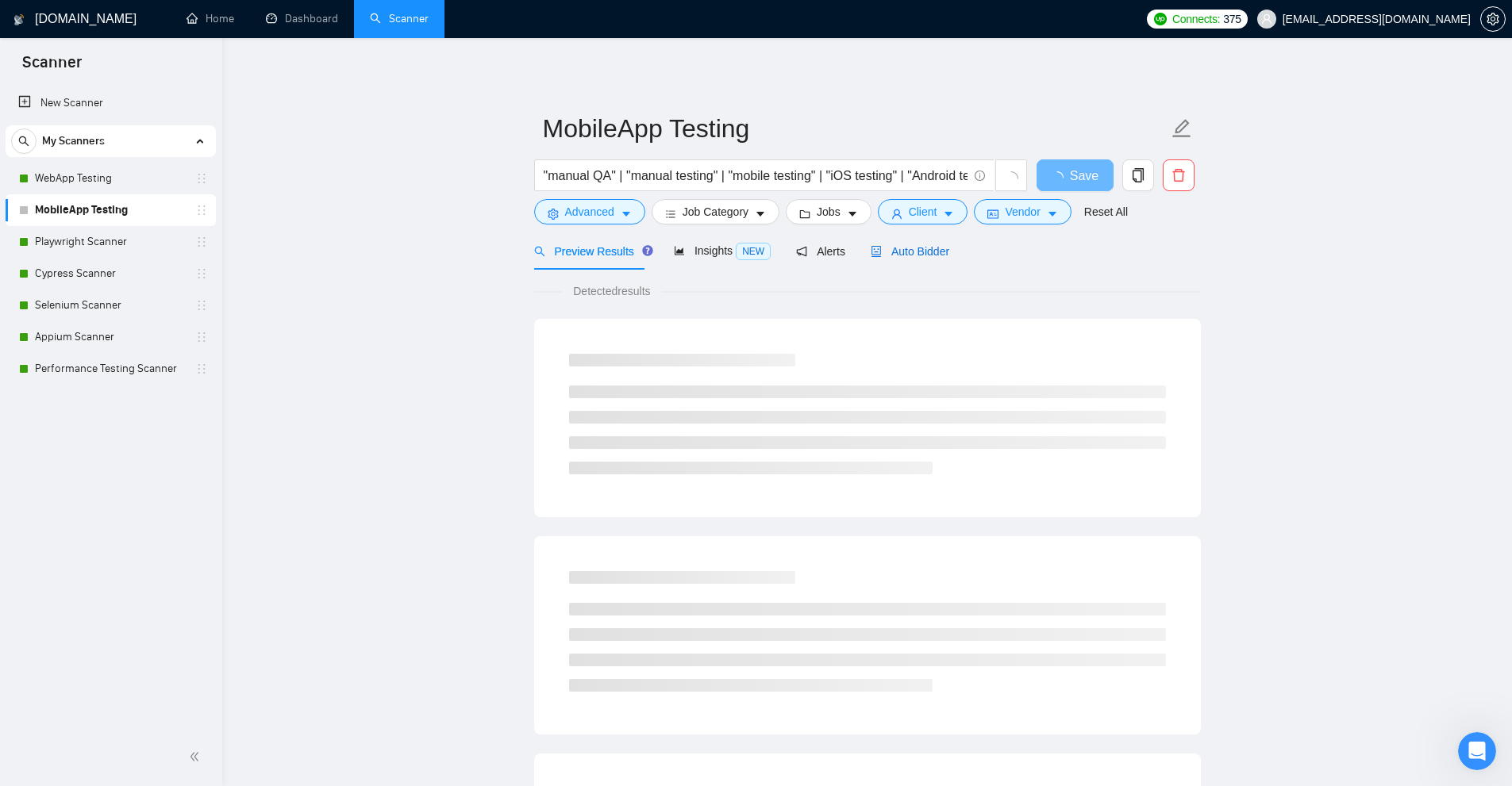
click at [938, 255] on span "Auto Bidder" at bounding box center [910, 251] width 79 height 13
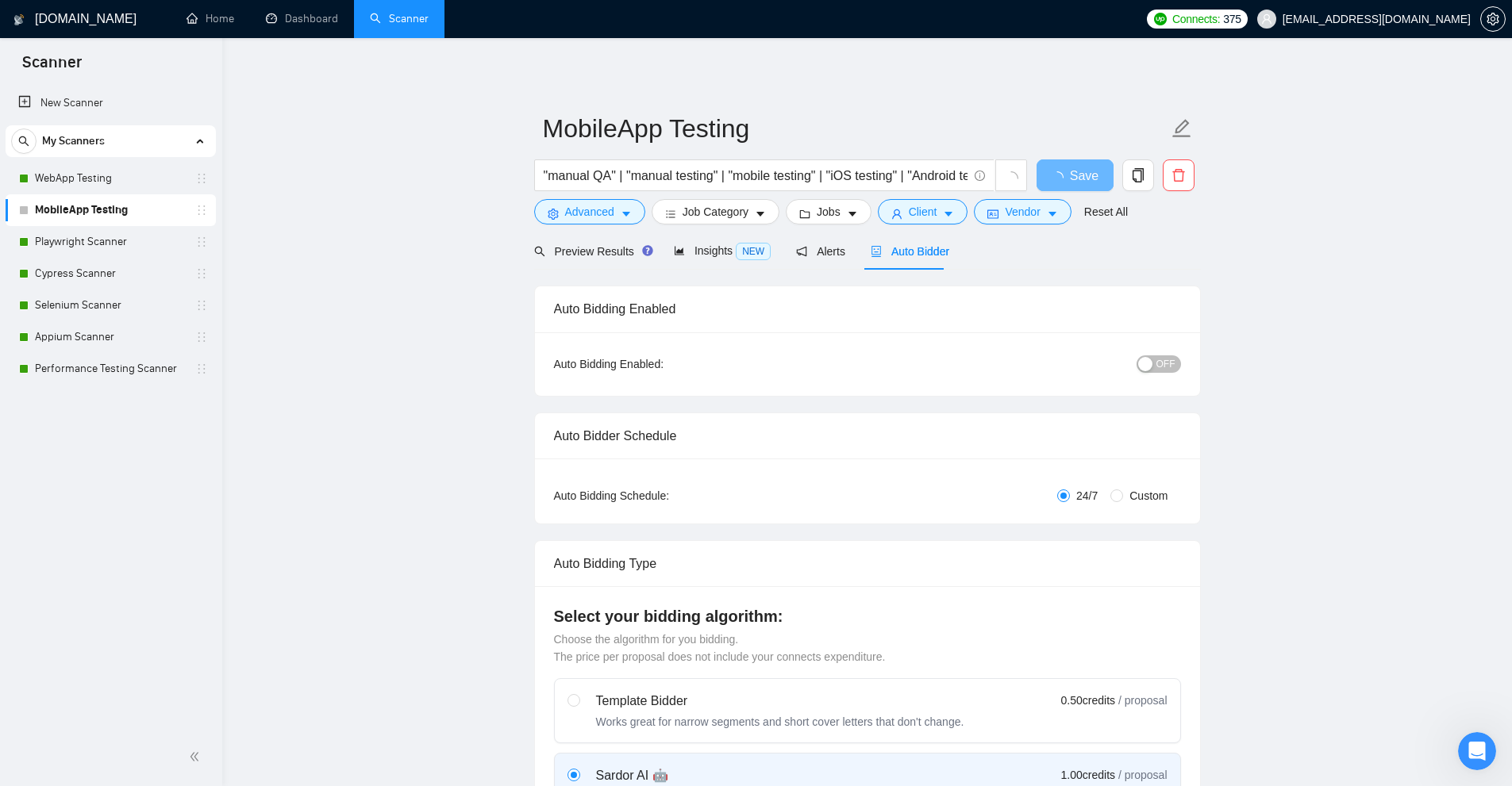
checkbox input "true"
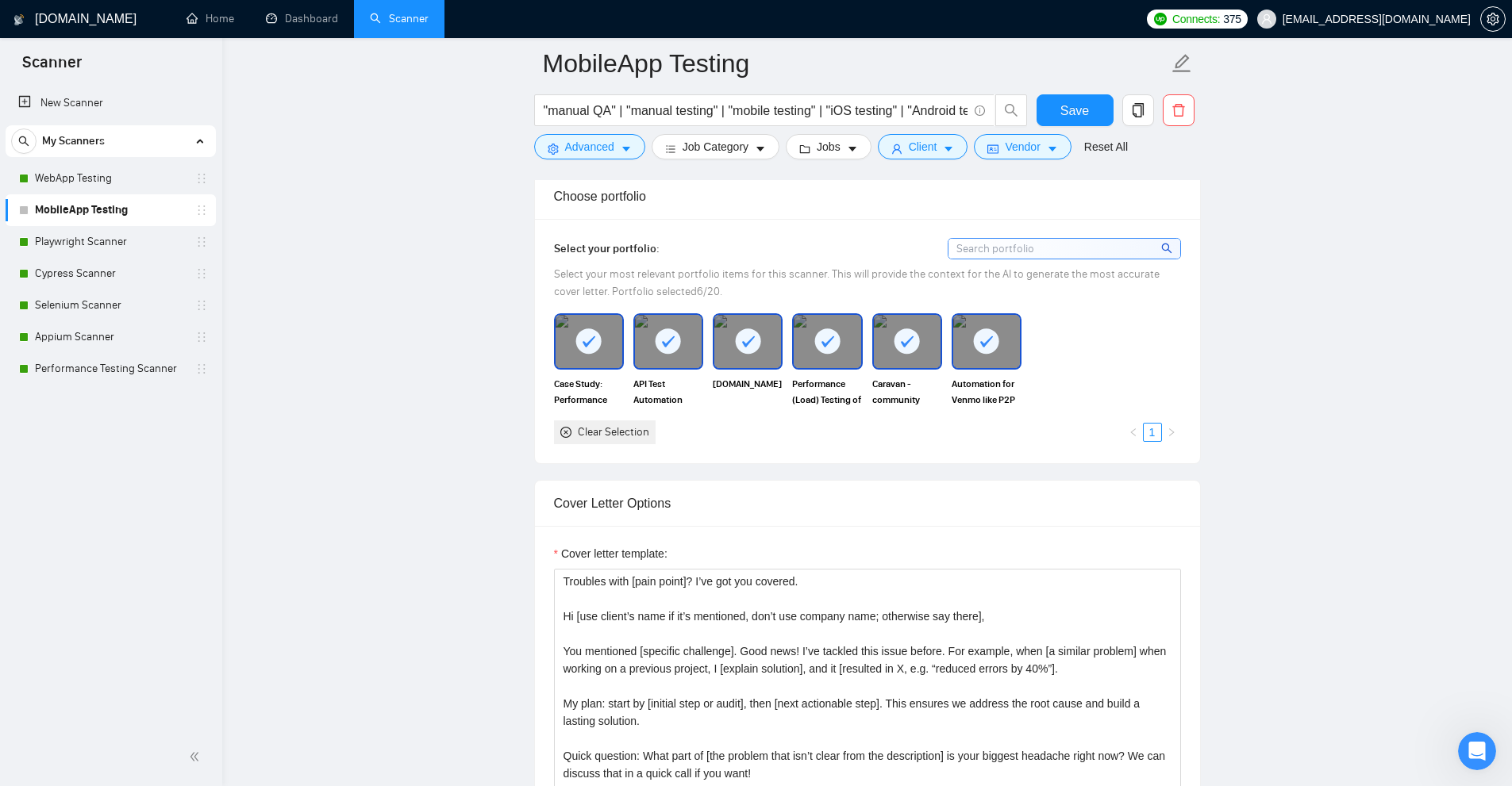
scroll to position [1745, 0]
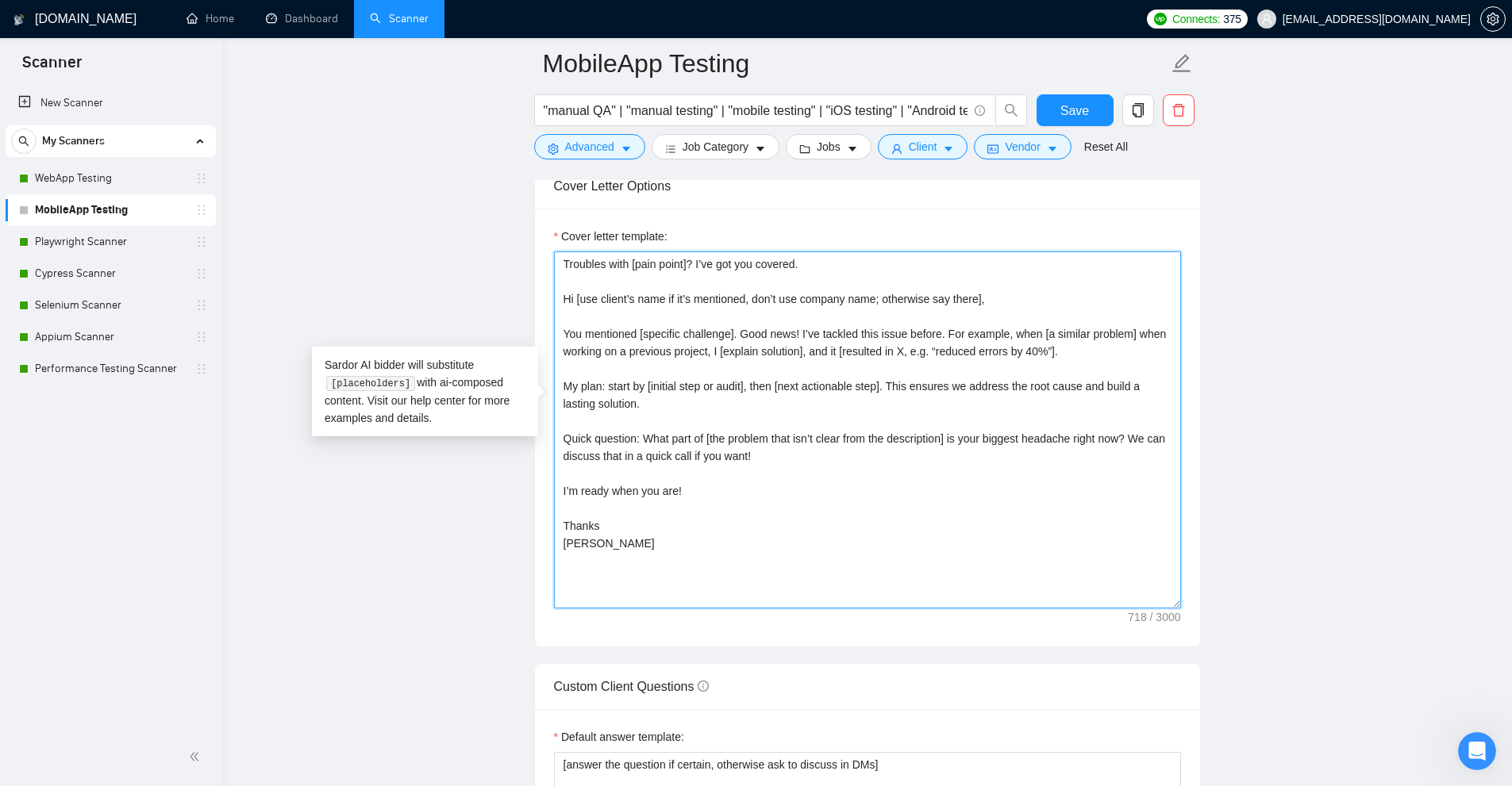
drag, startPoint x: 774, startPoint y: 557, endPoint x: 440, endPoint y: 71, distance: 589.7
click at [440, 71] on main "MobileApp Testing "manual QA" | "manual testing" | "mobile testing" | "iOS test…" at bounding box center [867, 732] width 1238 height 4827
